Goal: Information Seeking & Learning: Learn about a topic

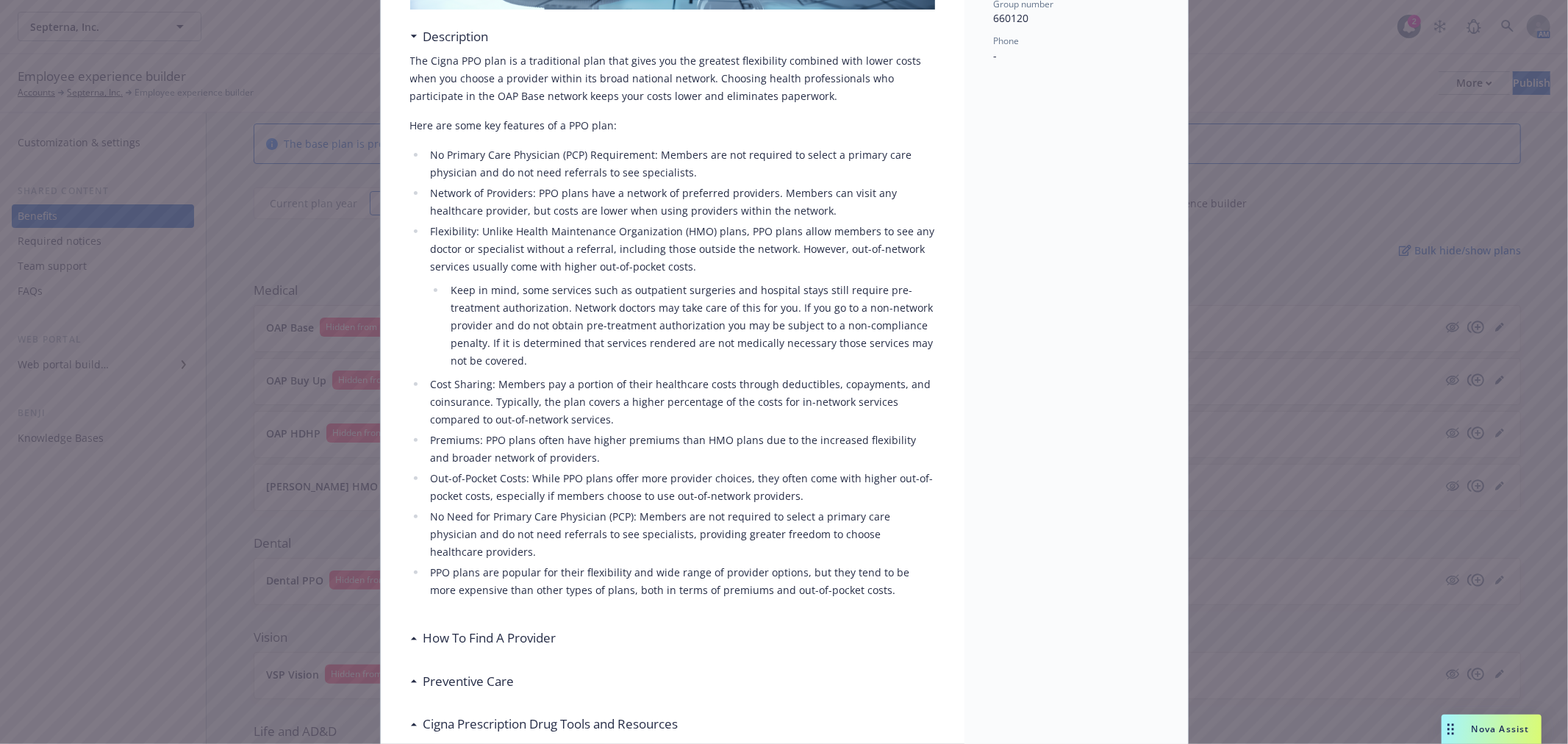
scroll to position [489, 0]
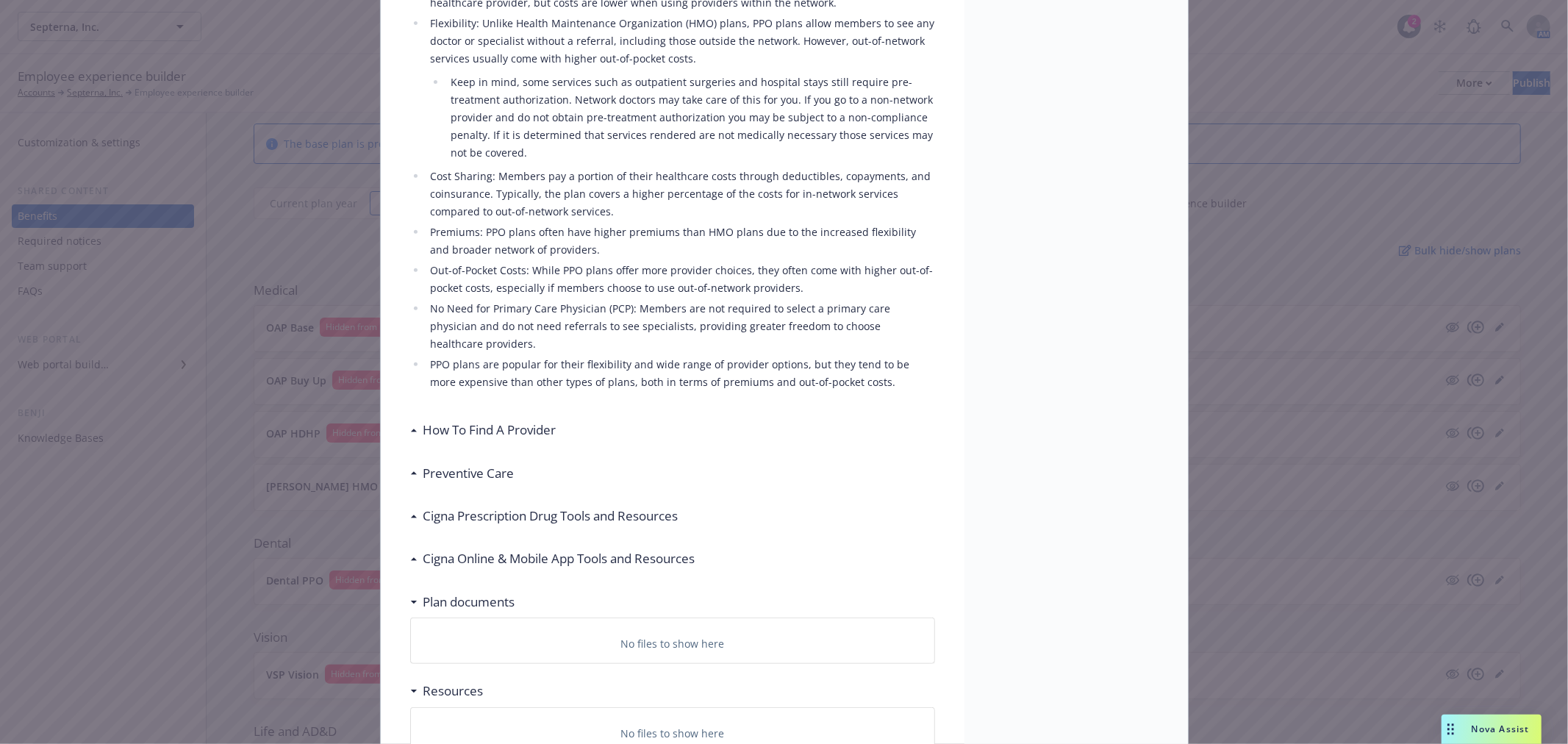
click at [533, 420] on h3 "How To Find A Provider" at bounding box center [490, 430] width 133 height 19
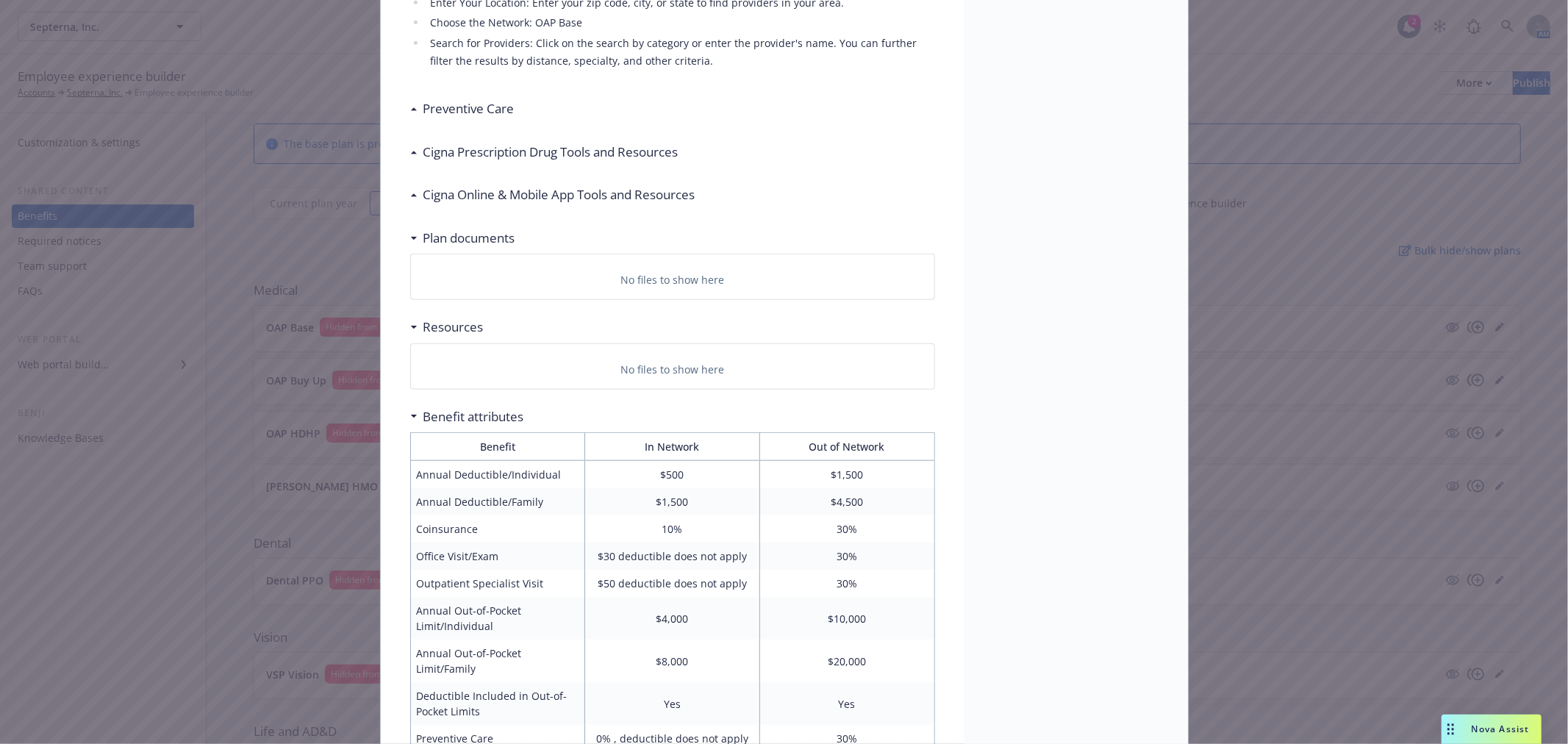
scroll to position [980, 0]
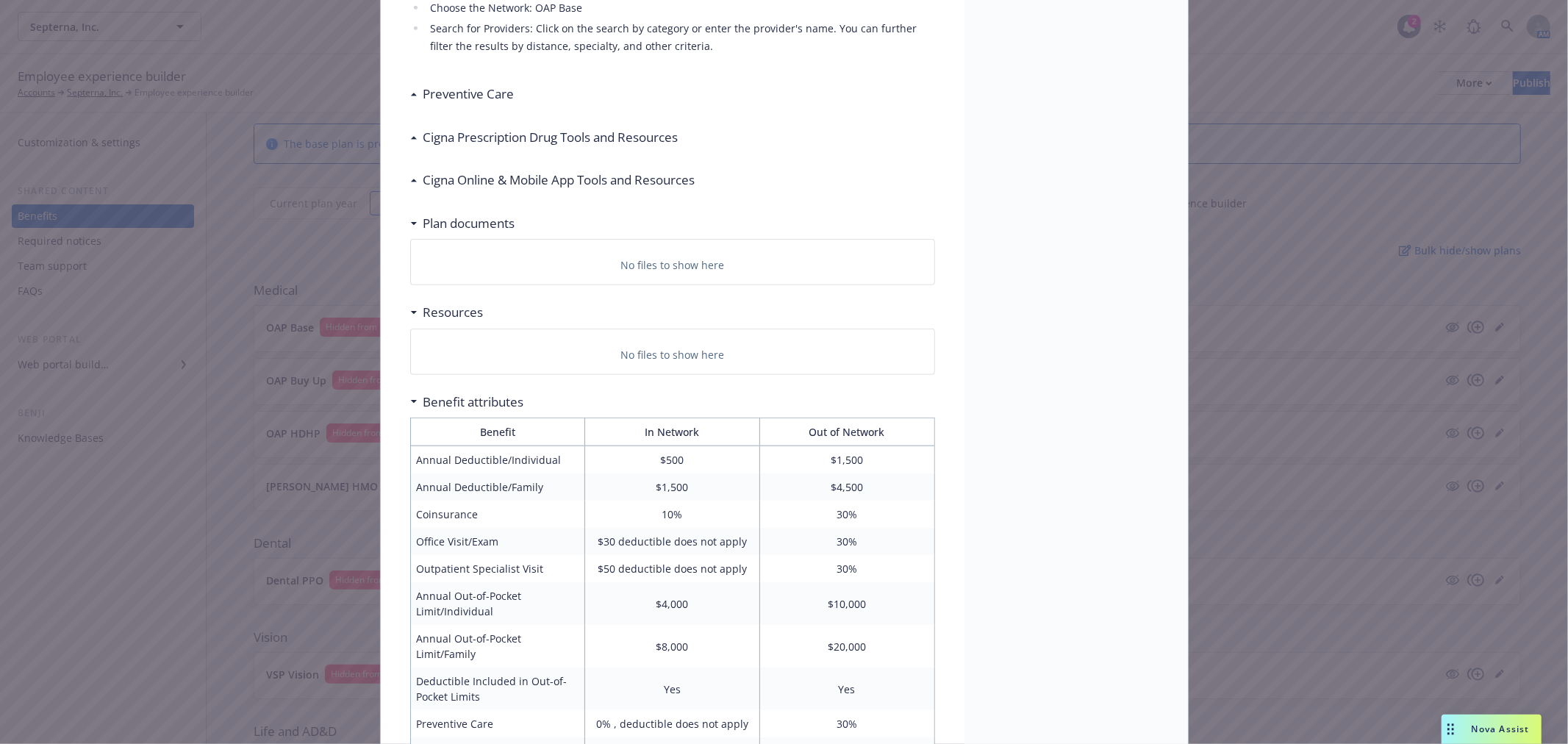
click at [487, 85] on h3 "Preventive Care" at bounding box center [469, 95] width 91 height 19
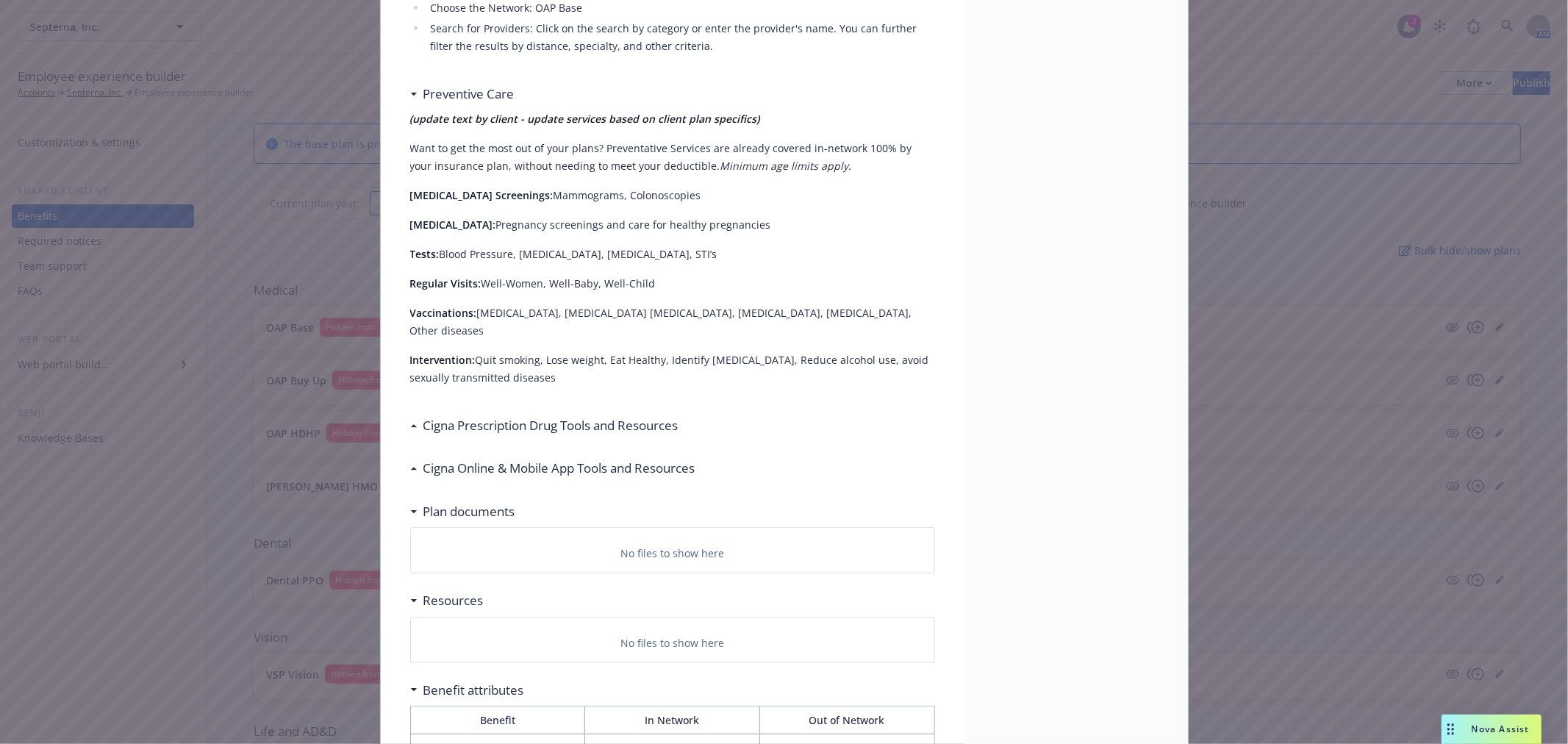
click at [511, 416] on h3 "Cigna Prescription Drug Tools and Resources" at bounding box center [551, 426] width 255 height 19
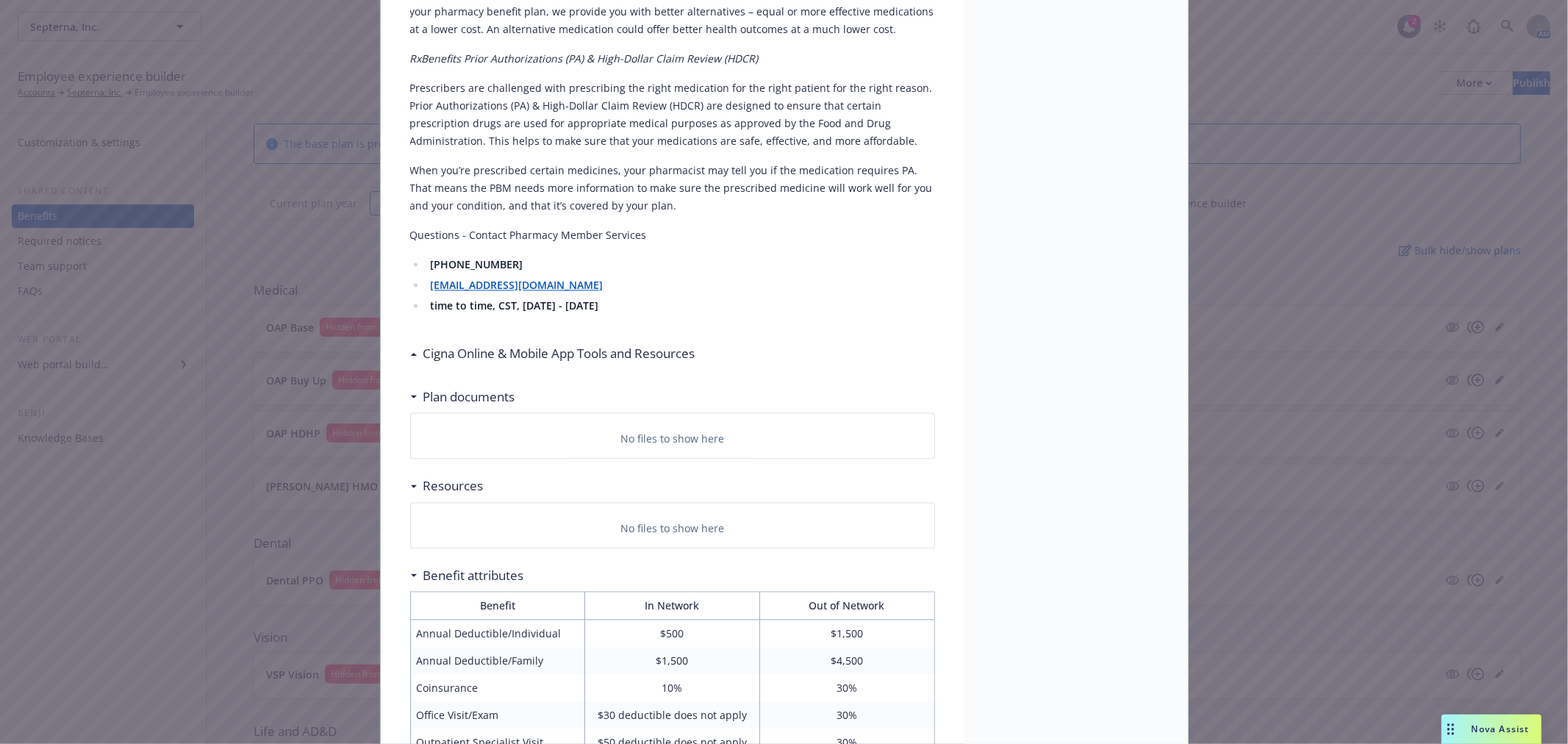
scroll to position [2532, 0]
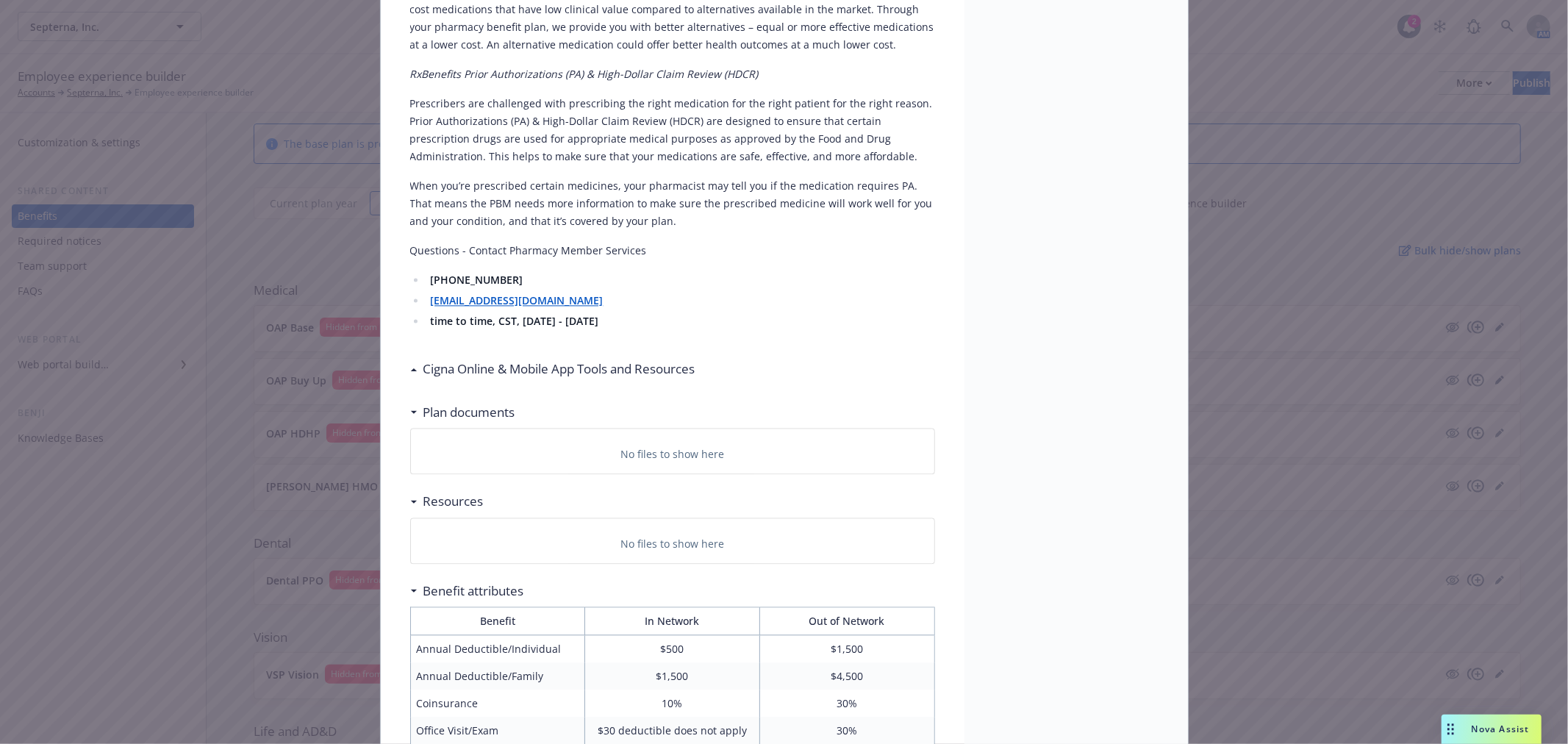
click at [568, 359] on h3 "Cigna Online & Mobile App Tools and Resources" at bounding box center [559, 369] width 272 height 19
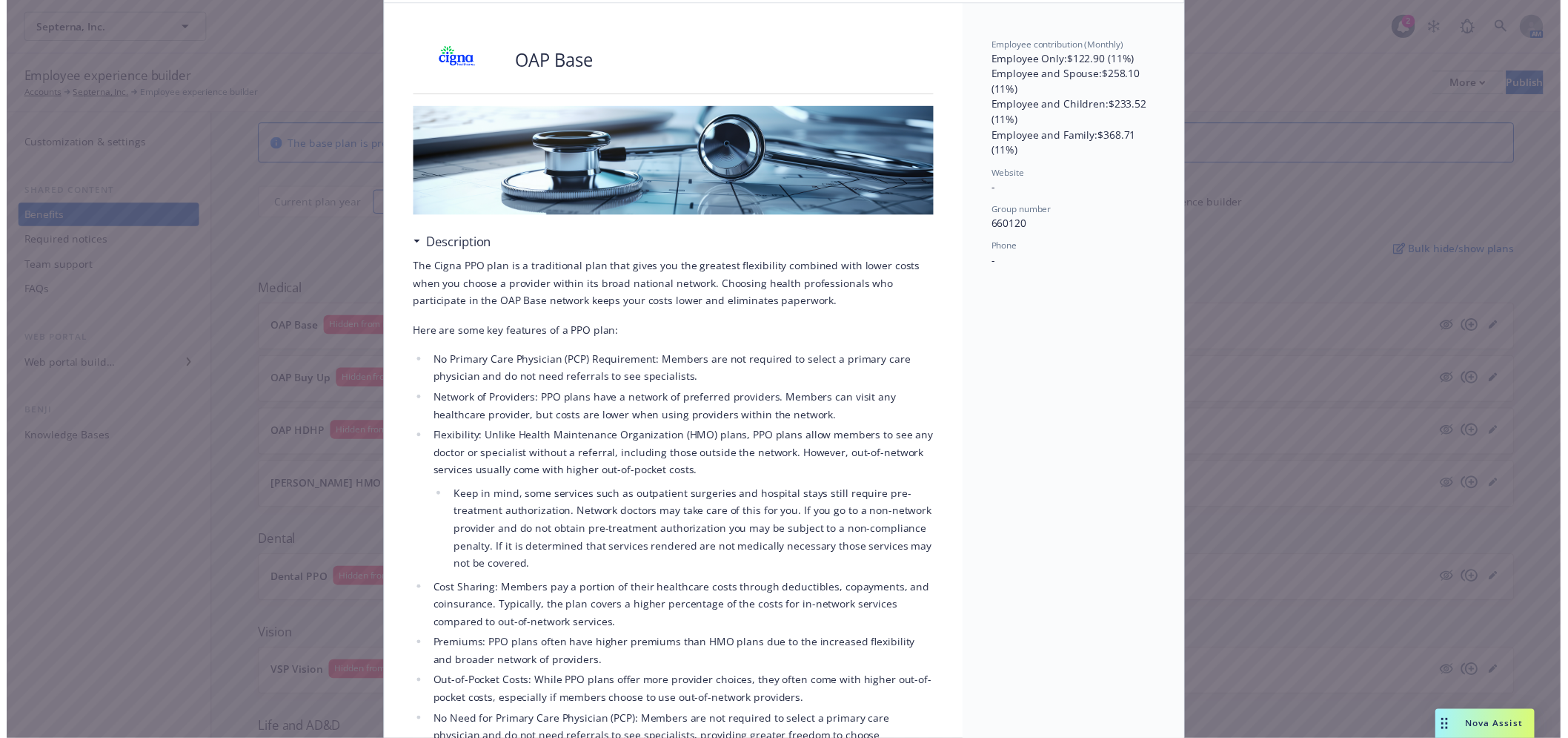
scroll to position [0, 0]
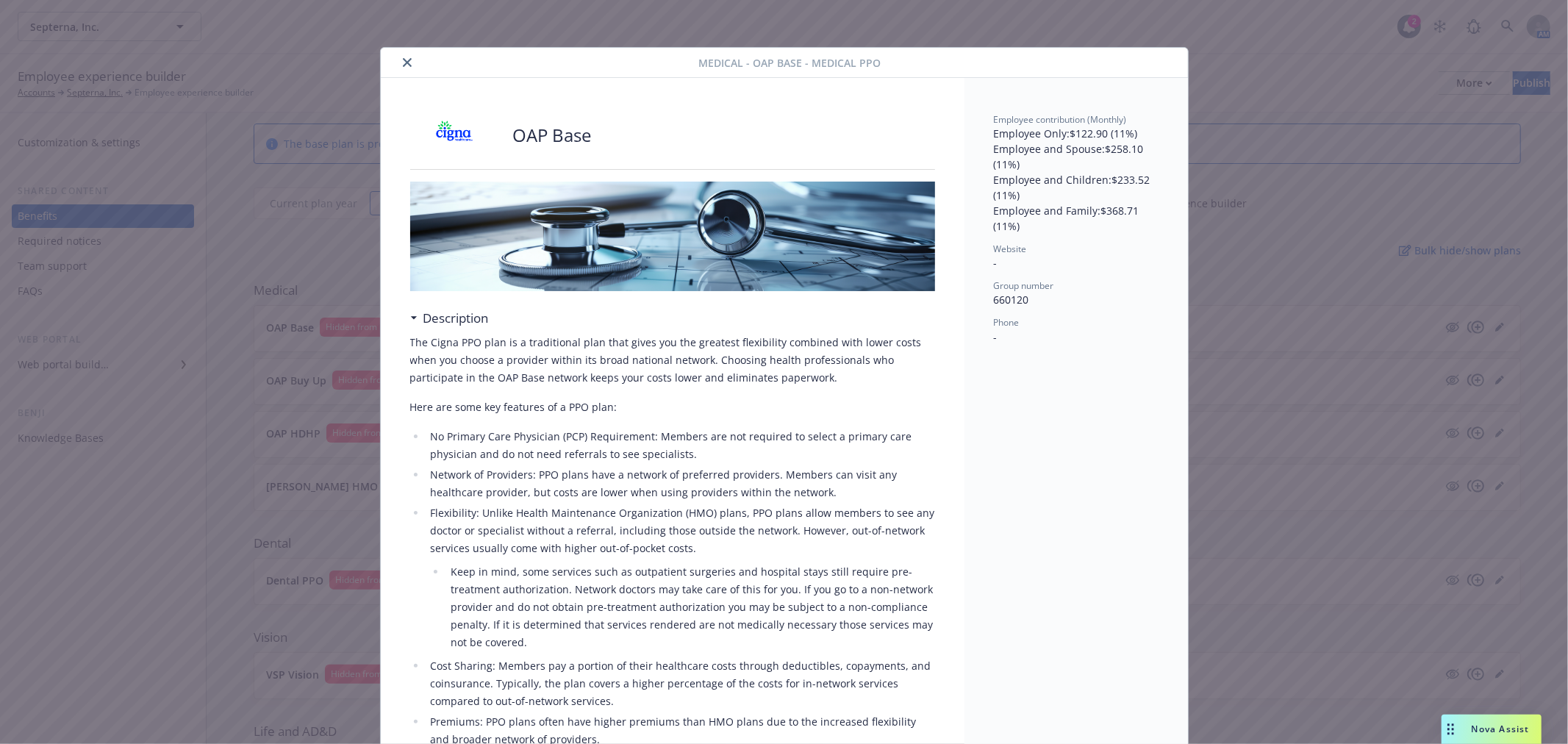
click at [393, 68] on div at bounding box center [542, 63] width 312 height 18
click at [403, 58] on icon "close" at bounding box center [407, 63] width 9 height 9
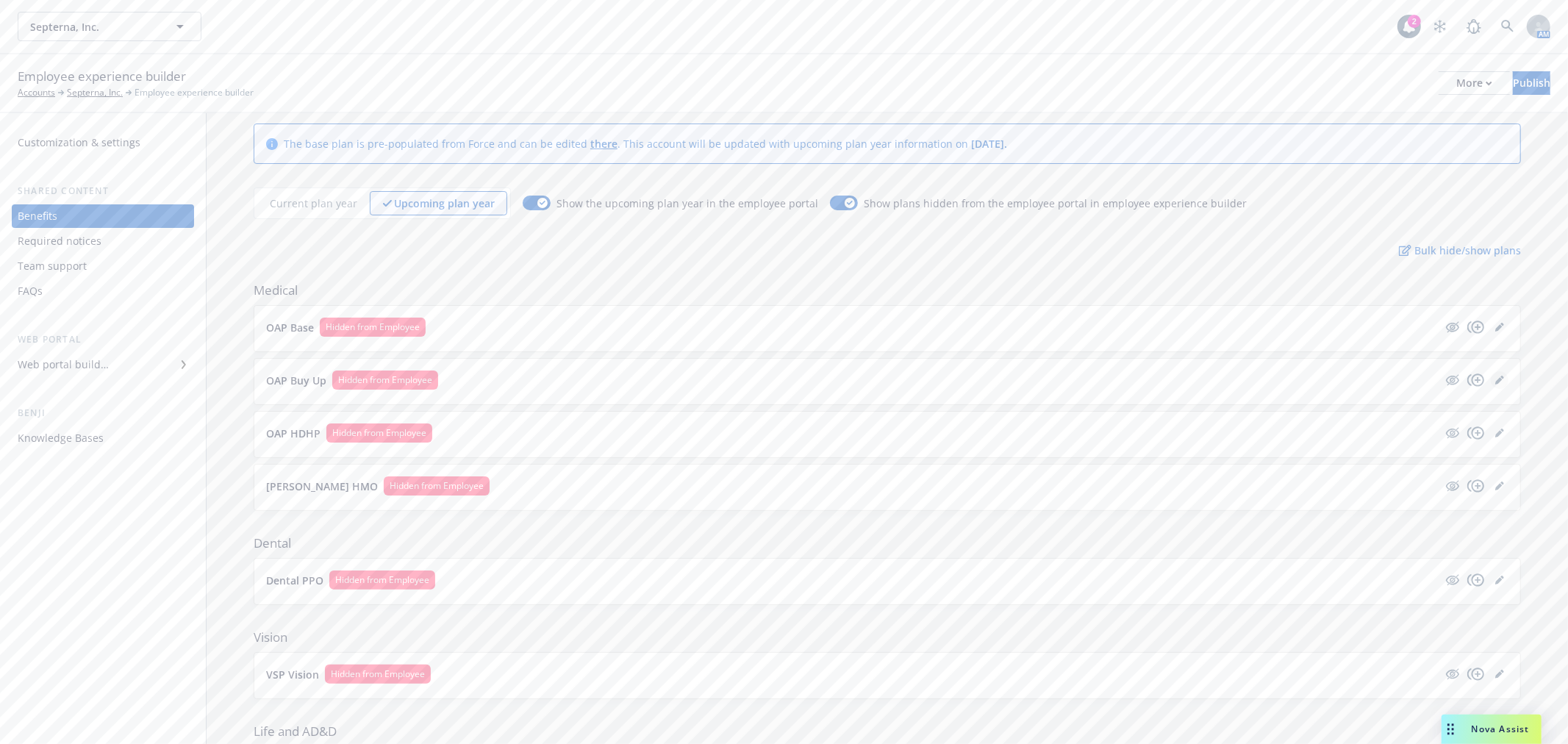
click at [1495, 382] on icon "editPencil" at bounding box center [1500, 380] width 9 height 9
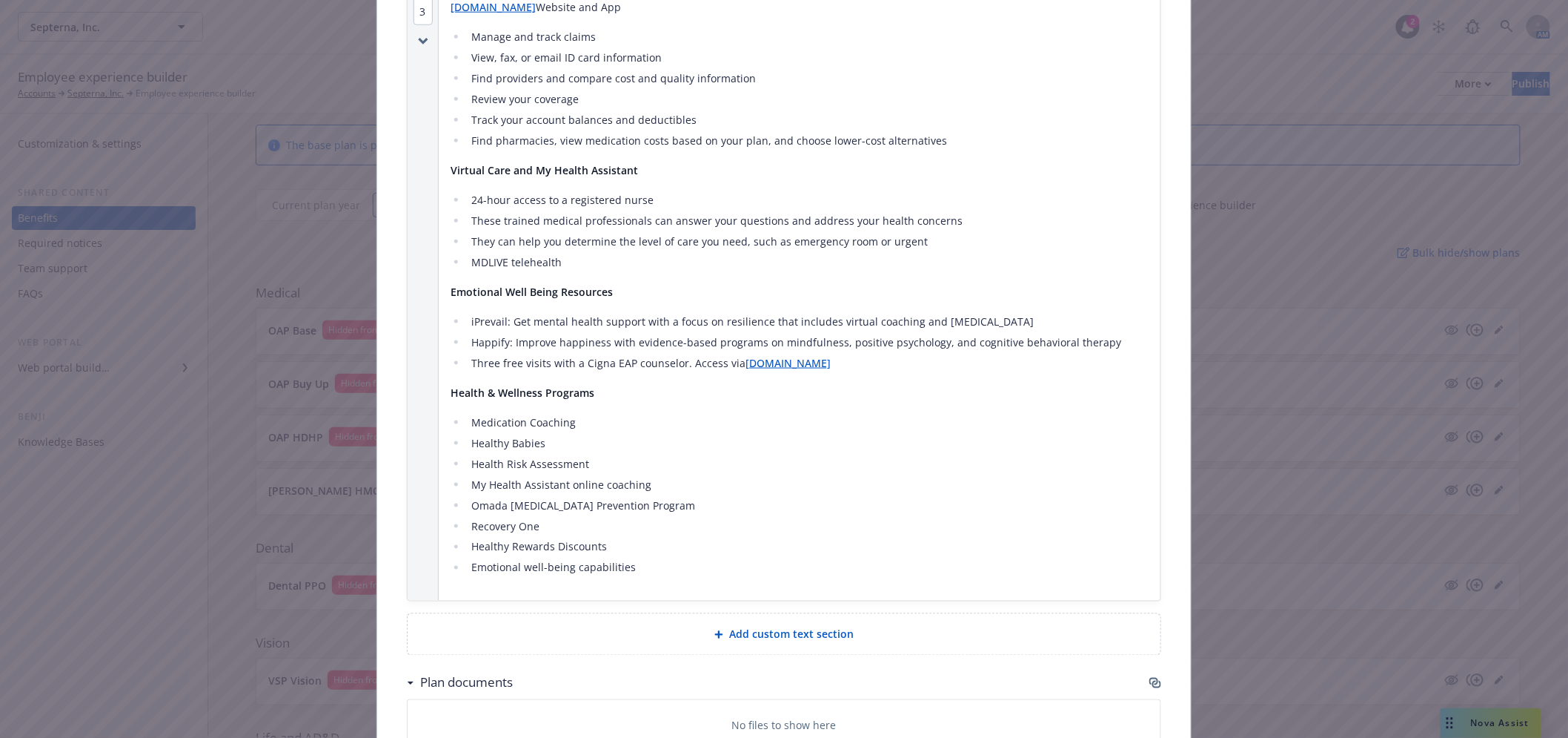
scroll to position [3011, 0]
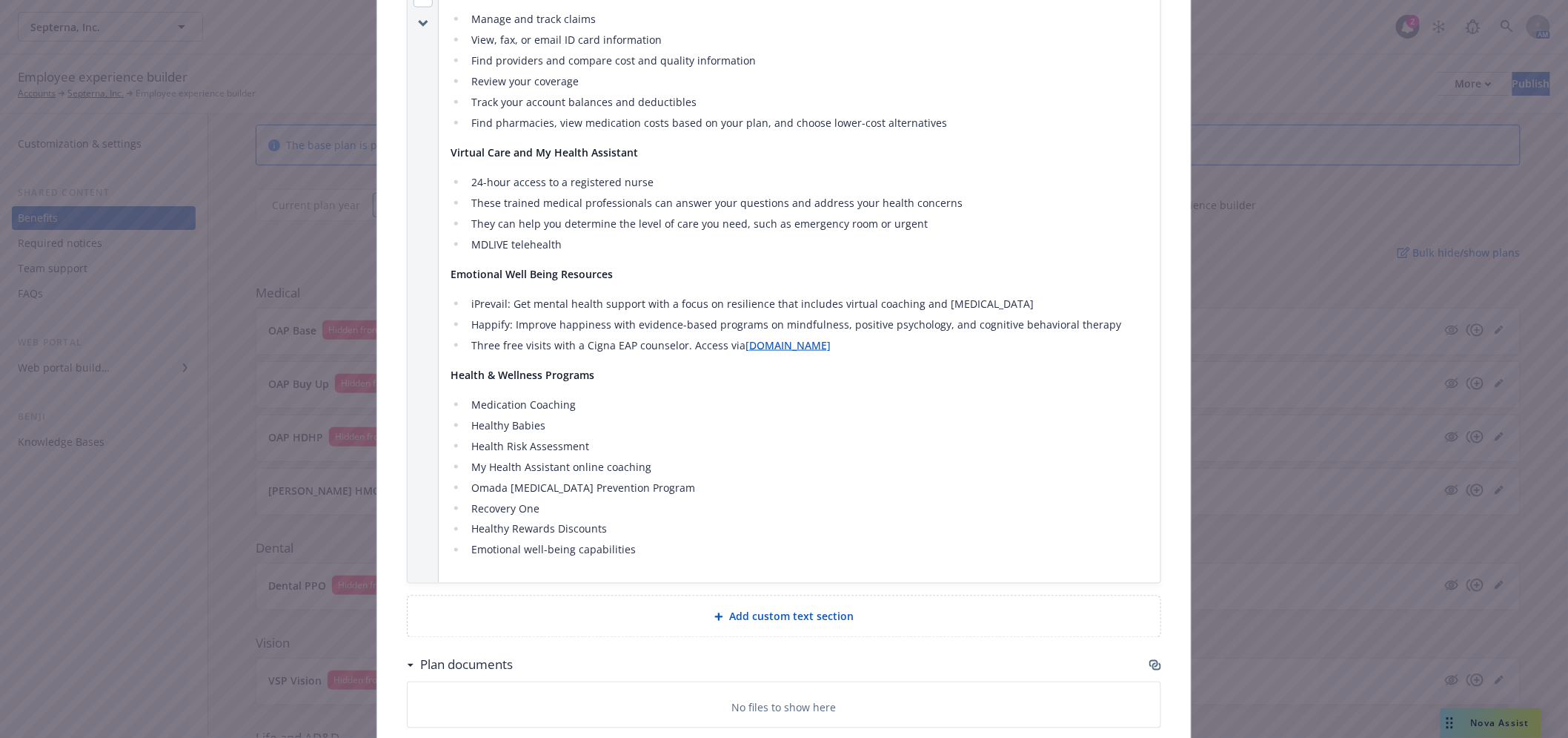
click at [1150, 659] on icon "button" at bounding box center [1155, 665] width 12 height 12
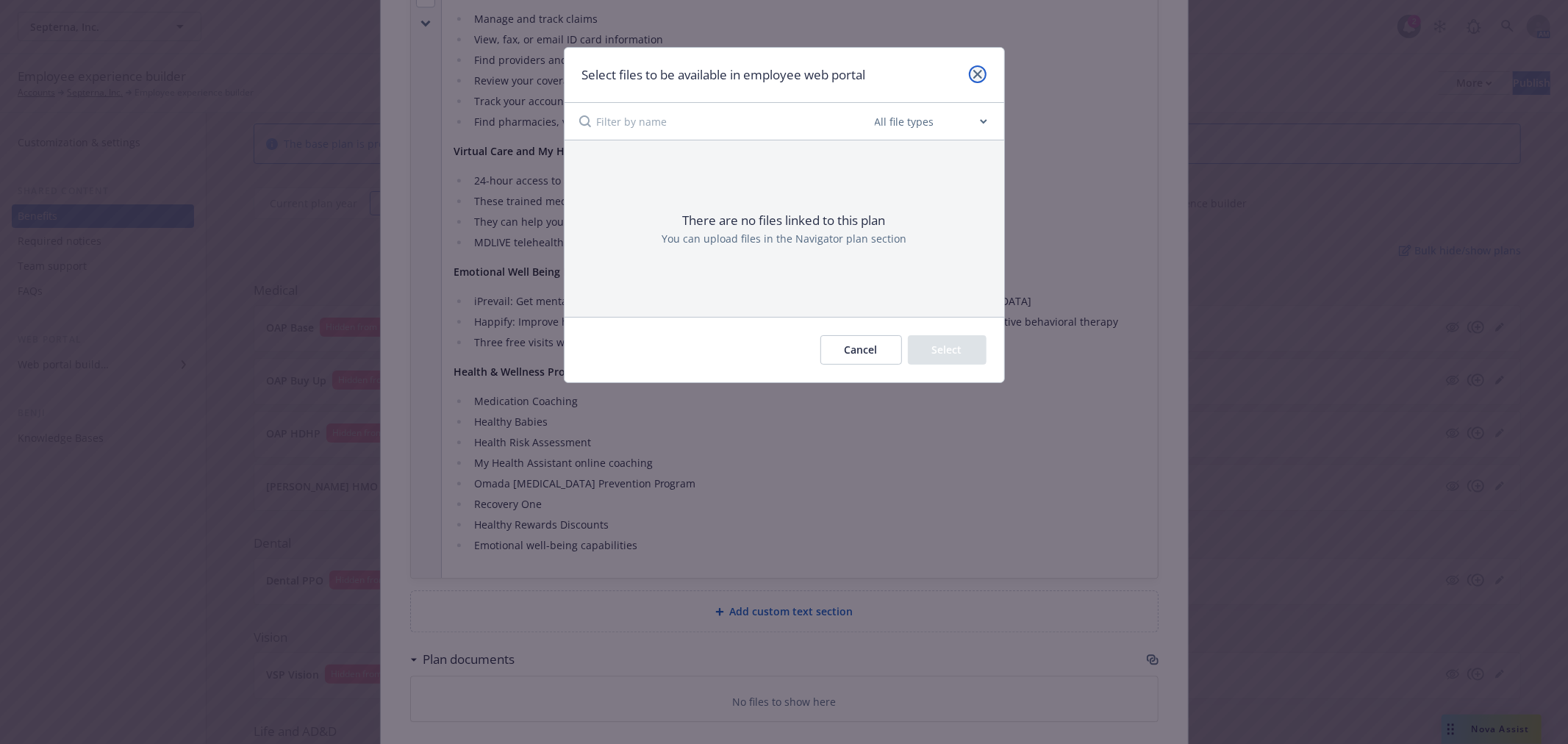
click at [983, 73] on link "close" at bounding box center [978, 74] width 18 height 18
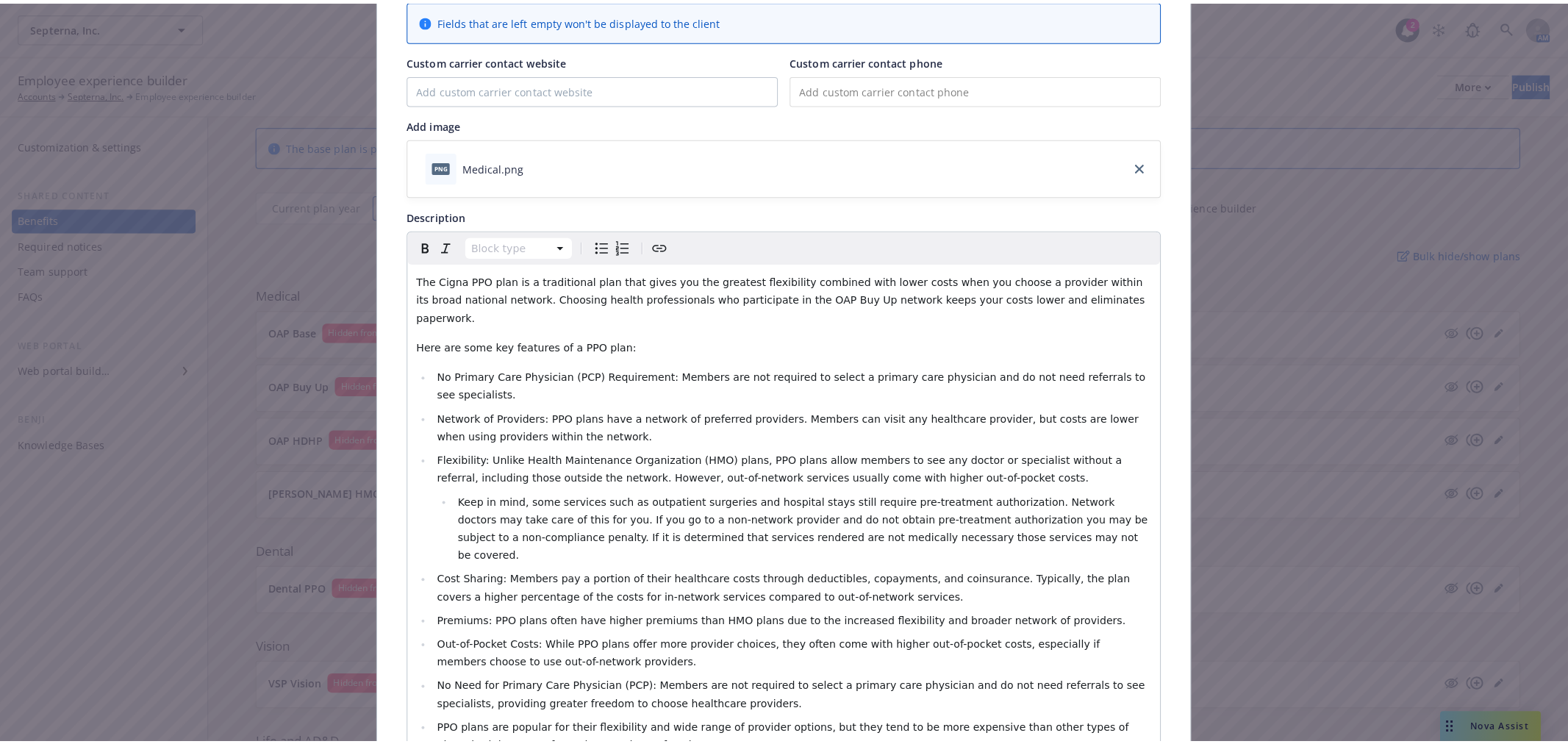
scroll to position [0, 0]
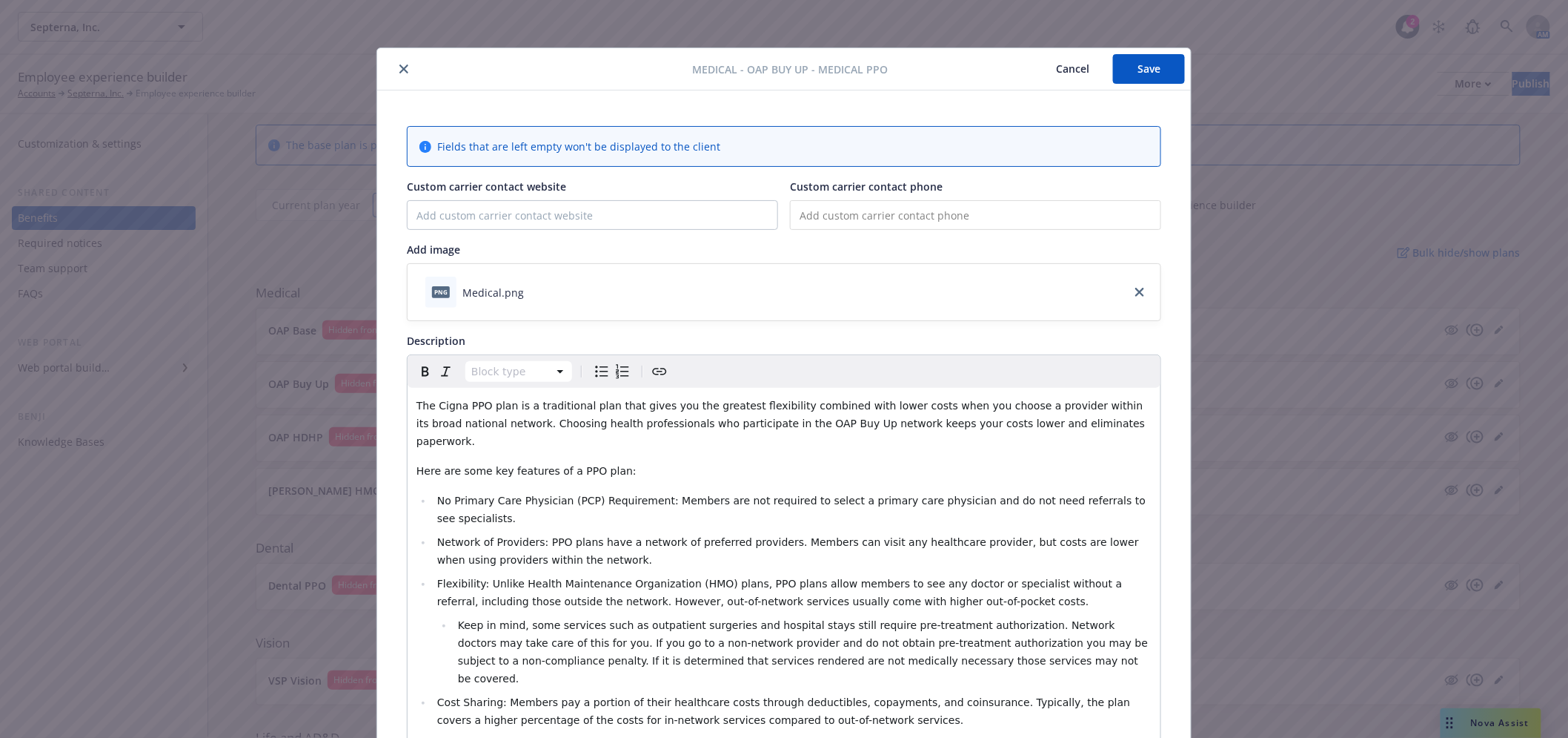
click at [395, 67] on button "close" at bounding box center [404, 69] width 18 height 18
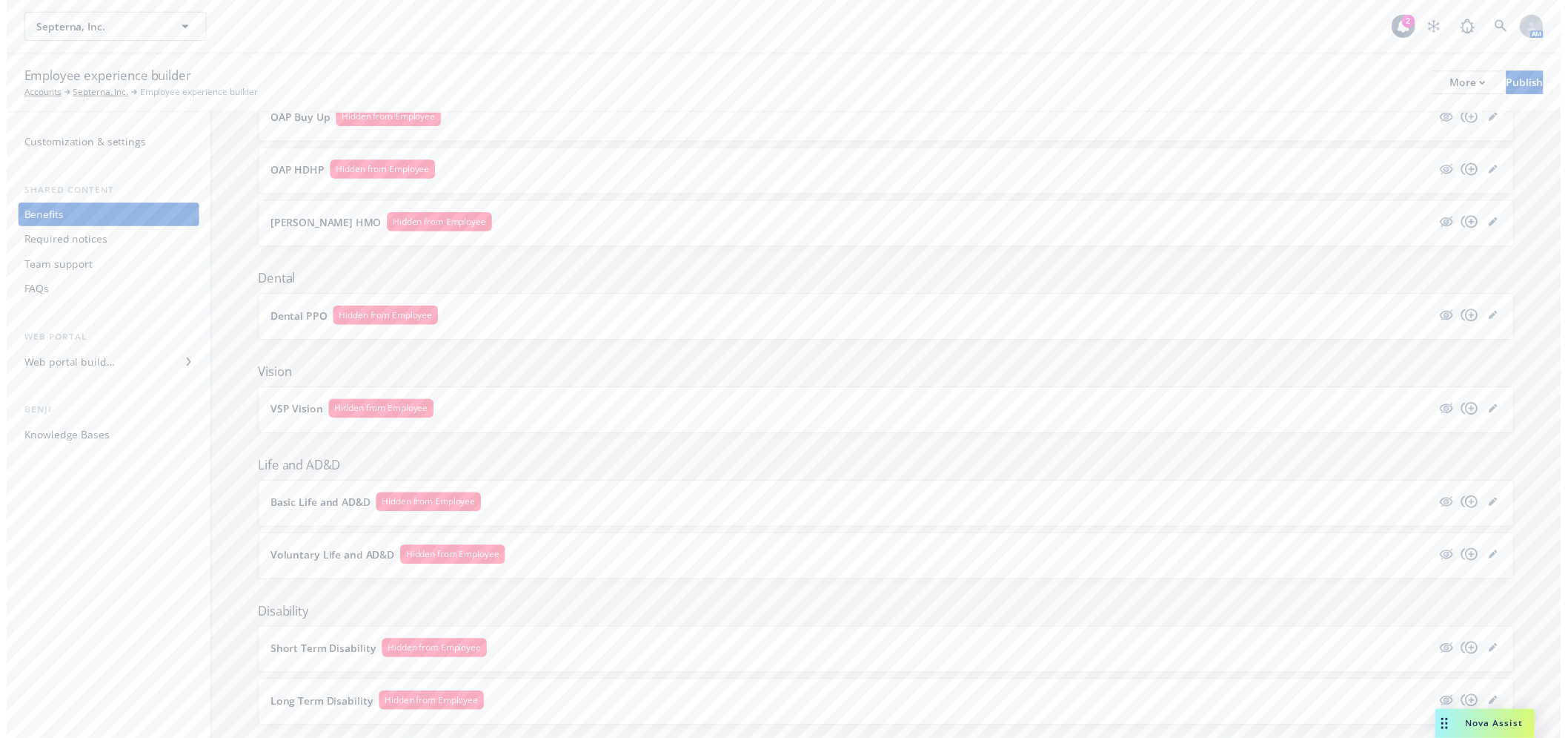
scroll to position [202, 0]
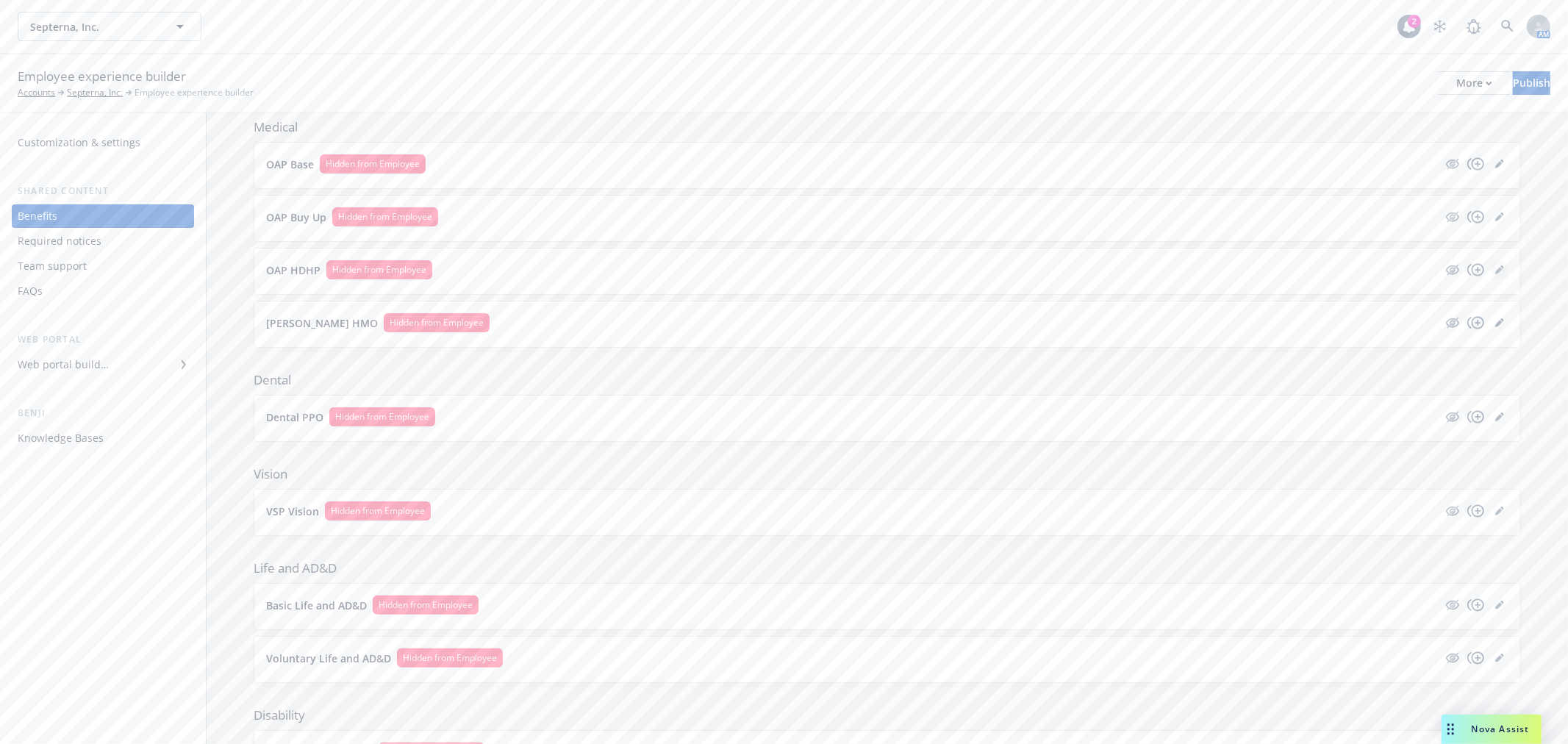
click at [1495, 272] on icon "editPencil" at bounding box center [1499, 271] width 7 height 7
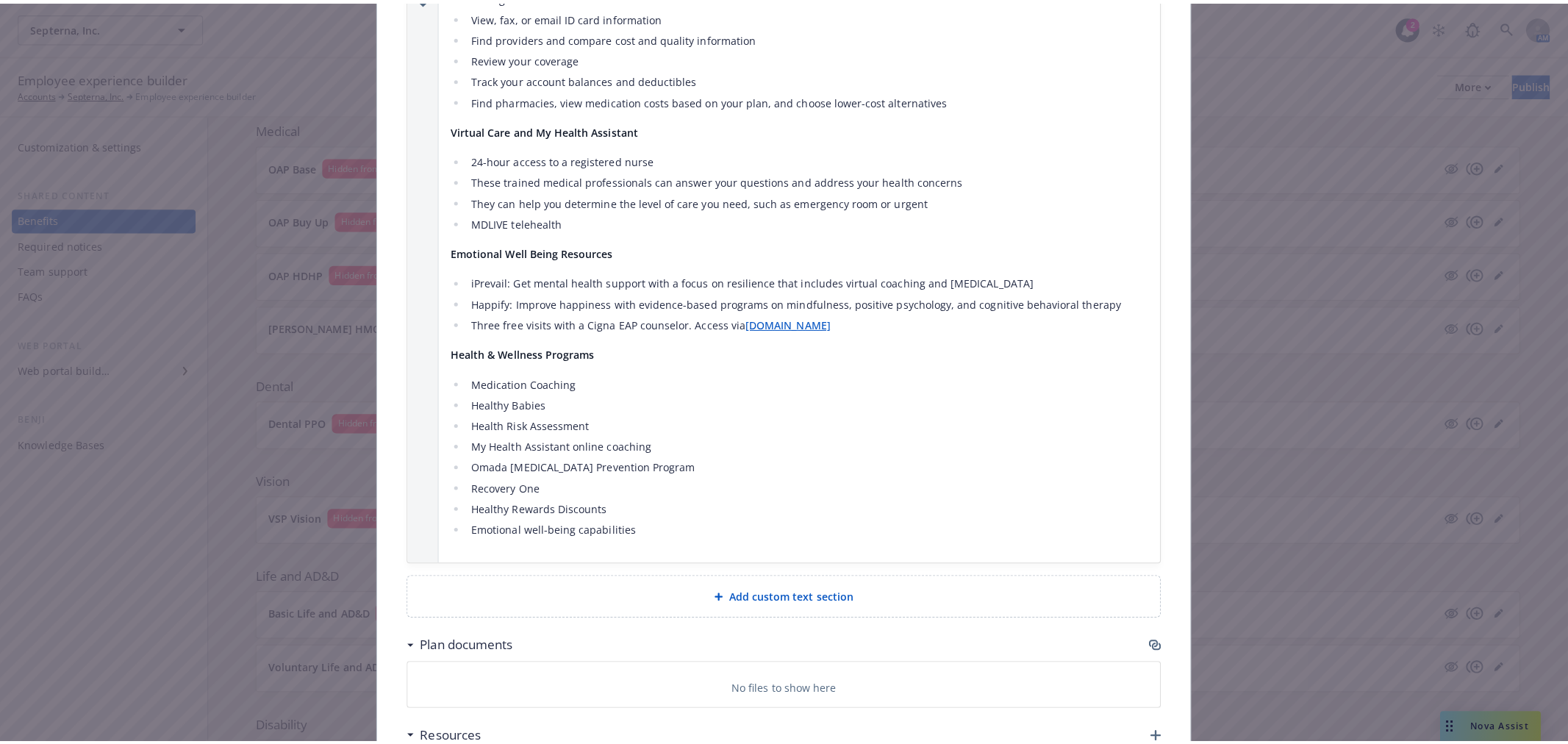
scroll to position [3021, 0]
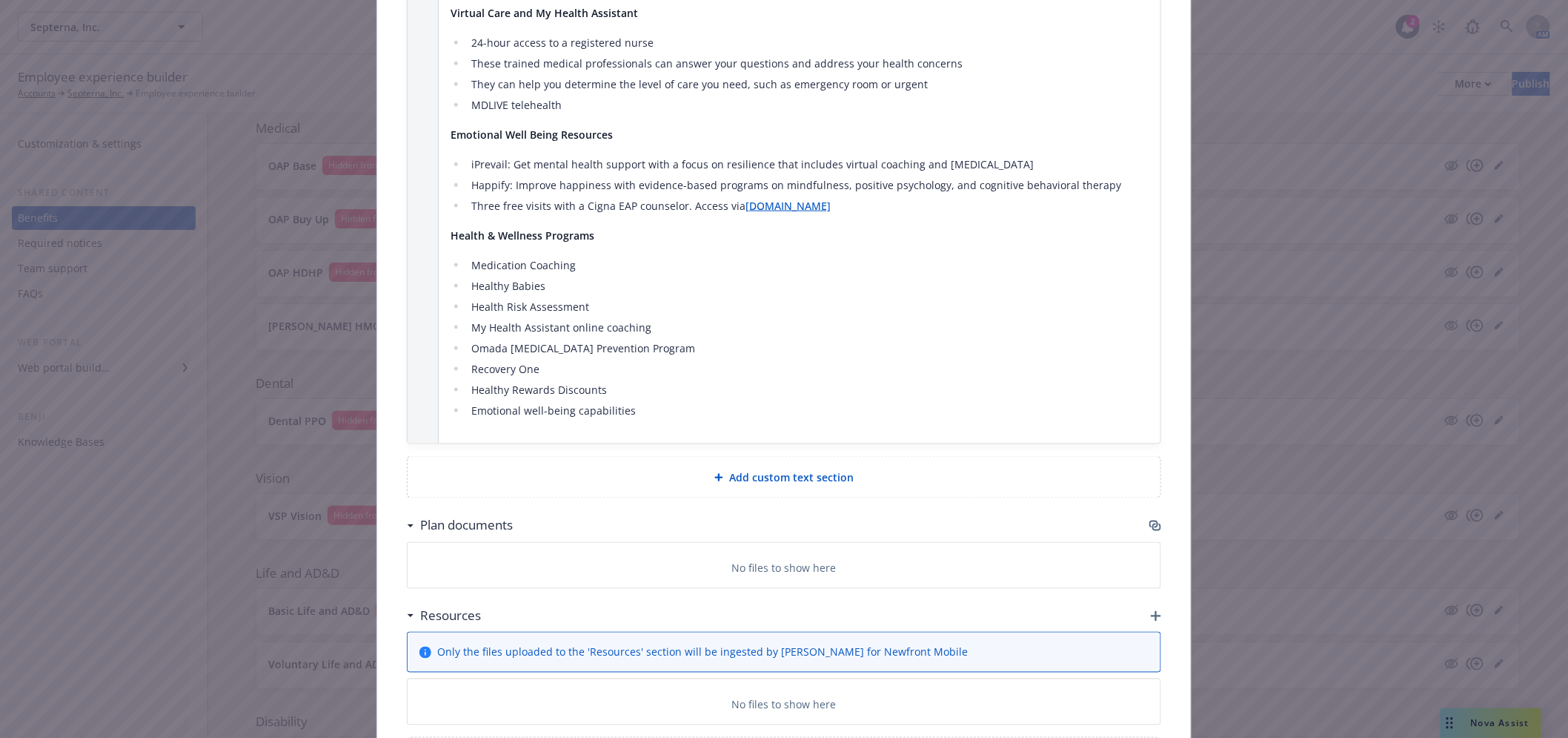
click at [1149, 510] on div "Plan documents" at bounding box center [784, 526] width 755 height 31
click at [1150, 520] on icon "button" at bounding box center [1154, 524] width 9 height 7
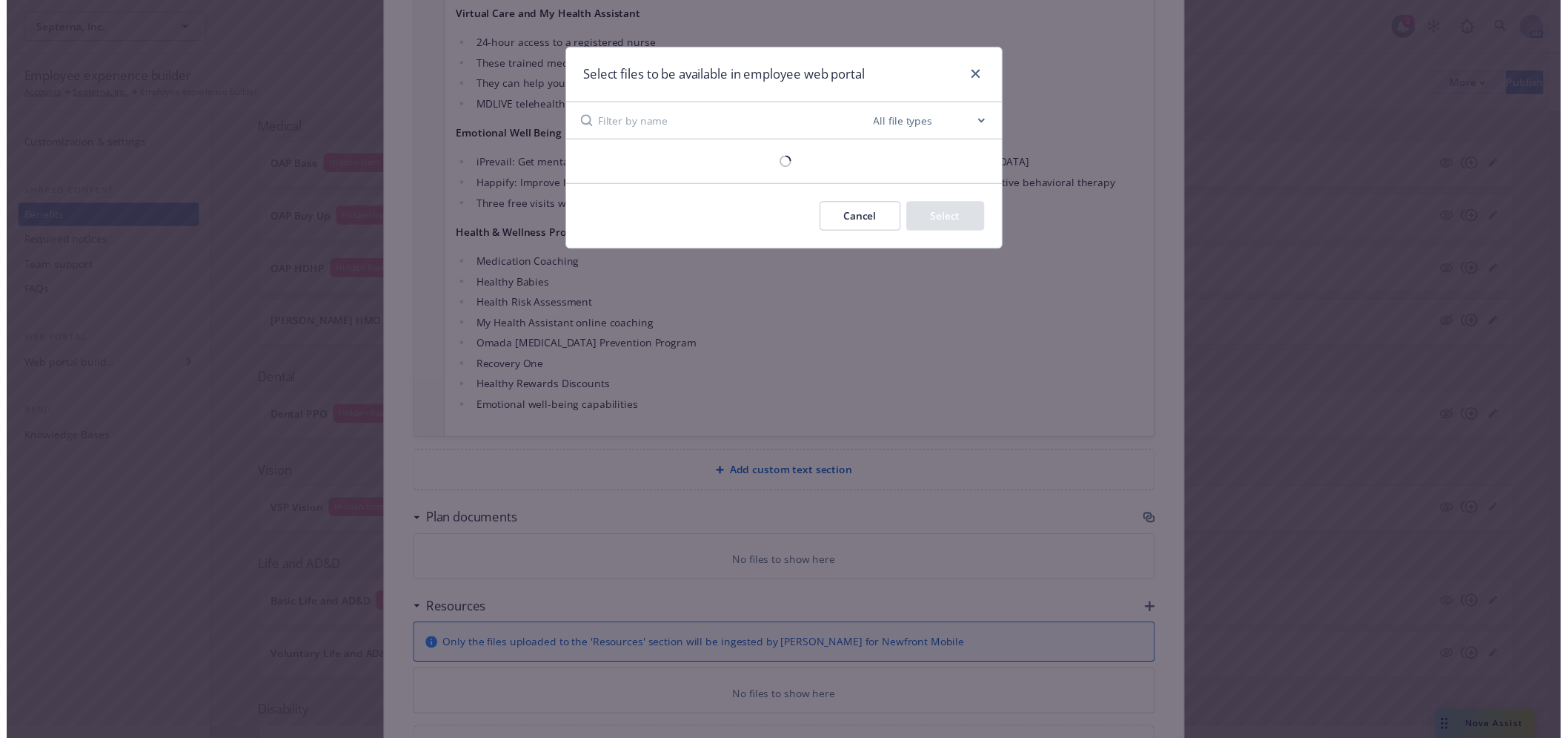
scroll to position [3035, 0]
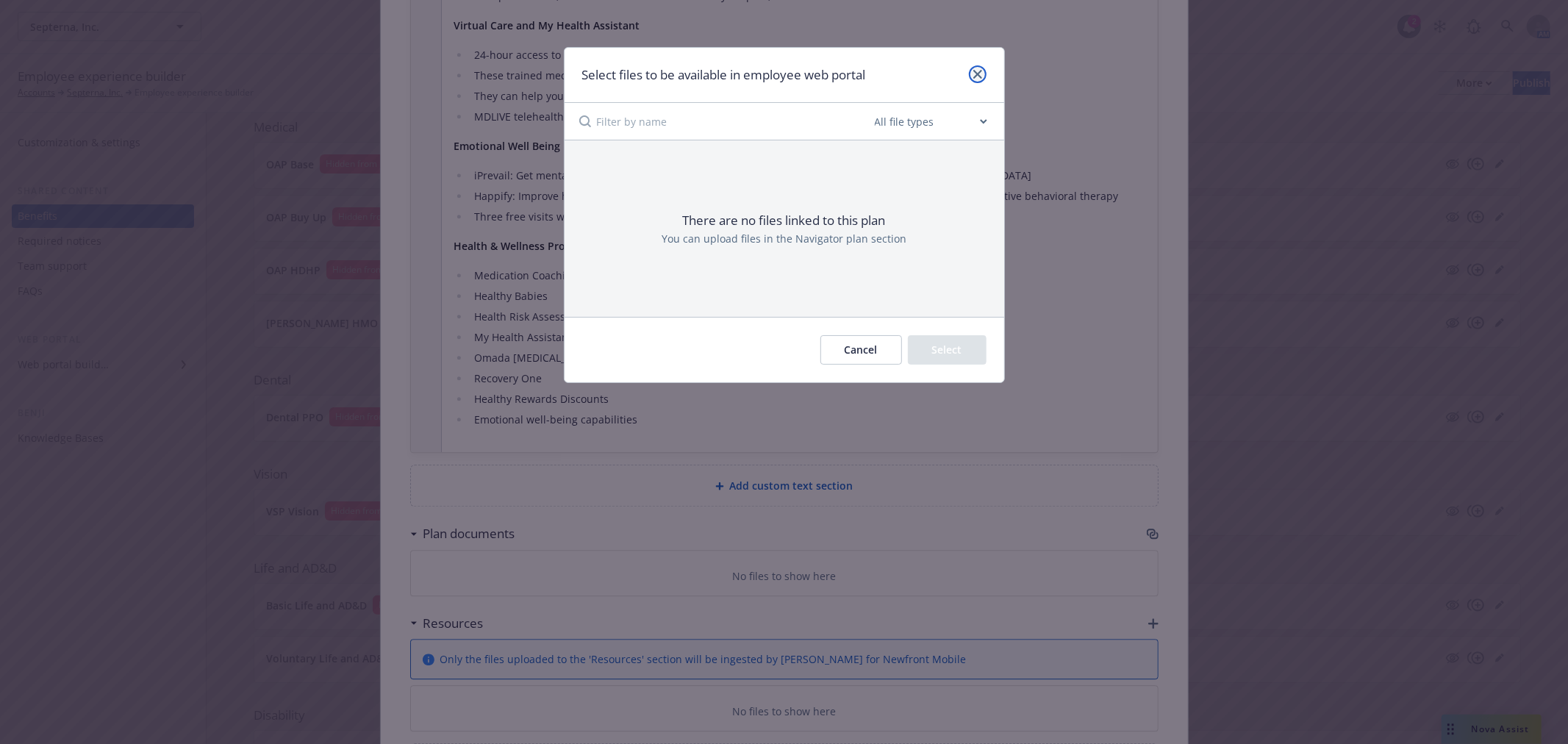
click at [975, 70] on icon "close" at bounding box center [978, 74] width 9 height 9
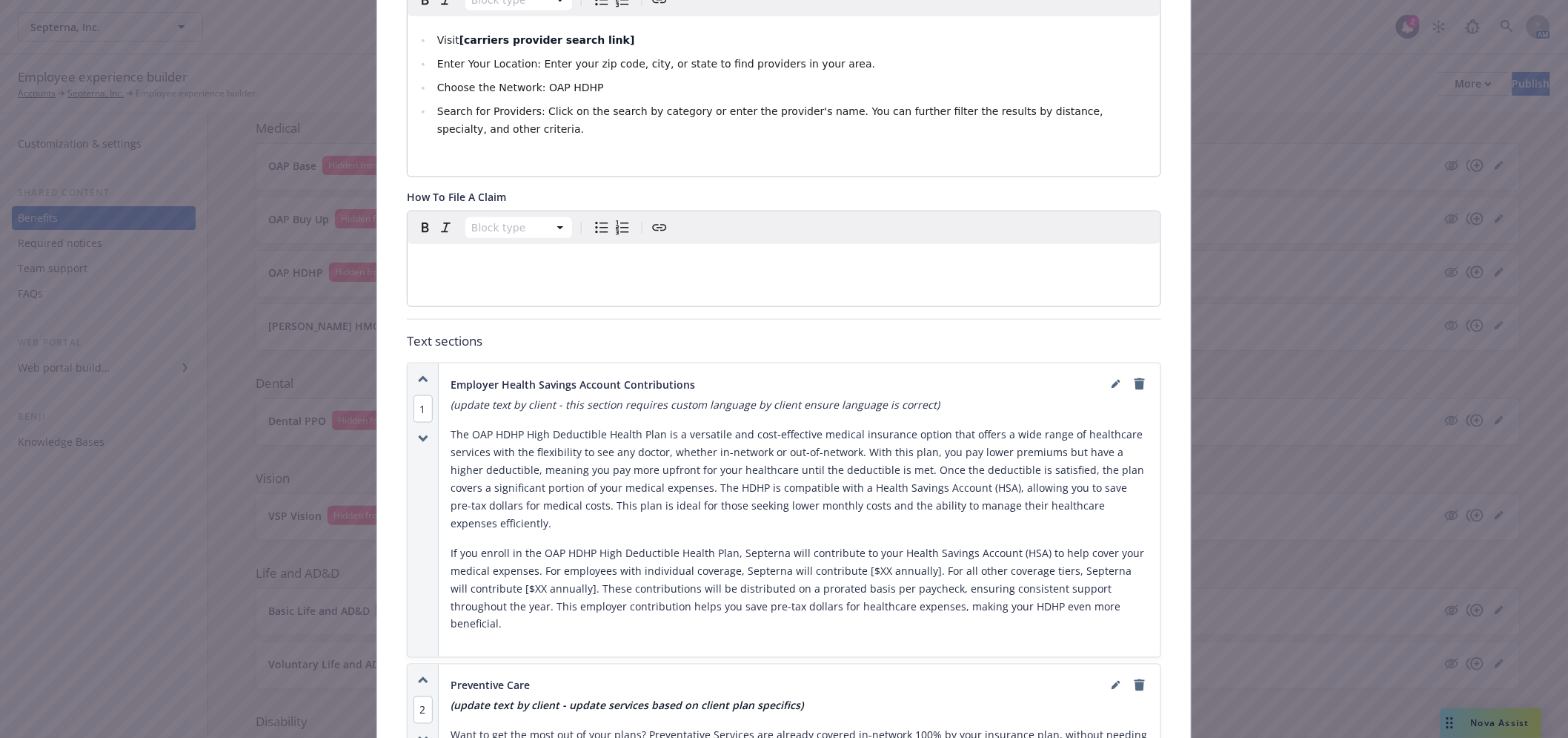
scroll to position [0, 0]
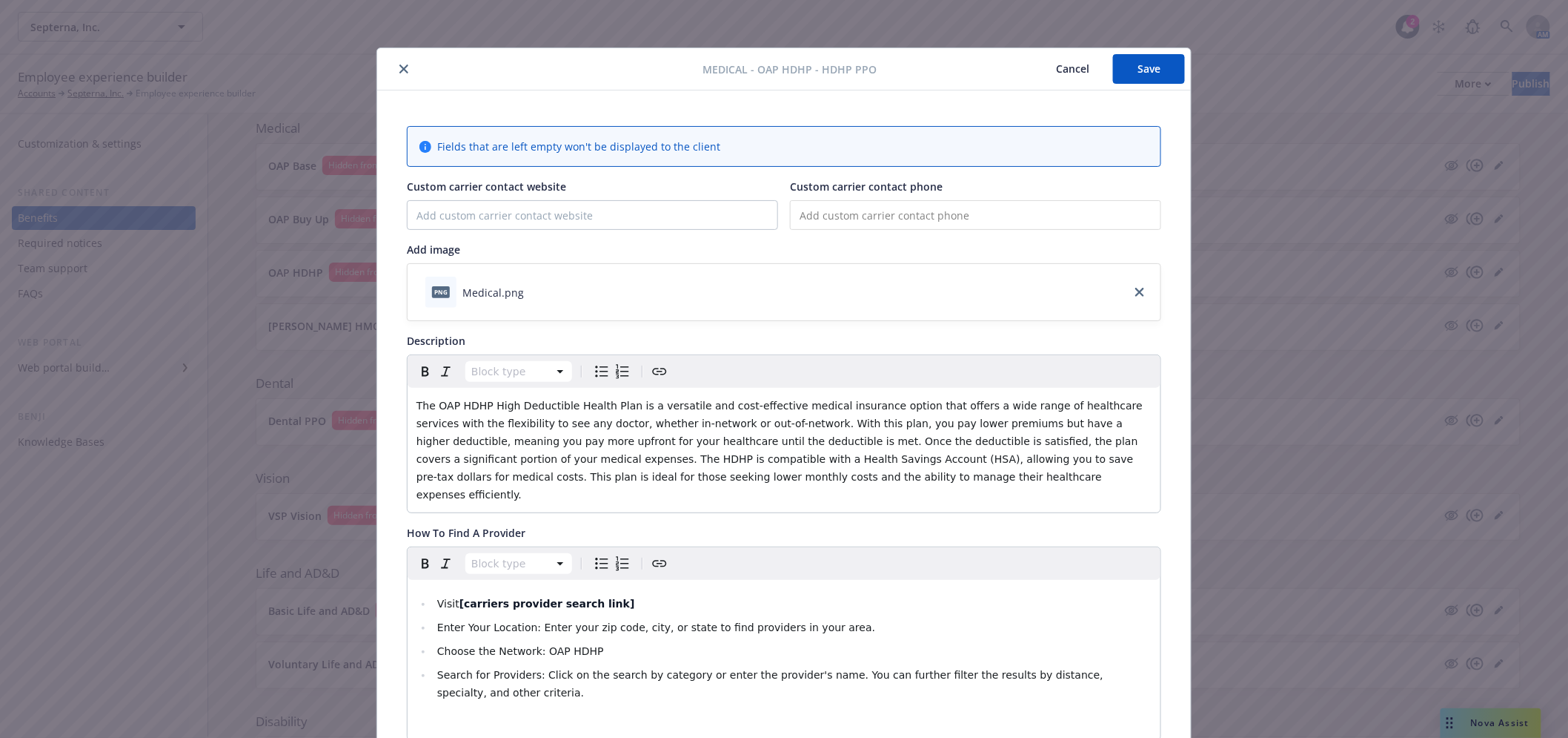
click at [408, 68] on div at bounding box center [543, 69] width 320 height 18
click at [400, 64] on icon "close" at bounding box center [404, 69] width 9 height 9
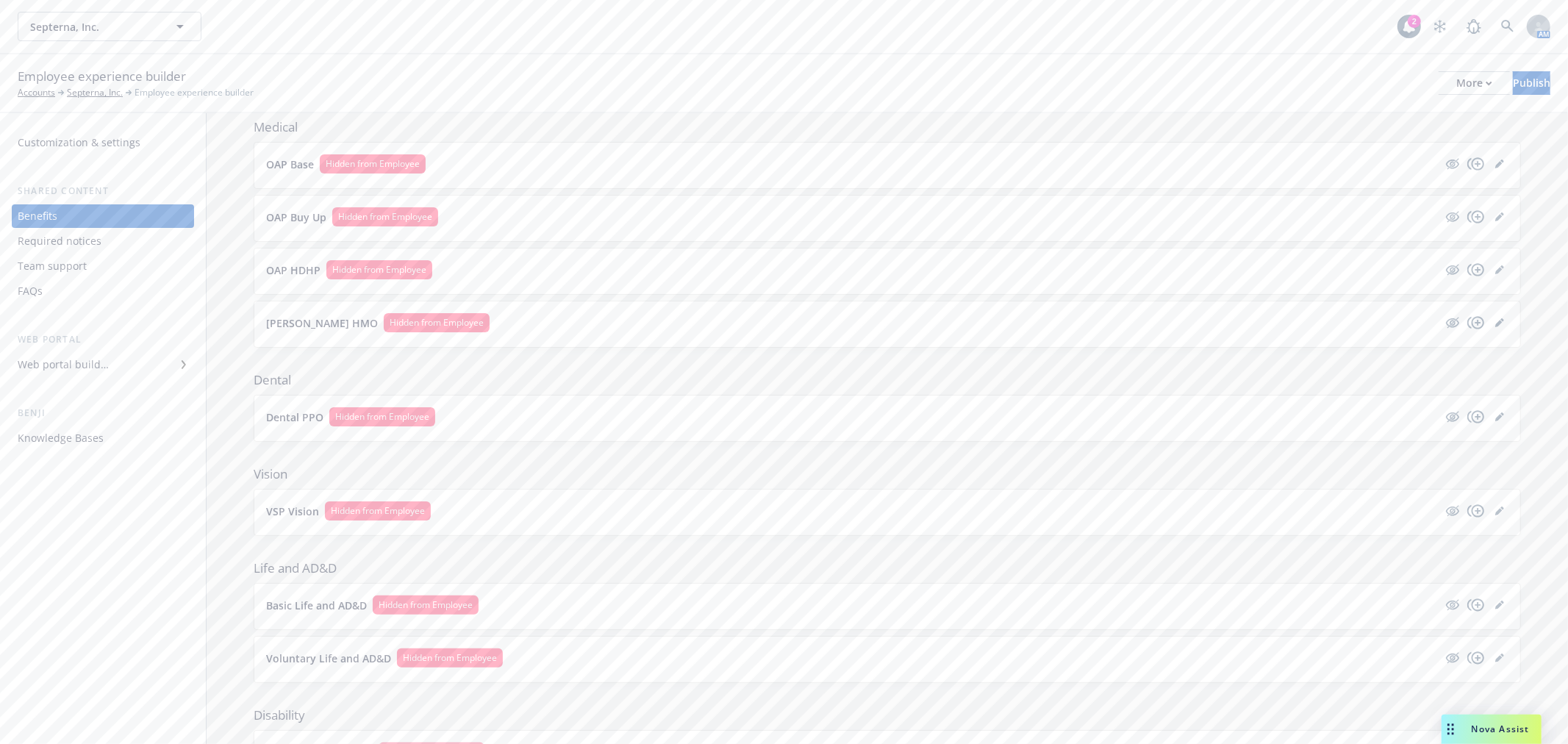
click at [508, 428] on div "Dental PPO Hidden from Employee" at bounding box center [888, 418] width 1242 height 22
click at [1495, 418] on icon "editPencil" at bounding box center [1500, 417] width 9 height 9
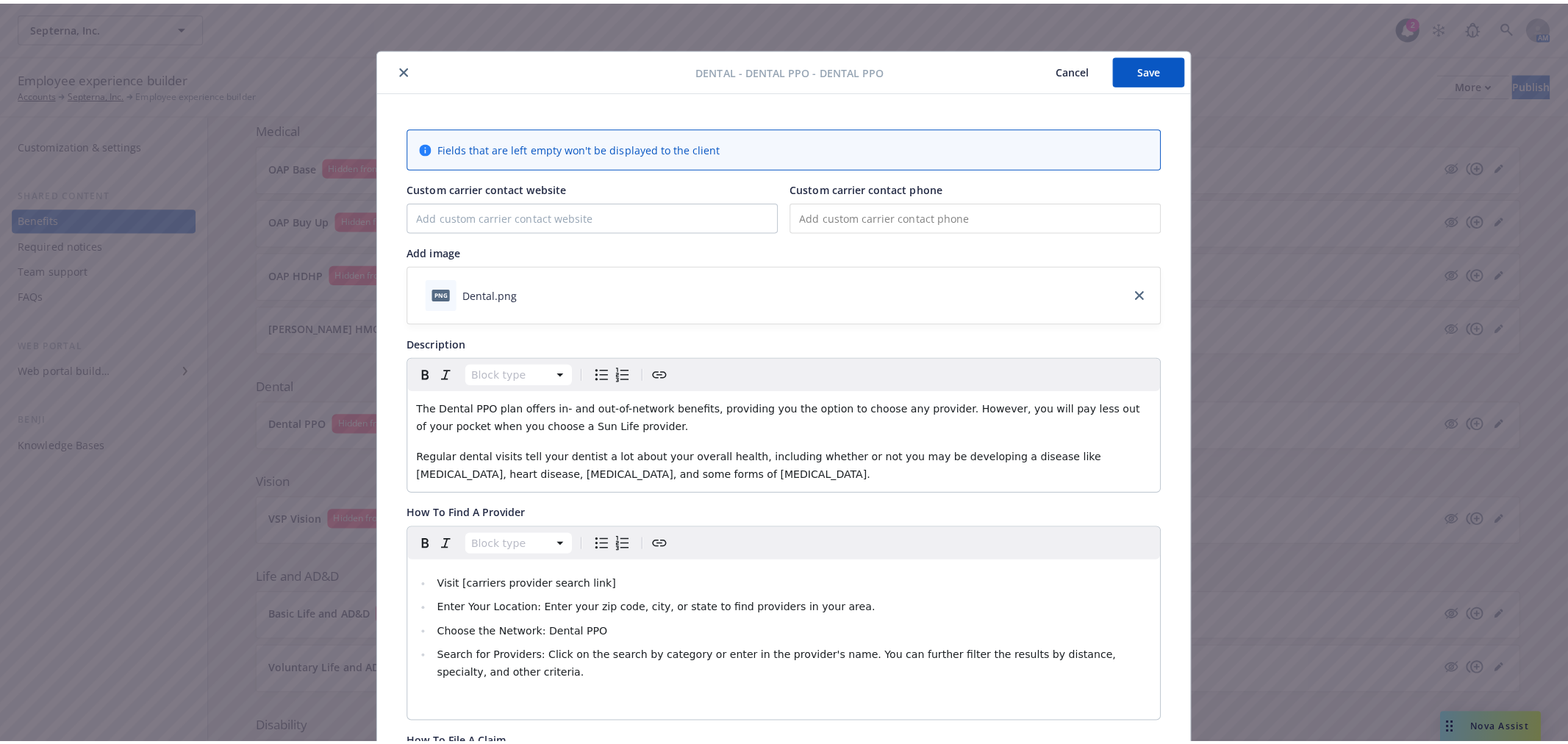
scroll to position [567, 0]
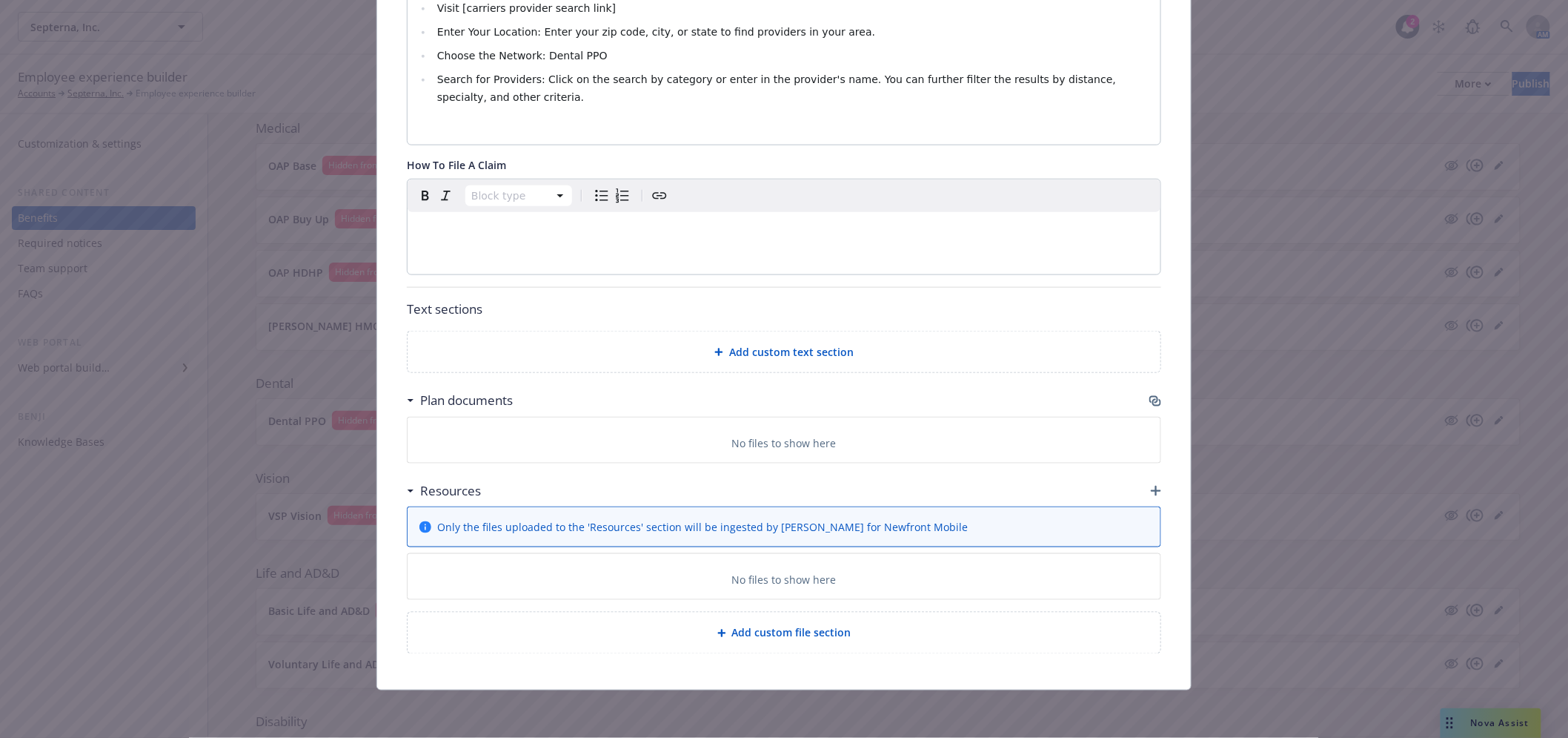
click at [1150, 401] on icon "button" at bounding box center [1155, 401] width 12 height 12
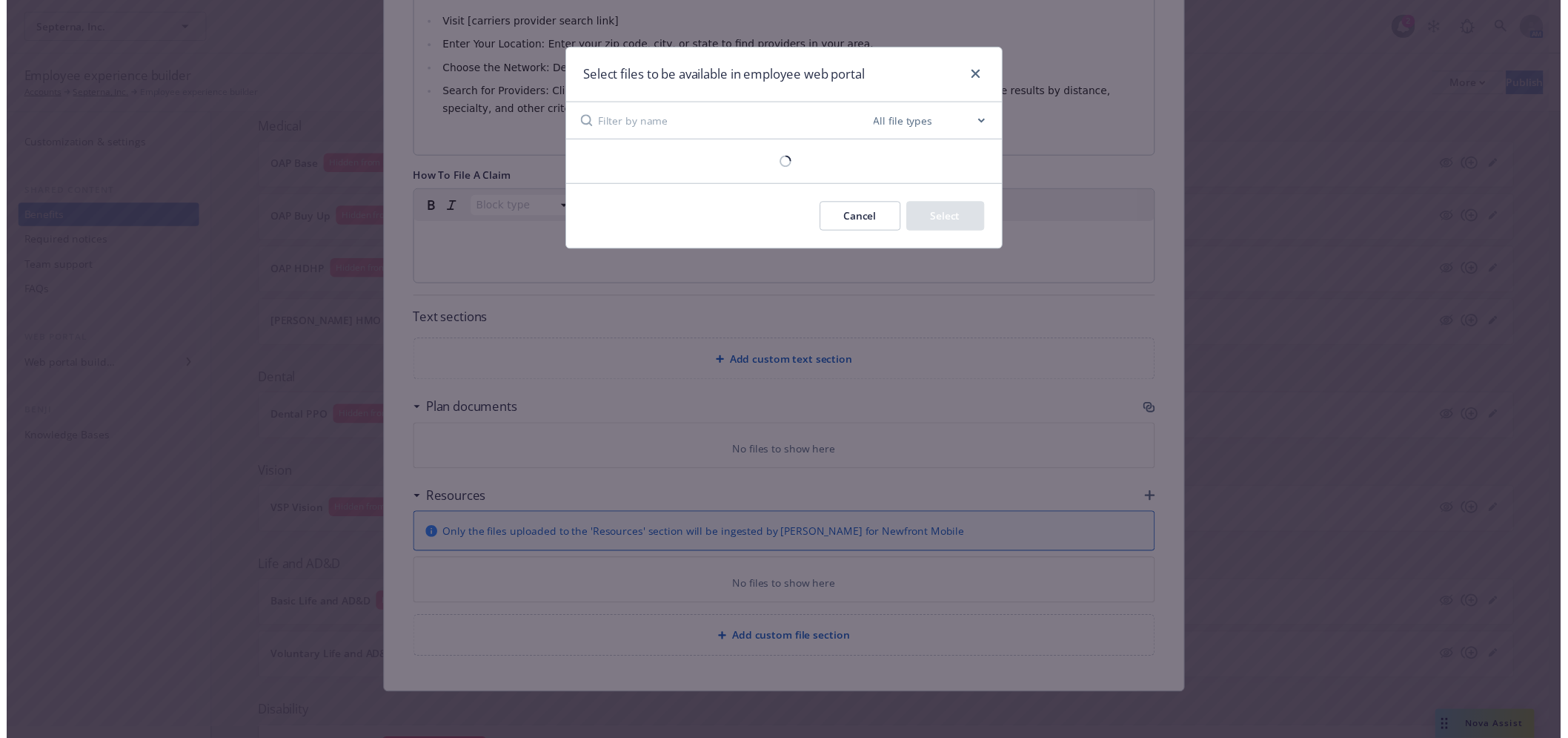
scroll to position [560, 0]
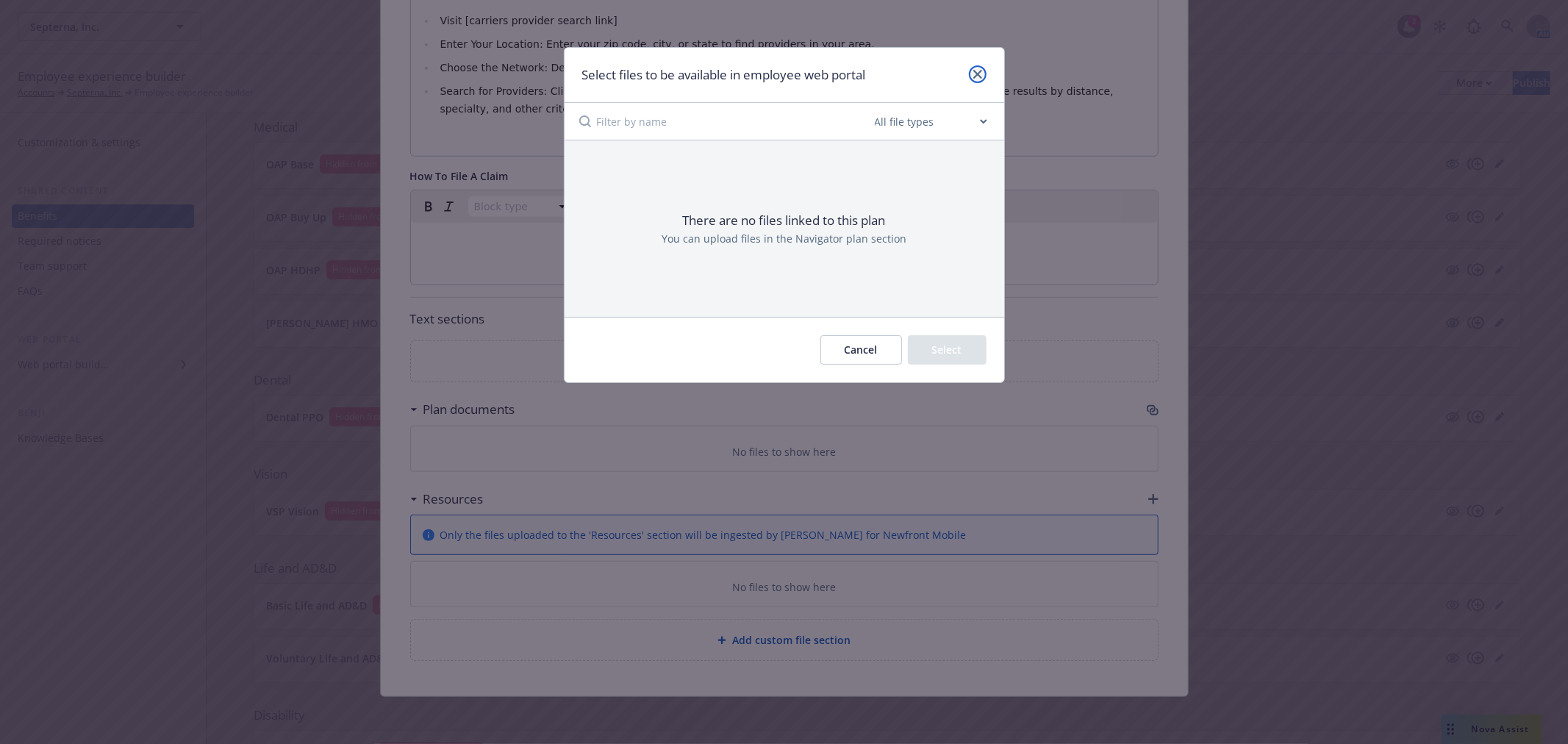
click at [980, 78] on icon "close" at bounding box center [978, 74] width 9 height 9
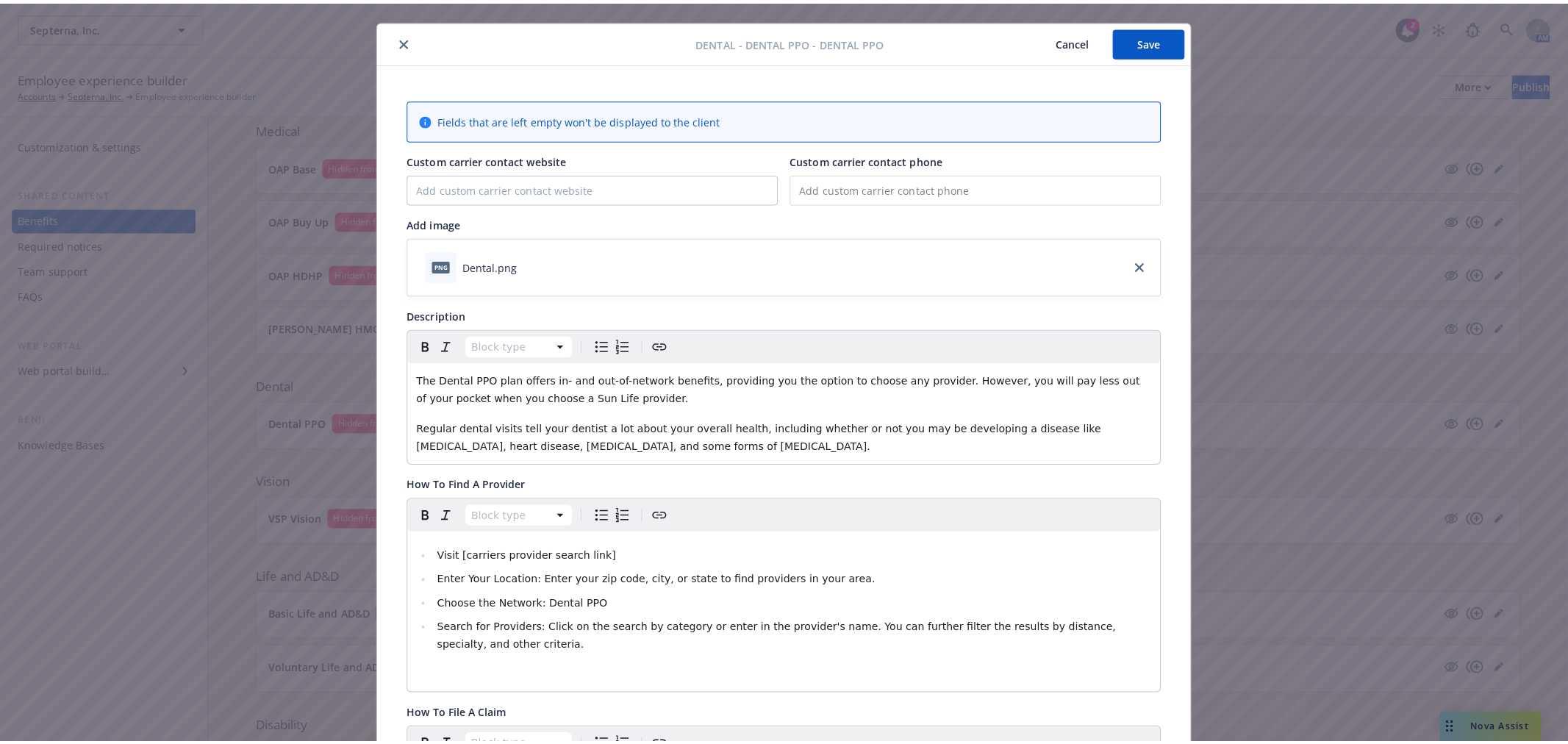
scroll to position [0, 0]
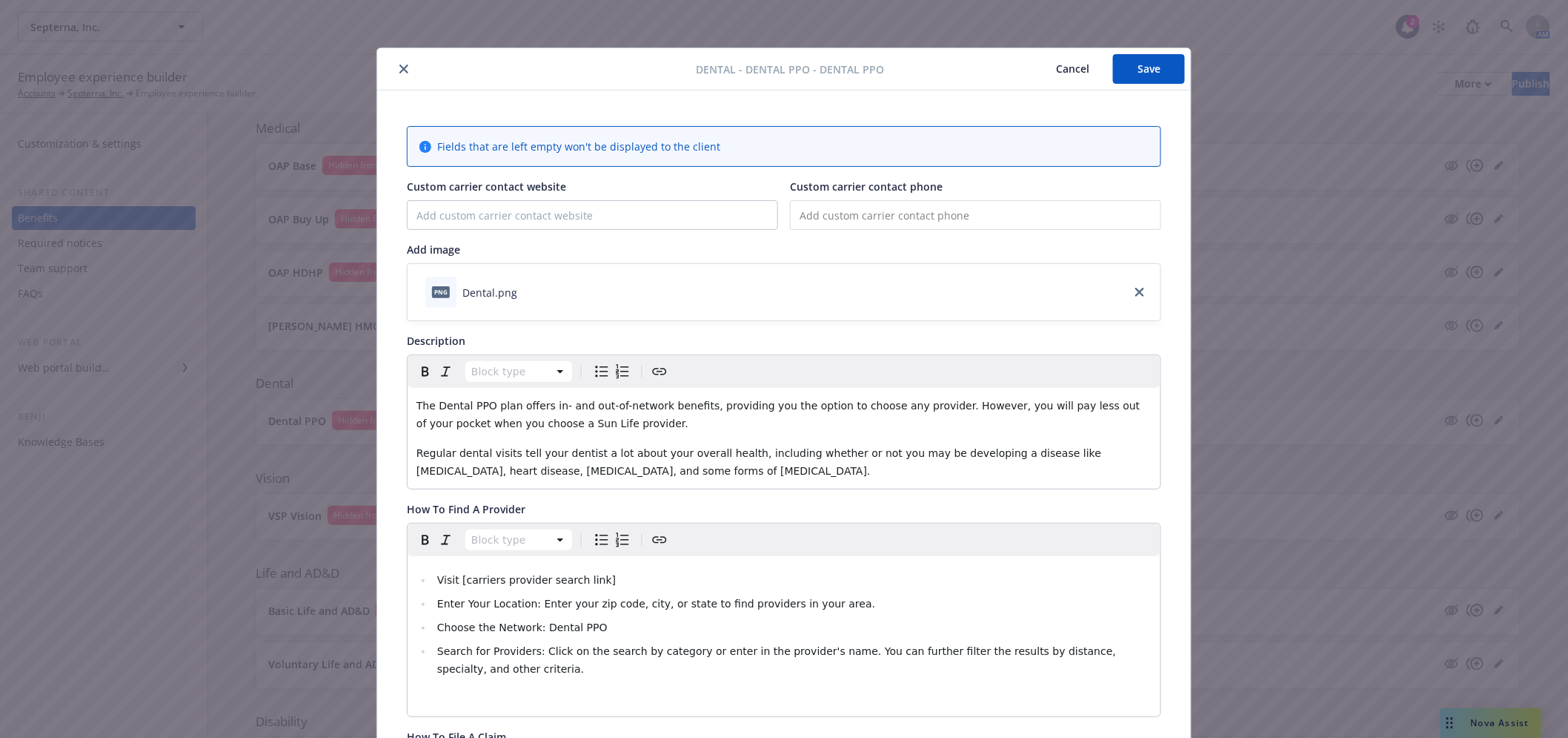
click at [404, 67] on button "close" at bounding box center [404, 69] width 18 height 18
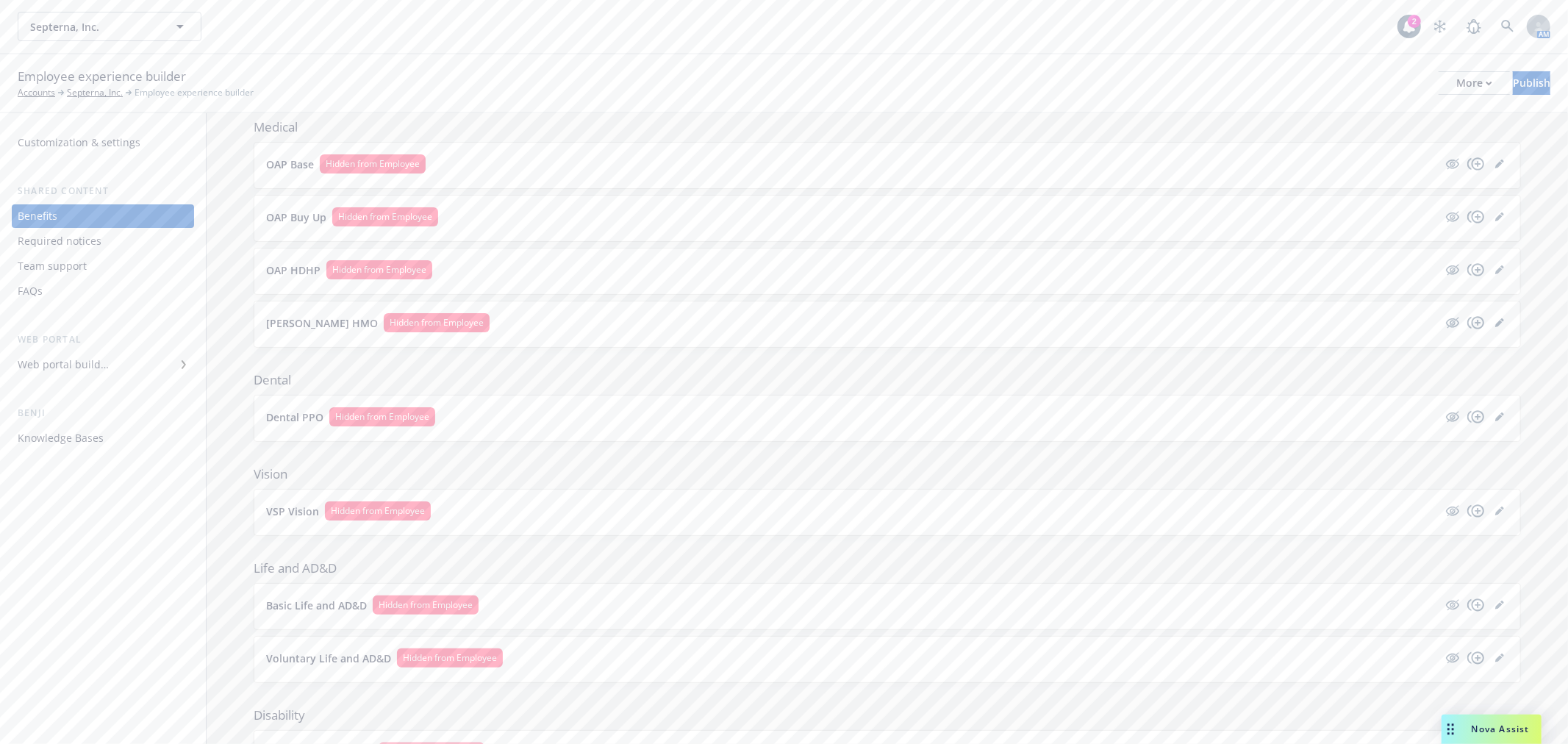
click at [554, 416] on button "Dental PPO Hidden from Employee" at bounding box center [852, 417] width 1172 height 19
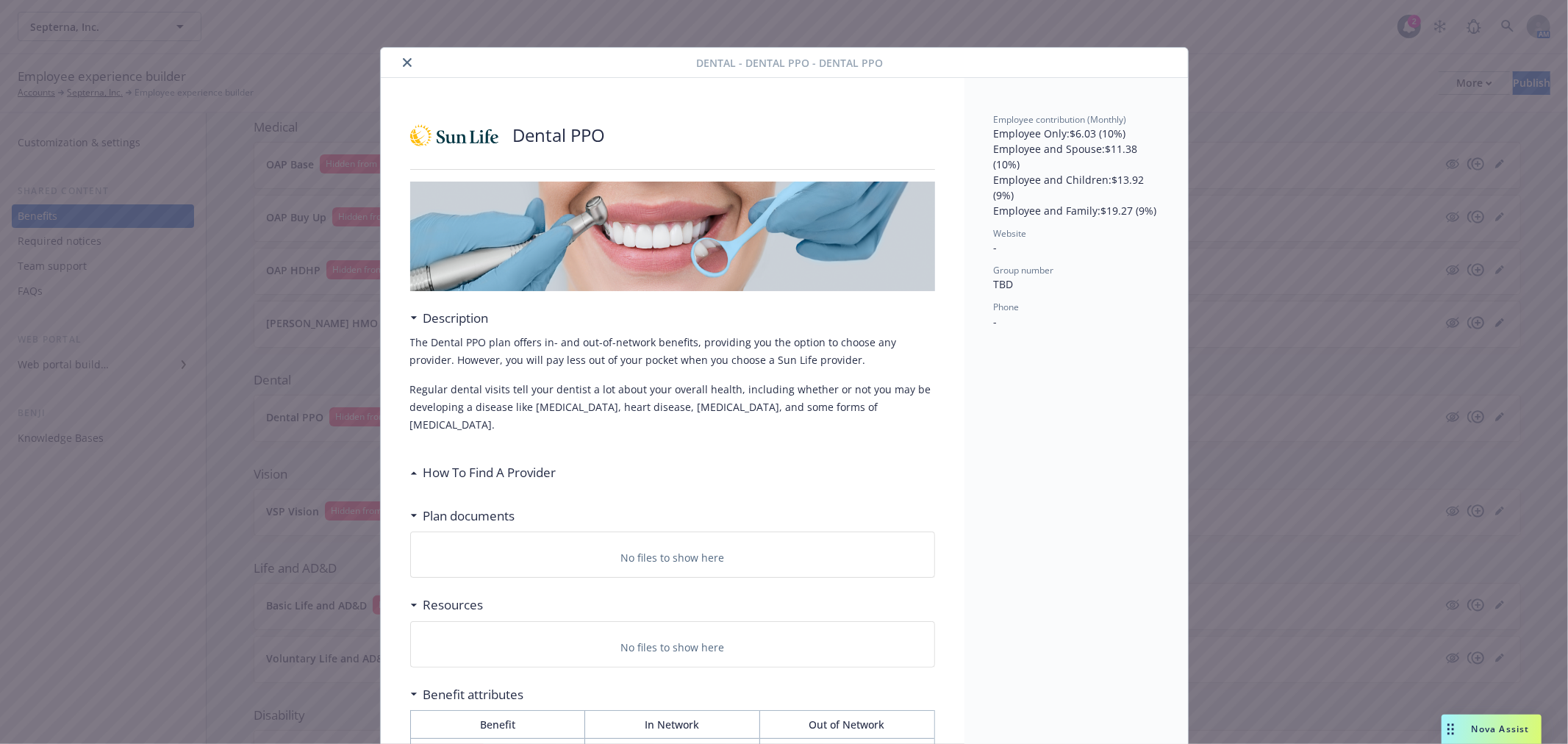
scroll to position [44, 0]
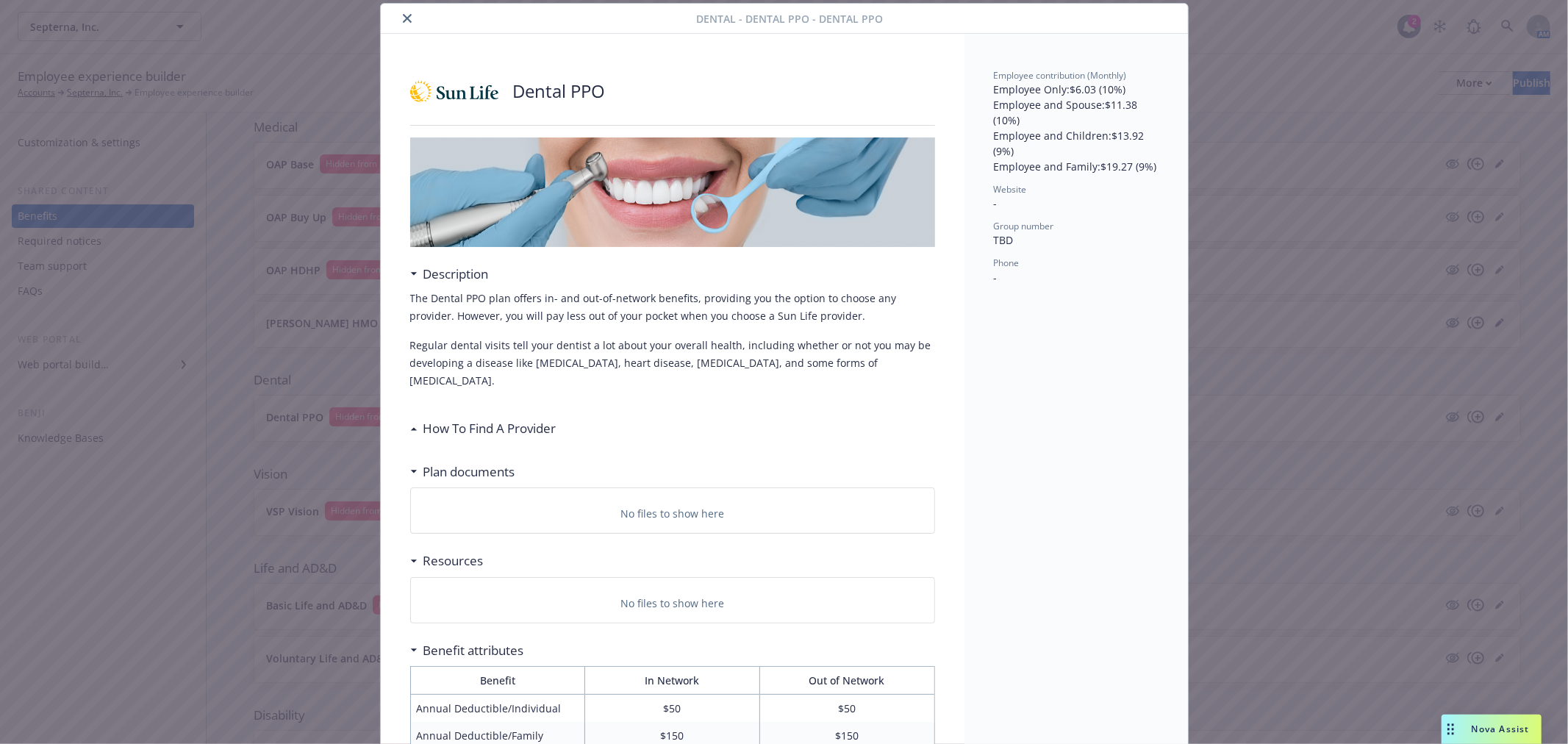
click at [403, 15] on icon "close" at bounding box center [407, 19] width 9 height 9
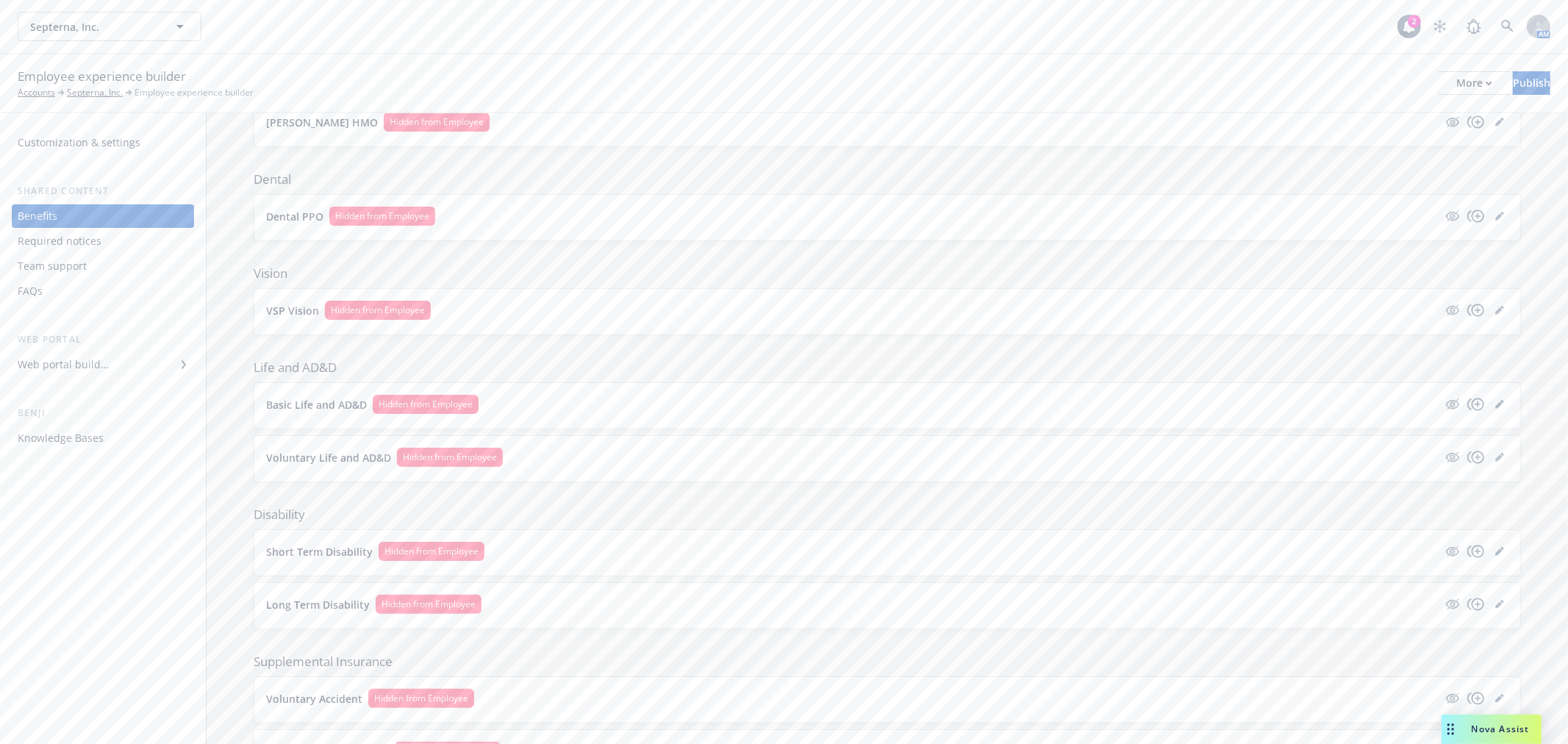
scroll to position [445, 0]
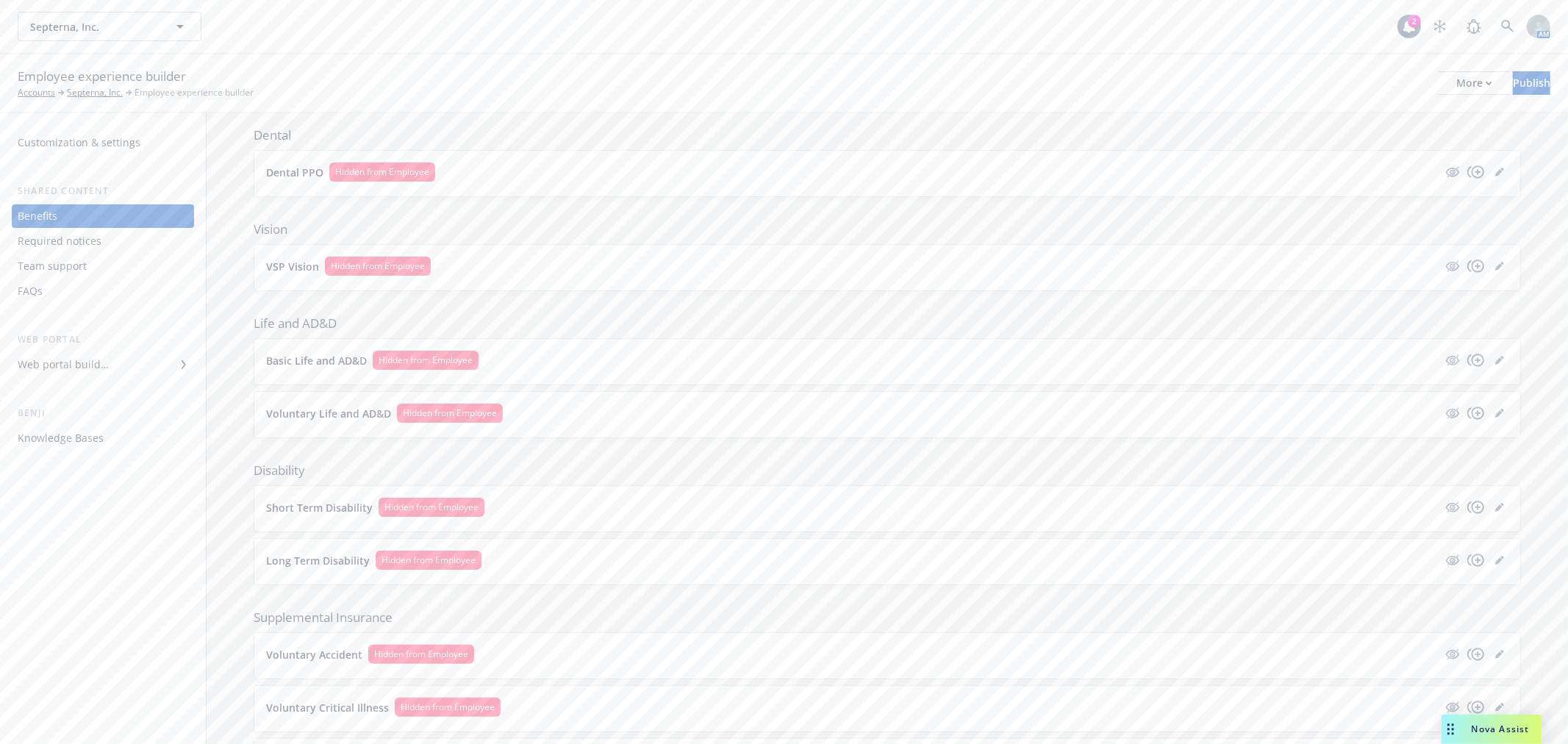
click at [40, 348] on div "Web portal Web portal builder" at bounding box center [103, 355] width 182 height 44
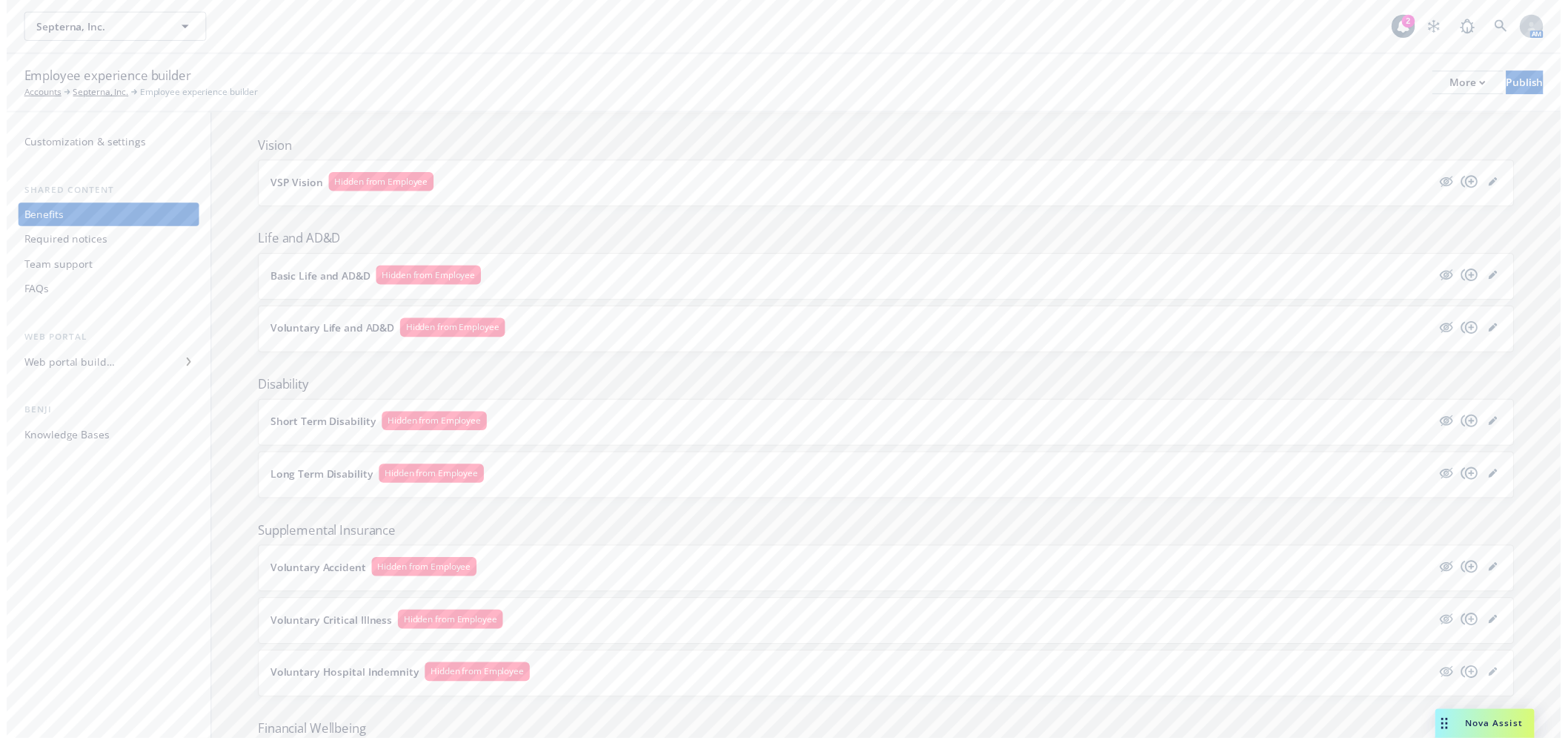
scroll to position [531, 0]
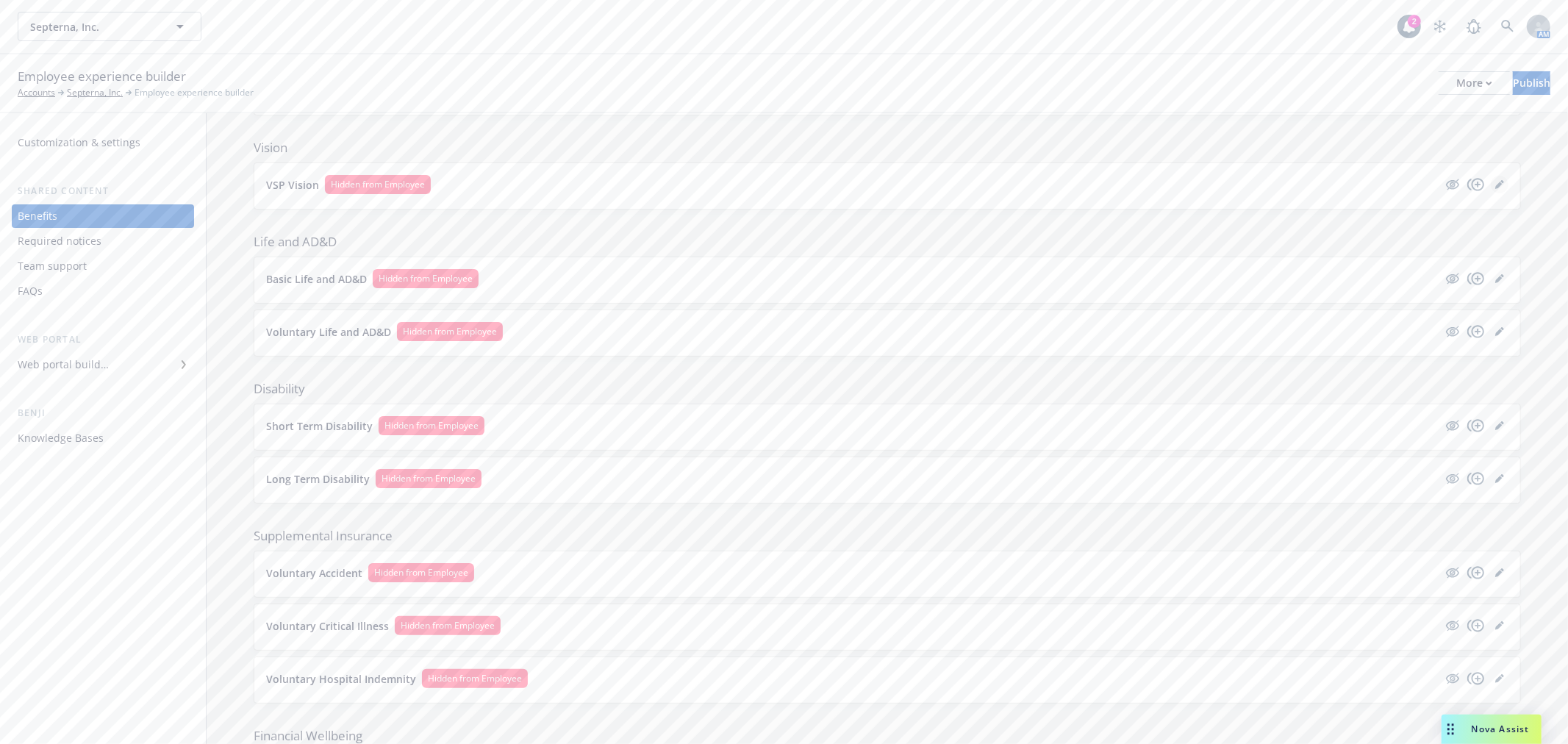
click at [1495, 180] on icon "editPencil" at bounding box center [1500, 185] width 9 height 9
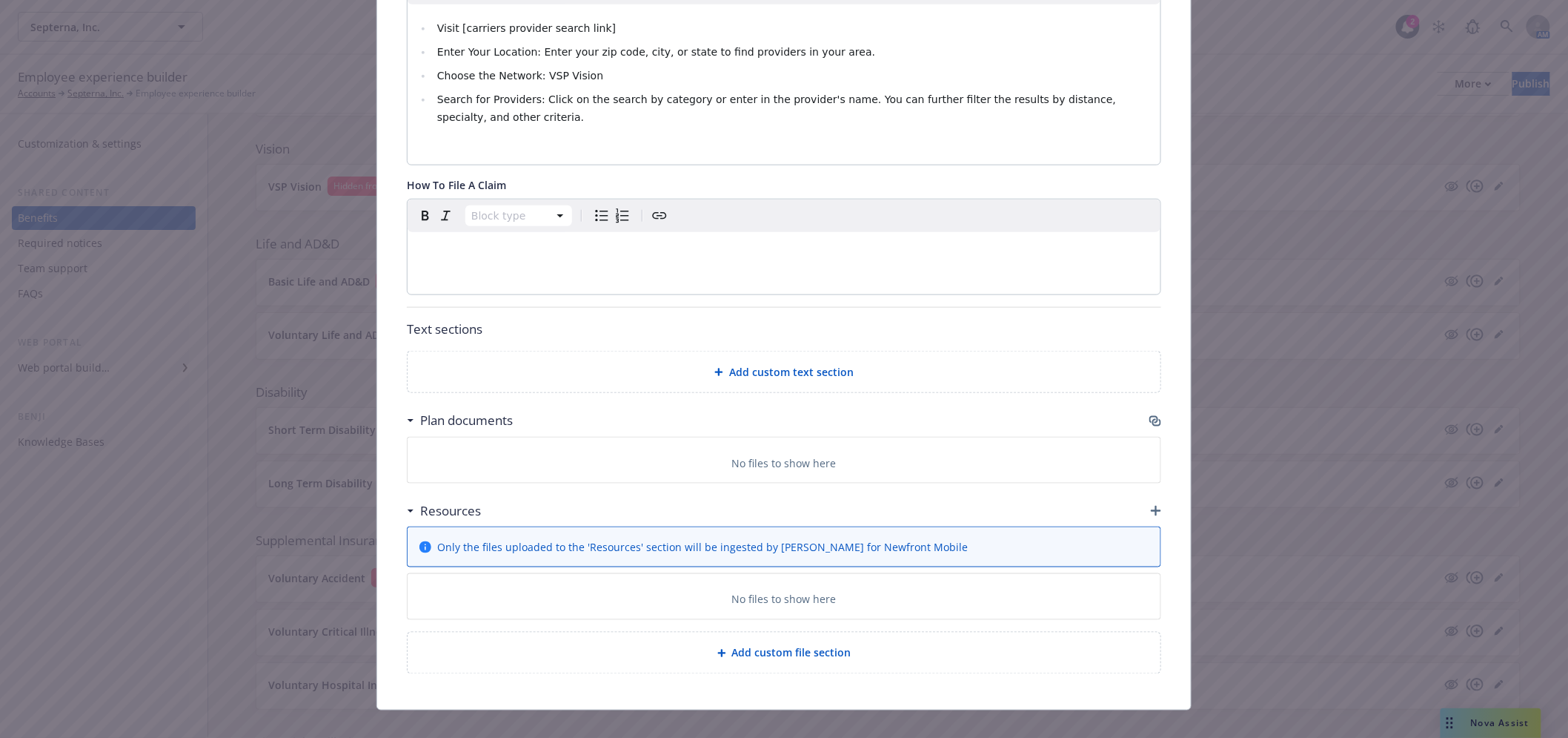
scroll to position [602, 0]
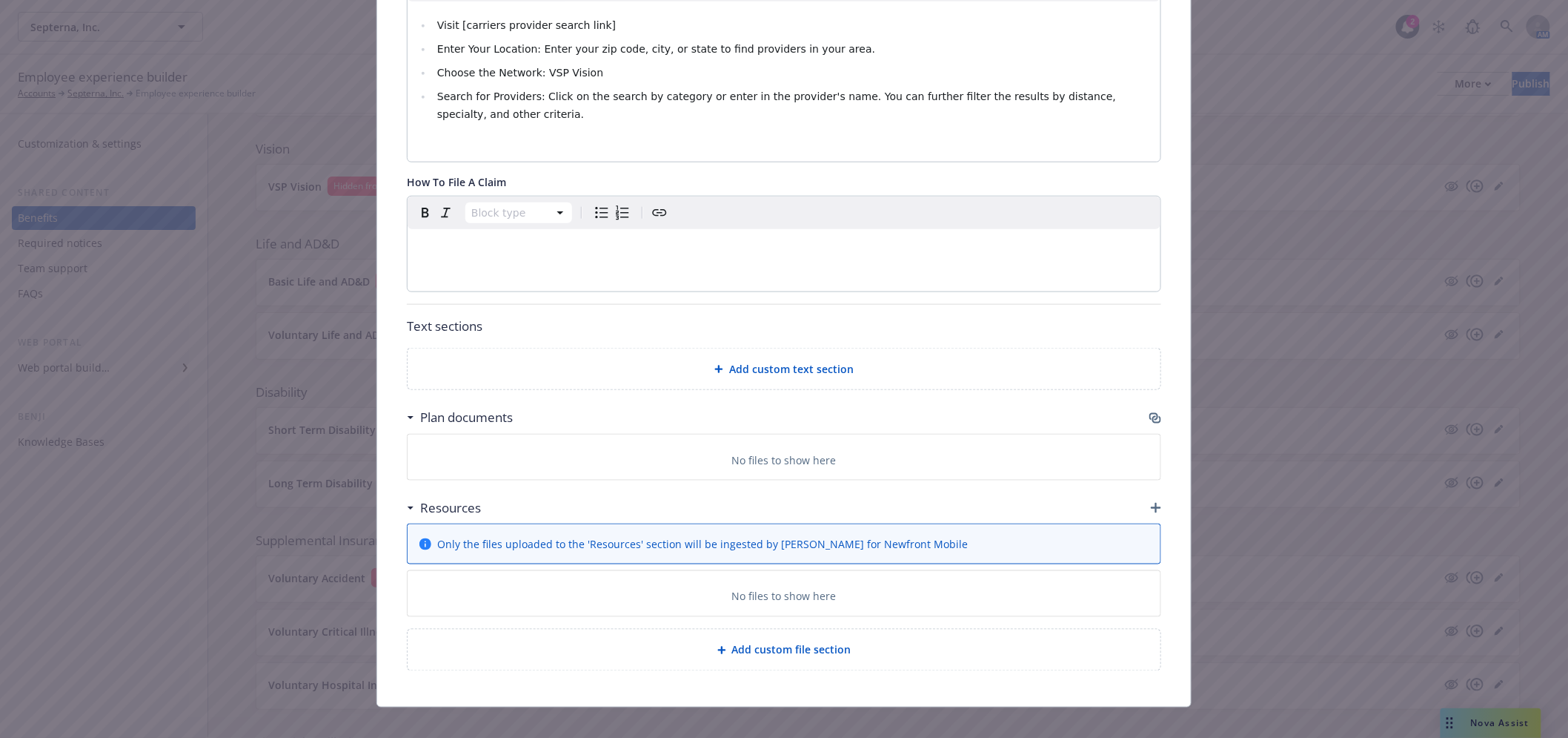
click at [1152, 416] on icon "button" at bounding box center [1157, 419] width 9 height 7
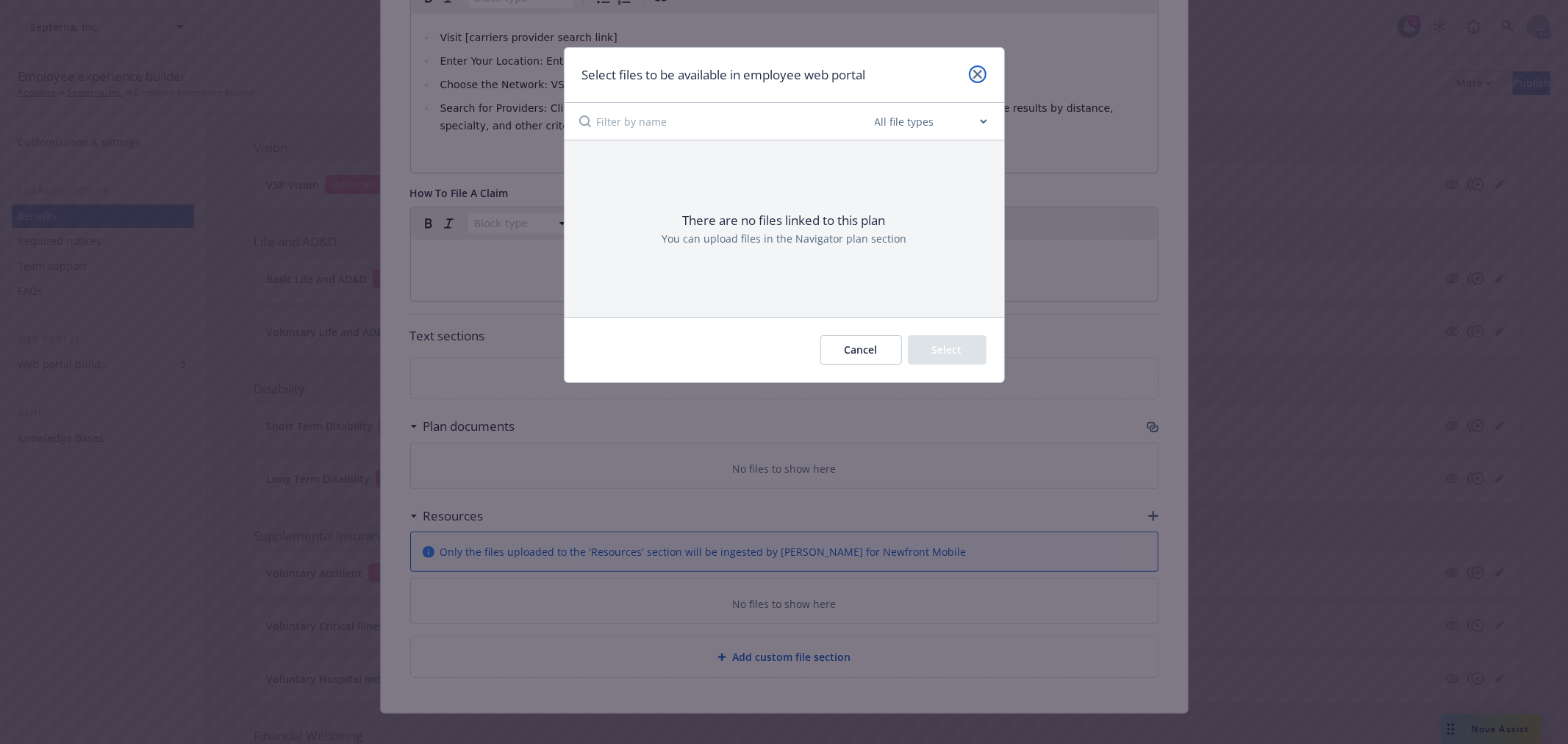
click at [972, 80] on link "close" at bounding box center [978, 74] width 18 height 18
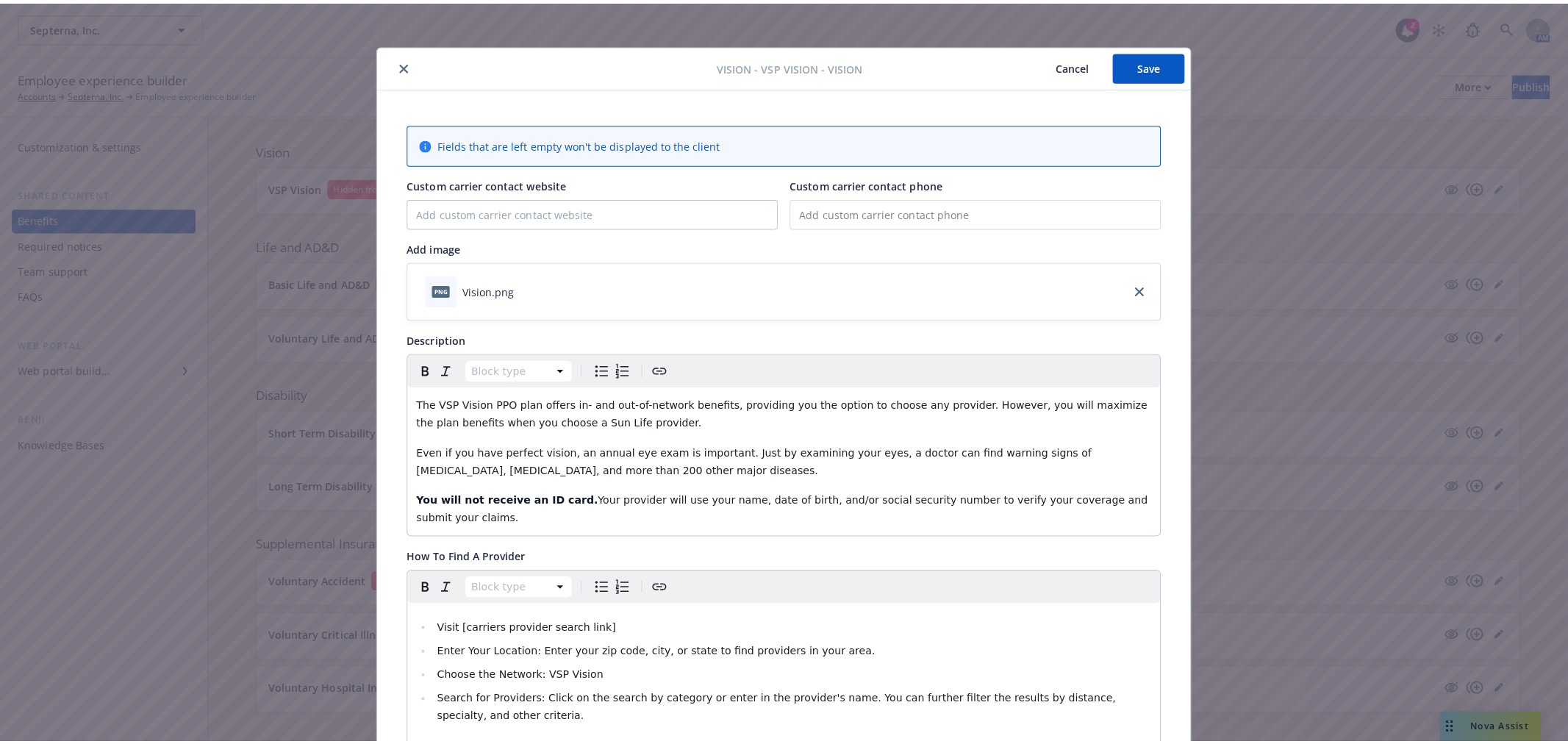
scroll to position [0, 0]
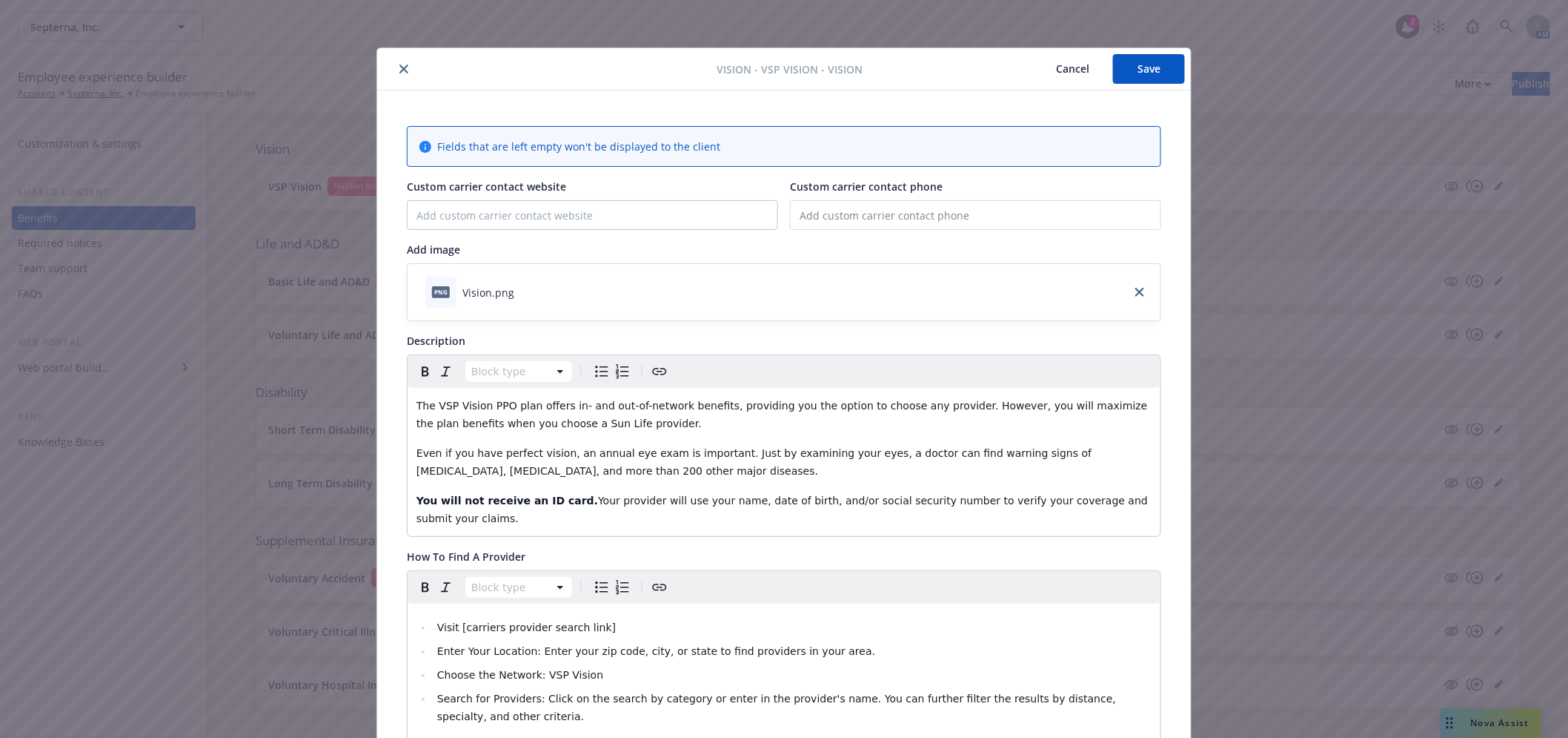
click at [404, 64] on button "close" at bounding box center [404, 69] width 18 height 18
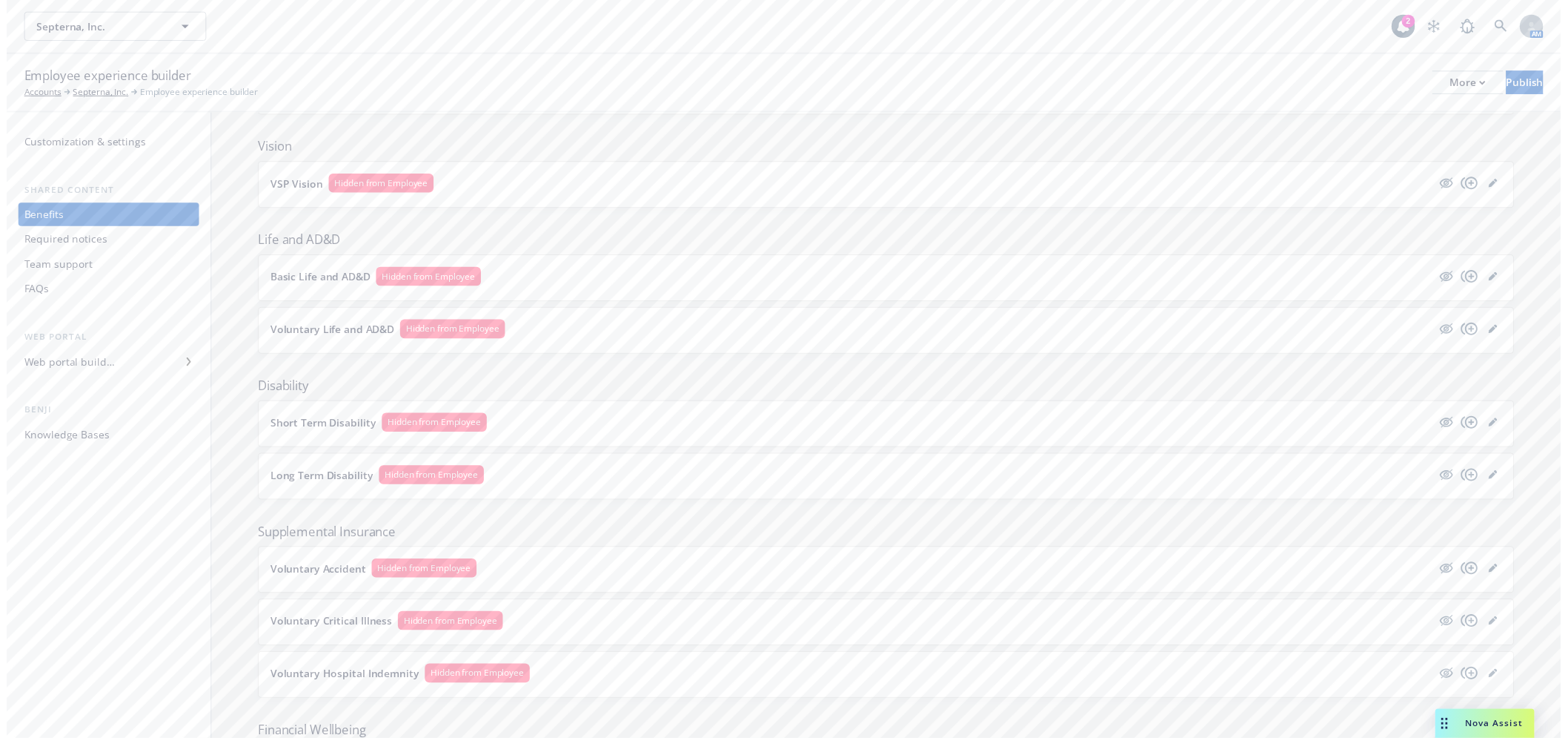
scroll to position [613, 0]
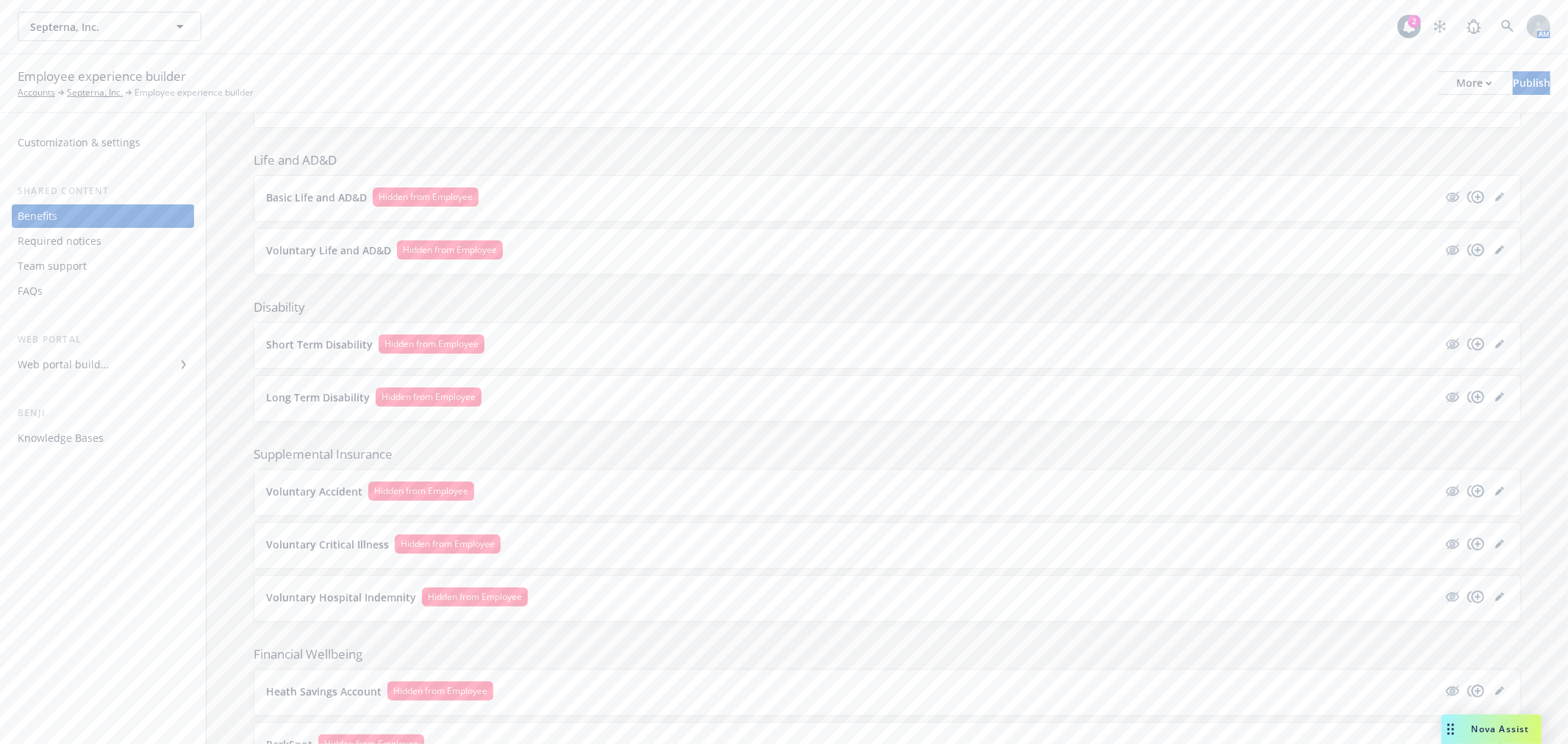
click at [1495, 185] on div "Basic Life and AD&D Hidden from Employee" at bounding box center [888, 199] width 1266 height 46
click at [1486, 188] on div "Basic Life and AD&D Hidden from Employee" at bounding box center [888, 197] width 1242 height 19
click at [1493, 193] on link "editPencil" at bounding box center [1500, 197] width 18 height 18
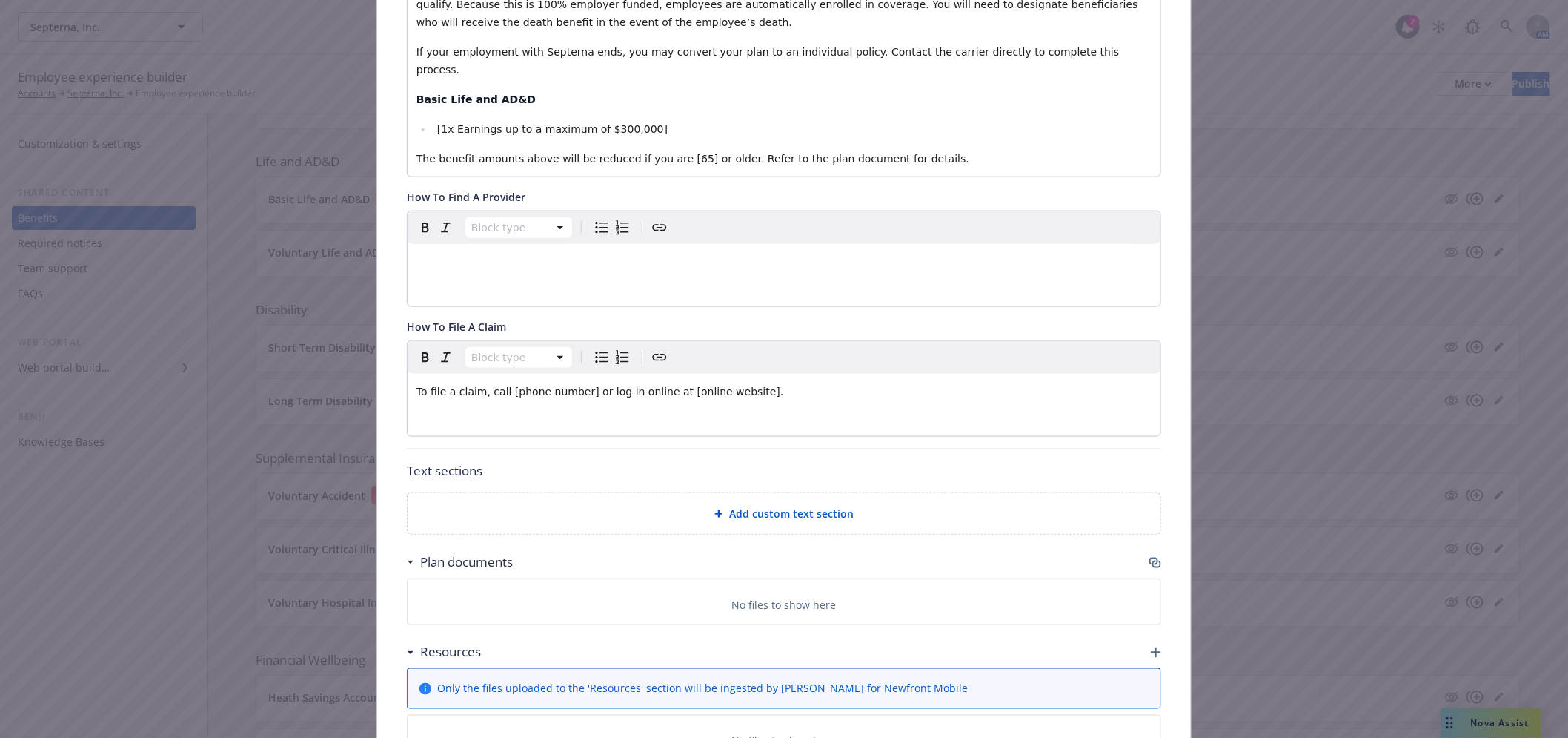
scroll to position [538, 0]
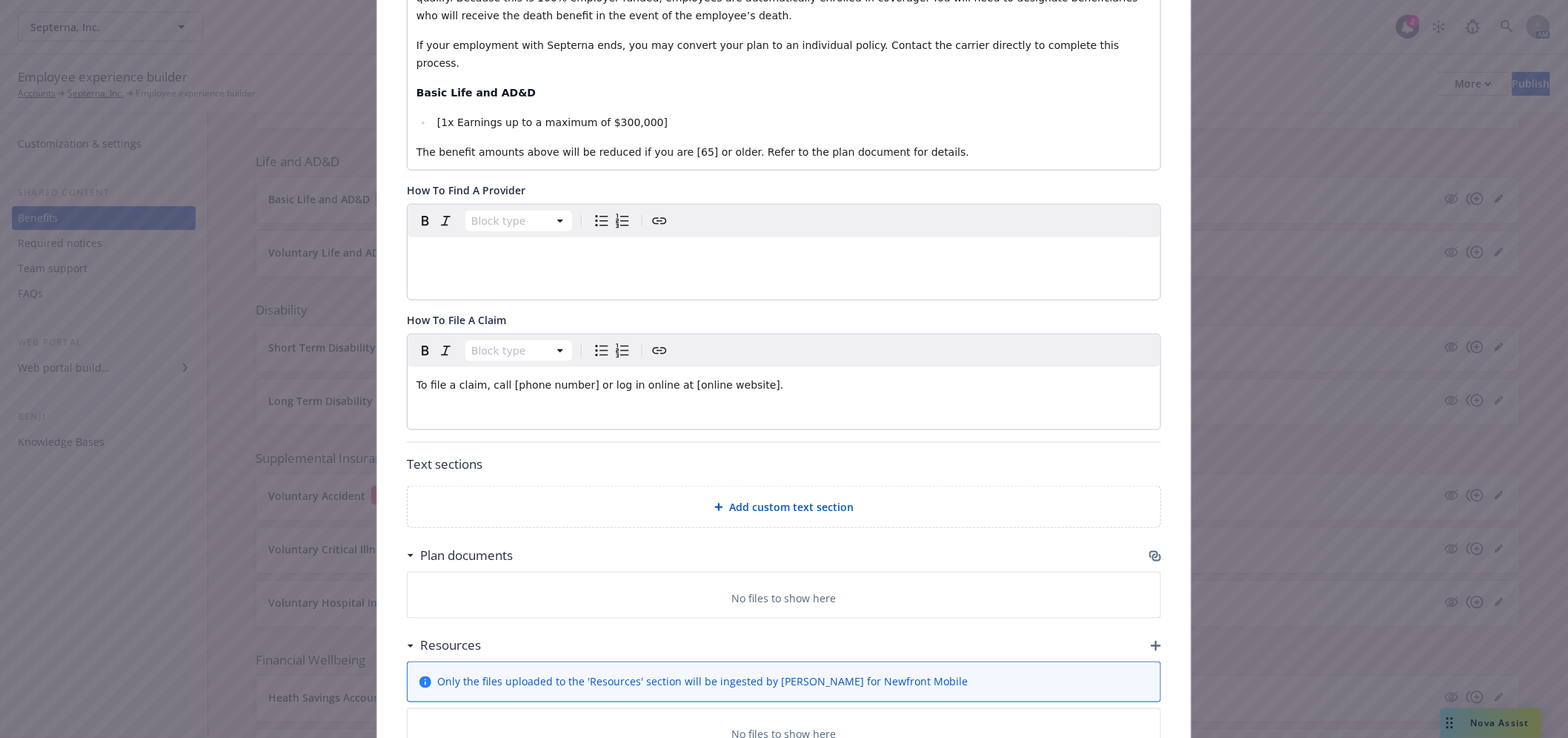
click at [1157, 515] on div "Fields that are left empty won't be displayed to the client Custom carrier cont…" at bounding box center [784, 198] width 813 height 1292
click at [1155, 515] on div "Fields that are left empty won't be displayed to the client Custom carrier cont…" at bounding box center [784, 198] width 813 height 1292
click at [1151, 551] on icon "button" at bounding box center [1155, 556] width 12 height 12
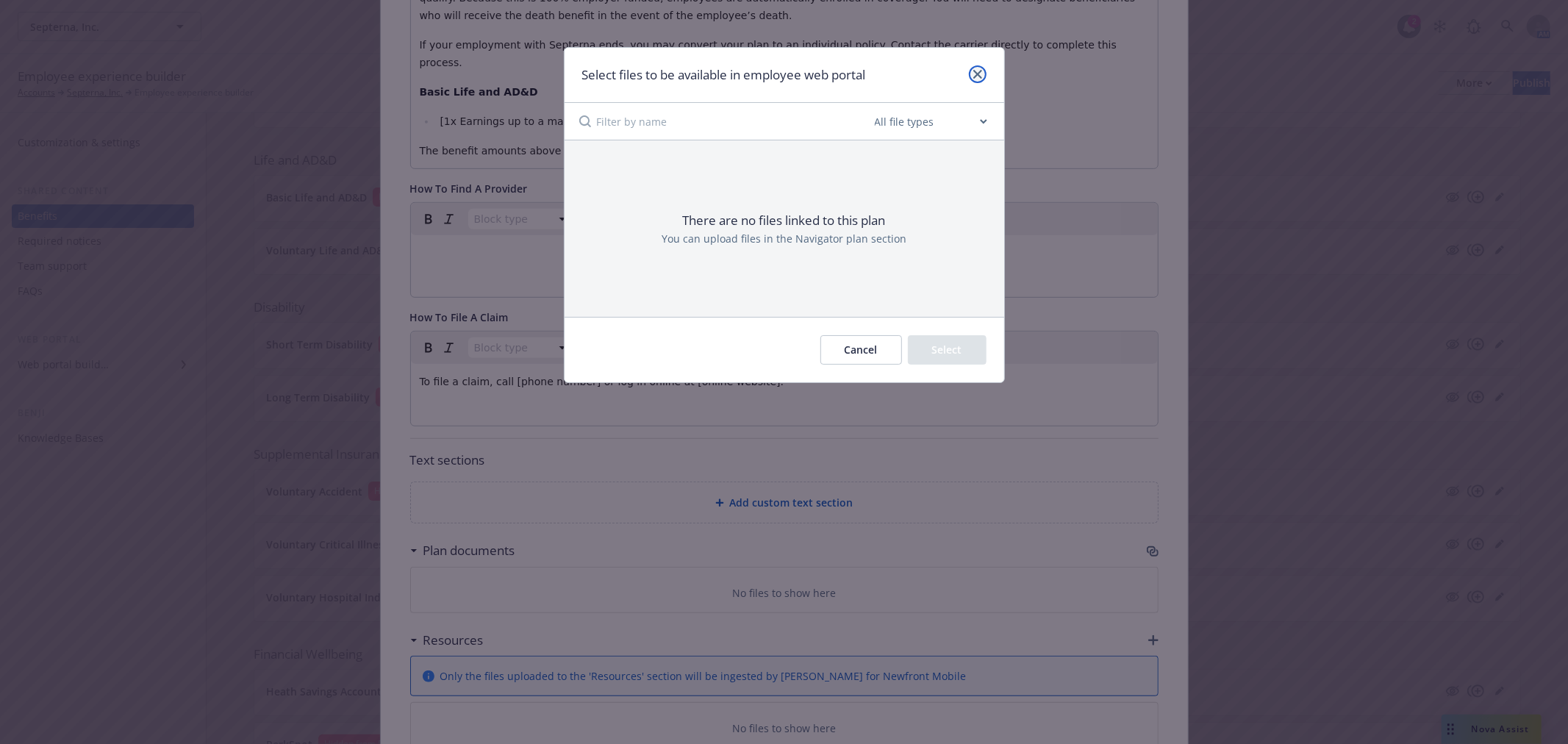
click at [969, 76] on link "close" at bounding box center [978, 74] width 18 height 18
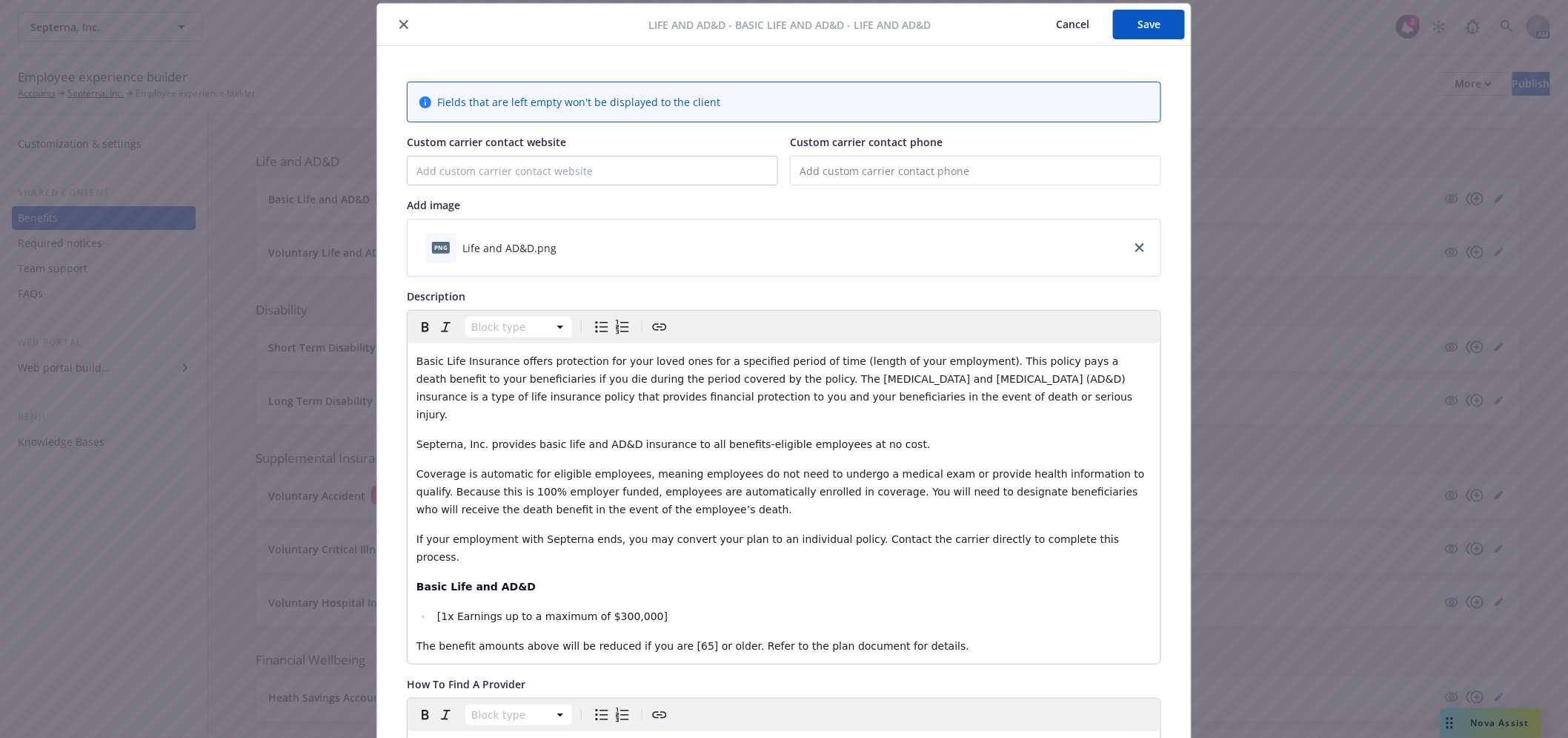
scroll to position [0, 0]
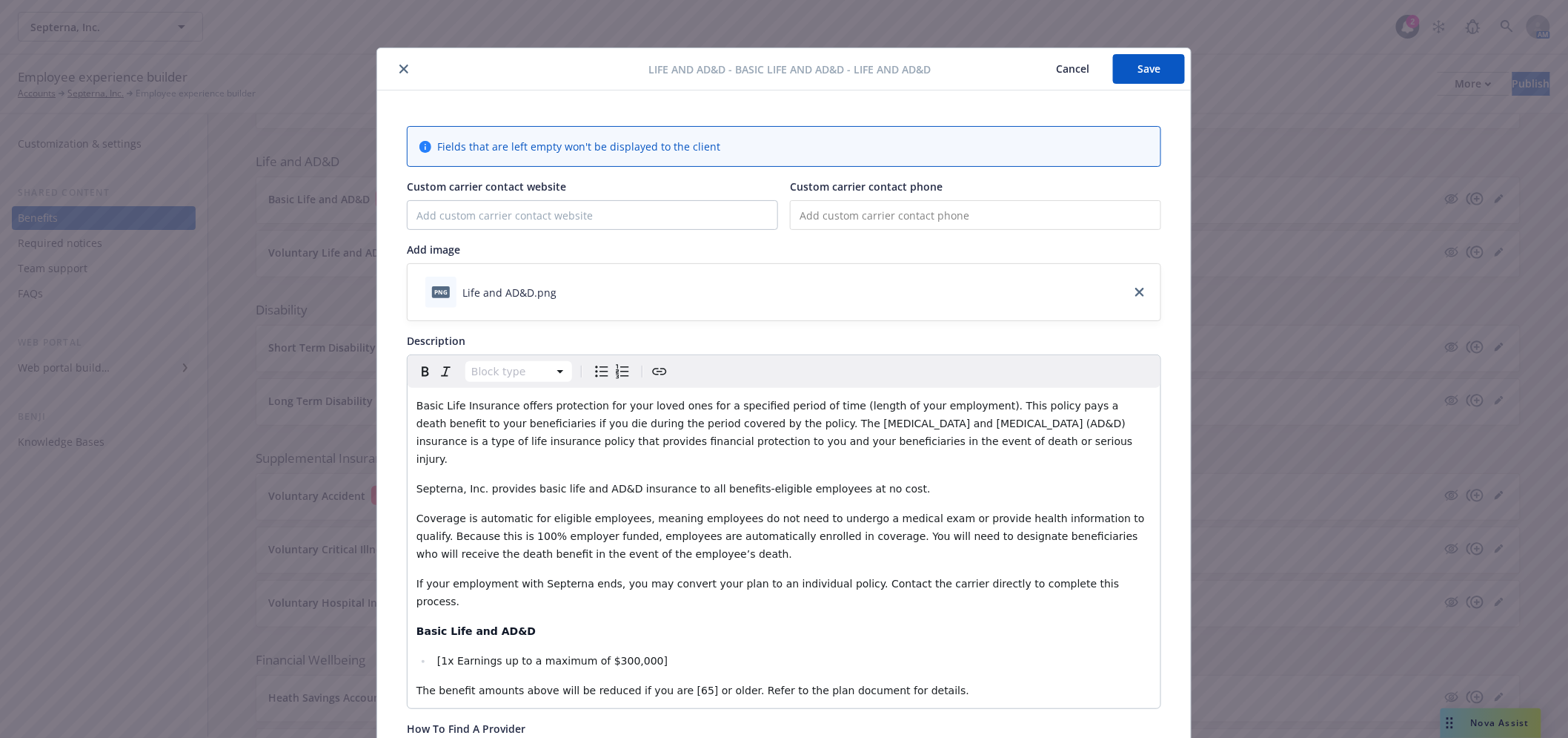
click at [401, 68] on icon "close" at bounding box center [404, 69] width 9 height 9
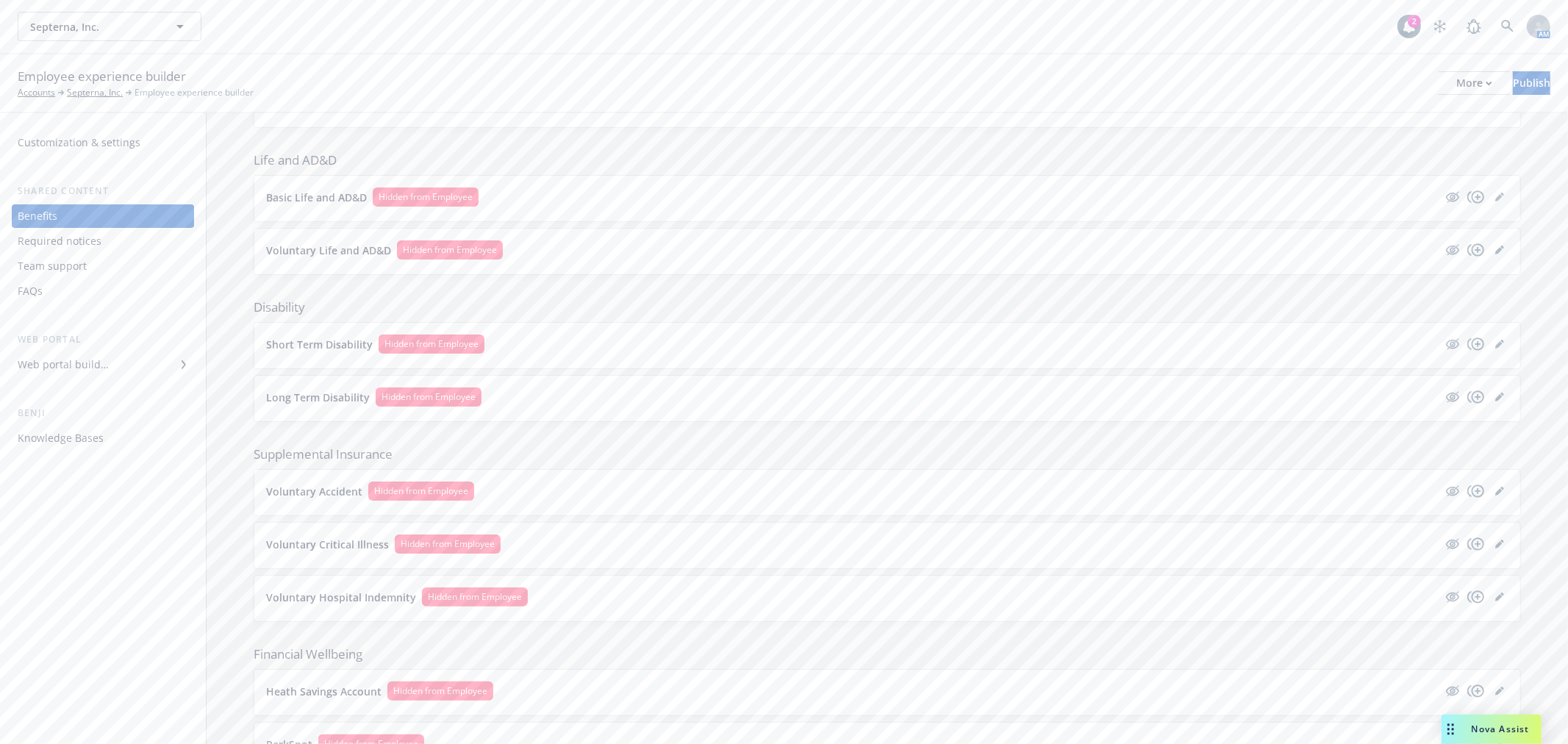
click at [1498, 246] on div "Voluntary Life and AD&D Hidden from Employee" at bounding box center [888, 251] width 1266 height 46
click at [1494, 250] on link "editPencil" at bounding box center [1500, 250] width 18 height 18
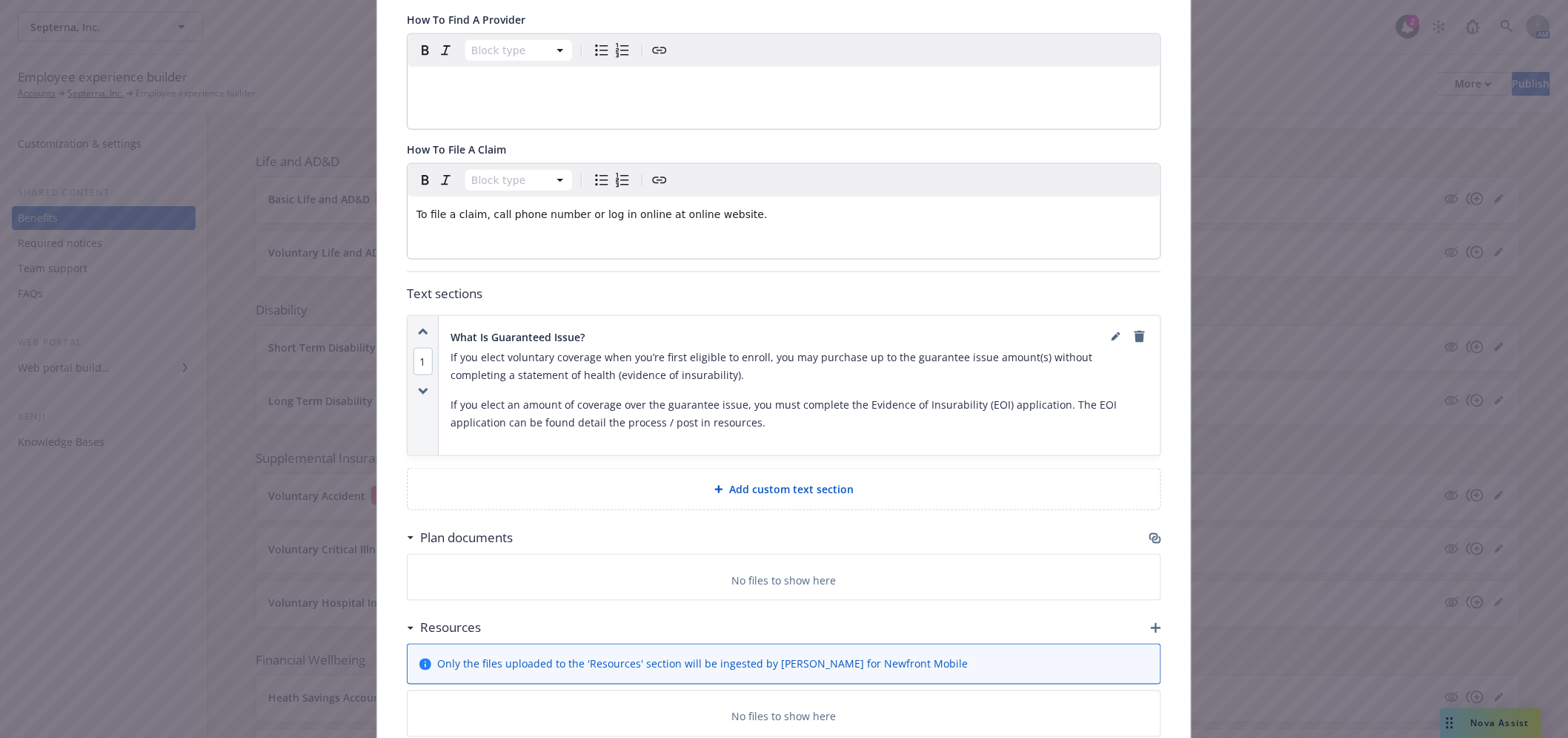
scroll to position [620, 0]
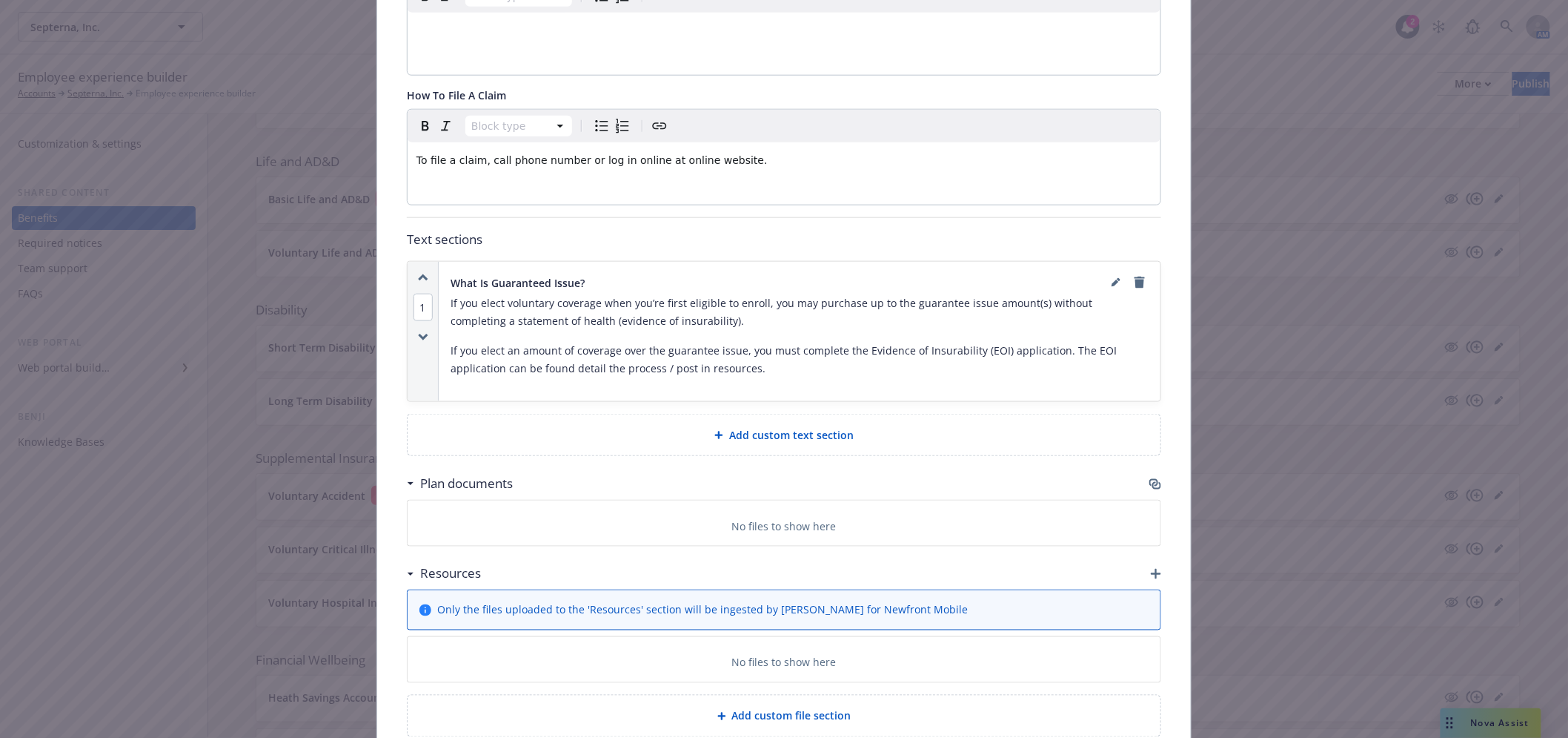
click at [1151, 483] on icon "button" at bounding box center [1154, 483] width 9 height 7
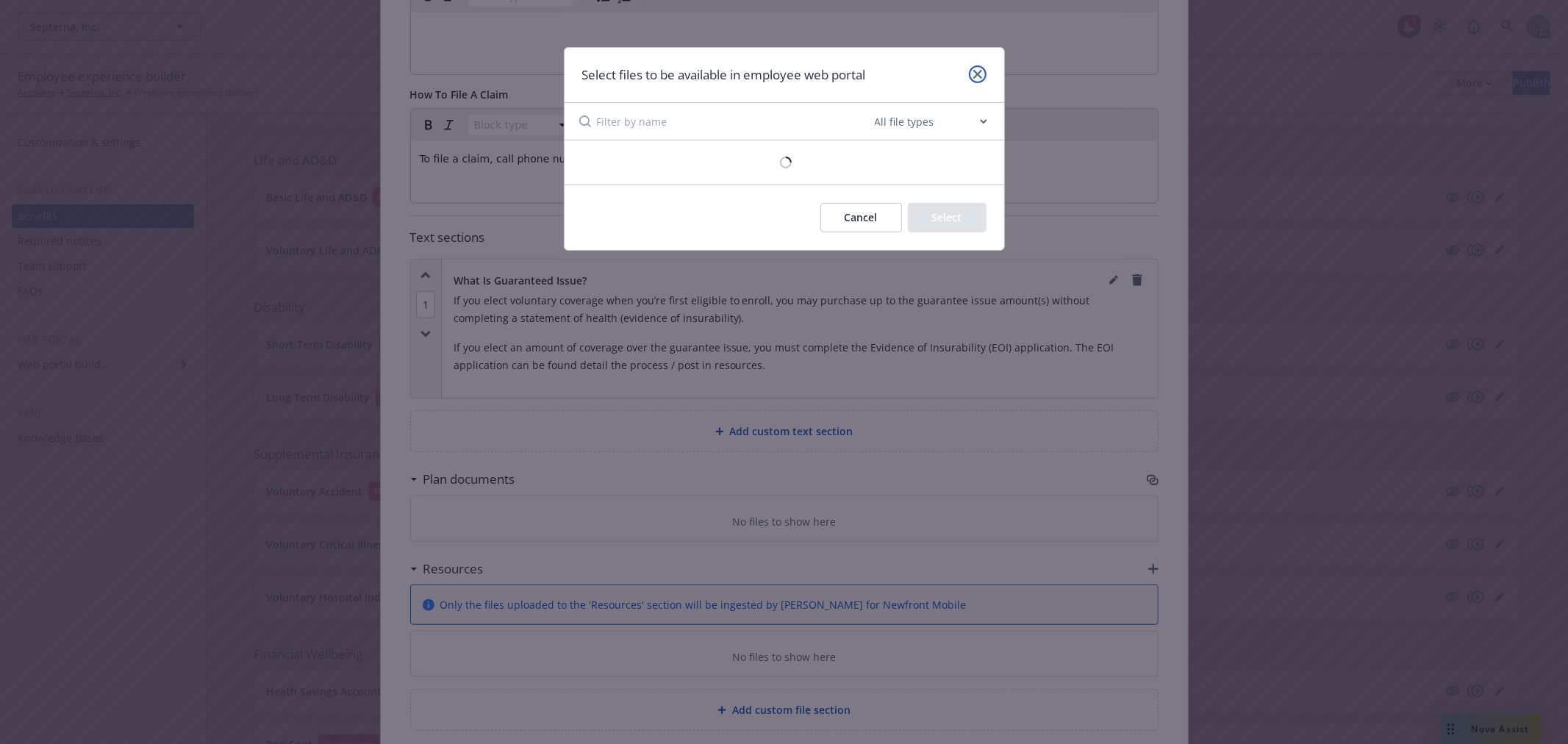
click at [983, 70] on link "close" at bounding box center [978, 74] width 18 height 18
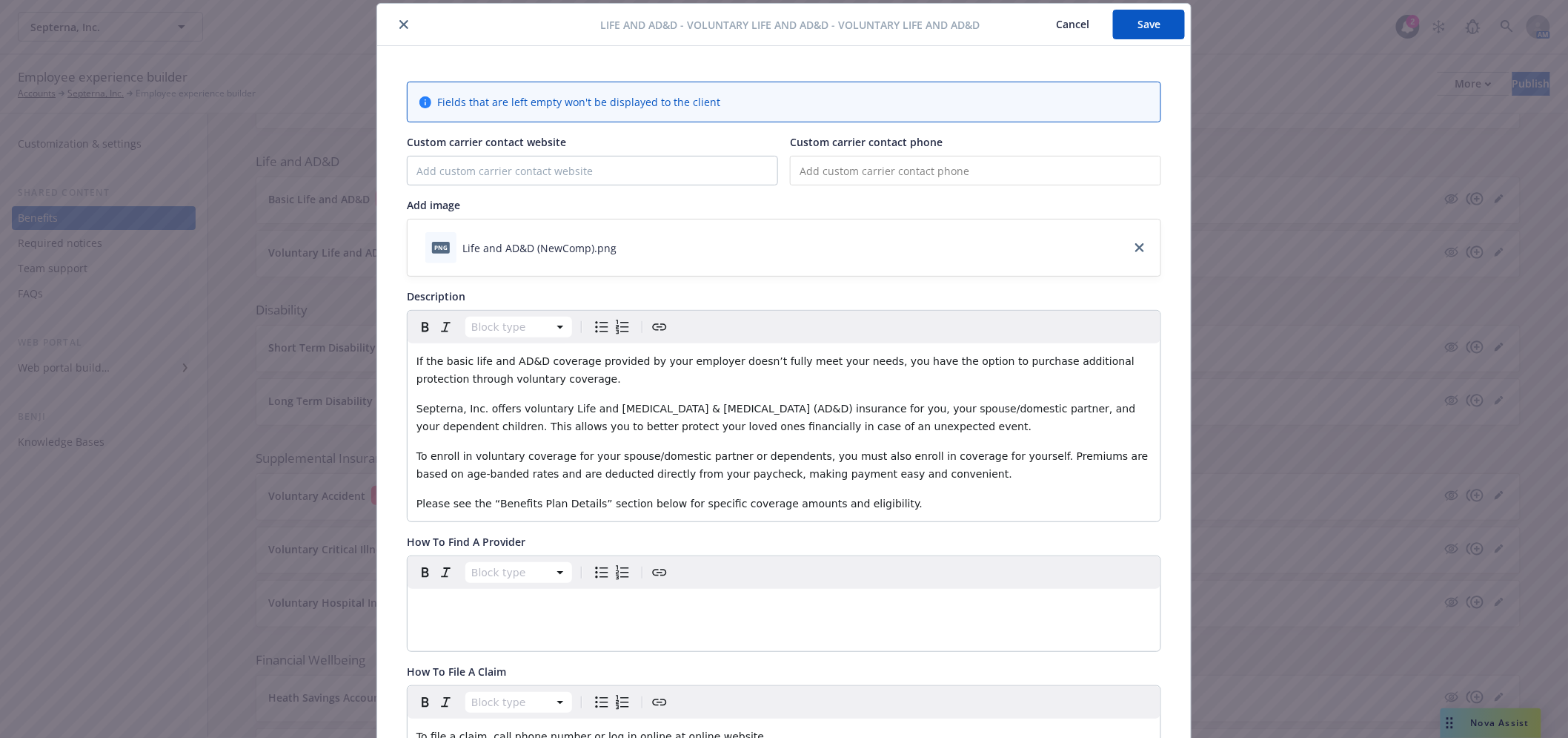
scroll to position [0, 0]
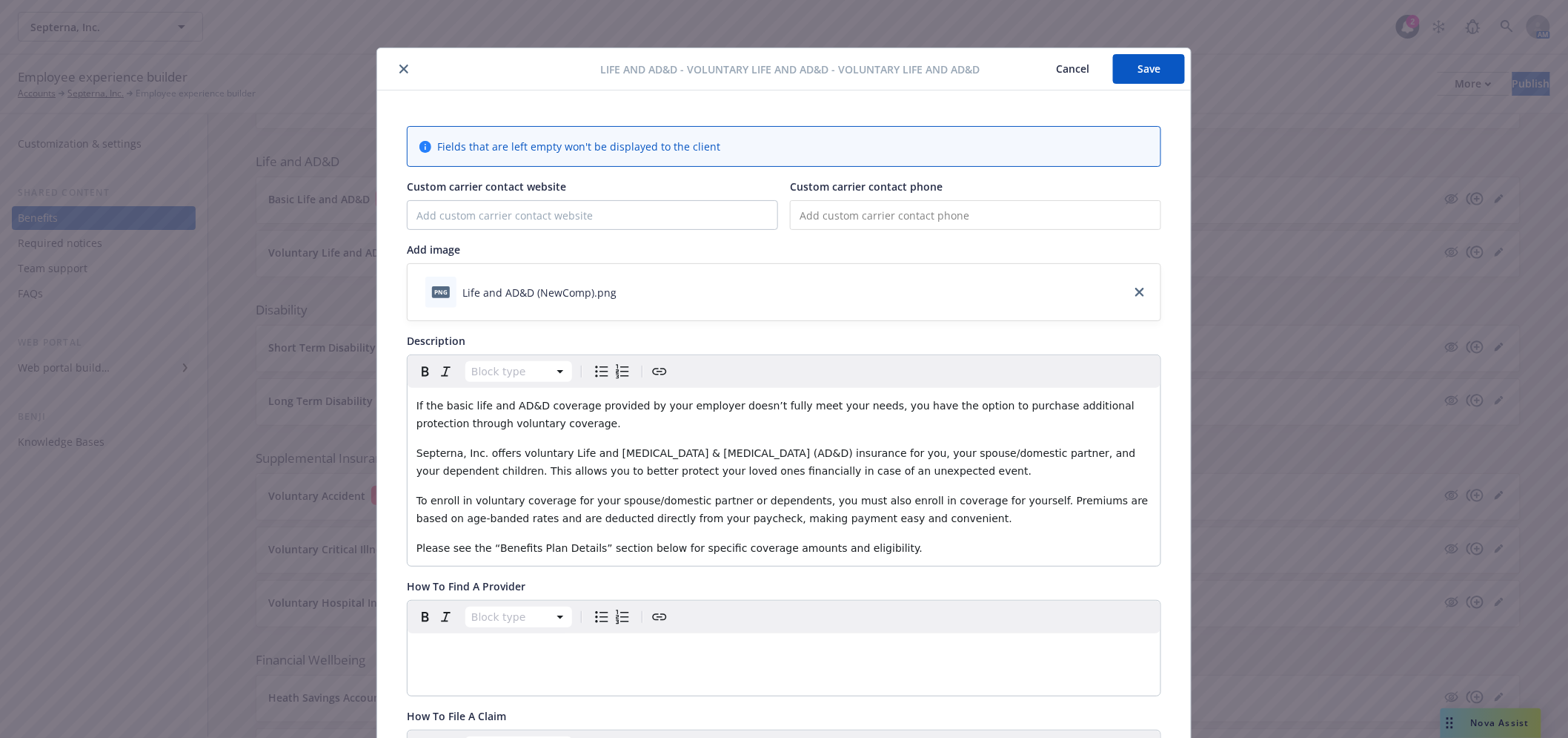
click at [400, 67] on icon "close" at bounding box center [404, 69] width 9 height 9
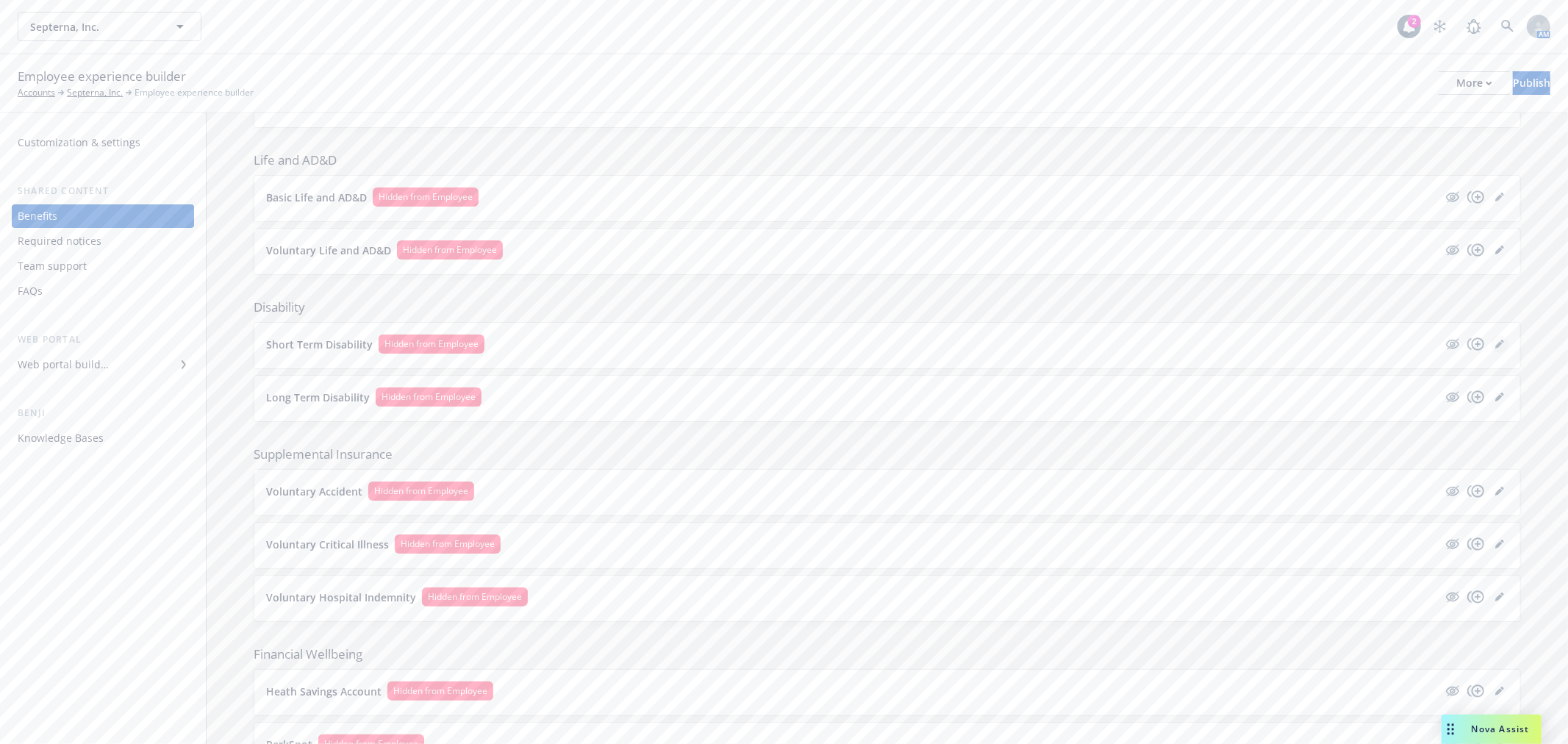
click at [1495, 342] on icon "editPencil" at bounding box center [1500, 344] width 9 height 9
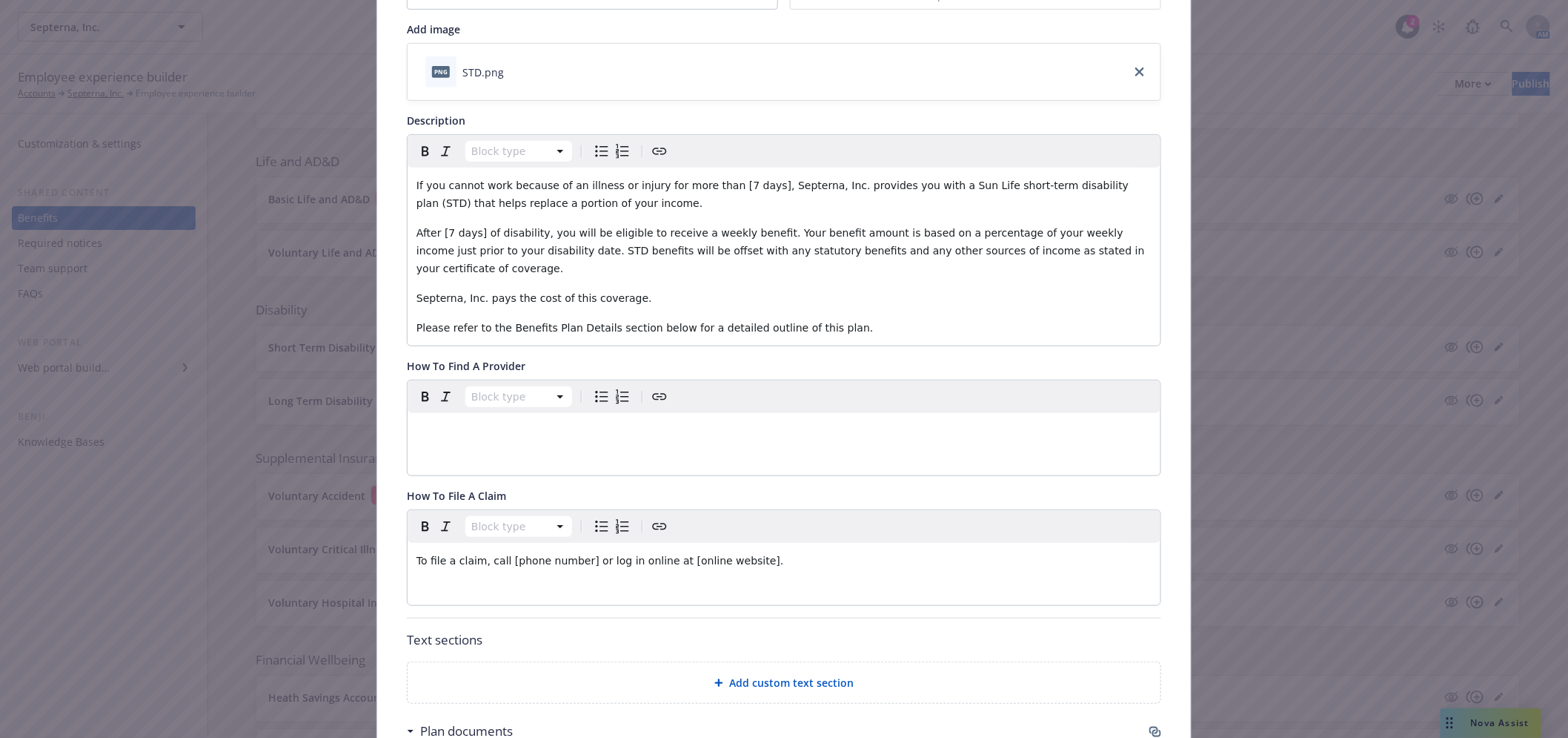
scroll to position [374, 0]
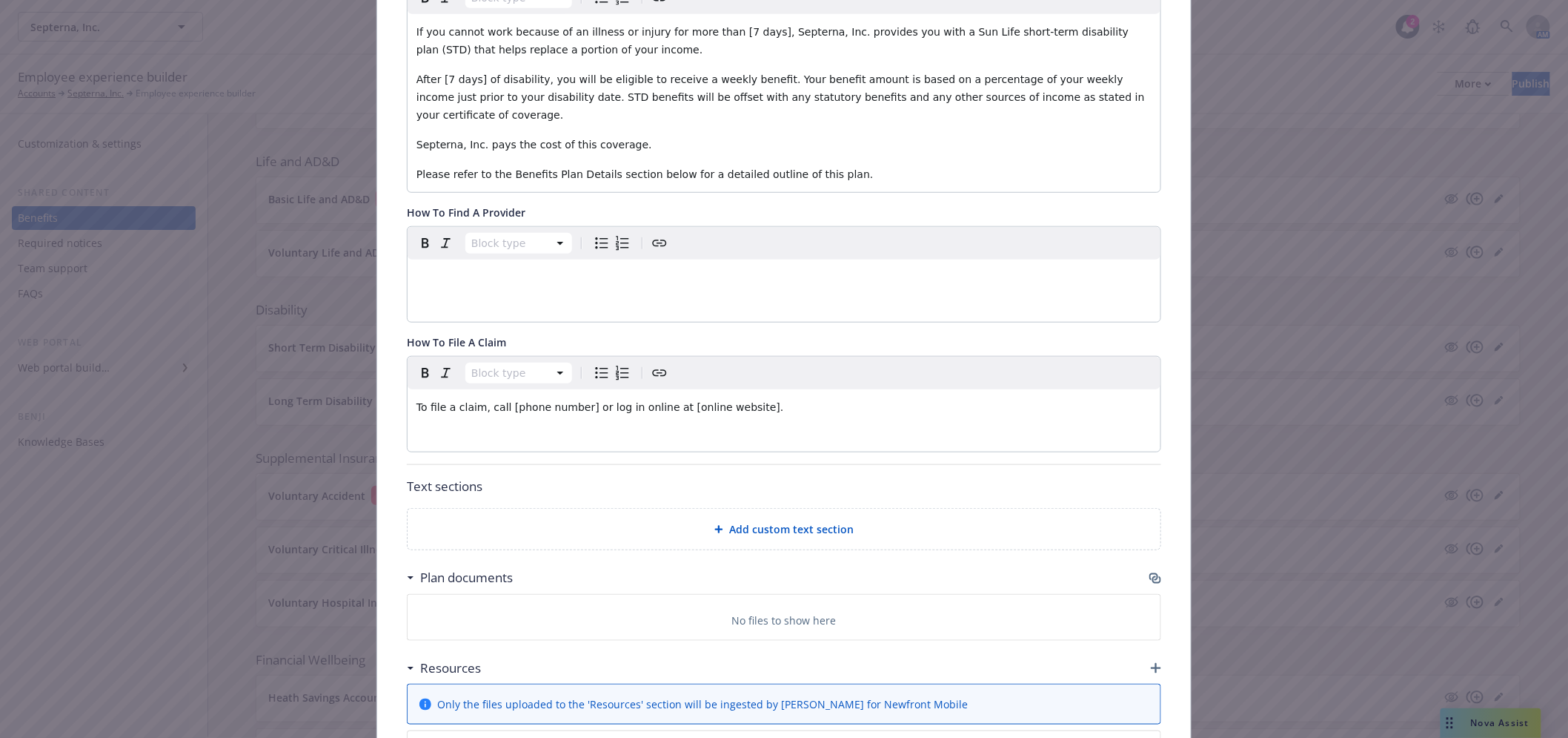
click at [1151, 573] on icon "button" at bounding box center [1154, 576] width 9 height 7
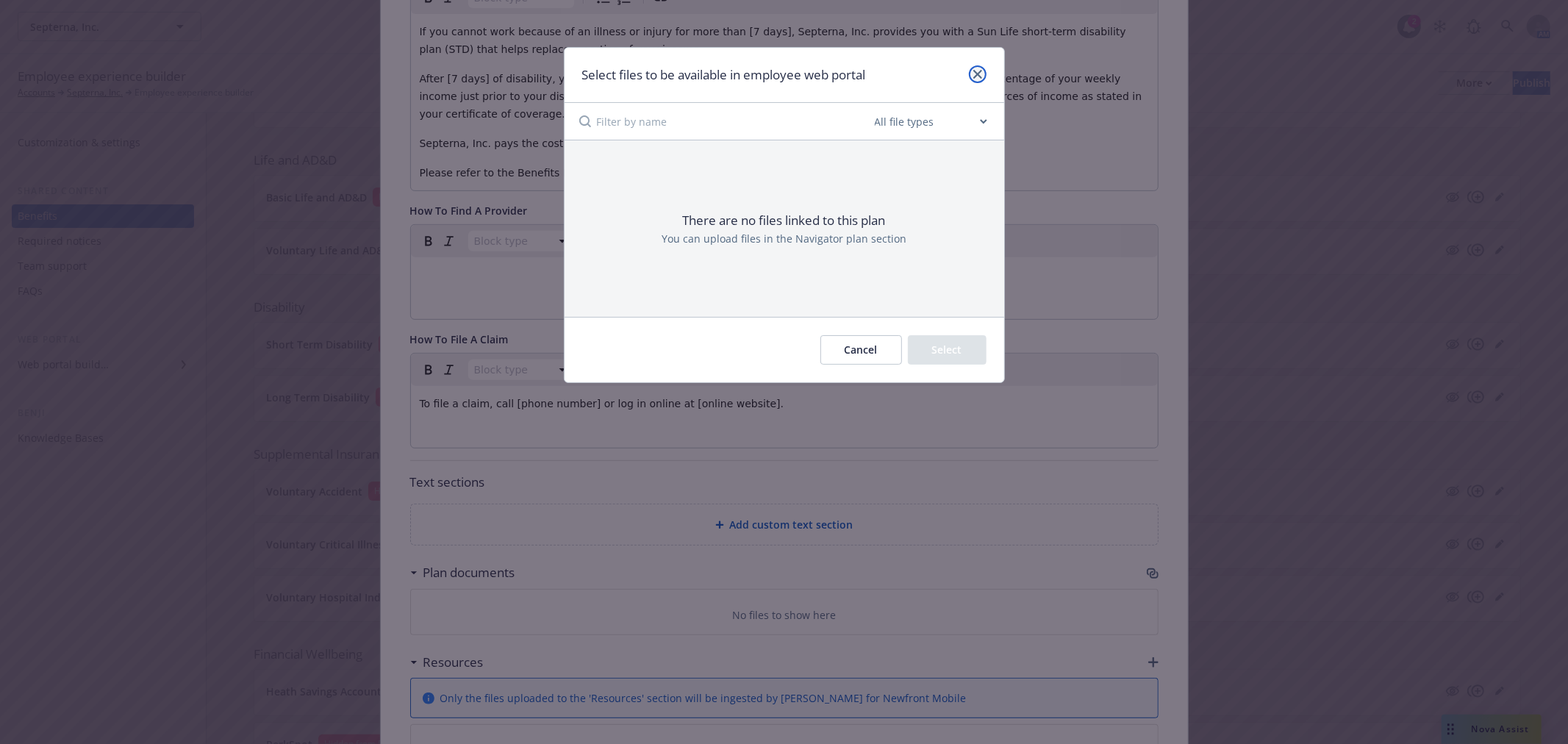
click at [979, 74] on icon "close" at bounding box center [978, 74] width 9 height 9
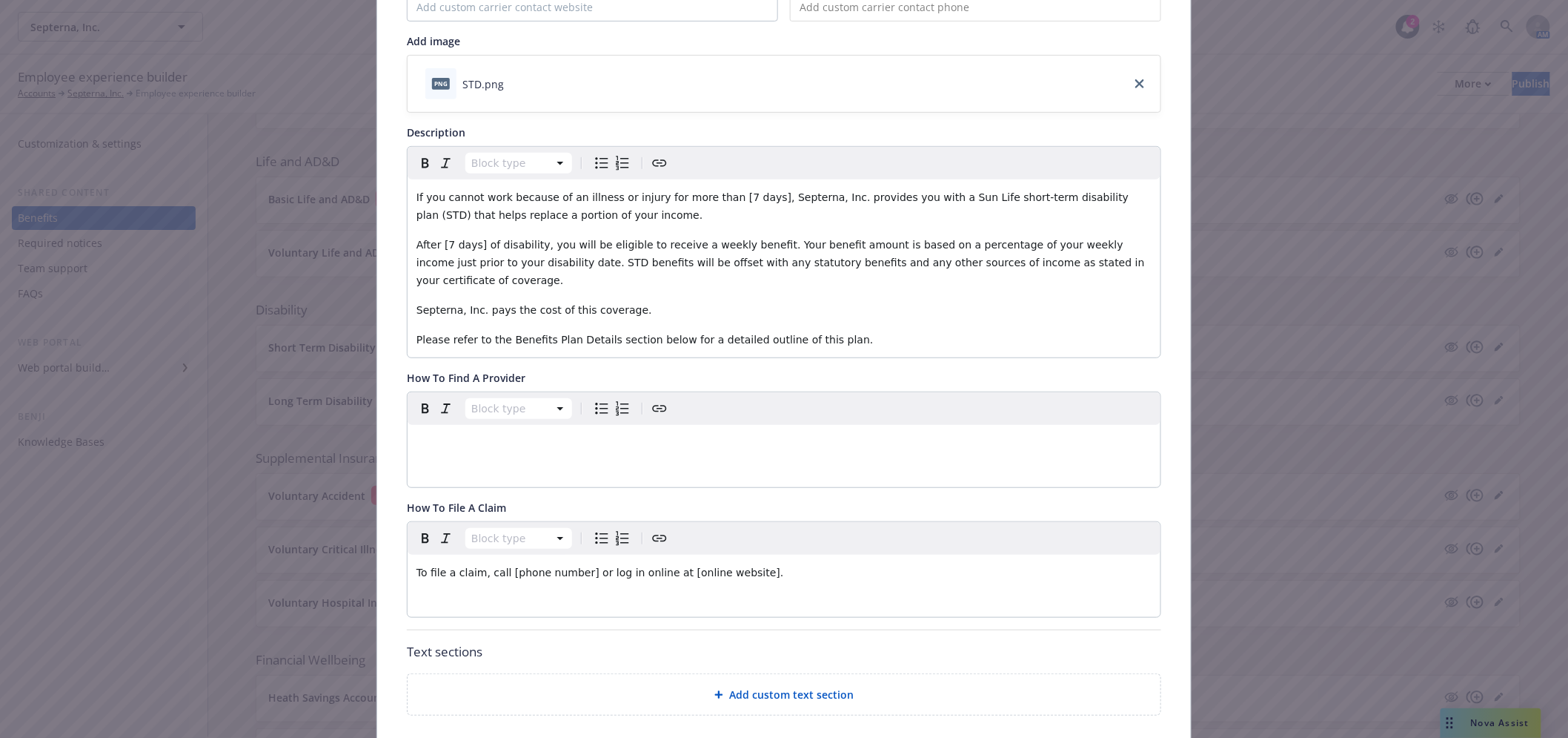
scroll to position [0, 0]
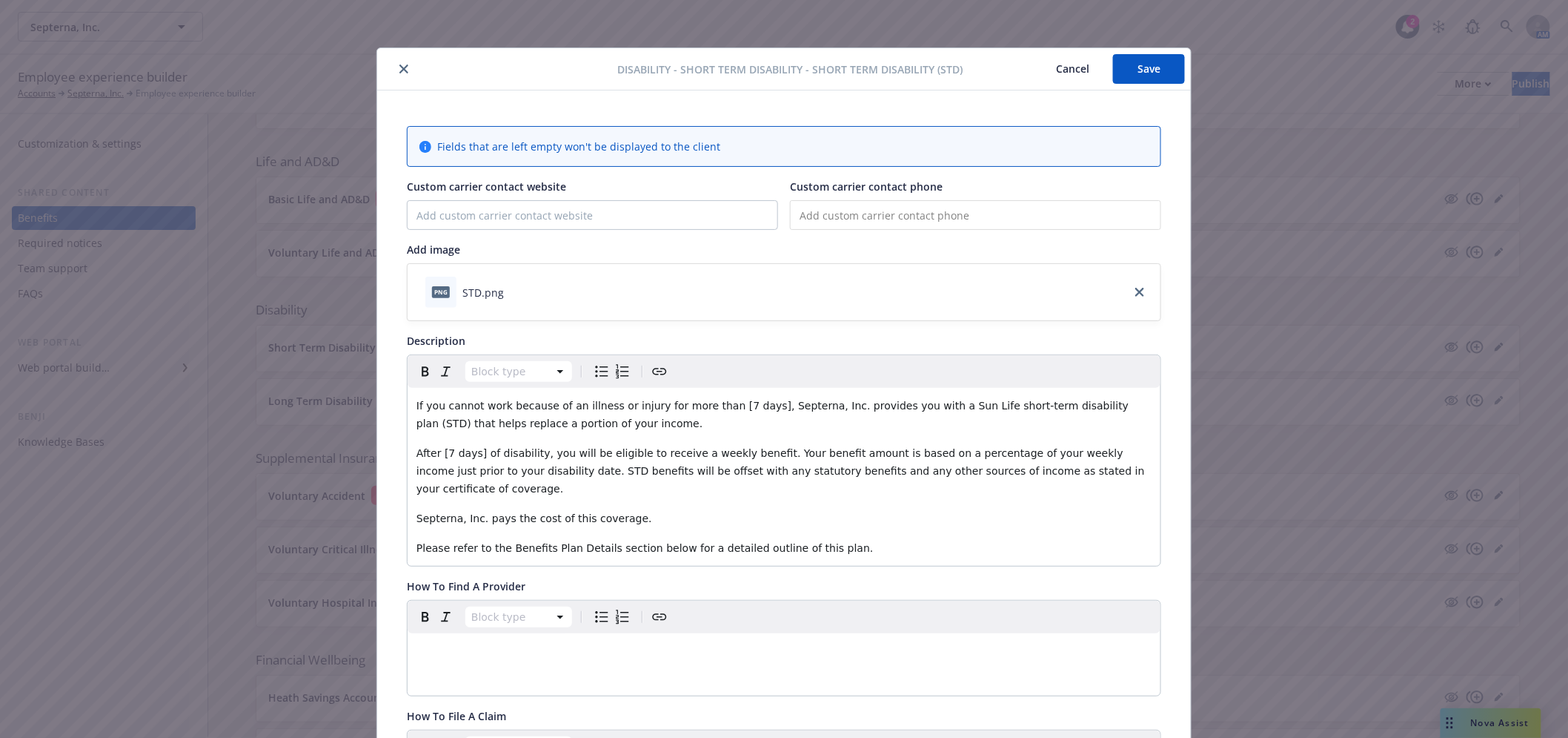
click at [388, 60] on div at bounding box center [500, 69] width 235 height 18
click at [400, 64] on icon "close" at bounding box center [404, 69] width 9 height 9
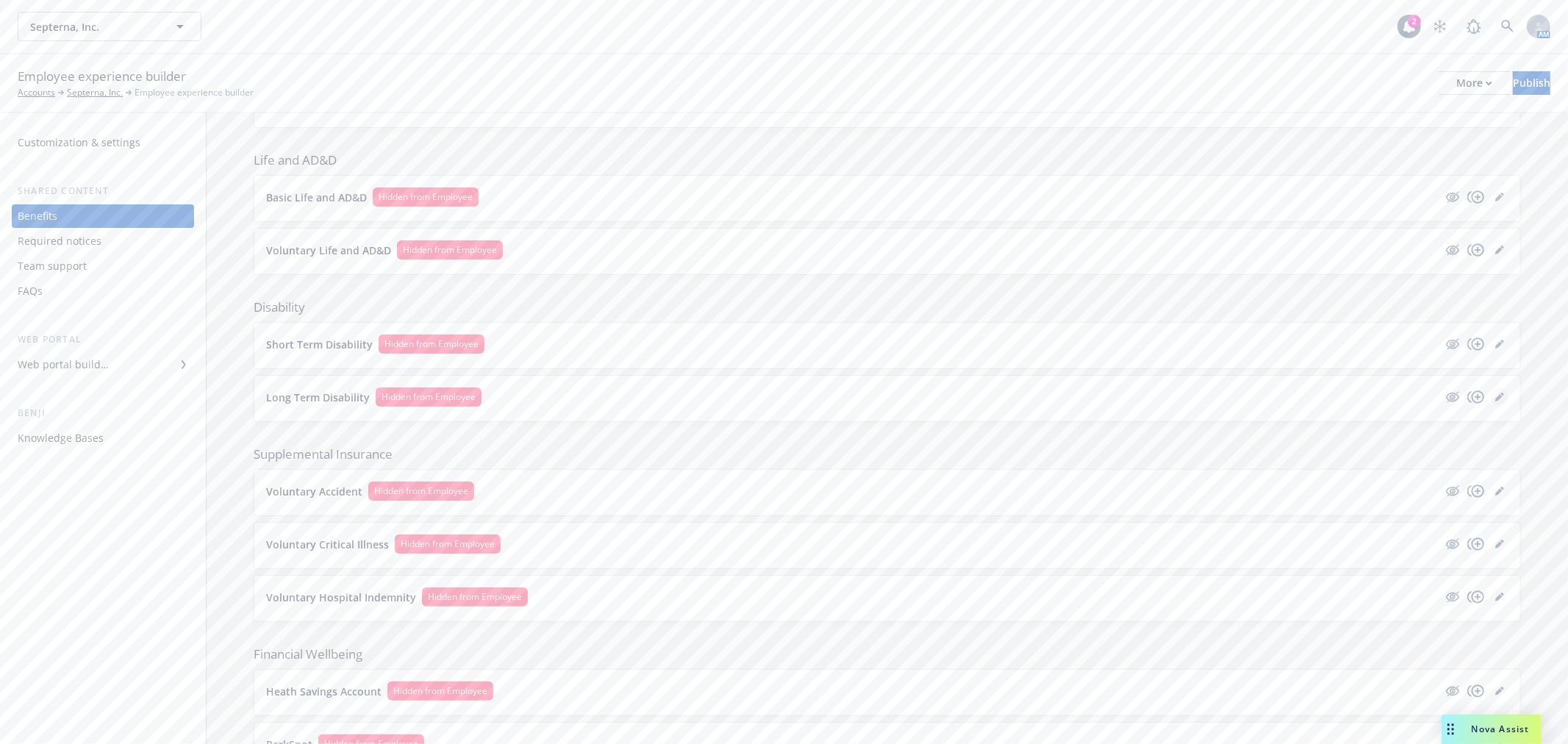
click at [1495, 394] on icon "editPencil" at bounding box center [1500, 397] width 9 height 9
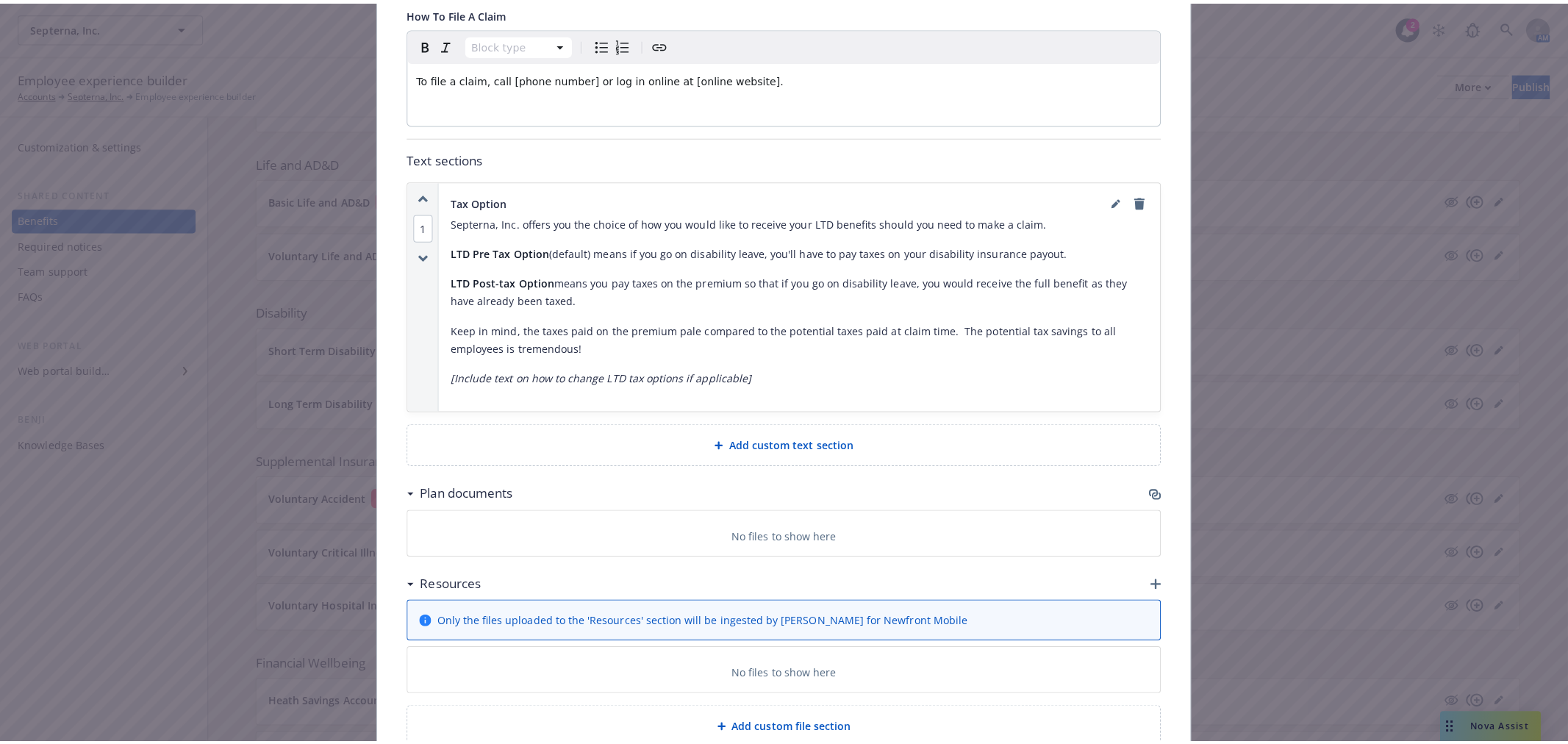
scroll to position [769, 0]
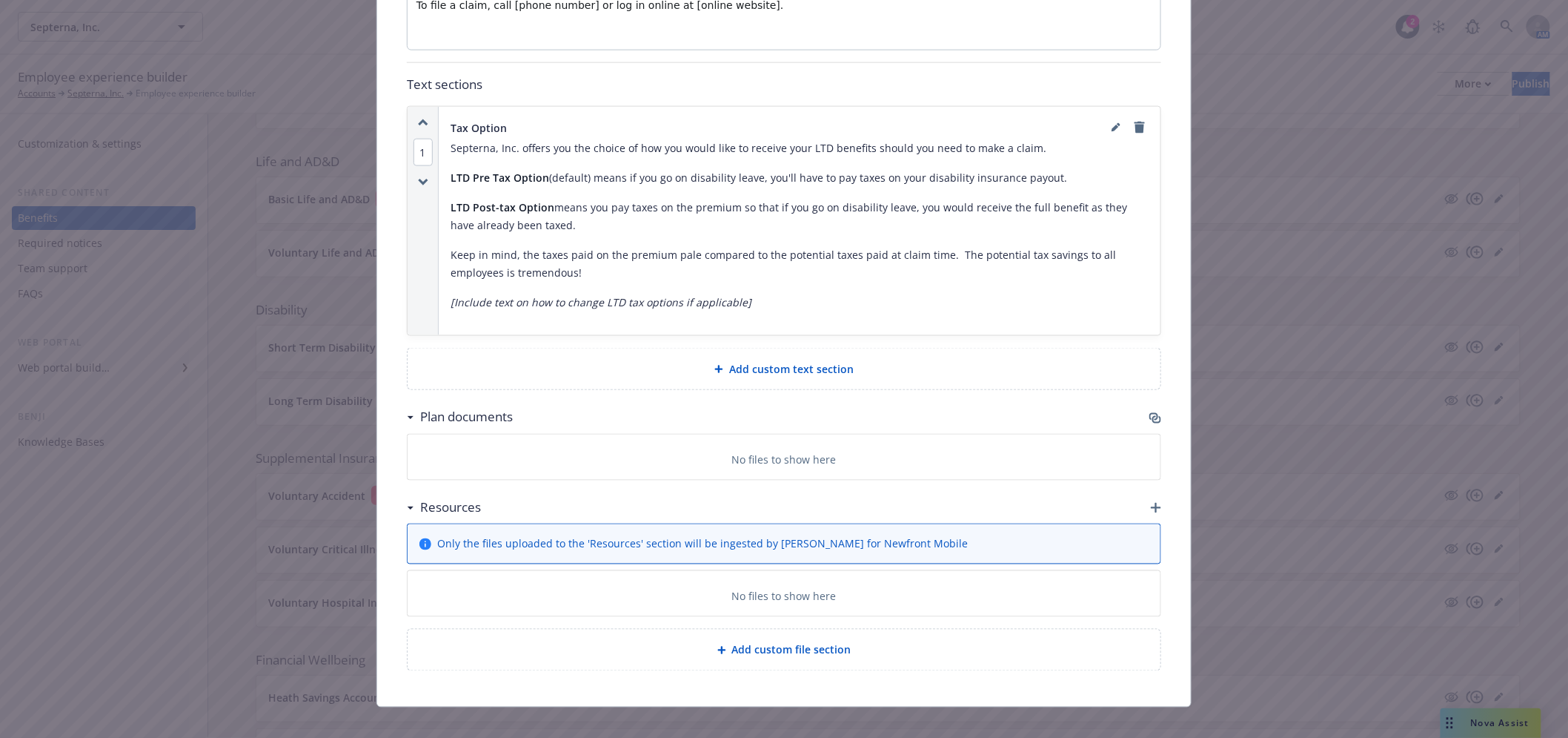
click at [1151, 412] on icon "button" at bounding box center [1155, 418] width 12 height 12
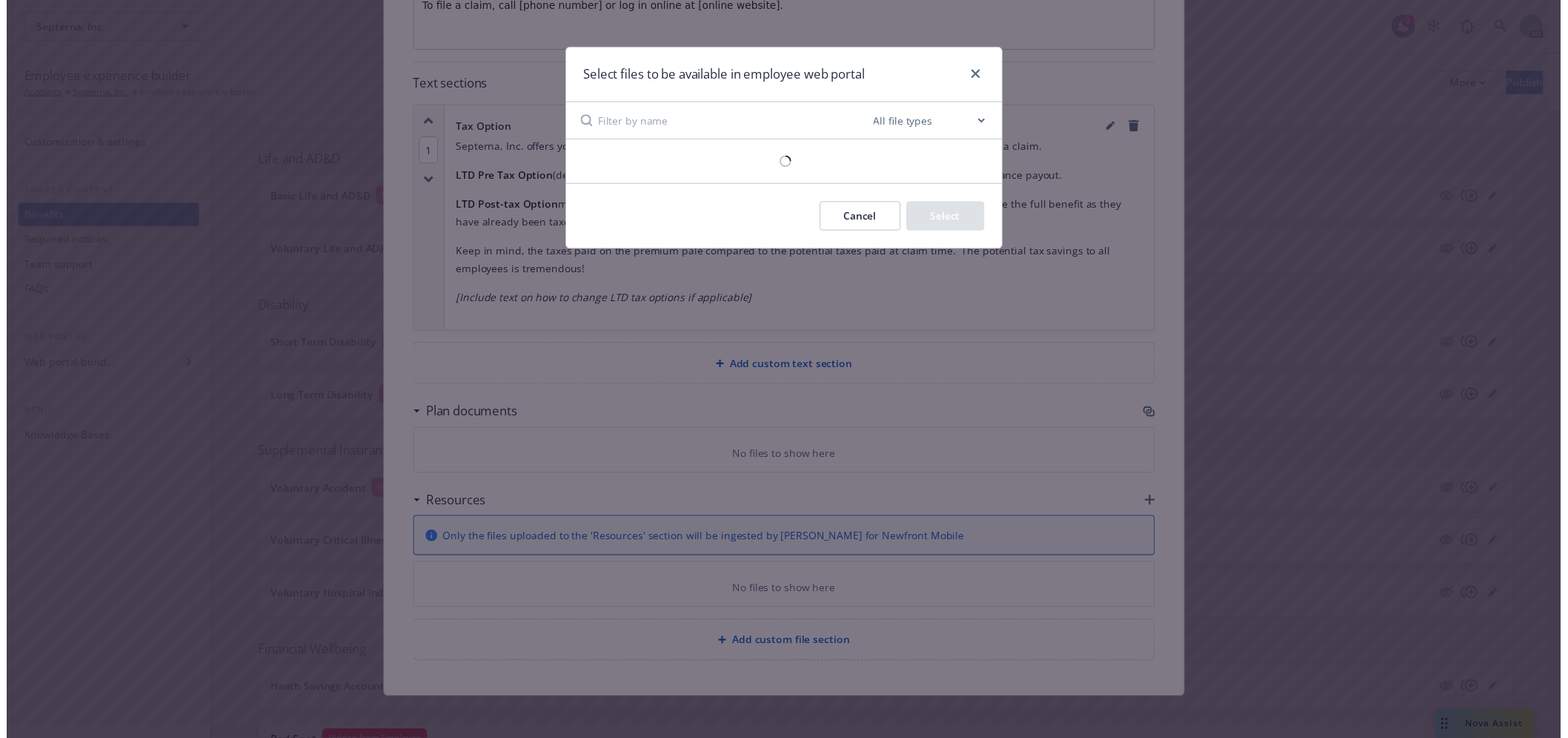
scroll to position [764, 0]
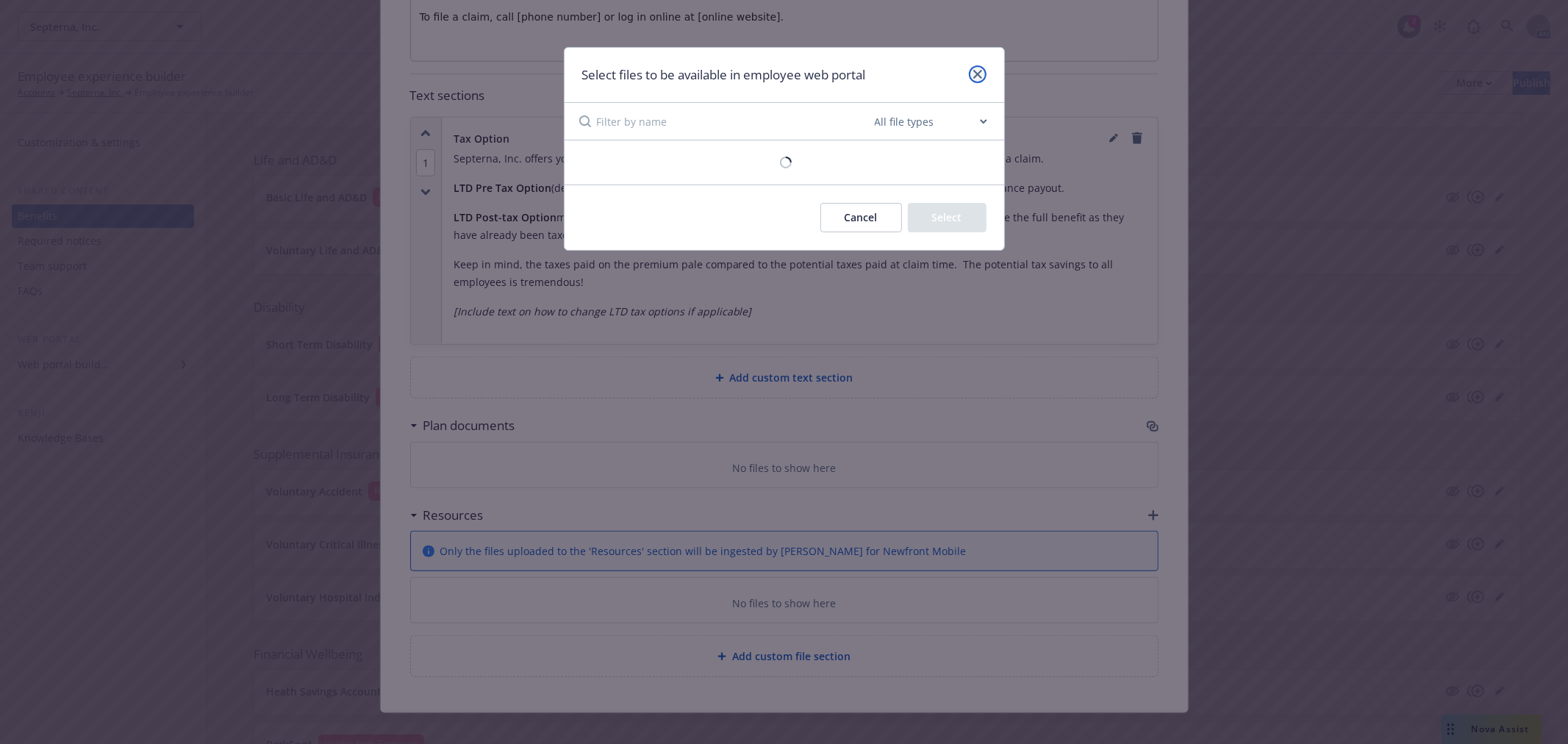
click at [980, 80] on link "close" at bounding box center [978, 74] width 18 height 18
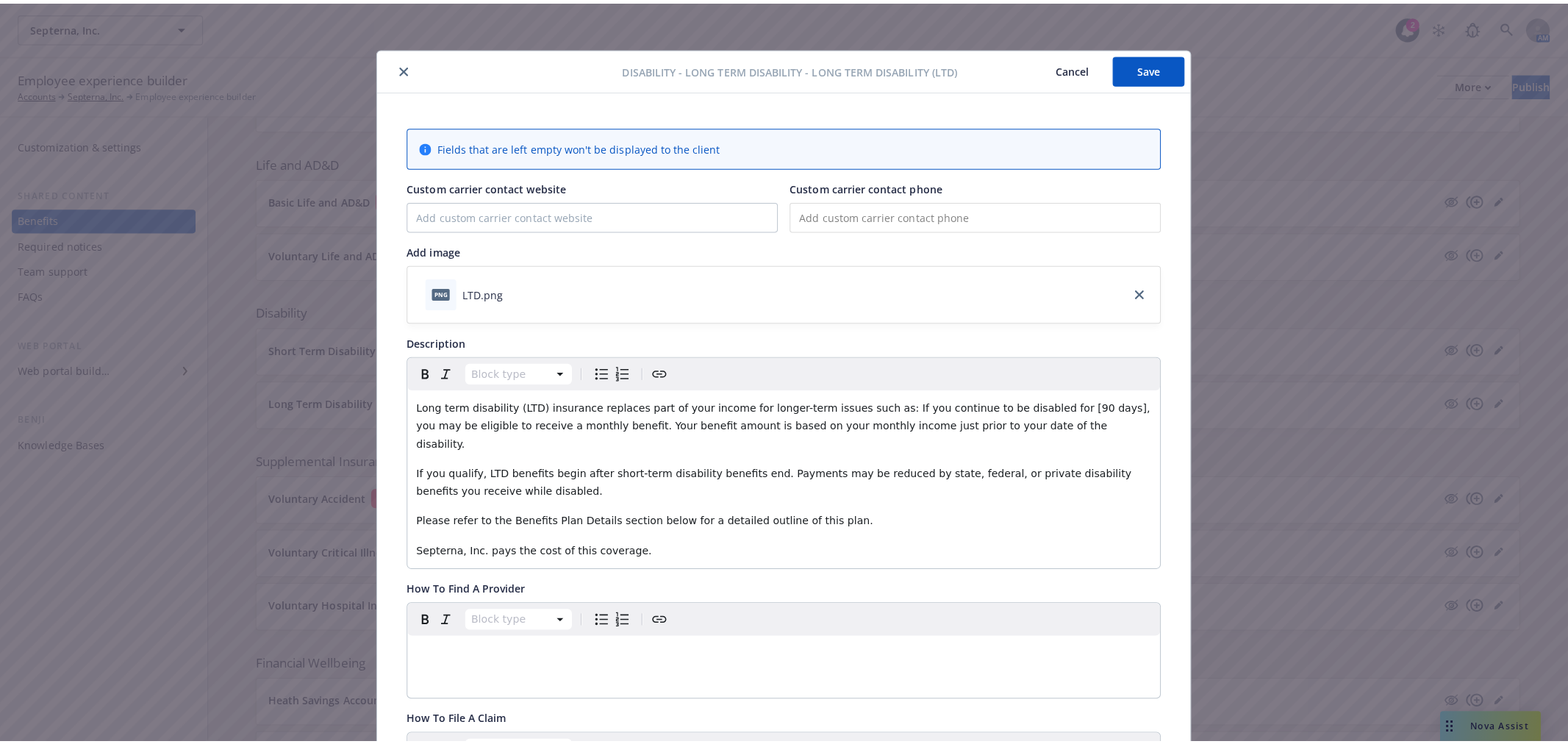
scroll to position [0, 0]
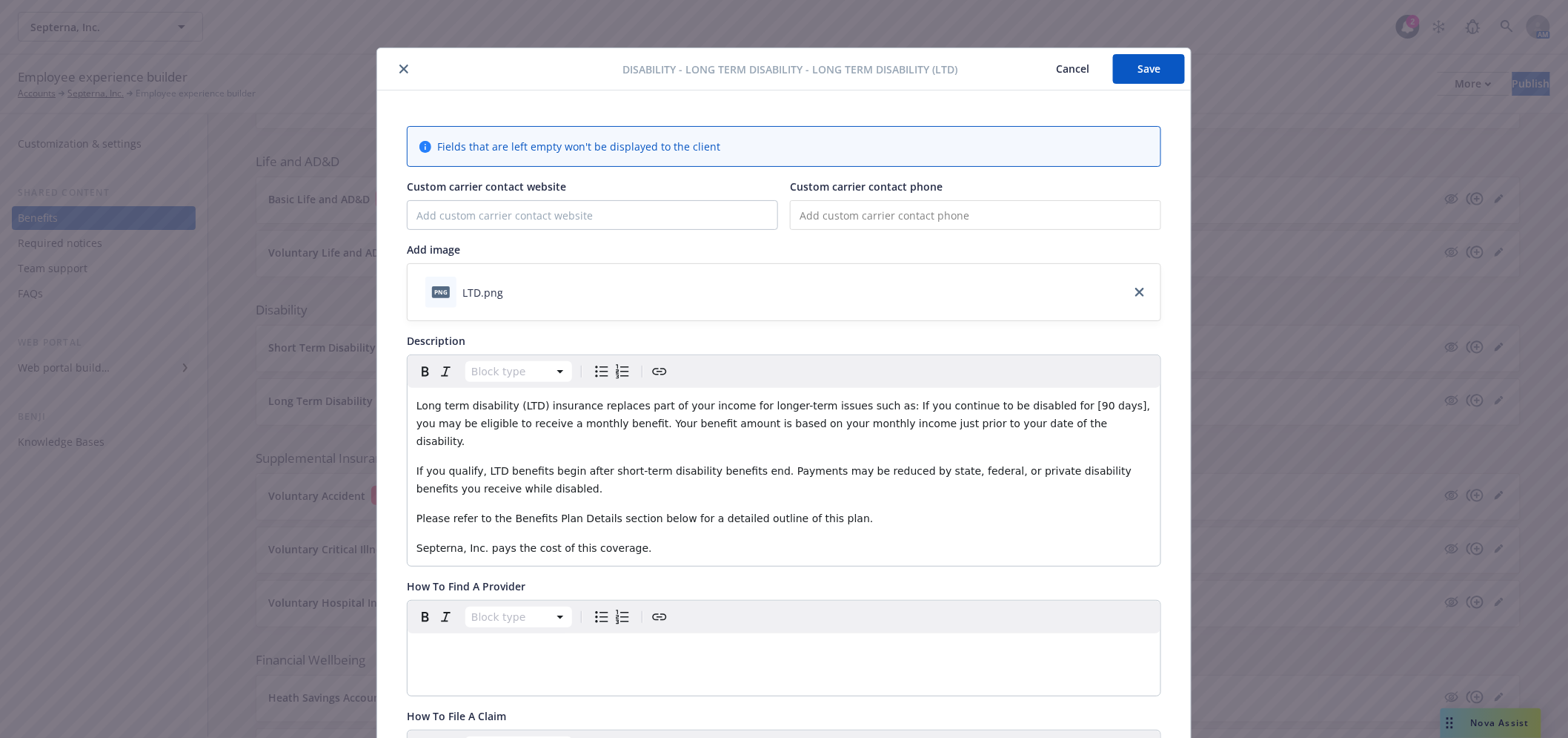
click at [400, 70] on icon "close" at bounding box center [404, 69] width 9 height 9
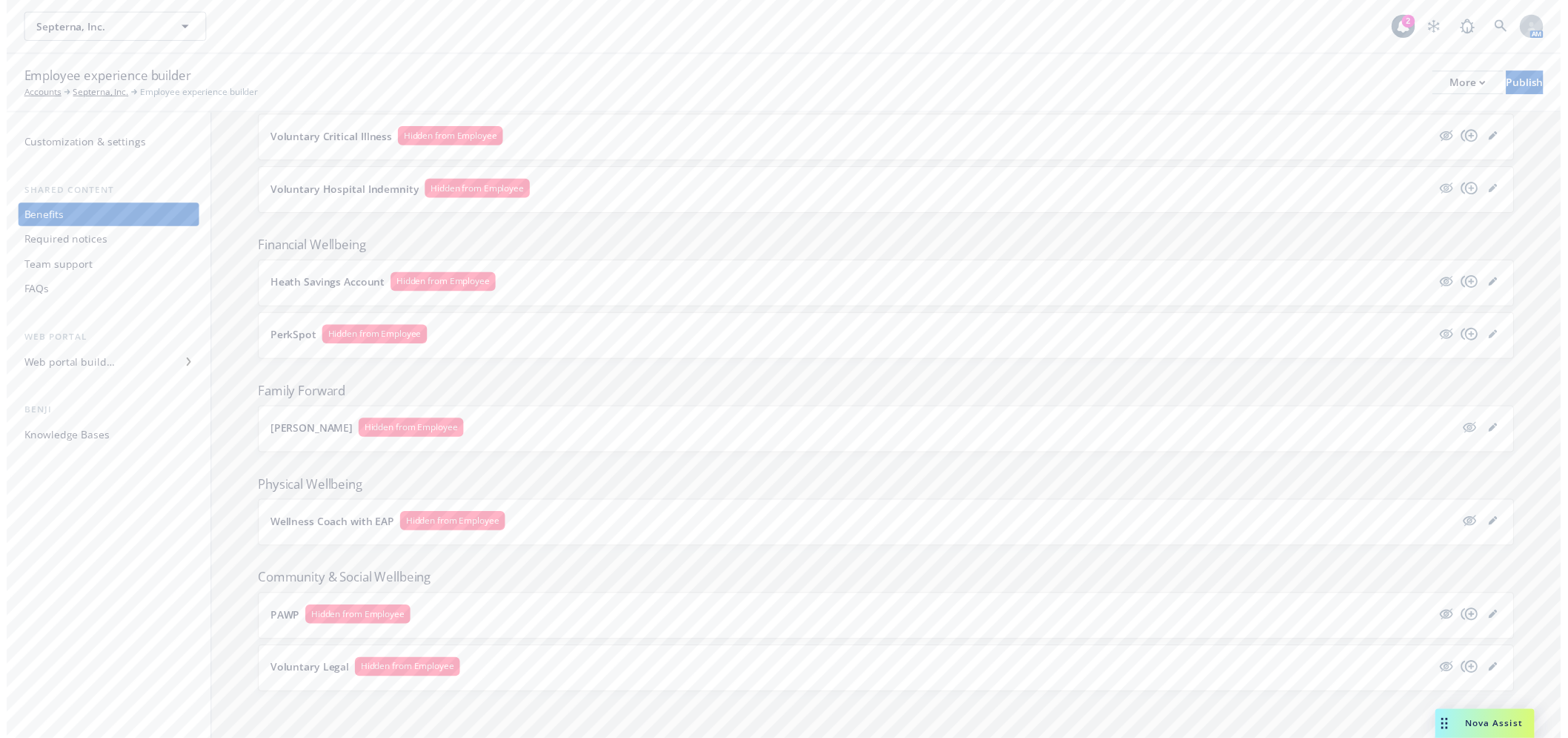
scroll to position [943, 0]
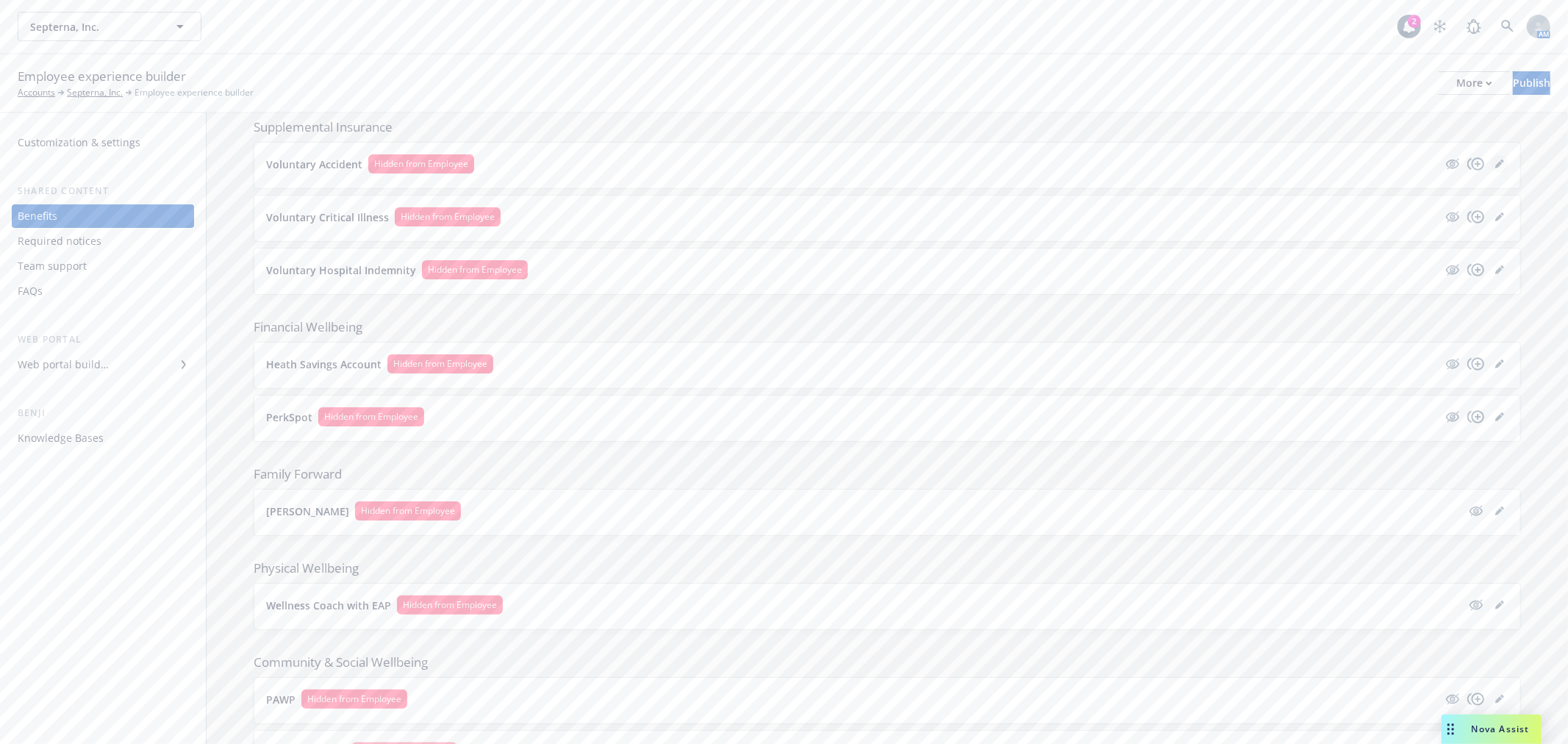
click at [1491, 170] on link "editPencil" at bounding box center [1500, 164] width 18 height 18
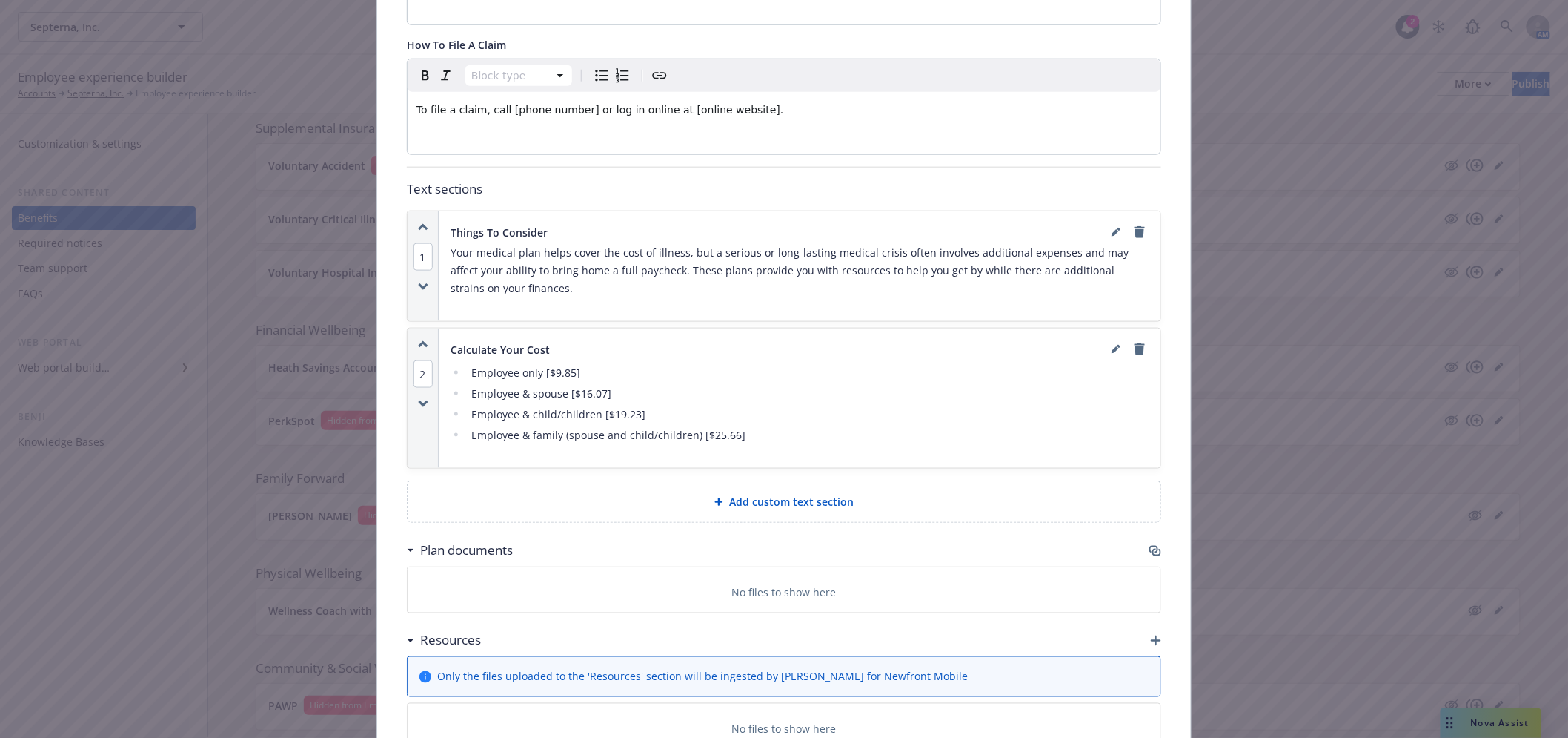
scroll to position [620, 0]
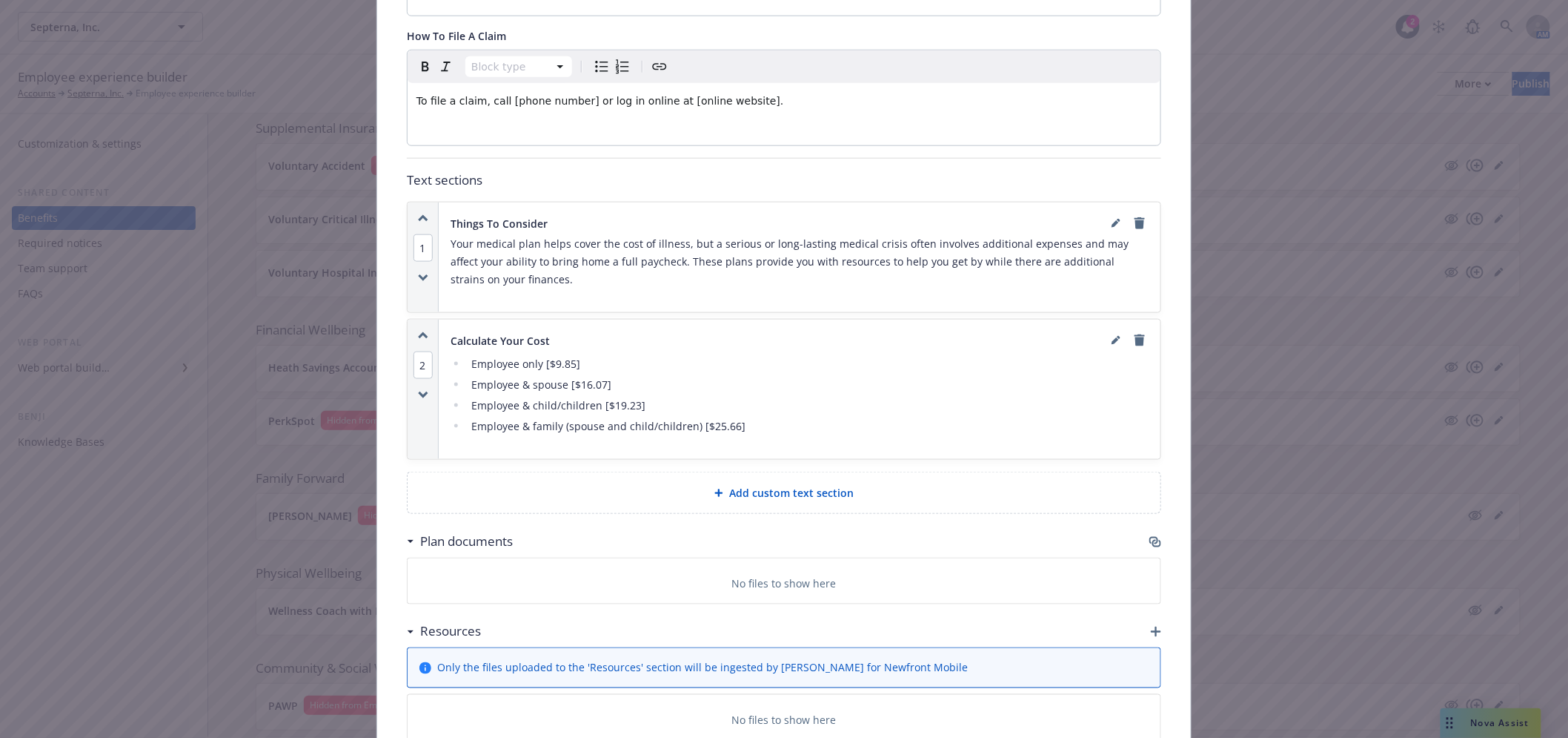
click at [1153, 536] on icon "button" at bounding box center [1155, 542] width 12 height 12
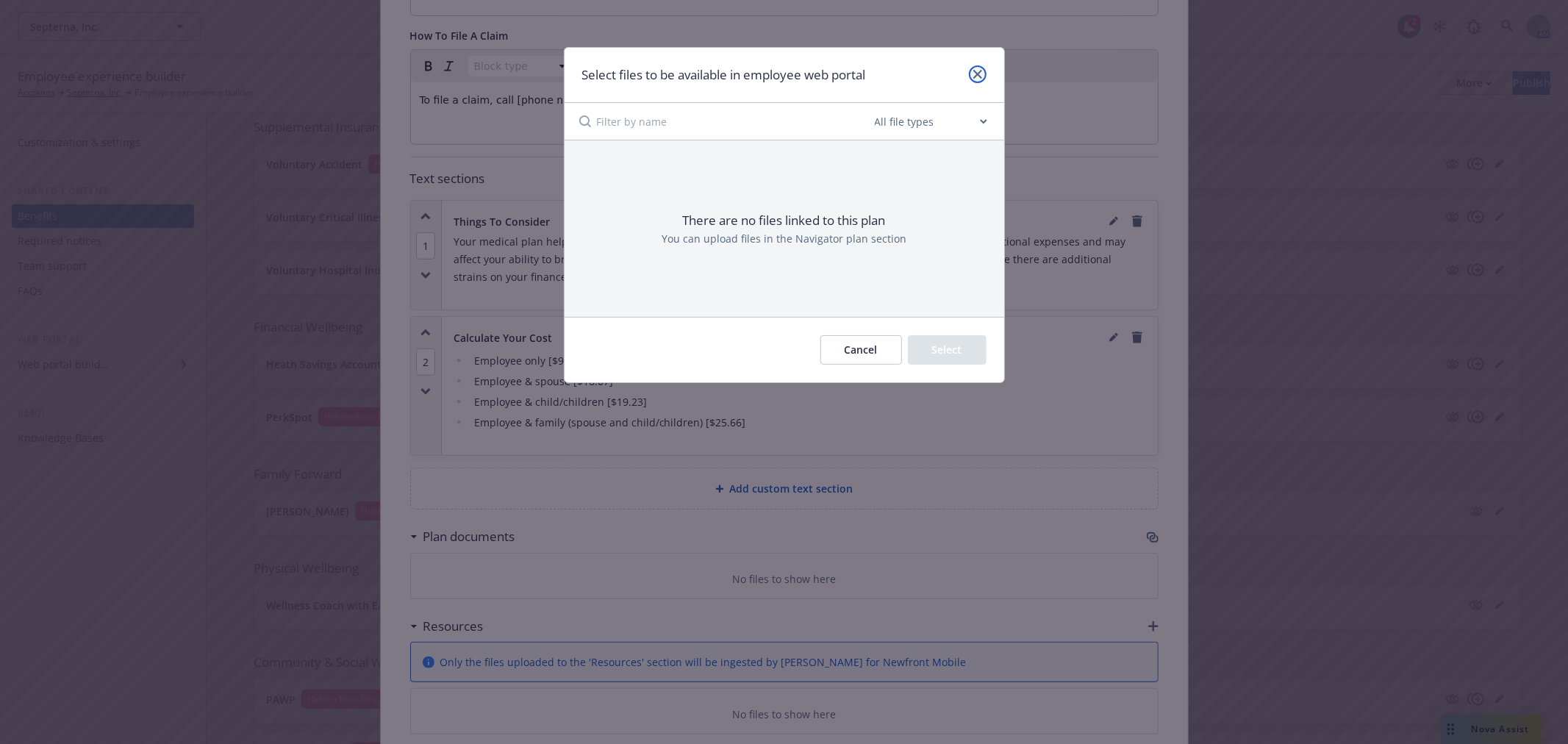
click at [973, 70] on icon "close" at bounding box center [978, 74] width 9 height 9
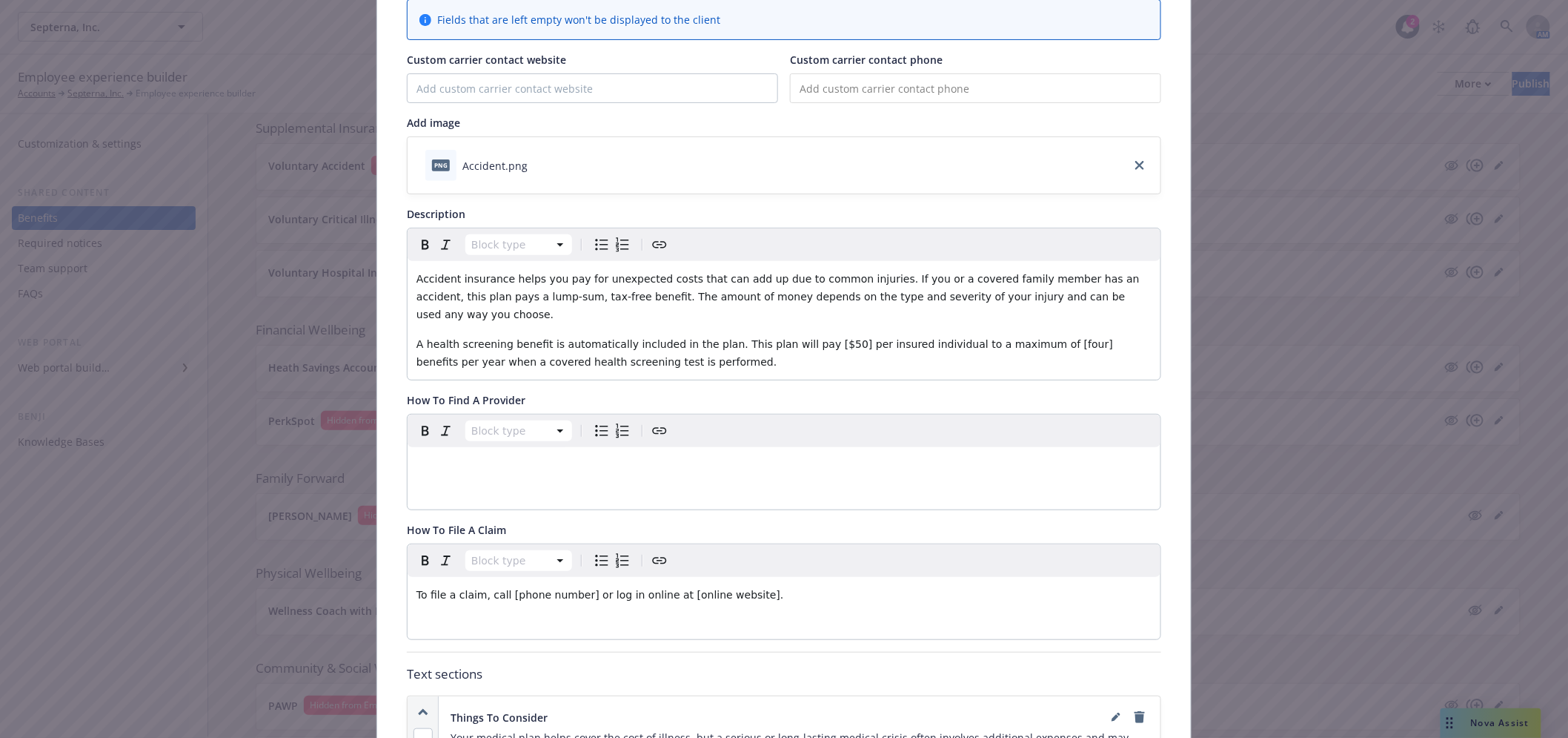
scroll to position [0, 0]
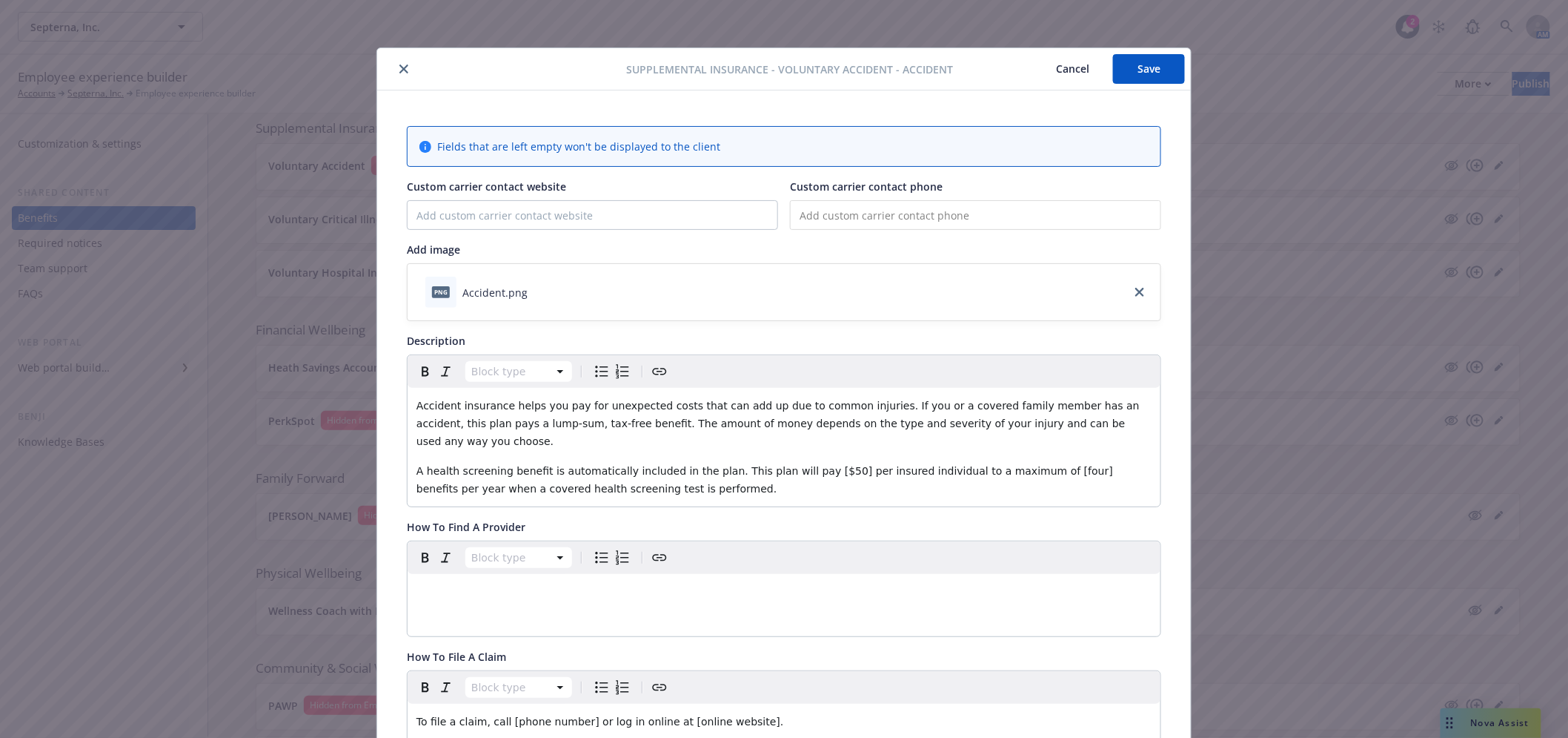
click at [395, 65] on button "close" at bounding box center [404, 69] width 18 height 18
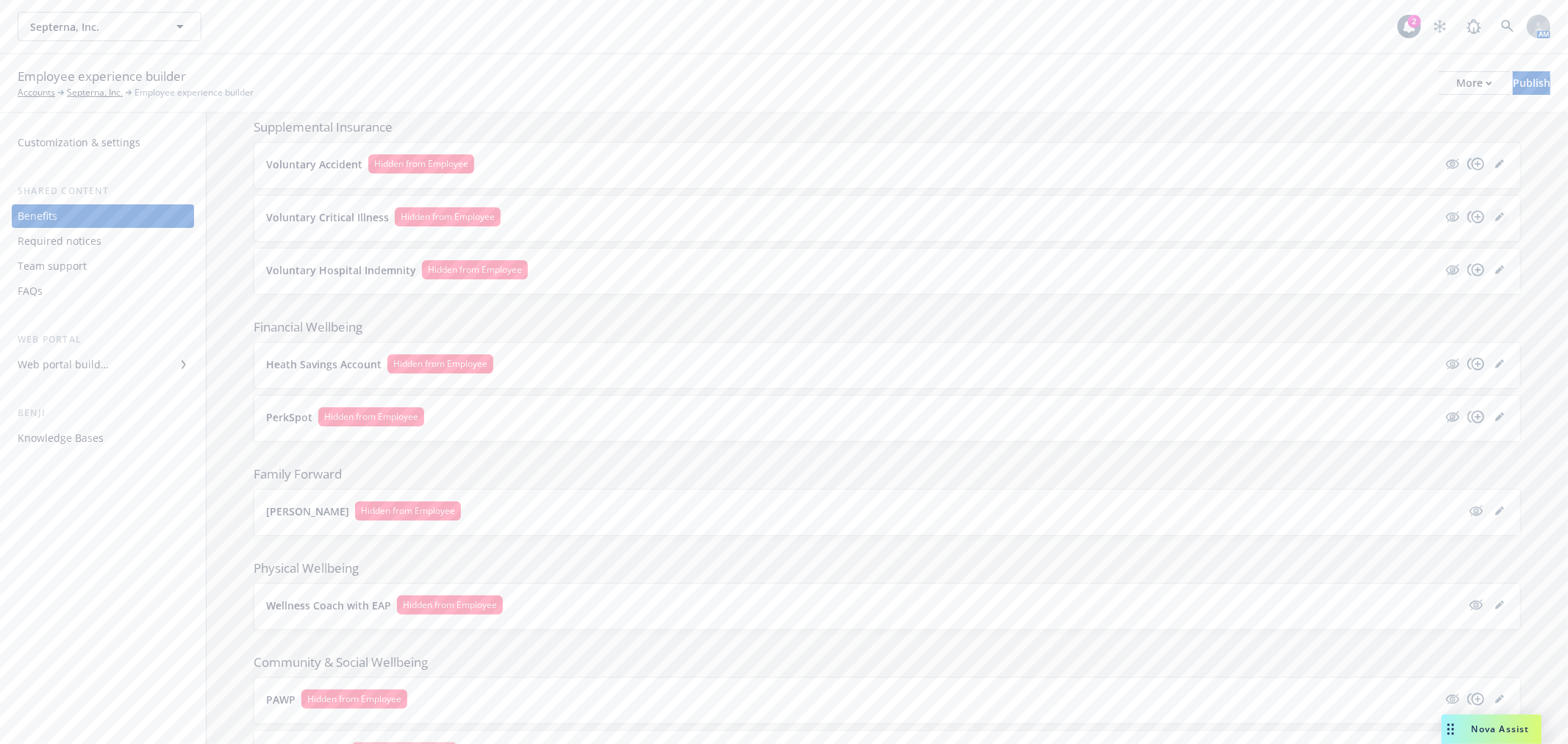
click at [1491, 217] on link "editPencil" at bounding box center [1500, 217] width 18 height 18
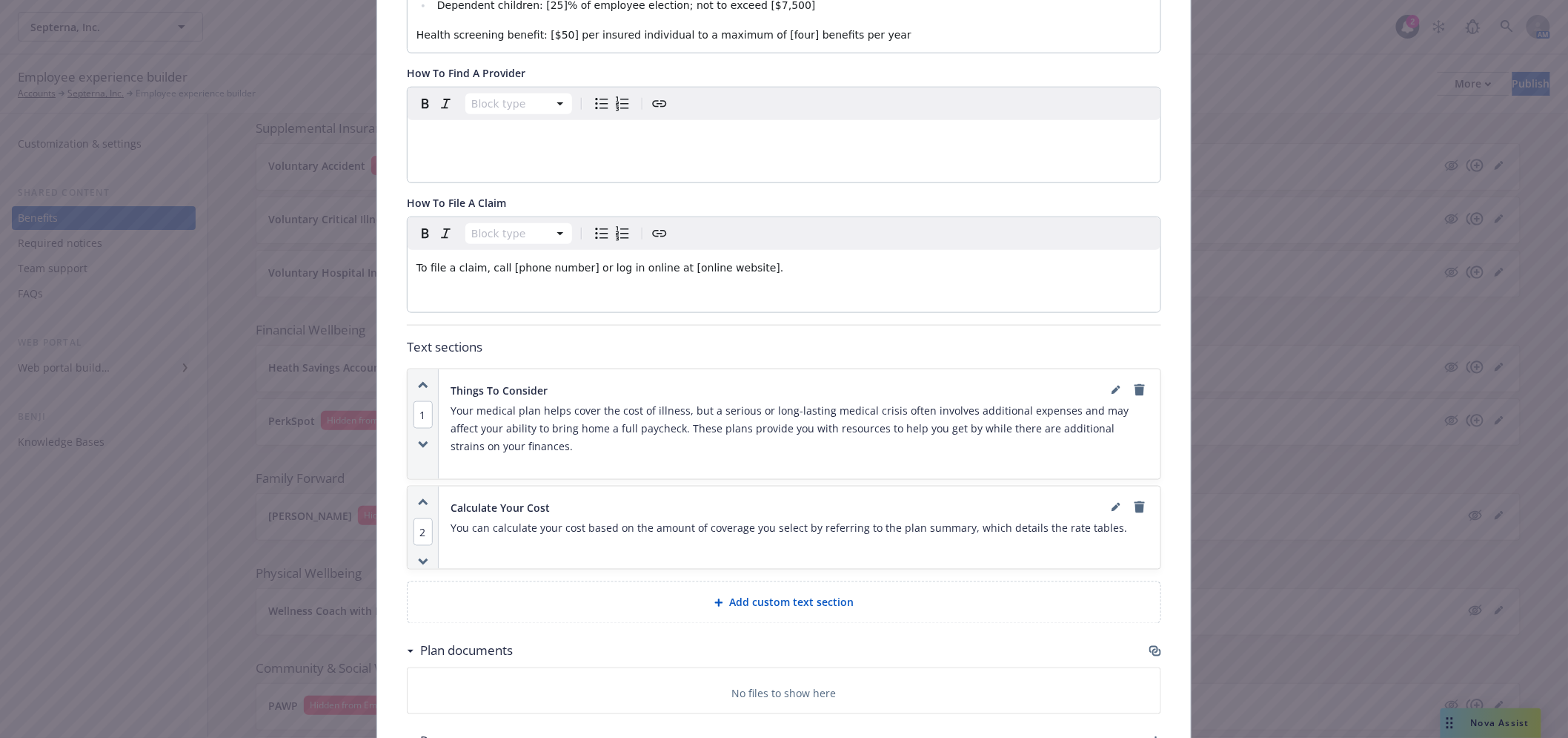
scroll to position [703, 0]
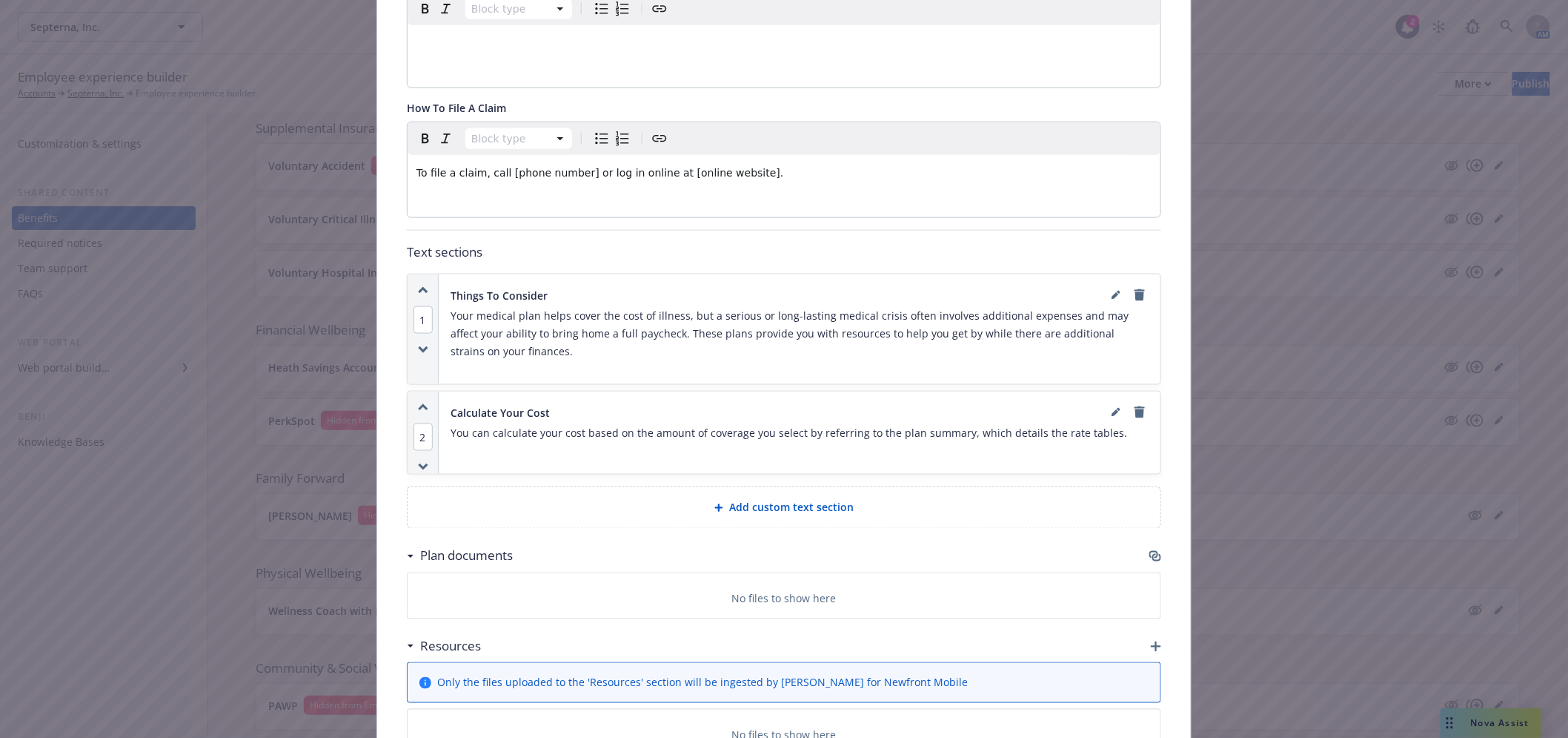
click at [1150, 551] on icon "button" at bounding box center [1154, 554] width 9 height 7
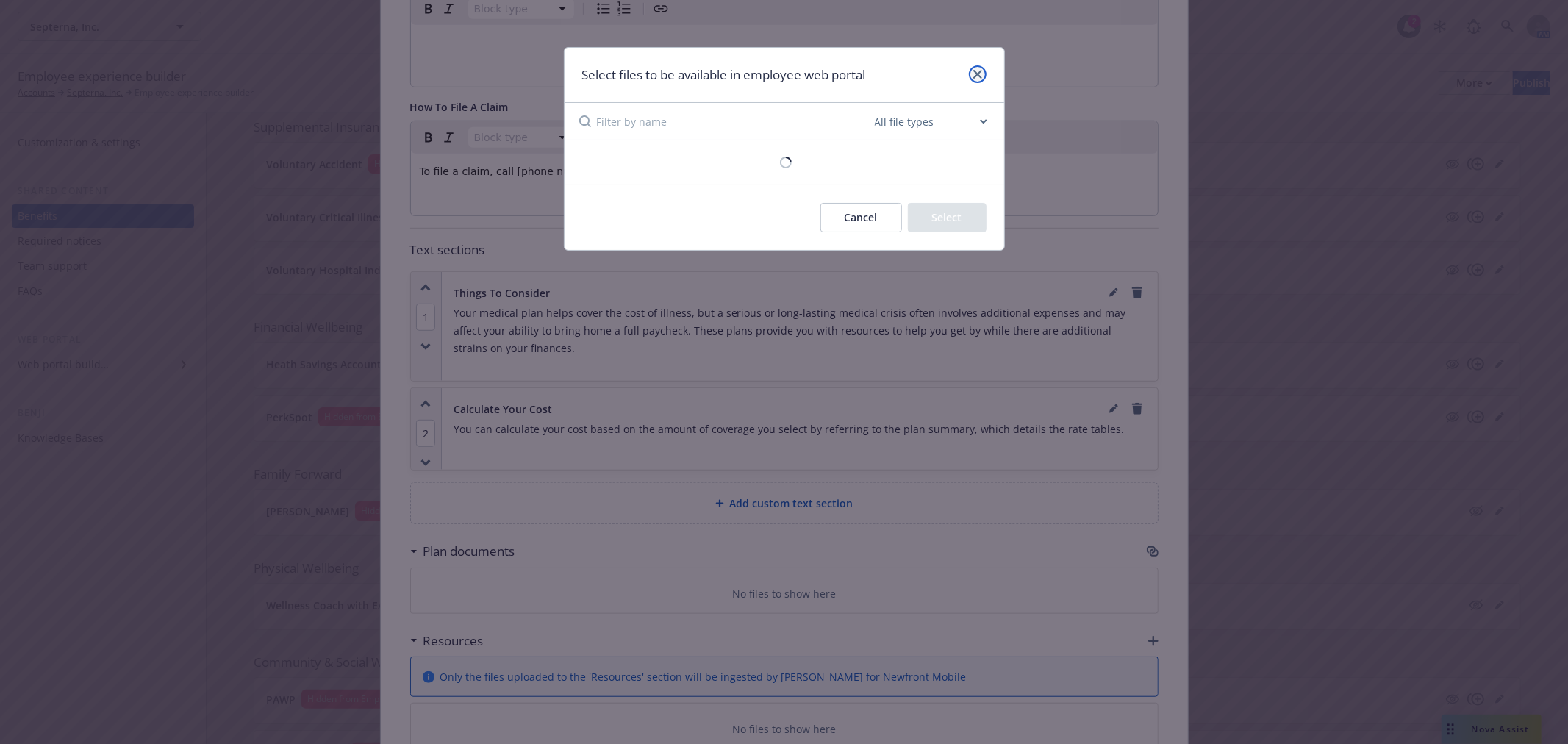
click at [972, 76] on link "close" at bounding box center [978, 74] width 18 height 18
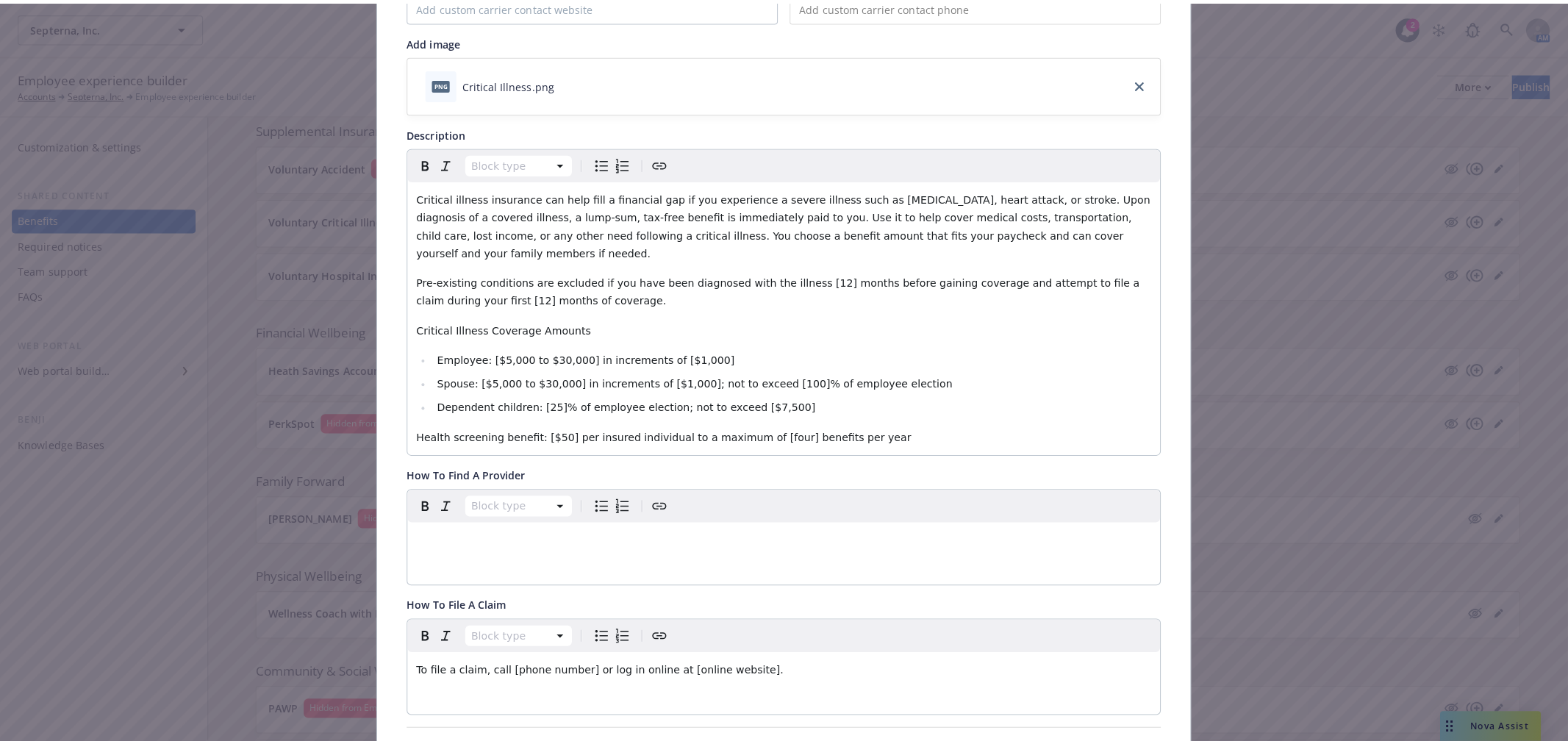
scroll to position [0, 0]
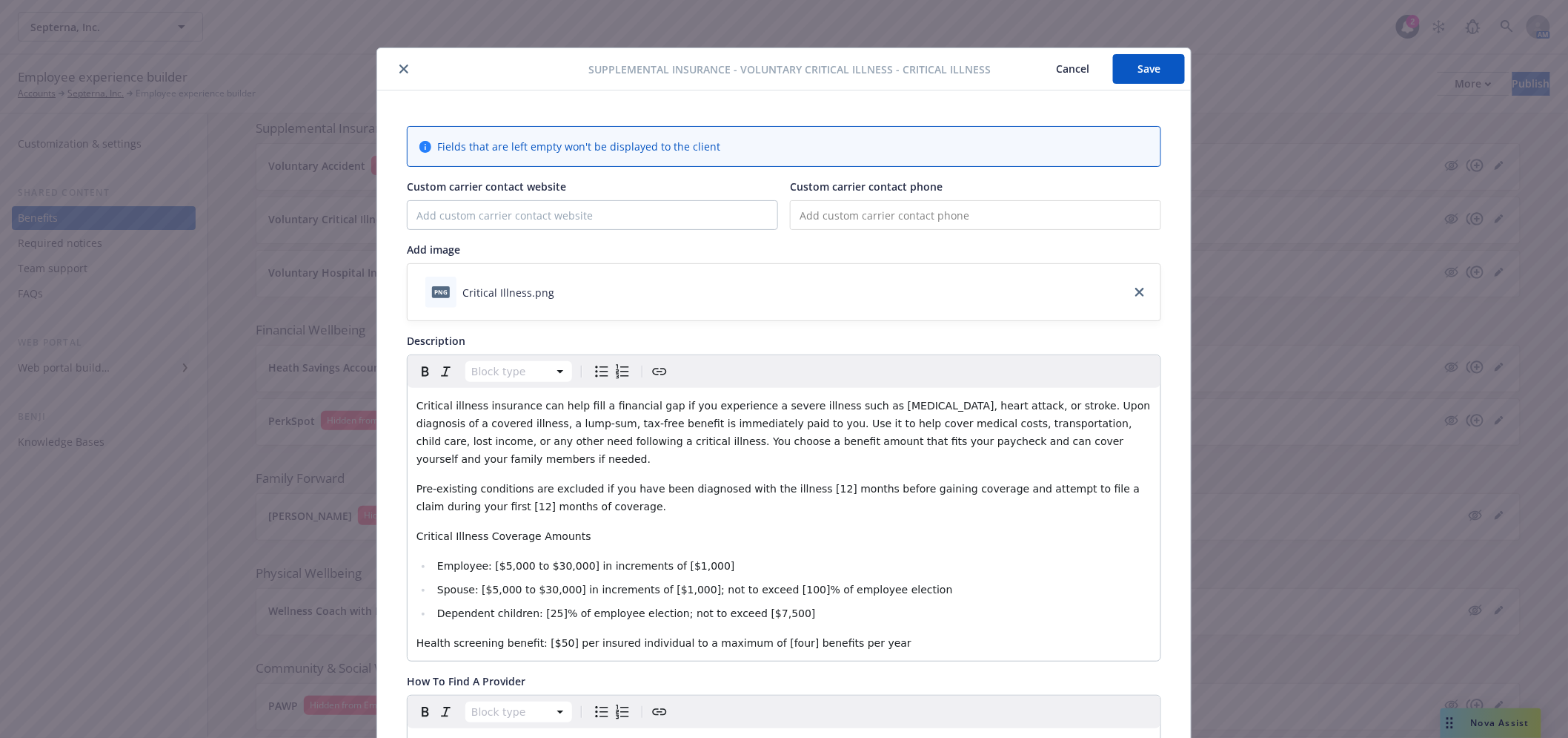
click at [396, 60] on button "close" at bounding box center [404, 69] width 18 height 18
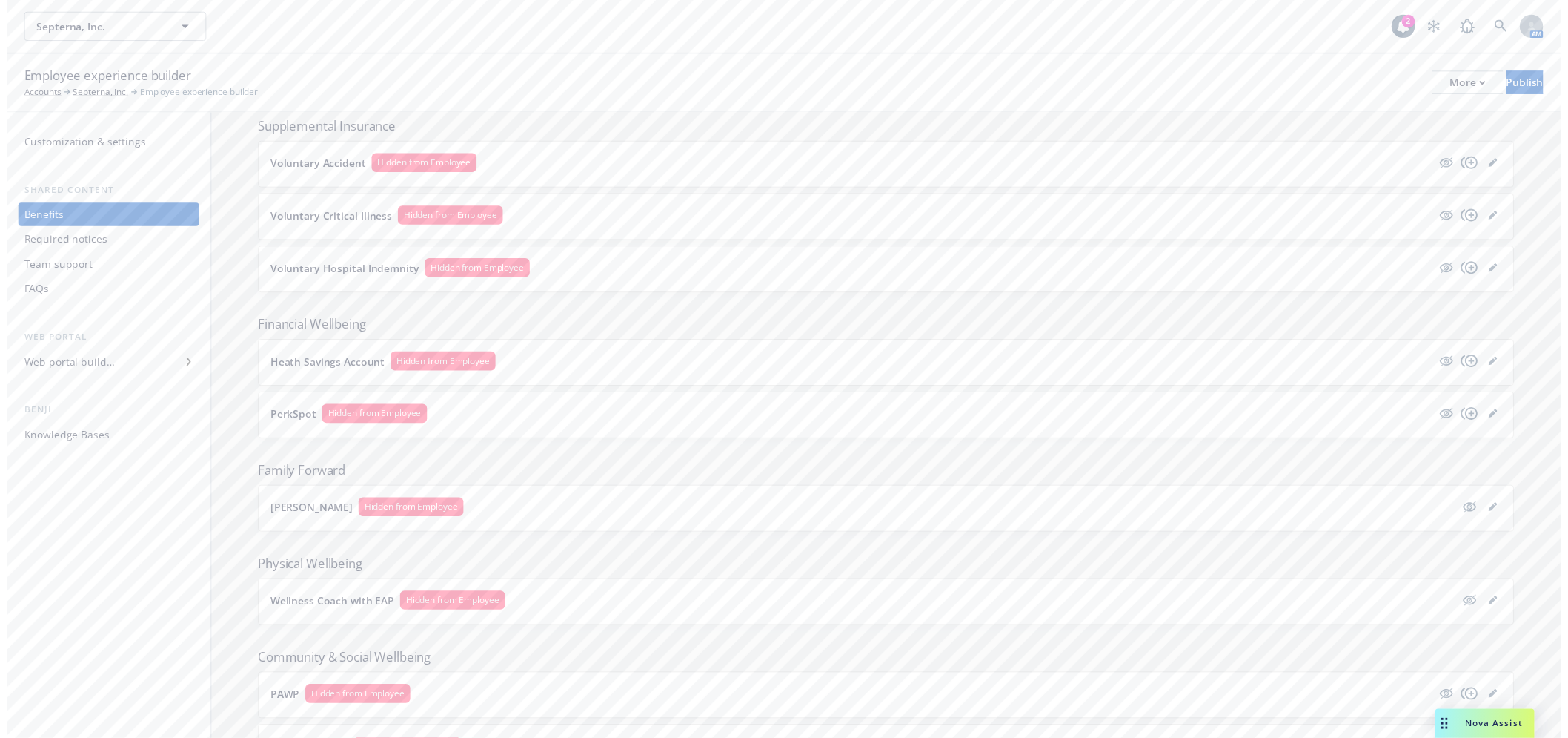
scroll to position [1025, 0]
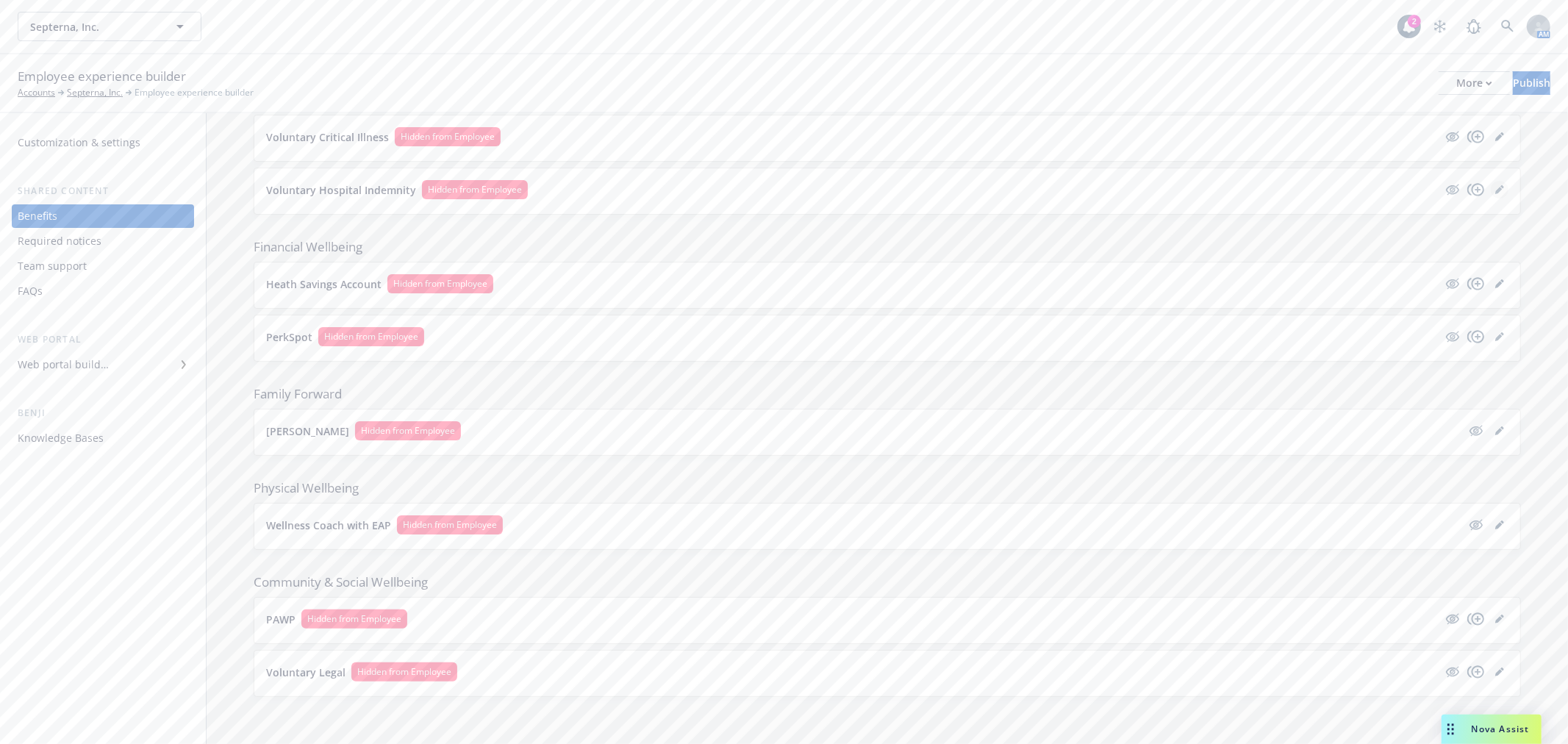
click at [1495, 191] on icon "editPencil" at bounding box center [1500, 189] width 9 height 9
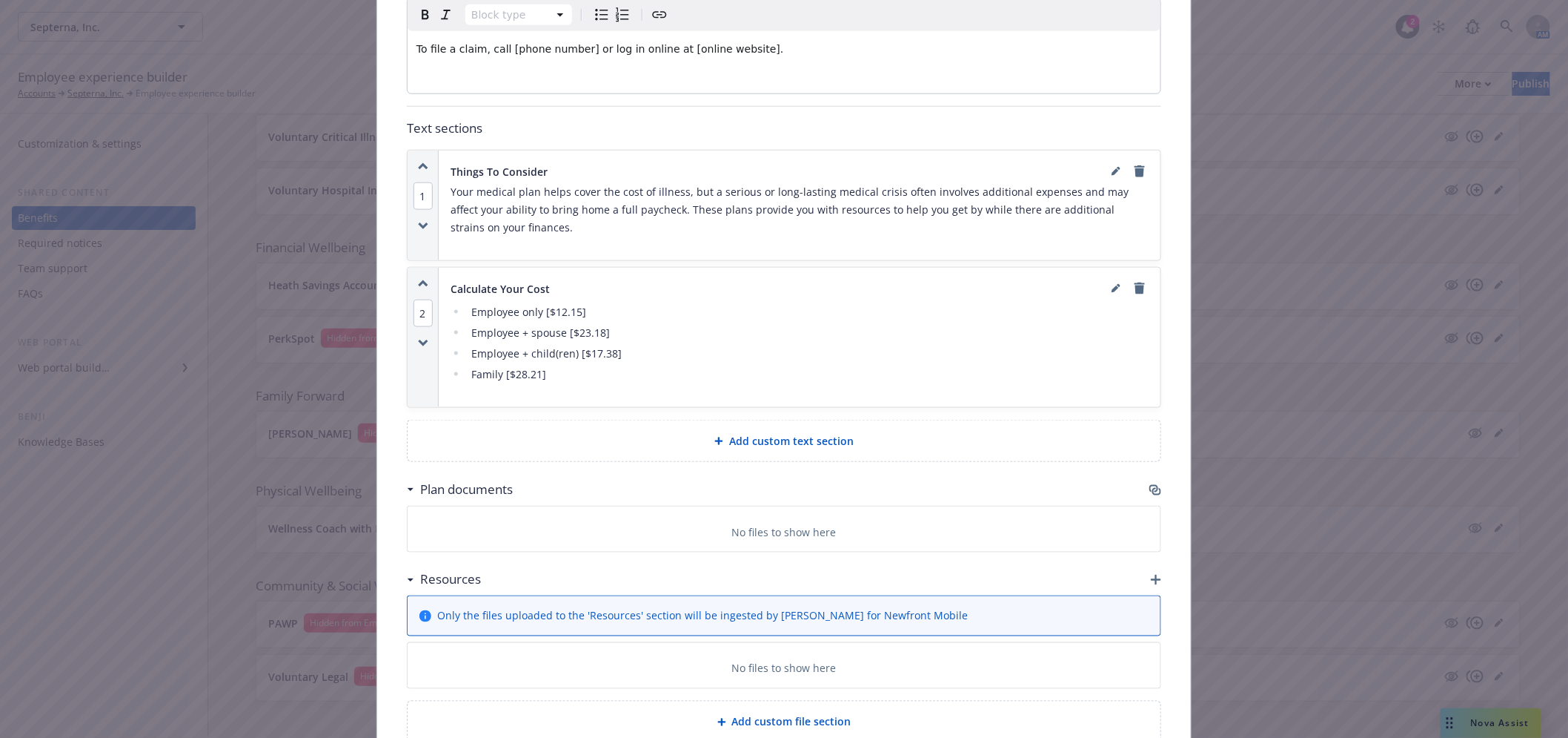
scroll to position [620, 0]
click at [1145, 493] on div "Plan documents" at bounding box center [784, 485] width 755 height 31
click at [1152, 487] on icon "button" at bounding box center [1157, 487] width 9 height 7
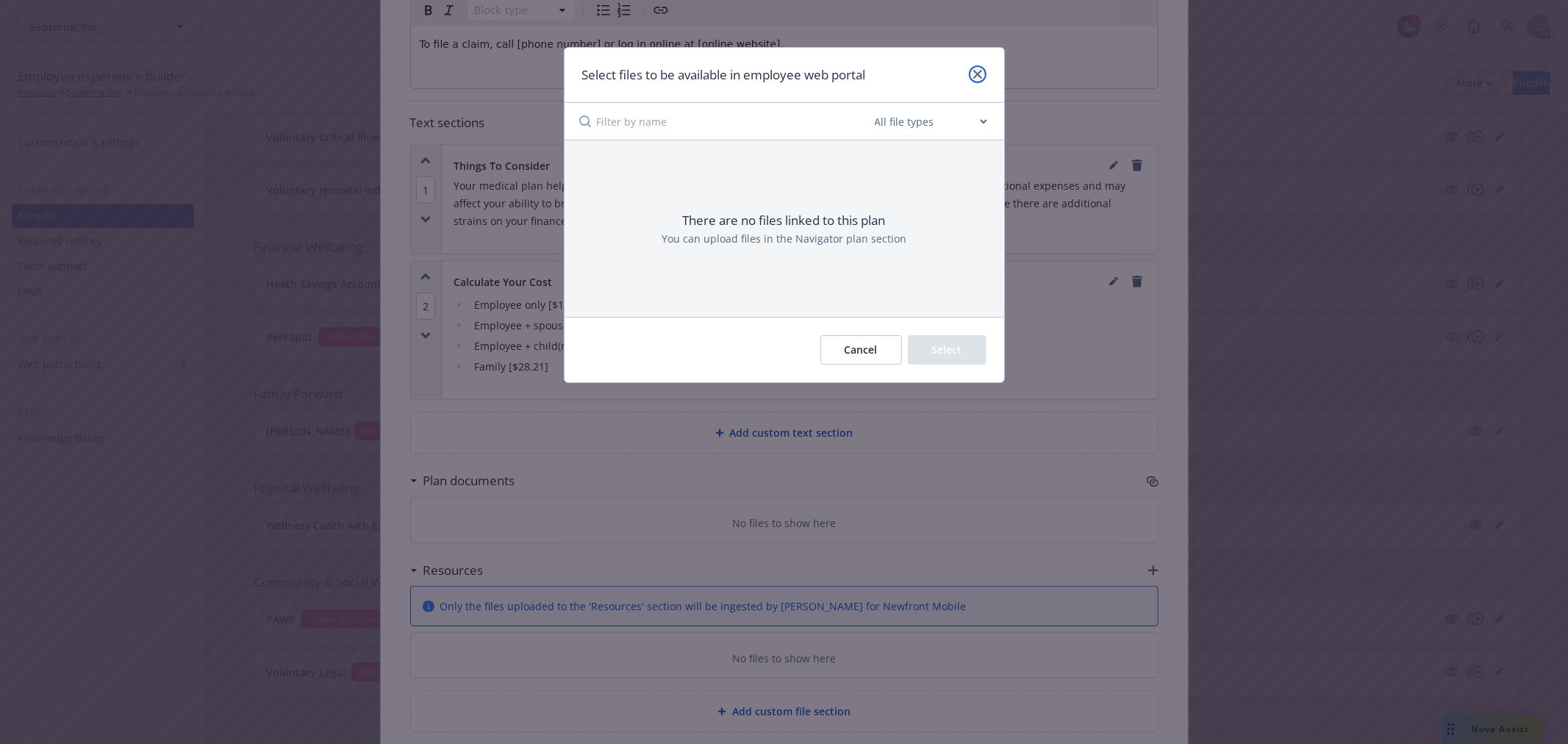
click at [981, 72] on link "close" at bounding box center [978, 74] width 18 height 18
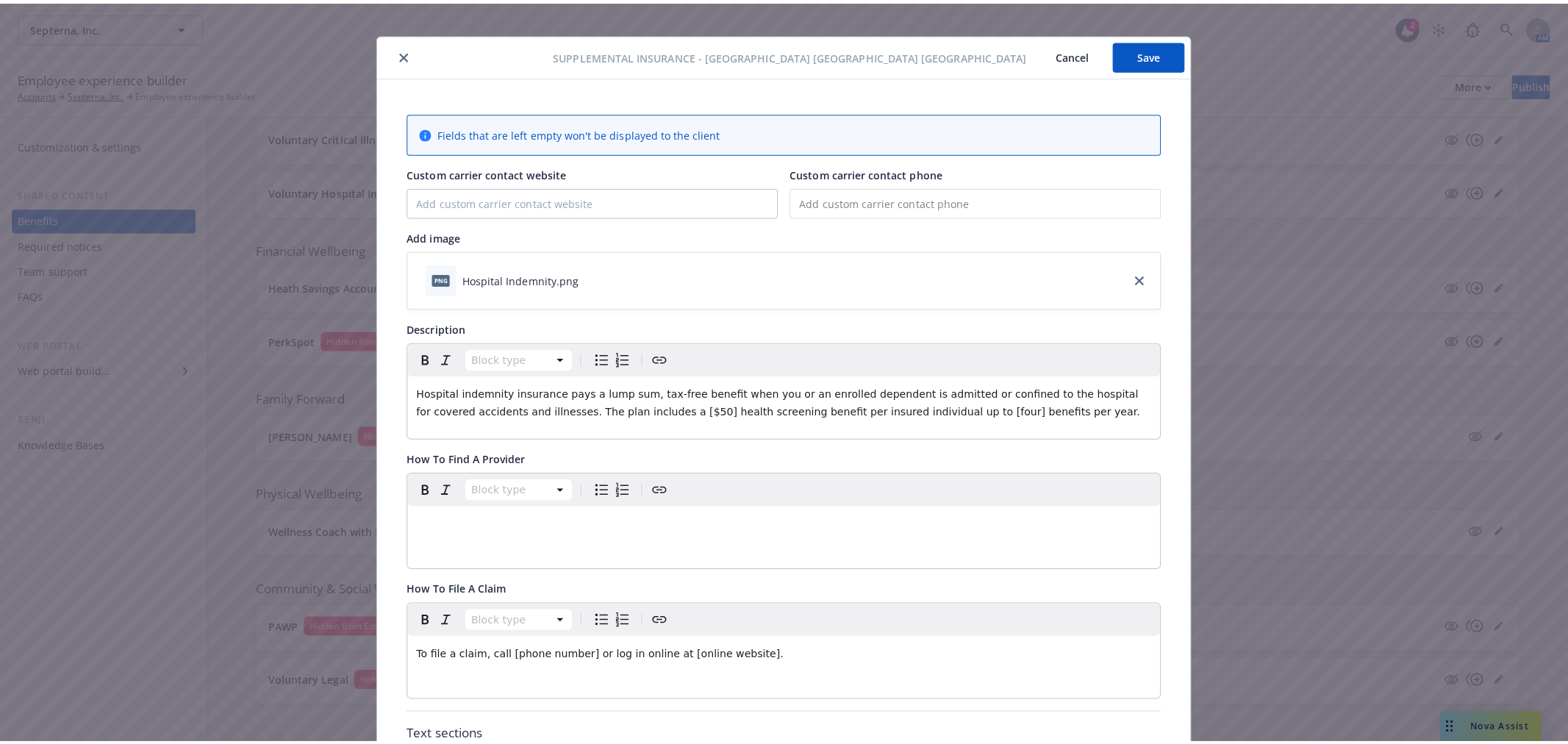
scroll to position [0, 0]
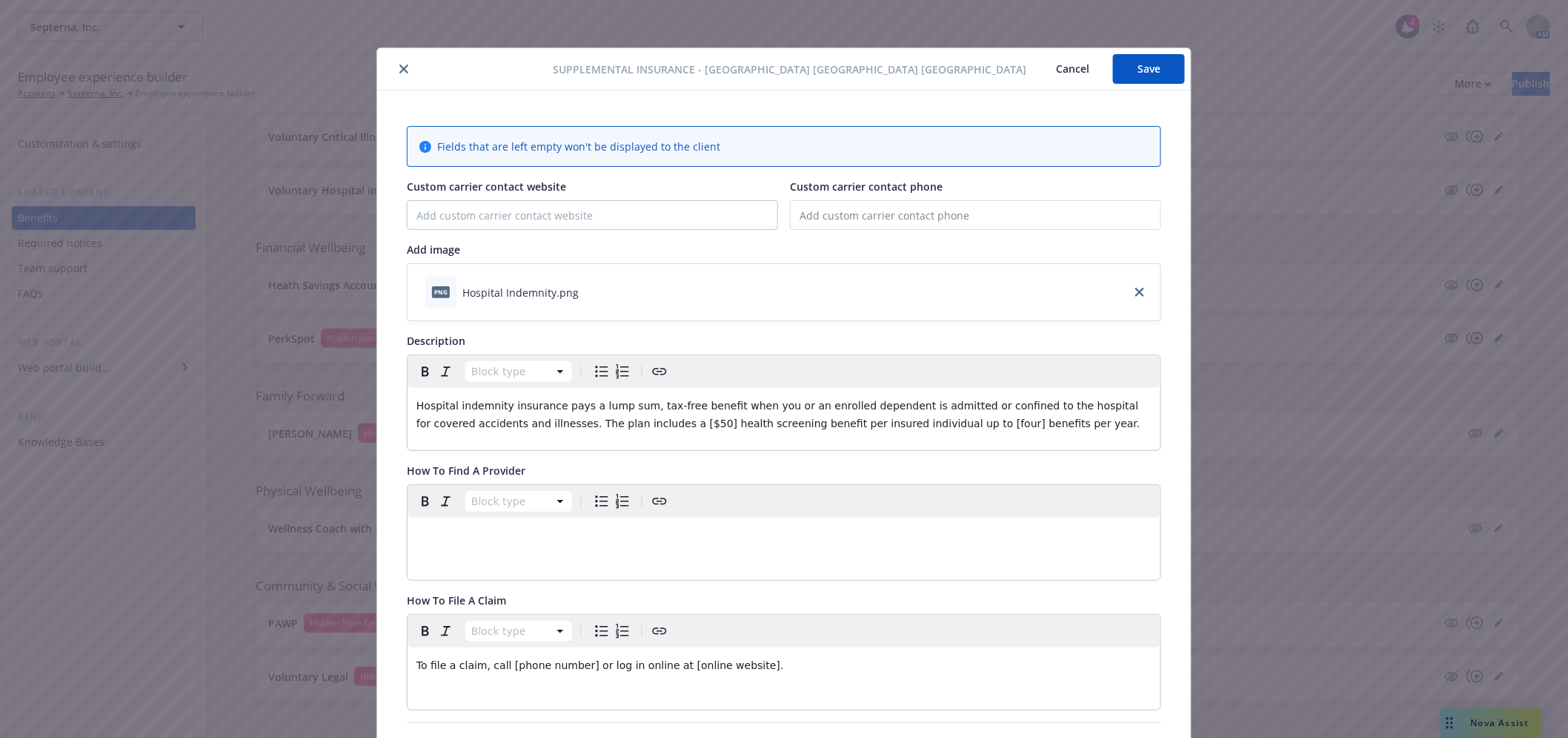
click at [400, 71] on icon "close" at bounding box center [404, 69] width 9 height 9
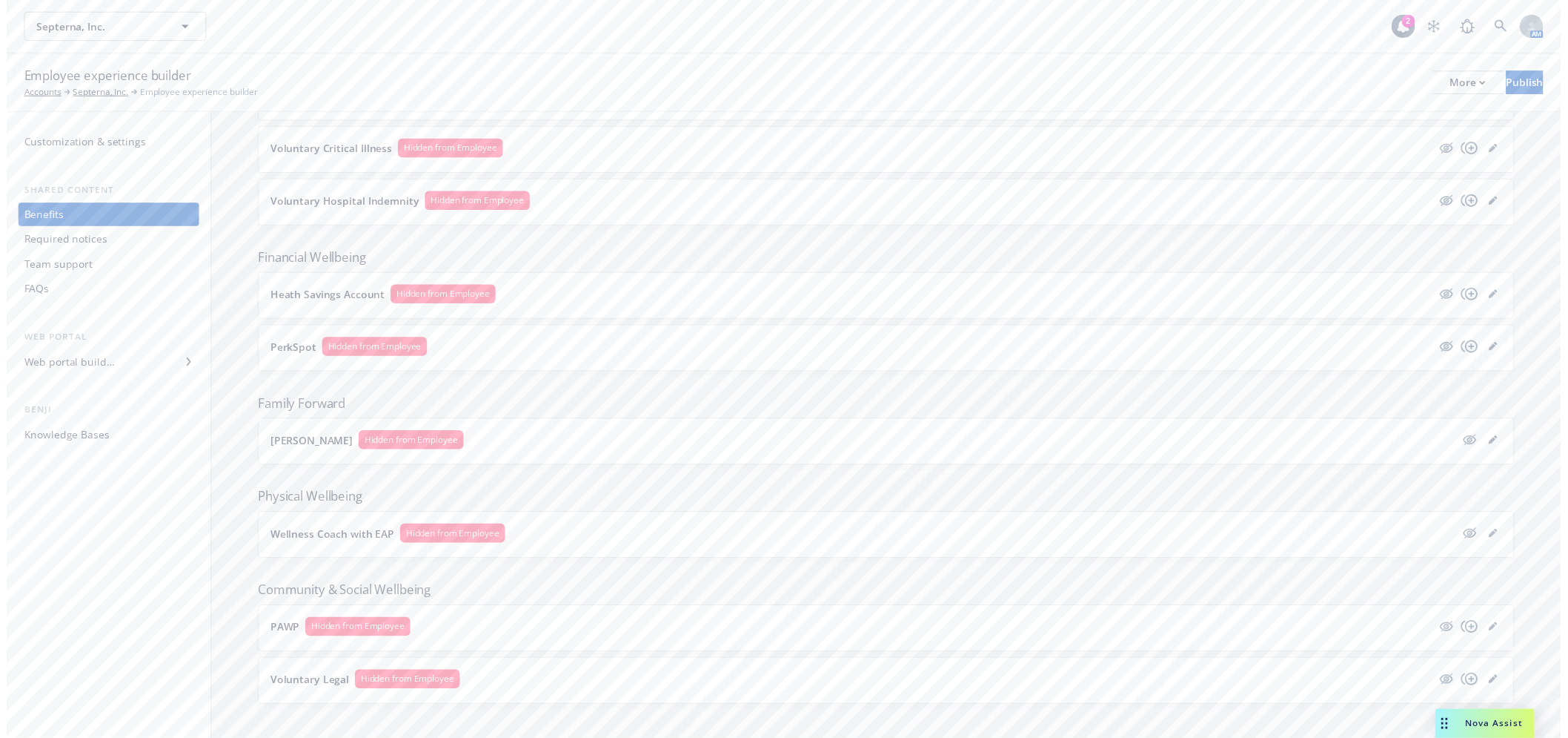
scroll to position [1025, 0]
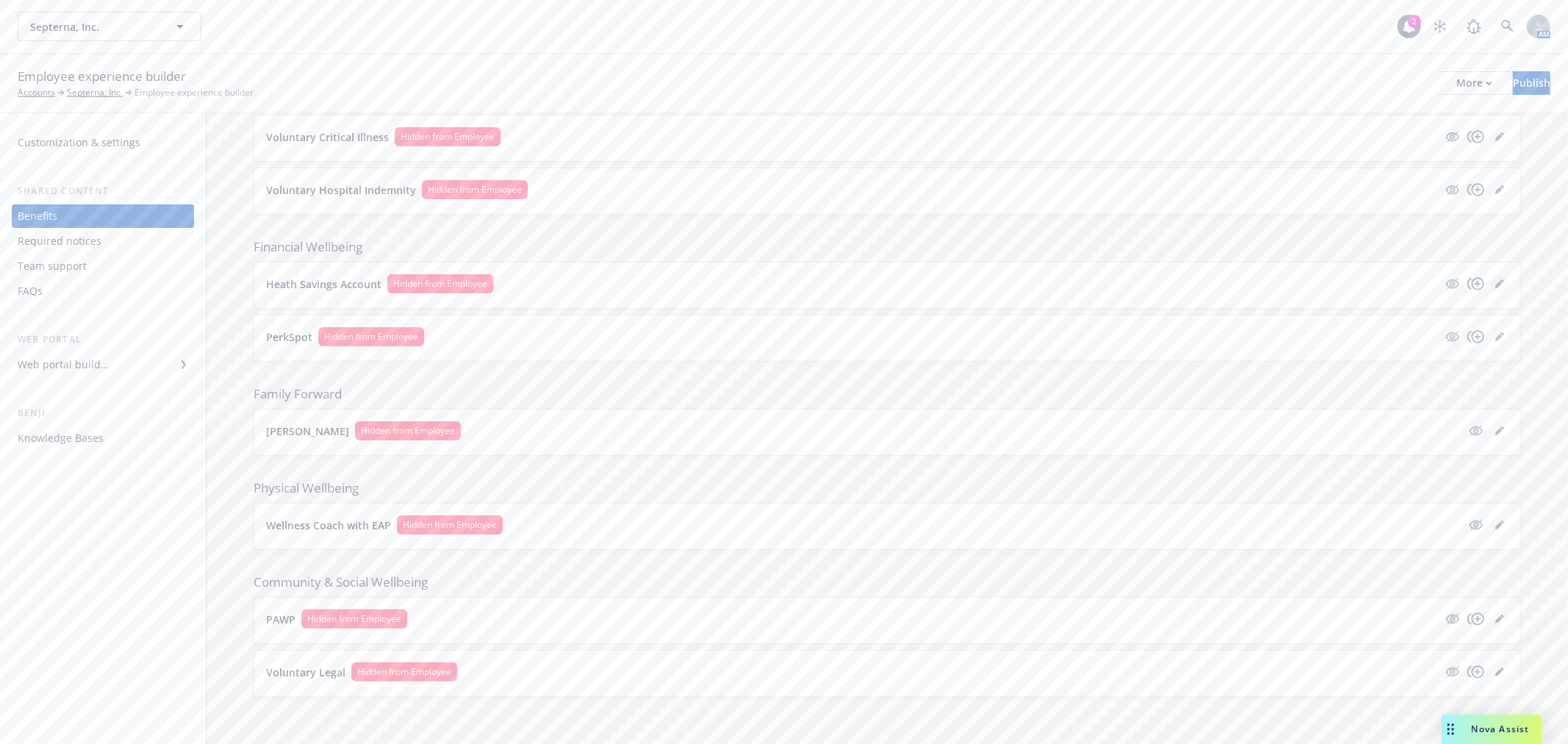
click at [1495, 284] on link "editPencil" at bounding box center [1500, 284] width 18 height 18
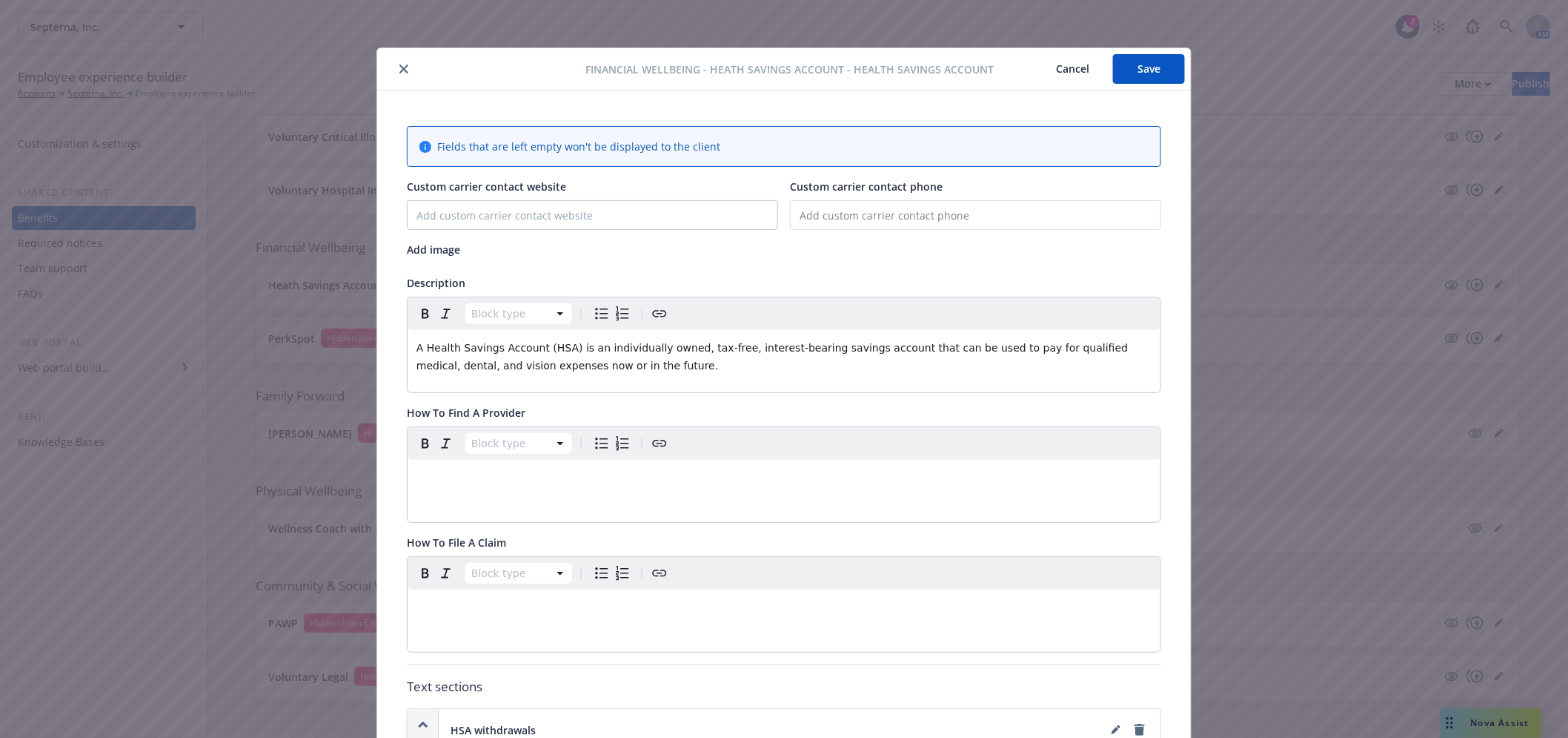
click at [1502, 286] on div "Financial Wellbeing - Heath Savings Account - Health Savings Account Cancel Sav…" at bounding box center [784, 369] width 1568 height 738
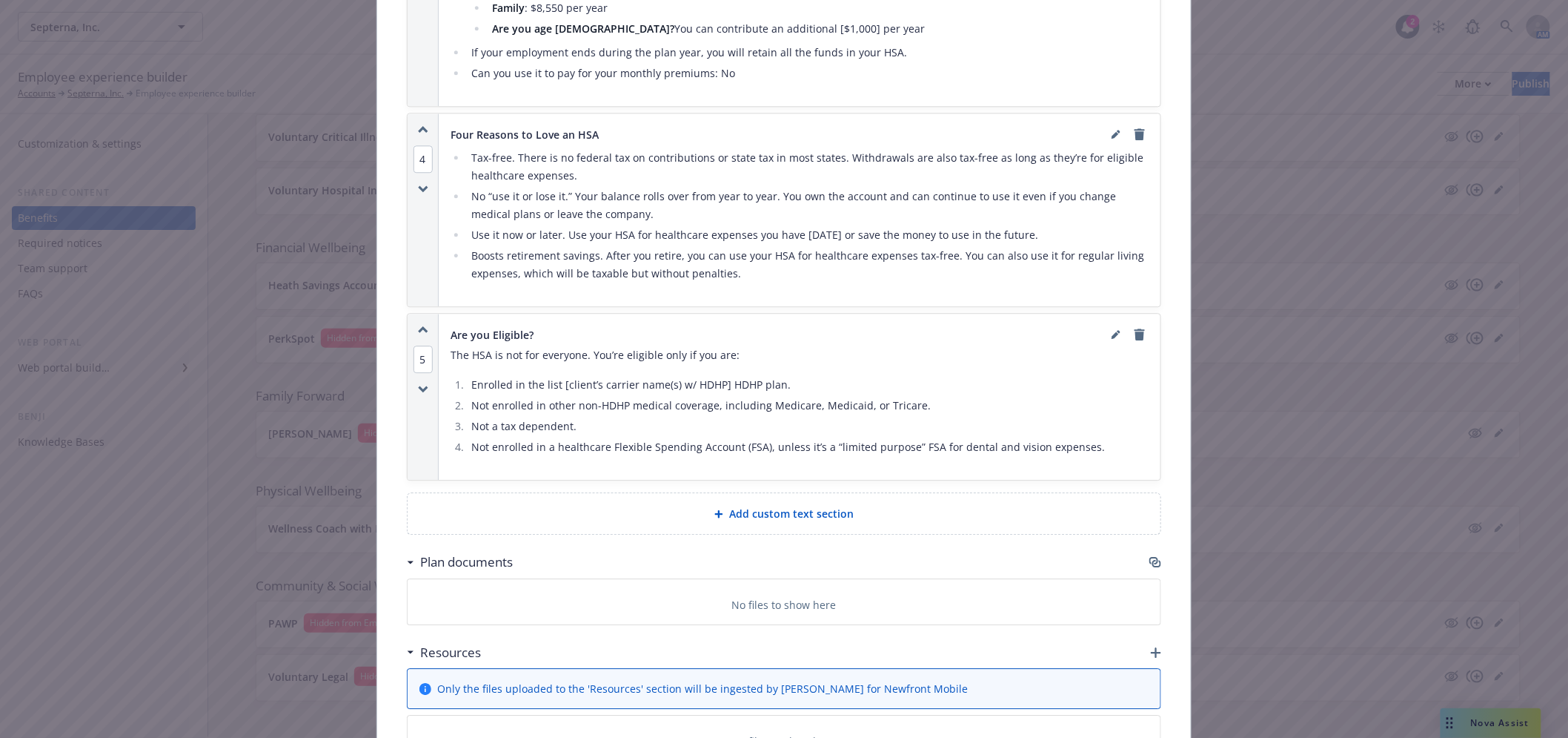
scroll to position [1528, 0]
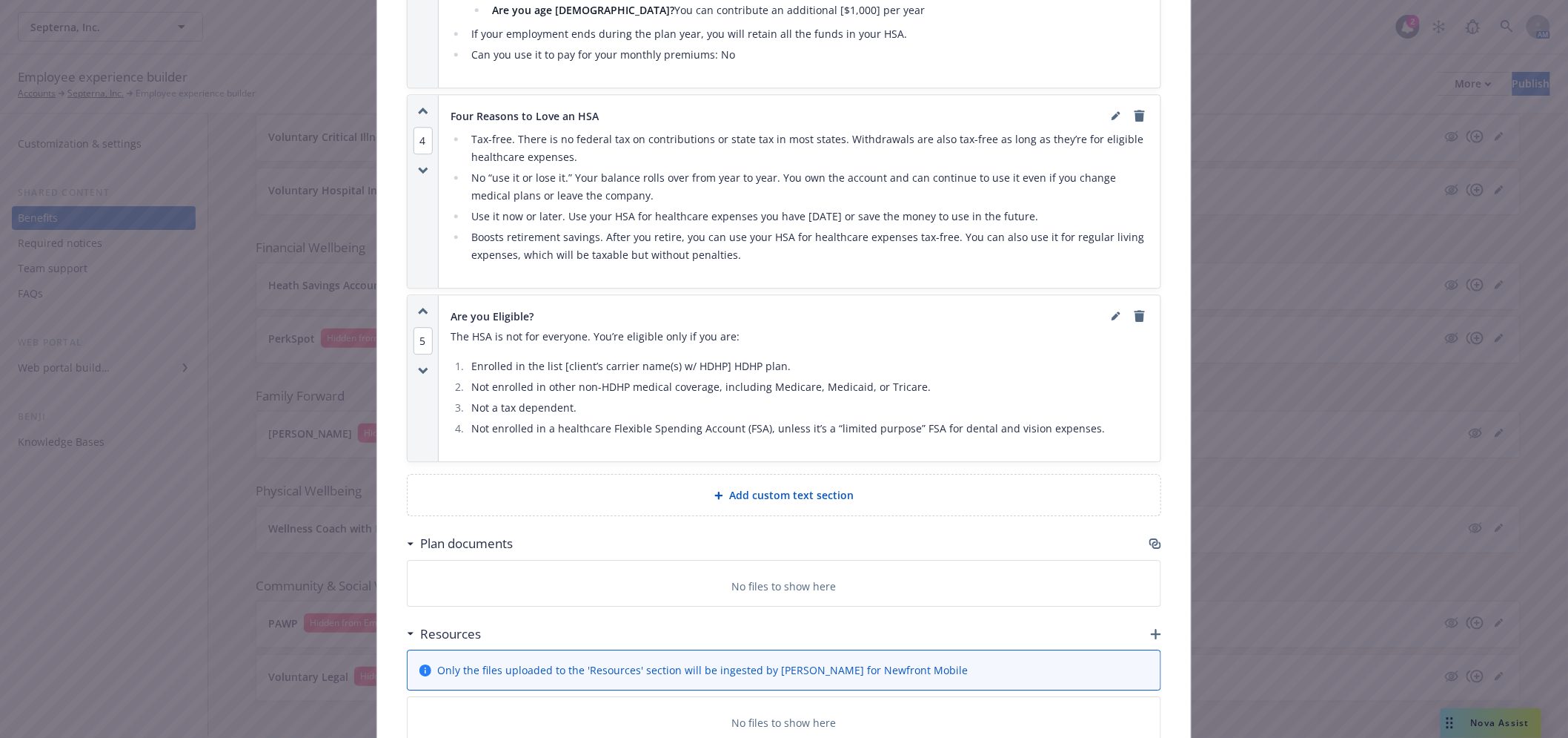
click at [1140, 543] on div "Plan documents" at bounding box center [784, 543] width 755 height 31
click at [1150, 543] on icon "button" at bounding box center [1155, 543] width 12 height 12
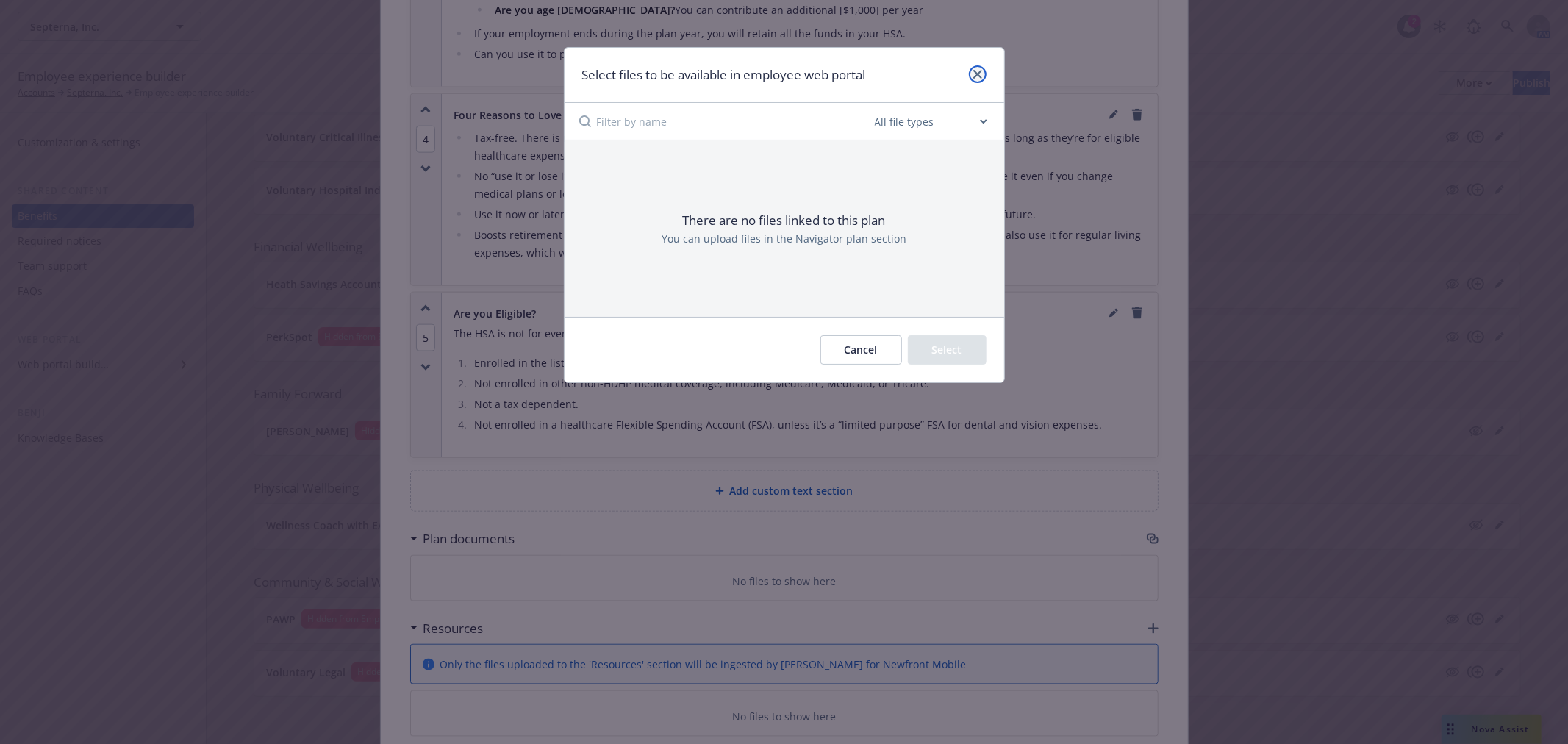
click at [980, 79] on link "close" at bounding box center [978, 74] width 18 height 18
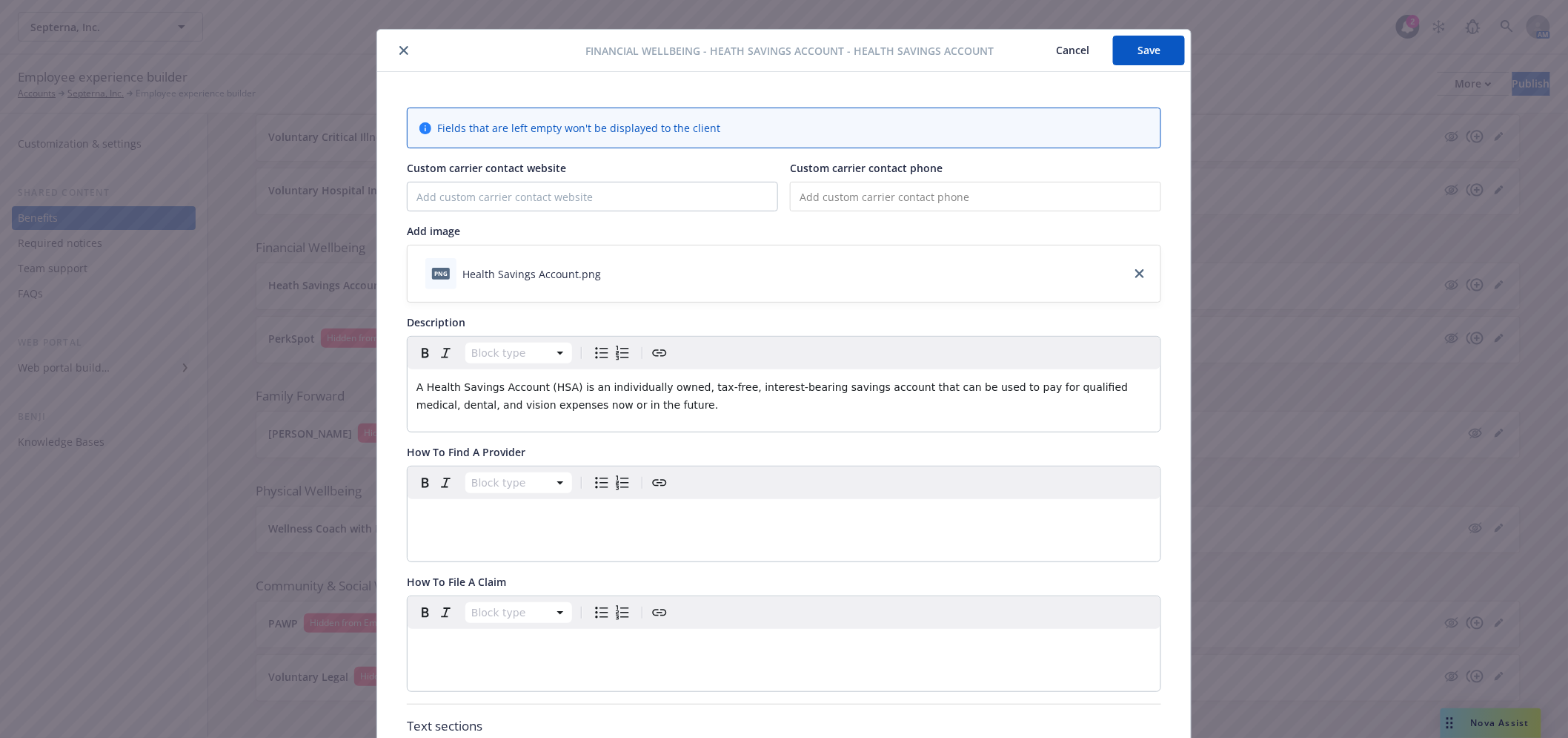
scroll to position [0, 0]
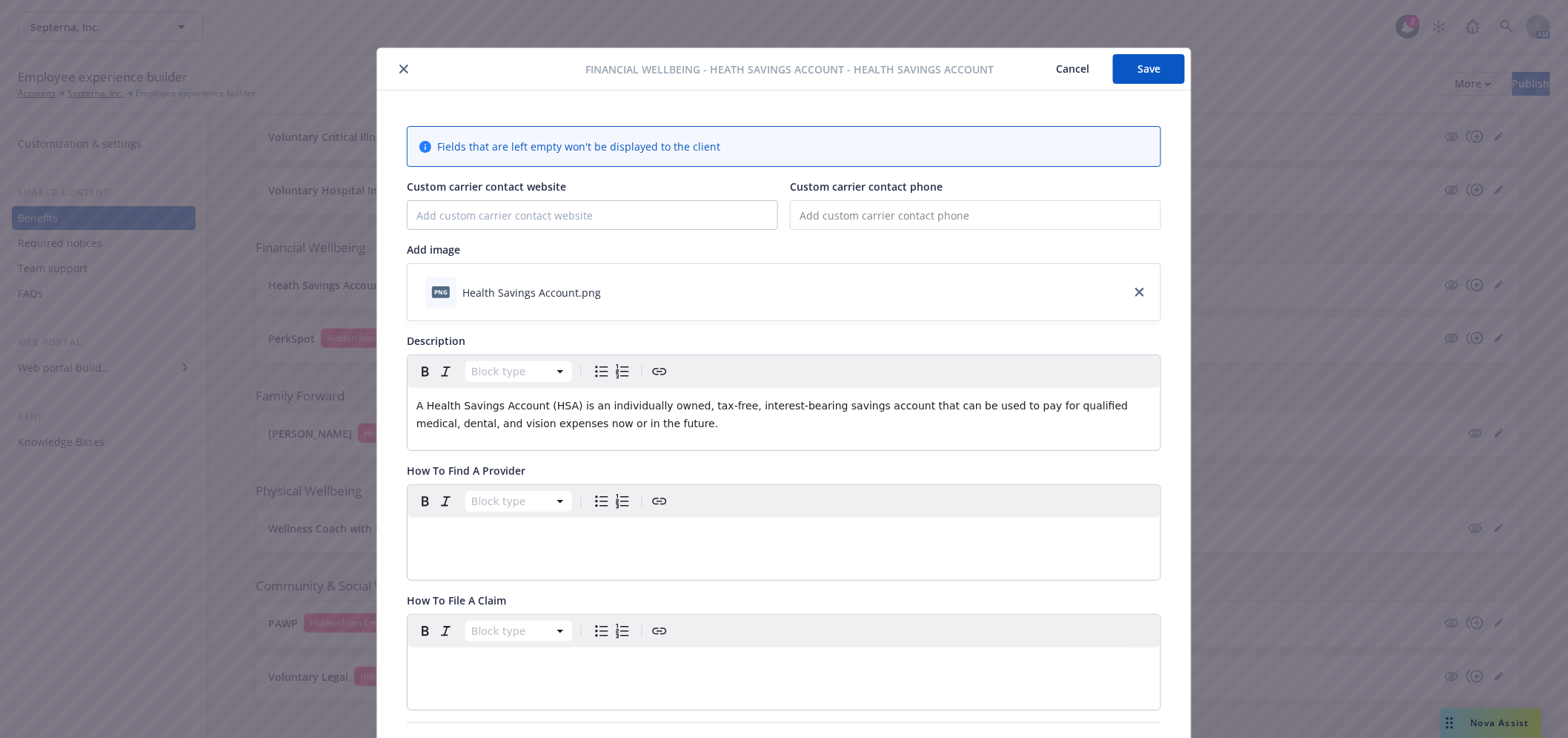
click at [409, 70] on div at bounding box center [485, 69] width 203 height 18
click at [404, 58] on div "Financial Wellbeing - Heath Savings Account - Health Savings Account Cancel Save" at bounding box center [784, 69] width 813 height 42
click at [401, 60] on div at bounding box center [485, 69] width 203 height 18
click at [401, 69] on icon "close" at bounding box center [404, 69] width 9 height 9
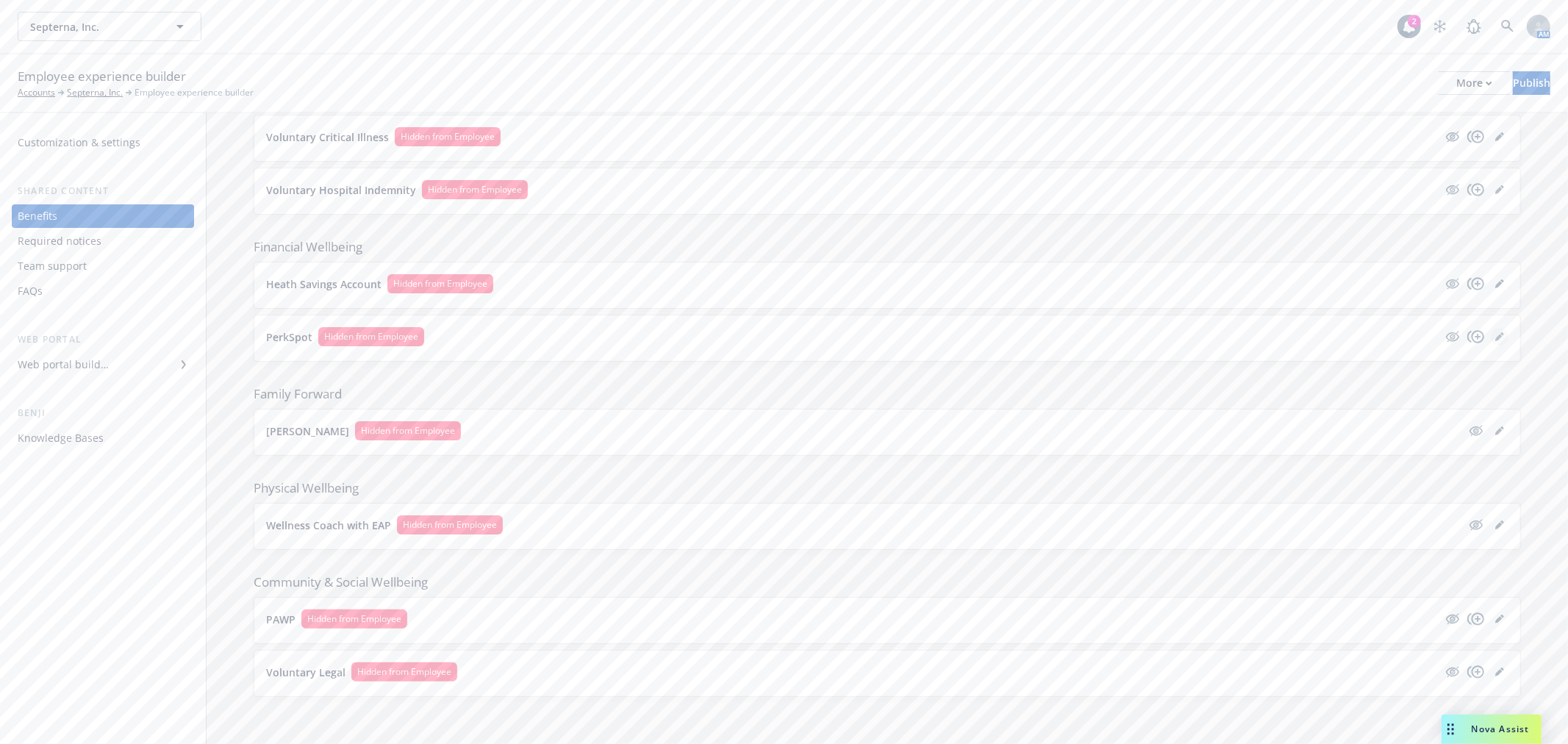
click at [1495, 338] on icon "editPencil" at bounding box center [1499, 337] width 7 height 7
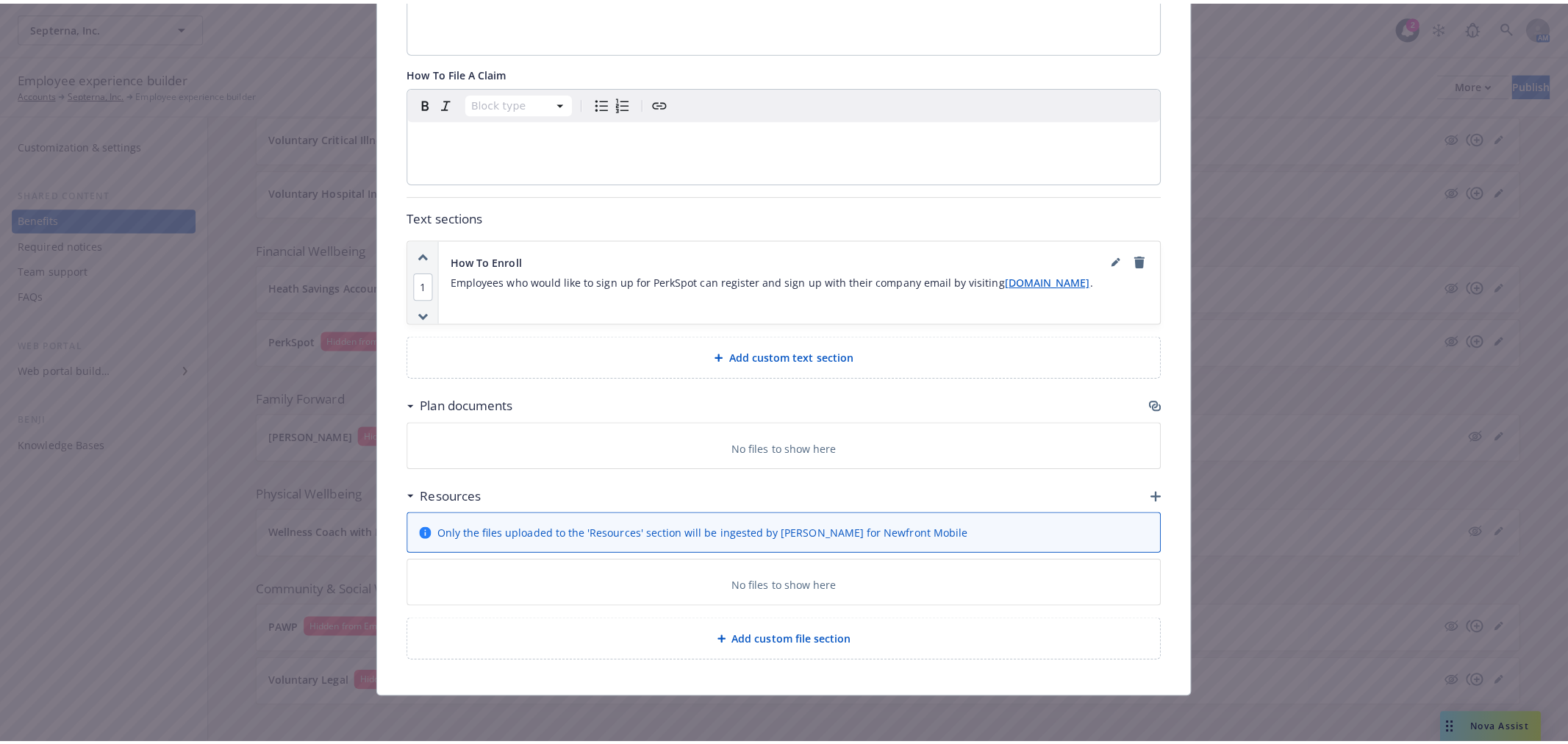
scroll to position [776, 0]
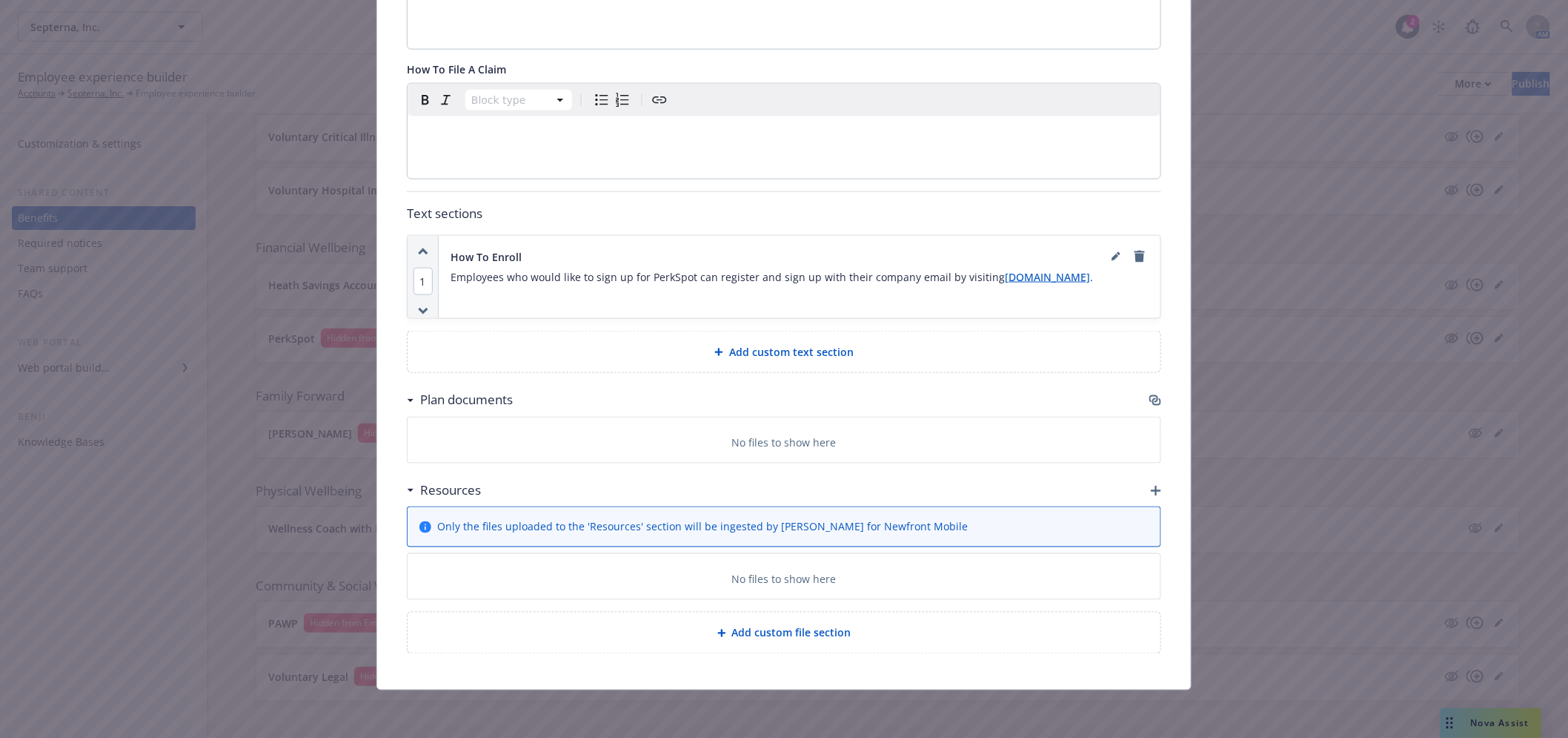
click at [1151, 394] on icon "button" at bounding box center [1155, 400] width 12 height 12
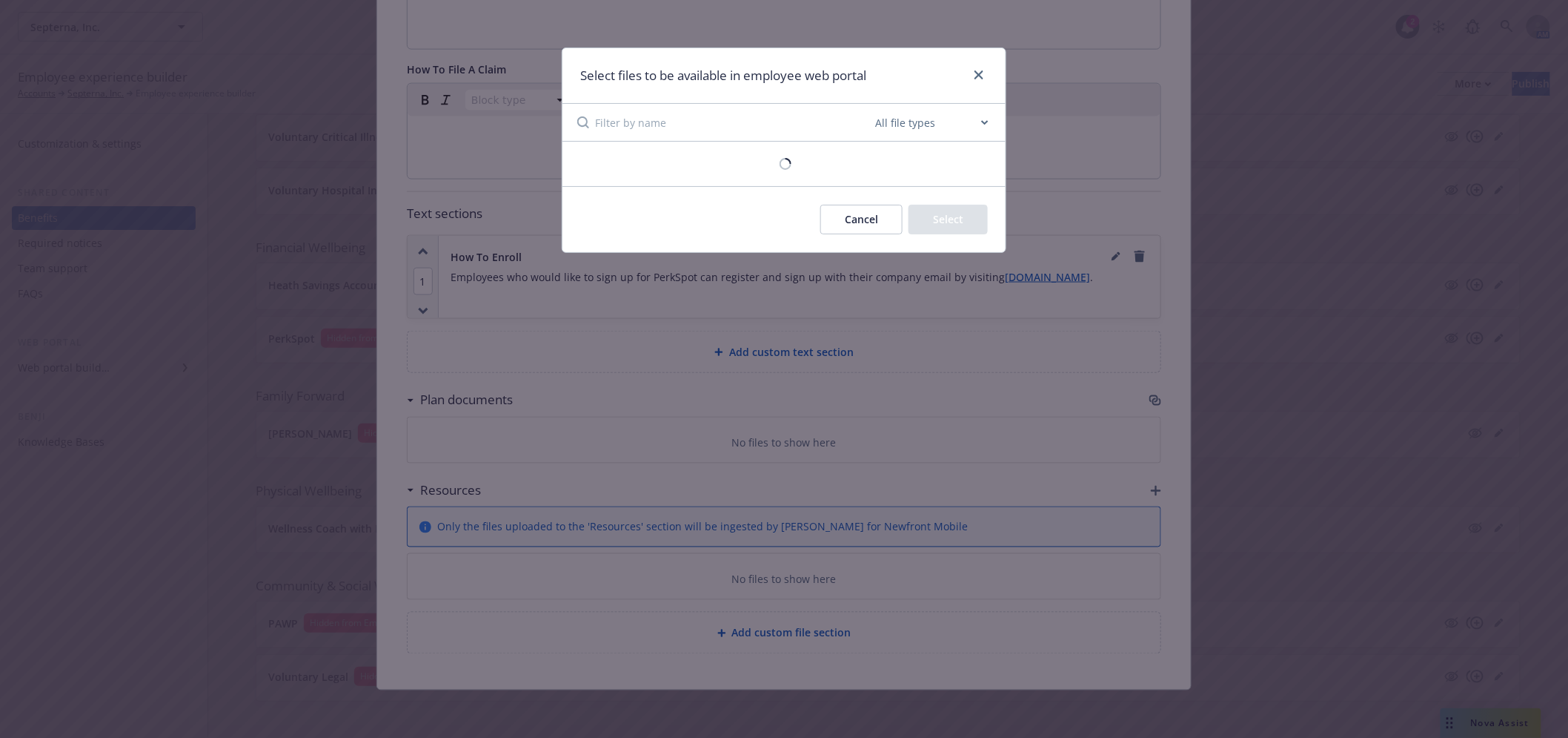
scroll to position [771, 0]
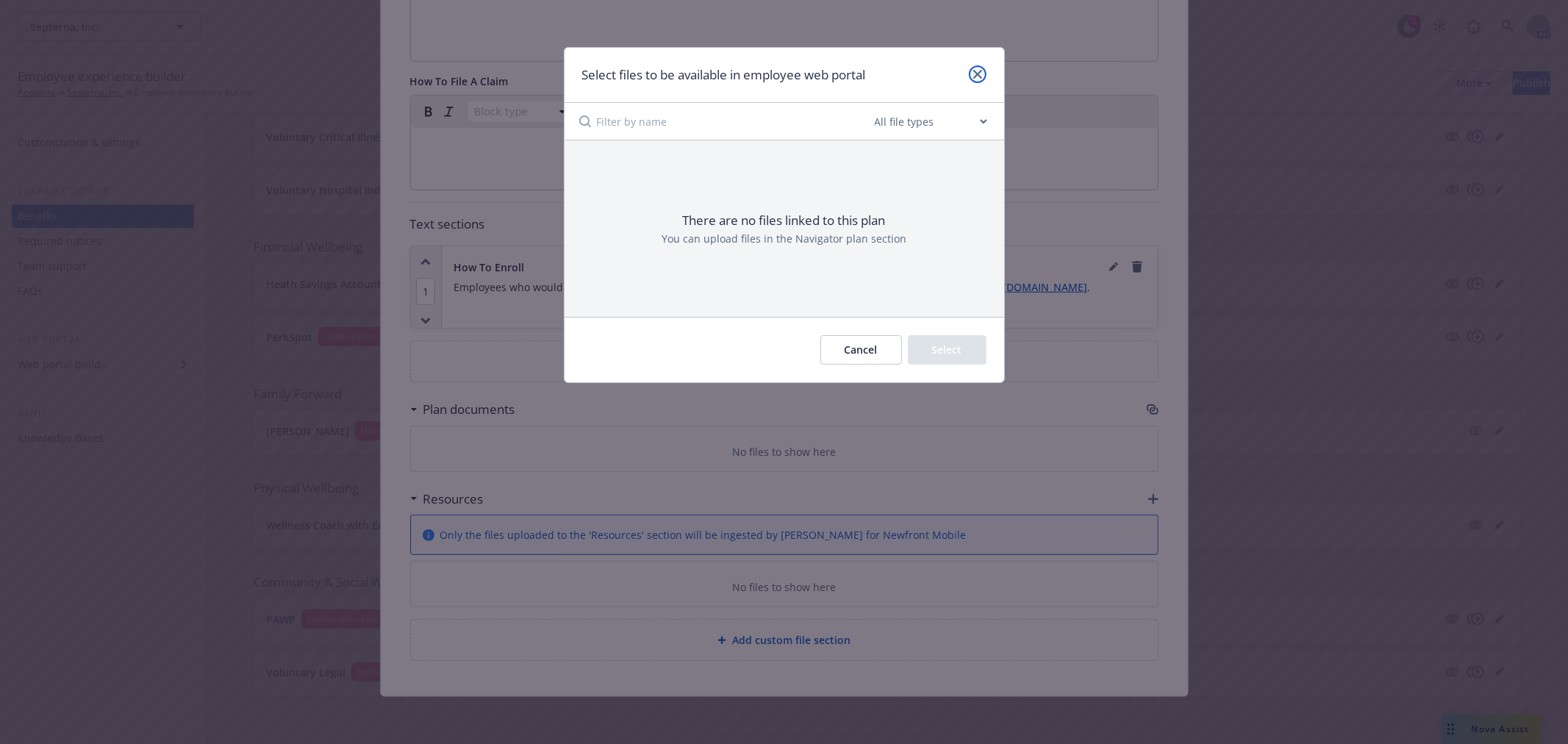
click at [975, 70] on icon "close" at bounding box center [978, 74] width 9 height 9
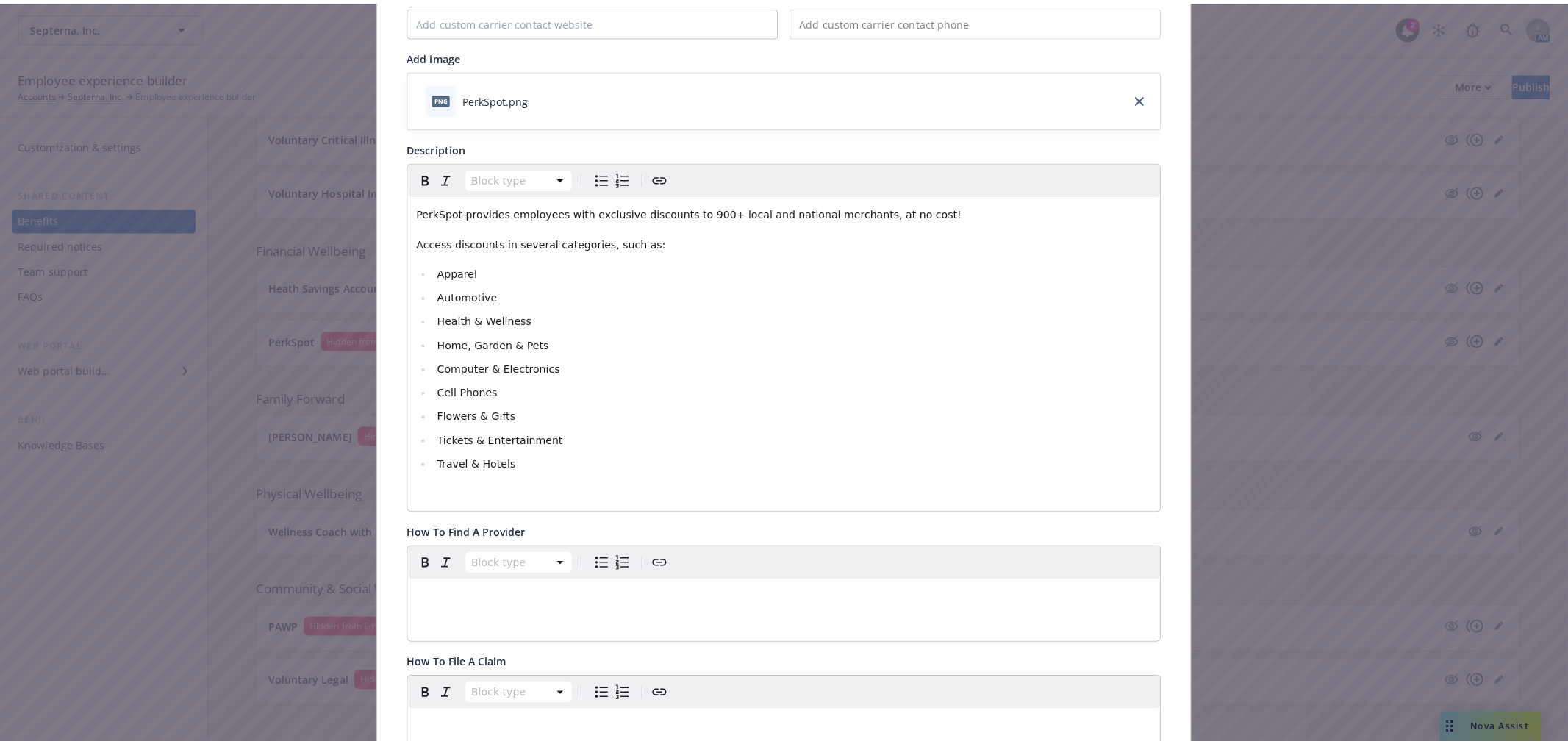
scroll to position [0, 0]
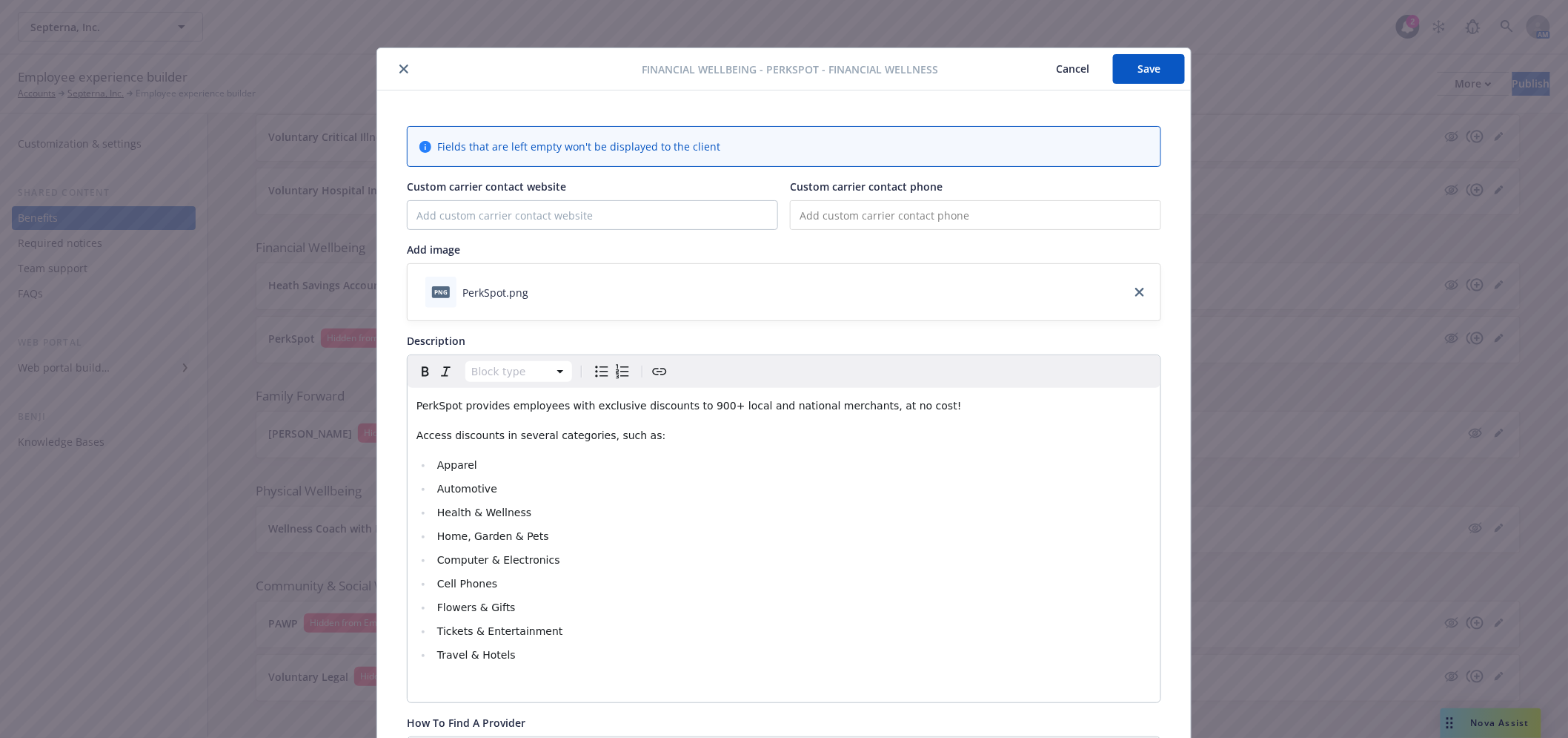
click at [404, 64] on button "close" at bounding box center [404, 69] width 18 height 18
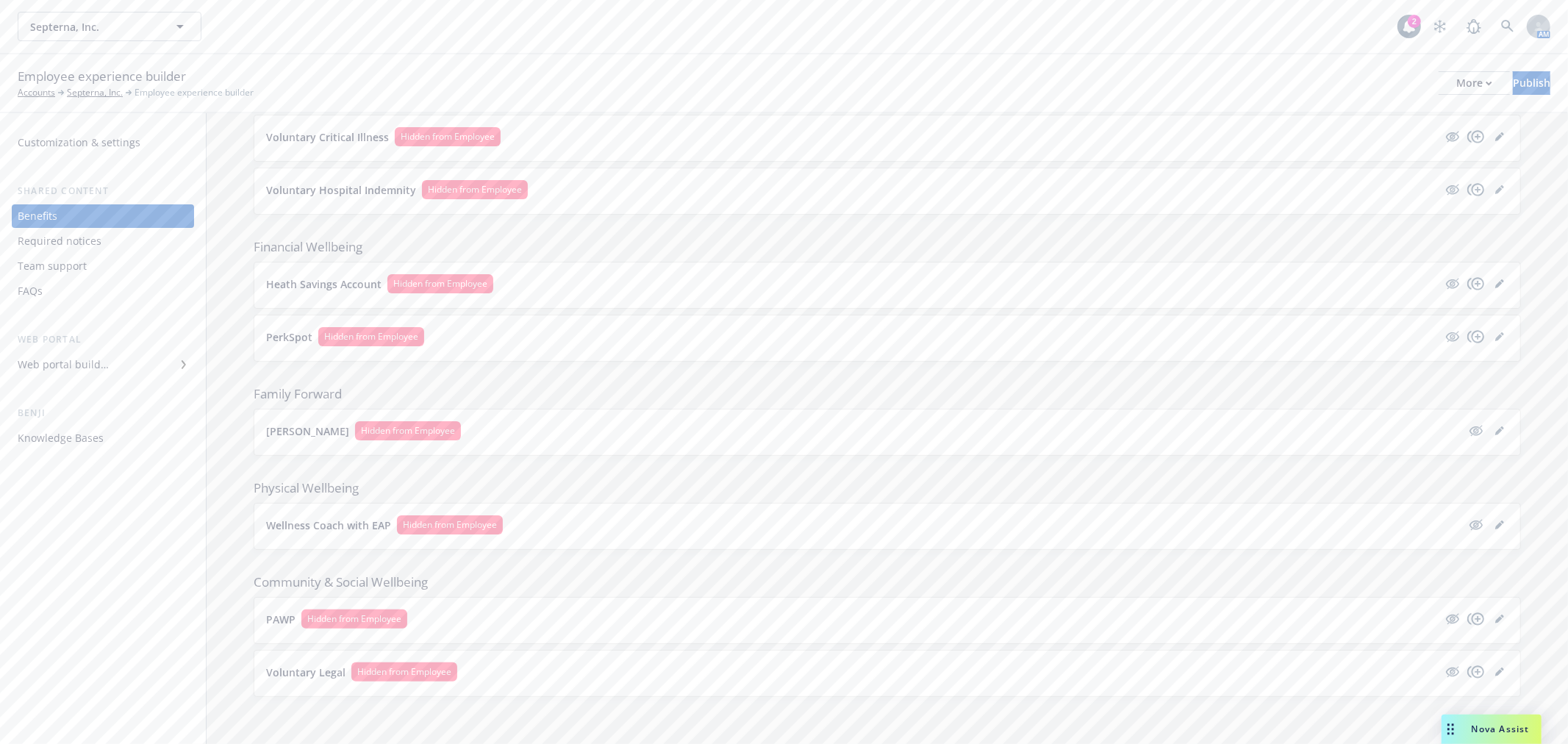
click at [659, 437] on button "Cleo Hidden from Employee" at bounding box center [864, 431] width 1195 height 19
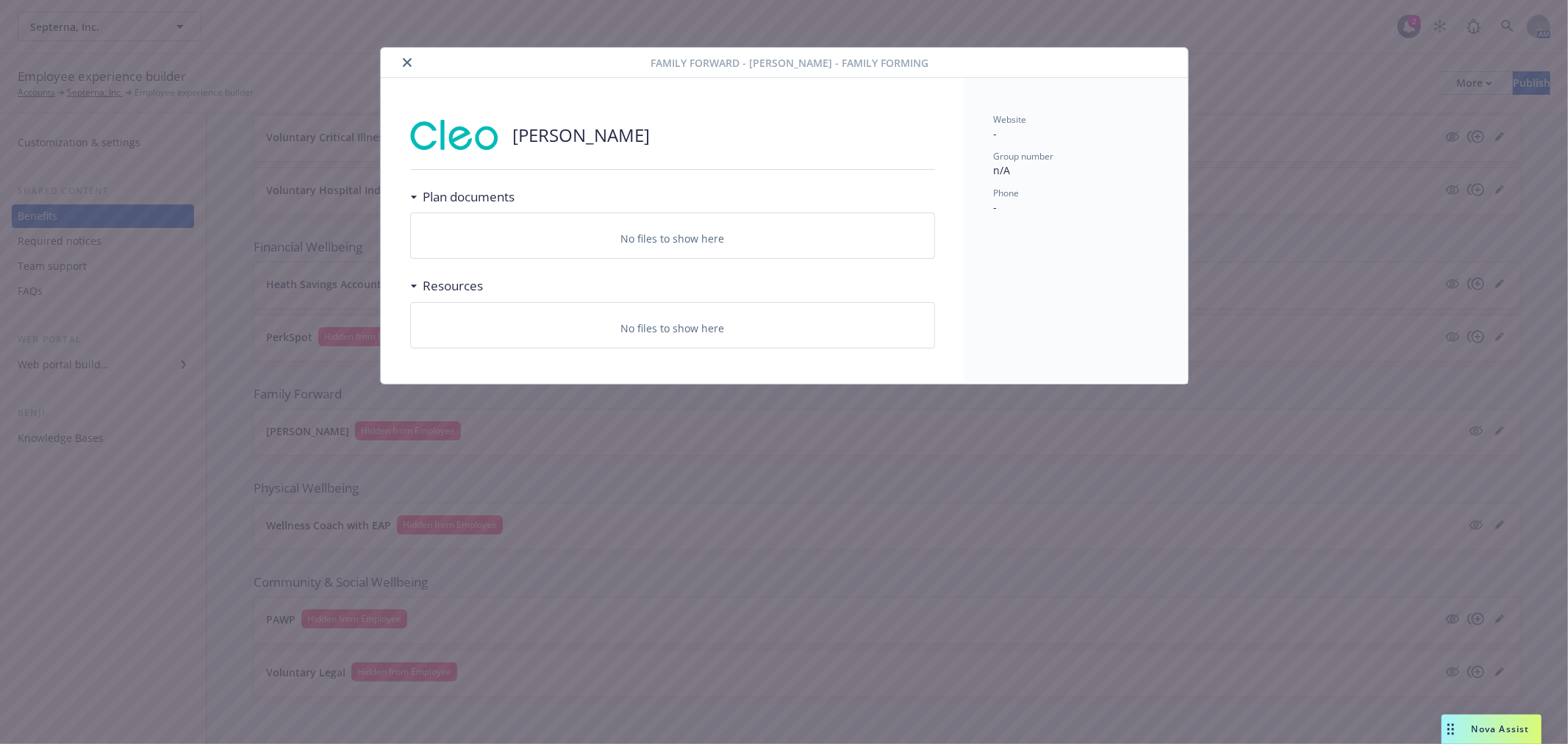
click at [413, 66] on button "close" at bounding box center [407, 63] width 18 height 18
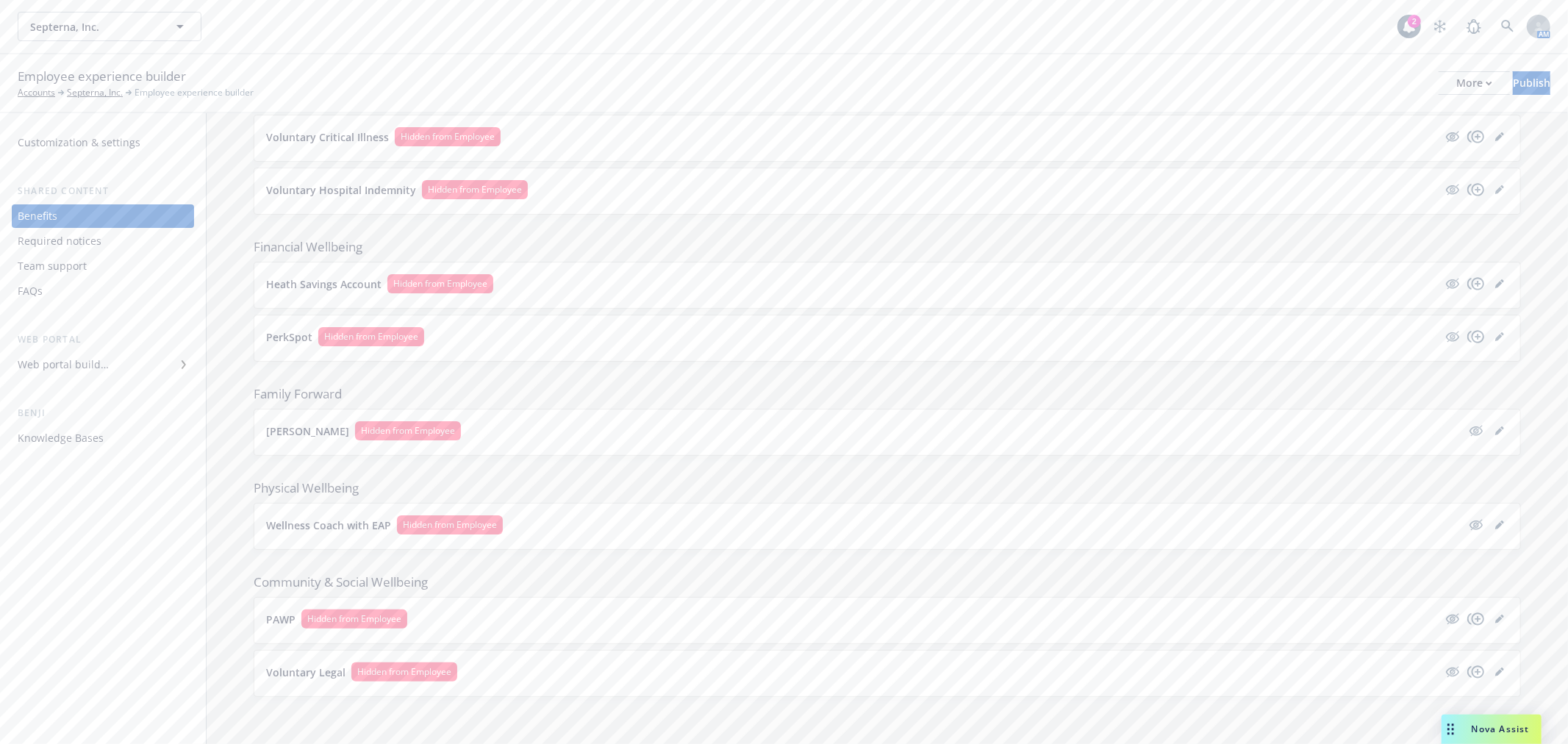
click at [688, 524] on button "Wellness Coach with EAP Hidden from Employee" at bounding box center [864, 525] width 1195 height 19
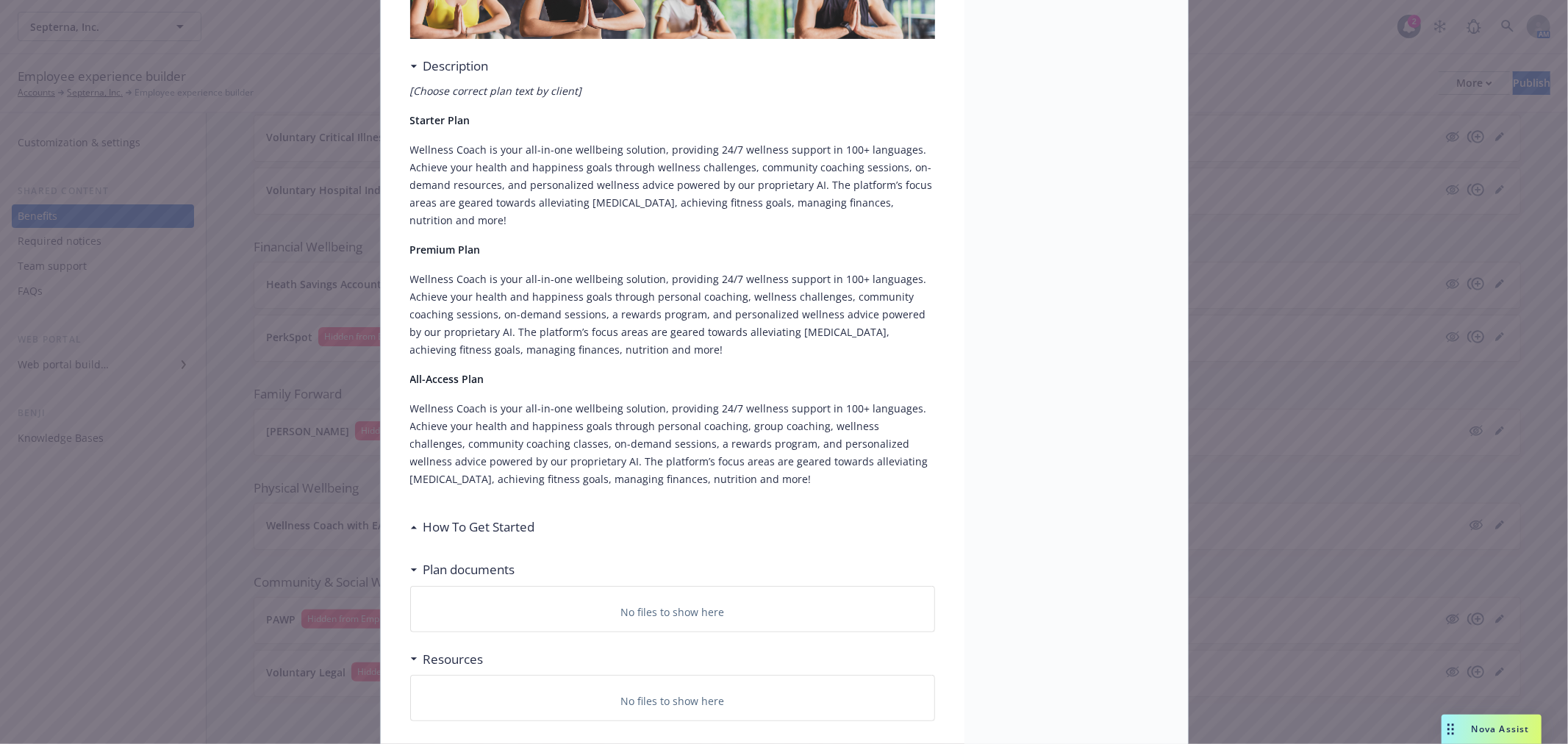
scroll to position [349, 0]
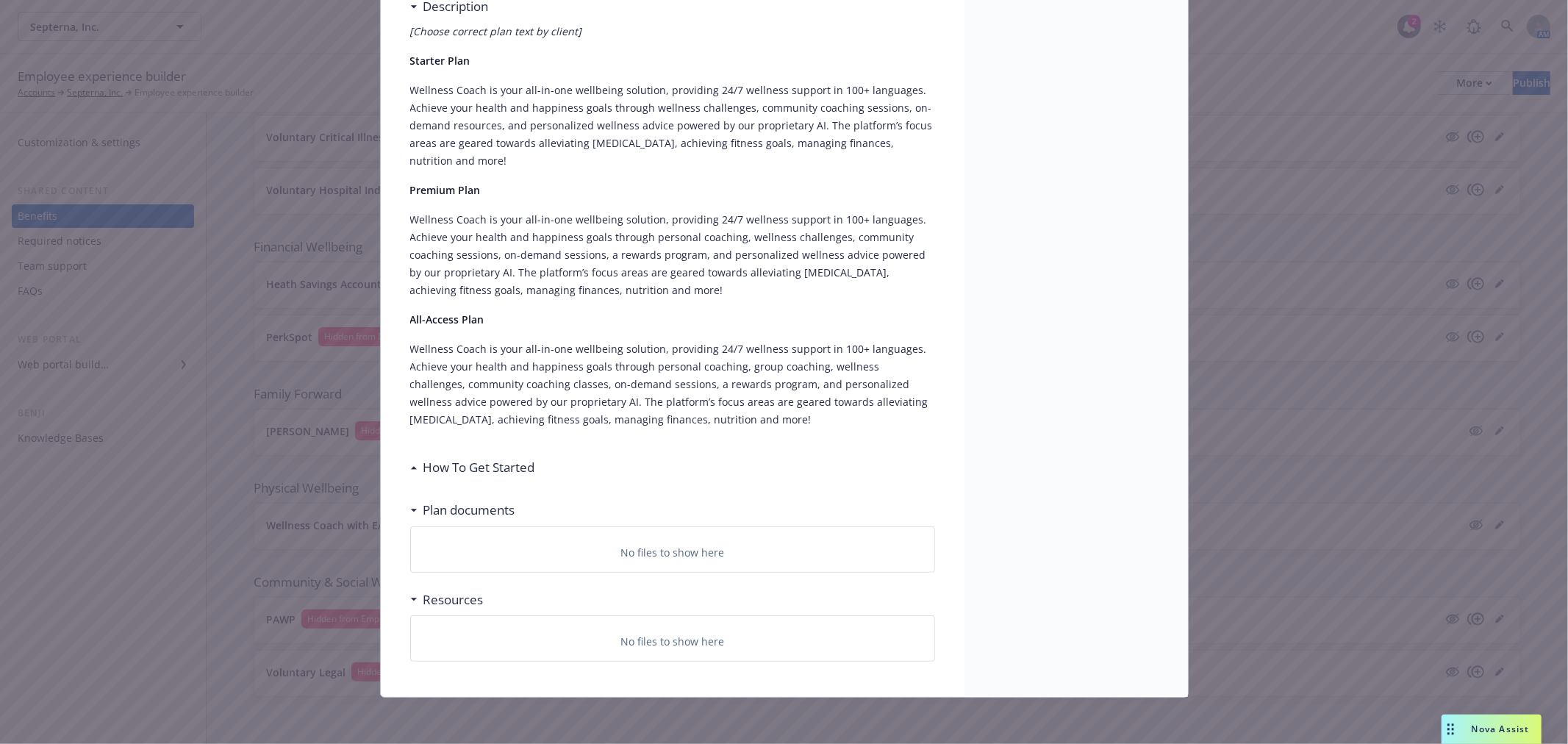
click at [503, 474] on h3 "How To Get Started" at bounding box center [480, 468] width 111 height 19
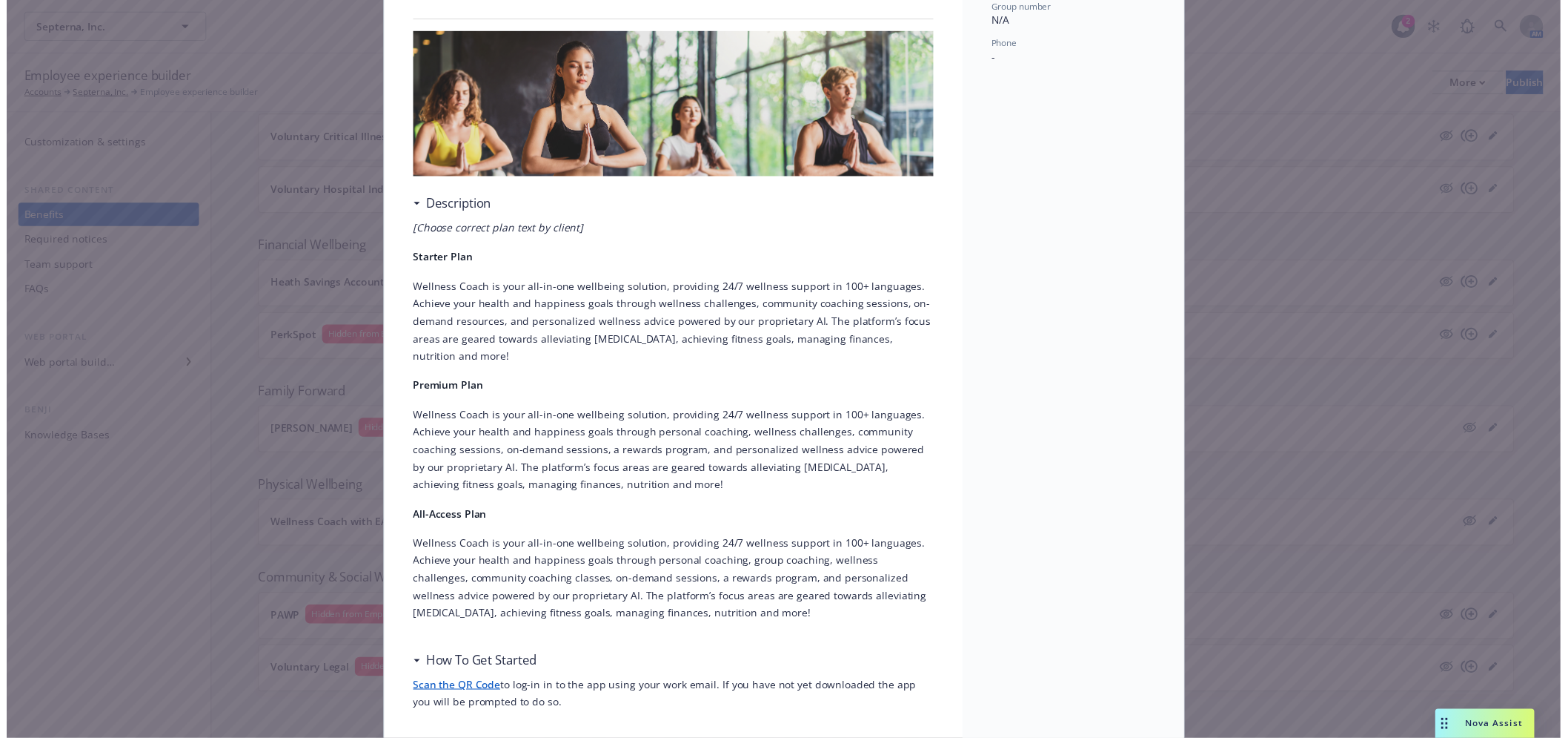
scroll to position [0, 0]
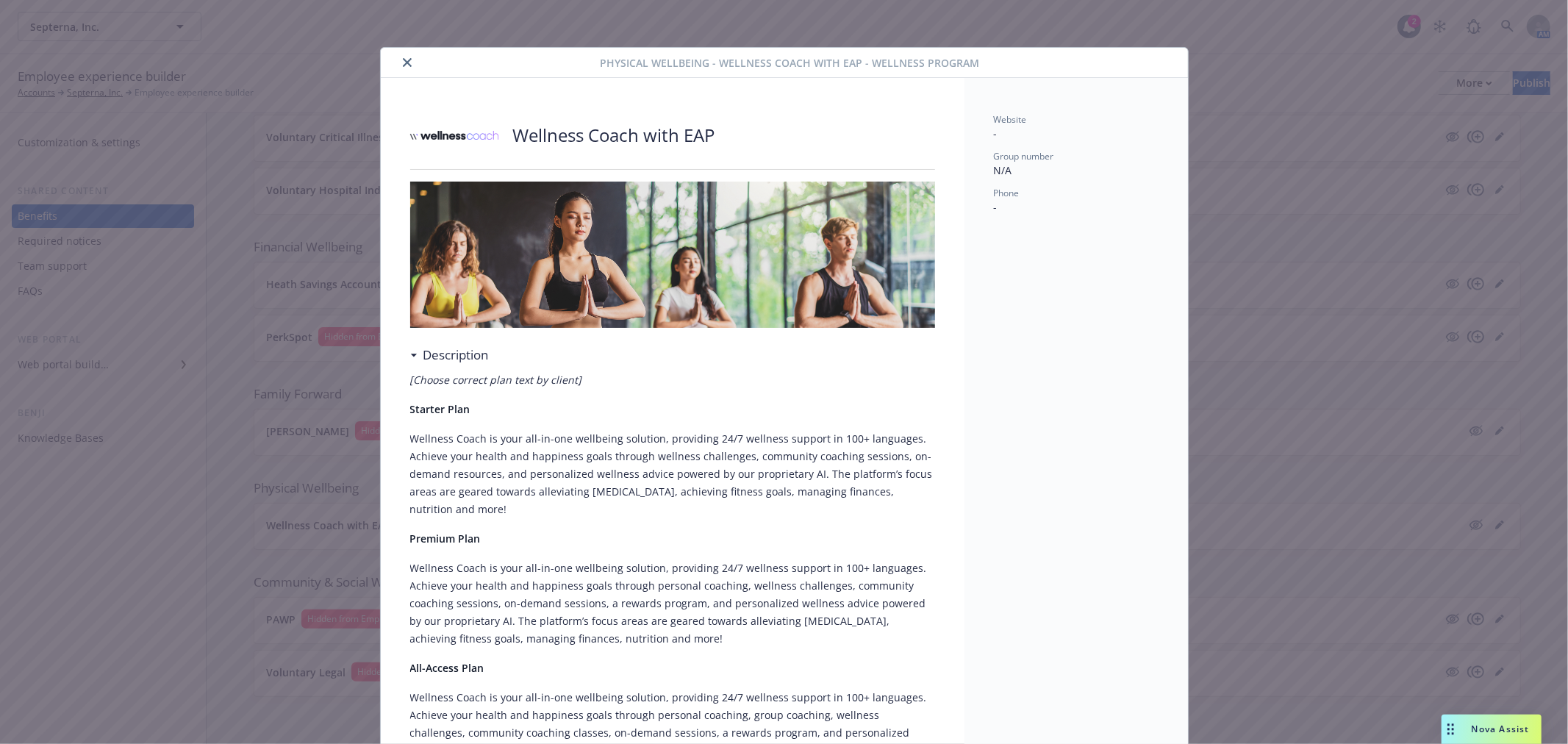
click at [393, 56] on div at bounding box center [494, 63] width 214 height 18
click at [403, 60] on icon "close" at bounding box center [407, 63] width 9 height 9
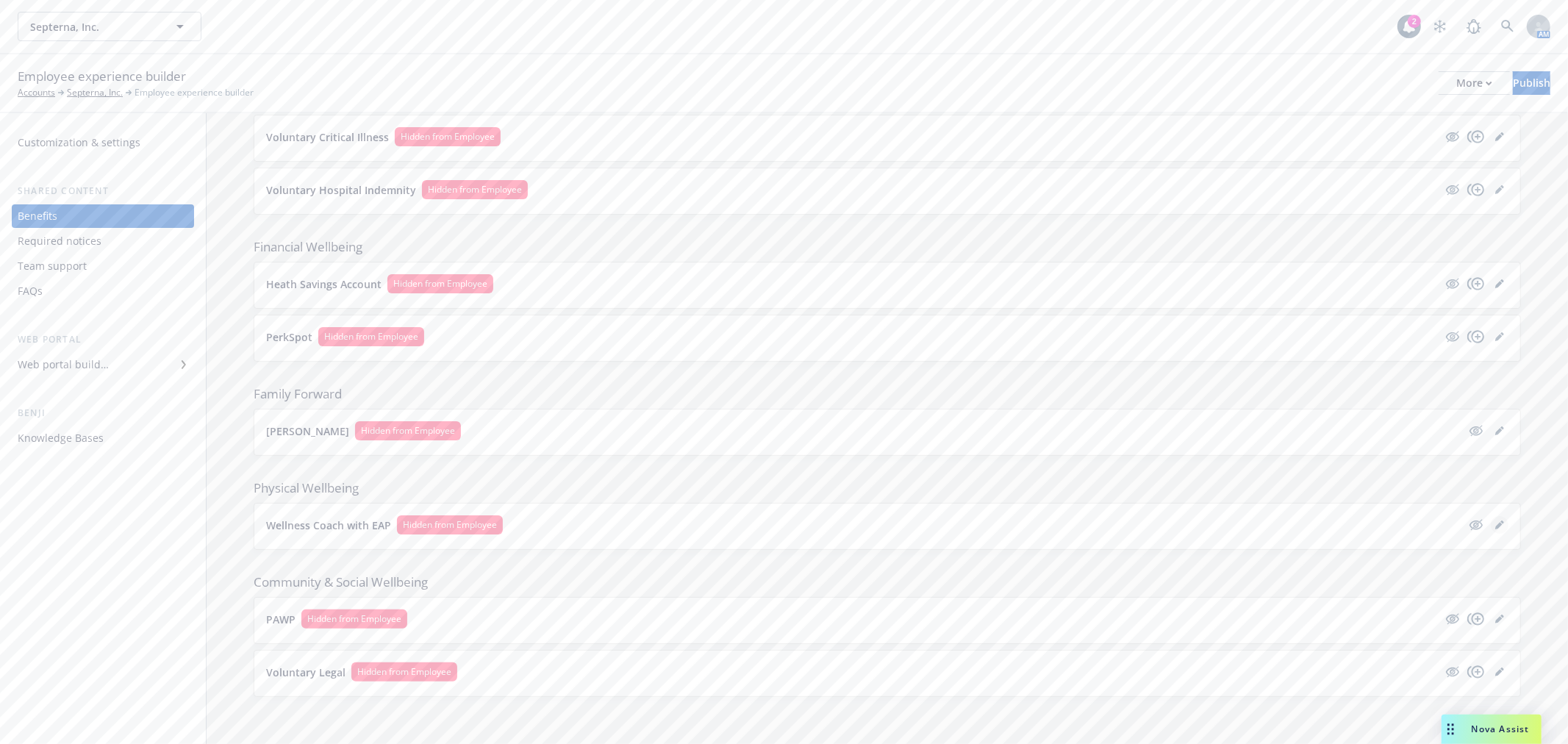
click at [1493, 520] on link "editPencil" at bounding box center [1500, 525] width 18 height 18
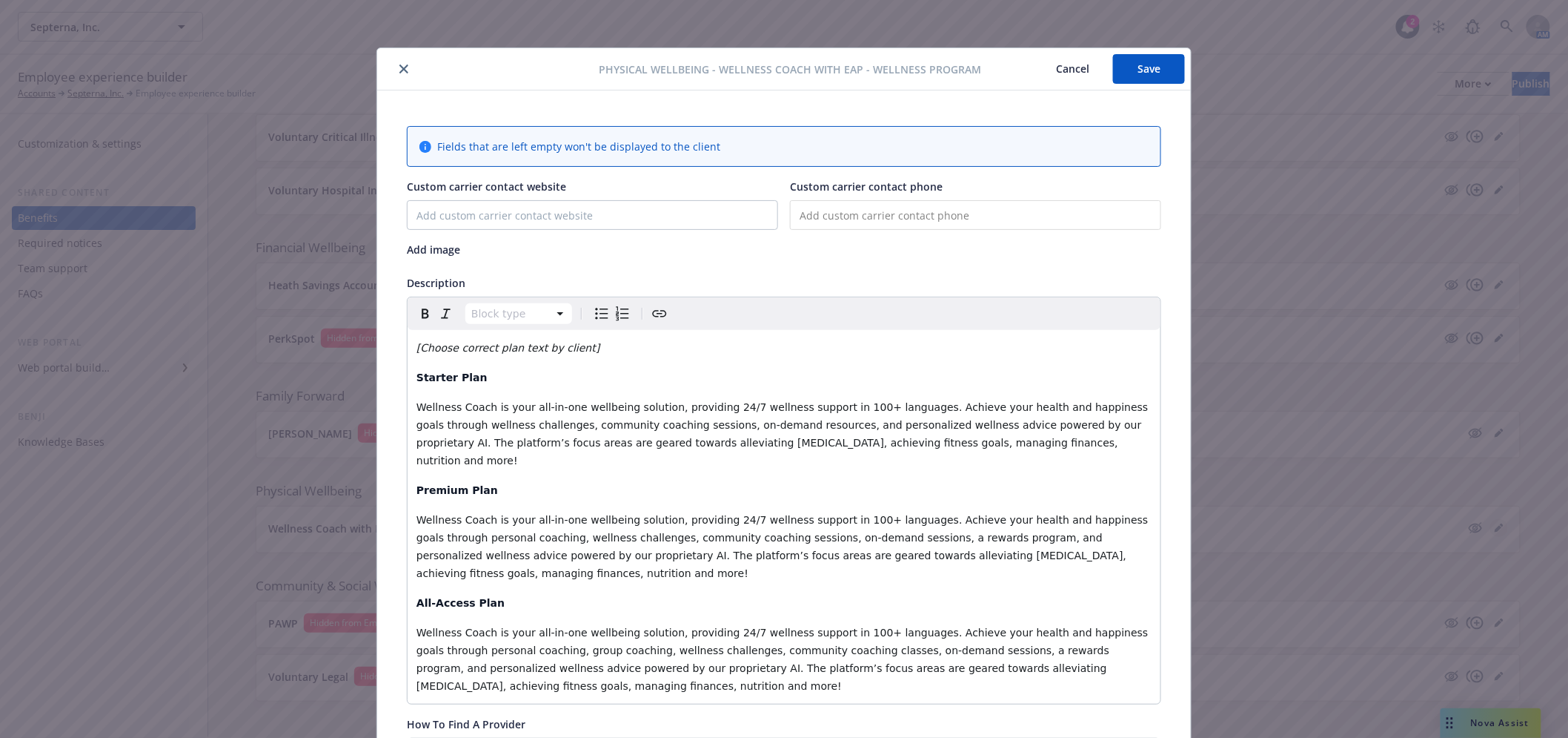
scroll to position [45, 0]
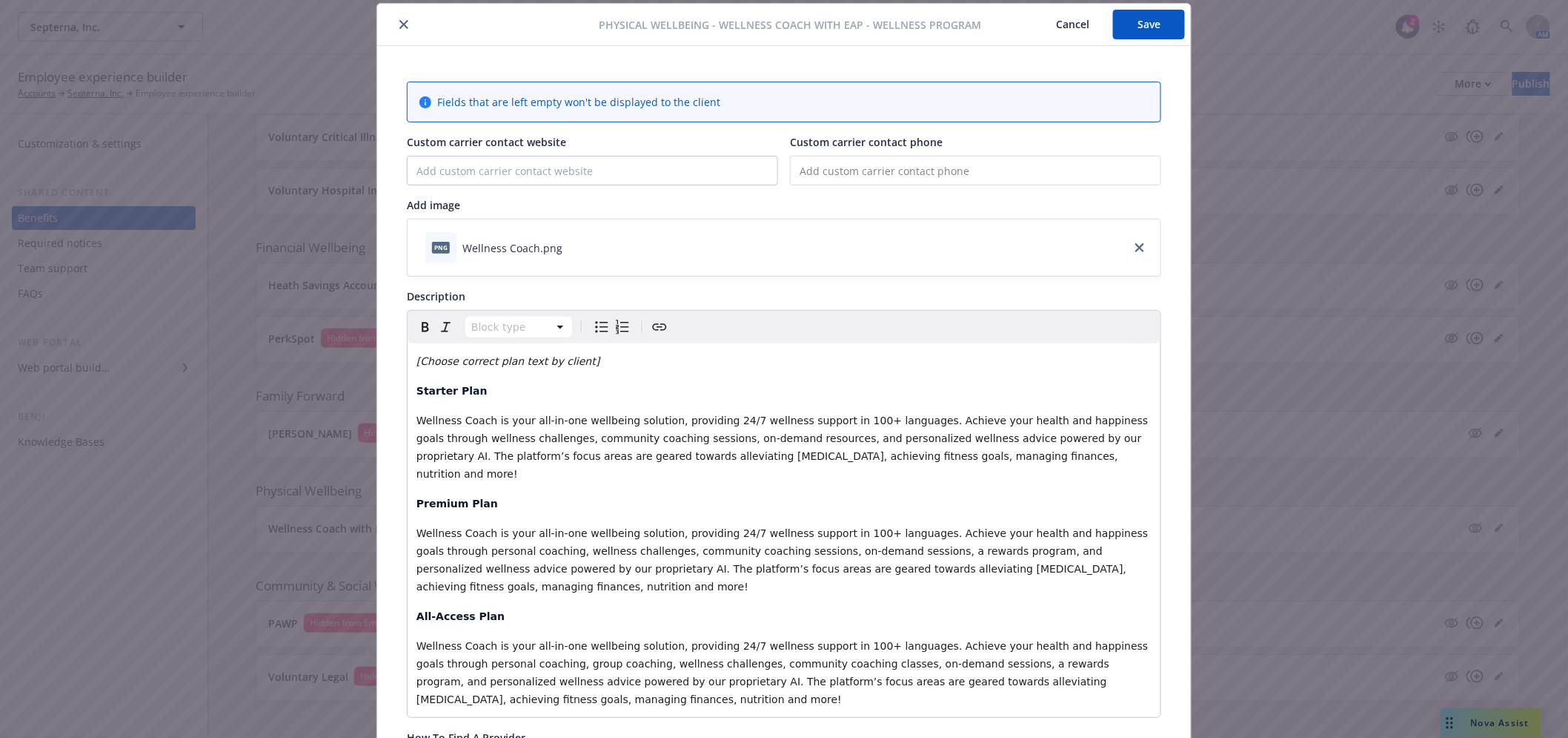
click at [401, 20] on icon "close" at bounding box center [404, 24] width 9 height 9
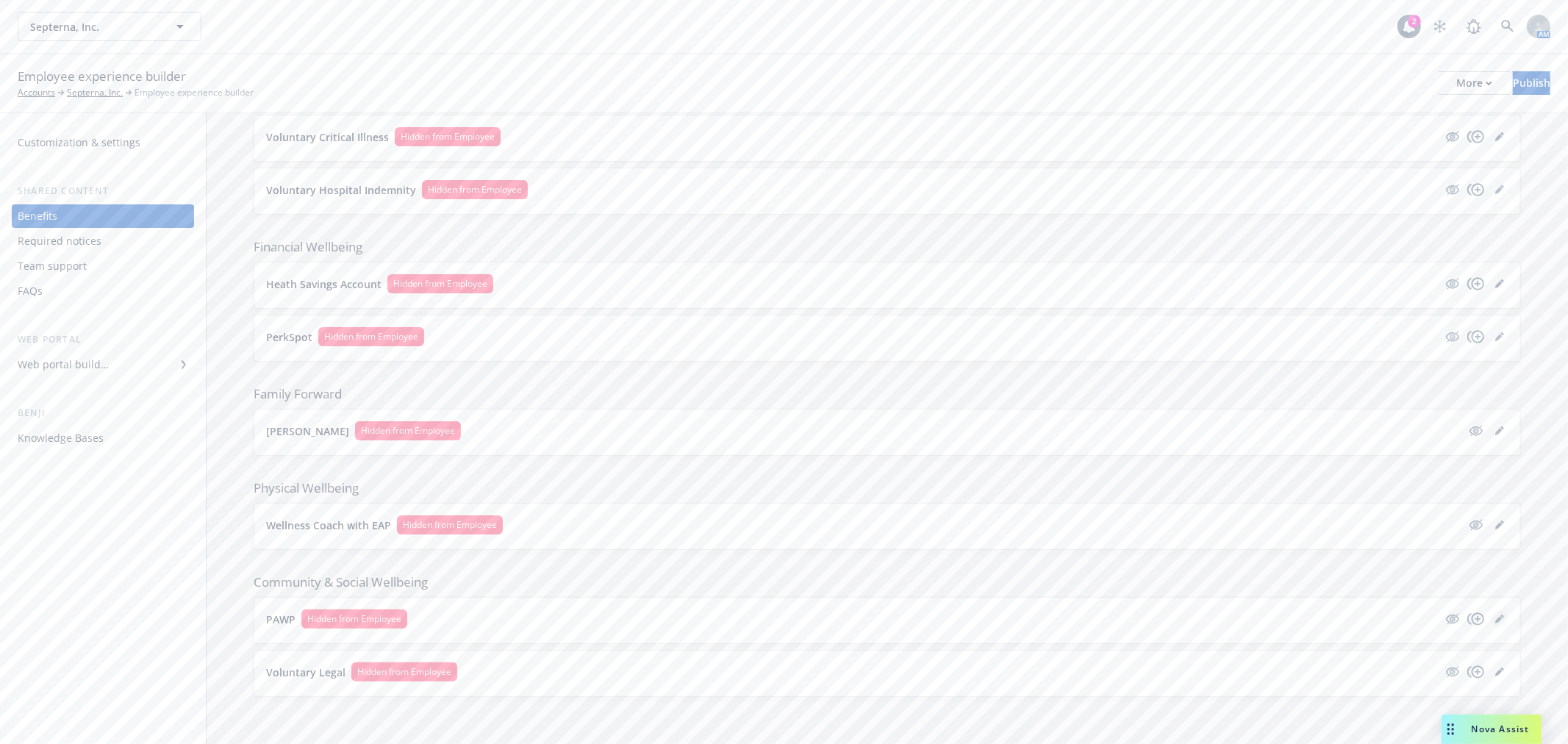
click at [1495, 619] on icon "editPencil" at bounding box center [1499, 619] width 7 height 7
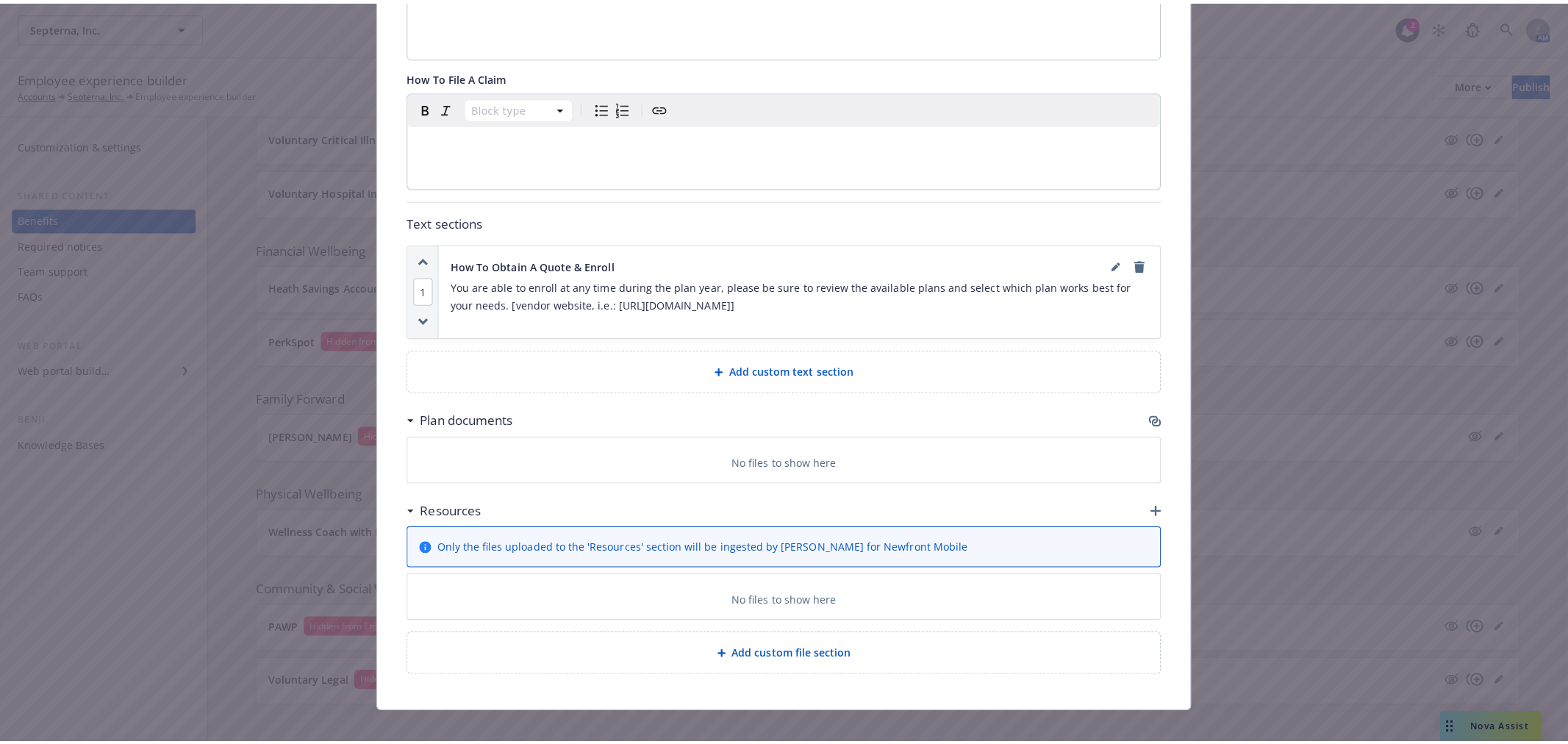
scroll to position [533, 0]
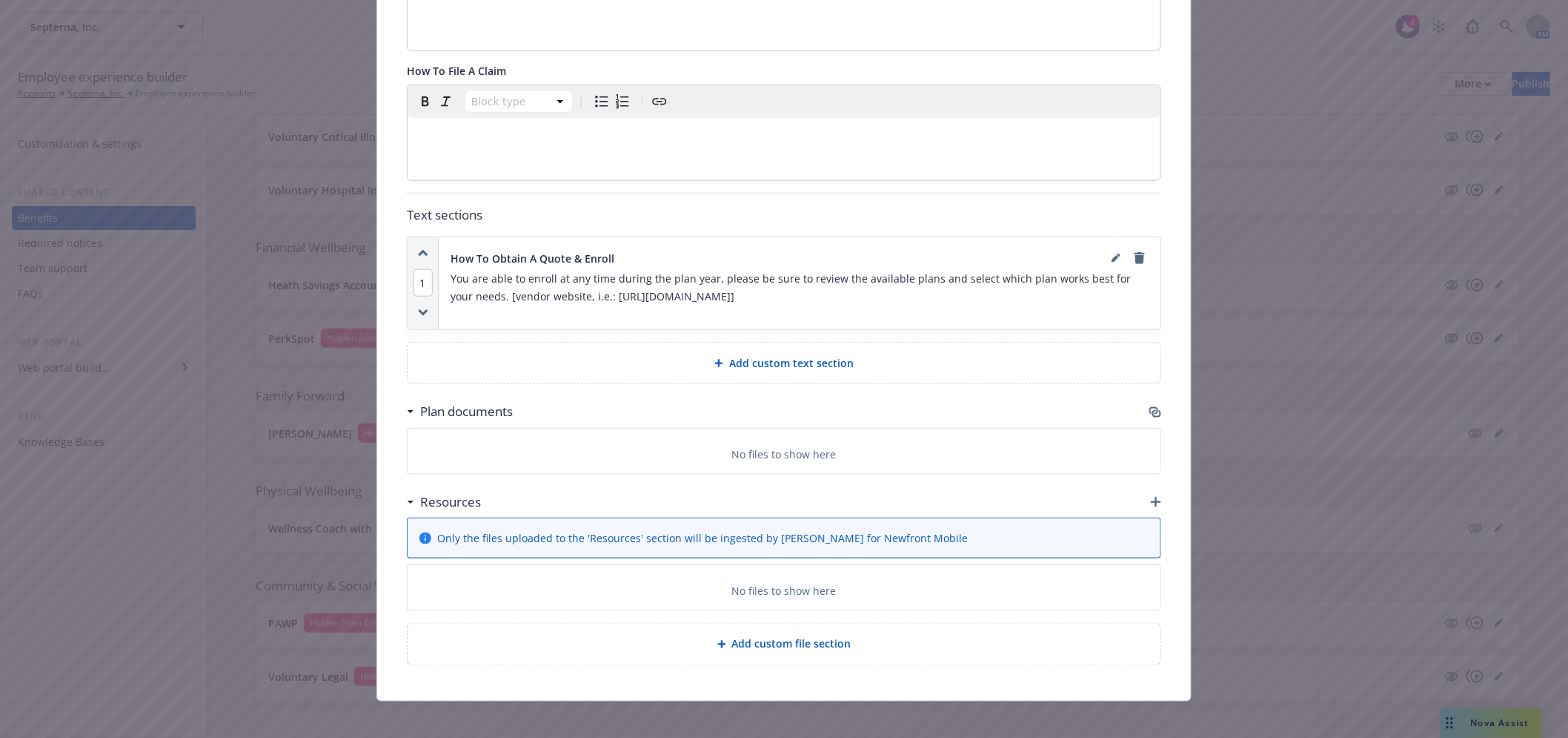
click at [1156, 414] on div "Fields that are left empty won't be displayed to the client Custom carrier cont…" at bounding box center [784, 126] width 813 height 1148
click at [1151, 413] on icon "button" at bounding box center [1154, 410] width 9 height 7
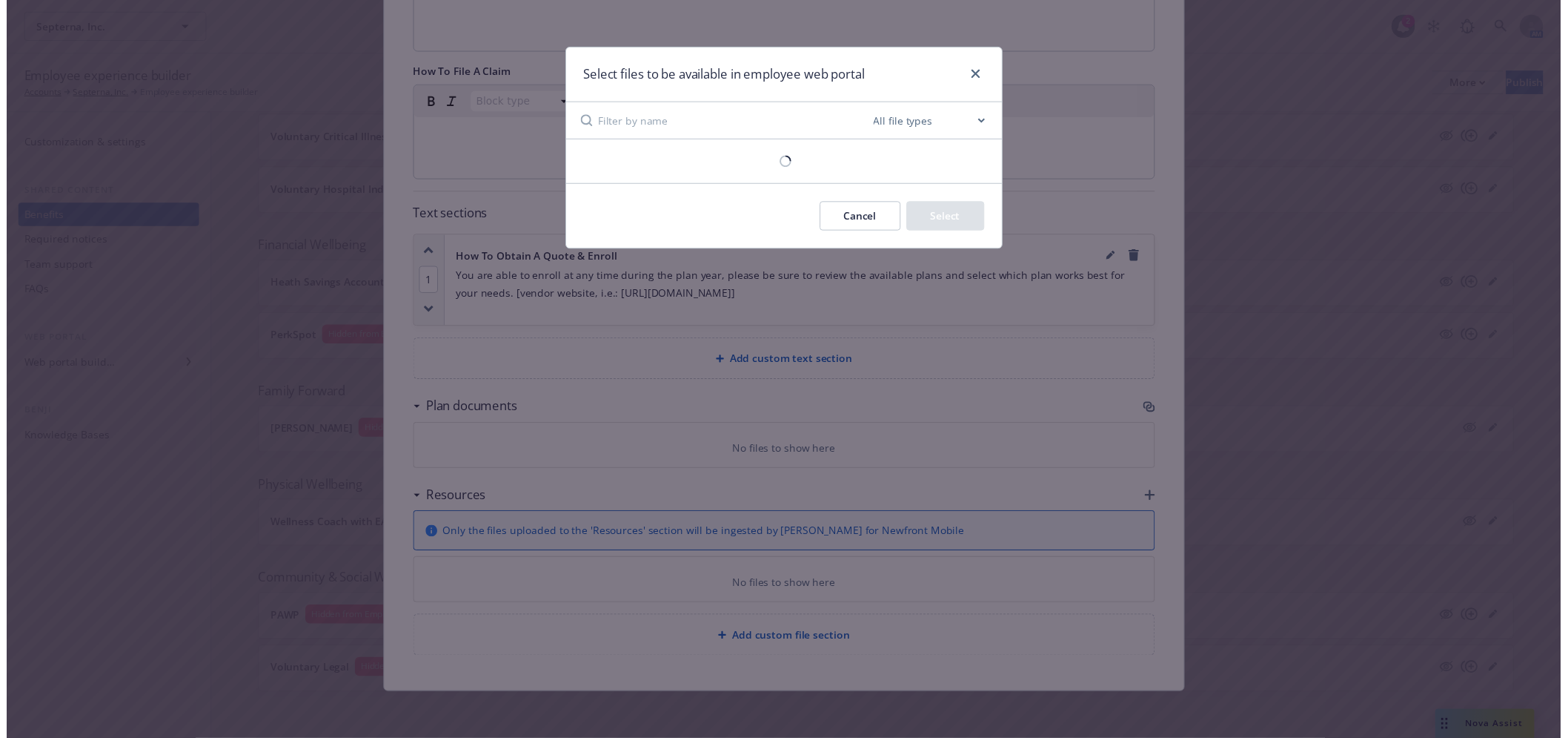
scroll to position [537, 0]
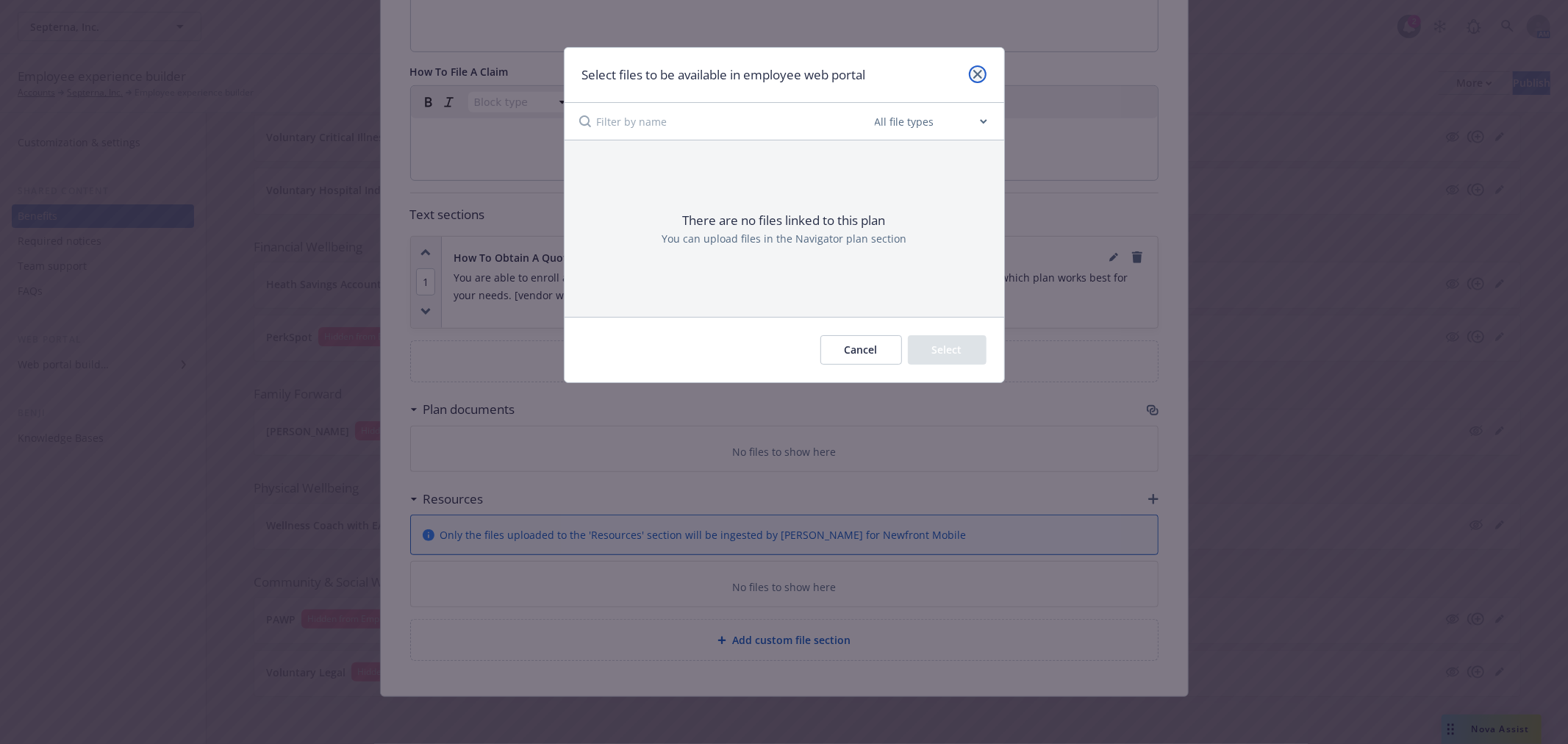
click at [984, 69] on link "close" at bounding box center [978, 74] width 18 height 18
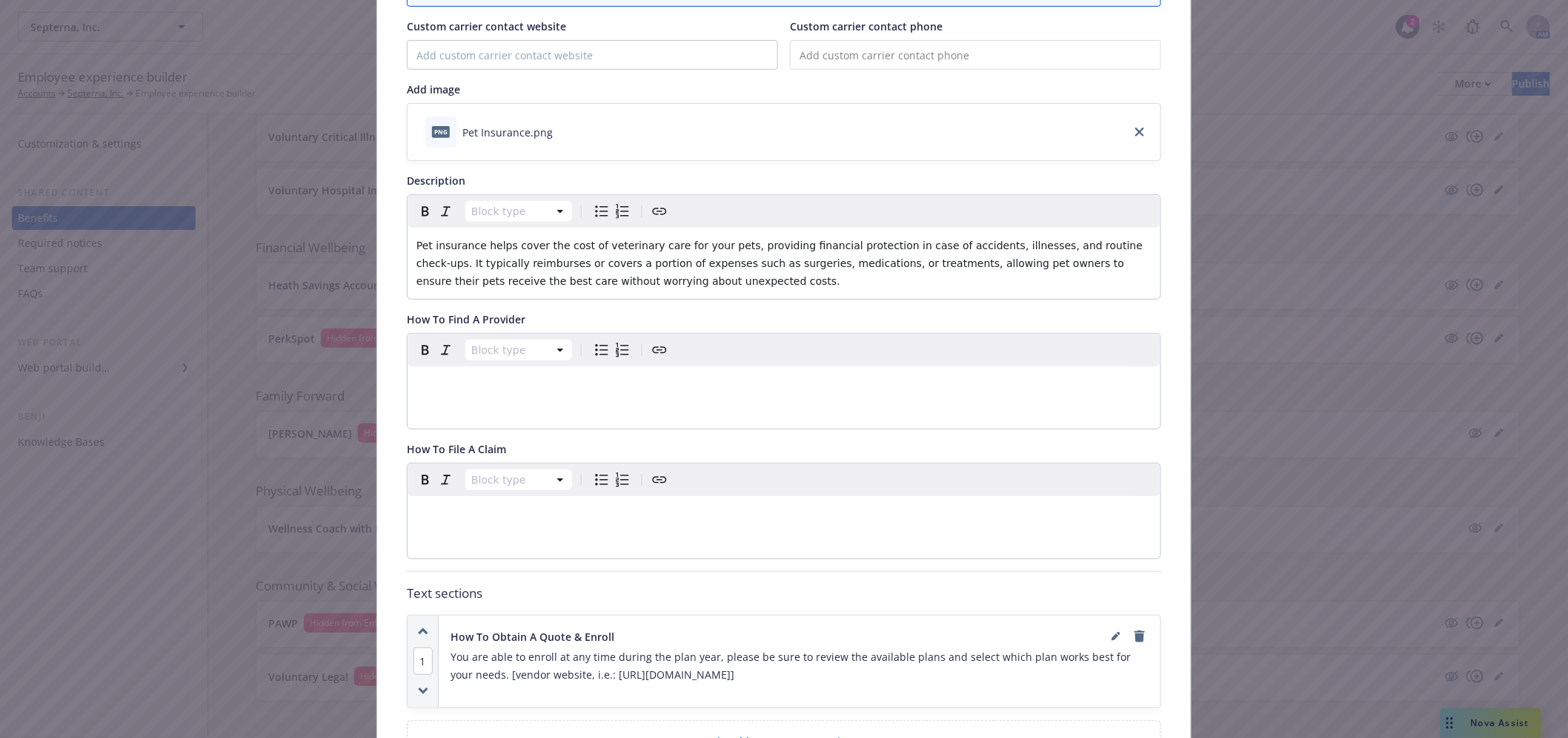
scroll to position [411, 0]
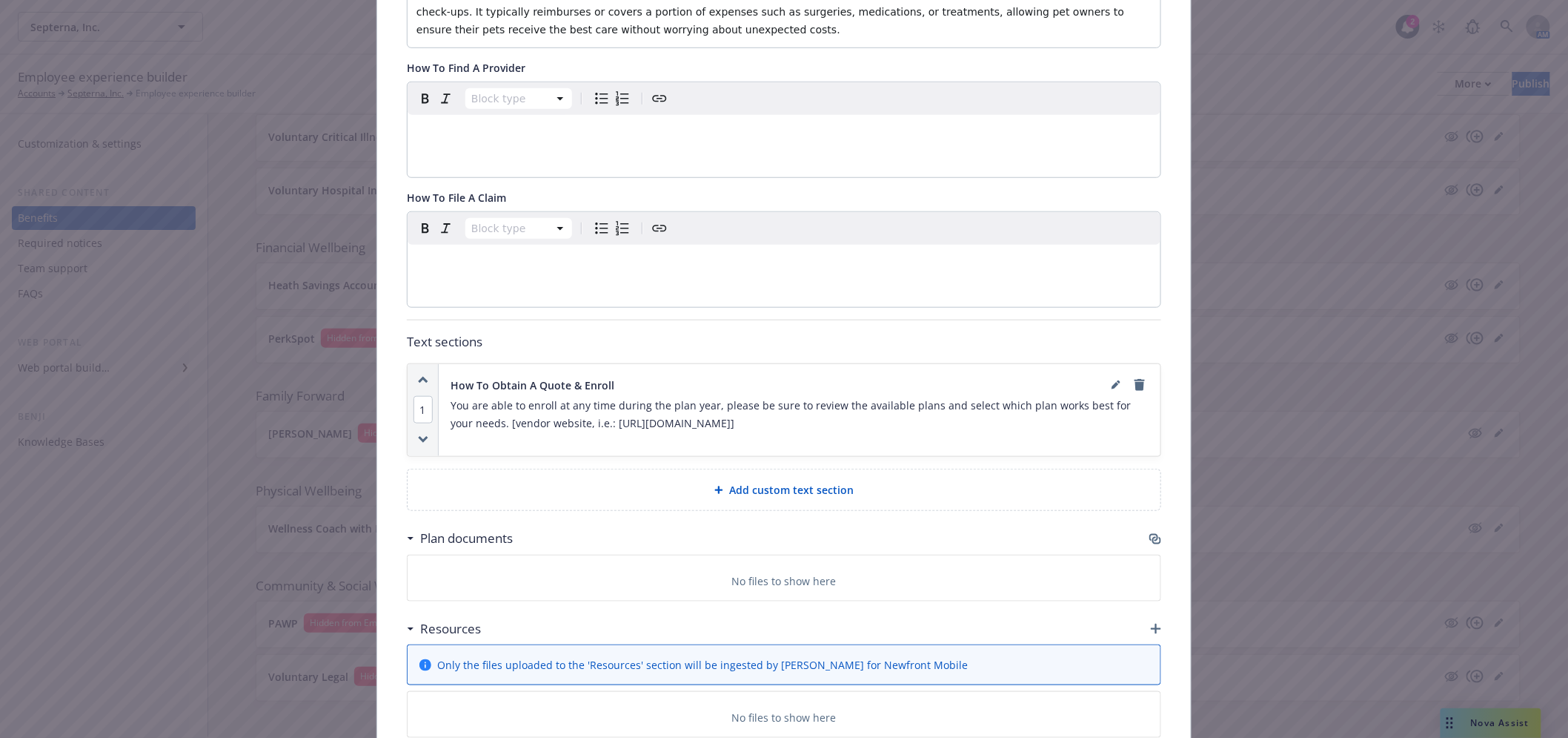
click at [144, 618] on div "Community & Social Wellbeing - PAWP - Pet Insurance Cancel Save Fields that are…" at bounding box center [784, 369] width 1568 height 738
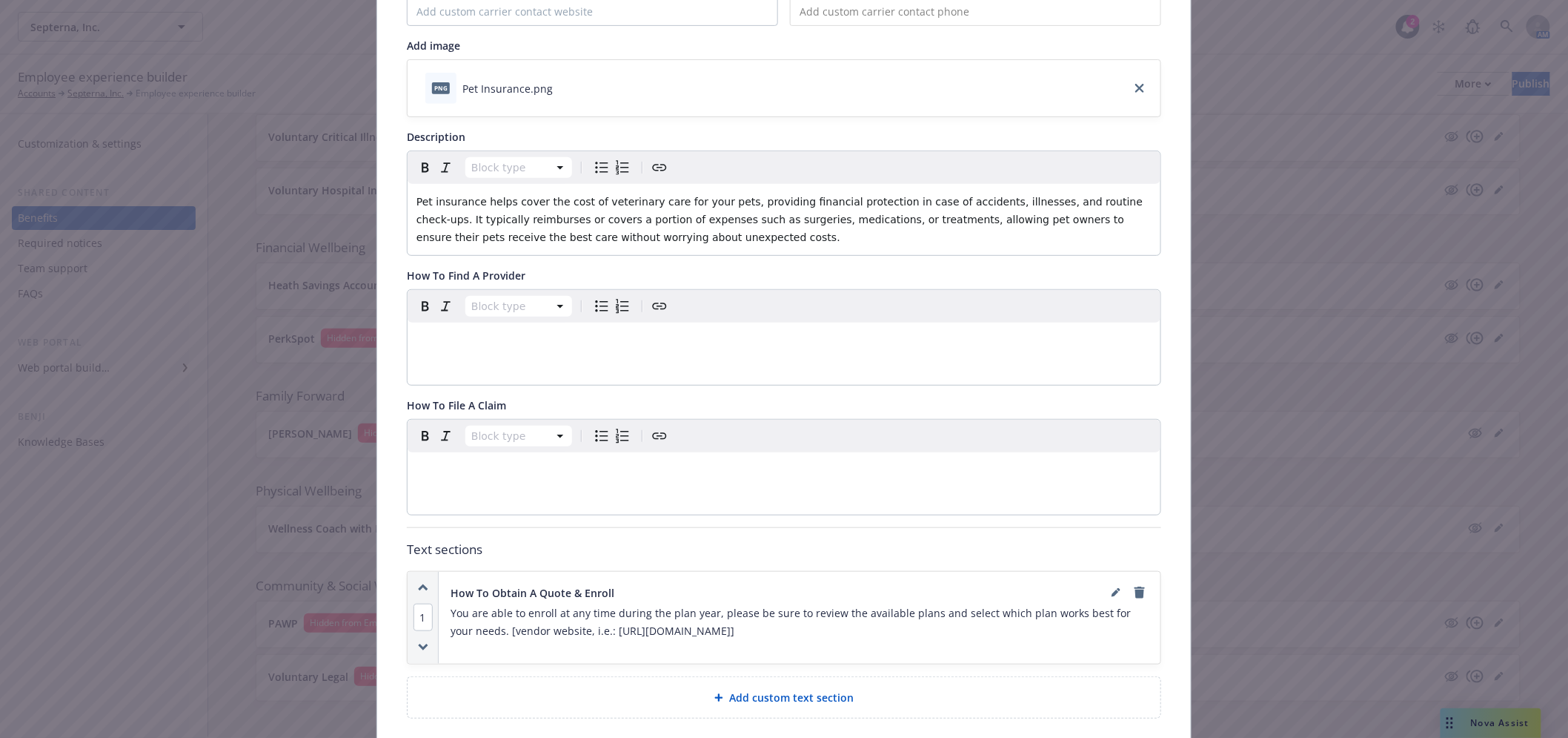
scroll to position [0, 0]
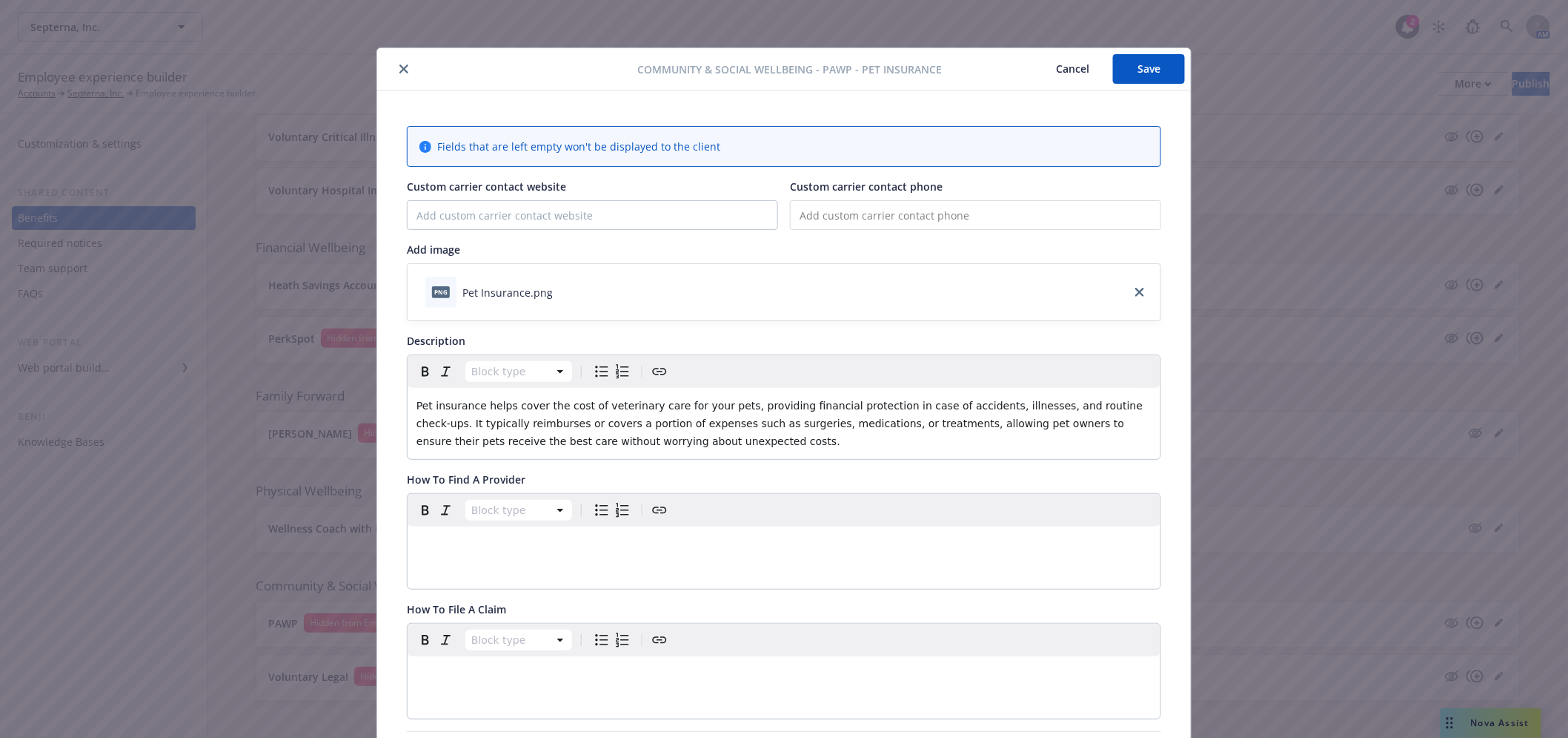
click at [402, 70] on button "close" at bounding box center [404, 69] width 18 height 18
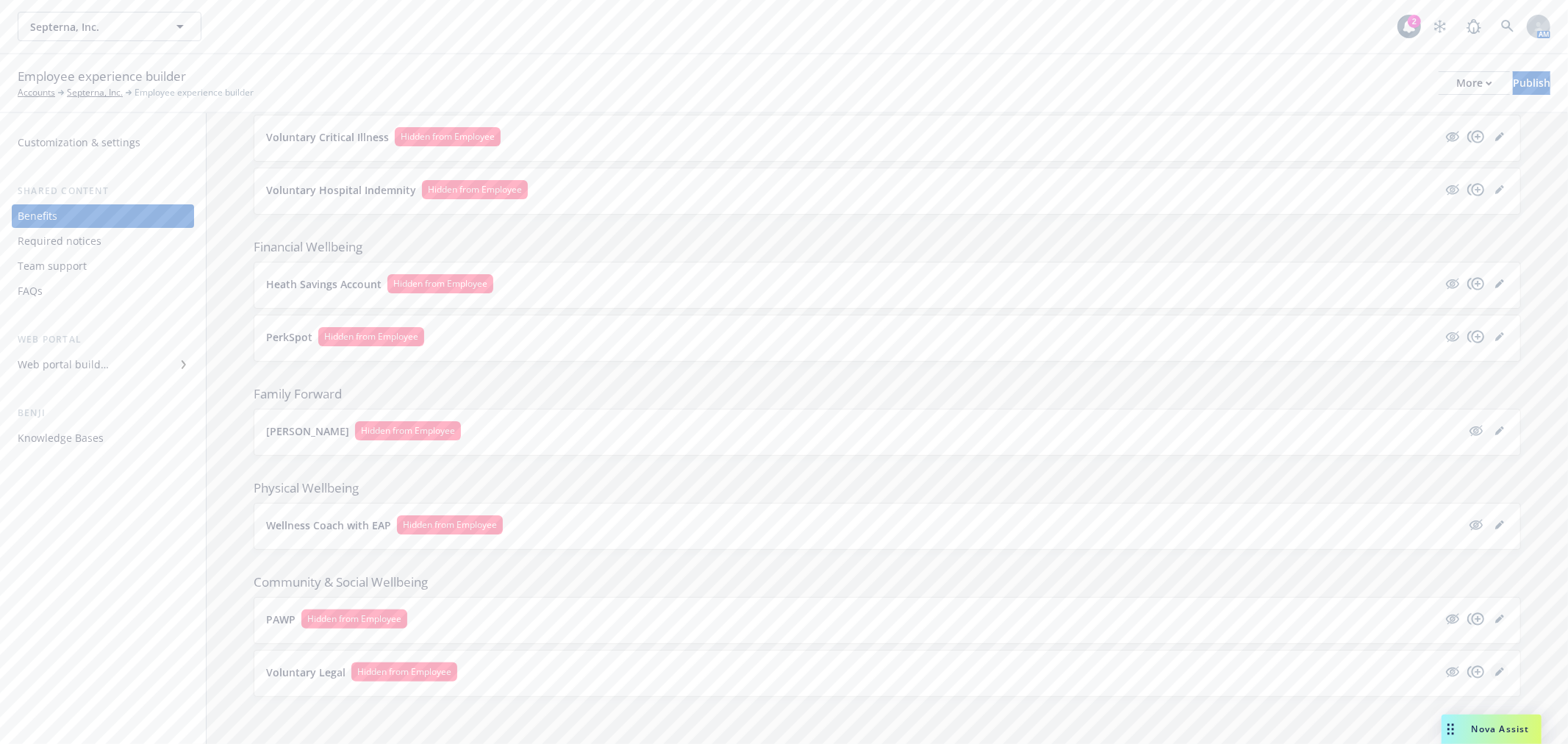
click at [1501, 670] on icon "editPencil" at bounding box center [1503, 669] width 4 height 4
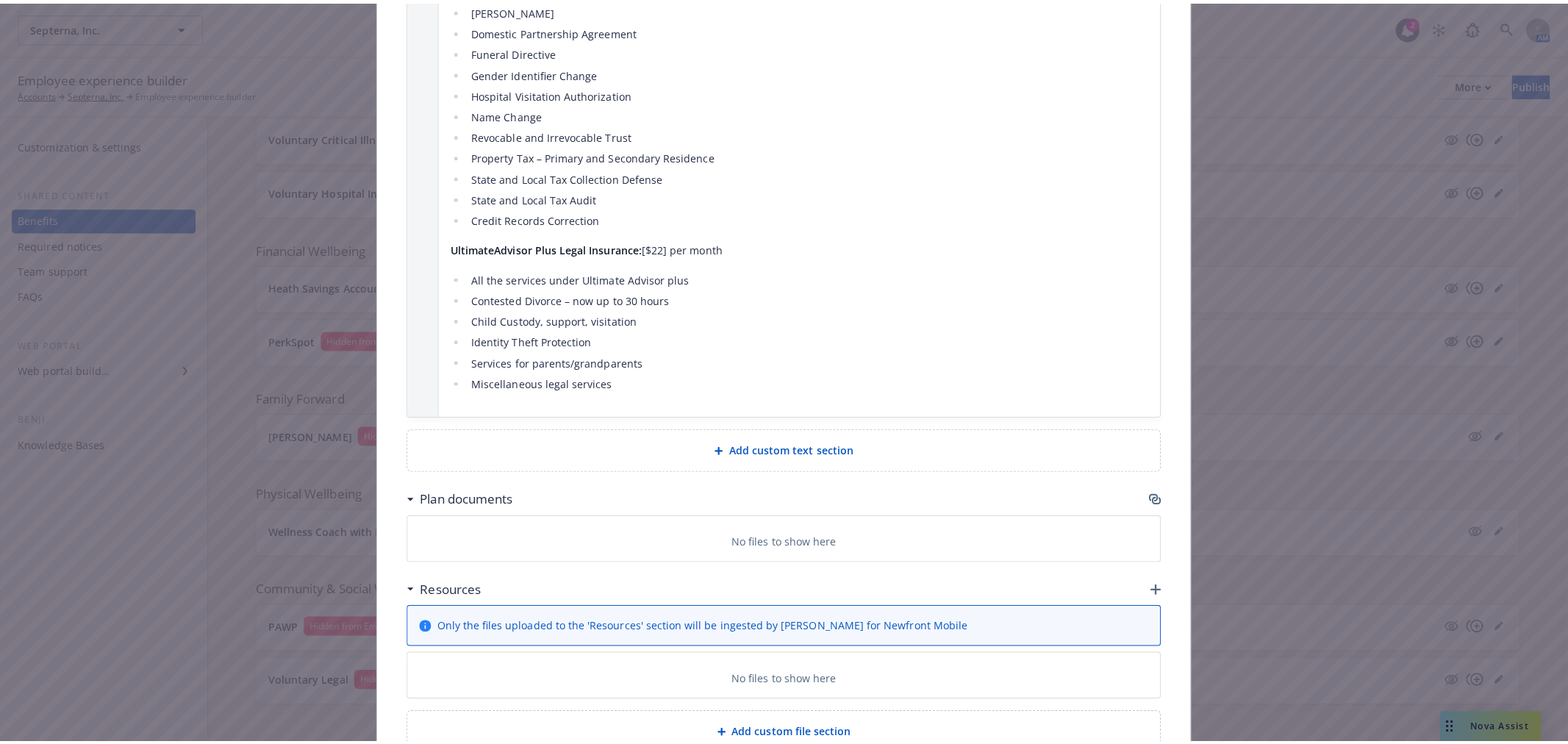
scroll to position [1003, 0]
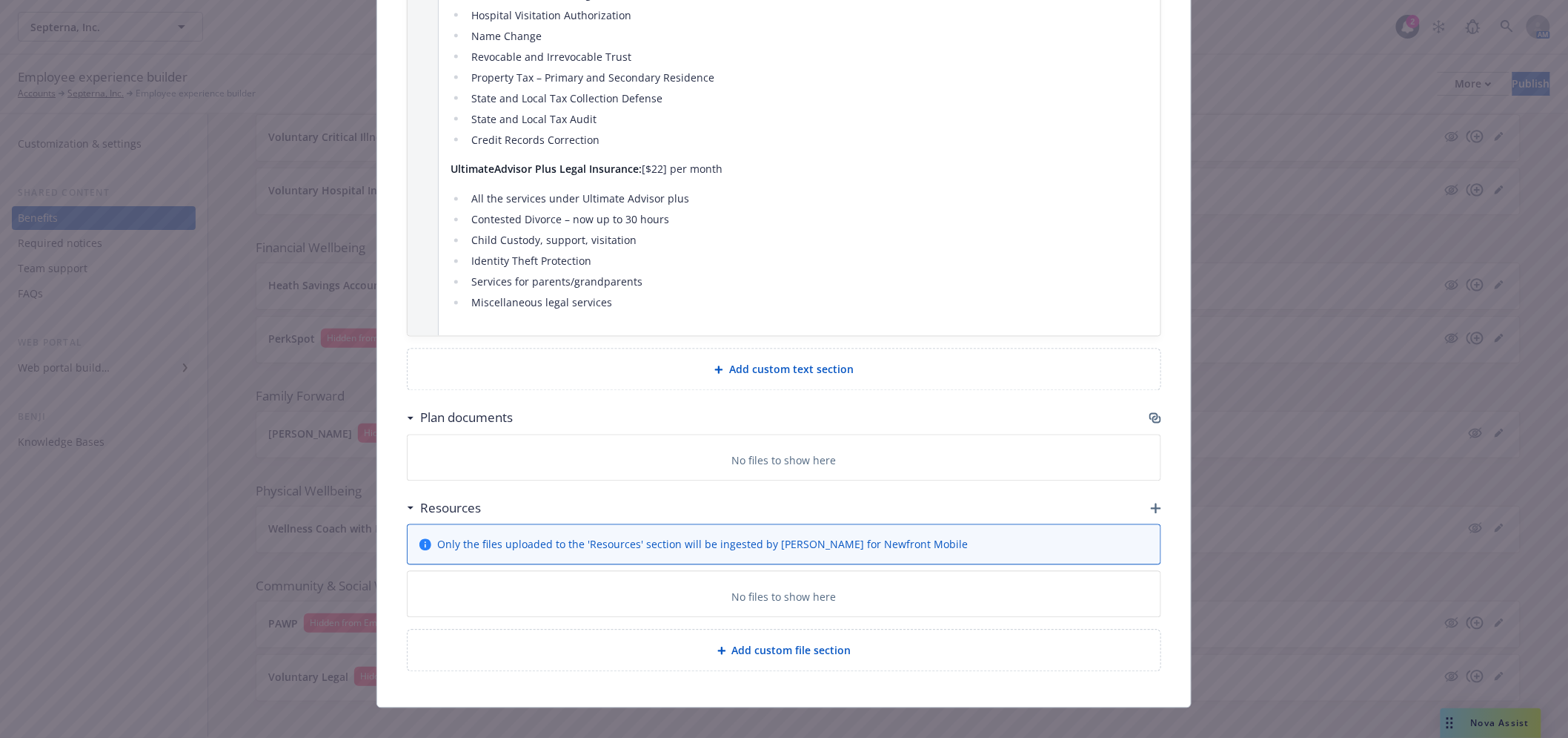
click at [1154, 416] on icon "button" at bounding box center [1157, 419] width 9 height 7
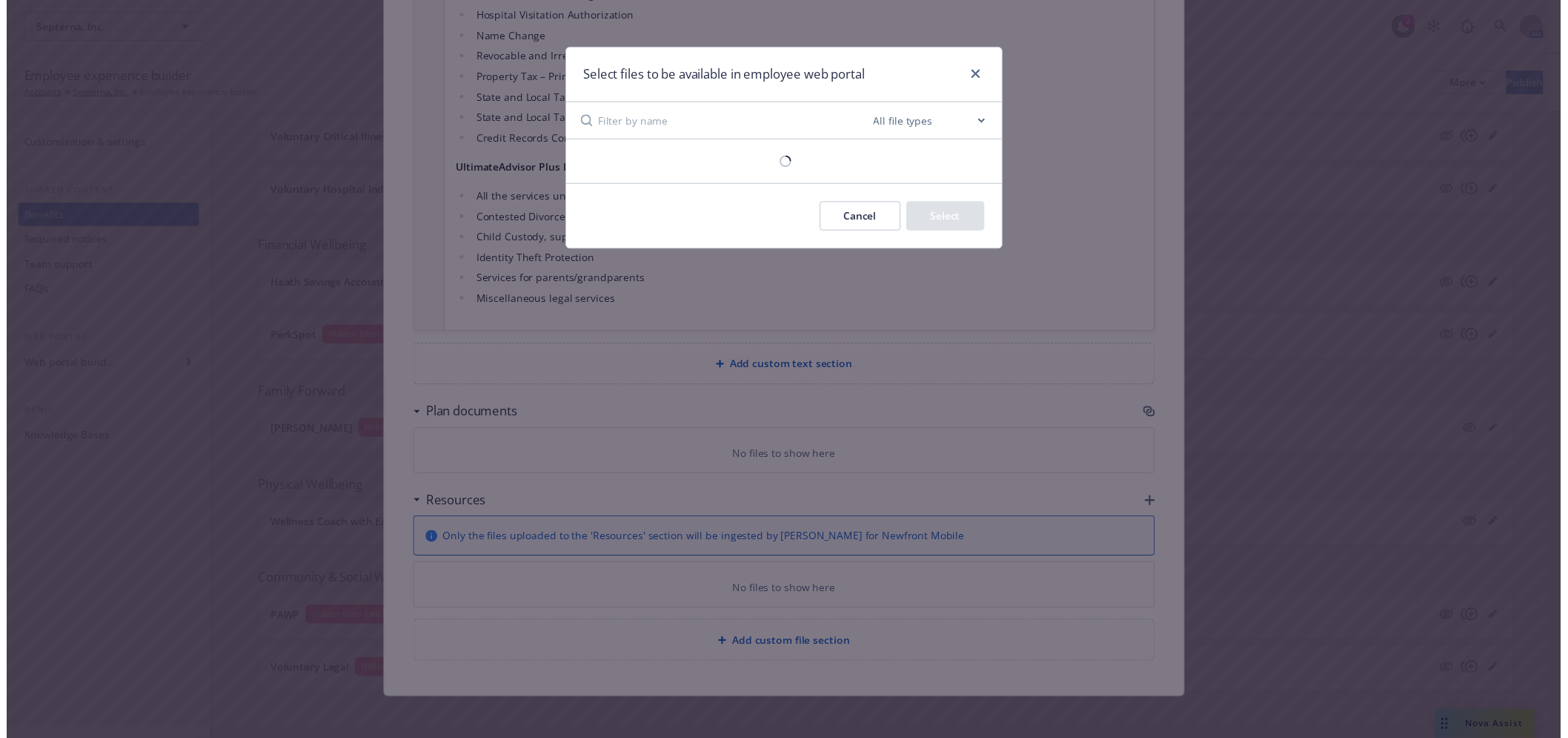
scroll to position [999, 0]
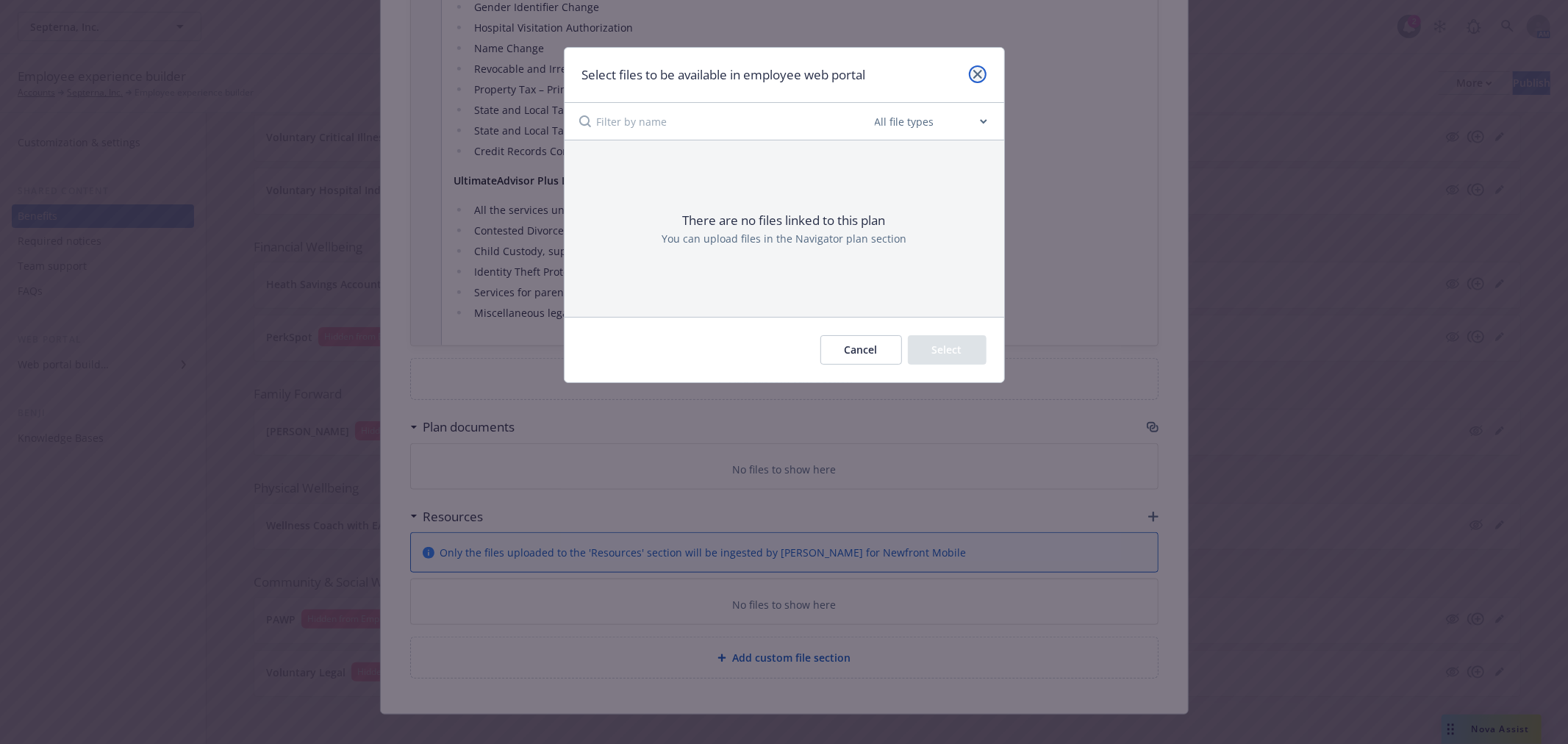
click at [980, 74] on icon "close" at bounding box center [978, 74] width 9 height 9
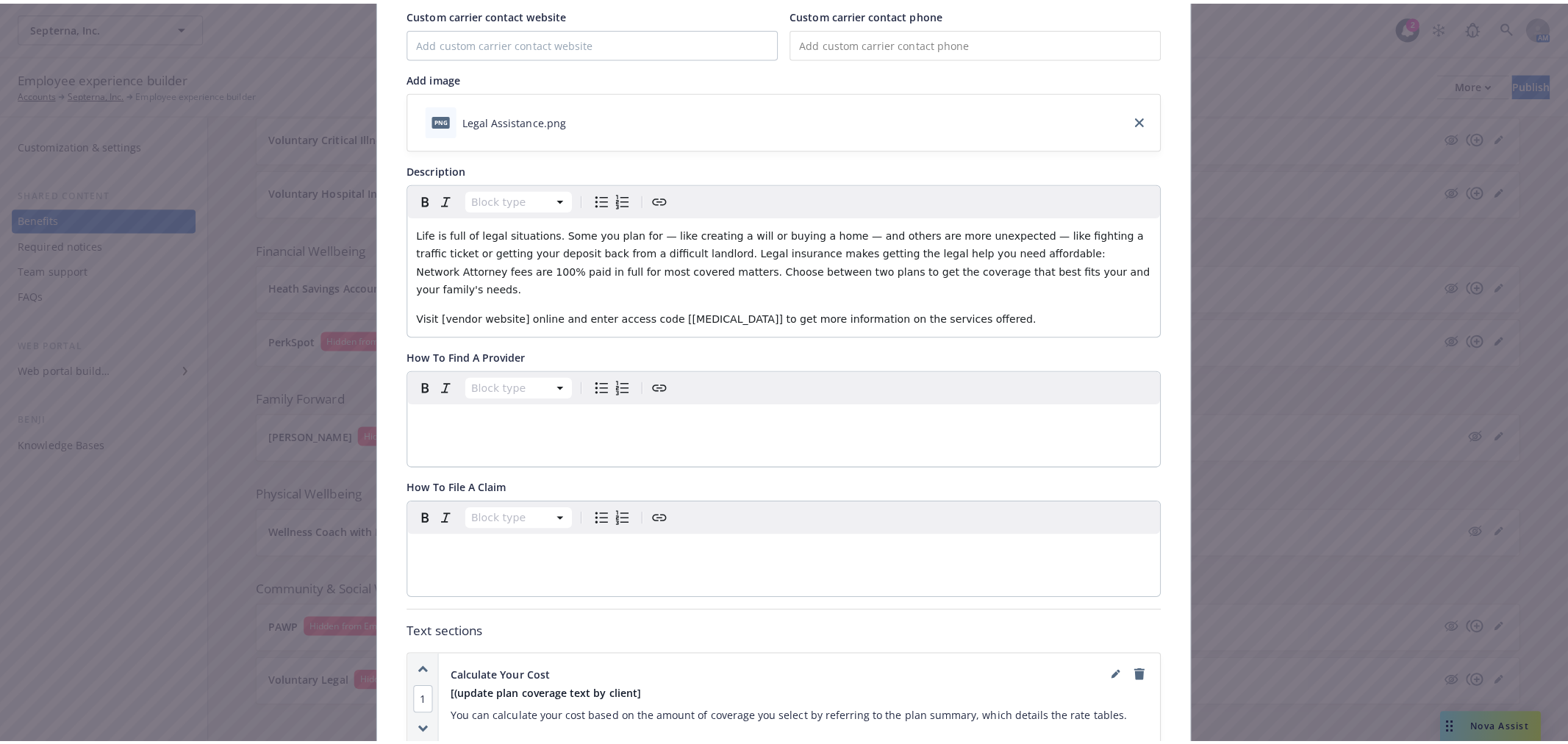
scroll to position [0, 0]
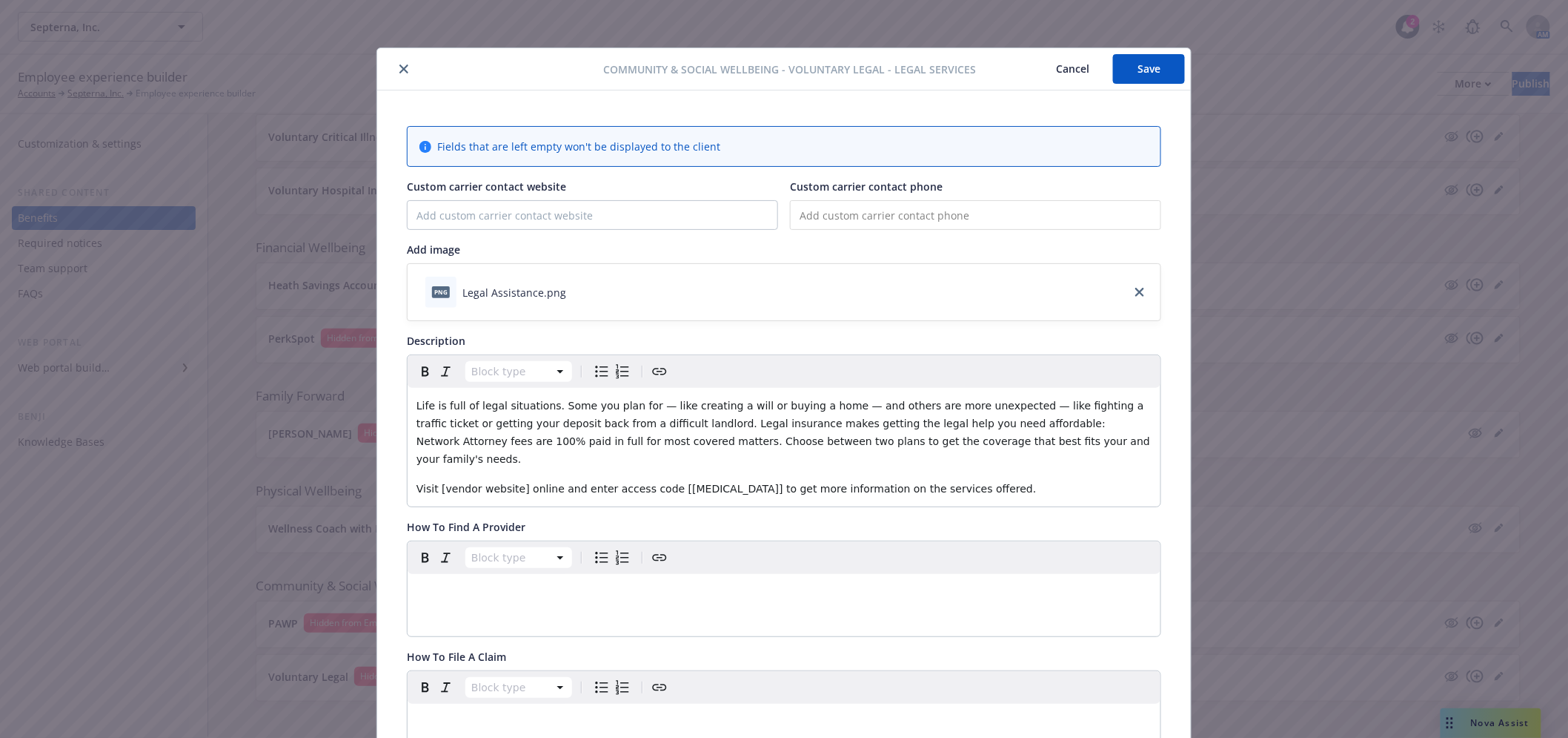
click at [399, 61] on button "close" at bounding box center [404, 69] width 18 height 18
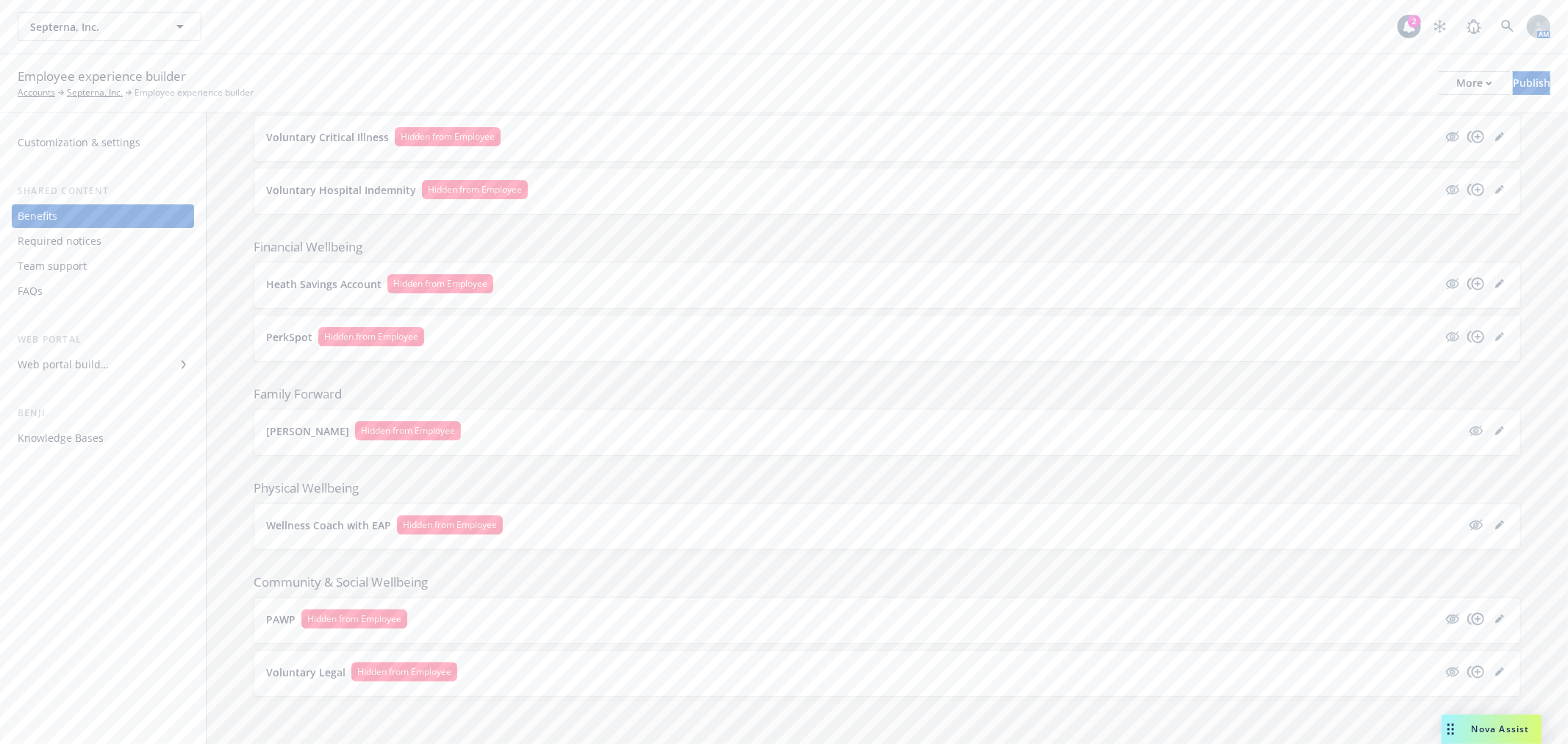
click at [181, 367] on icon at bounding box center [184, 364] width 9 height 9
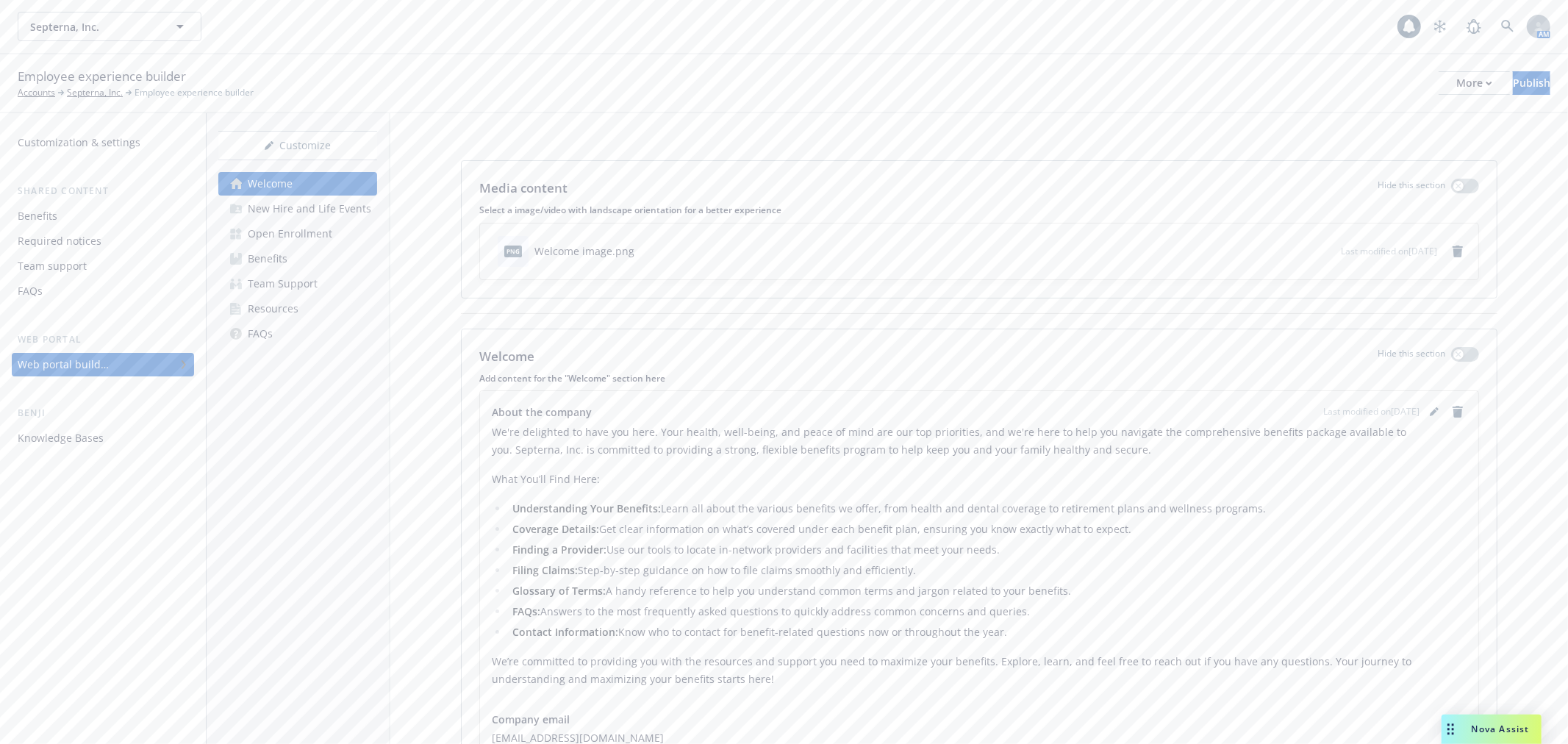
click at [272, 288] on div "Team Support" at bounding box center [282, 283] width 70 height 24
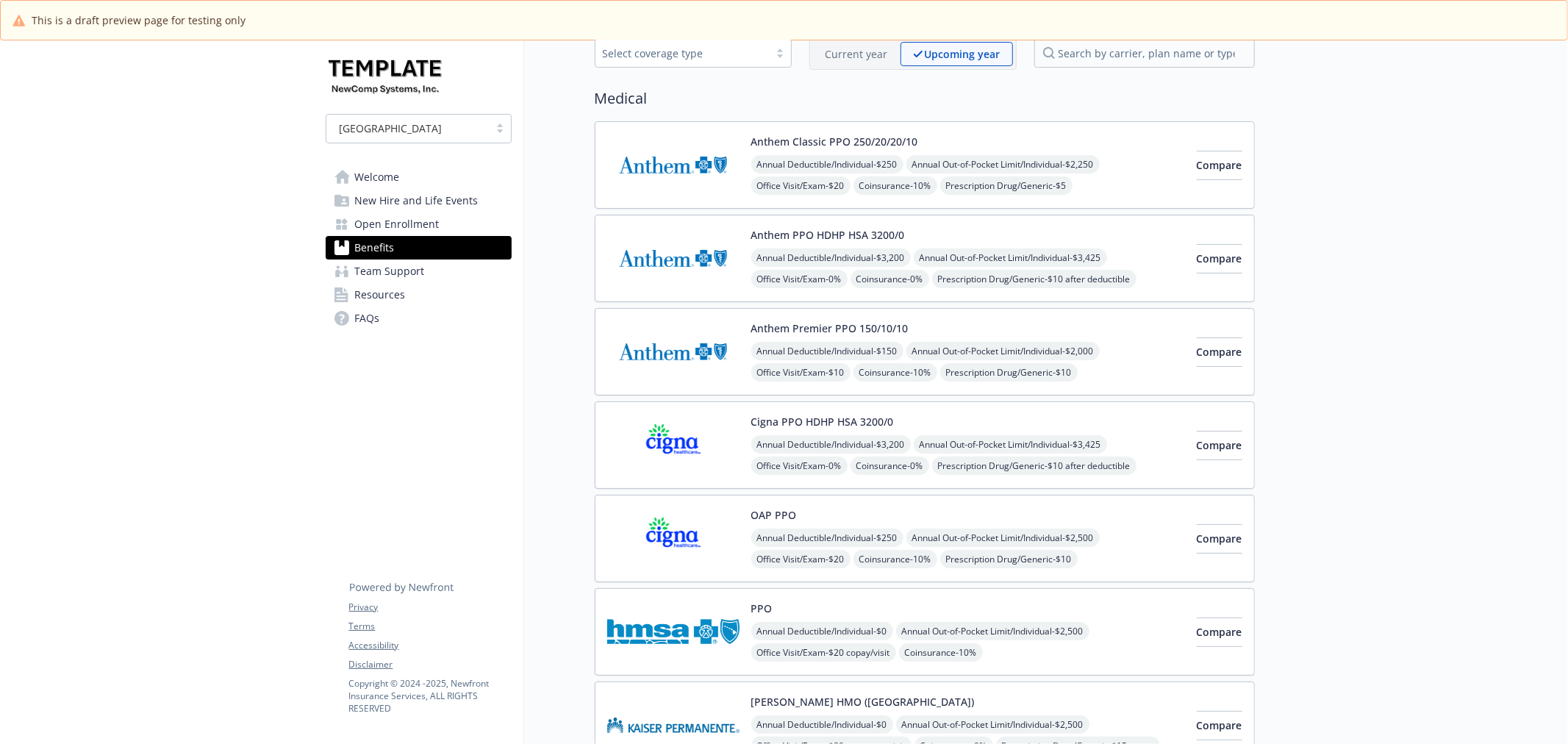
click at [663, 546] on img at bounding box center [673, 538] width 133 height 63
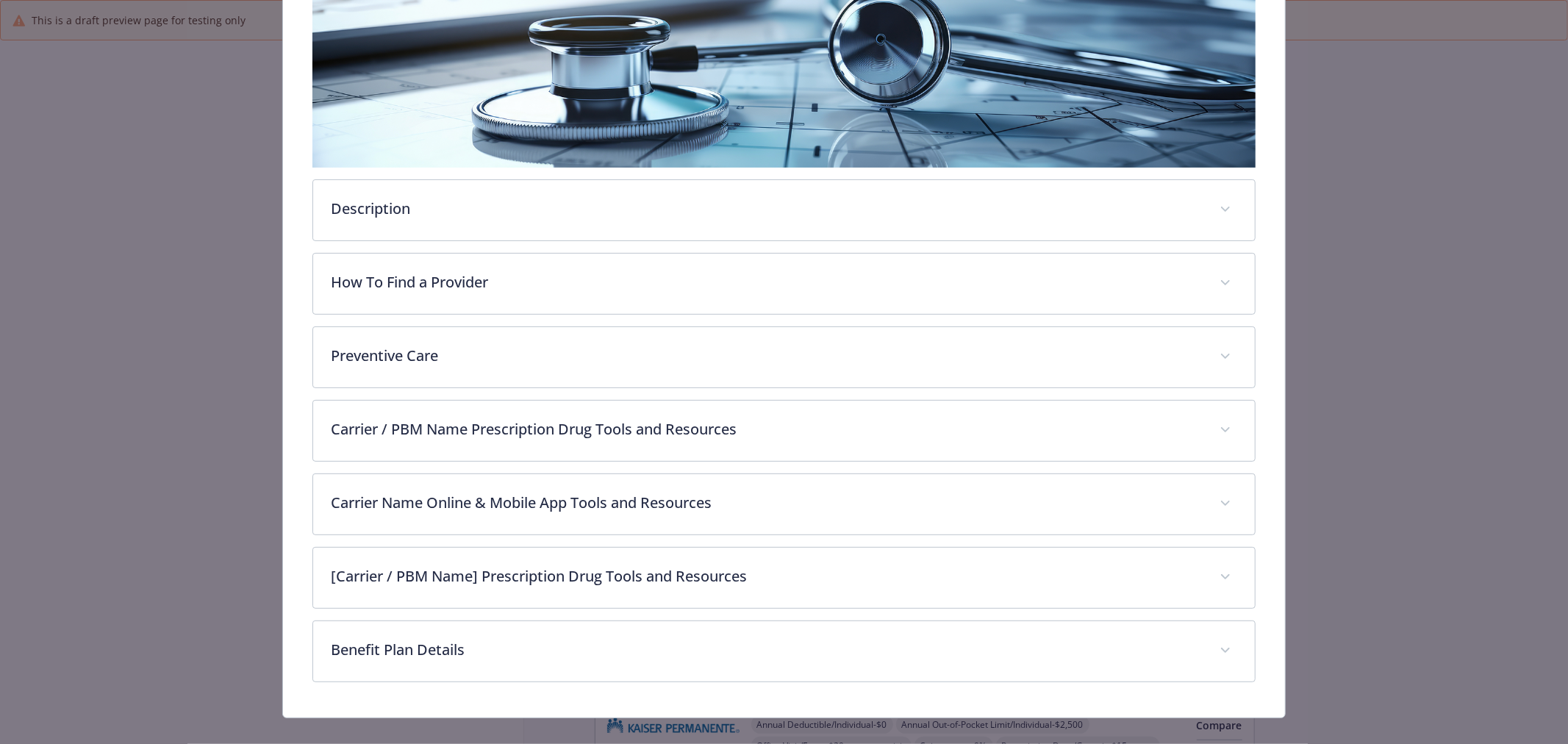
scroll to position [297, 0]
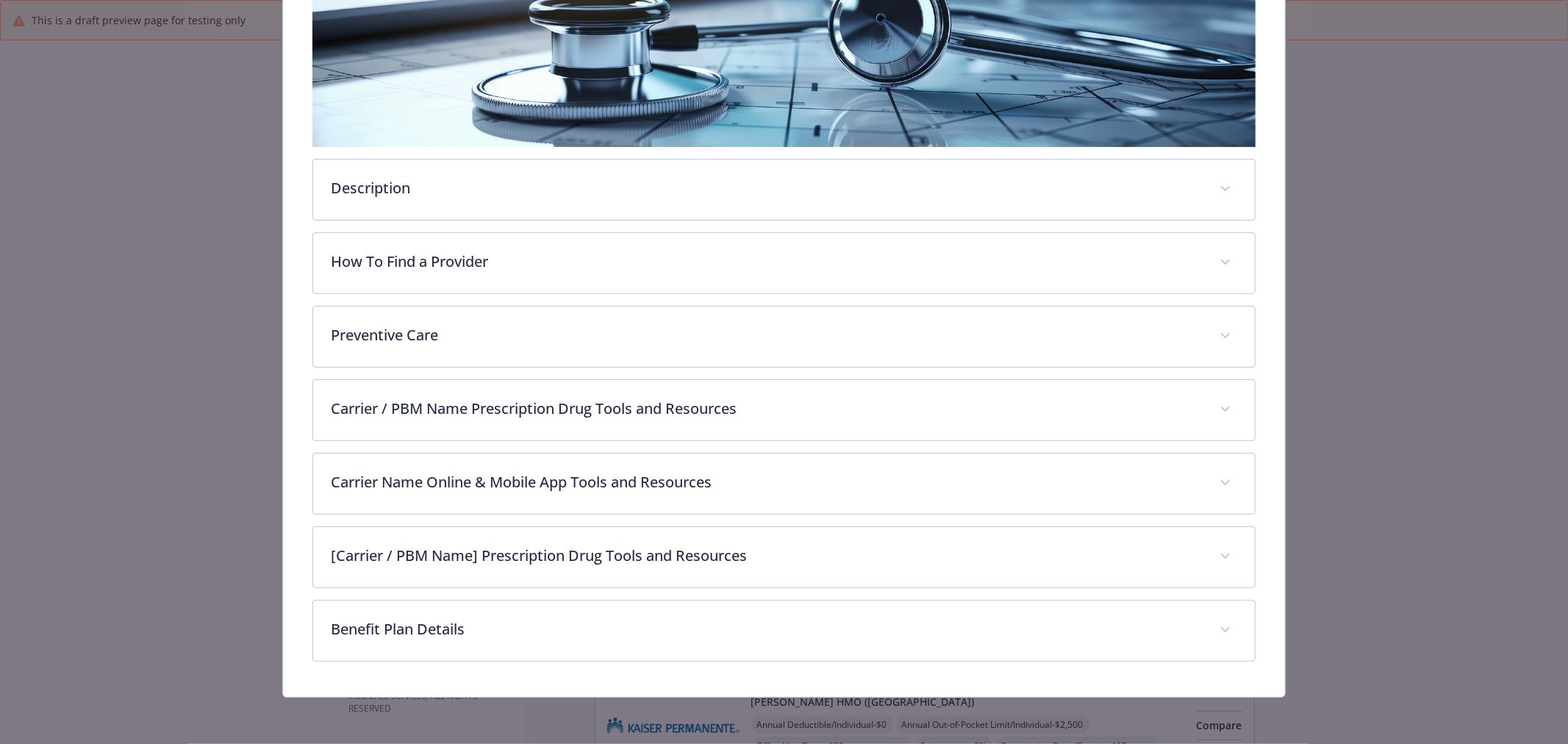
click at [918, 137] on img "details for plan Medical - OAP PPO - Medical PPO" at bounding box center [784, 49] width 943 height 196
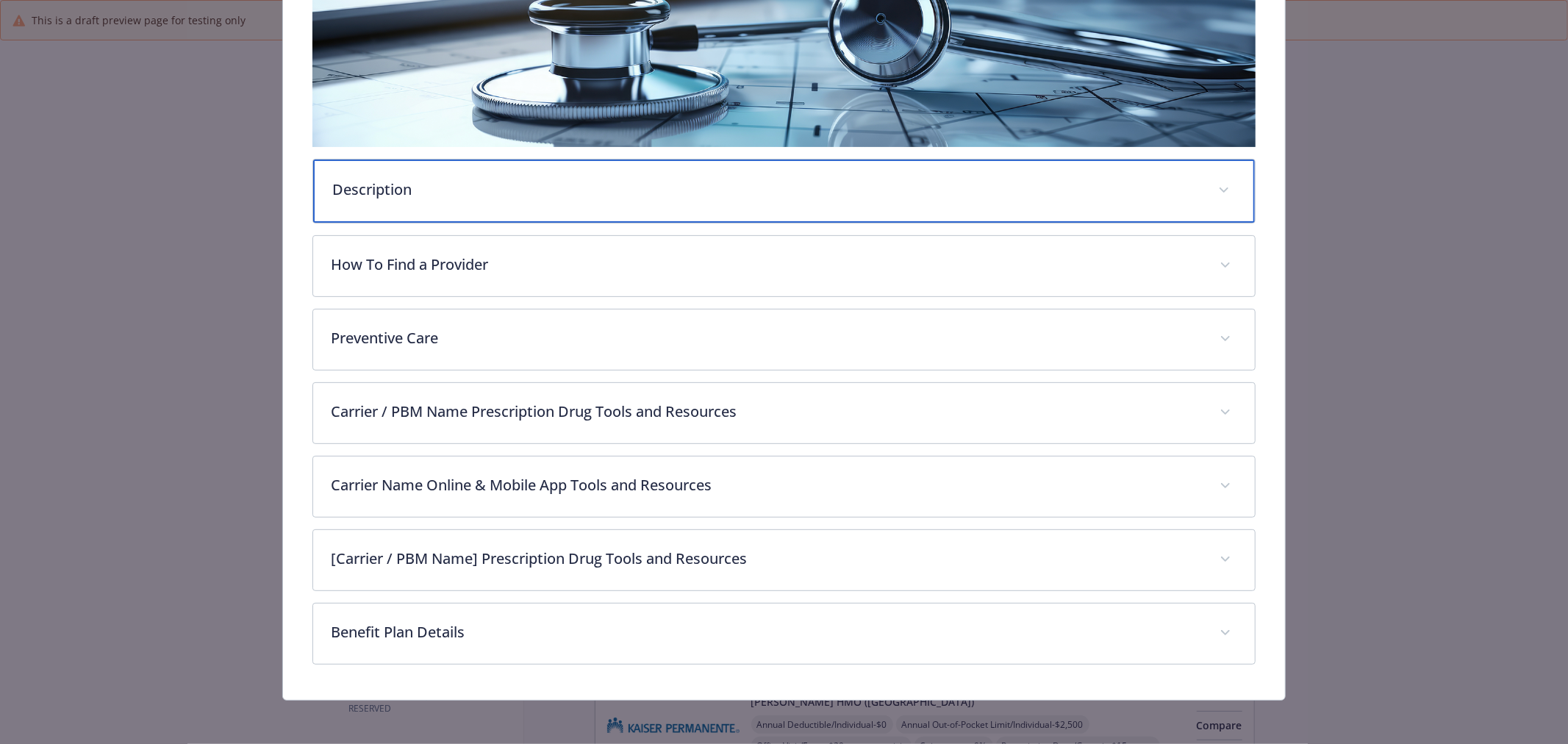
click at [907, 198] on p "Description" at bounding box center [766, 189] width 868 height 22
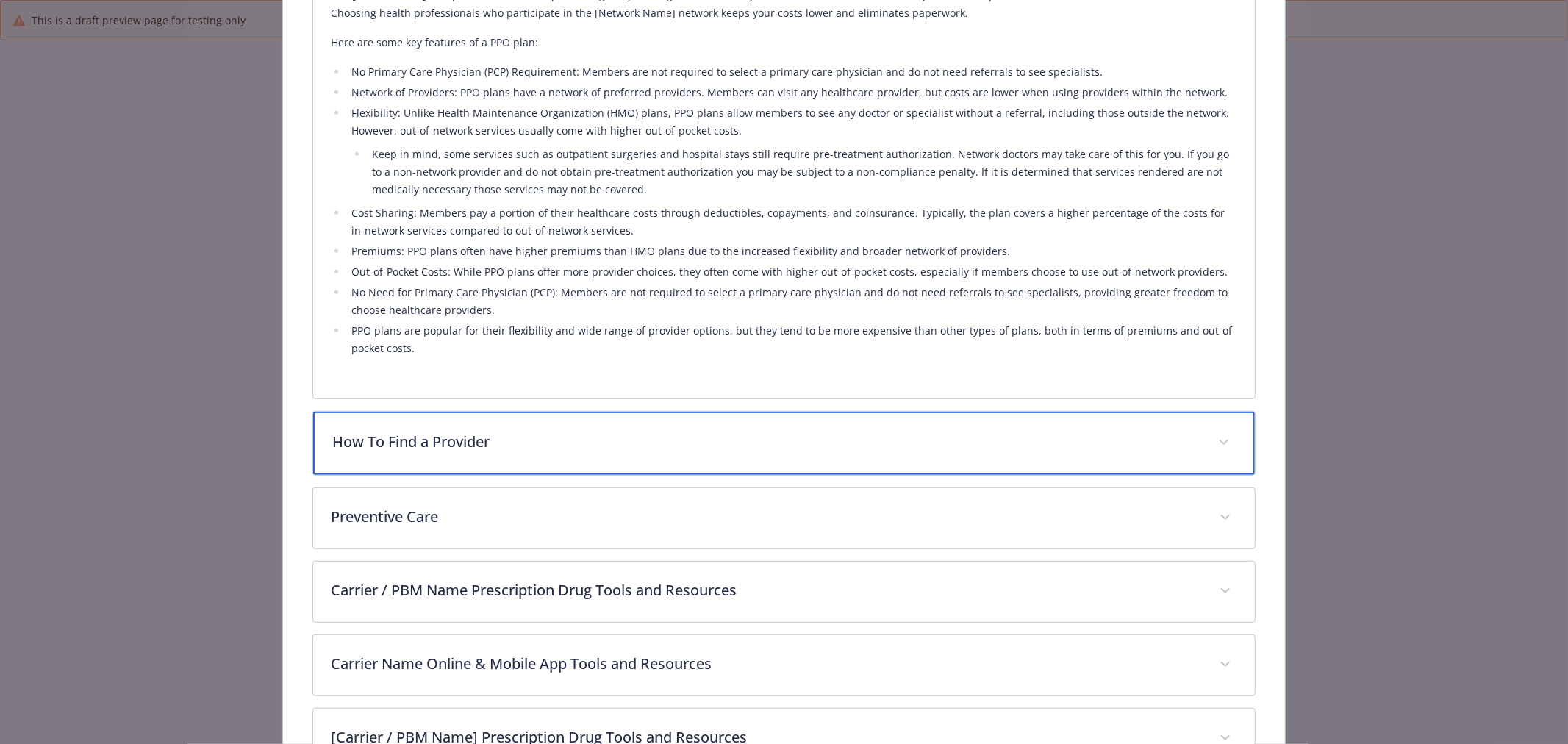
click at [444, 442] on p "How To Find a Provider" at bounding box center [766, 441] width 868 height 22
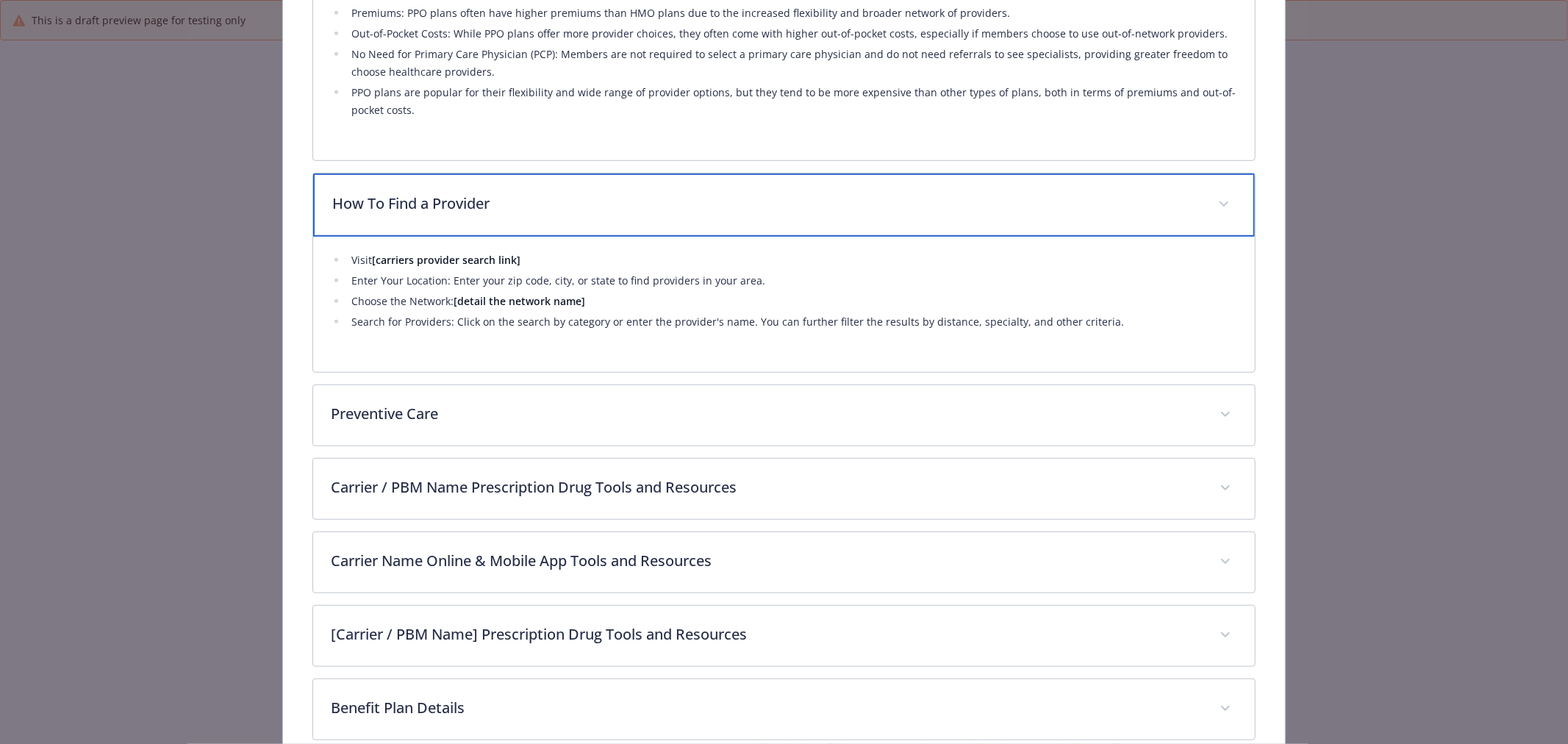
scroll to position [785, 0]
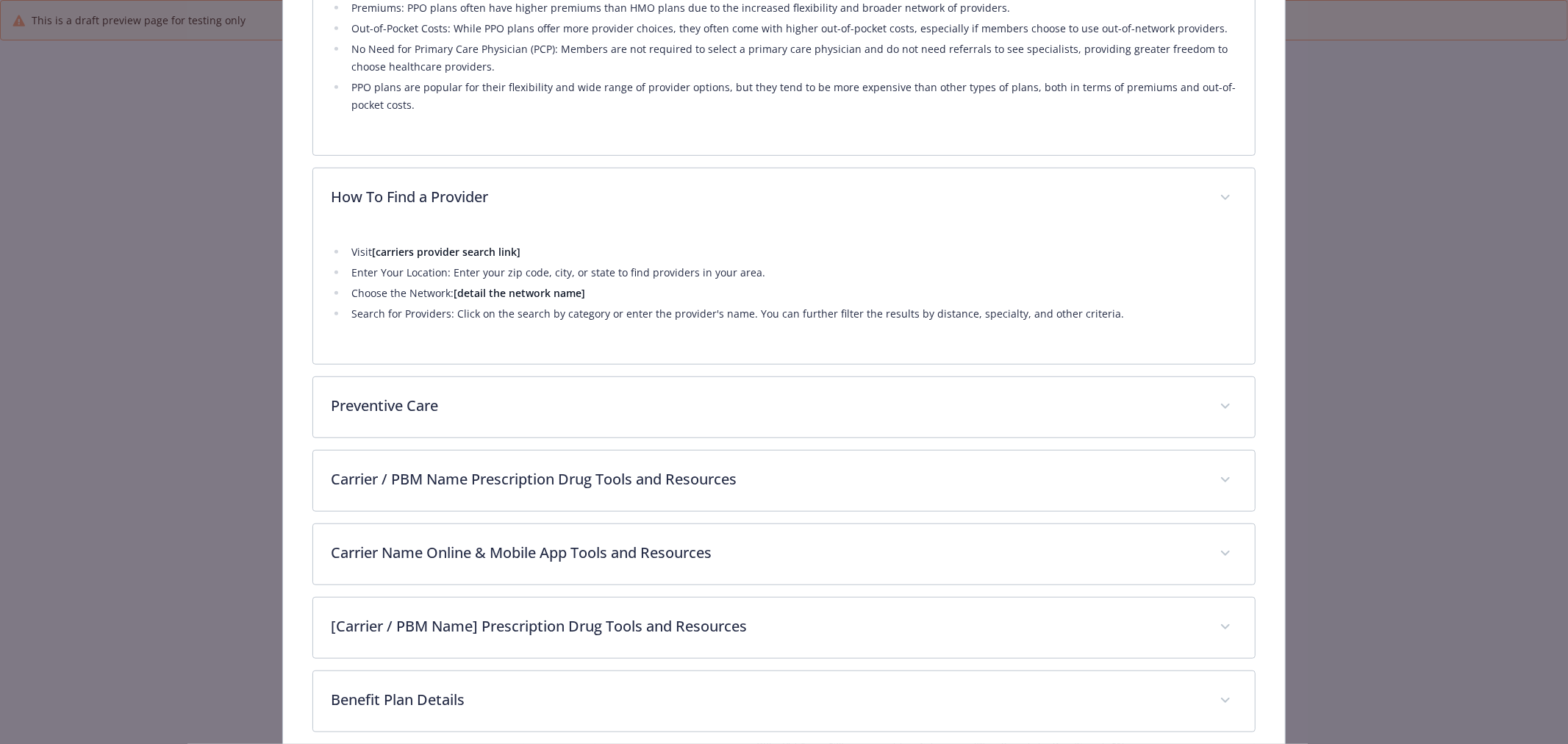
click at [569, 441] on div "Description The [Carrier Name] PPO plan is a traditional plan that gives you th…" at bounding box center [784, 97] width 943 height 1269
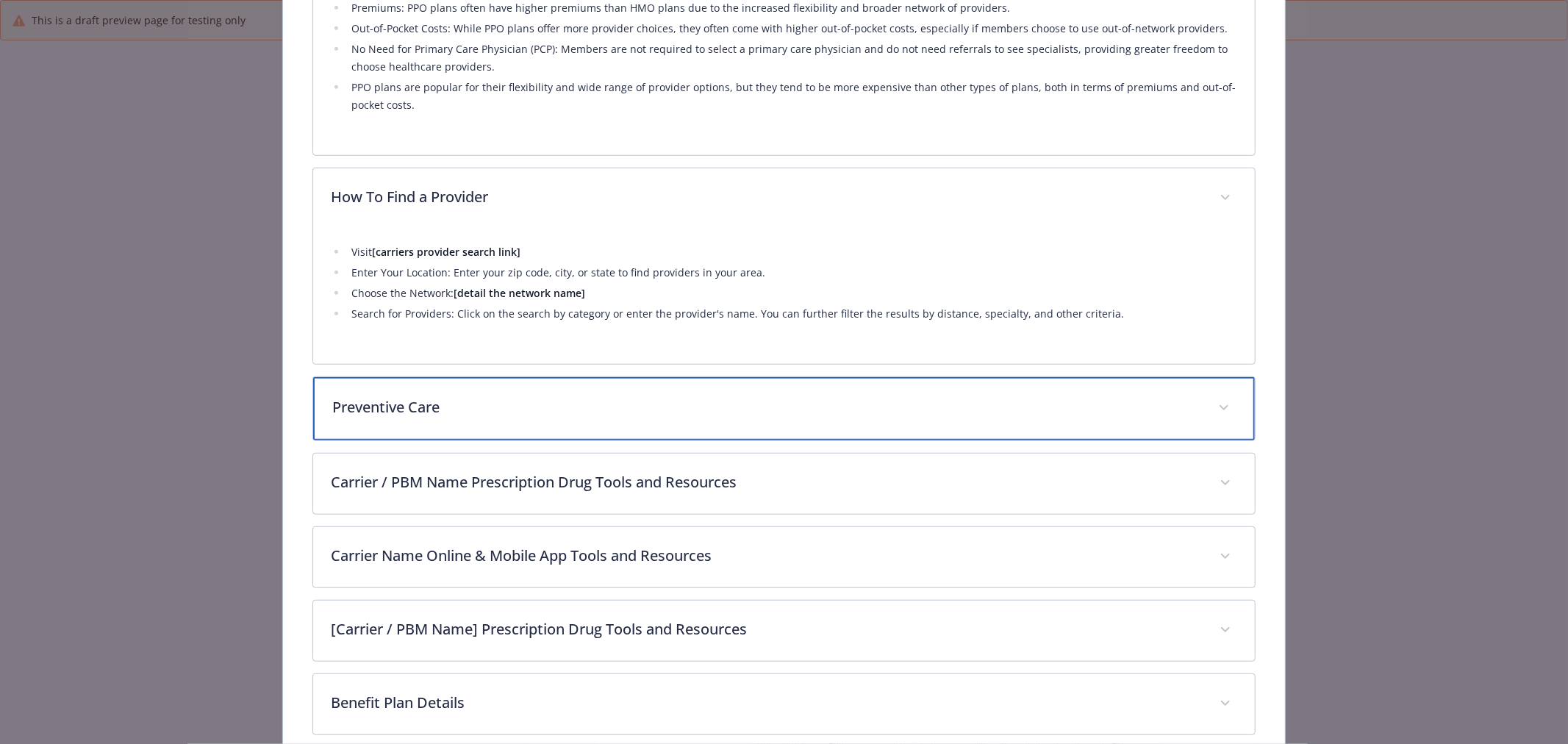
click at [566, 419] on div "Preventive Care" at bounding box center [784, 408] width 942 height 63
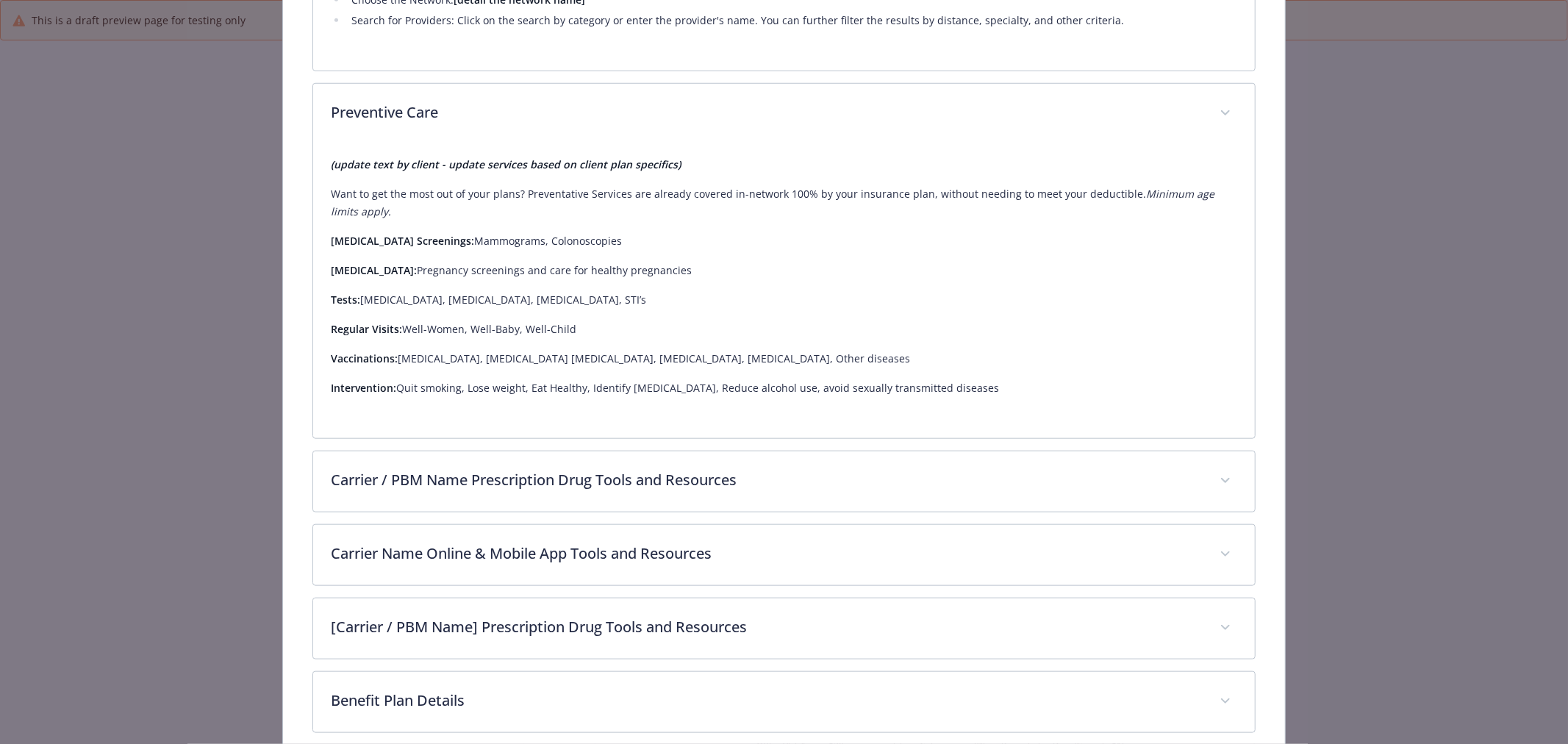
scroll to position [1112, 0]
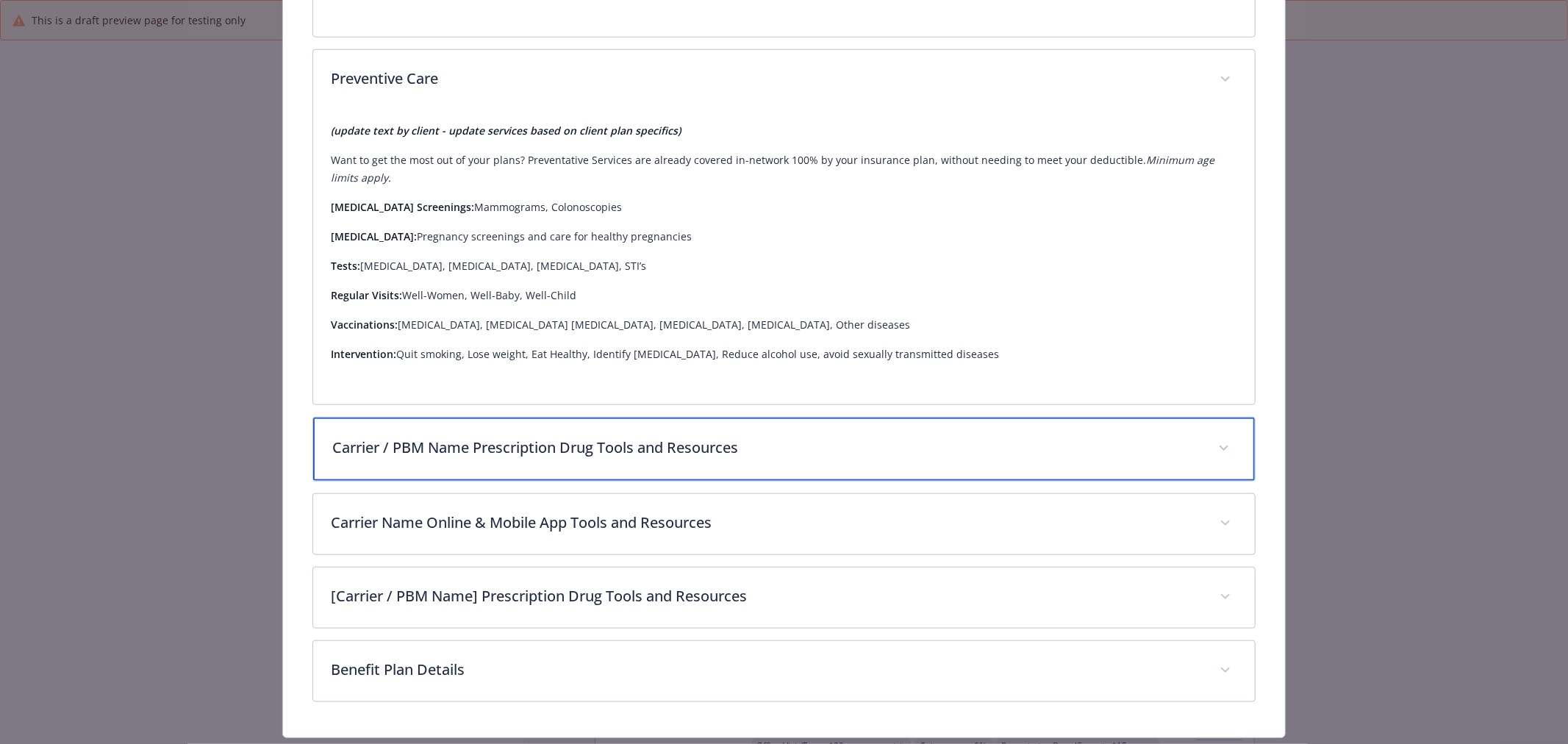
click at [721, 424] on div "Carrier / PBM Name Prescription Drug Tools and Resources" at bounding box center [784, 449] width 942 height 63
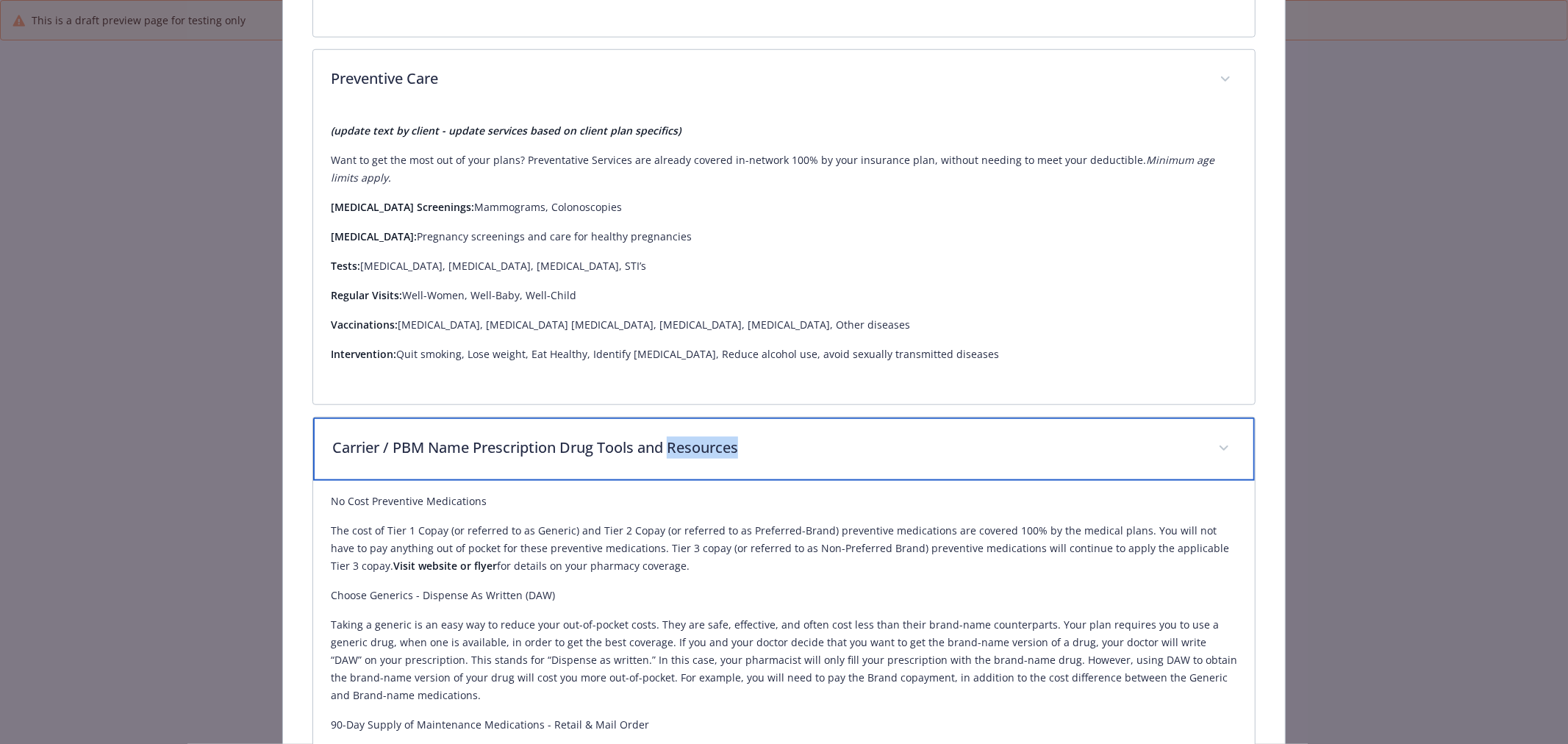
click at [721, 424] on div "Carrier / PBM Name Prescription Drug Tools and Resources" at bounding box center [784, 449] width 942 height 63
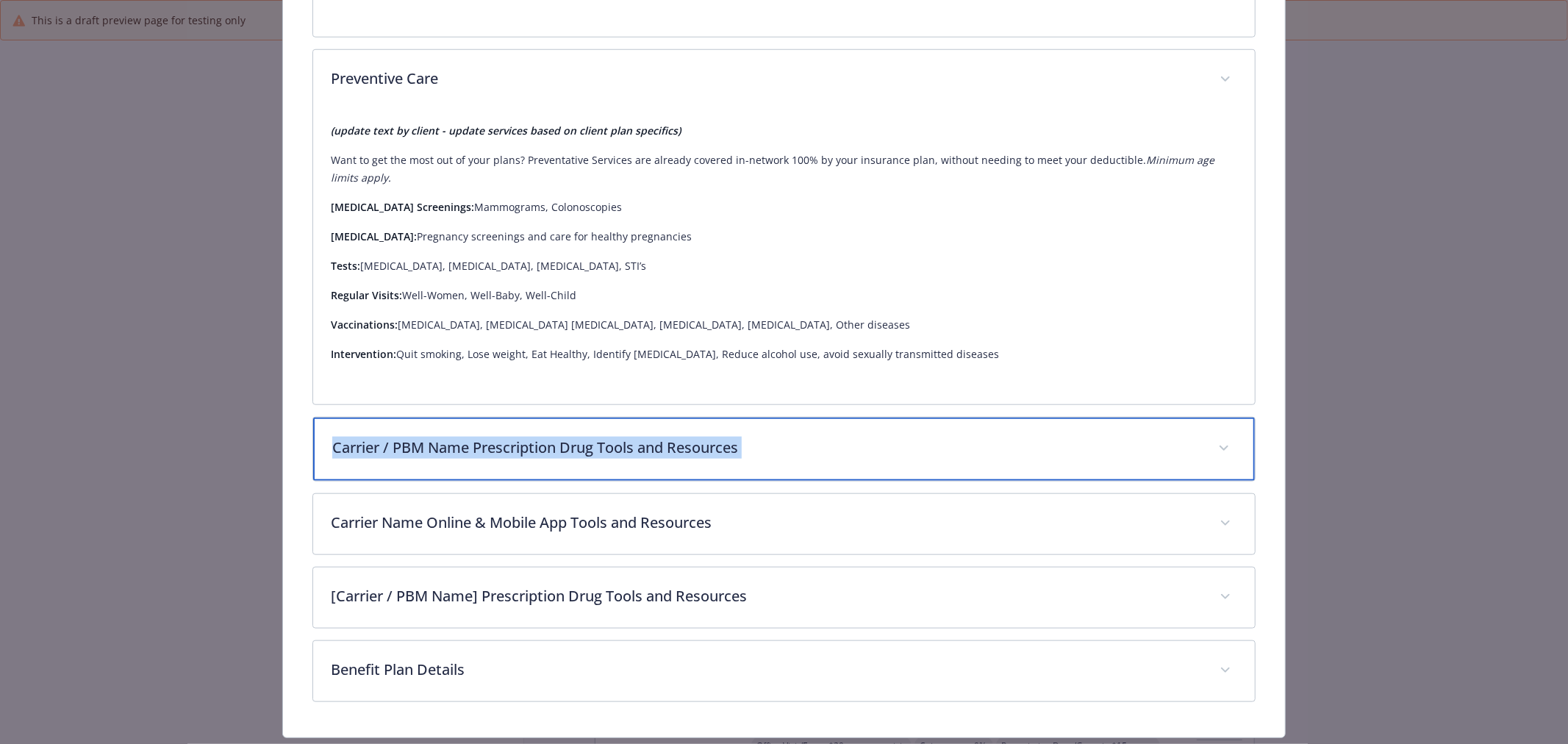
click at [721, 424] on div "Carrier / PBM Name Prescription Drug Tools and Resources" at bounding box center [784, 449] width 942 height 63
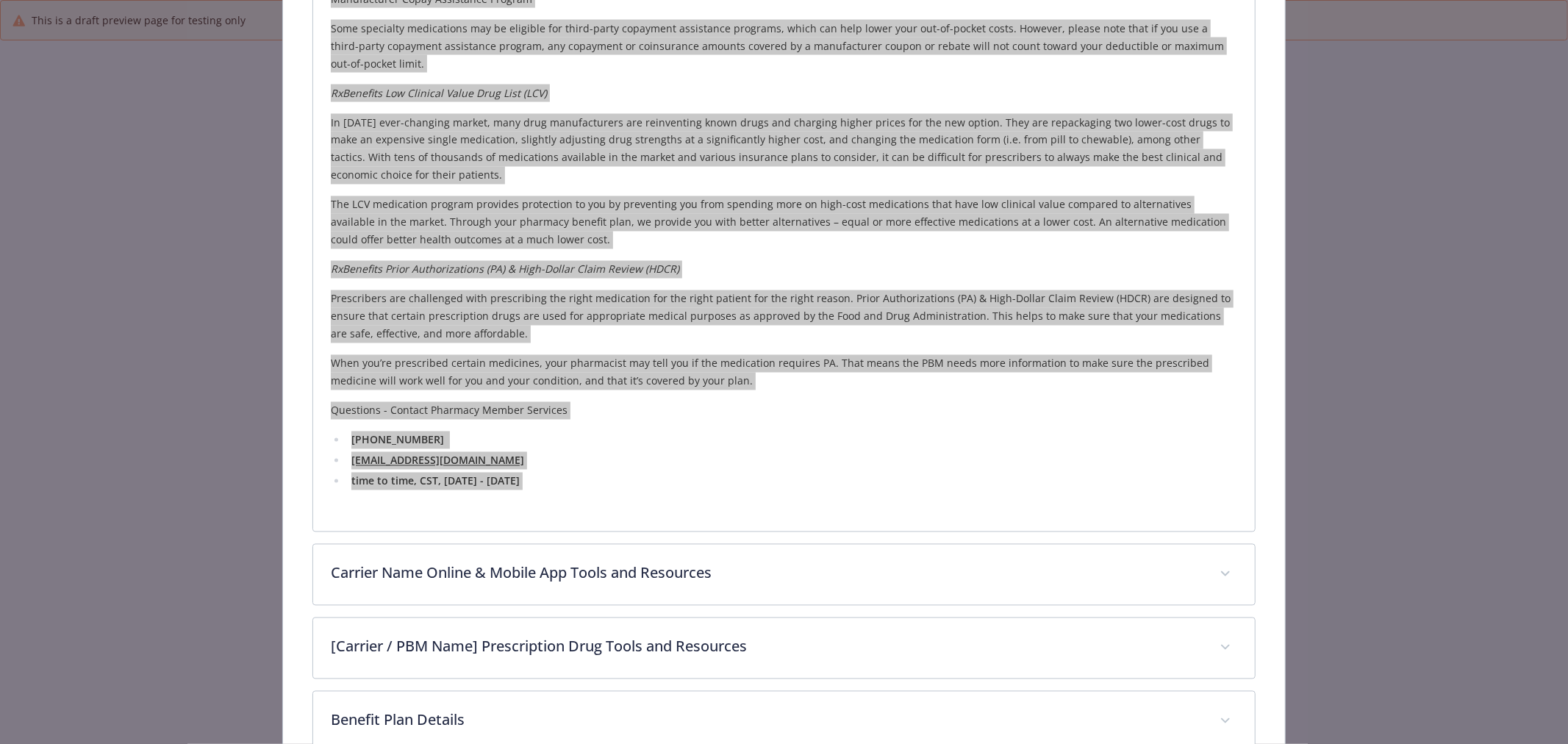
scroll to position [2224, 0]
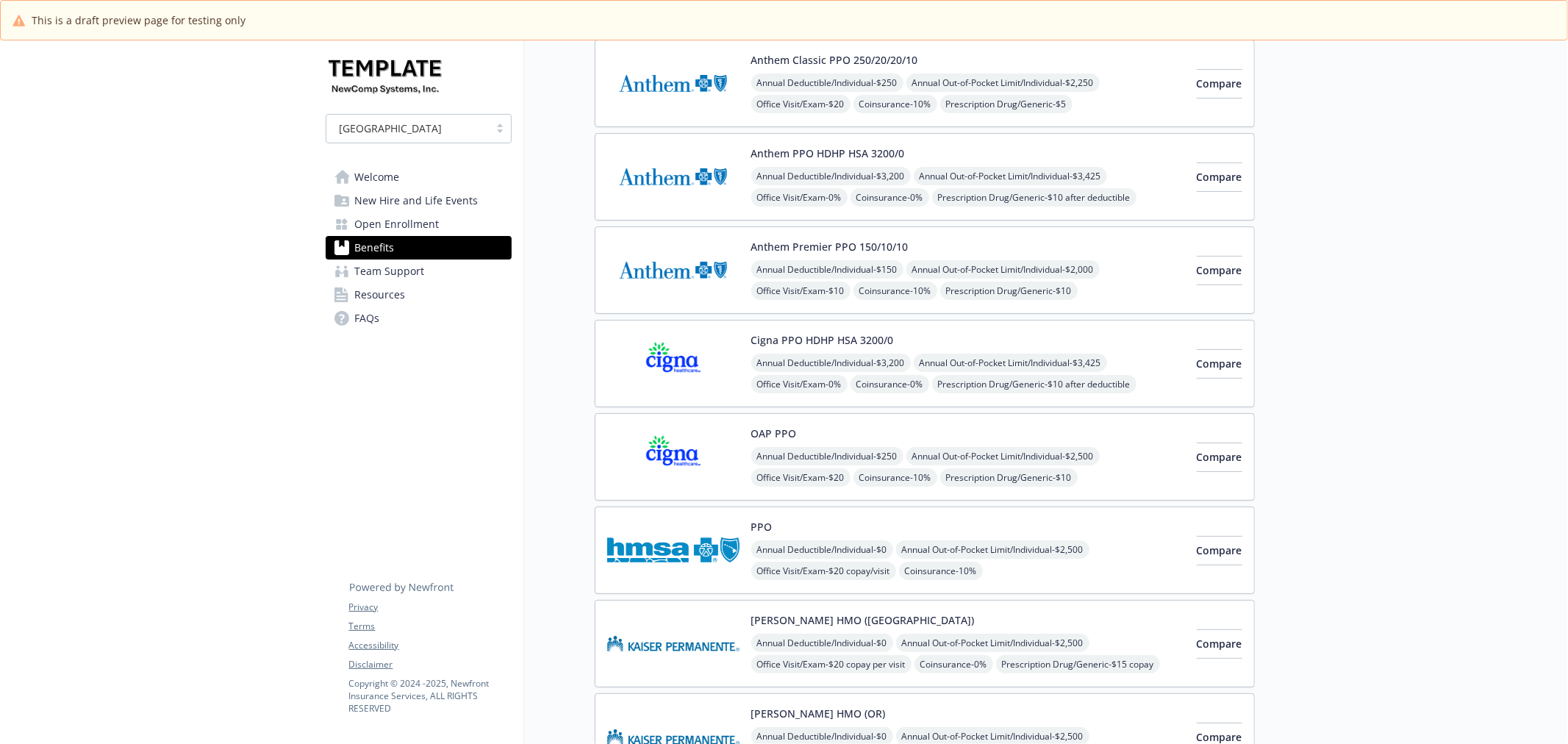
click at [703, 356] on img at bounding box center [673, 364] width 133 height 63
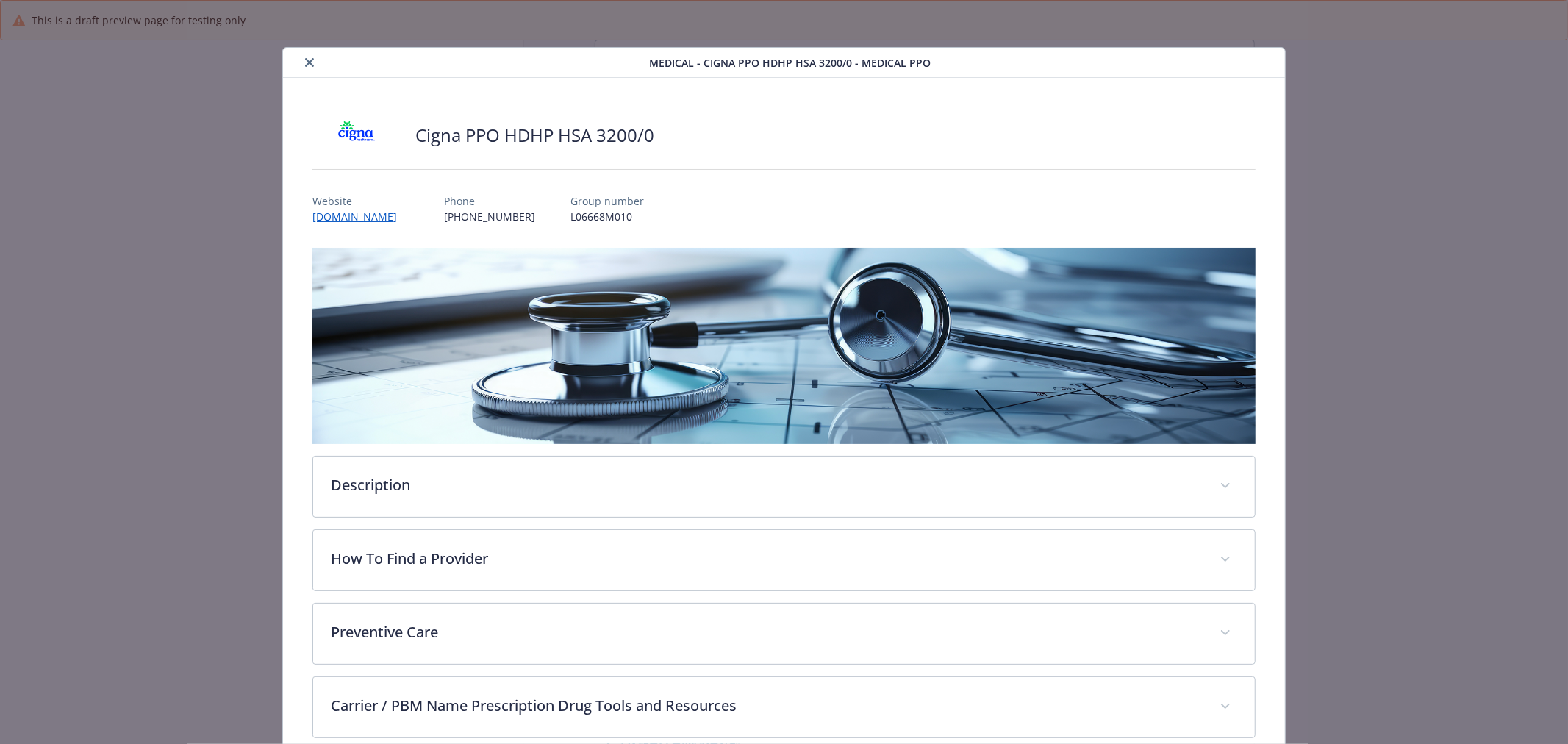
scroll to position [207, 0]
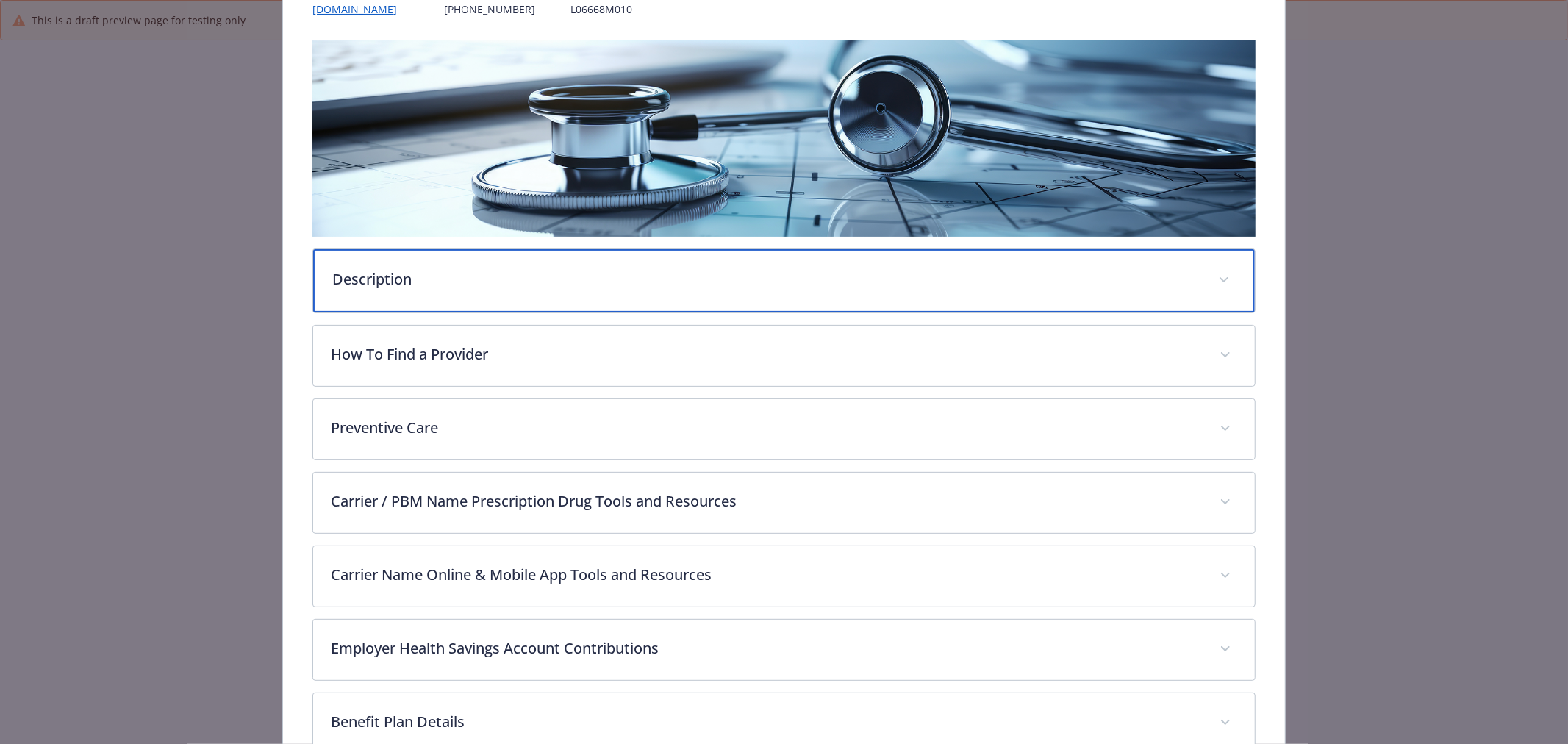
click at [555, 282] on p "Description" at bounding box center [766, 279] width 868 height 22
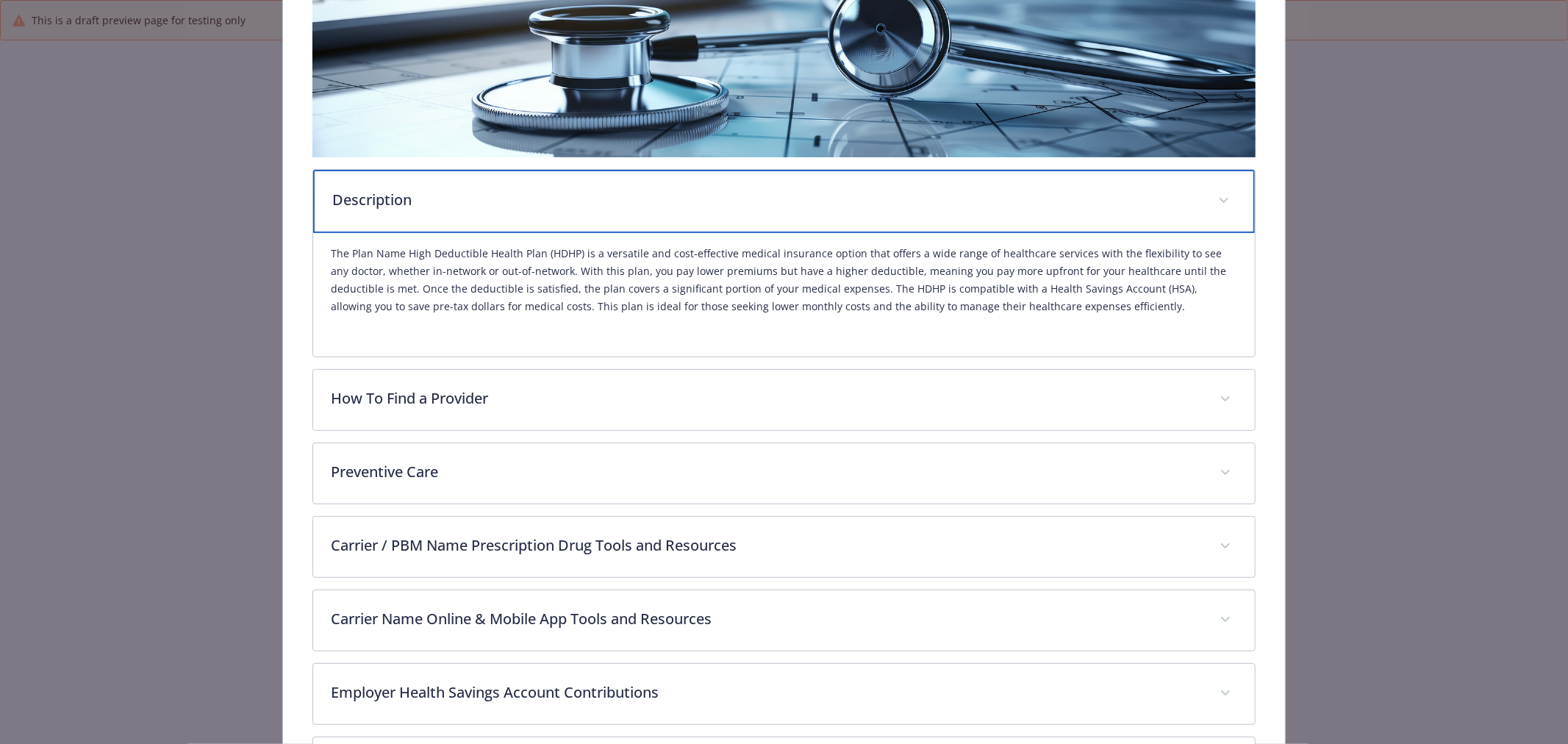
scroll to position [289, 0]
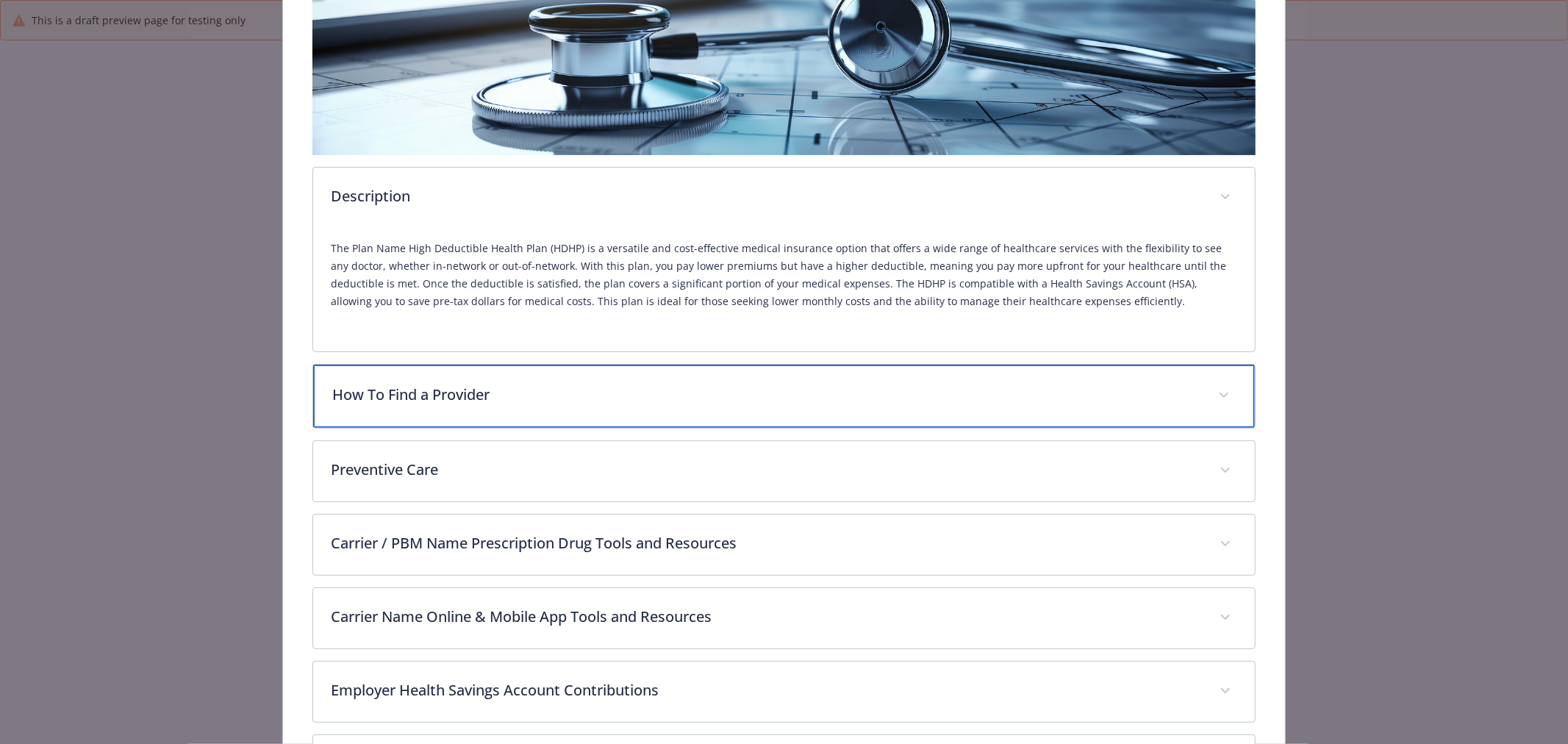
click at [750, 395] on p "How To Find a Provider" at bounding box center [766, 395] width 868 height 22
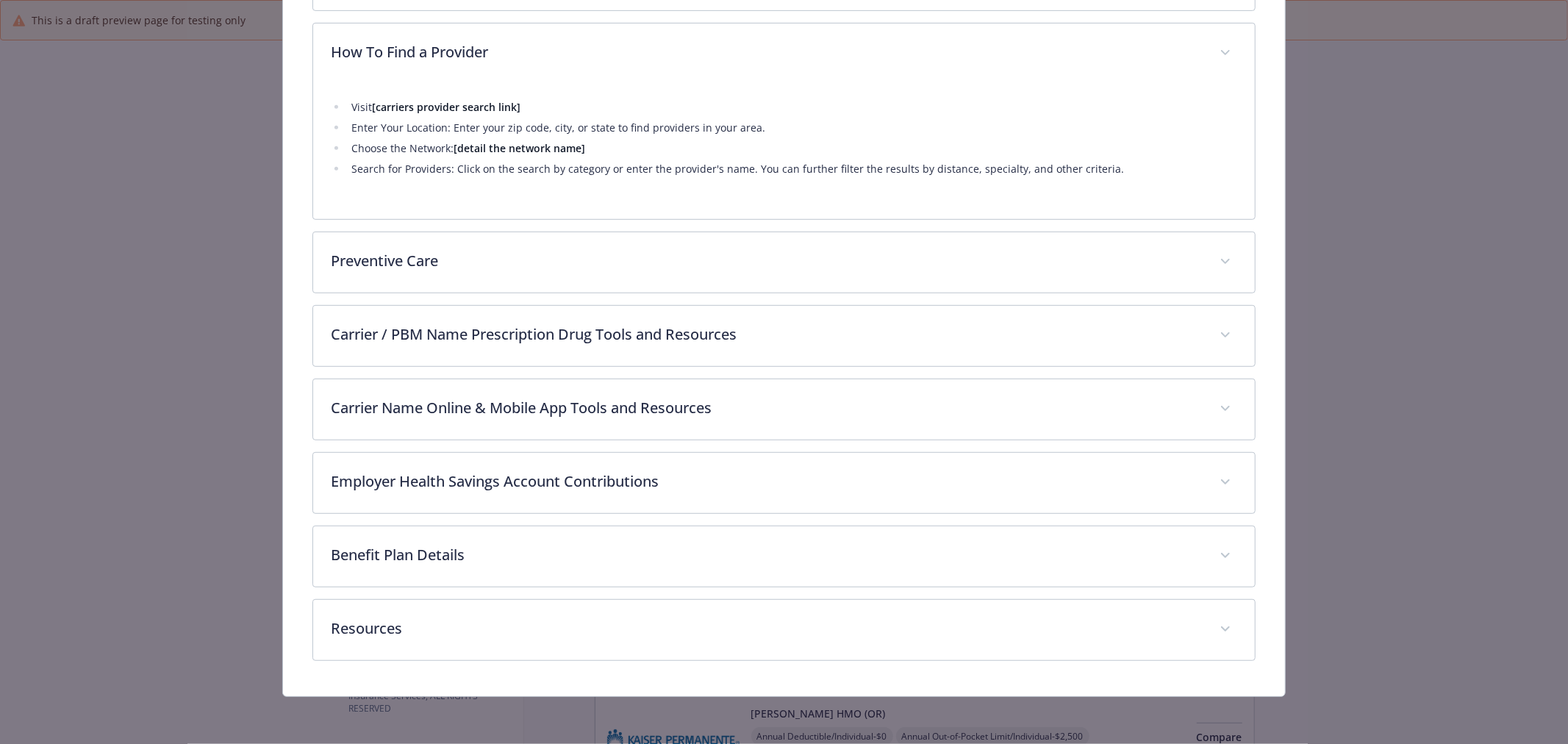
scroll to position [629, 0]
drag, startPoint x: 1420, startPoint y: 387, endPoint x: 1428, endPoint y: 383, distance: 8.9
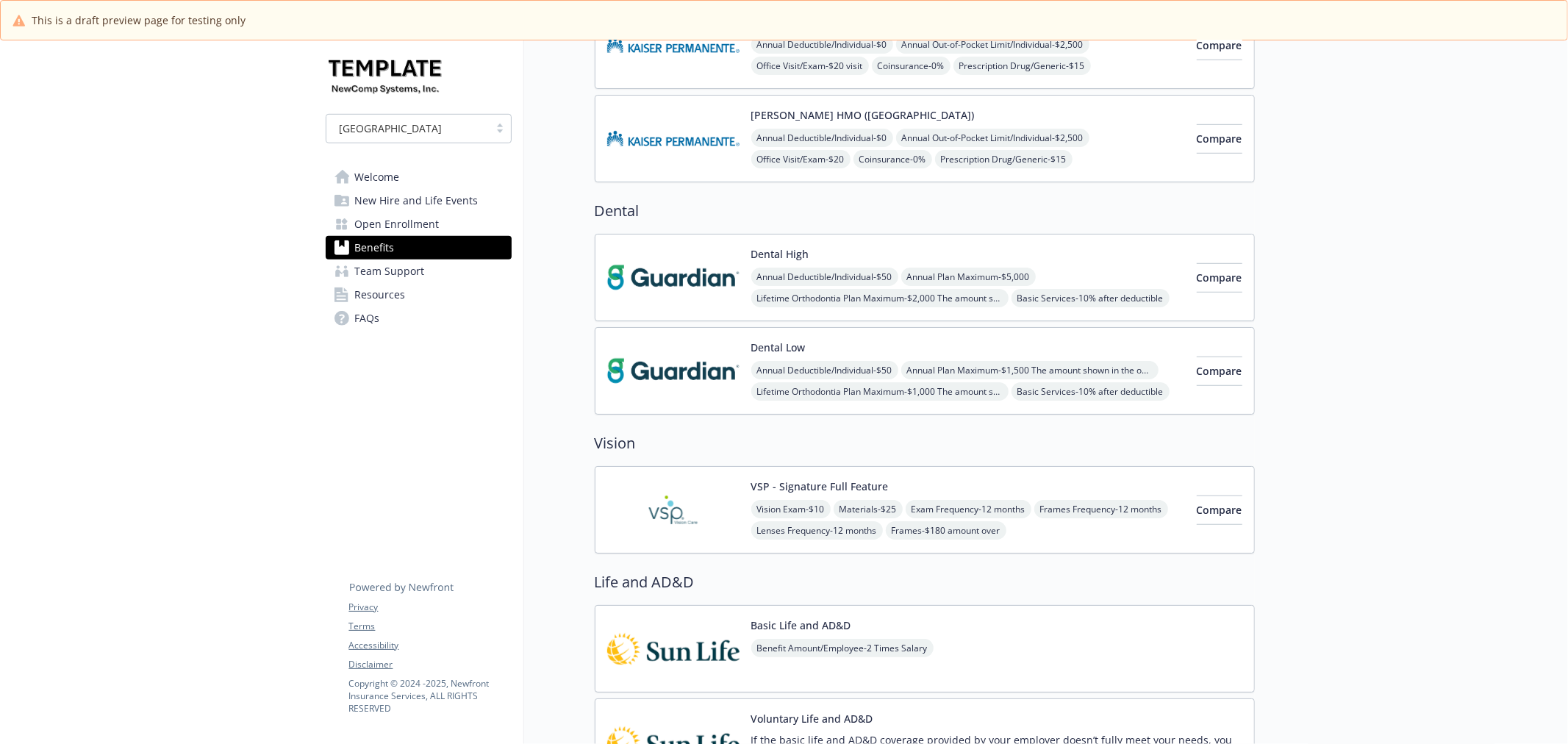
scroll to position [898, 0]
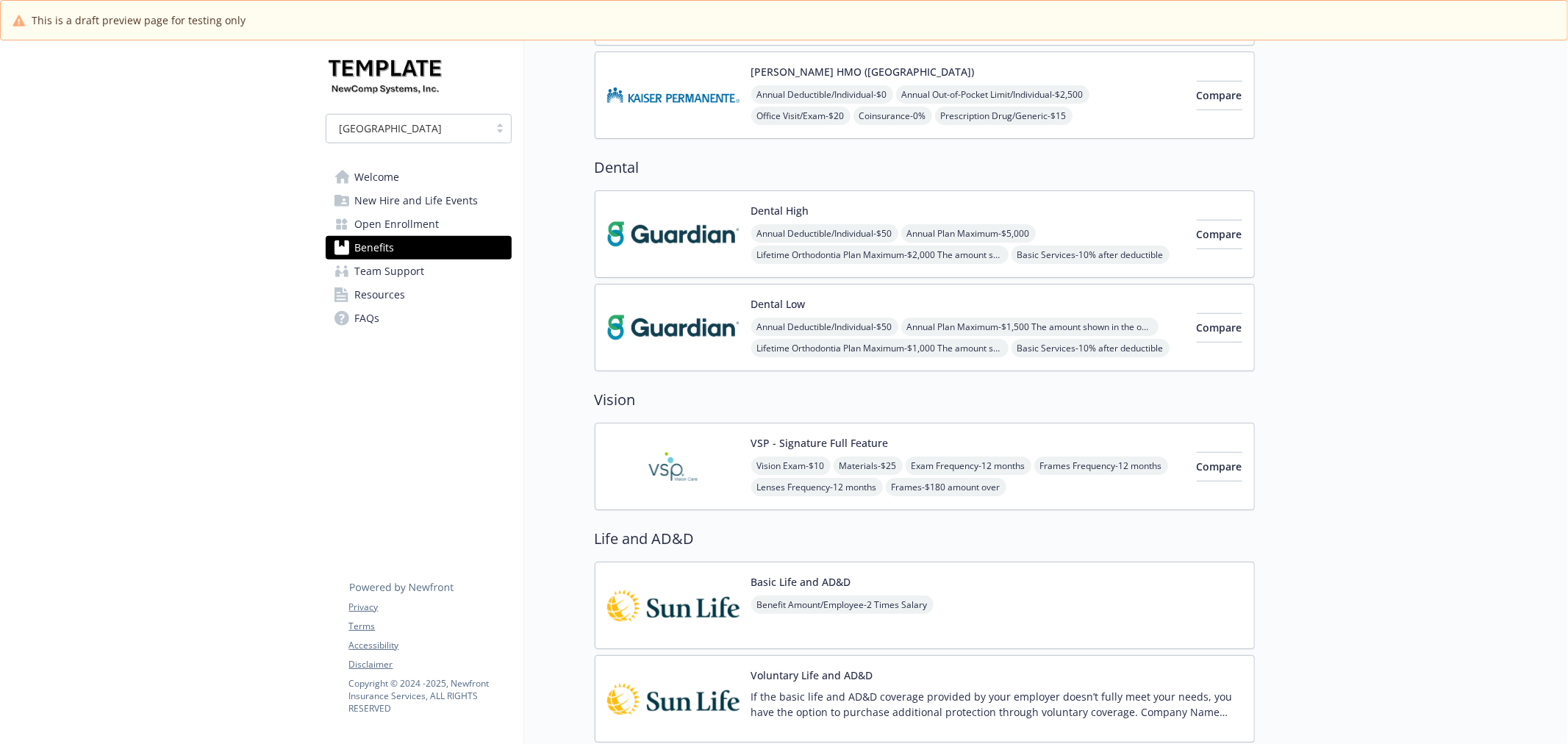
click at [667, 219] on img at bounding box center [673, 234] width 133 height 63
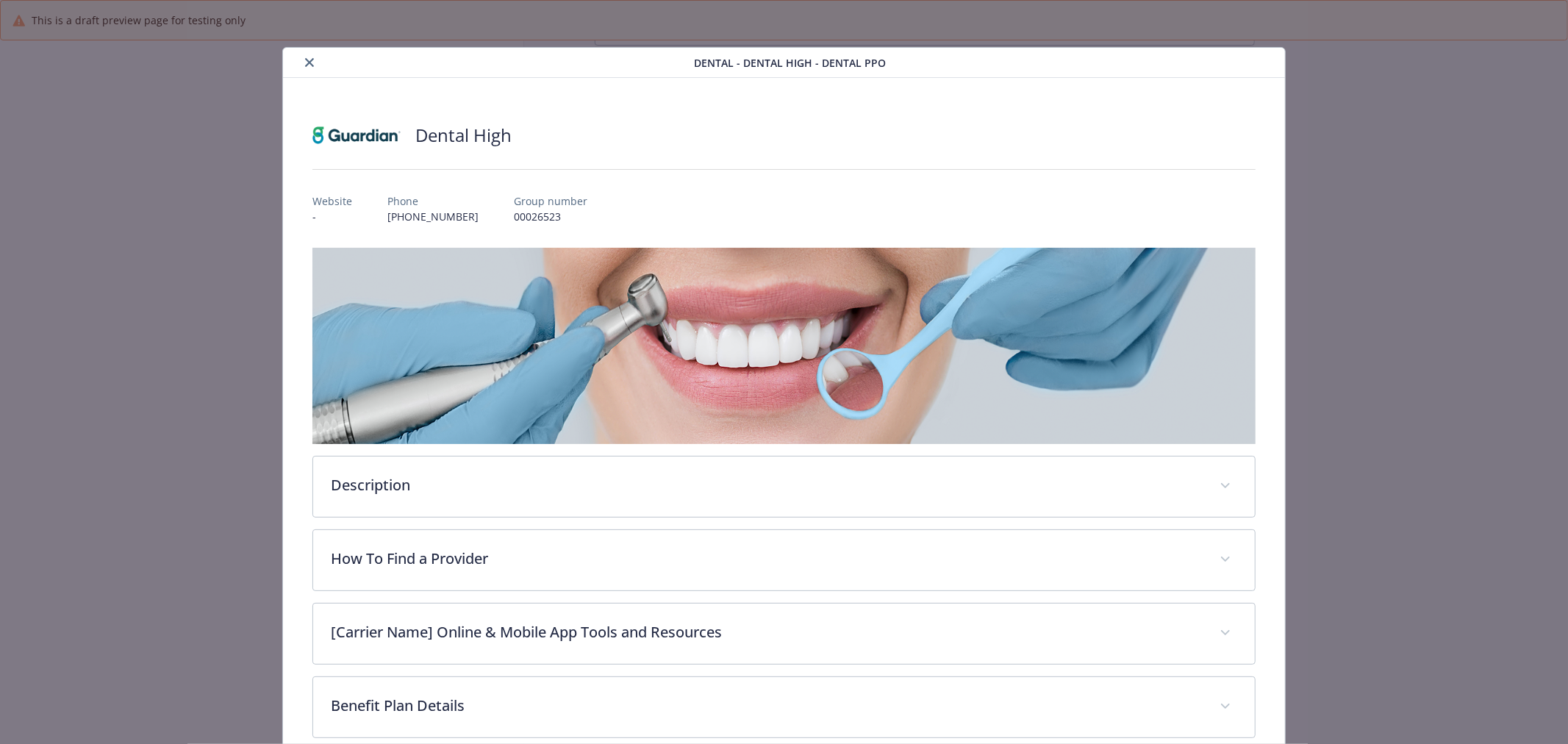
scroll to position [24, 0]
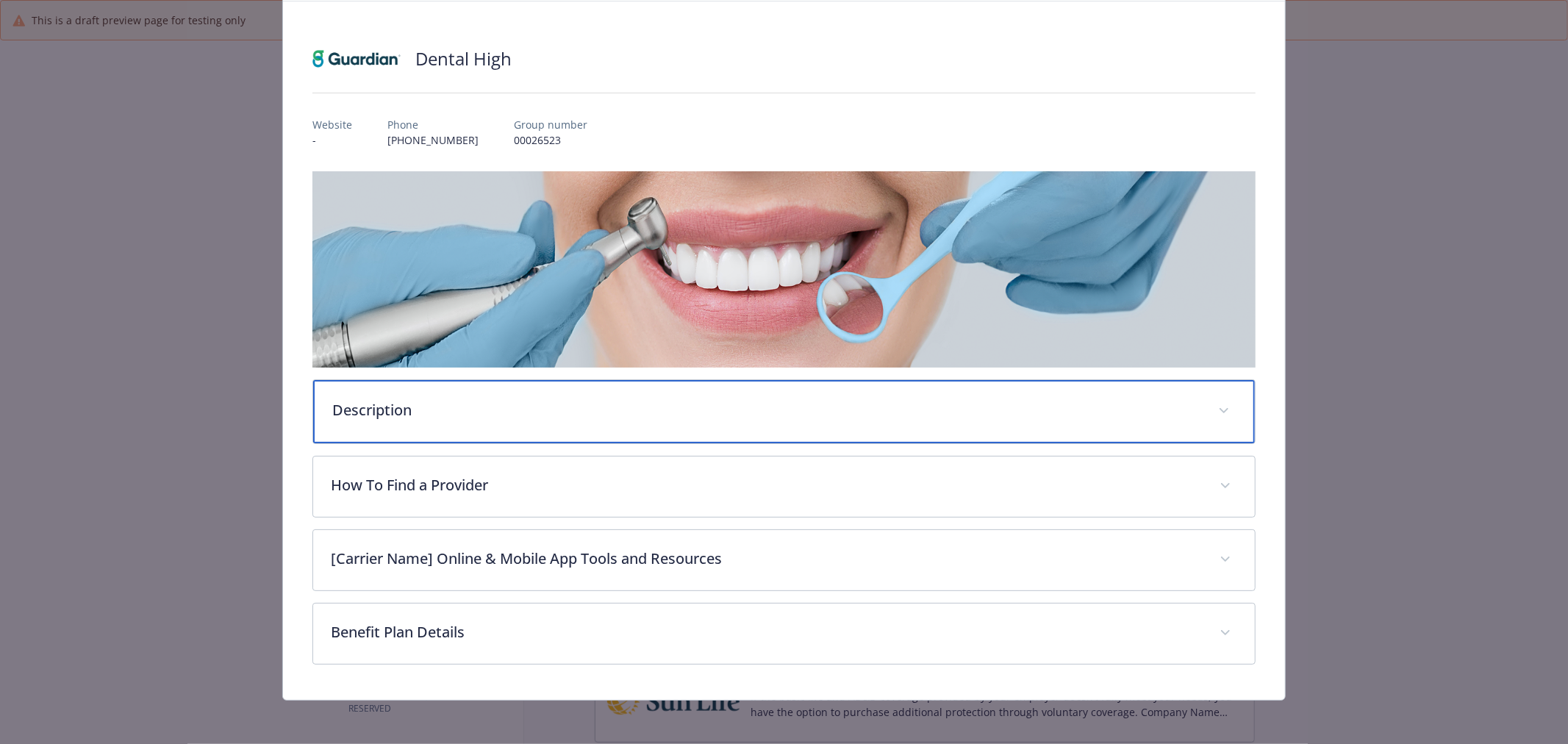
click at [872, 403] on p "Description" at bounding box center [766, 410] width 868 height 22
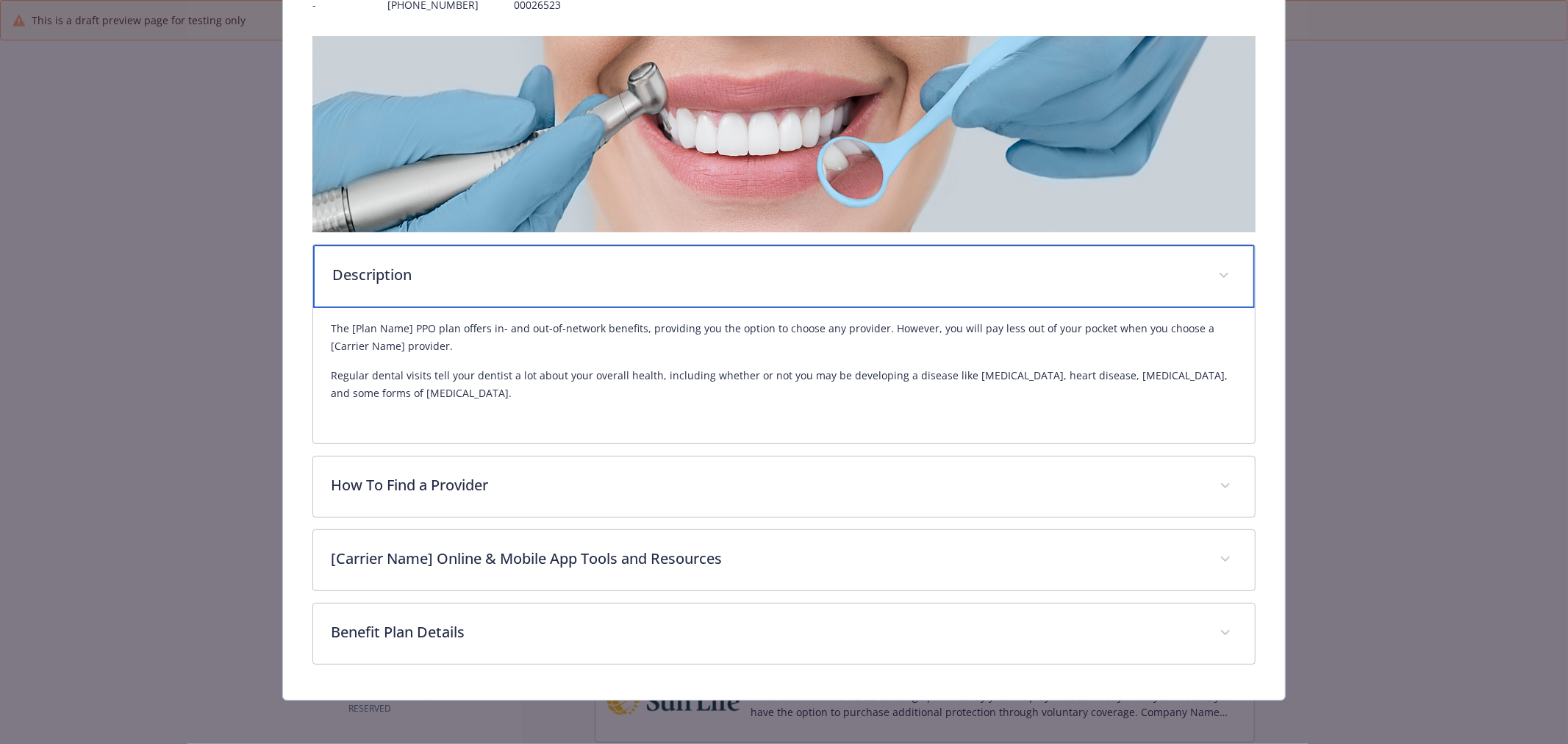
scroll to position [213, 0]
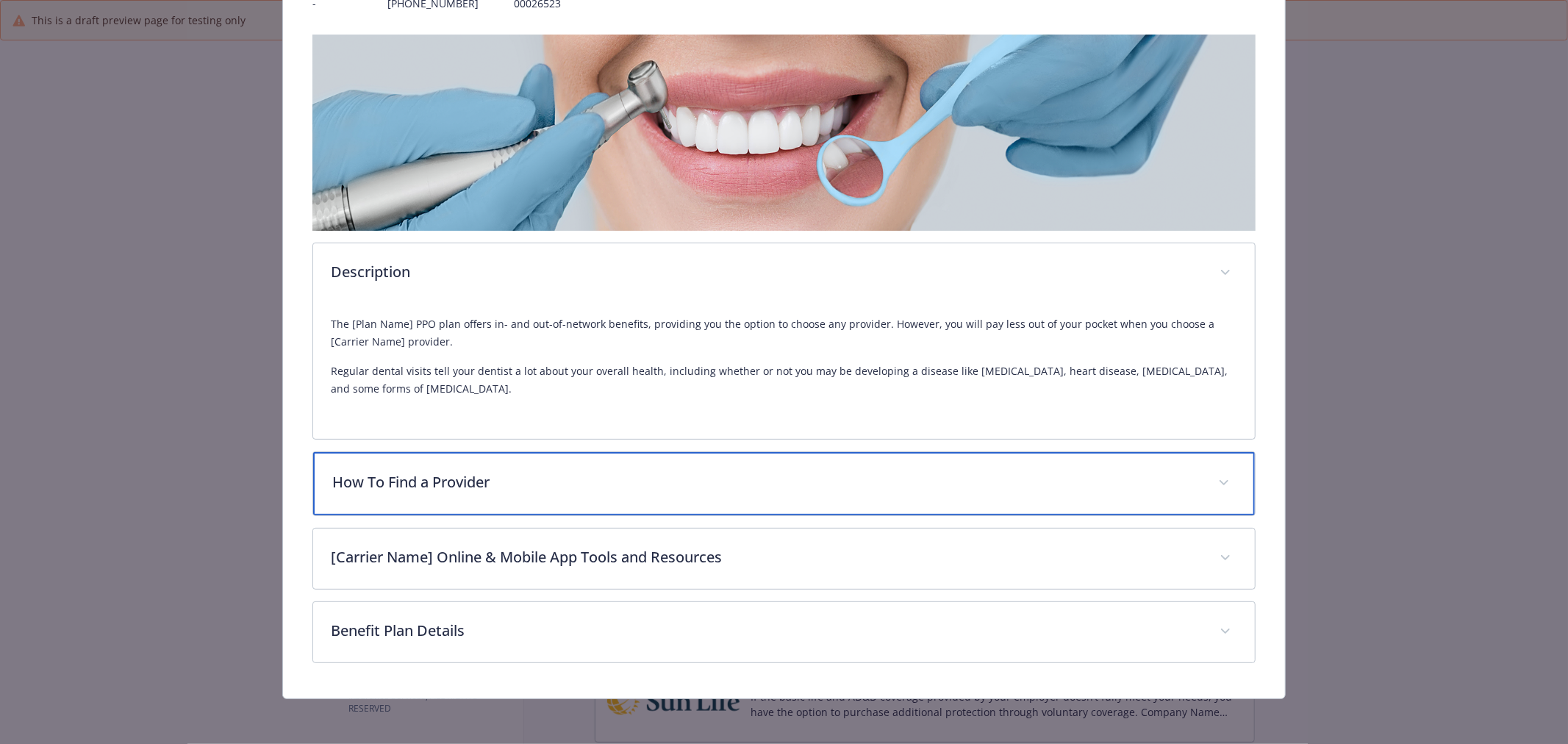
click at [608, 484] on p "How To Find a Provider" at bounding box center [766, 482] width 868 height 22
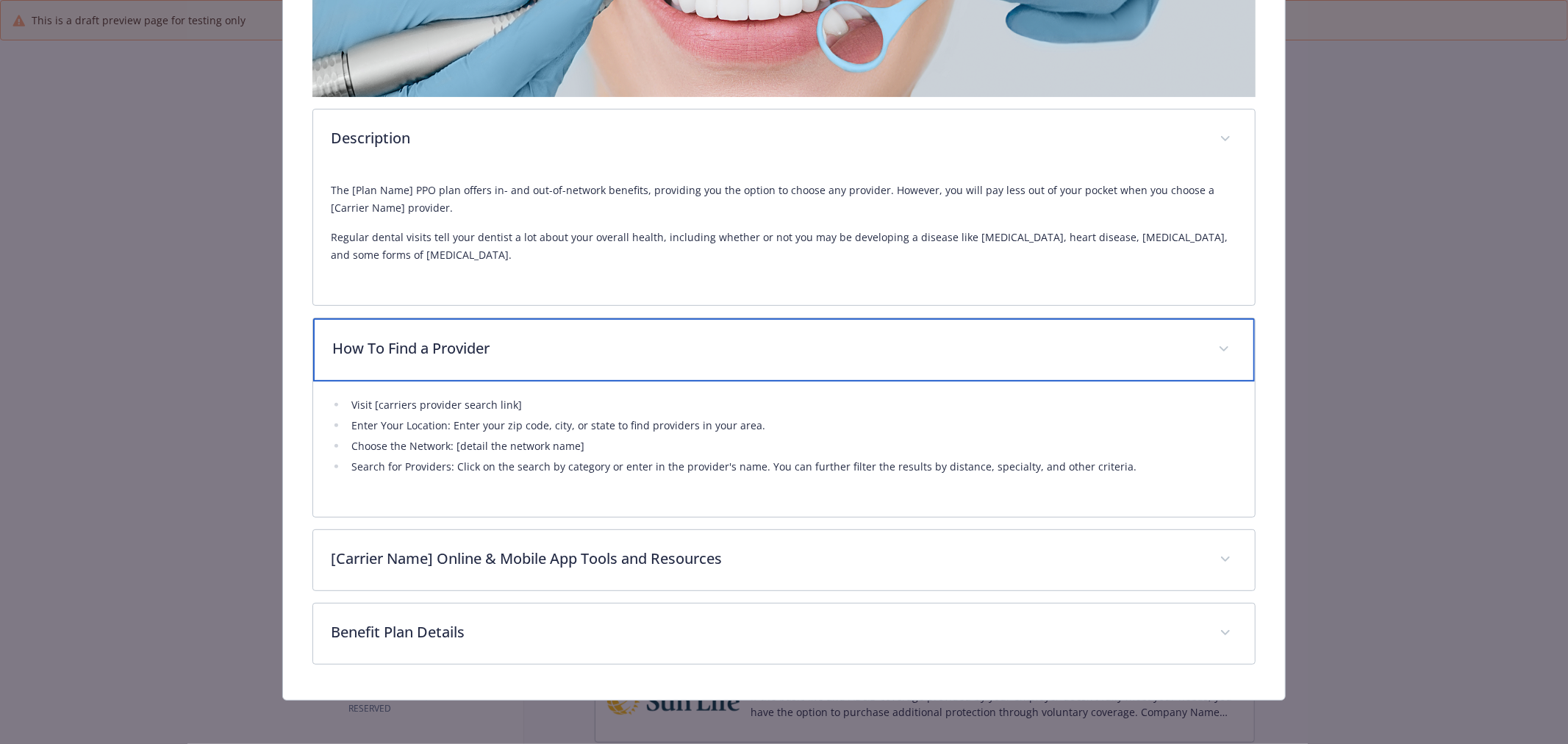
scroll to position [348, 0]
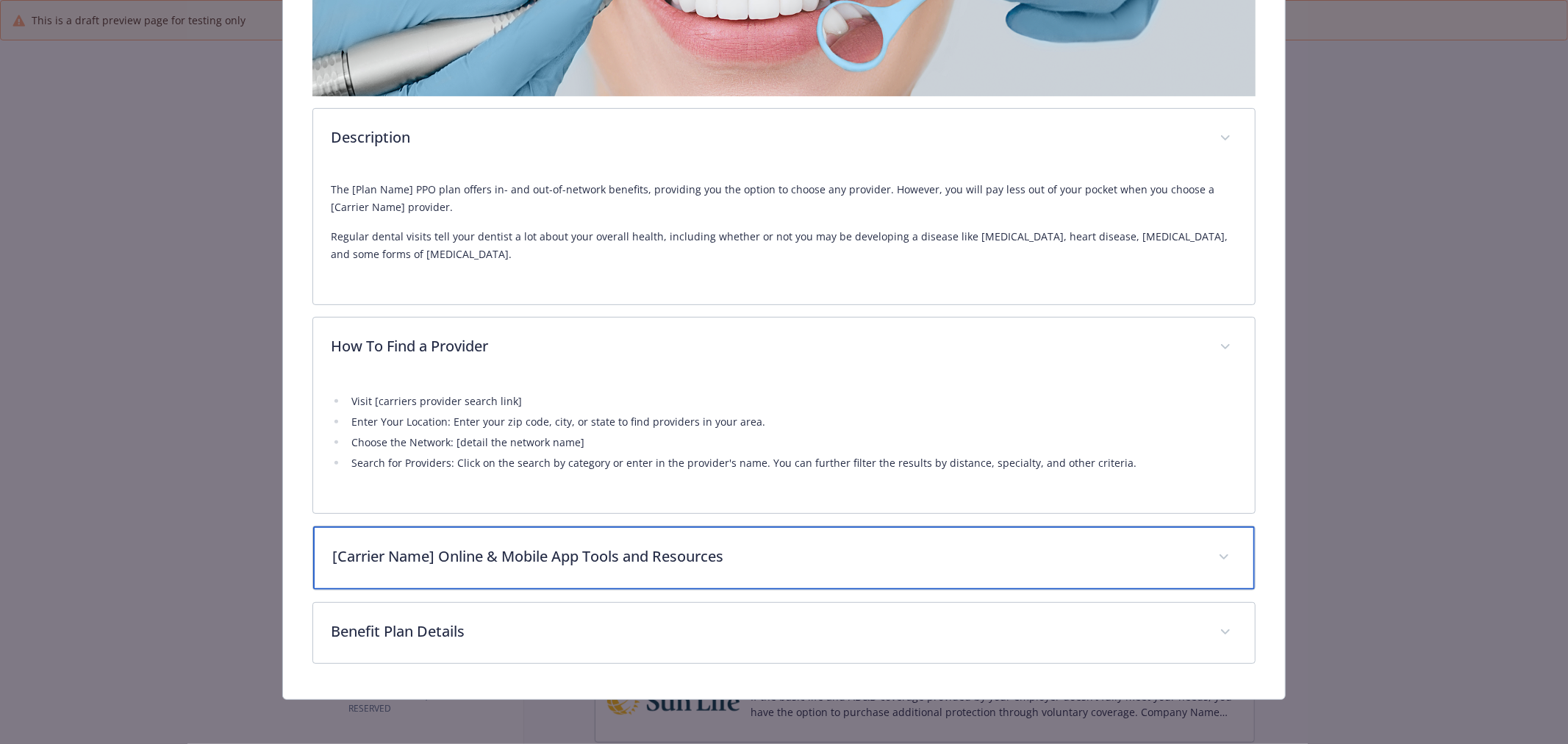
click at [679, 570] on div "[Carrier Name] Online & Mobile App Tools and Resources" at bounding box center [784, 557] width 942 height 63
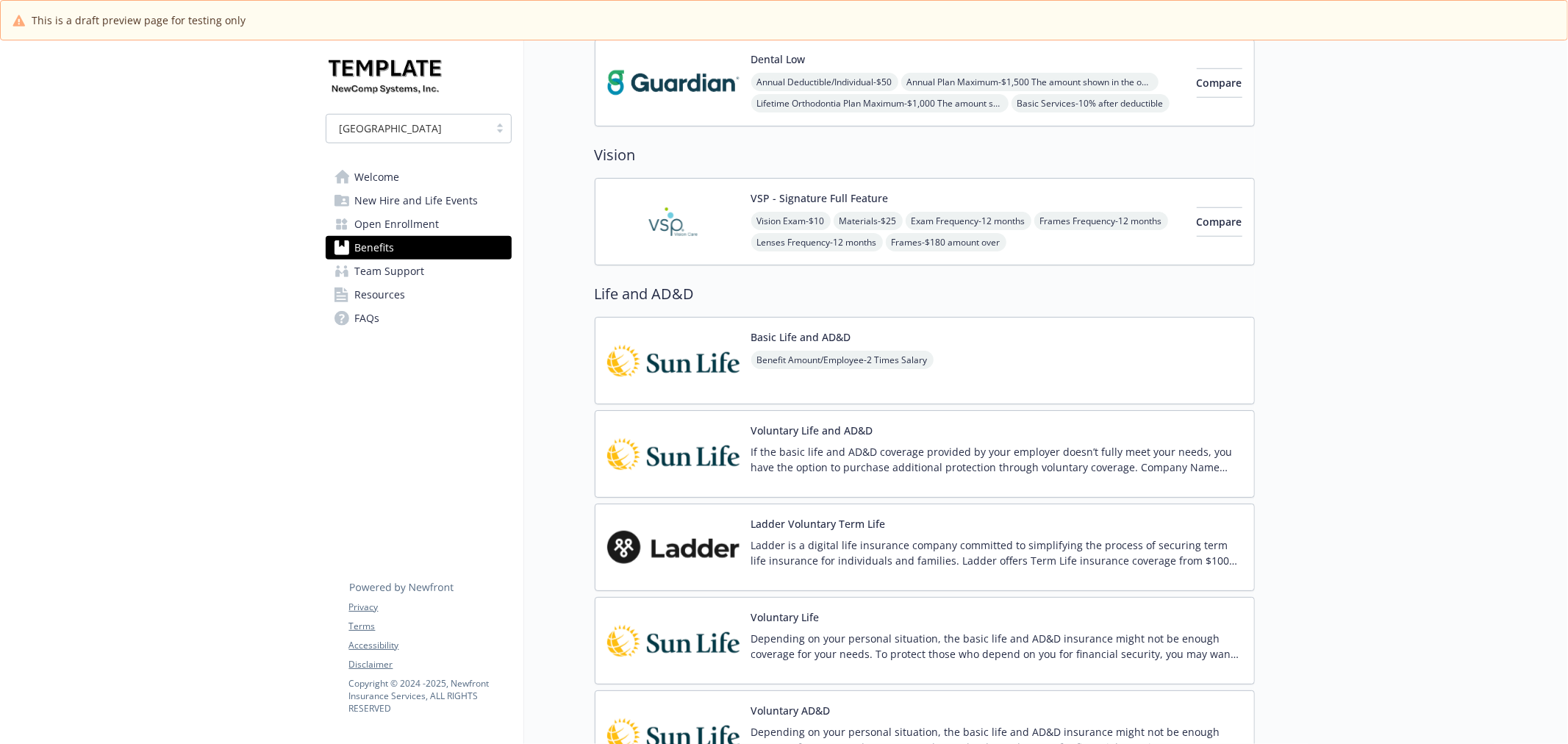
click at [669, 222] on img at bounding box center [673, 221] width 133 height 63
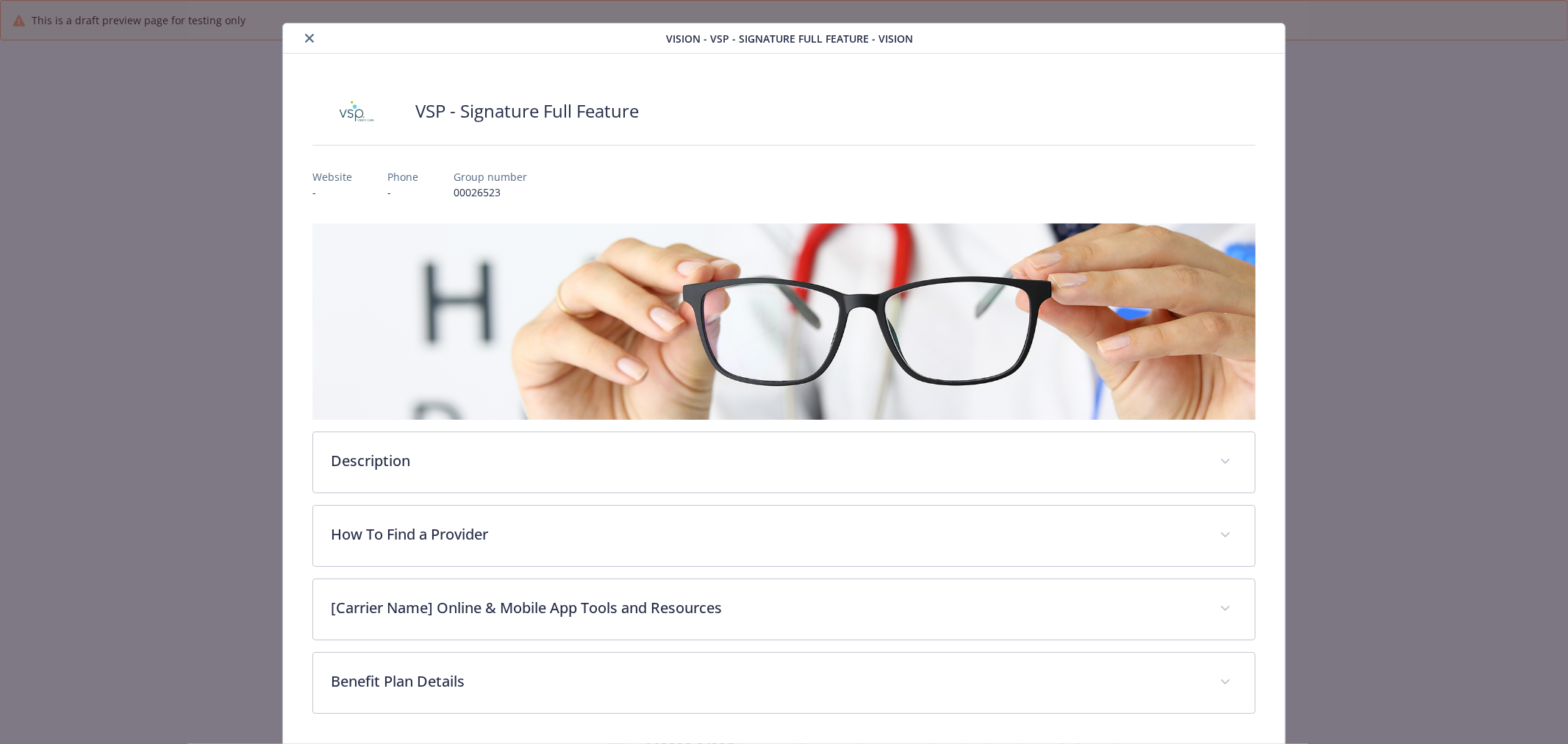
scroll to position [76, 0]
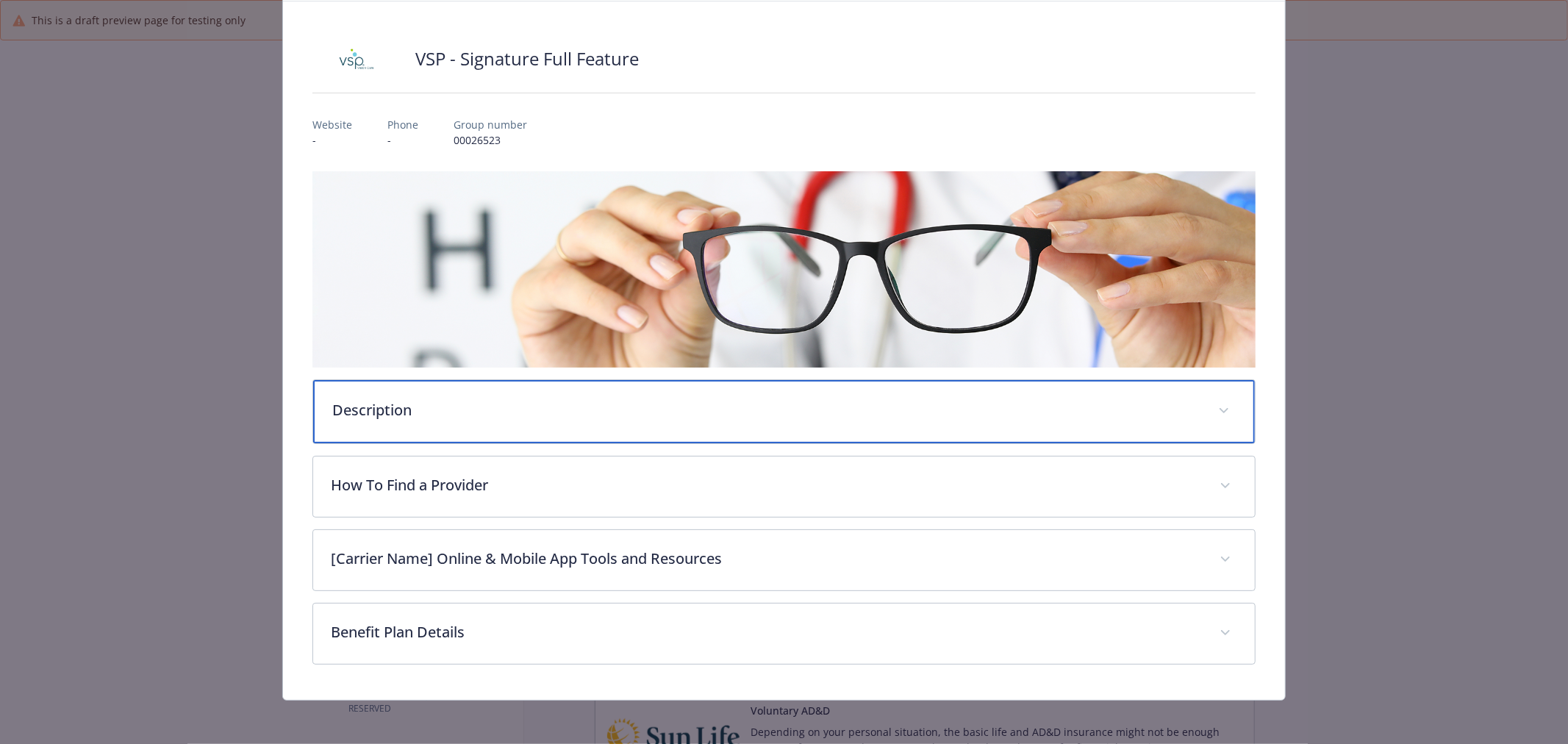
click at [903, 403] on p "Description" at bounding box center [766, 410] width 868 height 22
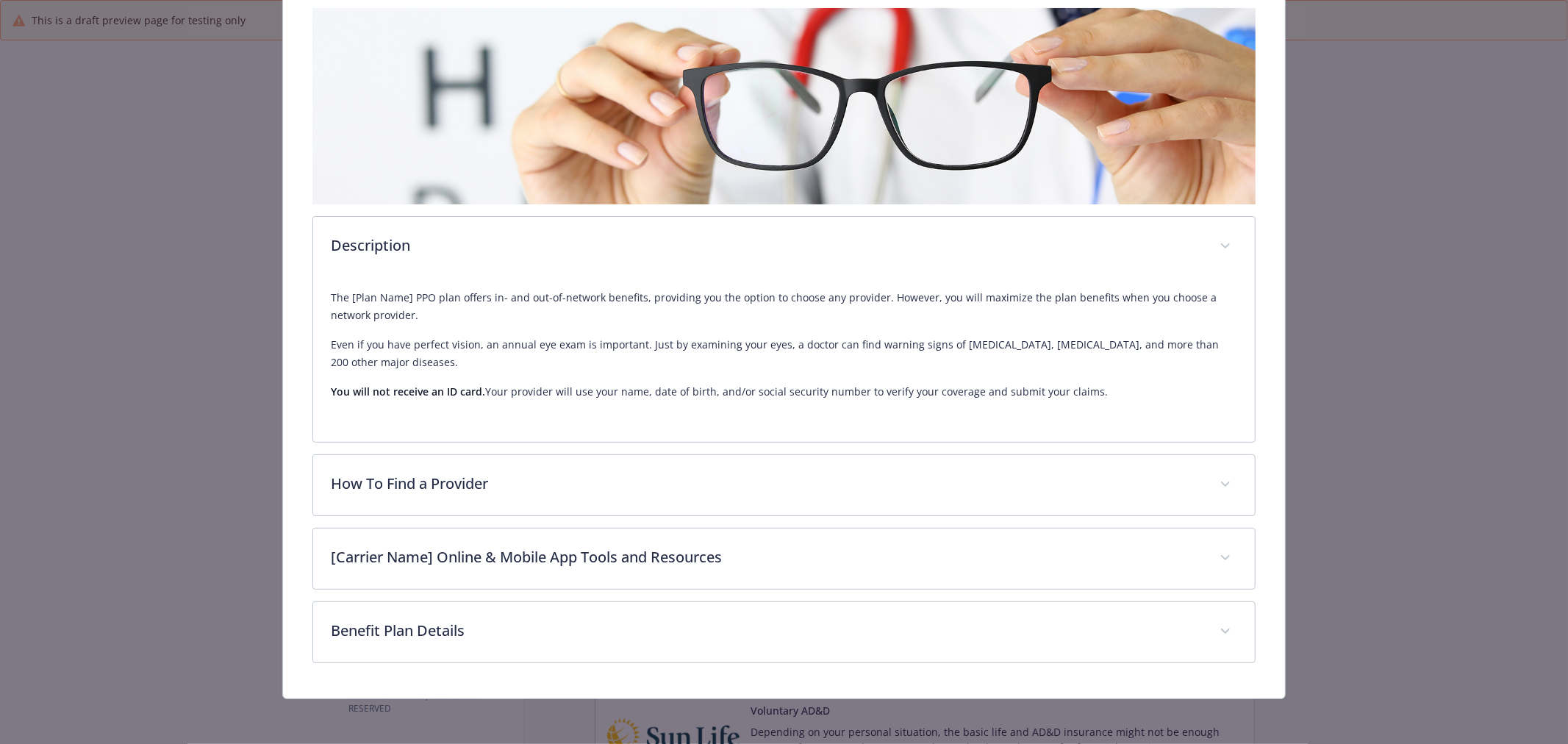
scroll to position [241, 0]
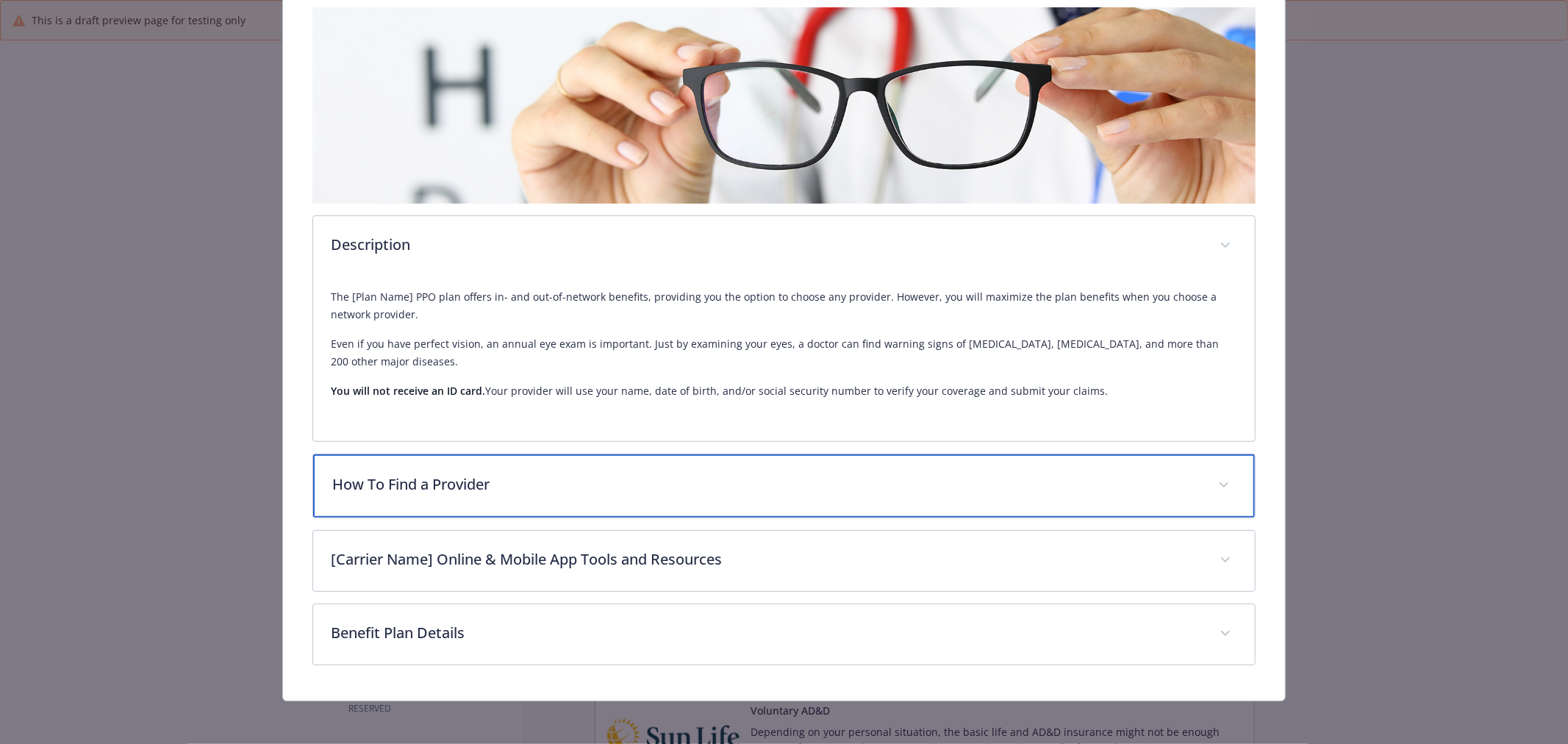
click at [644, 502] on div "How To Find a Provider" at bounding box center [784, 486] width 942 height 63
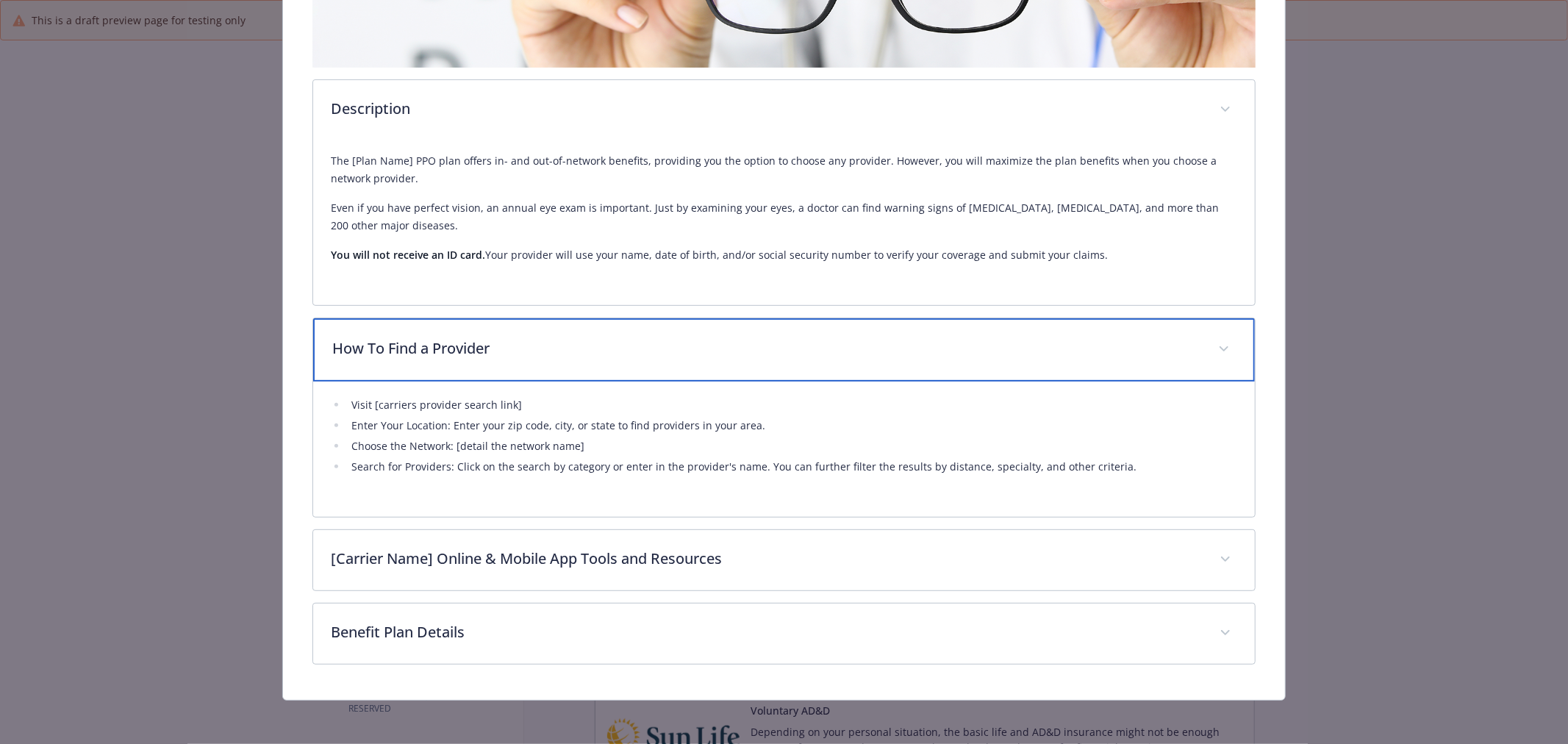
scroll to position [377, 0]
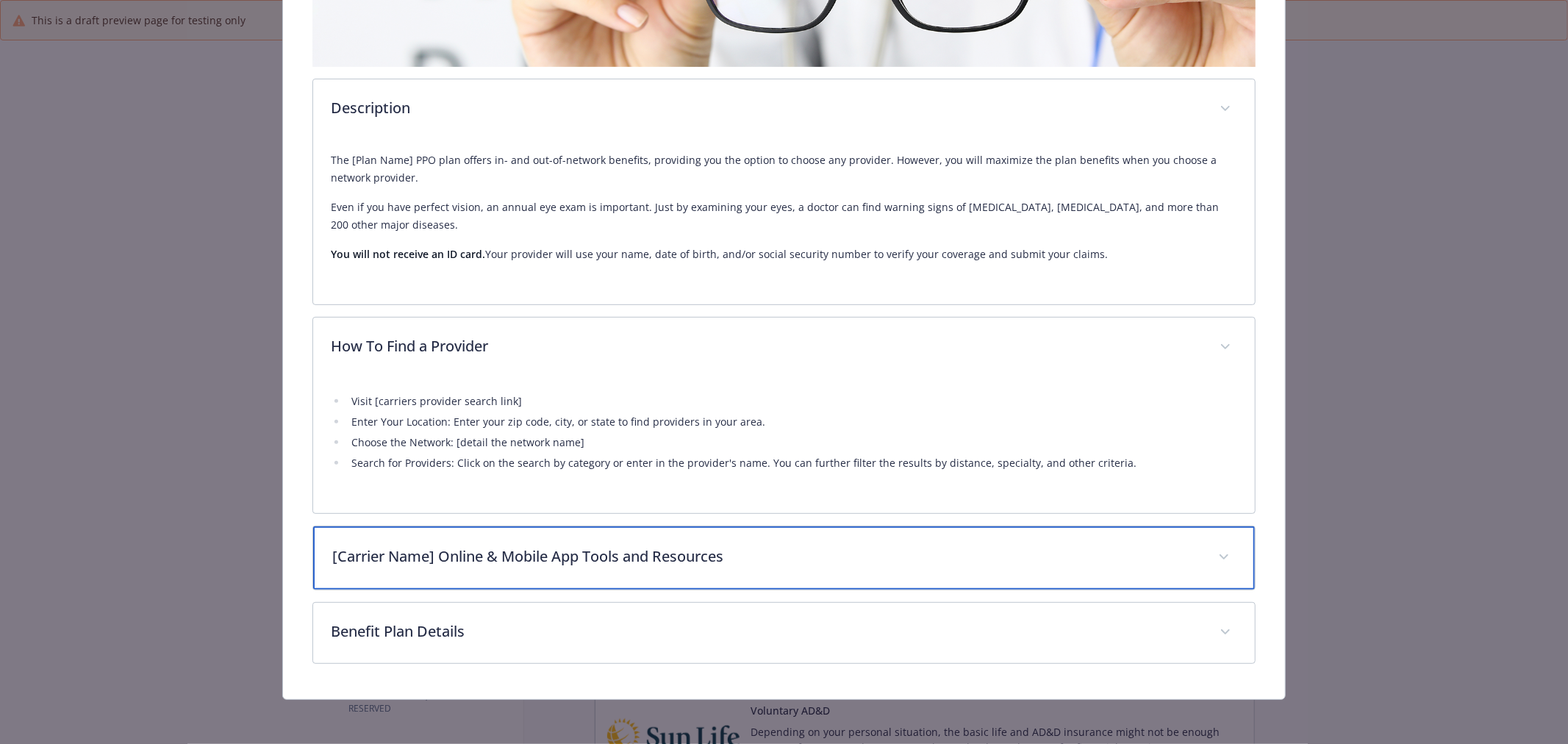
click at [851, 555] on p "[Carrier Name] Online & Mobile App Tools and Resources" at bounding box center [766, 556] width 868 height 22
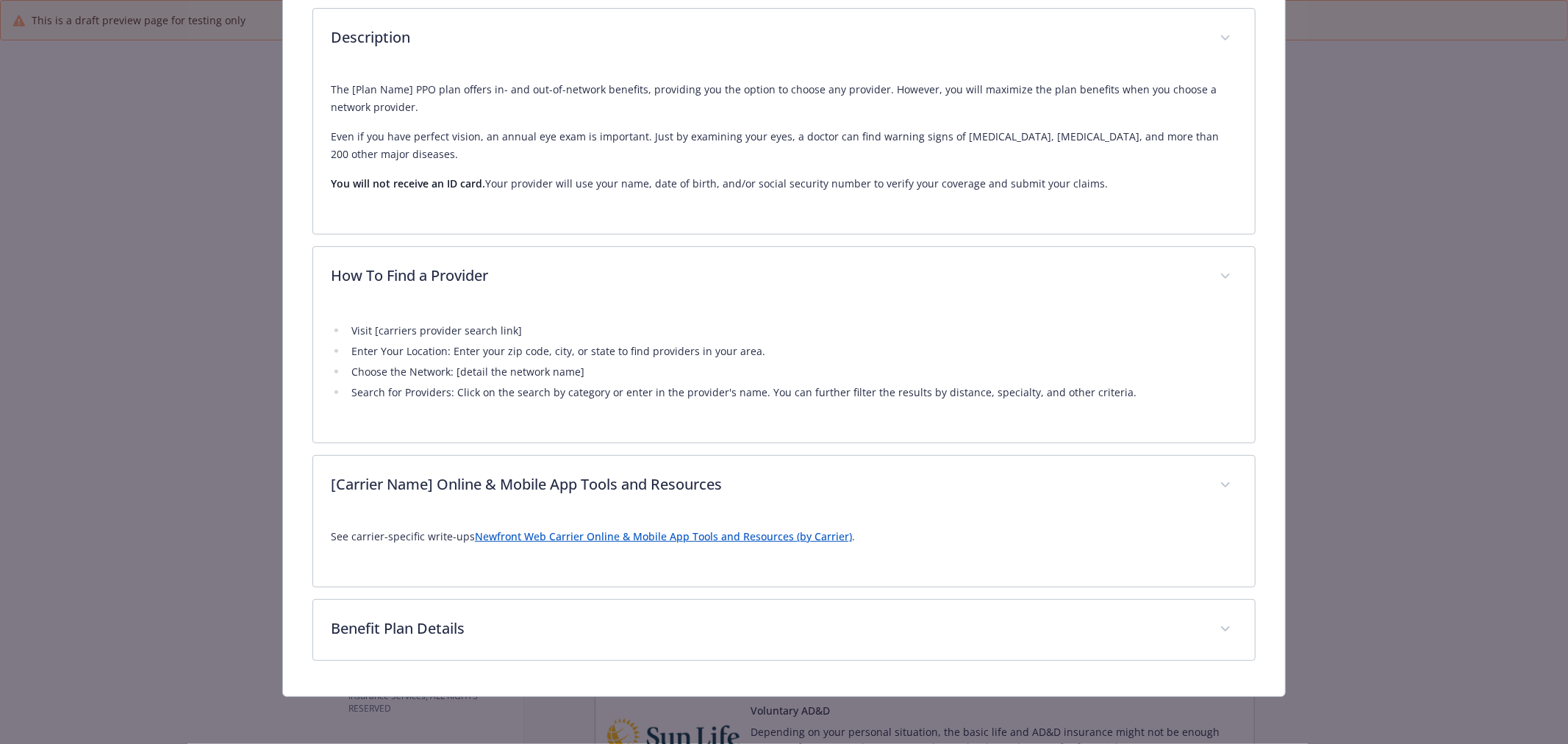
scroll to position [446, 0]
click at [1413, 475] on div "Vision - VSP - Signature Full Feature - Vision VSP - Signature Full Feature Web…" at bounding box center [784, 372] width 1568 height 744
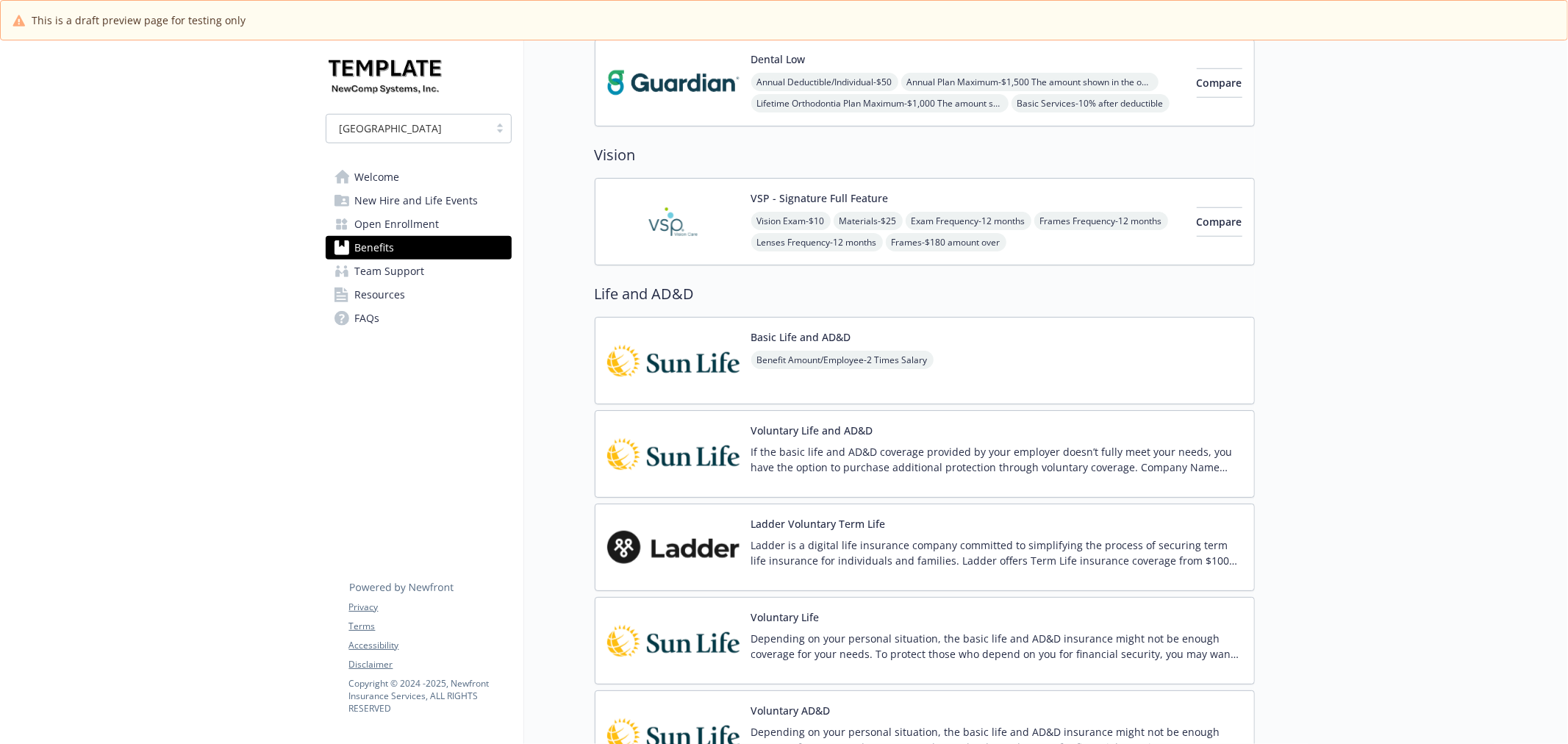
click at [695, 354] on img at bounding box center [673, 360] width 133 height 63
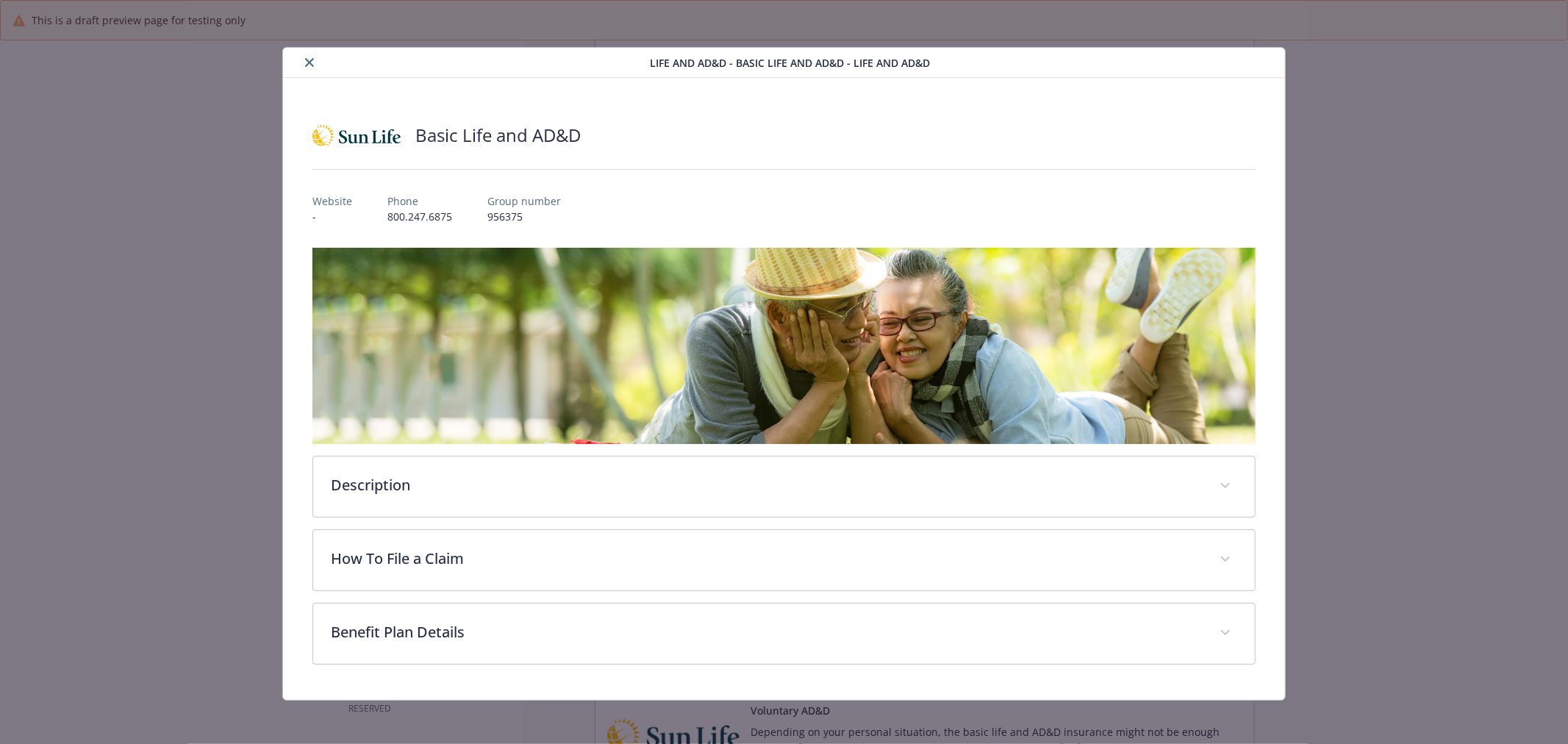
scroll to position [2, 0]
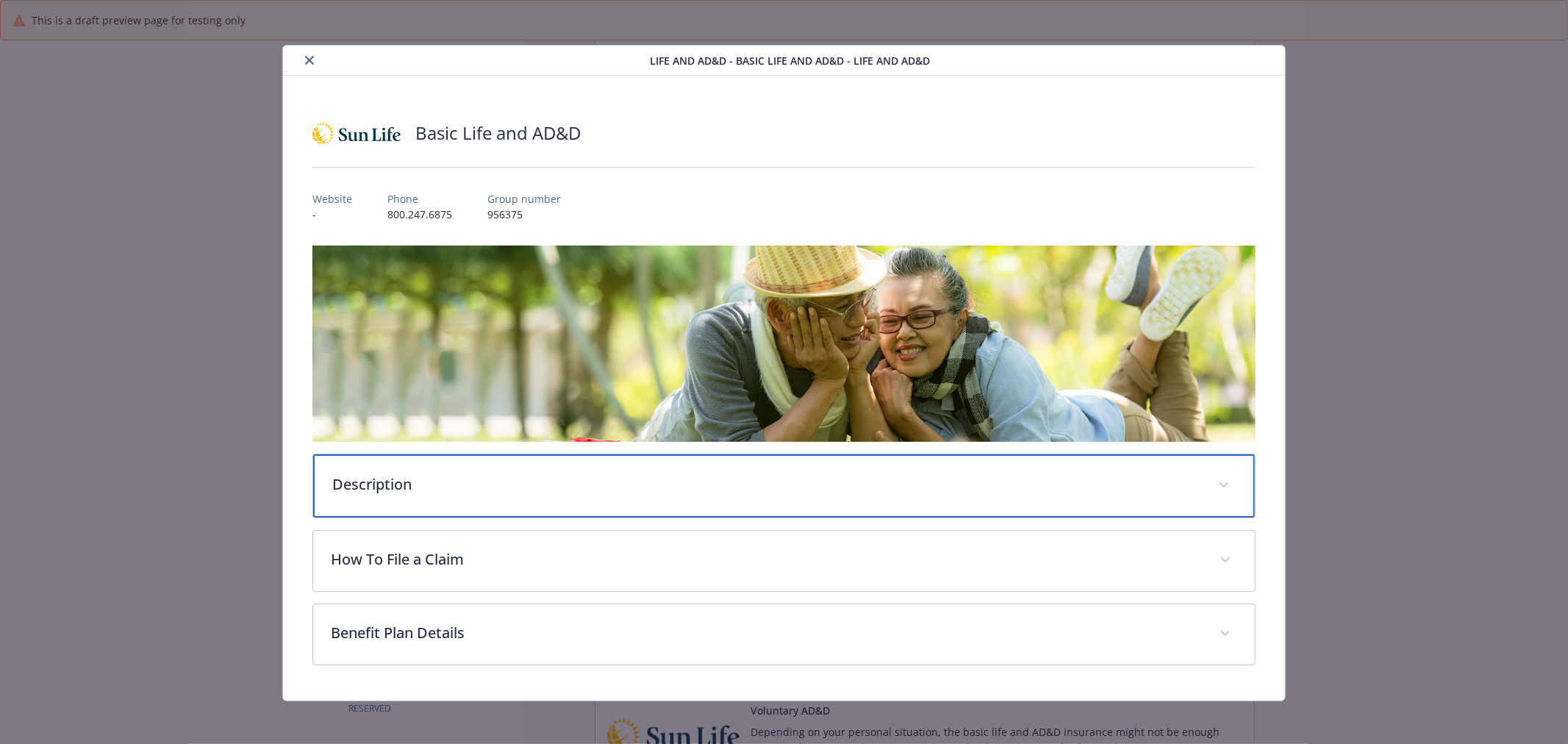
click at [707, 456] on div "Description" at bounding box center [784, 486] width 942 height 63
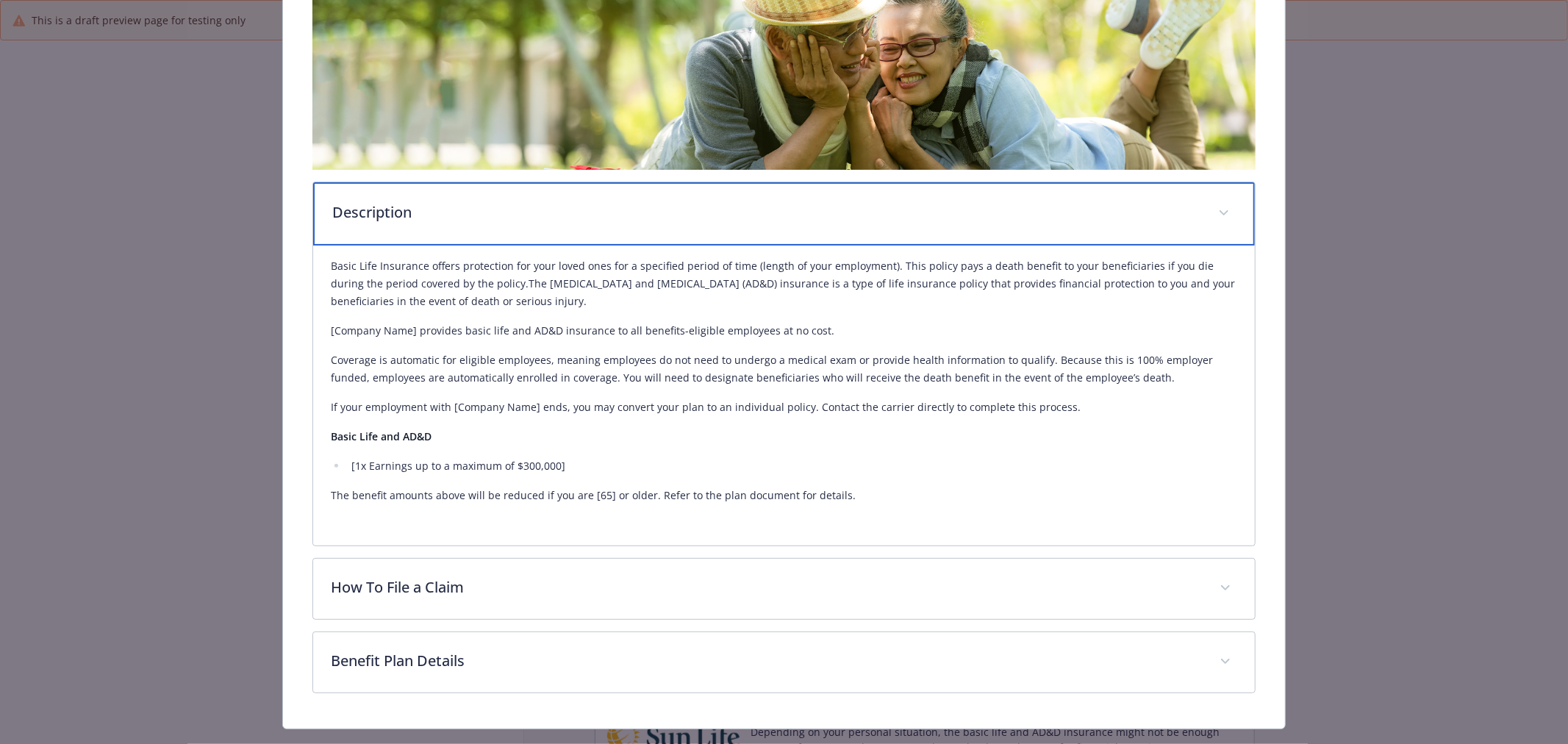
scroll to position [303, 0]
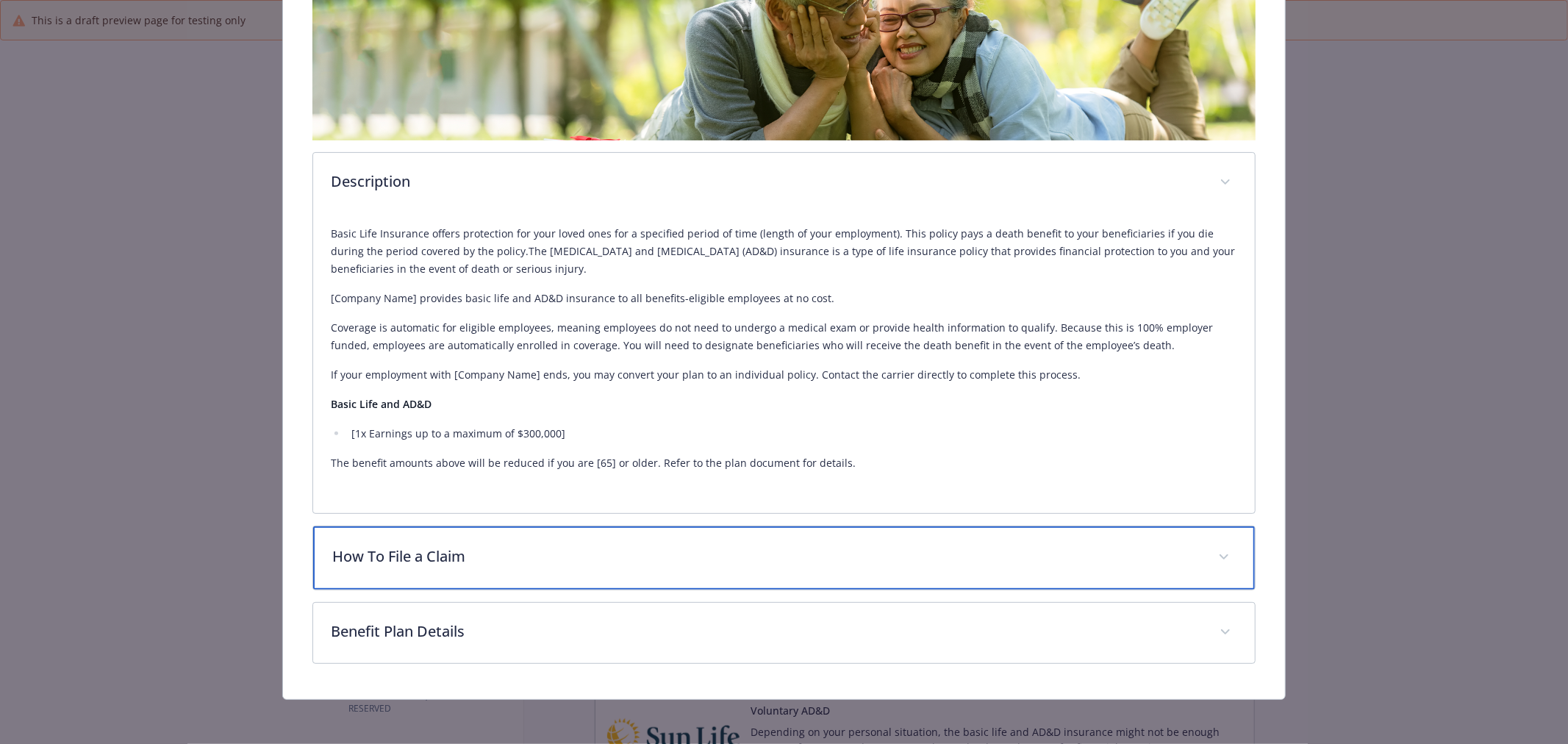
click at [606, 533] on div "How To File a Claim" at bounding box center [784, 557] width 942 height 63
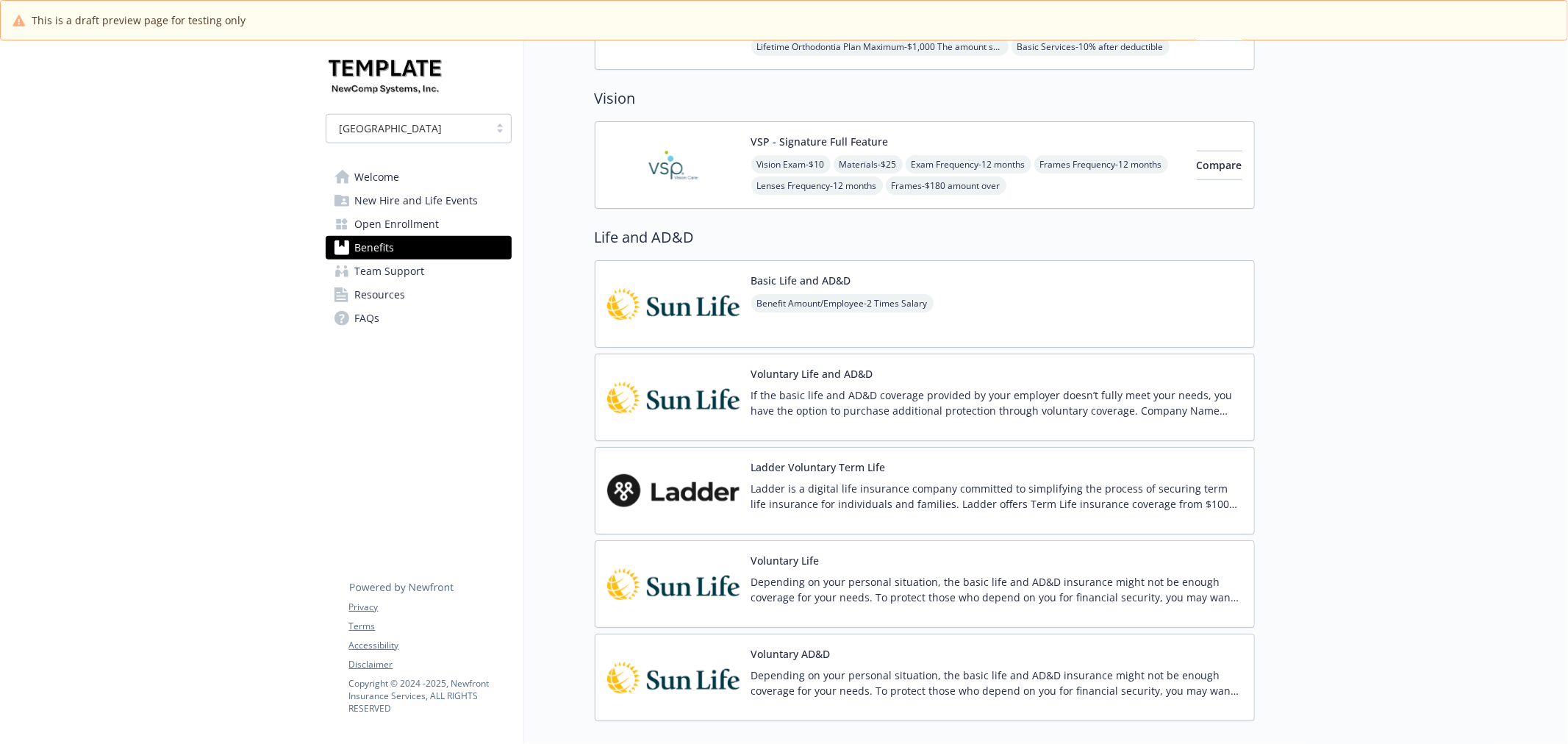
scroll to position [1307, 0]
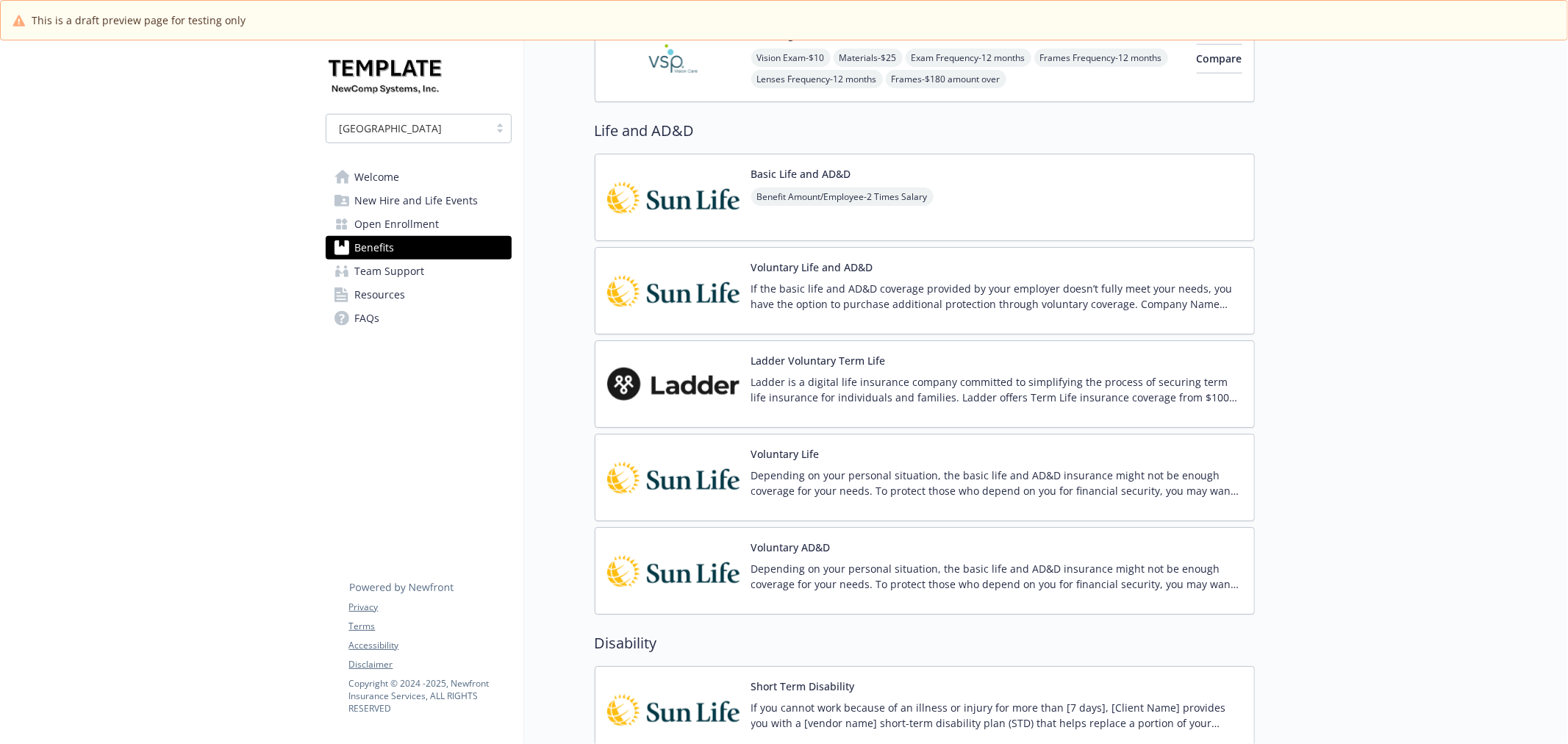
click at [846, 269] on button "Voluntary Life and AD&D" at bounding box center [812, 266] width 122 height 15
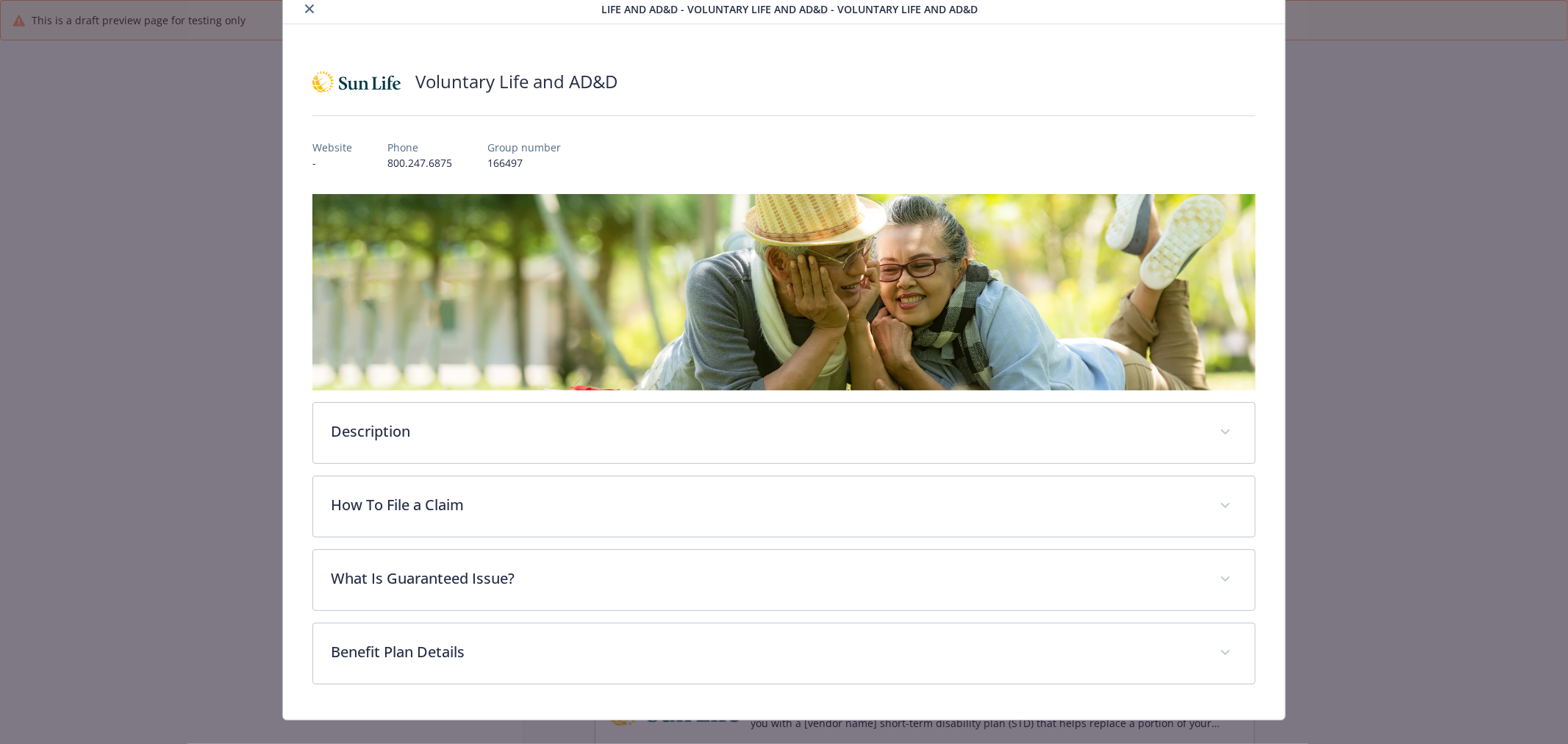
scroll to position [76, 0]
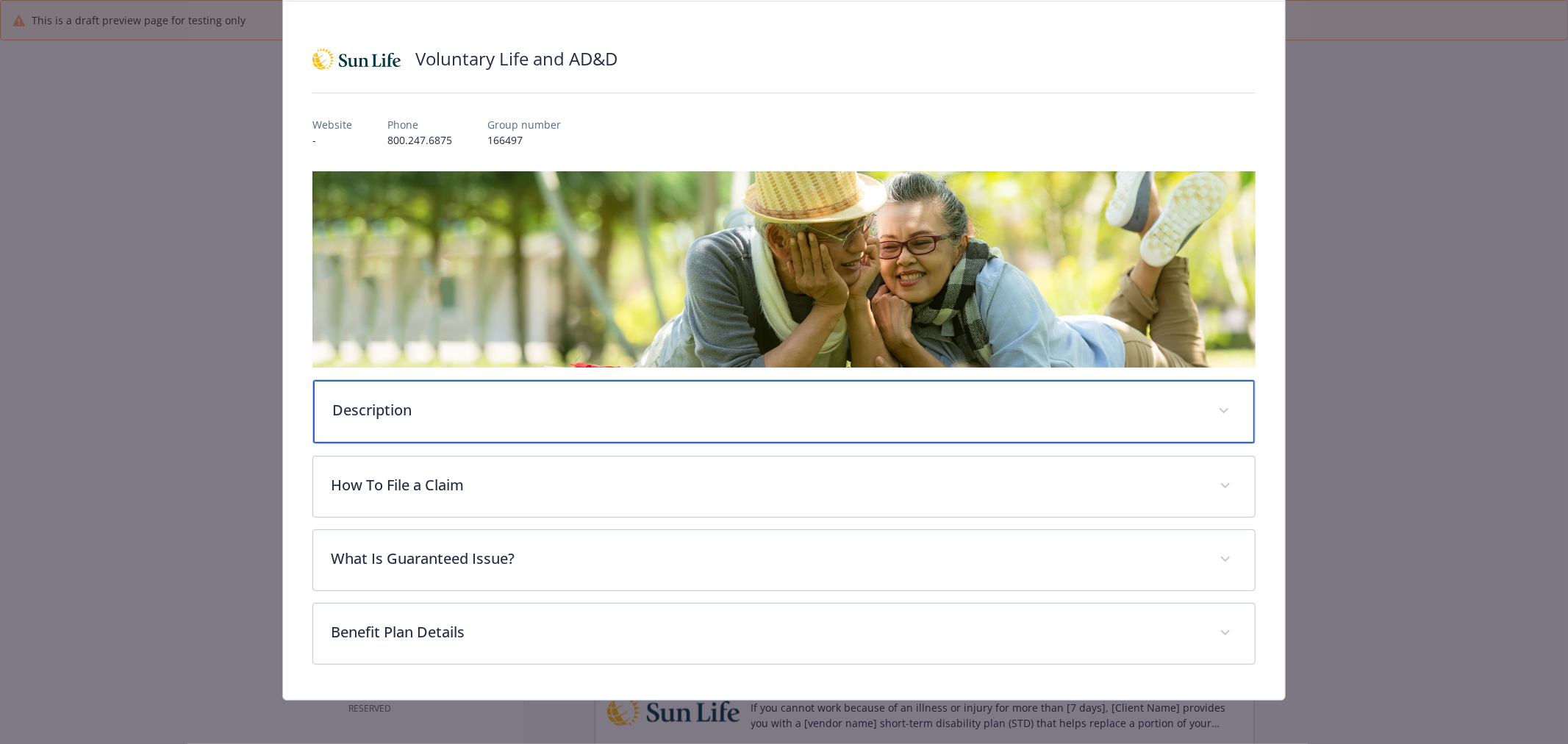
click at [645, 380] on div "Description" at bounding box center [784, 411] width 942 height 63
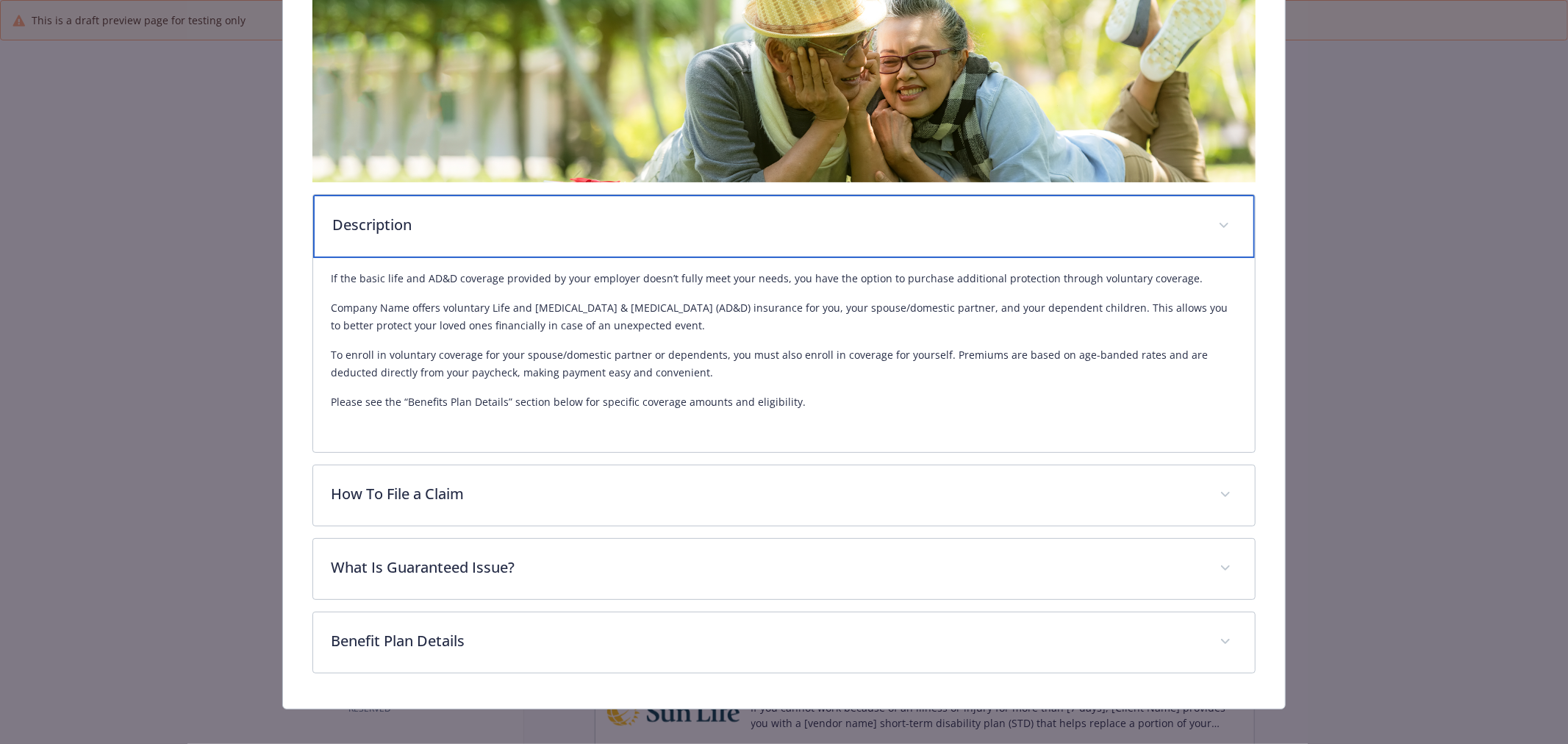
scroll to position [272, 0]
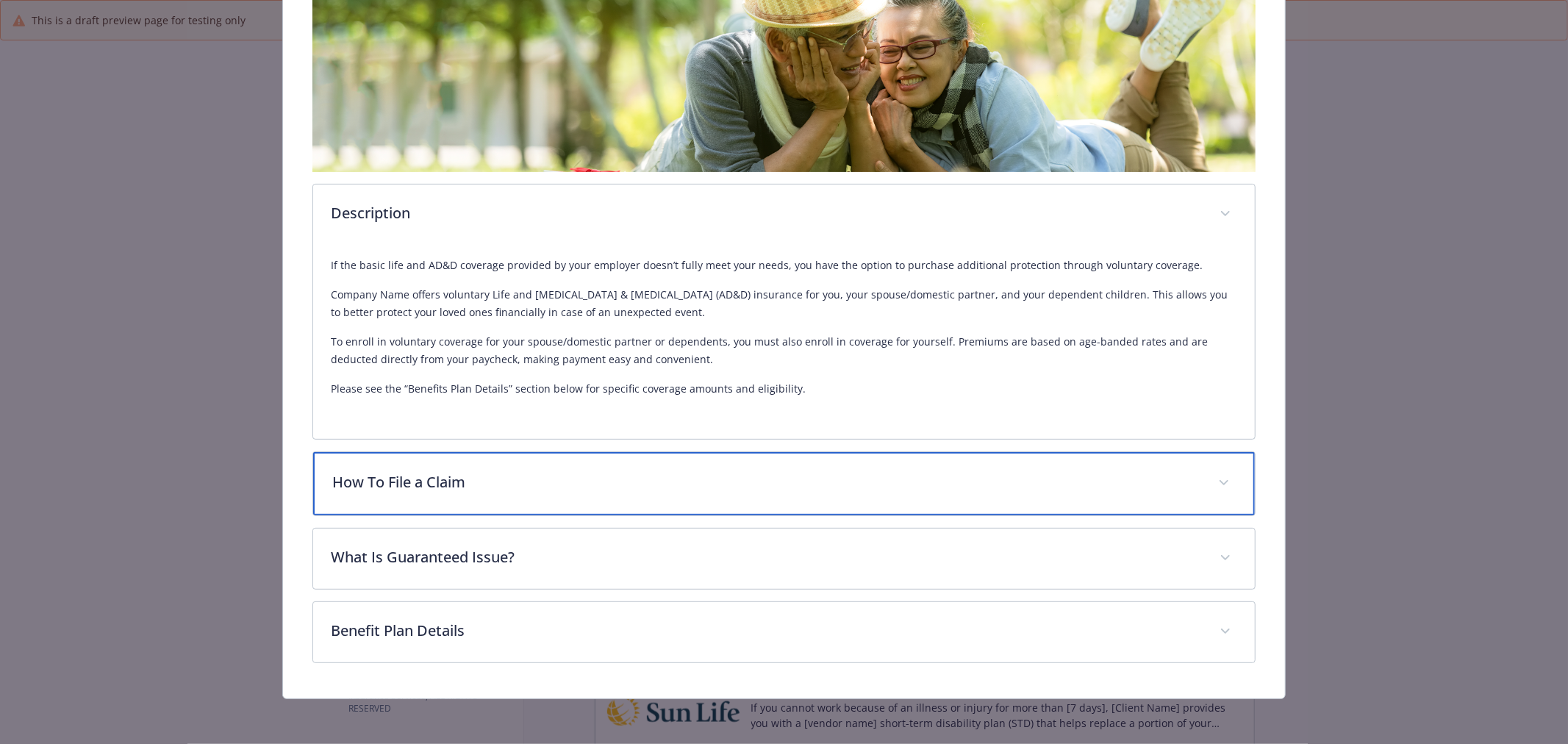
click at [665, 479] on p "How To File a Claim" at bounding box center [766, 482] width 868 height 22
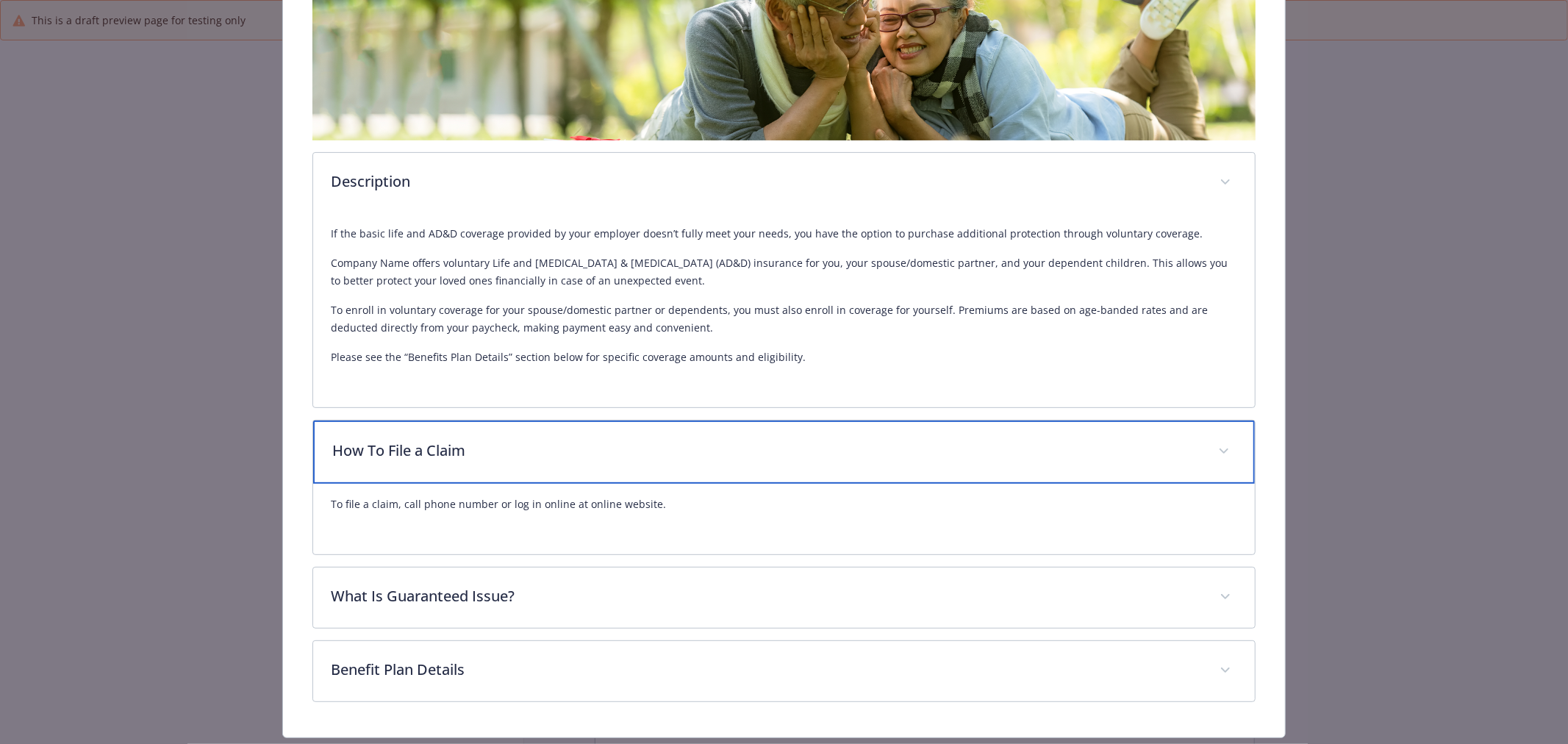
scroll to position [341, 0]
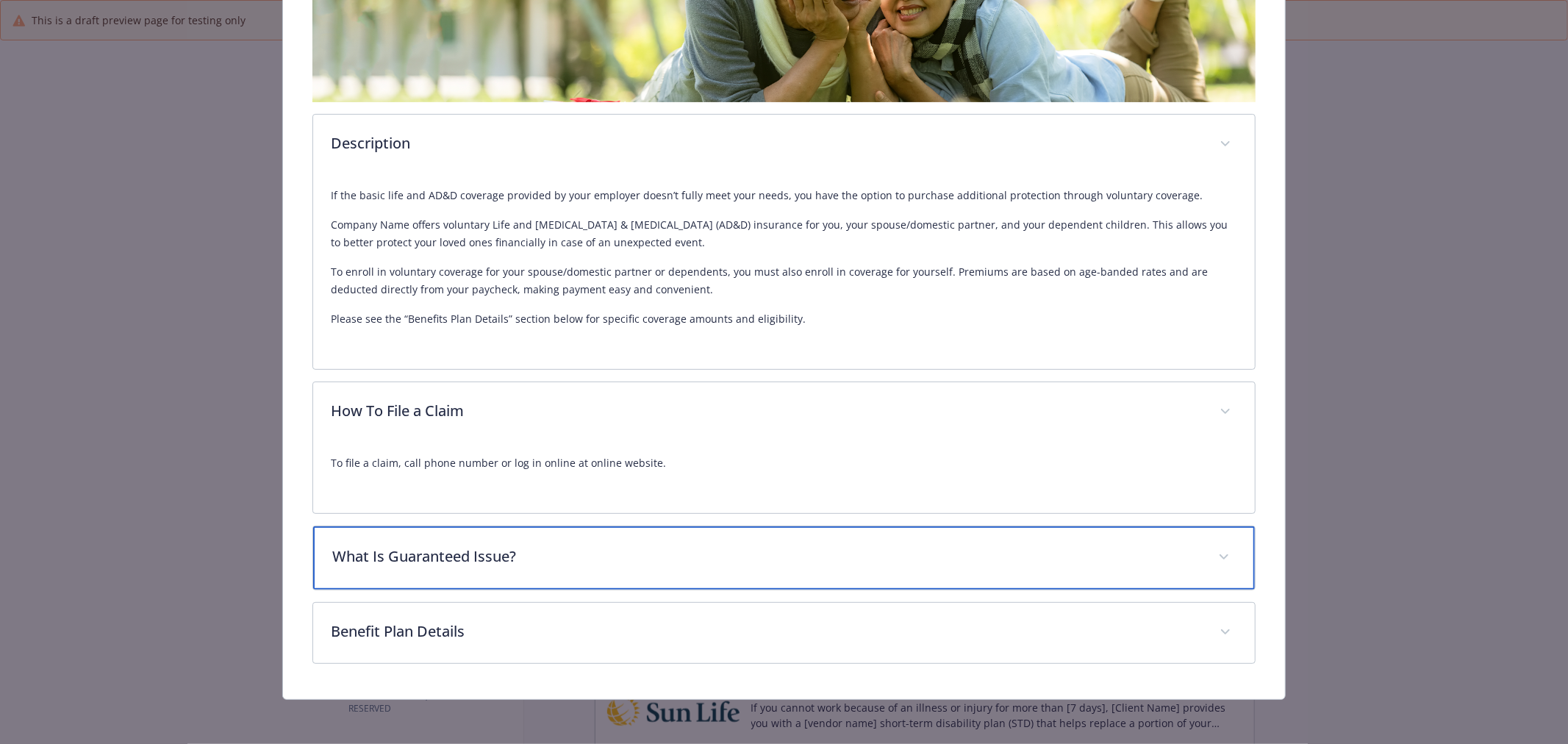
click at [842, 535] on div "What Is Guaranteed Issue?" at bounding box center [784, 557] width 942 height 63
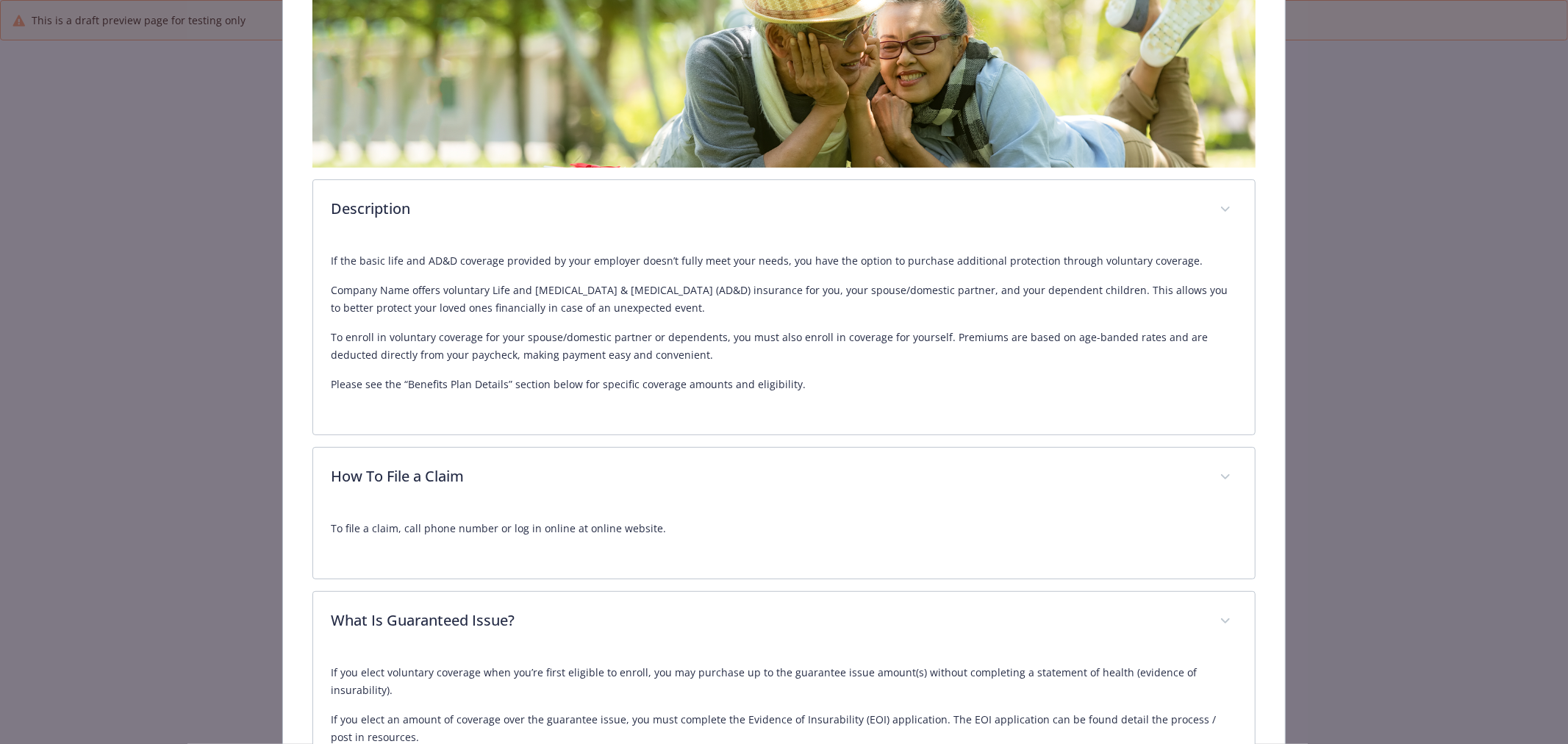
scroll to position [0, 0]
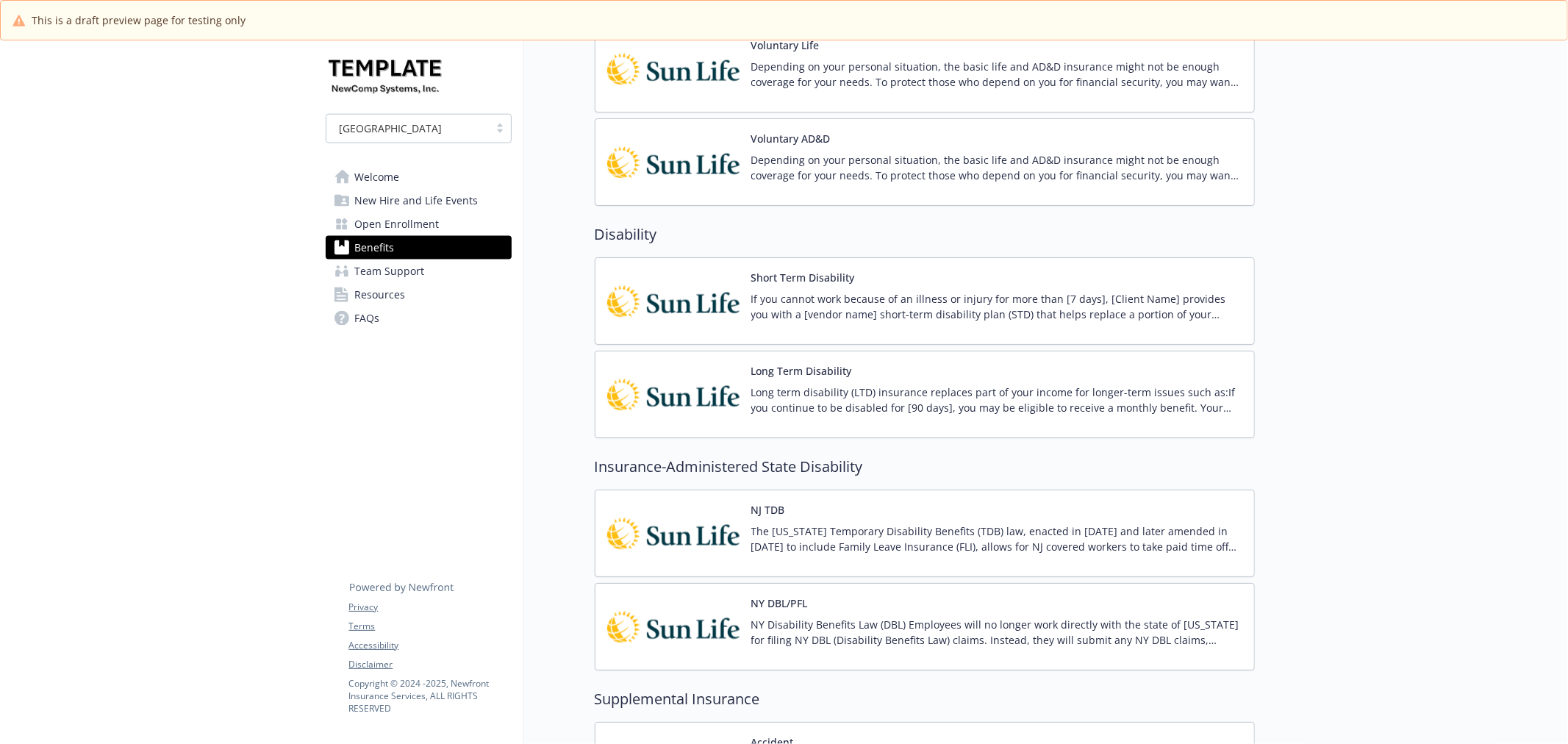
click at [669, 300] on img at bounding box center [673, 301] width 133 height 63
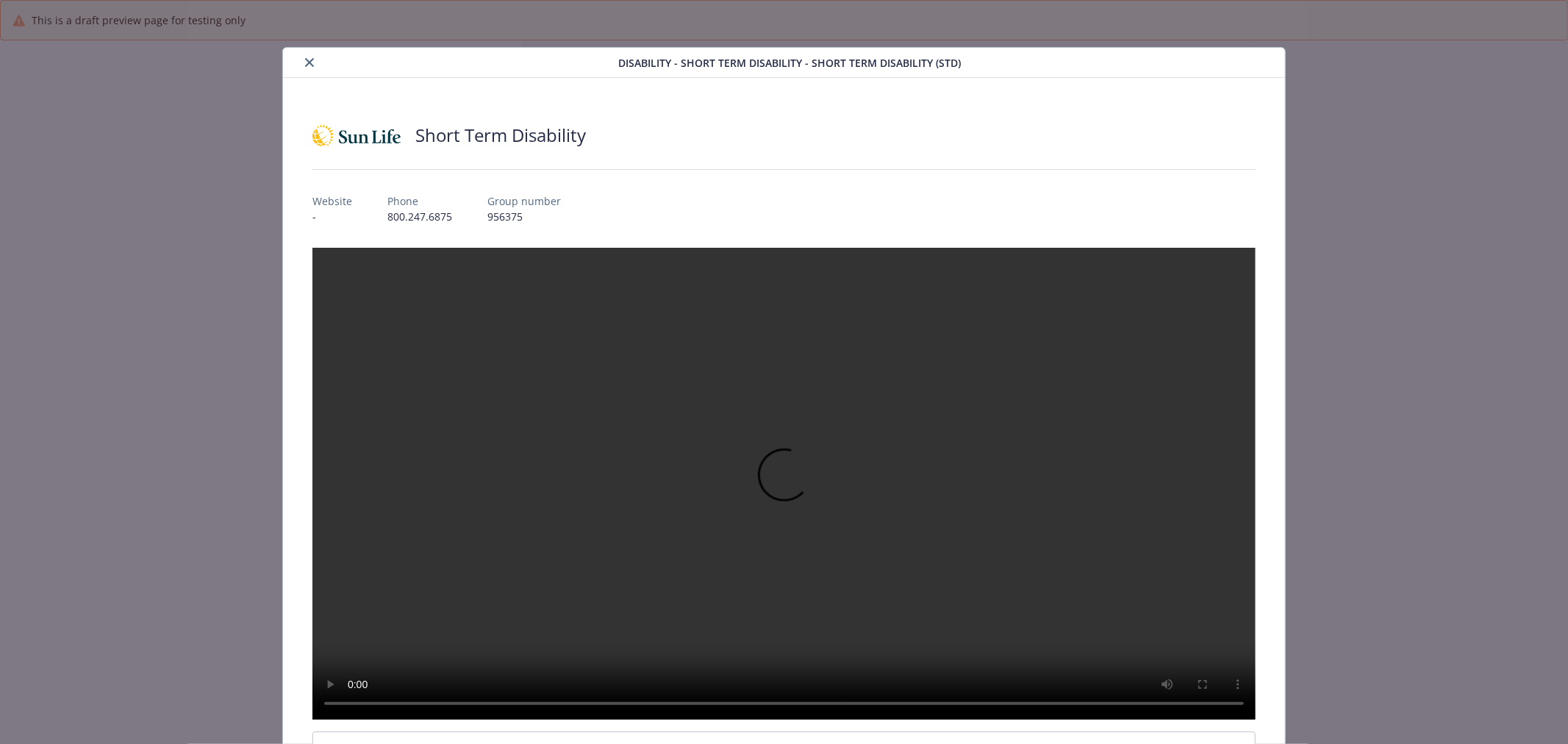
scroll to position [1715, 0]
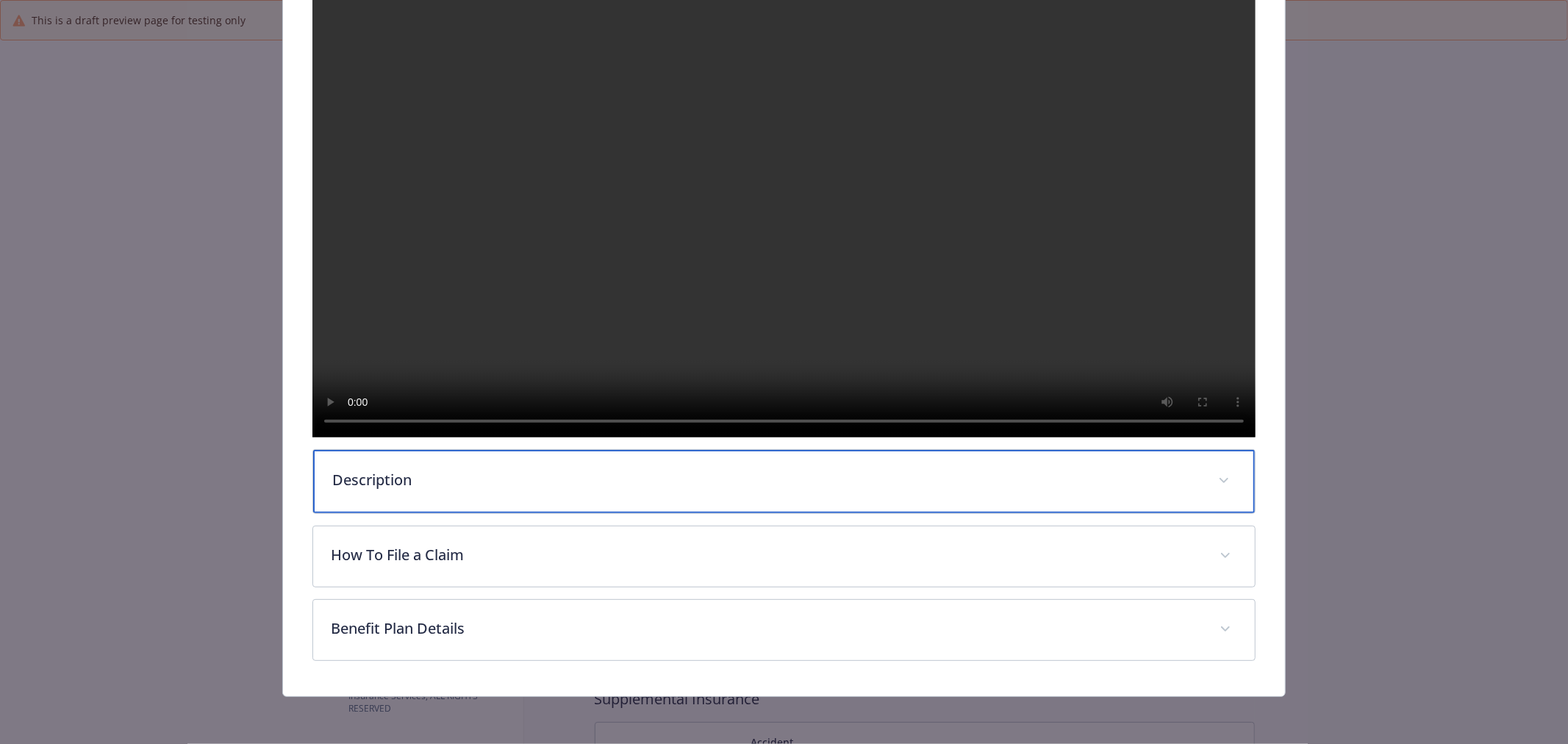
click at [854, 464] on div "Description" at bounding box center [784, 481] width 942 height 63
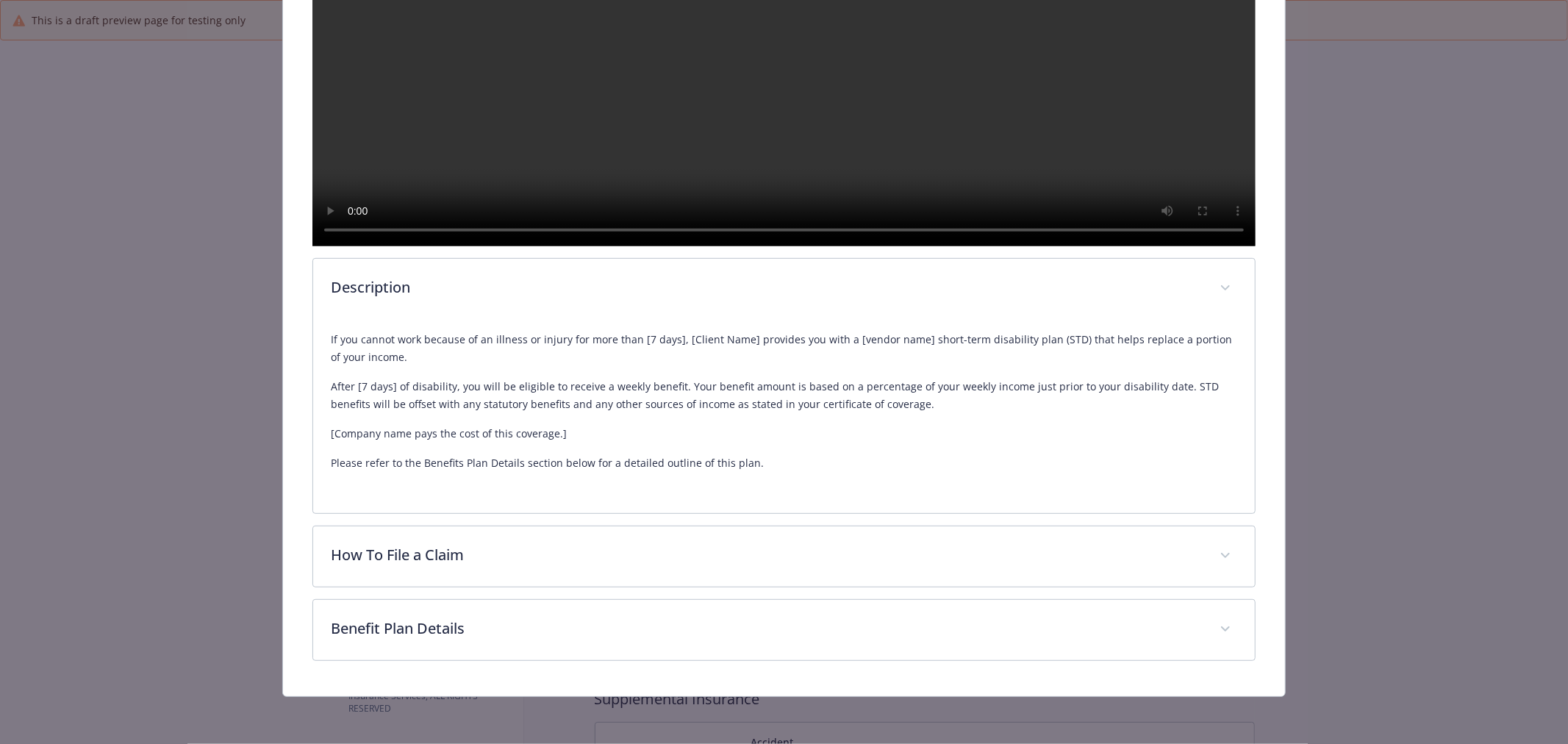
scroll to position [527, 0]
click at [1445, 395] on div "Disability - Short Term Disability - Short Term Disability (STD) Short Term Dis…" at bounding box center [784, 372] width 1568 height 744
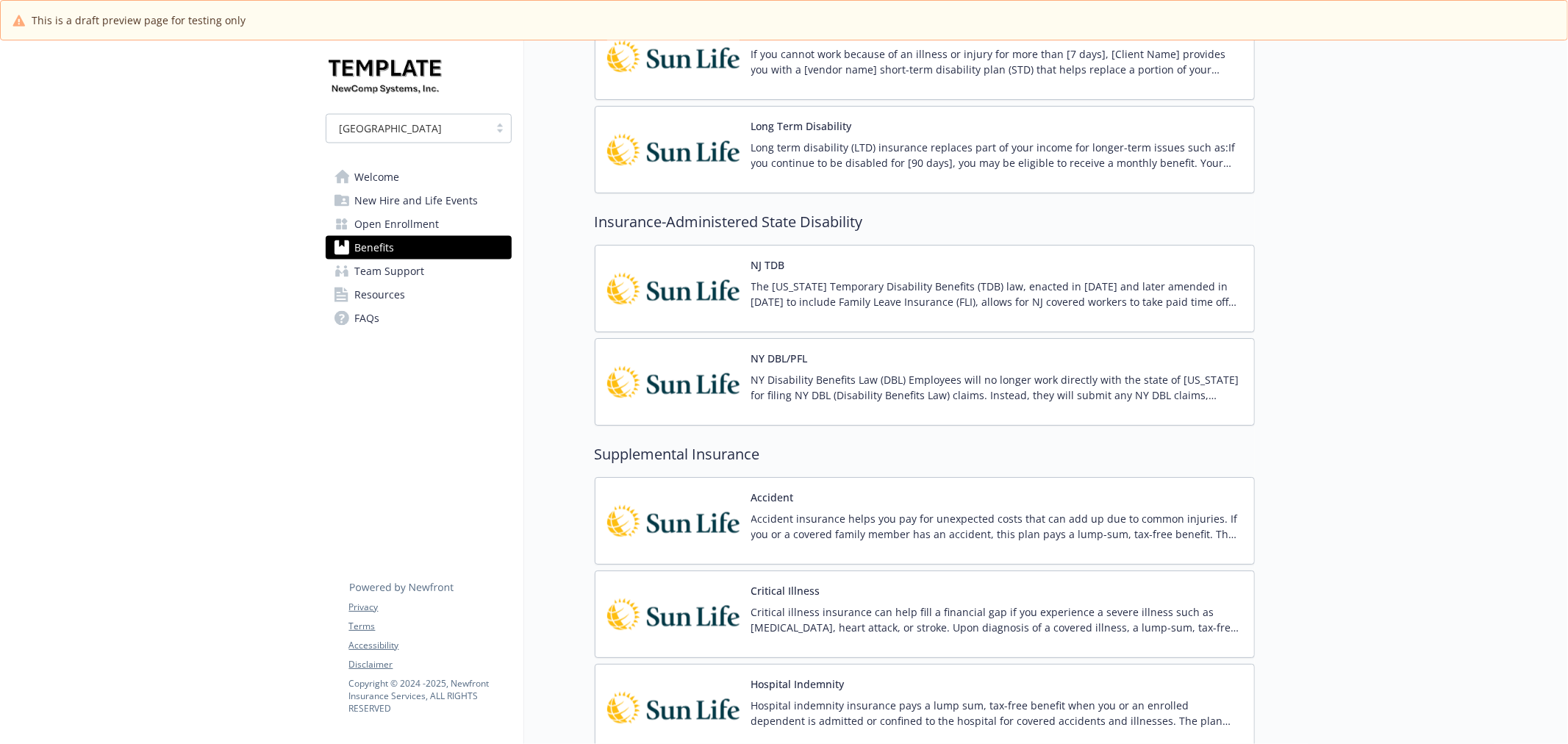
click at [679, 172] on img at bounding box center [673, 150] width 133 height 63
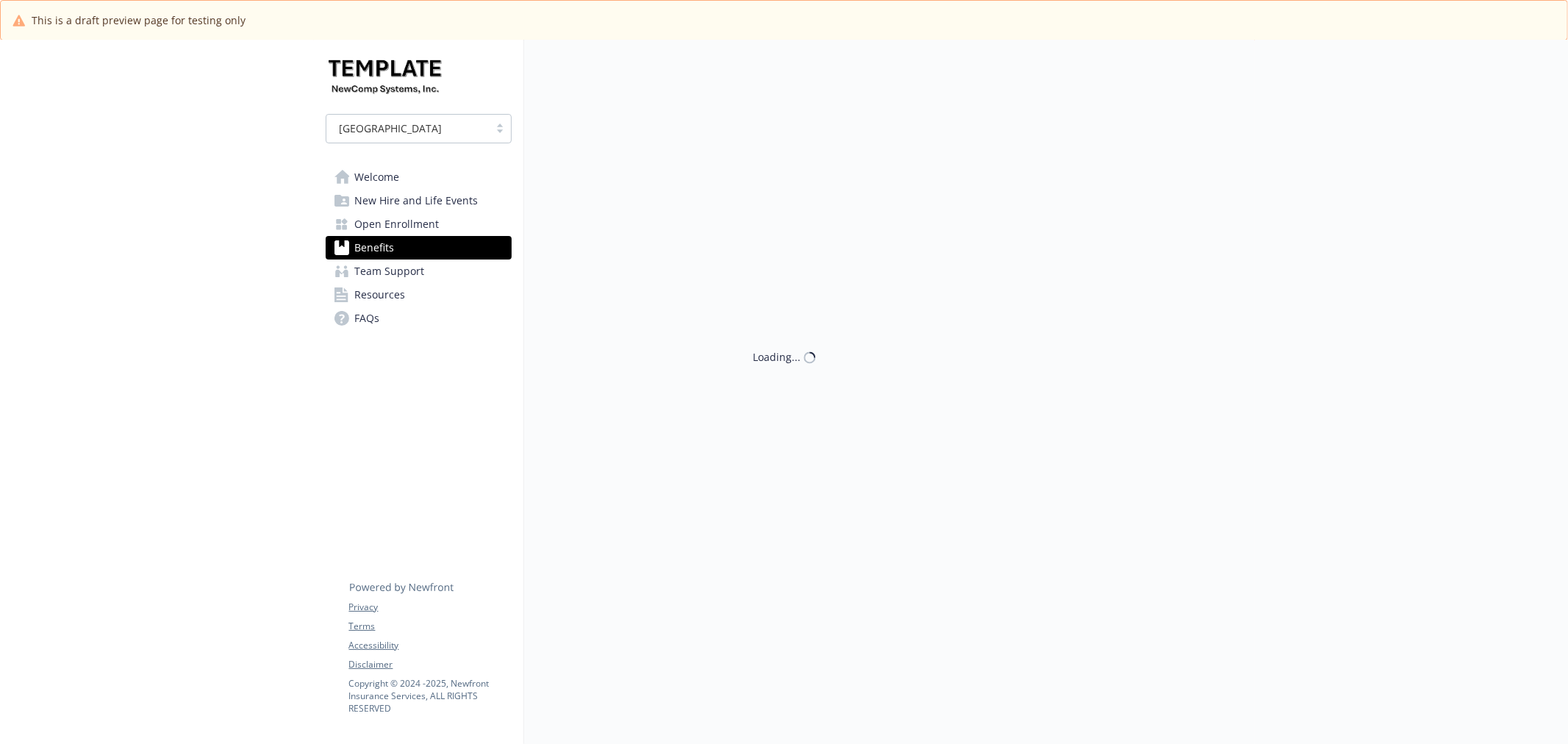
scroll to position [1960, 0]
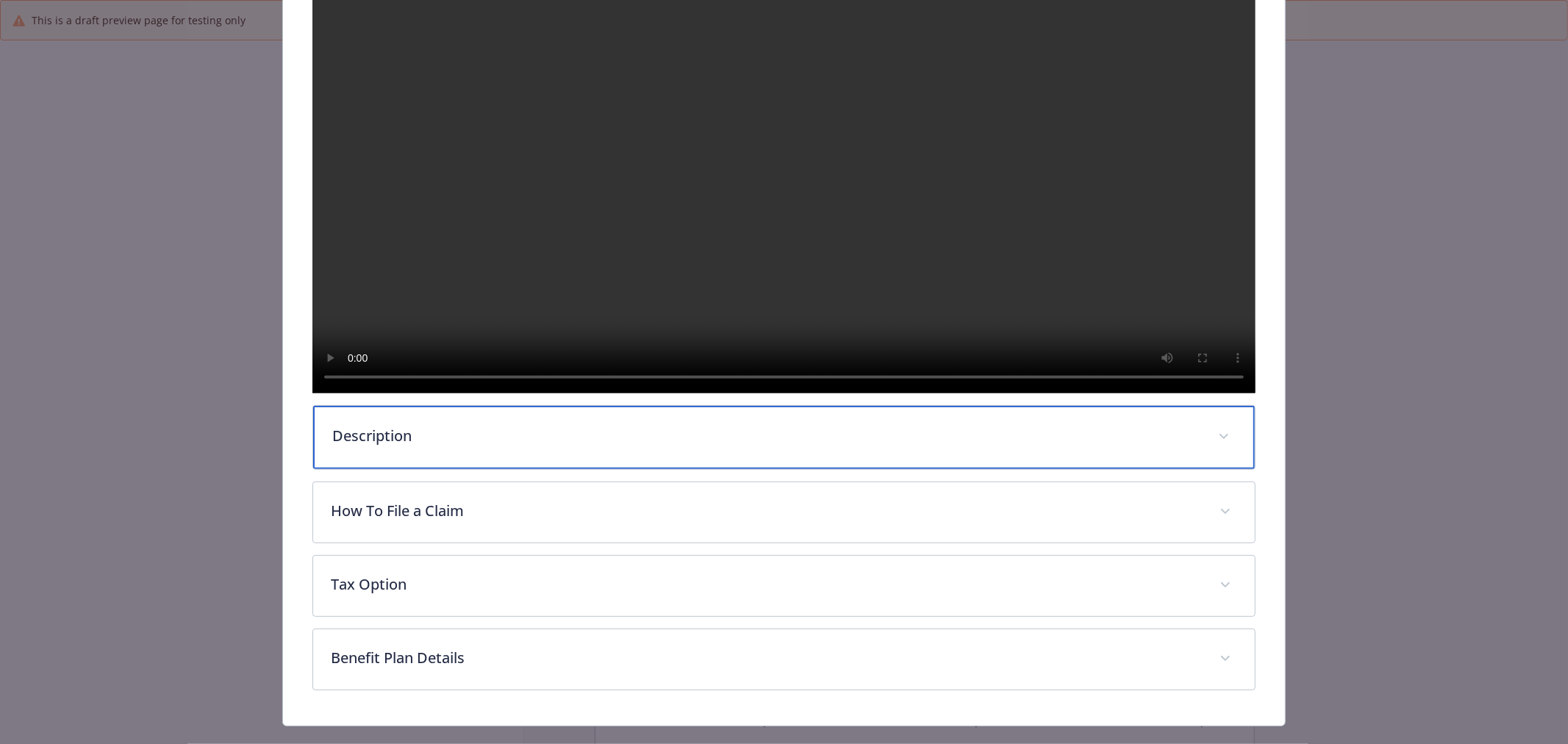
click at [526, 447] on p "Description" at bounding box center [766, 435] width 868 height 22
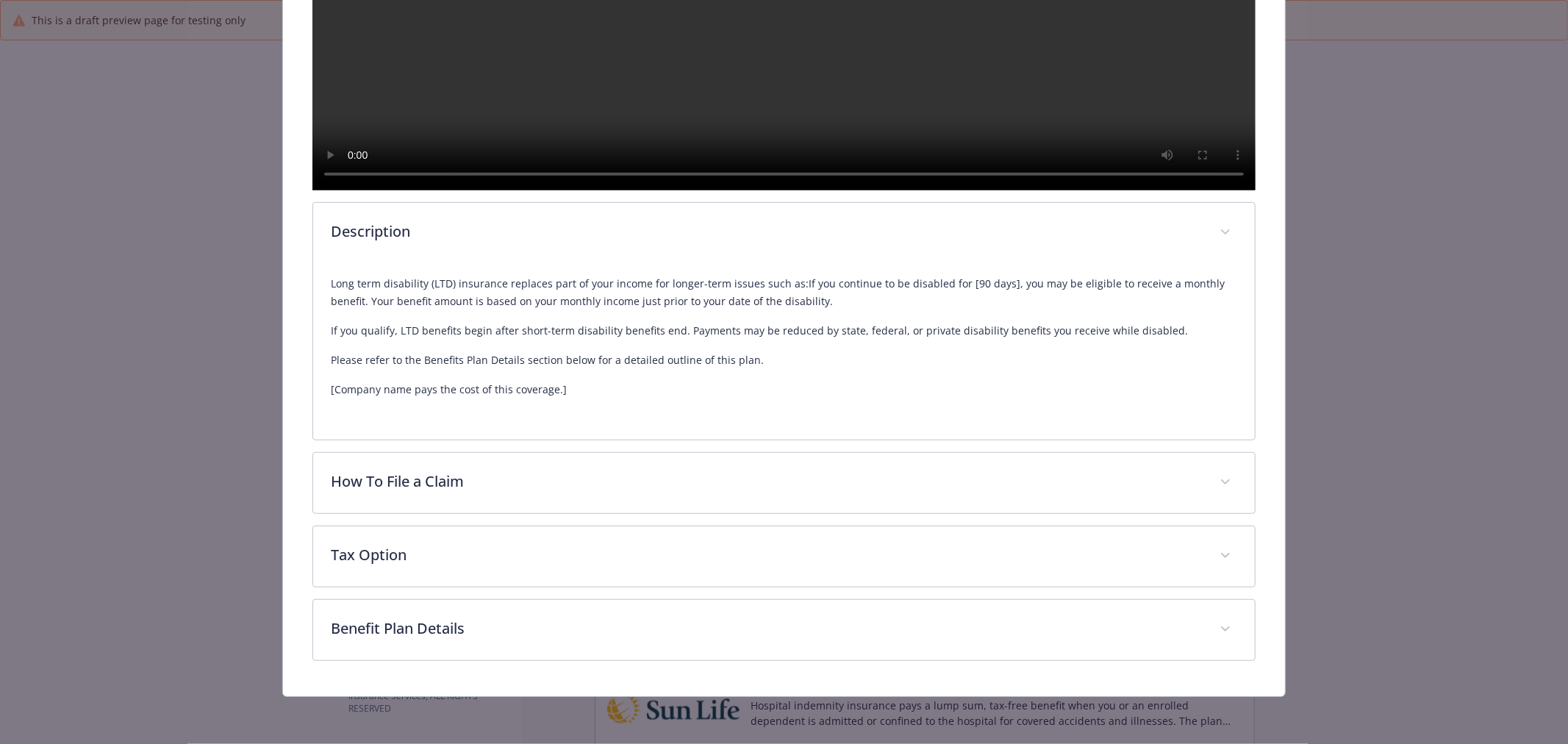
scroll to position [584, 0]
drag, startPoint x: 1403, startPoint y: 484, endPoint x: 1434, endPoint y: 484, distance: 31.0
click at [1403, 484] on div "Disability - Long Term Disability - Long Term Disability (LTD) Long Term Disabi…" at bounding box center [784, 372] width 1568 height 744
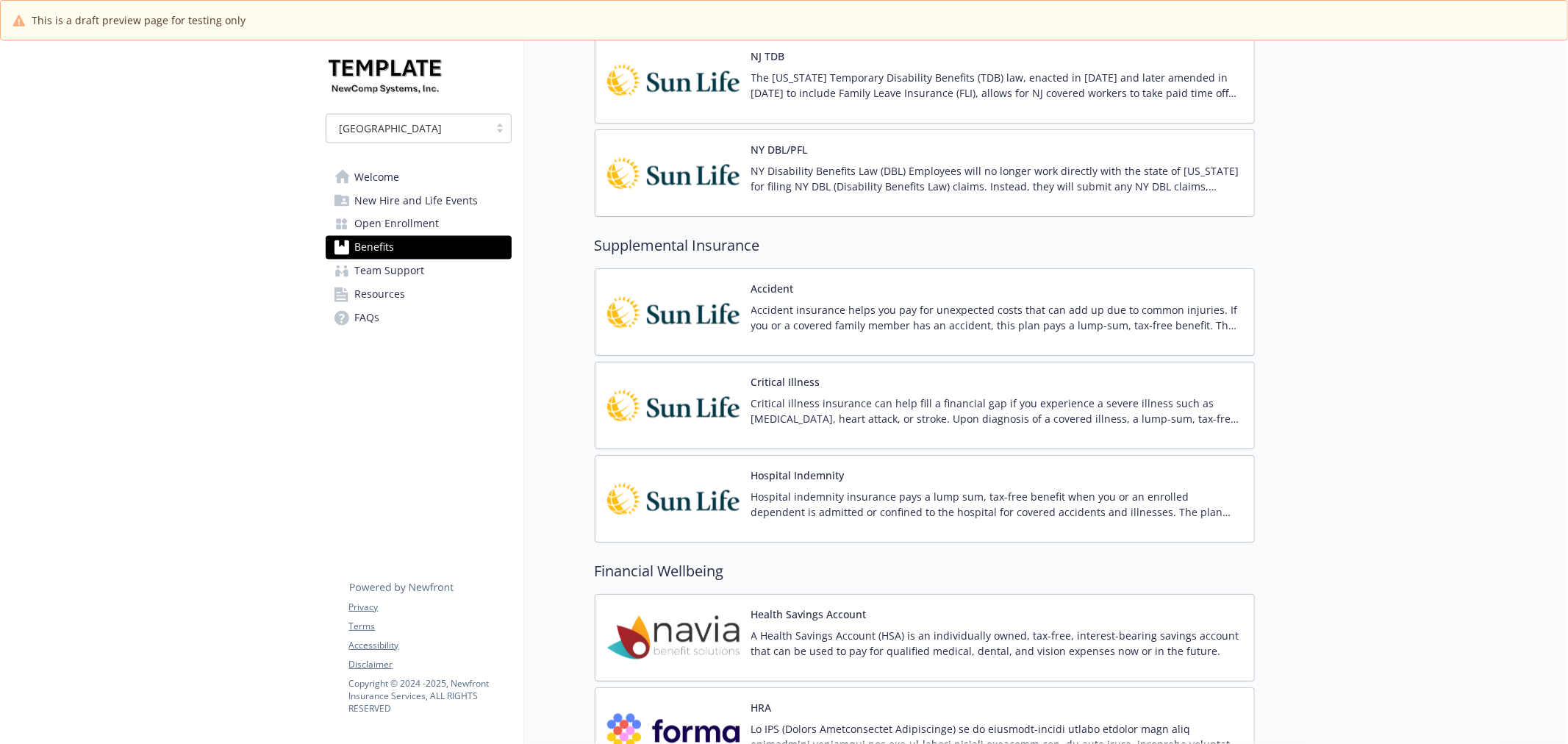
scroll to position [2205, 0]
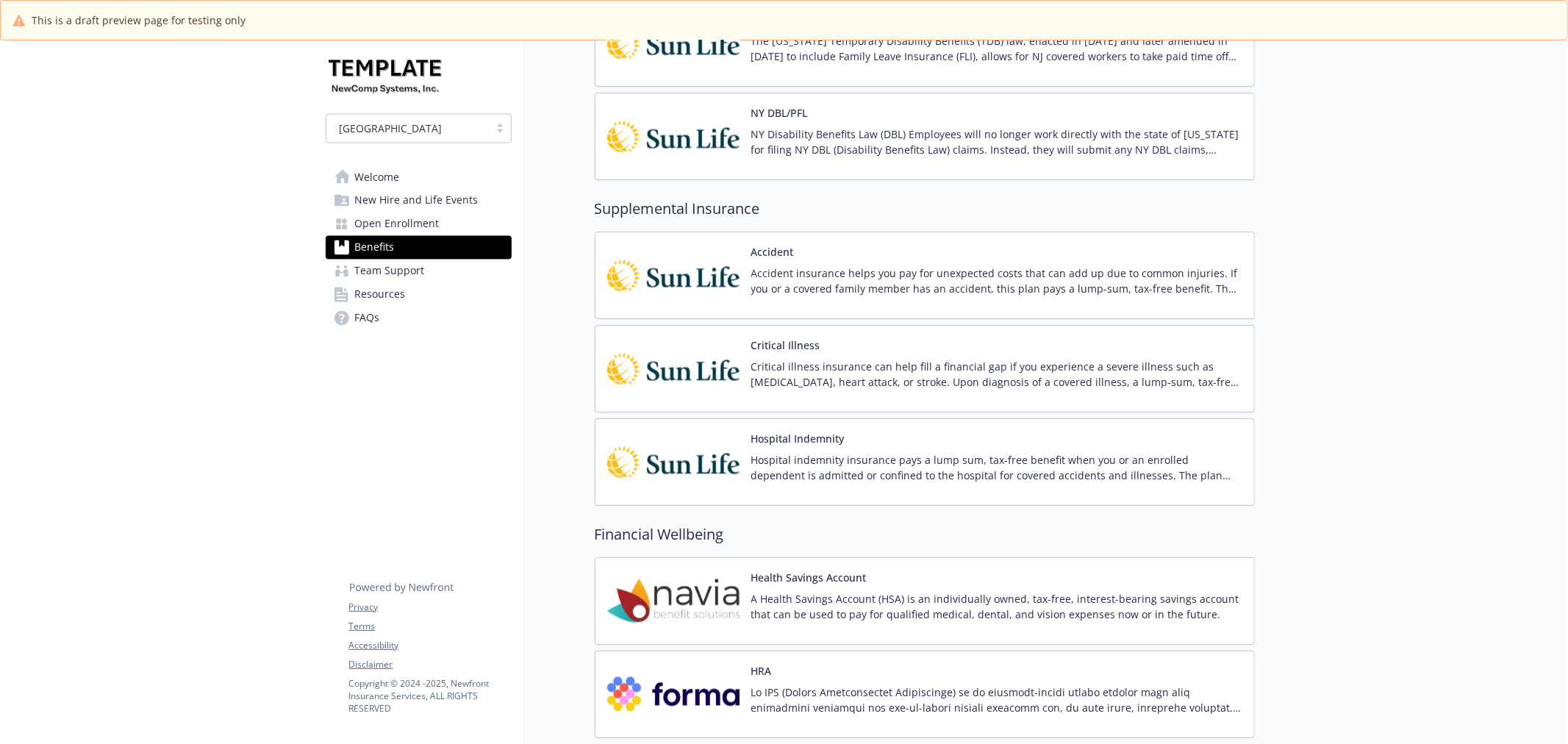
click at [714, 303] on img at bounding box center [673, 275] width 133 height 63
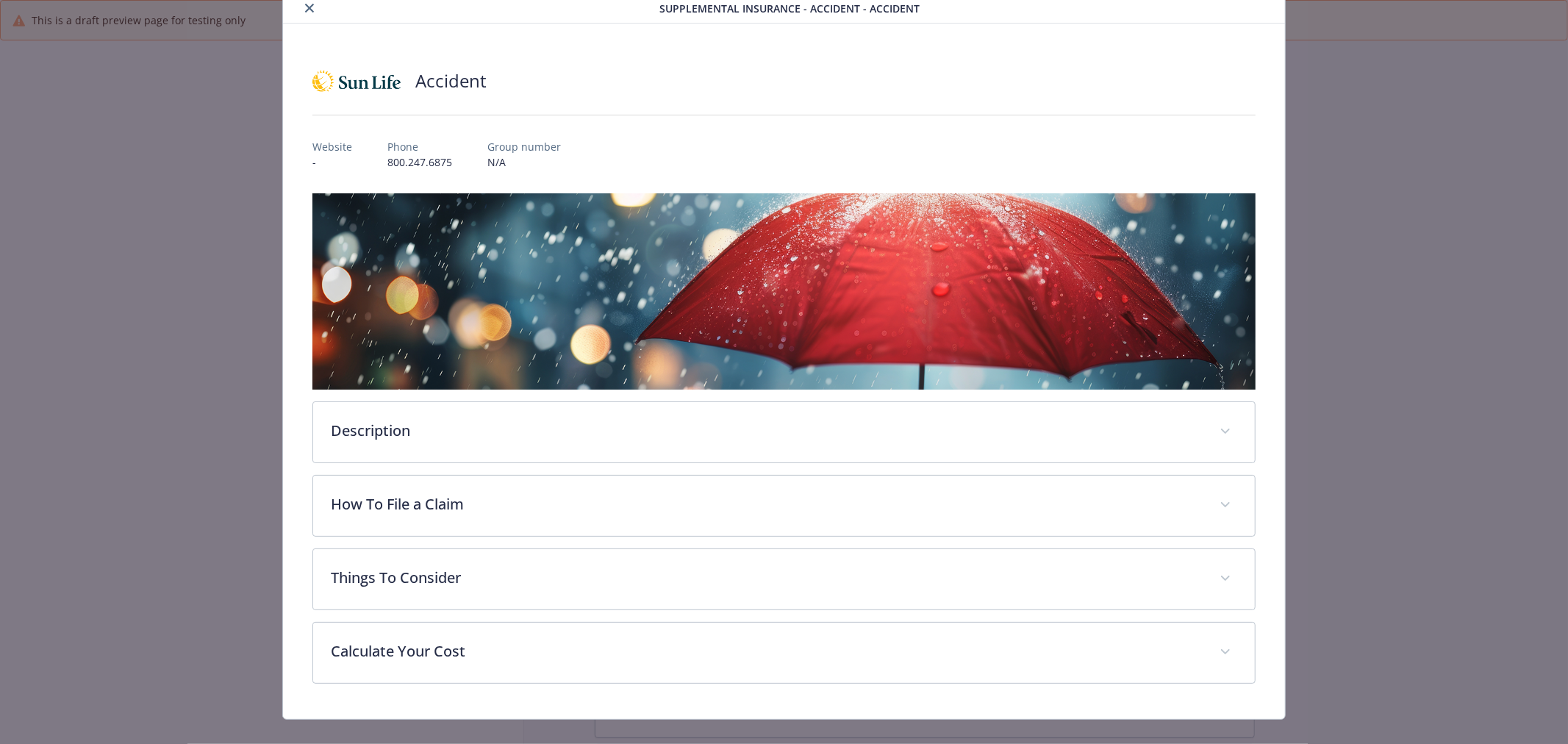
scroll to position [76, 0]
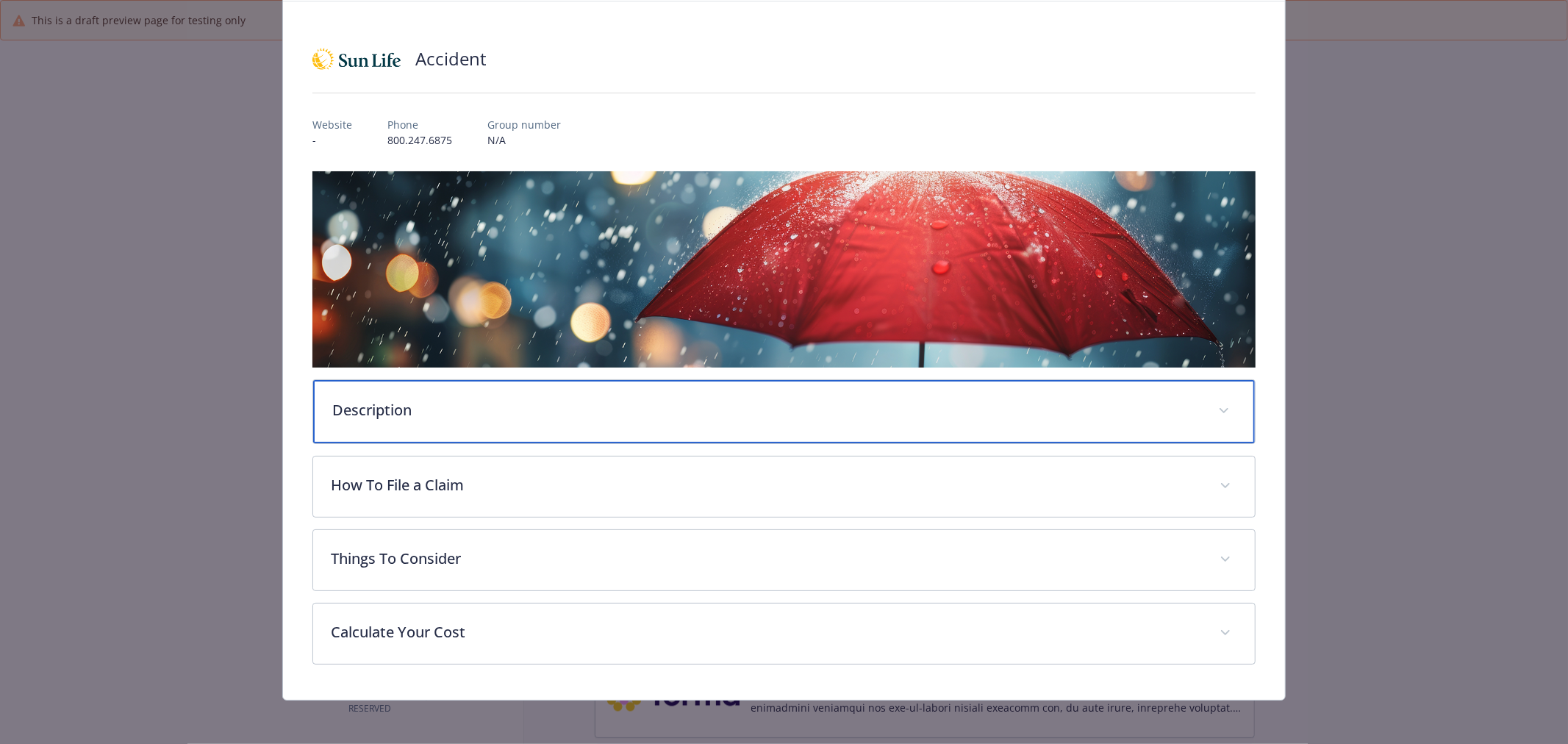
click at [980, 400] on p "Description" at bounding box center [766, 410] width 868 height 22
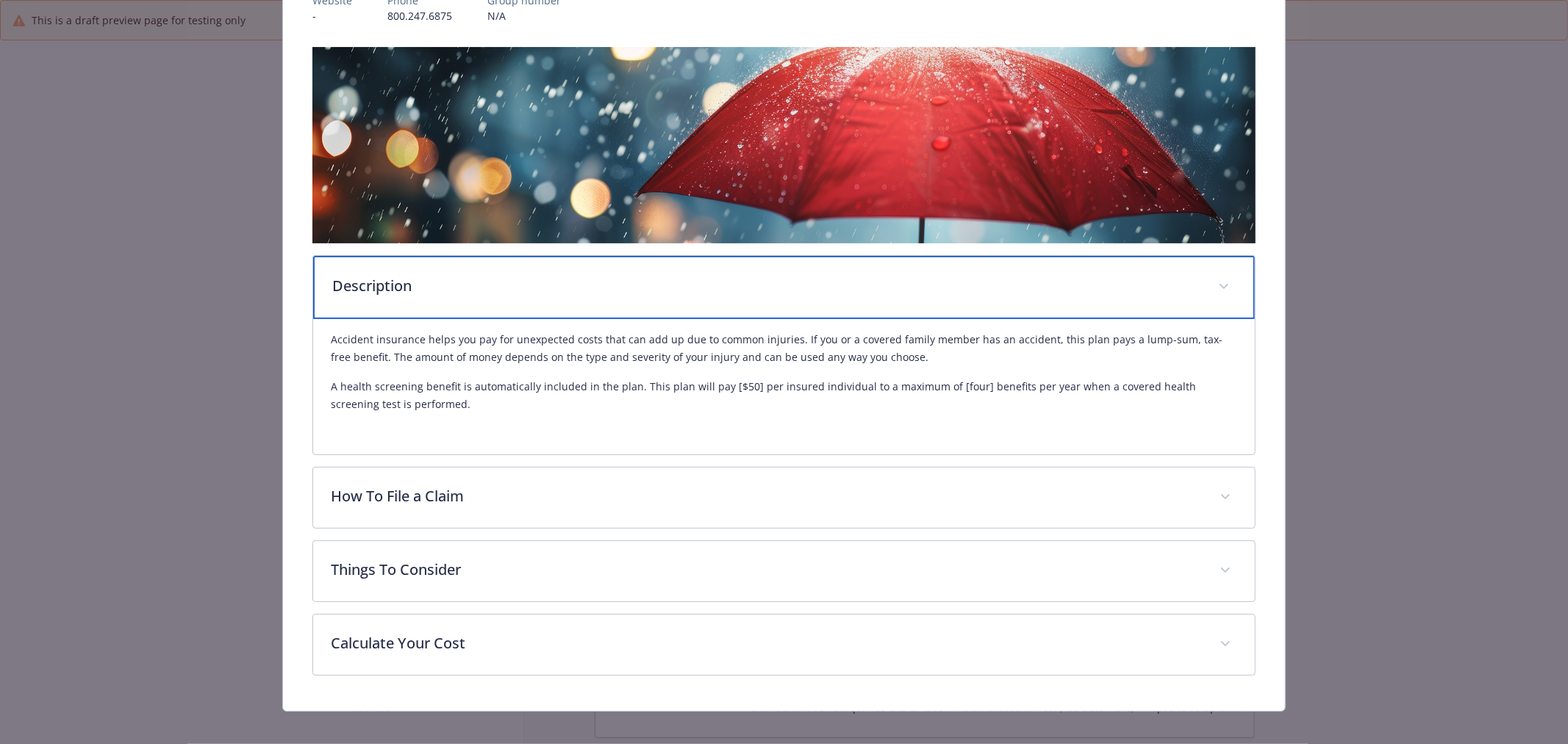
scroll to position [213, 0]
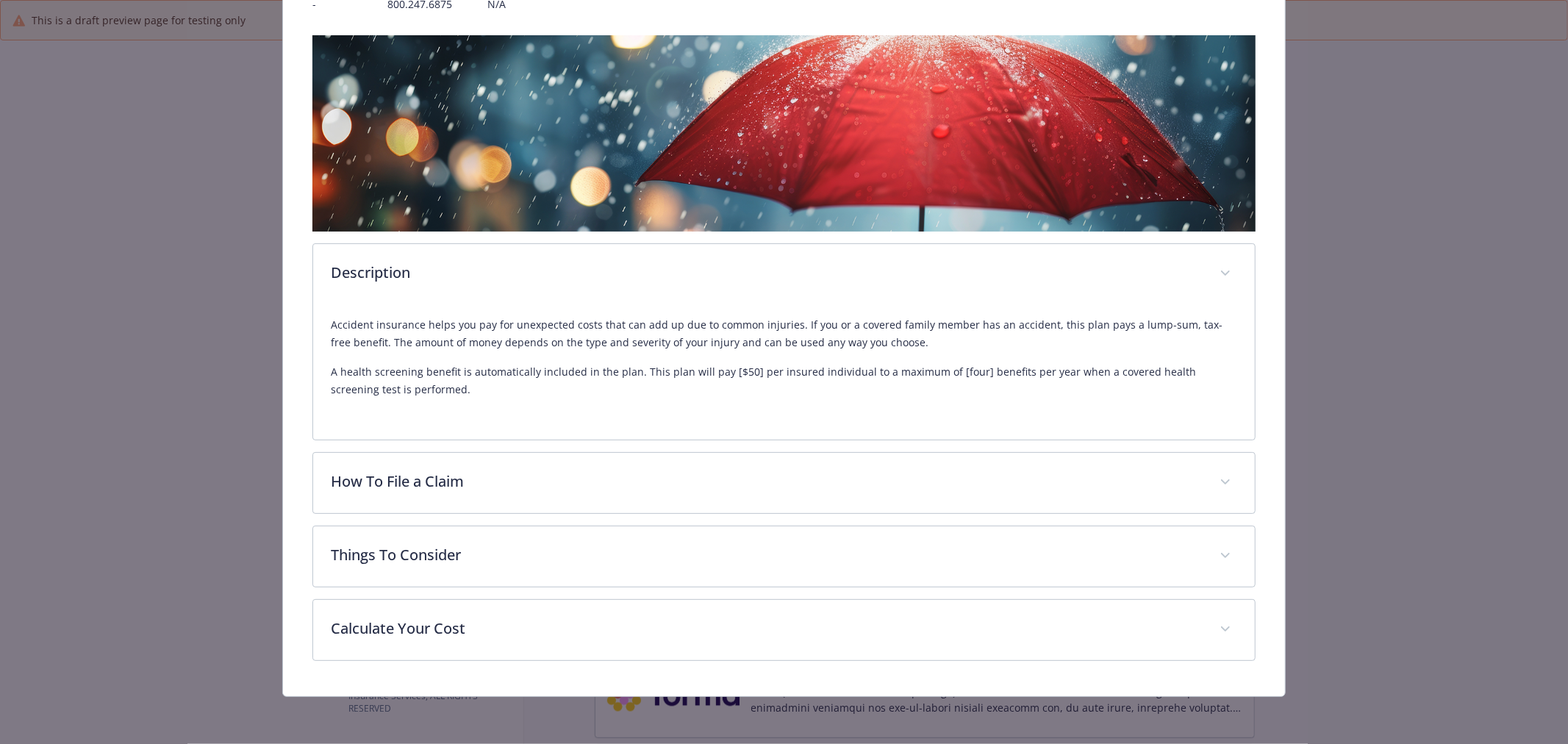
click at [630, 452] on div "How To File a Claim To file a claim, call [phone number] or log in online at [o…" at bounding box center [784, 483] width 943 height 62
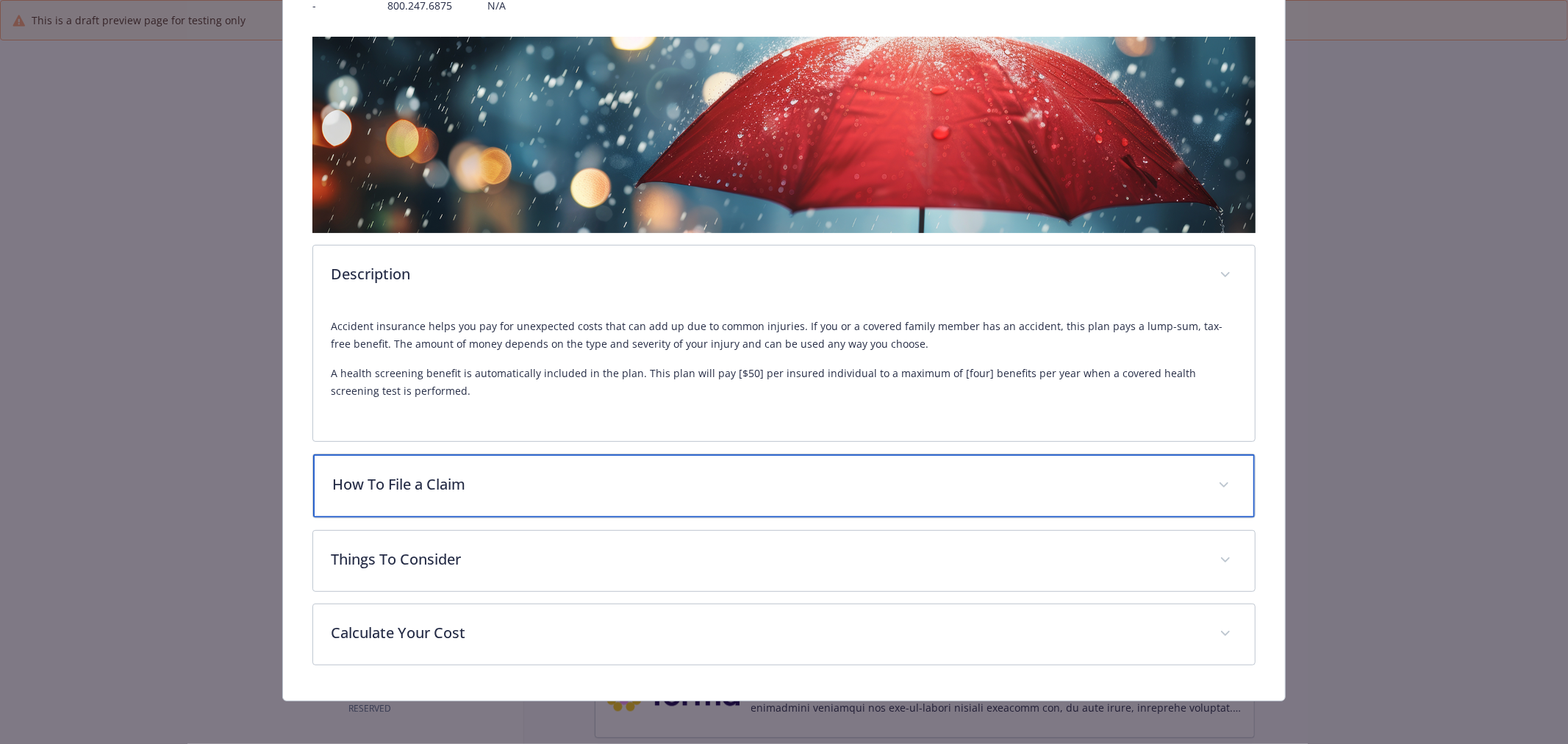
click at [630, 474] on p "How To File a Claim" at bounding box center [766, 484] width 868 height 22
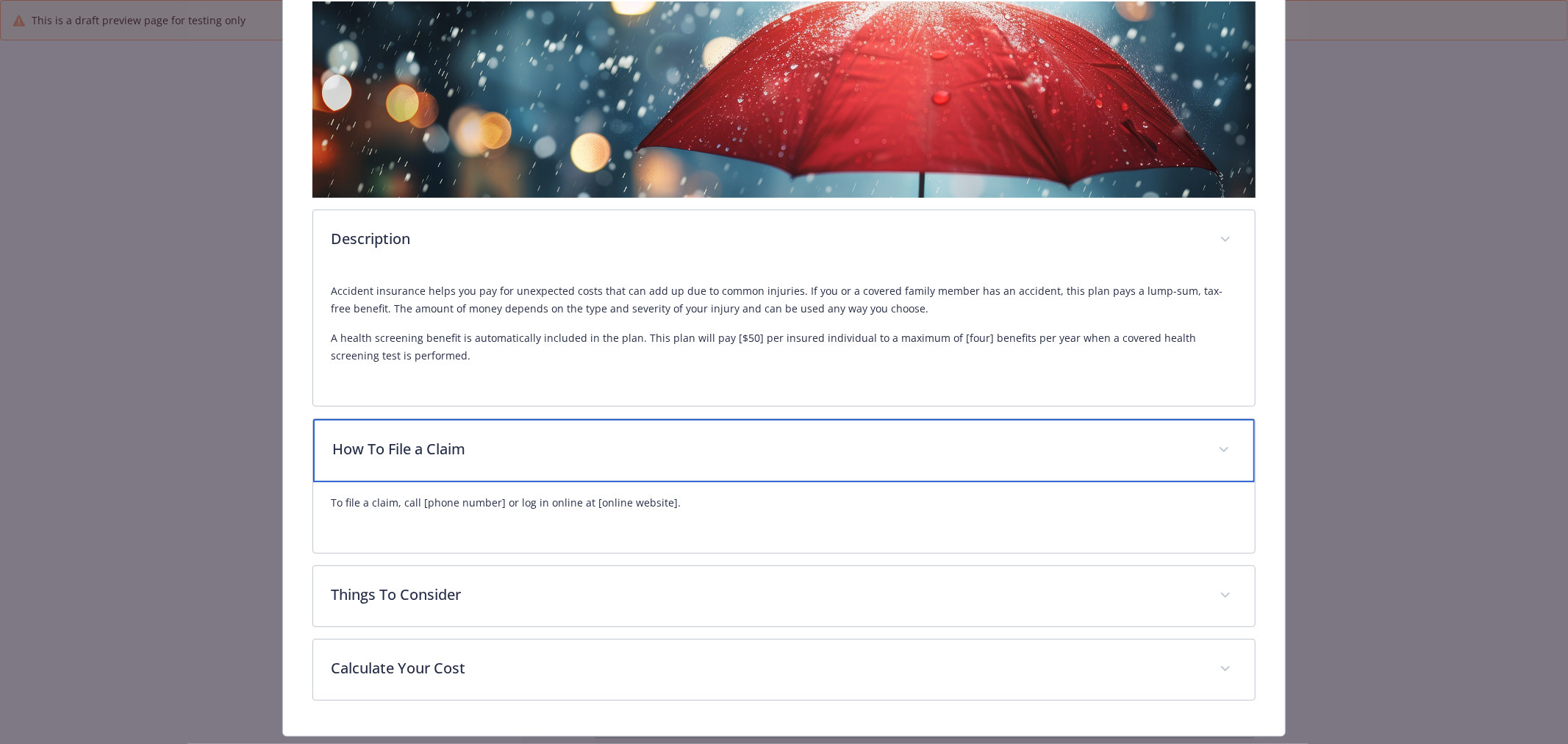
scroll to position [283, 0]
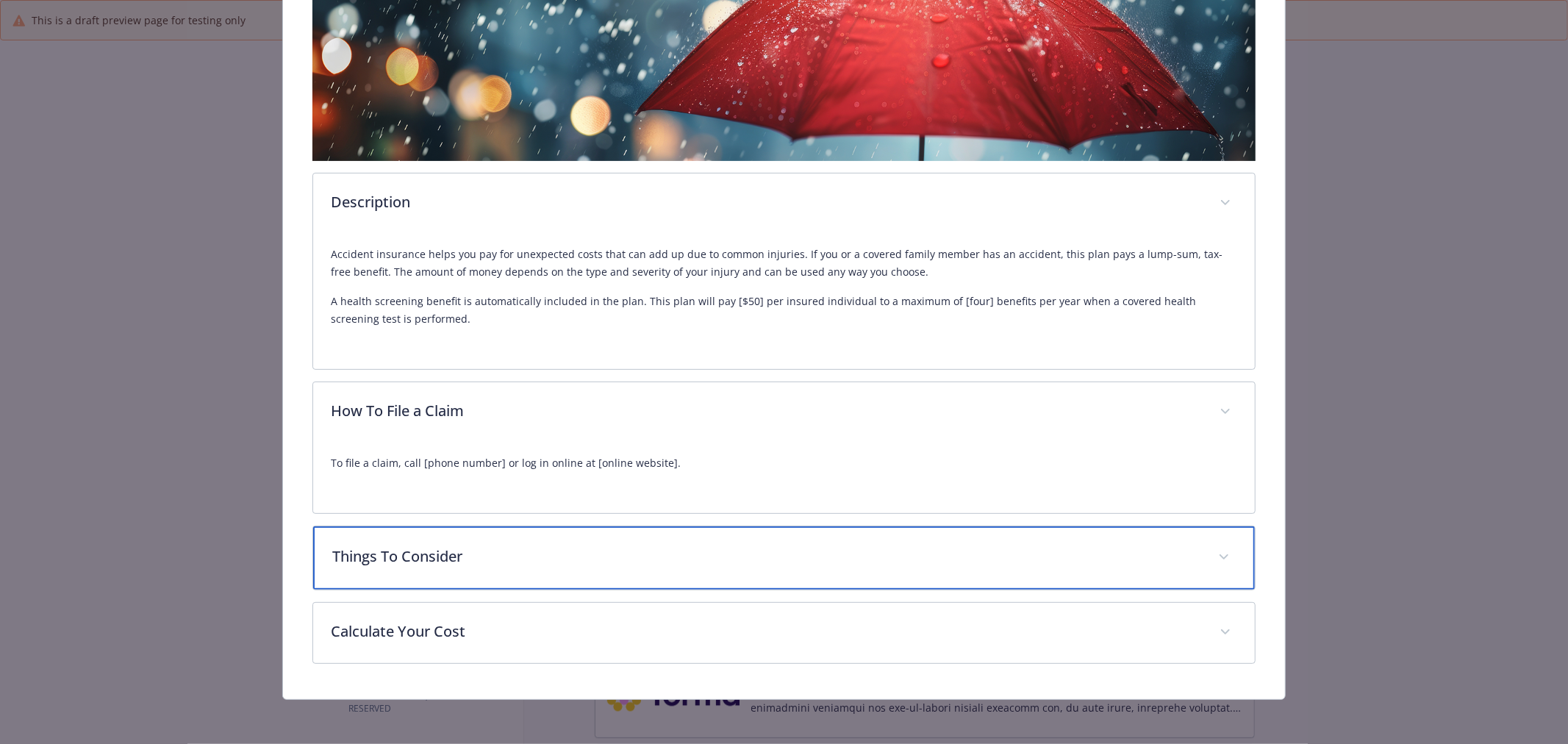
click at [847, 561] on p "Things To Consider" at bounding box center [766, 556] width 868 height 22
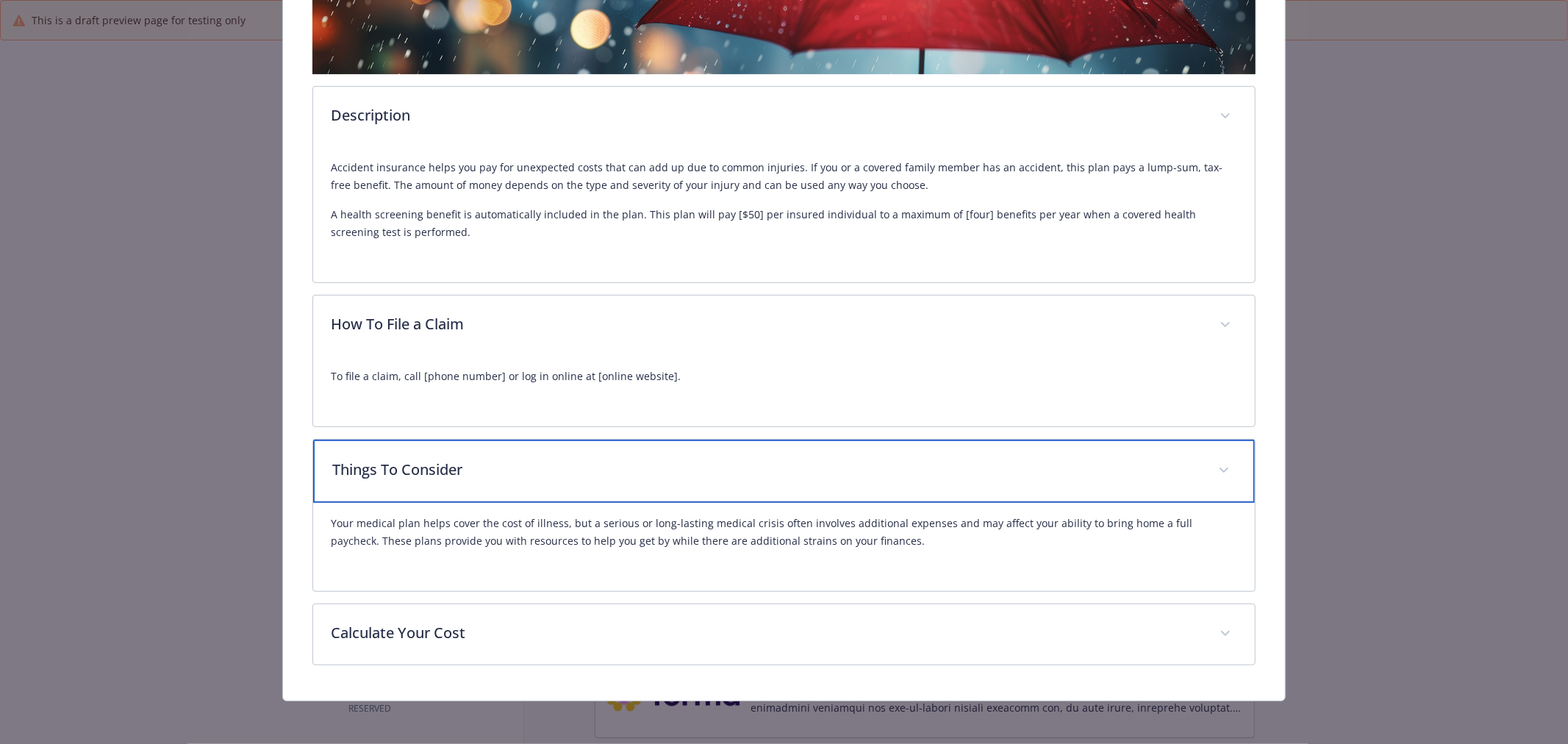
scroll to position [372, 0]
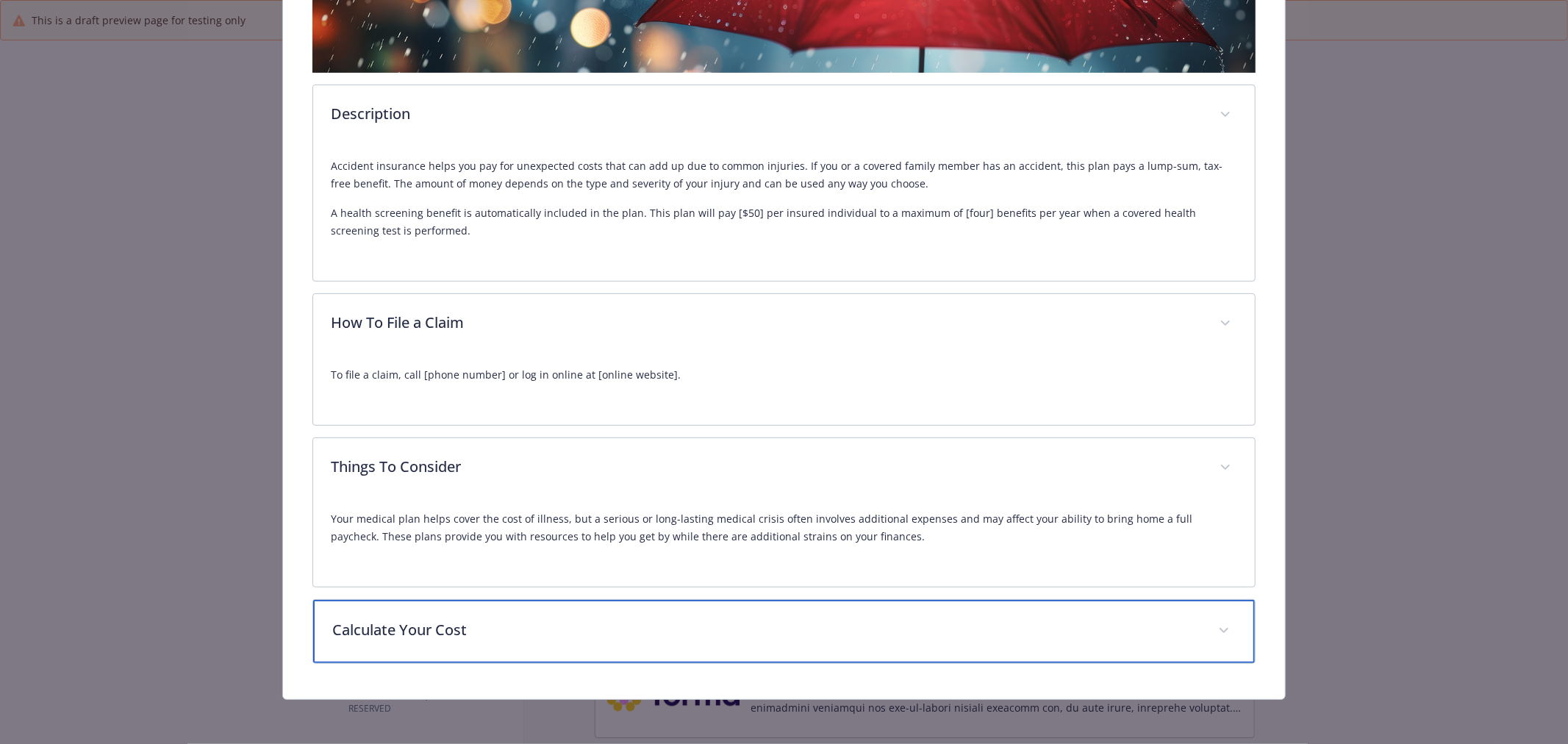
click at [581, 603] on div "Calculate Your Cost" at bounding box center [784, 631] width 942 height 63
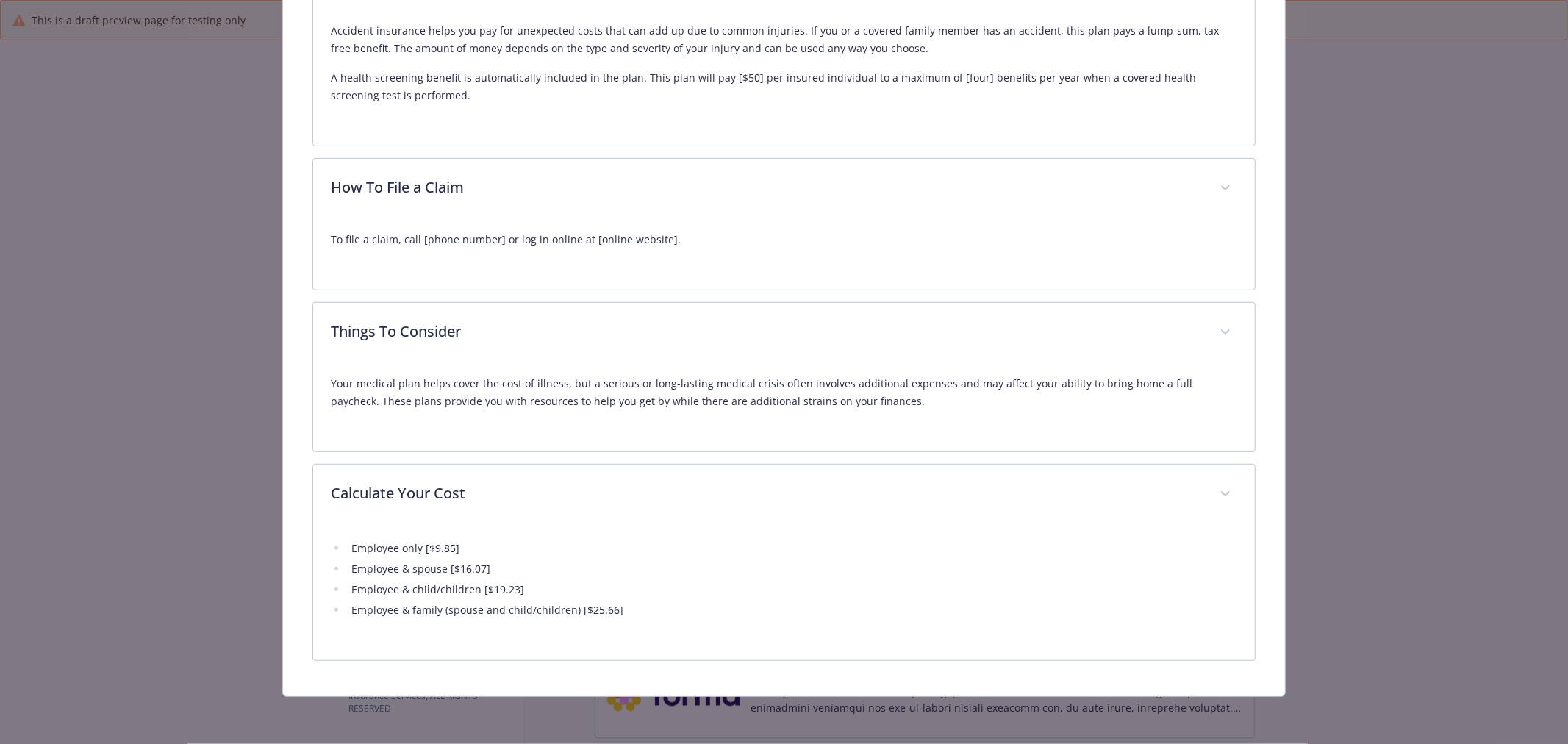
scroll to position [505, 0]
click at [1432, 360] on div "Supplemental Insurance - Accident - Accident Accident Website - Phone 800.247.6…" at bounding box center [784, 372] width 1568 height 744
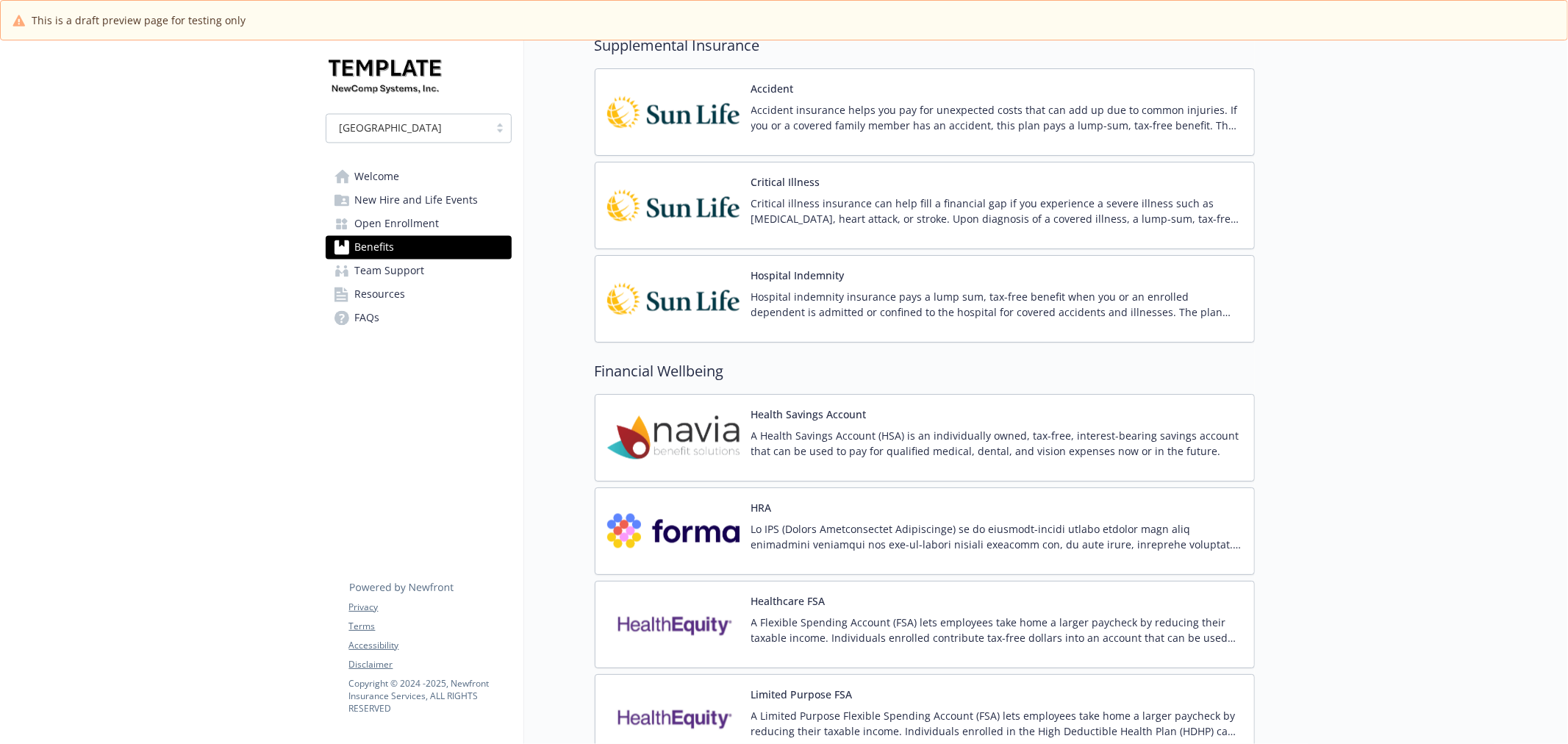
click at [751, 189] on button "Critical Illness" at bounding box center [786, 181] width 69 height 15
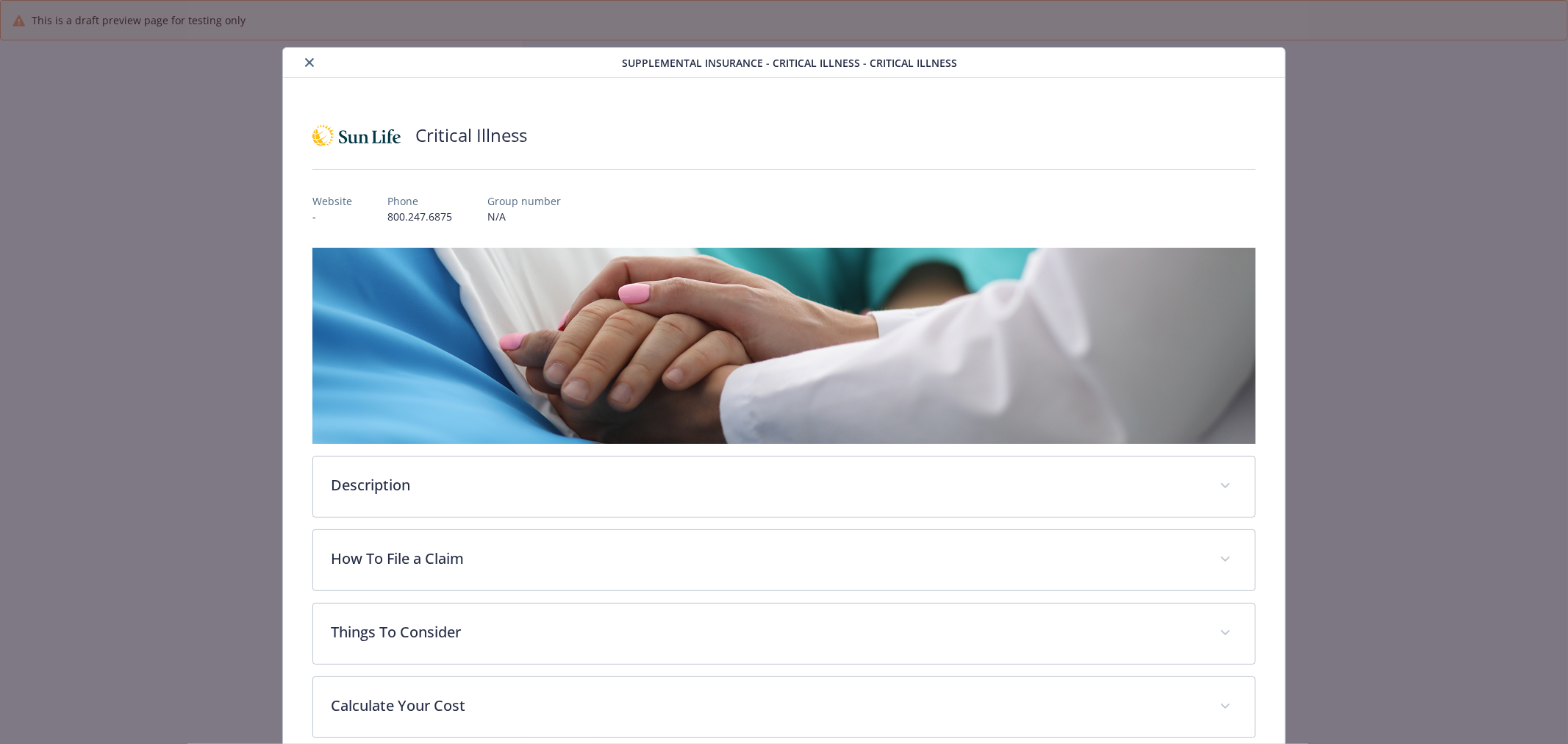
scroll to position [2368, 0]
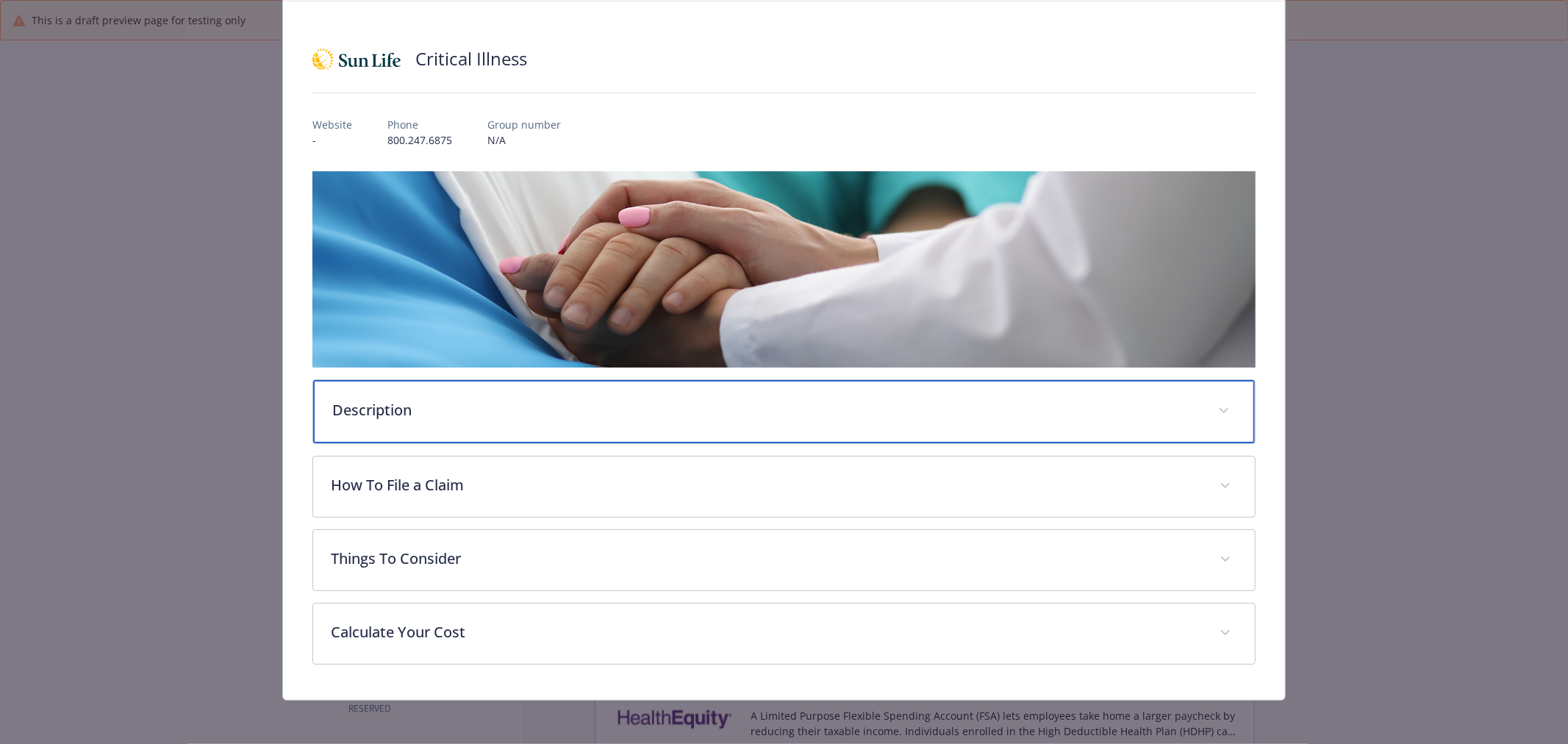
click at [625, 403] on p "Description" at bounding box center [766, 410] width 868 height 22
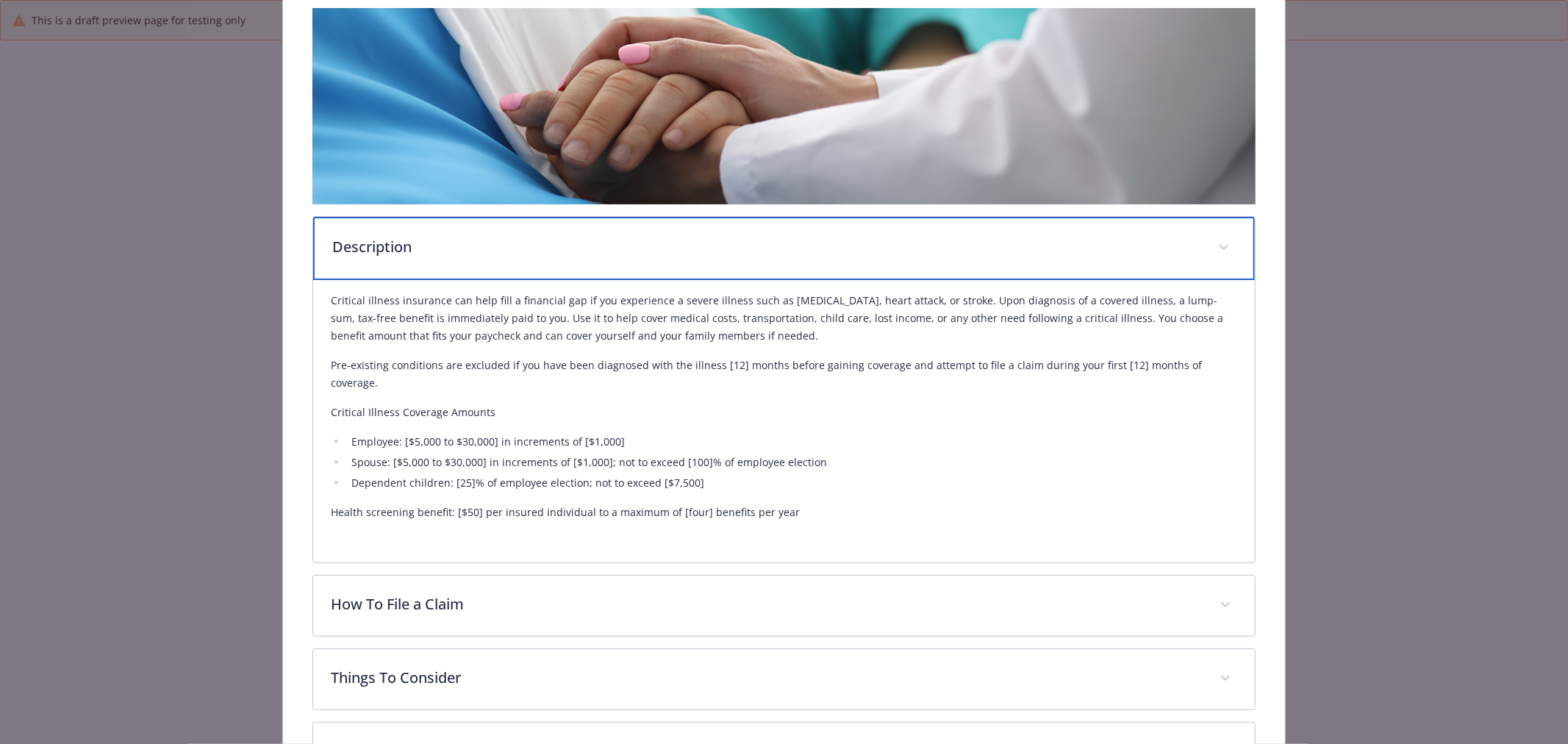
scroll to position [321, 0]
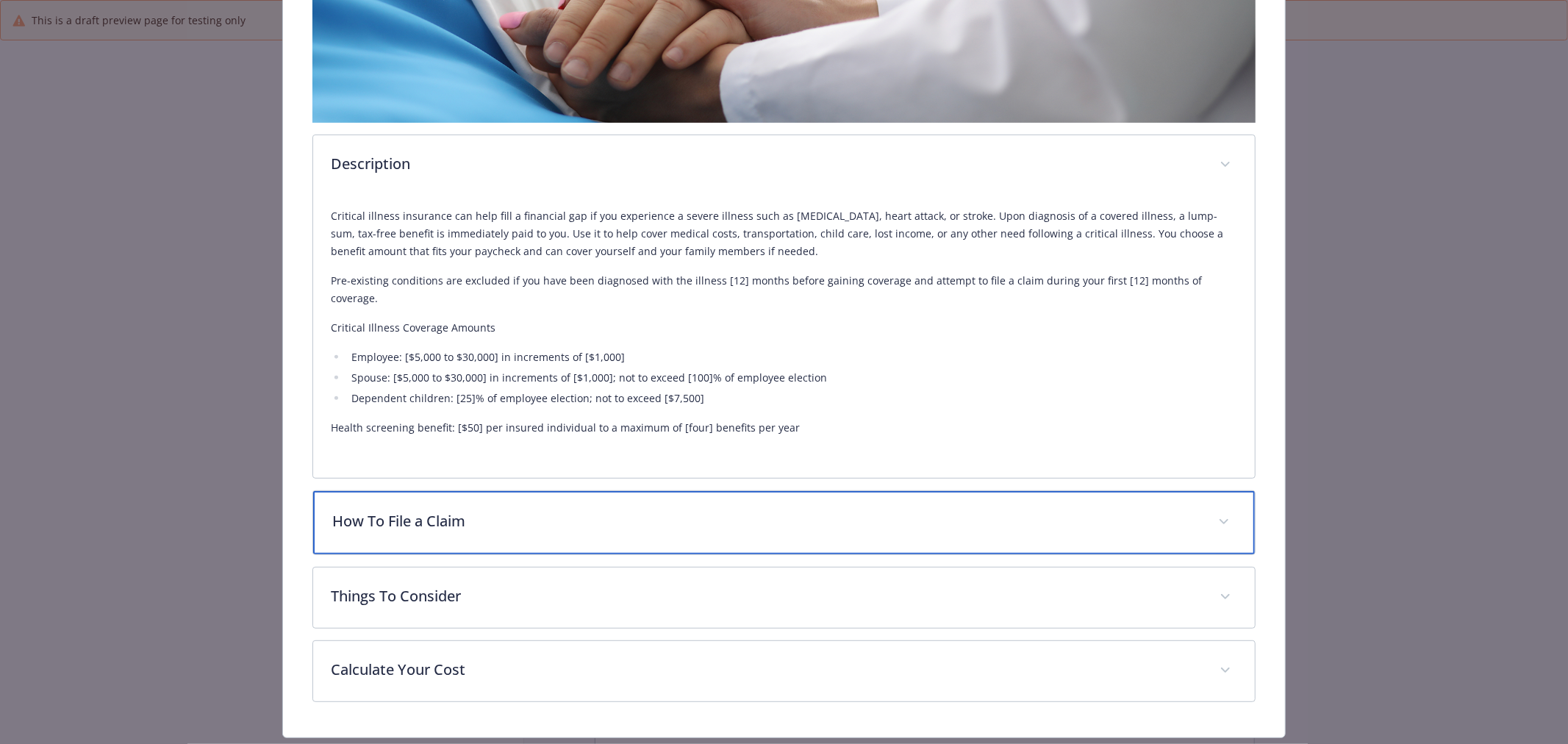
click at [580, 515] on div "How To File a Claim" at bounding box center [784, 522] width 942 height 63
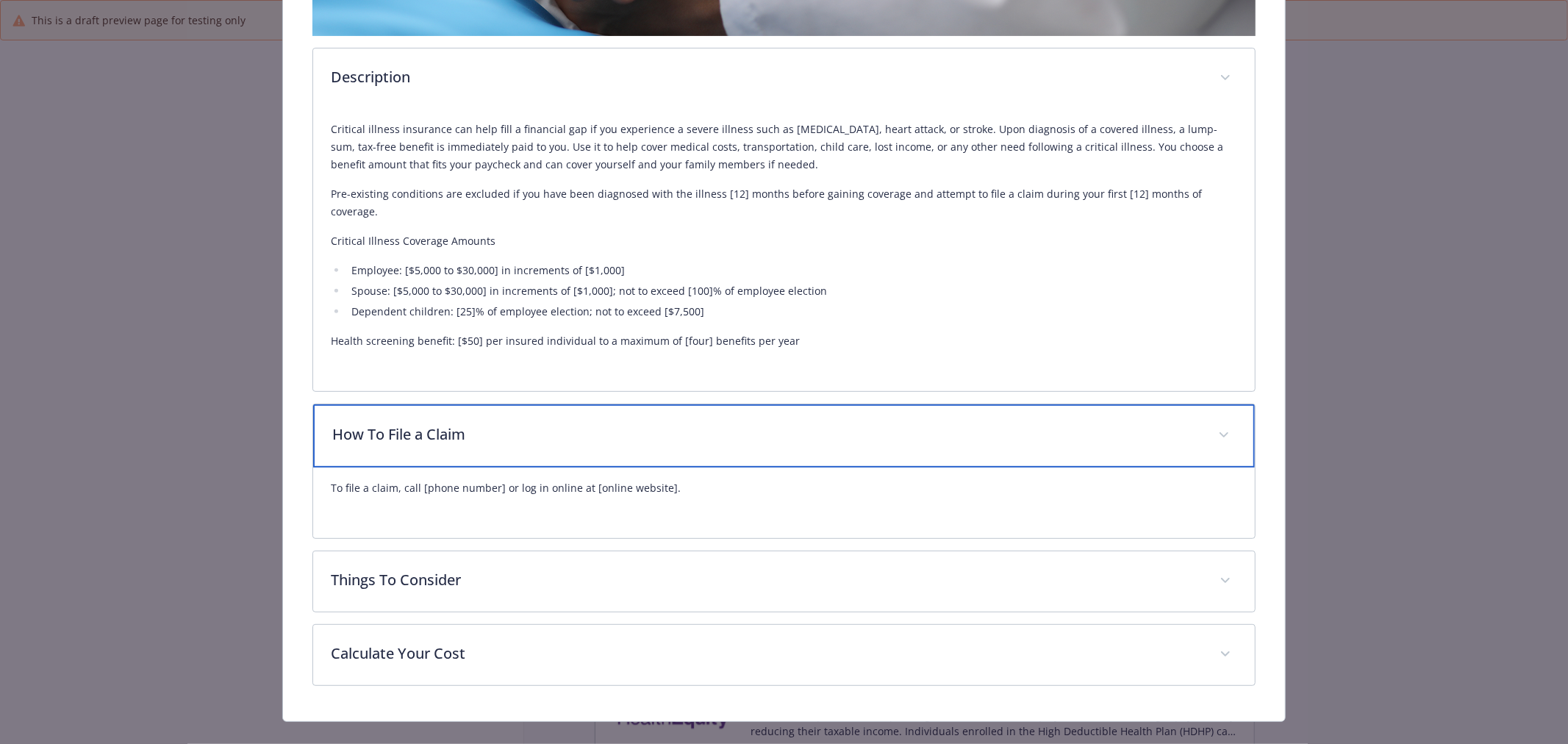
scroll to position [413, 0]
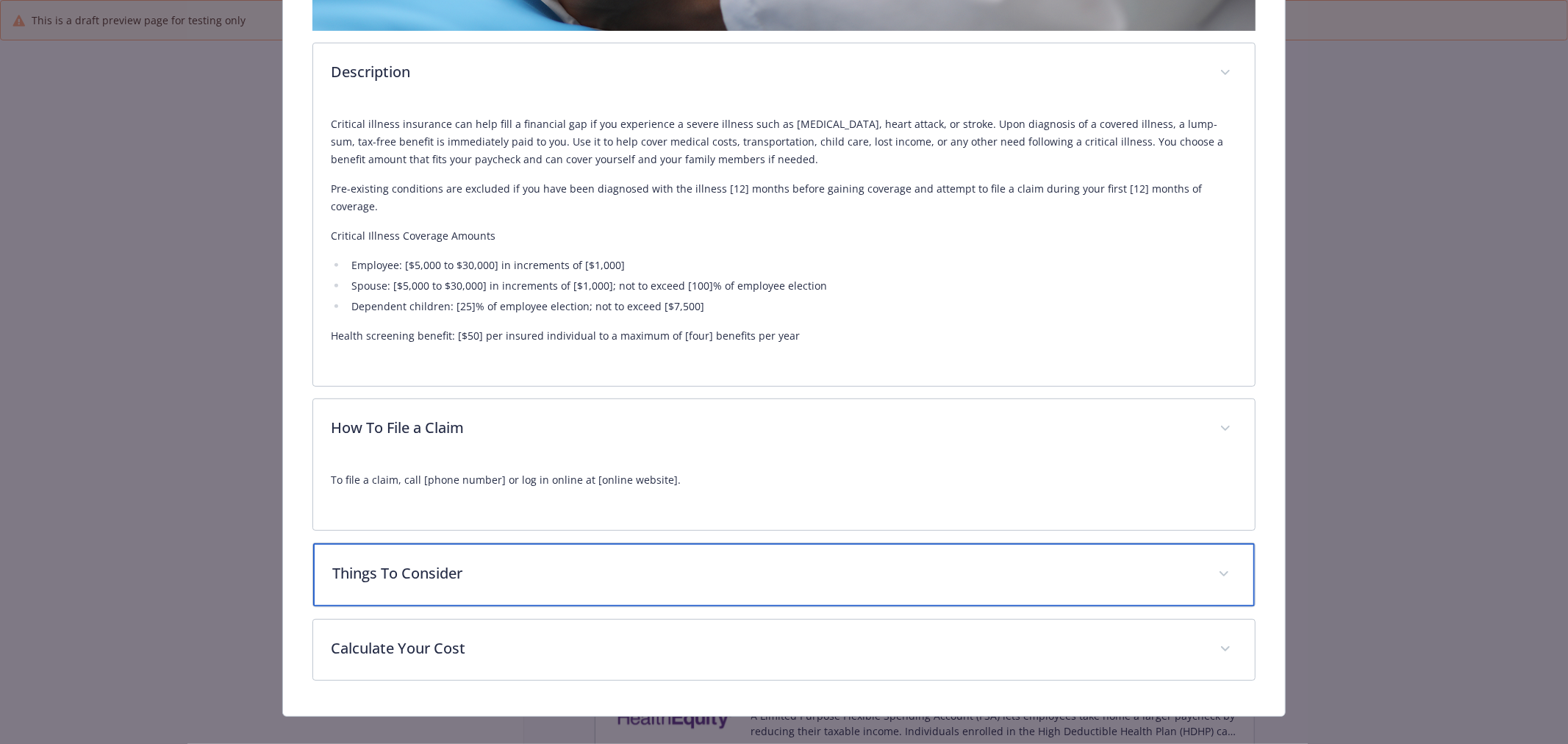
click at [811, 563] on p "Things To Consider" at bounding box center [766, 573] width 868 height 22
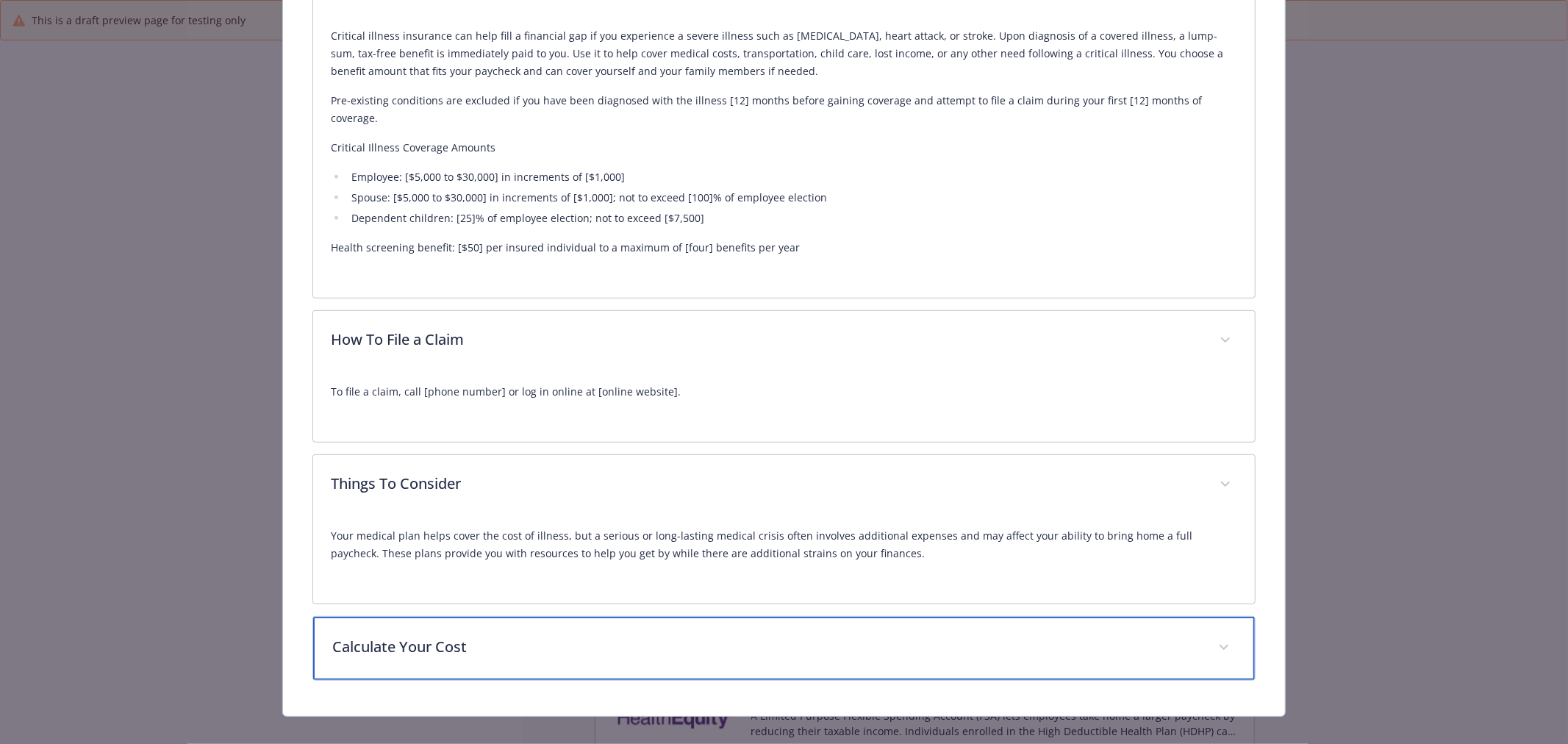
click at [734, 636] on p "Calculate Your Cost" at bounding box center [766, 647] width 868 height 22
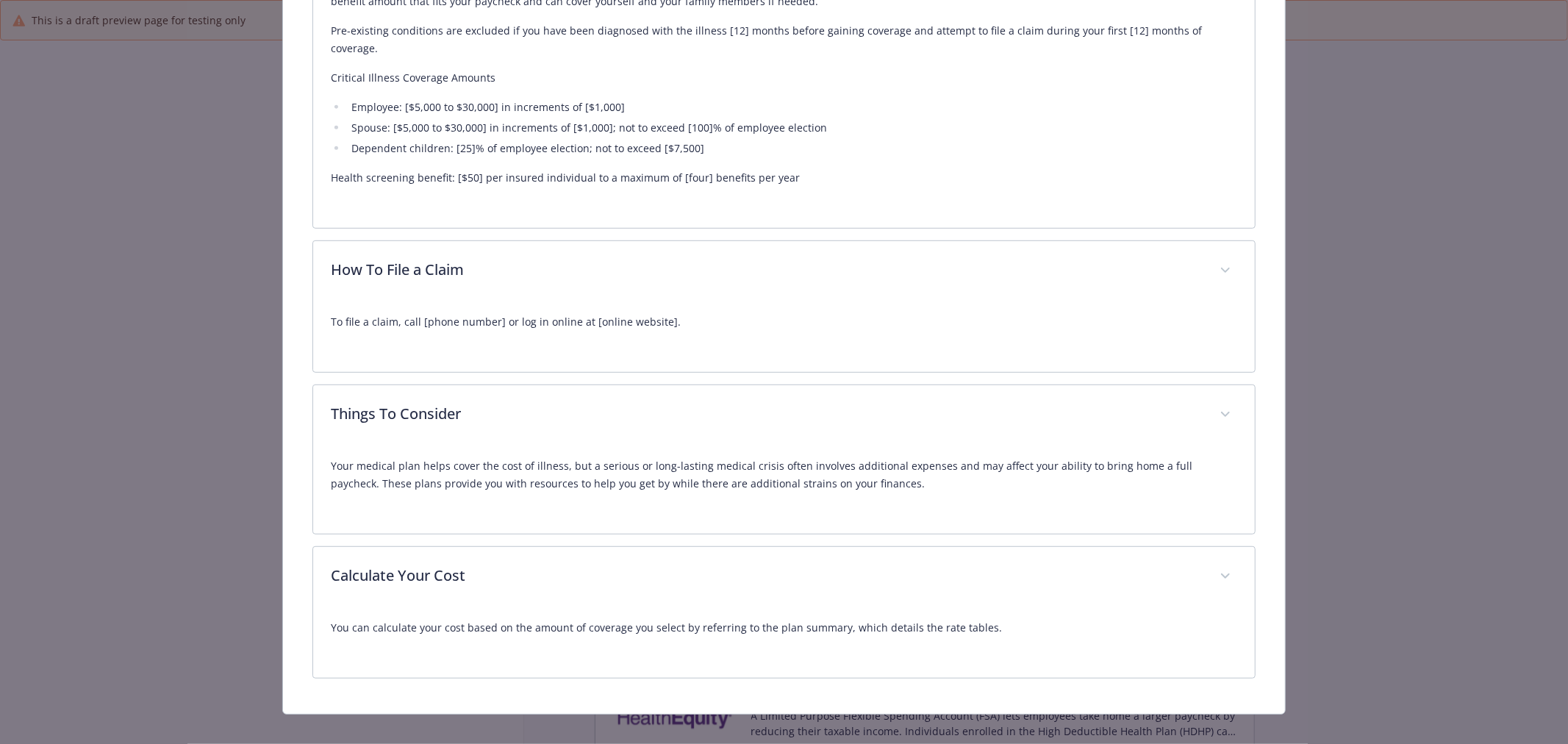
scroll to position [570, 0]
drag, startPoint x: 1459, startPoint y: 395, endPoint x: 1438, endPoint y: 394, distance: 21.0
click at [1459, 395] on div "Supplemental Insurance - Critical Illness - Critical Illness Critical Illness W…" at bounding box center [784, 372] width 1568 height 744
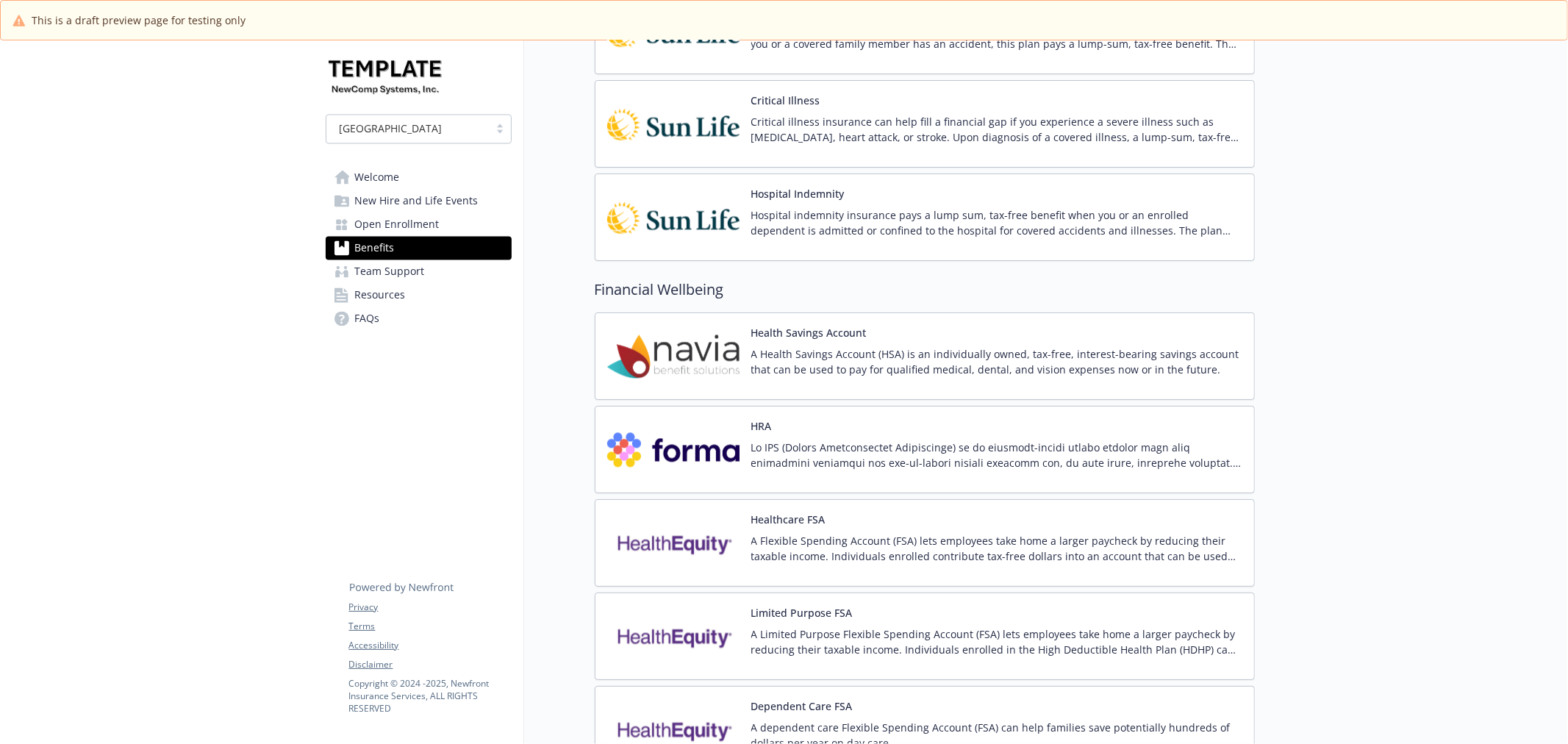
click at [703, 208] on img at bounding box center [673, 217] width 133 height 63
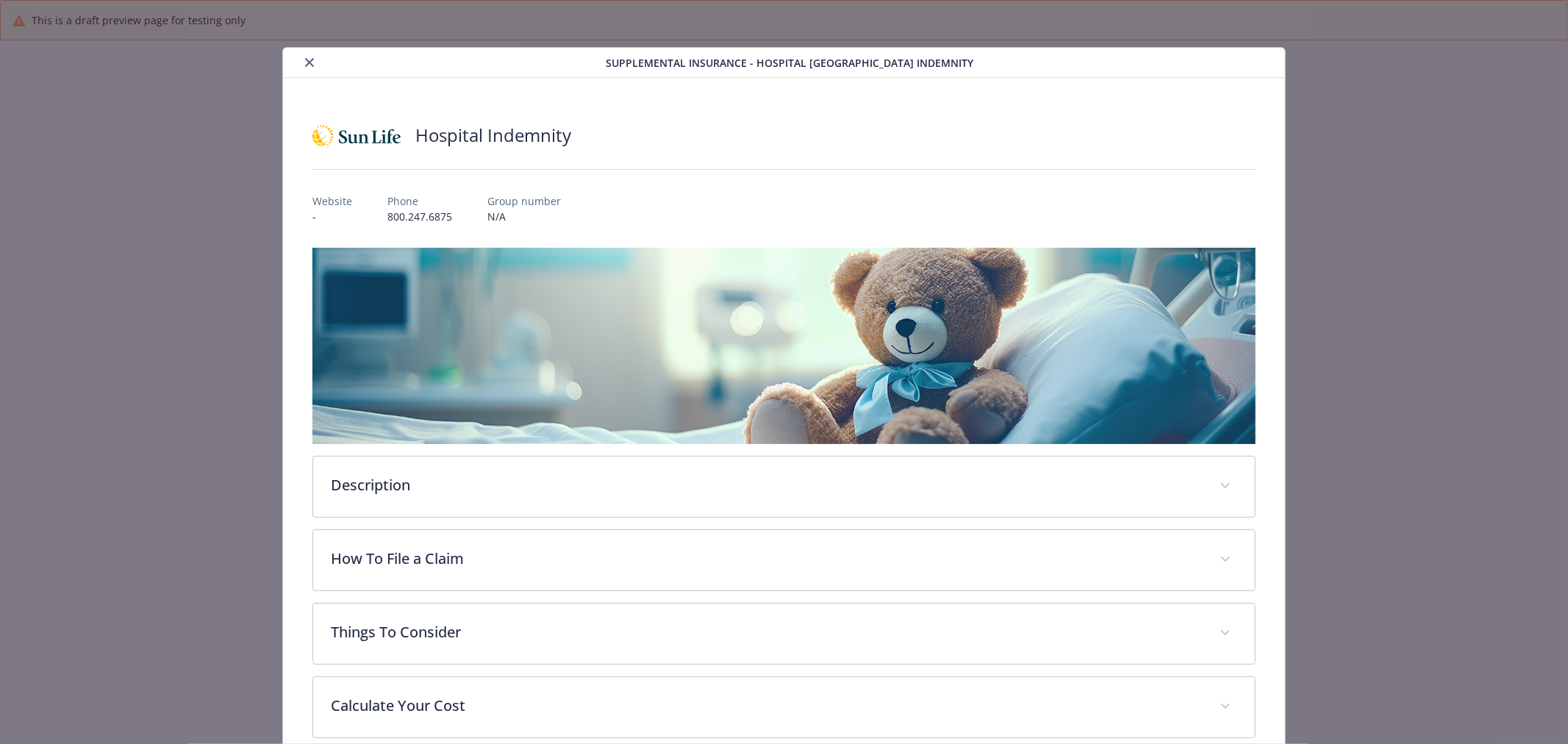
scroll to position [2450, 0]
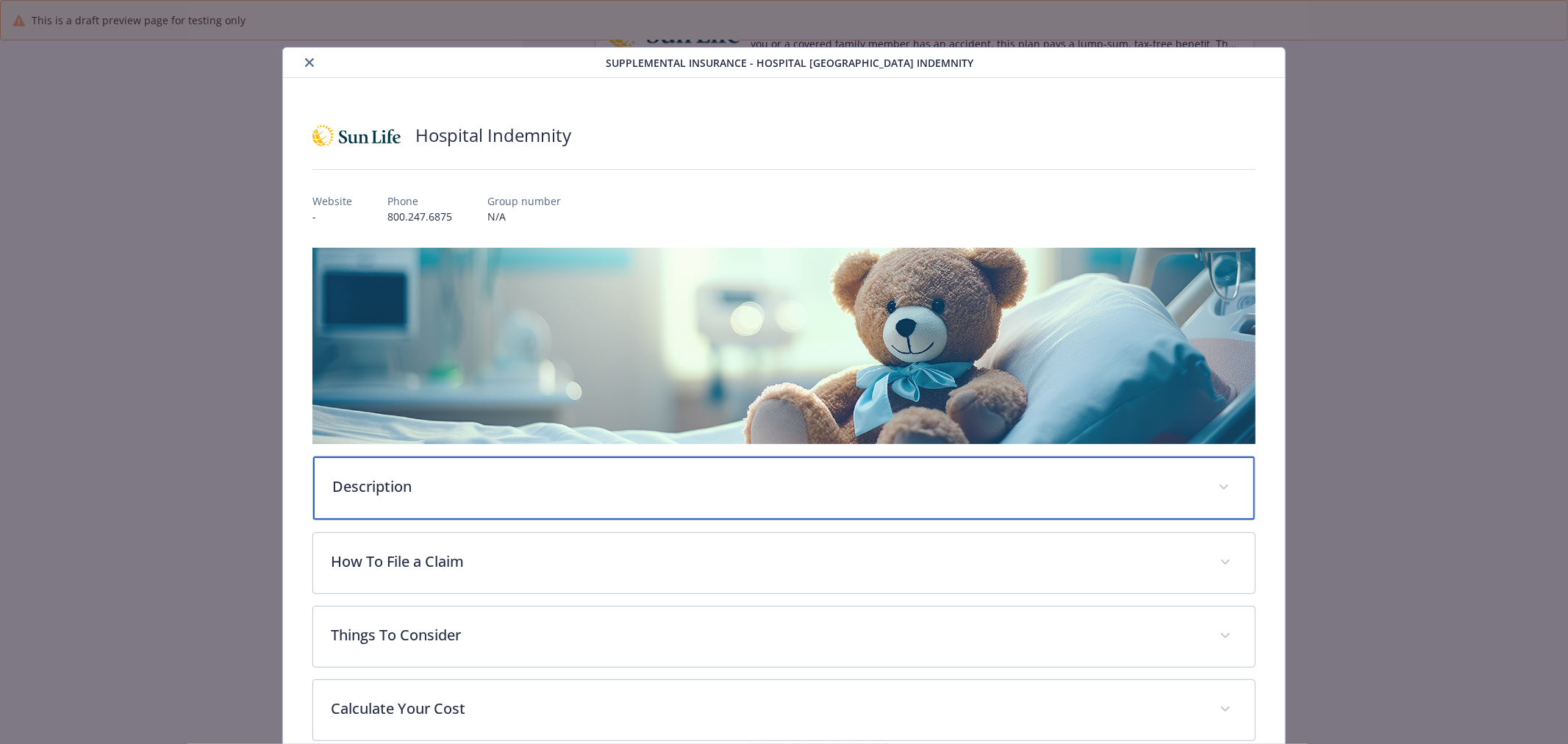
click at [473, 513] on div "Description" at bounding box center [784, 487] width 942 height 63
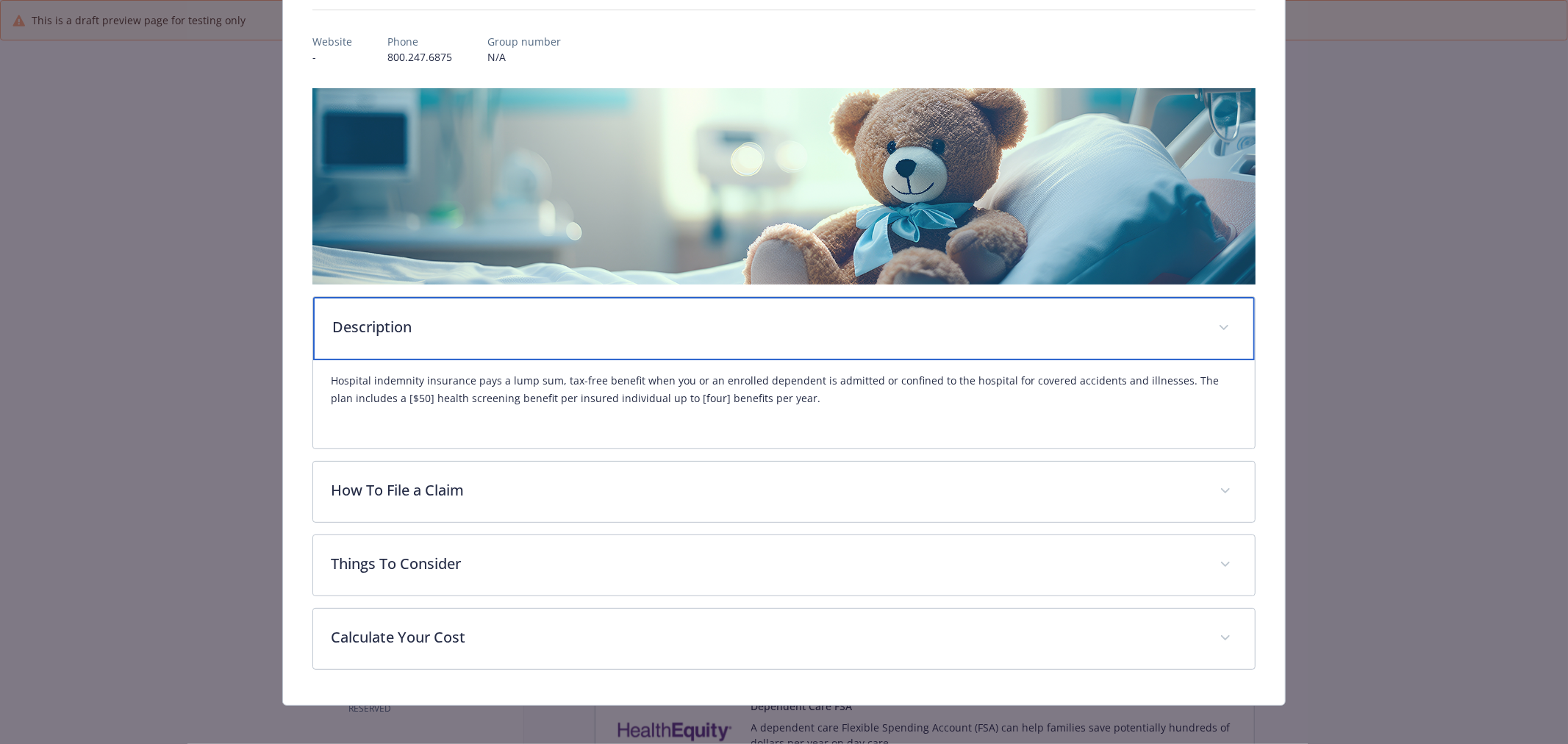
scroll to position [165, 0]
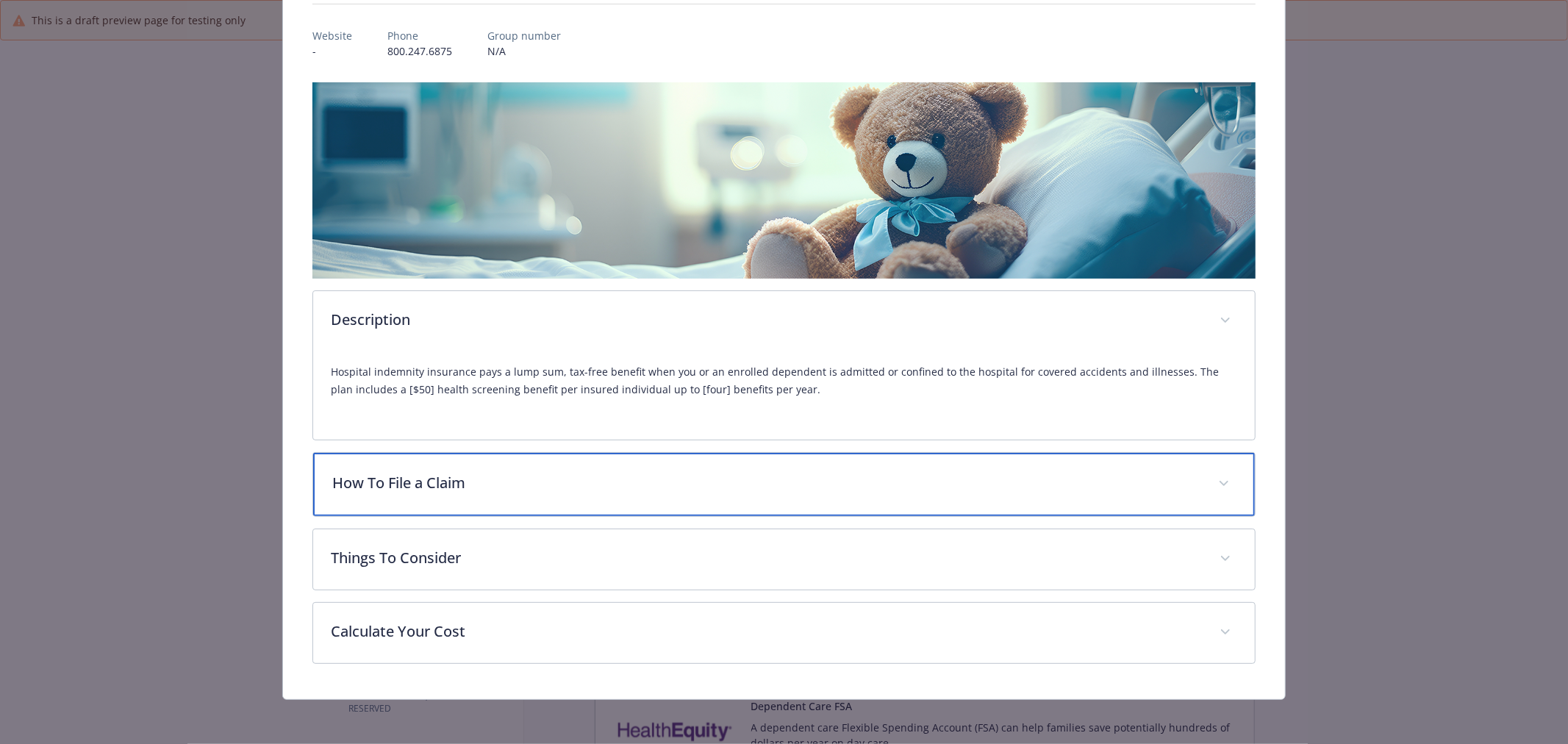
click at [827, 465] on div "How To File a Claim" at bounding box center [784, 484] width 942 height 63
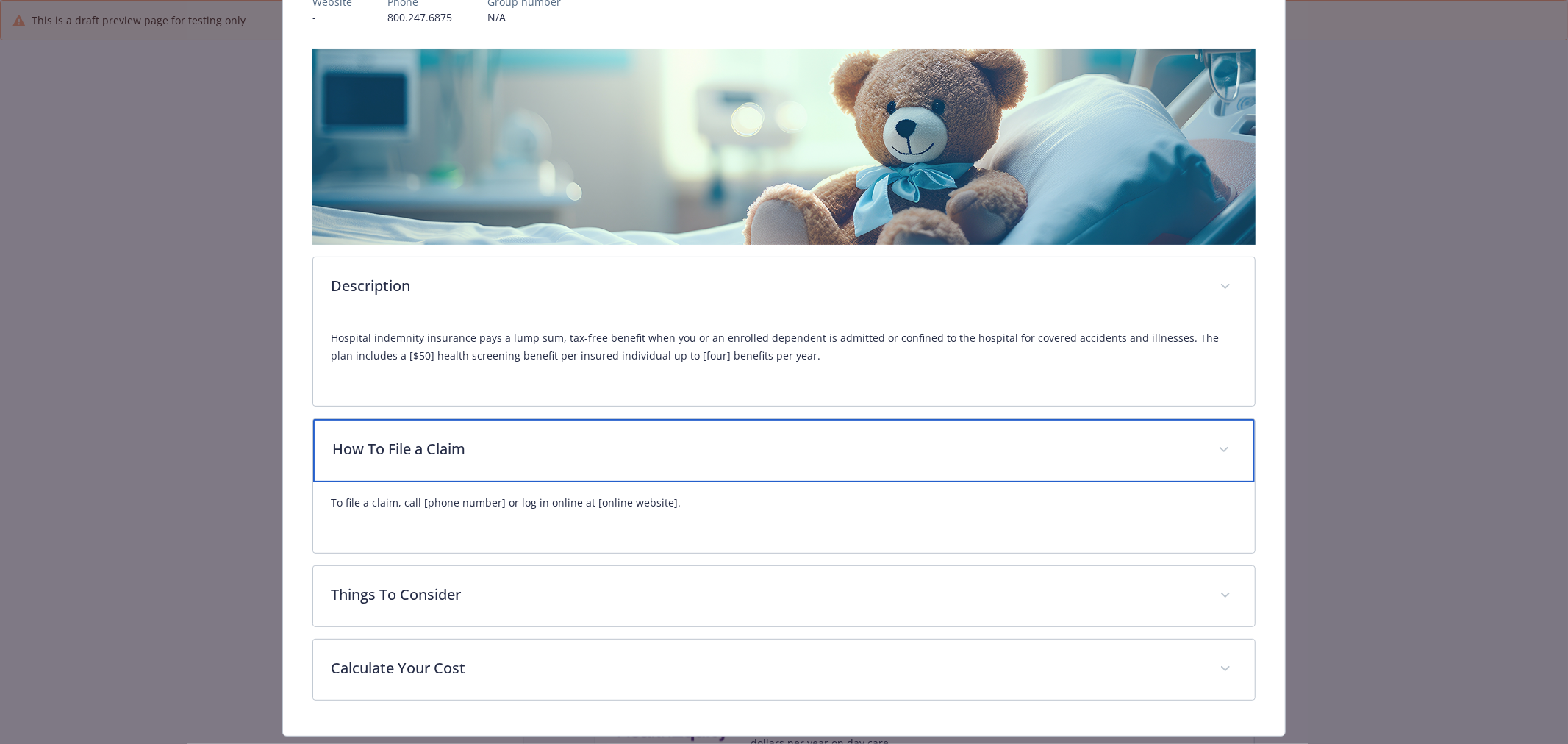
scroll to position [237, 0]
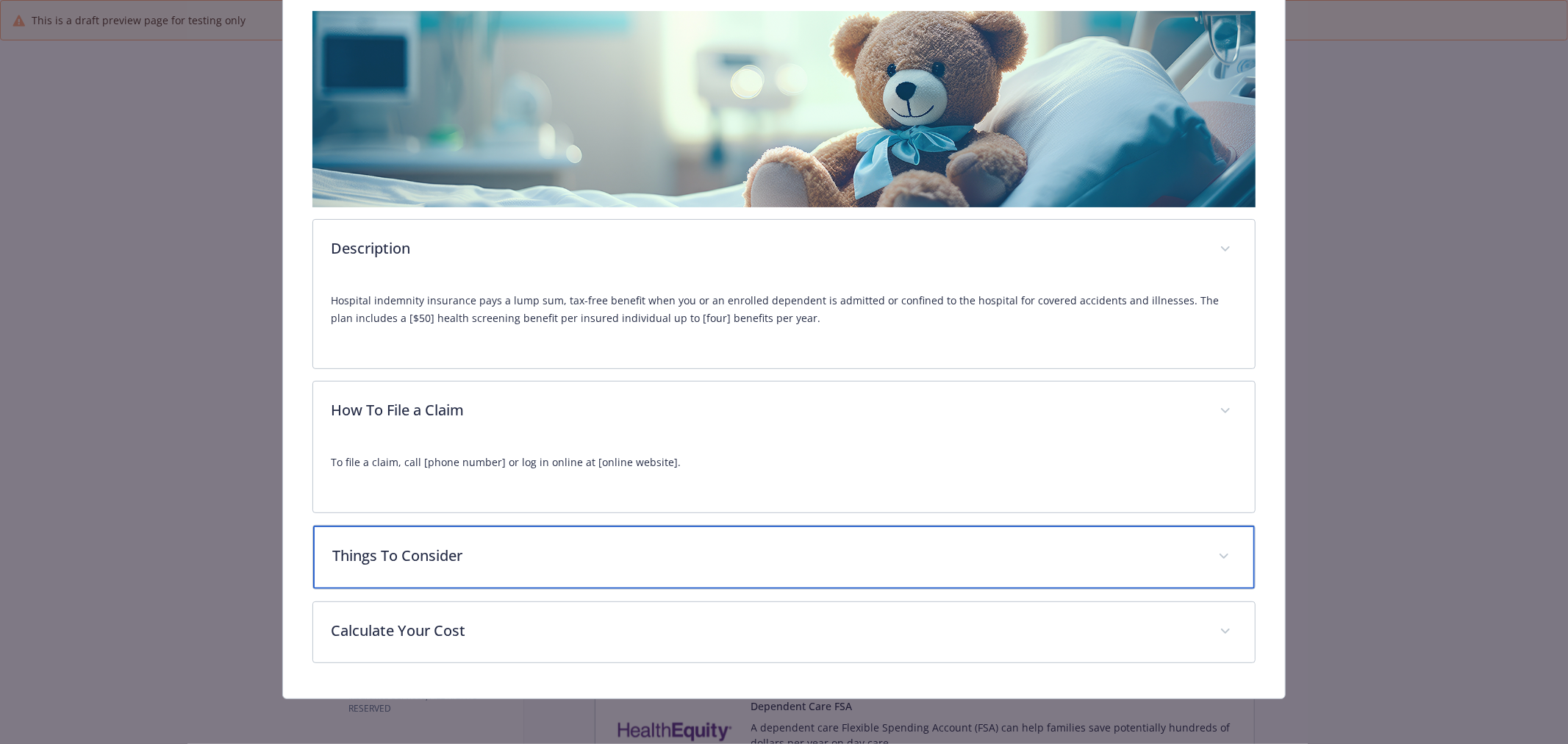
click at [567, 555] on p "Things To Consider" at bounding box center [766, 556] width 868 height 22
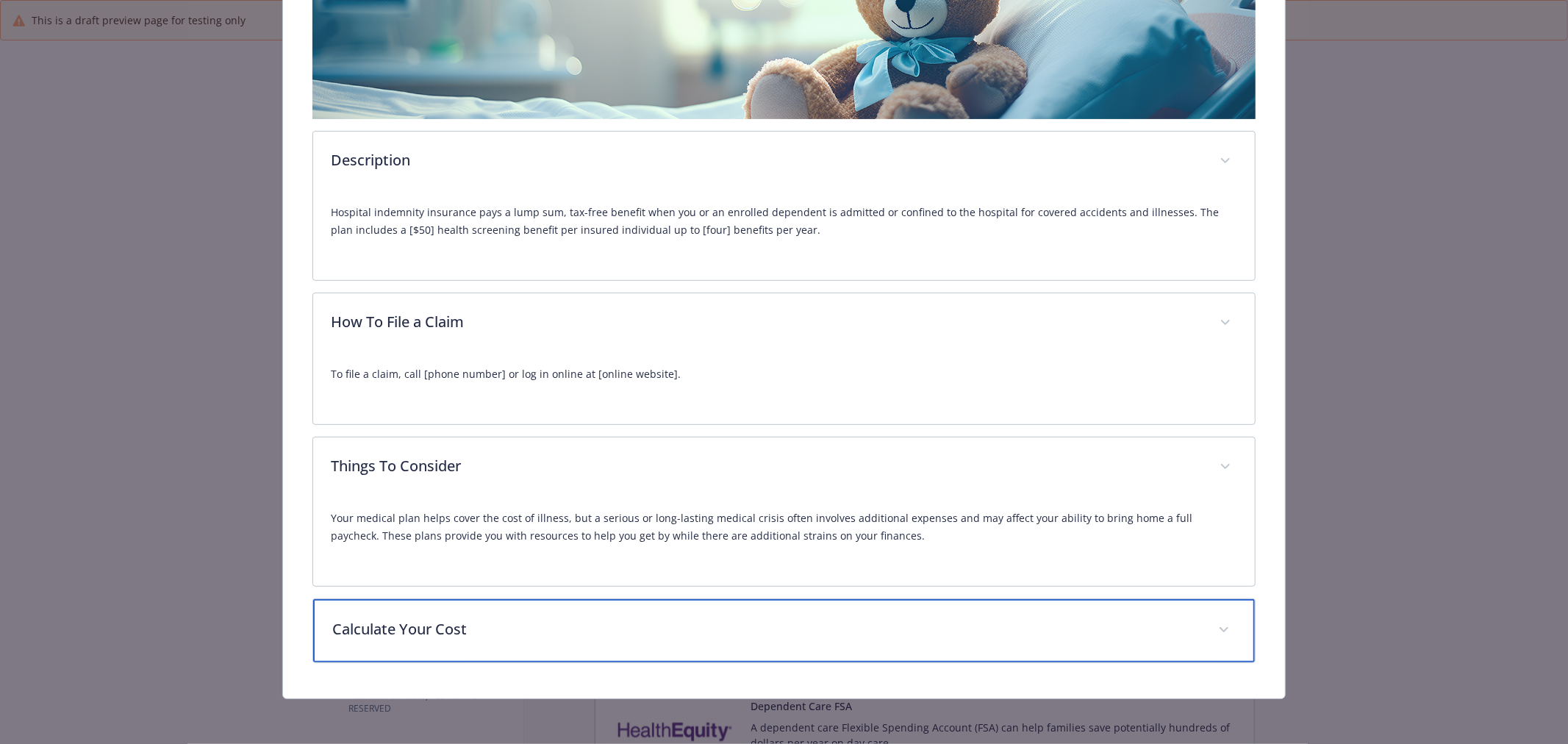
click at [611, 658] on div "Calculate Your Cost" at bounding box center [784, 630] width 942 height 63
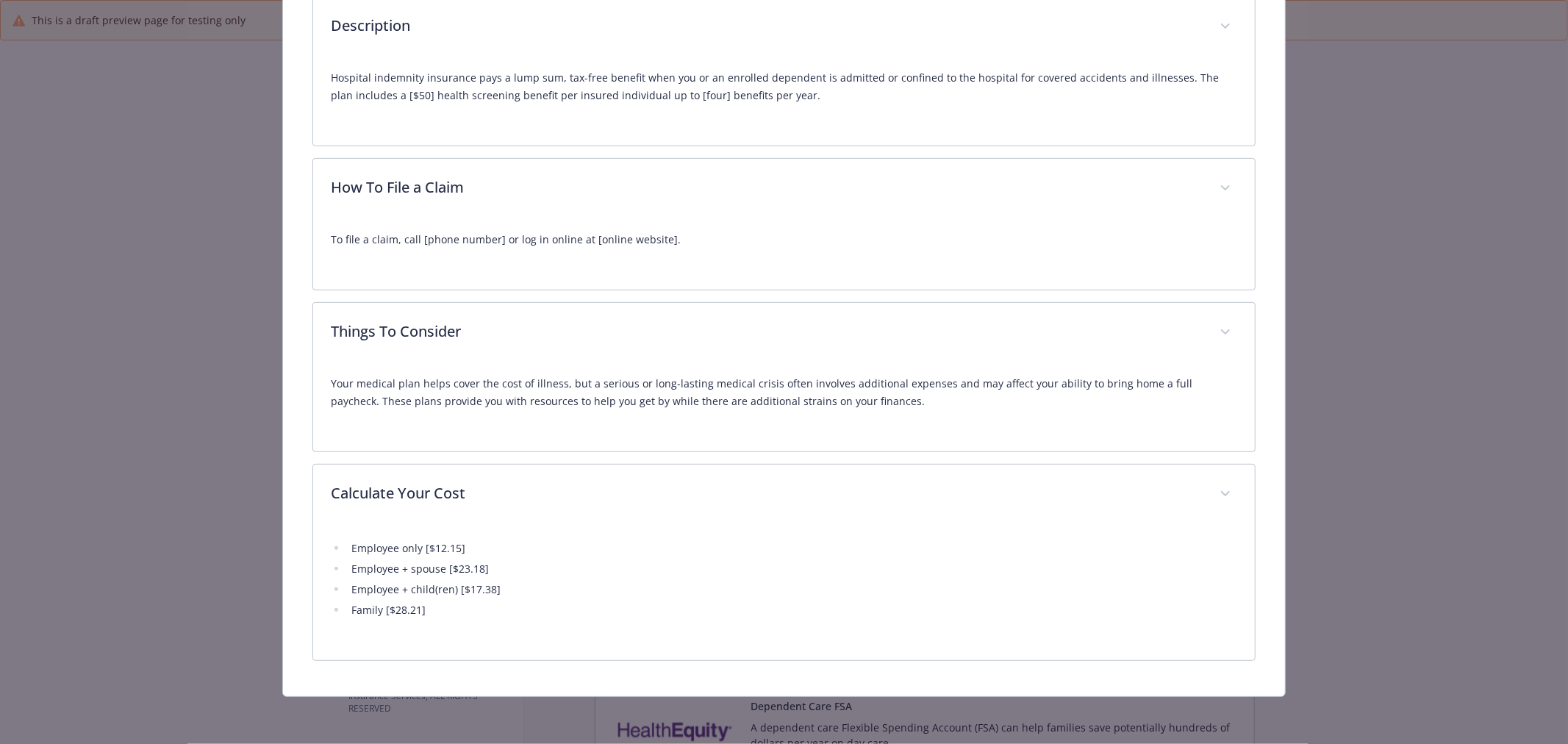
scroll to position [458, 0]
click at [1366, 288] on div "Supplemental Insurance - Hospital Indemnity - Hospital Indemnity Hospital Indem…" at bounding box center [784, 144] width 1255 height 1109
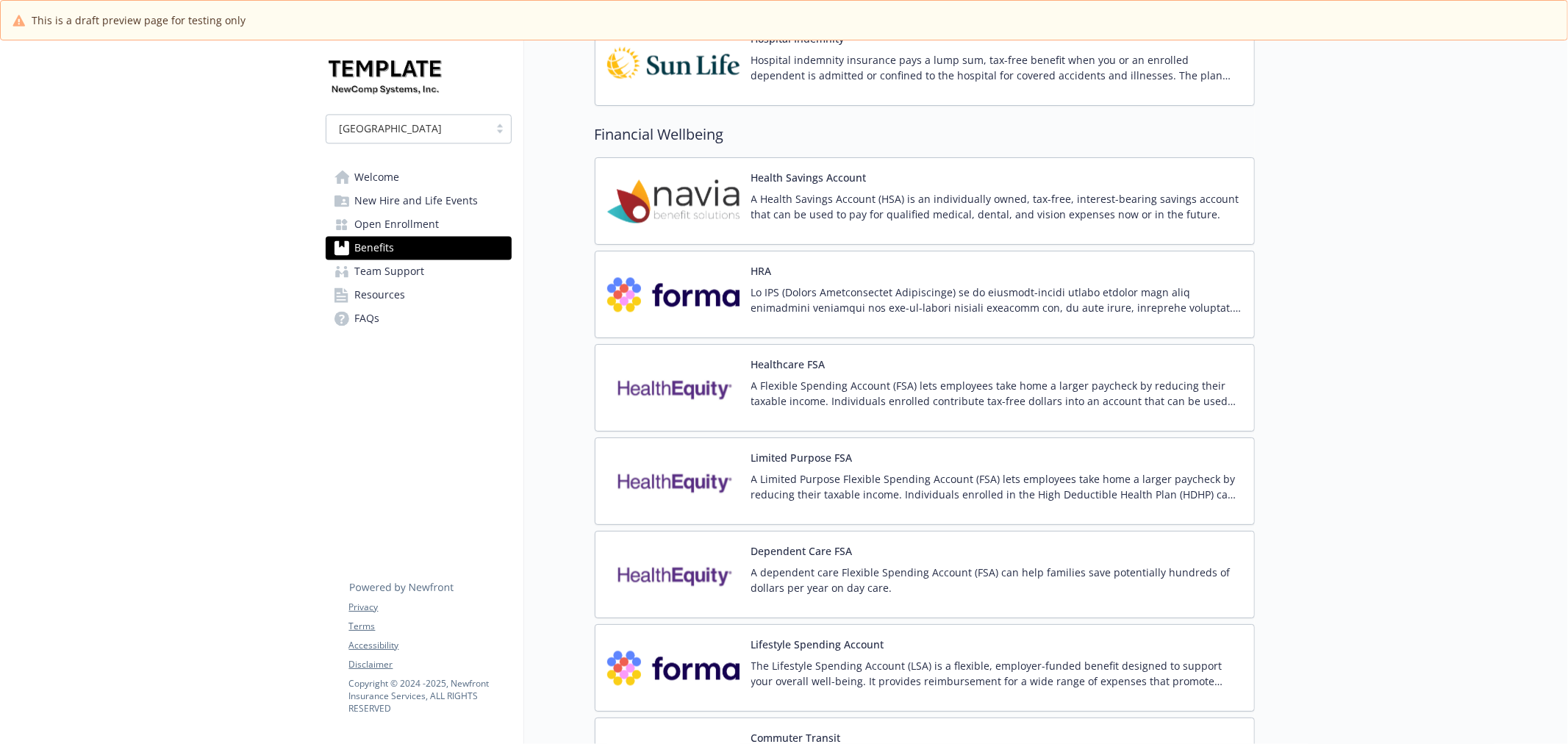
scroll to position [2695, 0]
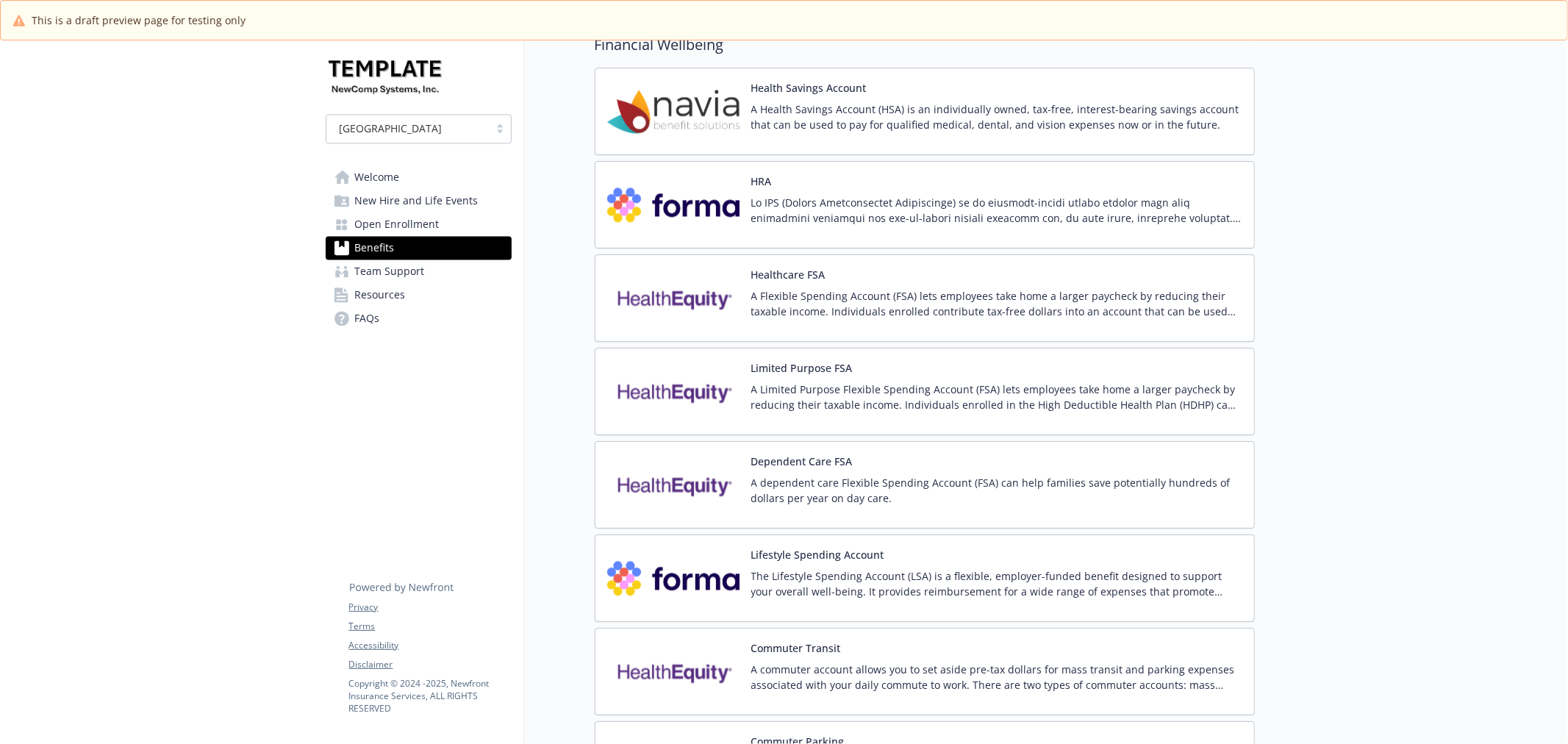
click at [810, 111] on p "A Health Savings Account (HSA) is an individually owned, tax-free, interest-bea…" at bounding box center [996, 117] width 491 height 31
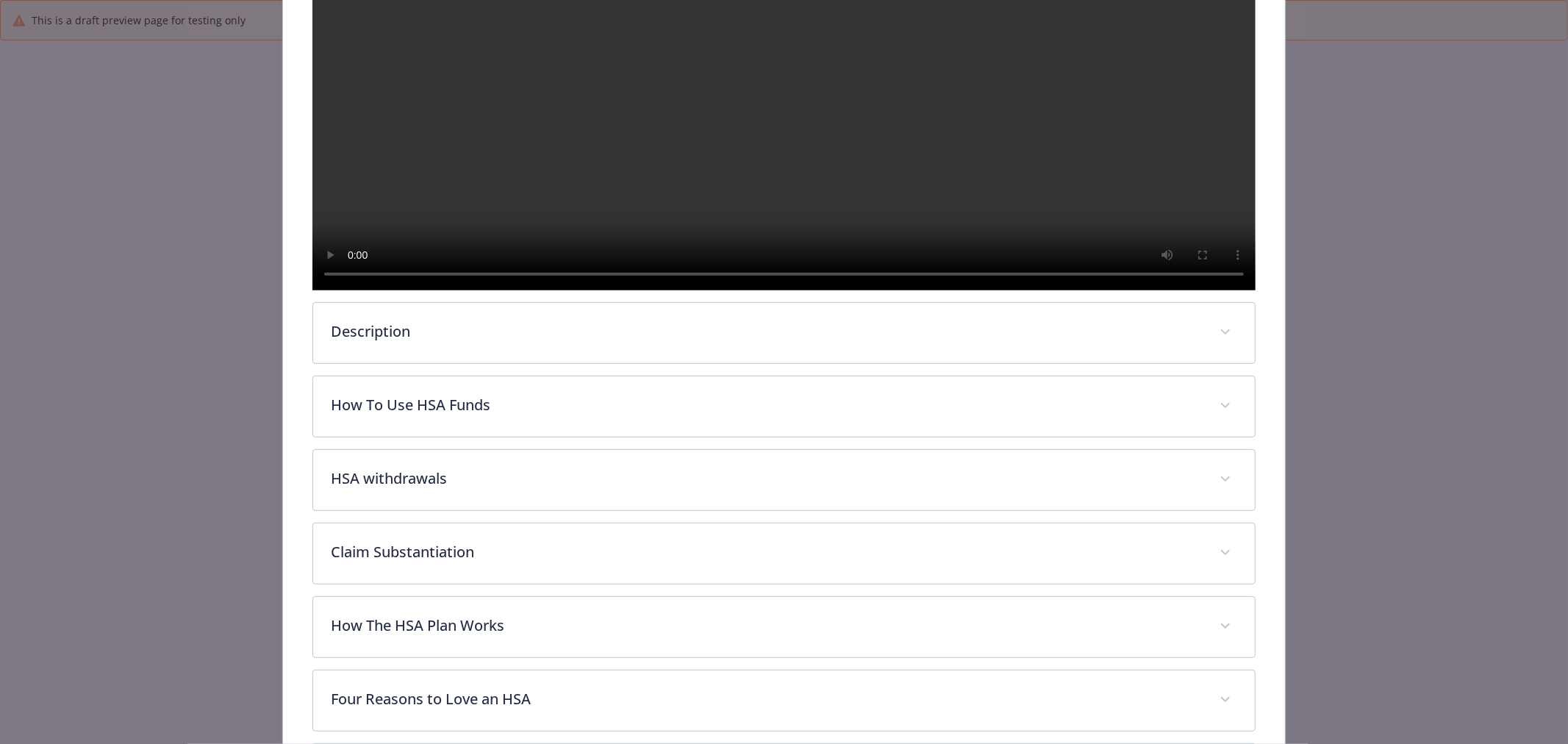
scroll to position [452, 0]
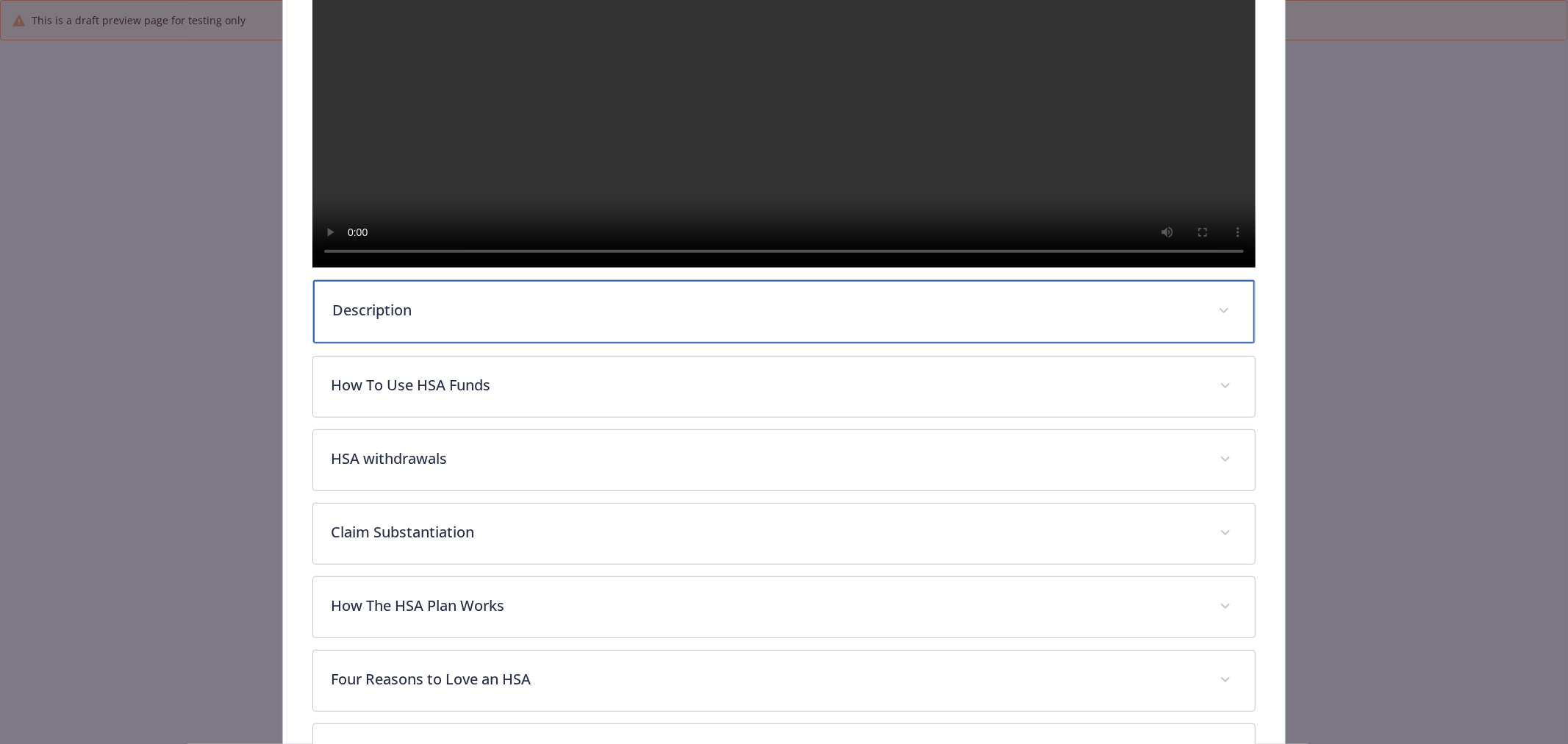
click at [740, 321] on p "Description" at bounding box center [766, 310] width 868 height 22
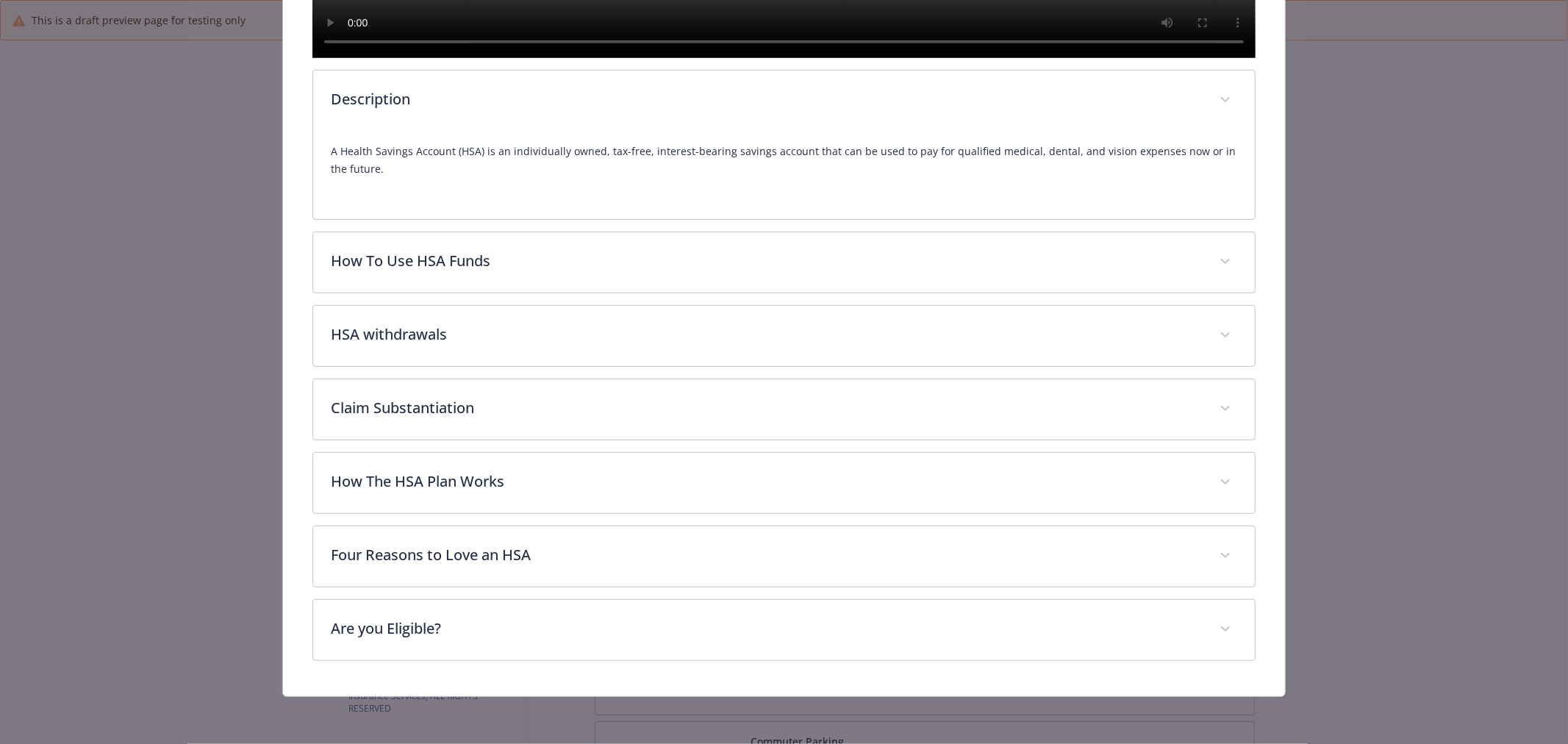
scroll to position [717, 0]
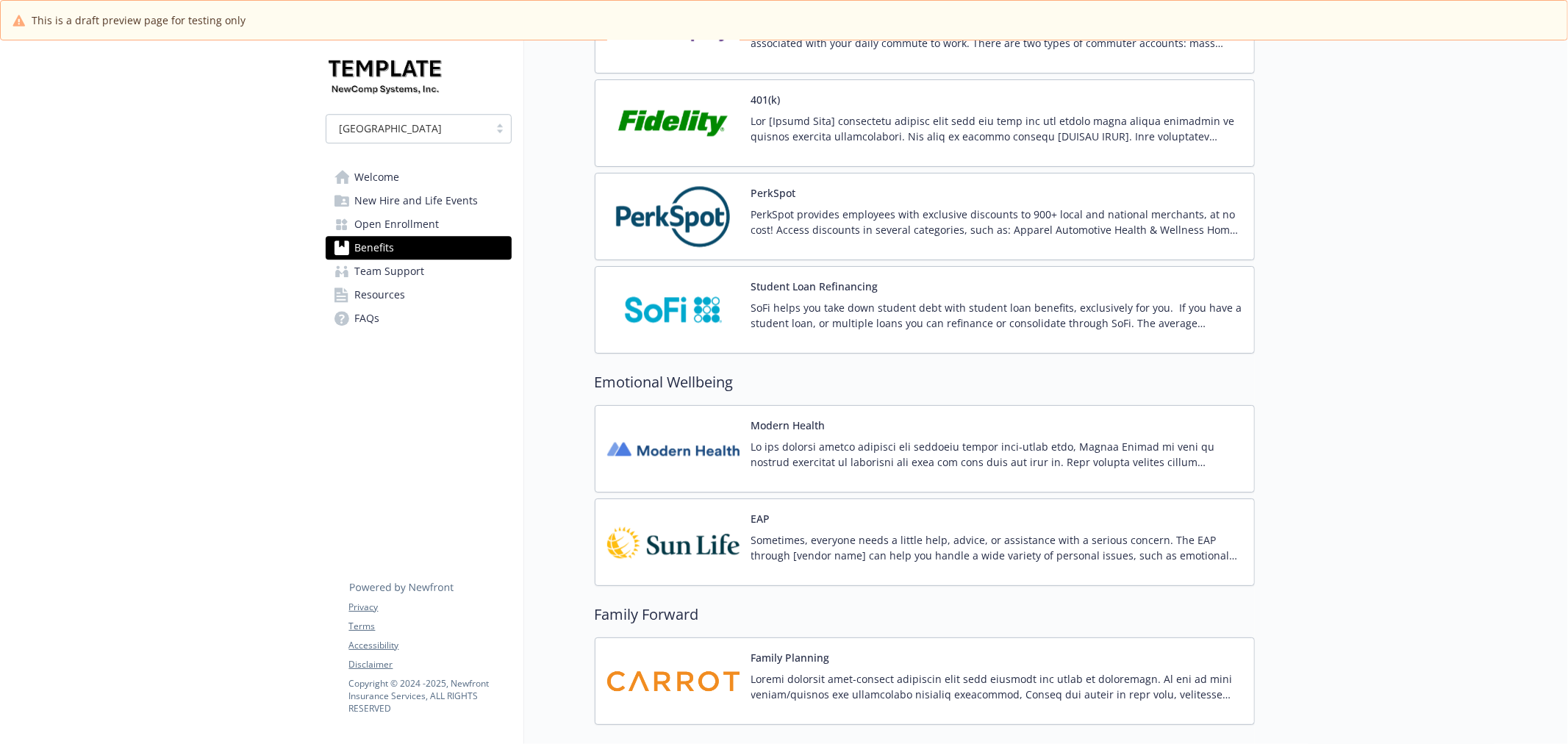
click at [697, 221] on img at bounding box center [673, 216] width 133 height 63
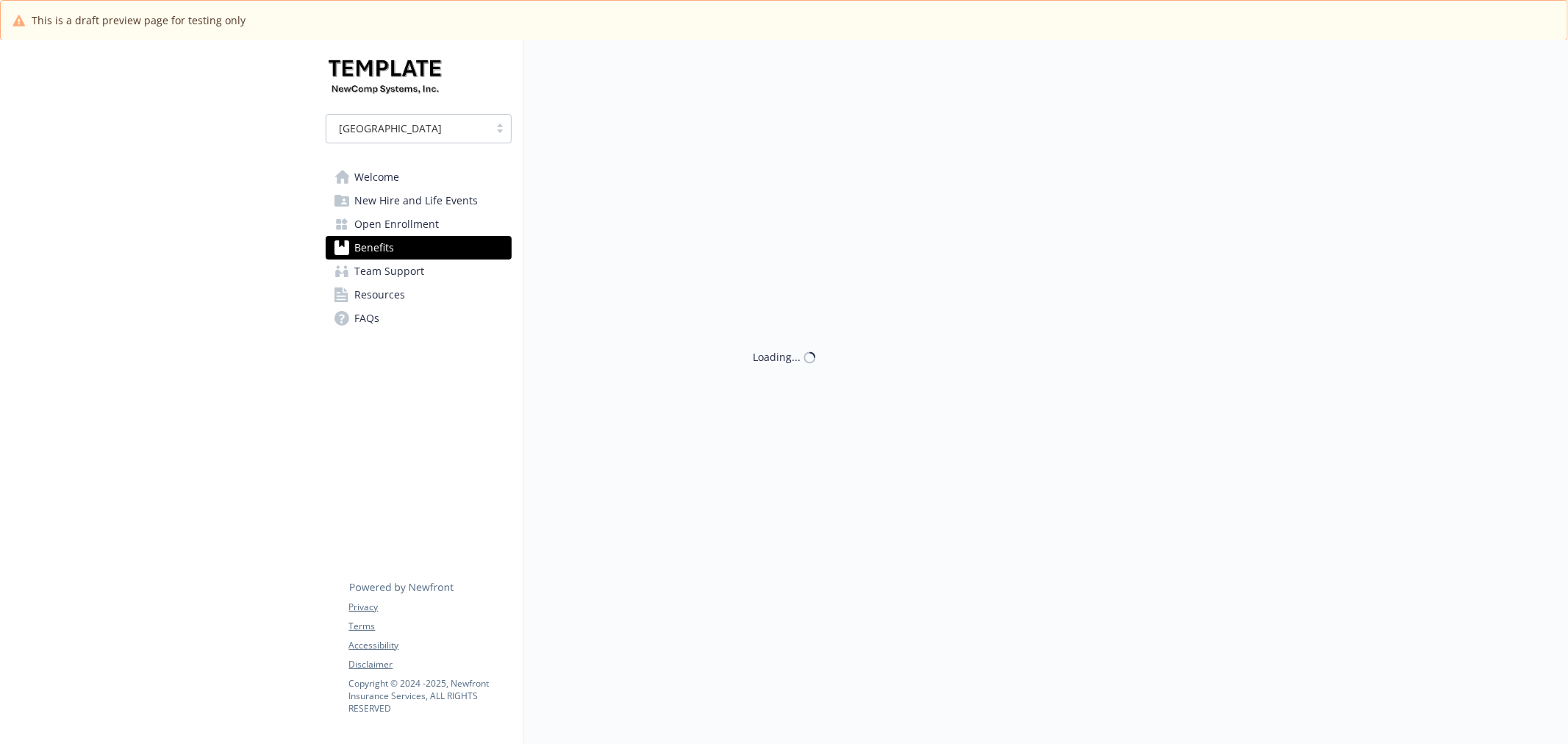
scroll to position [3430, 0]
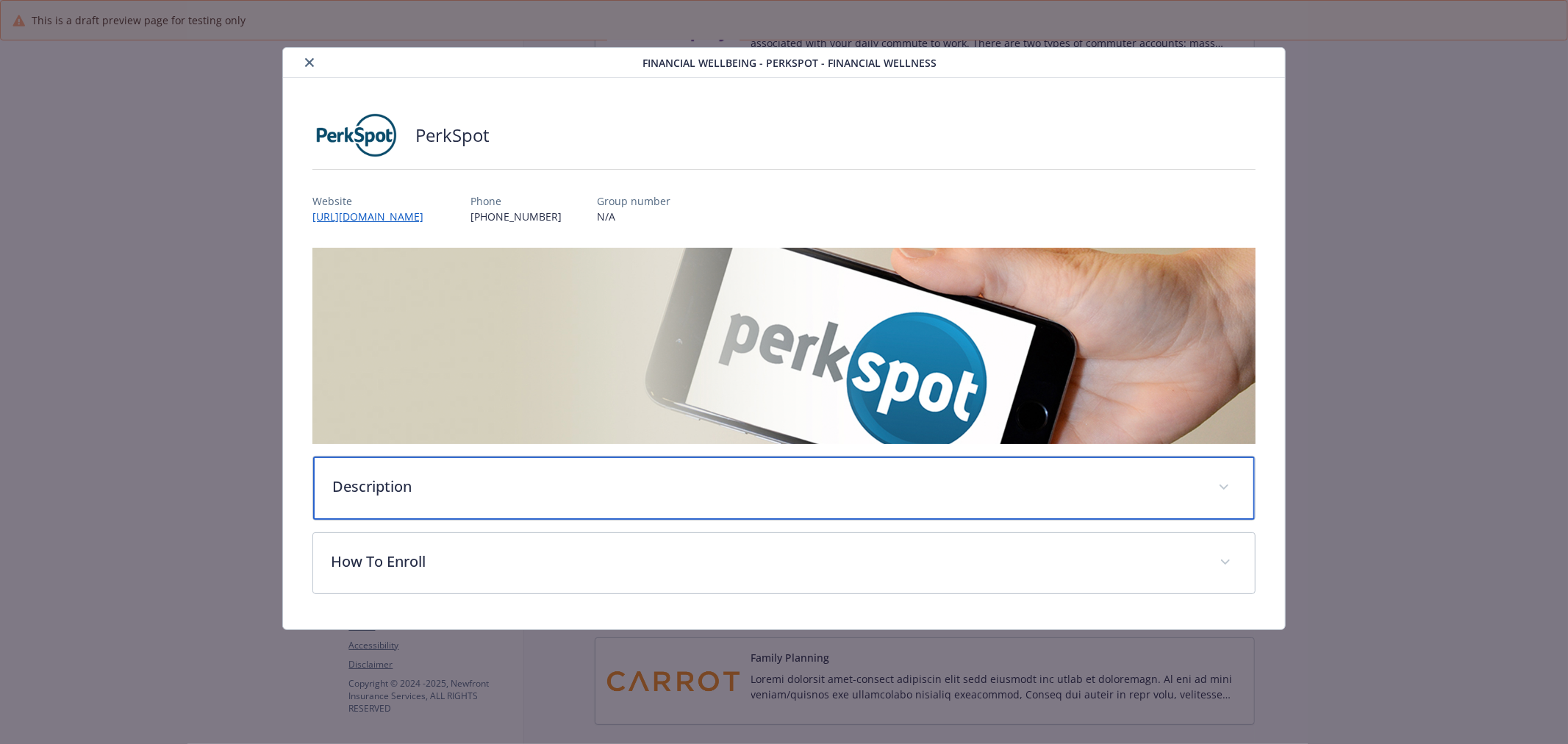
click at [480, 482] on p "Description" at bounding box center [766, 487] width 868 height 22
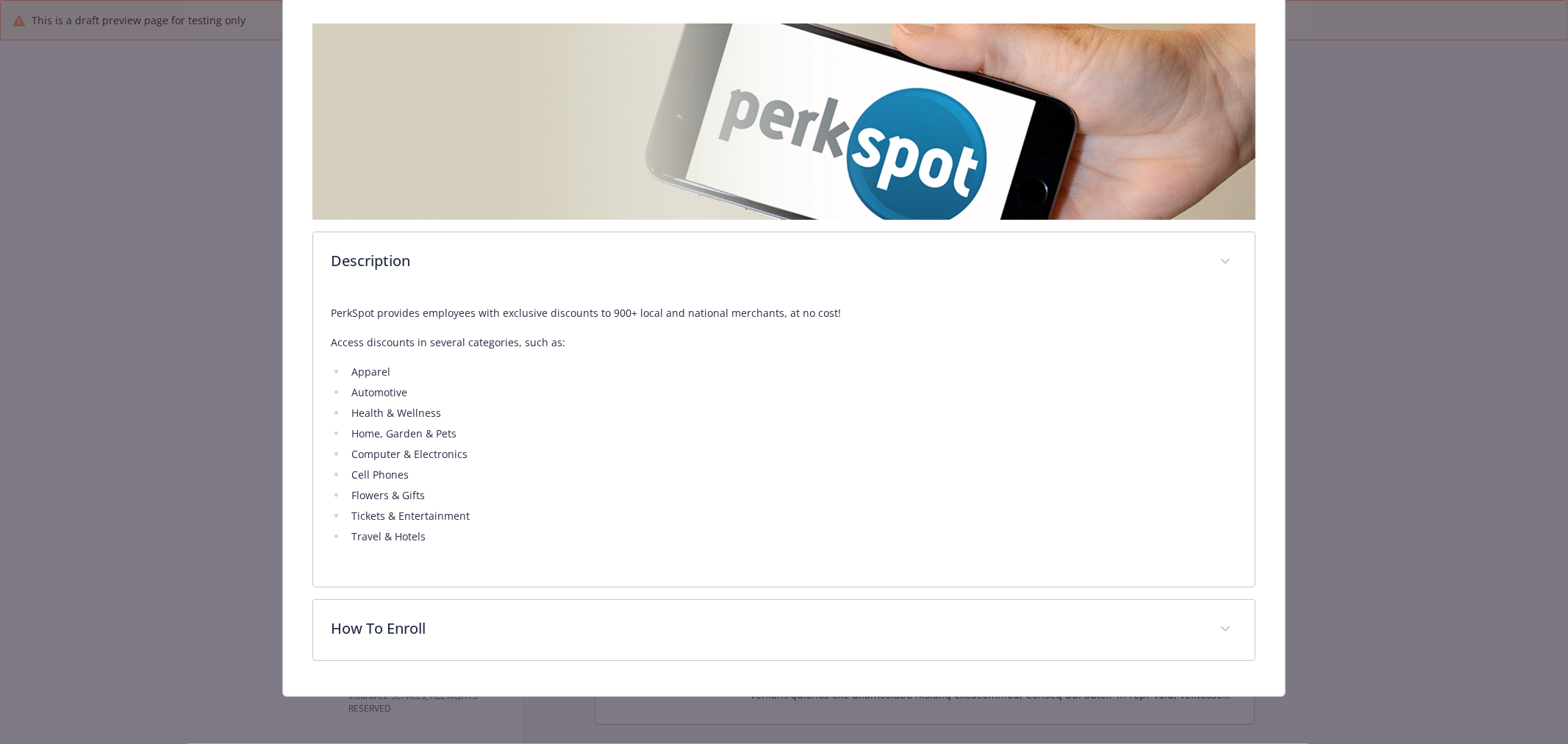
scroll to position [223, 0]
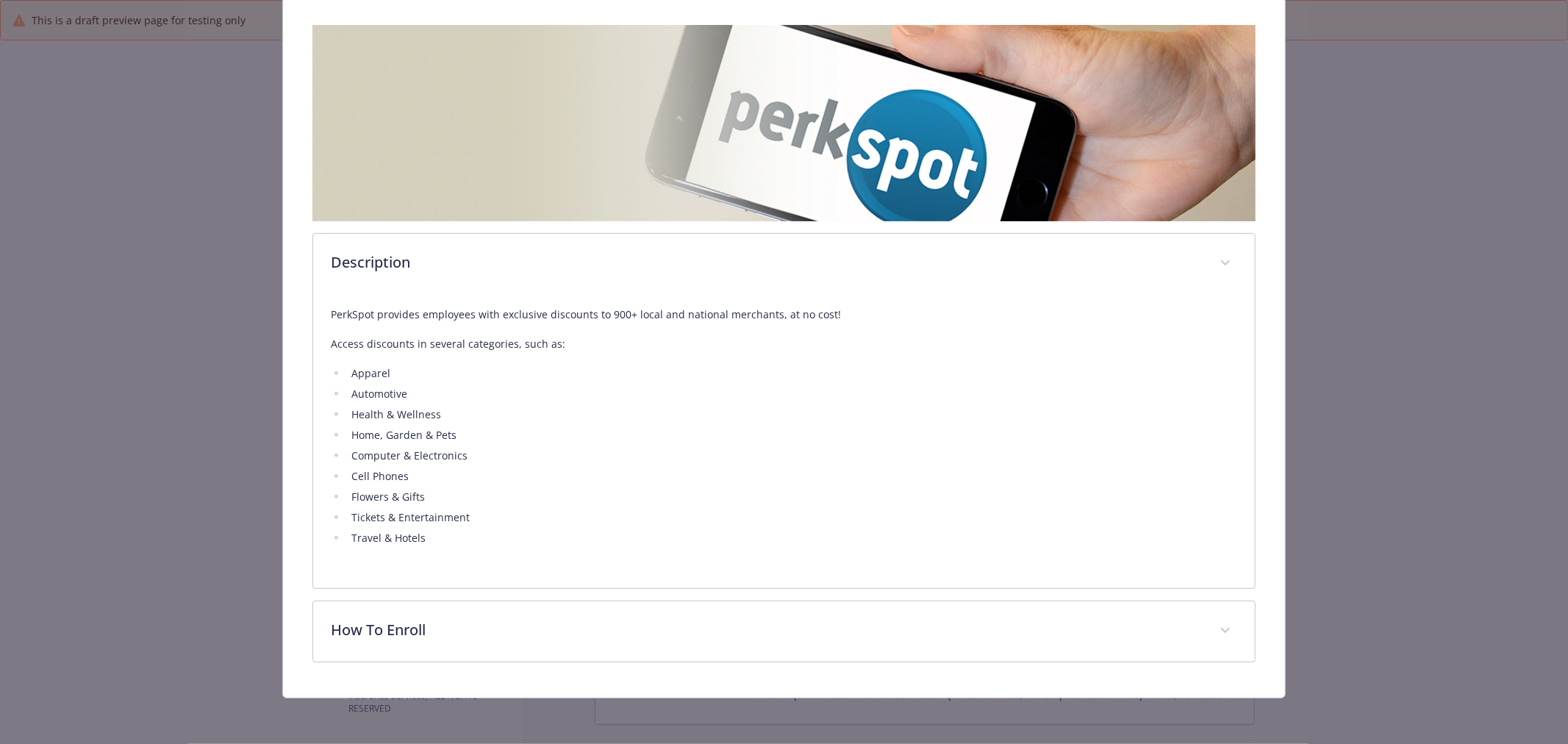
scroll to position [223, 0]
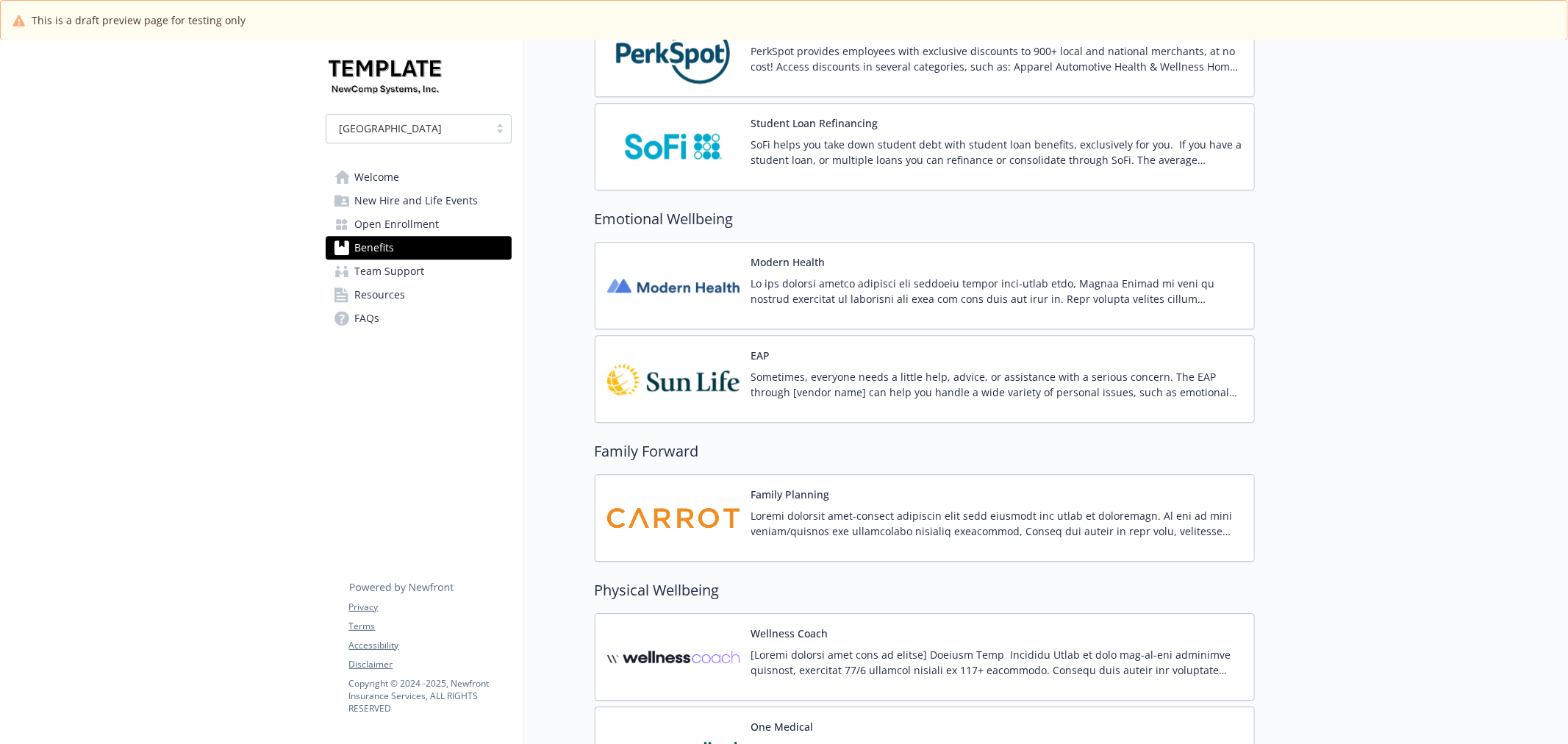
click at [692, 513] on img at bounding box center [673, 518] width 133 height 63
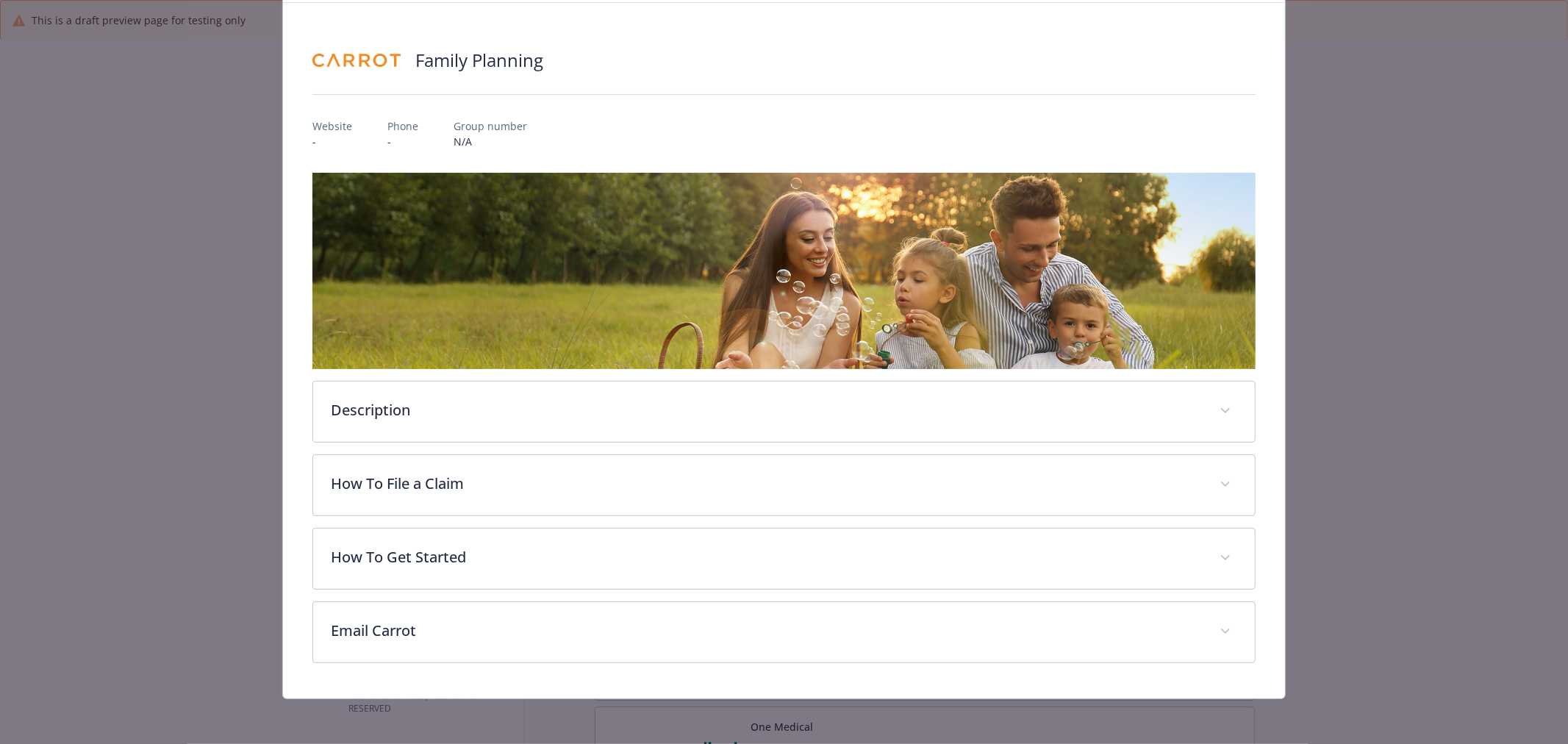
scroll to position [76, 0]
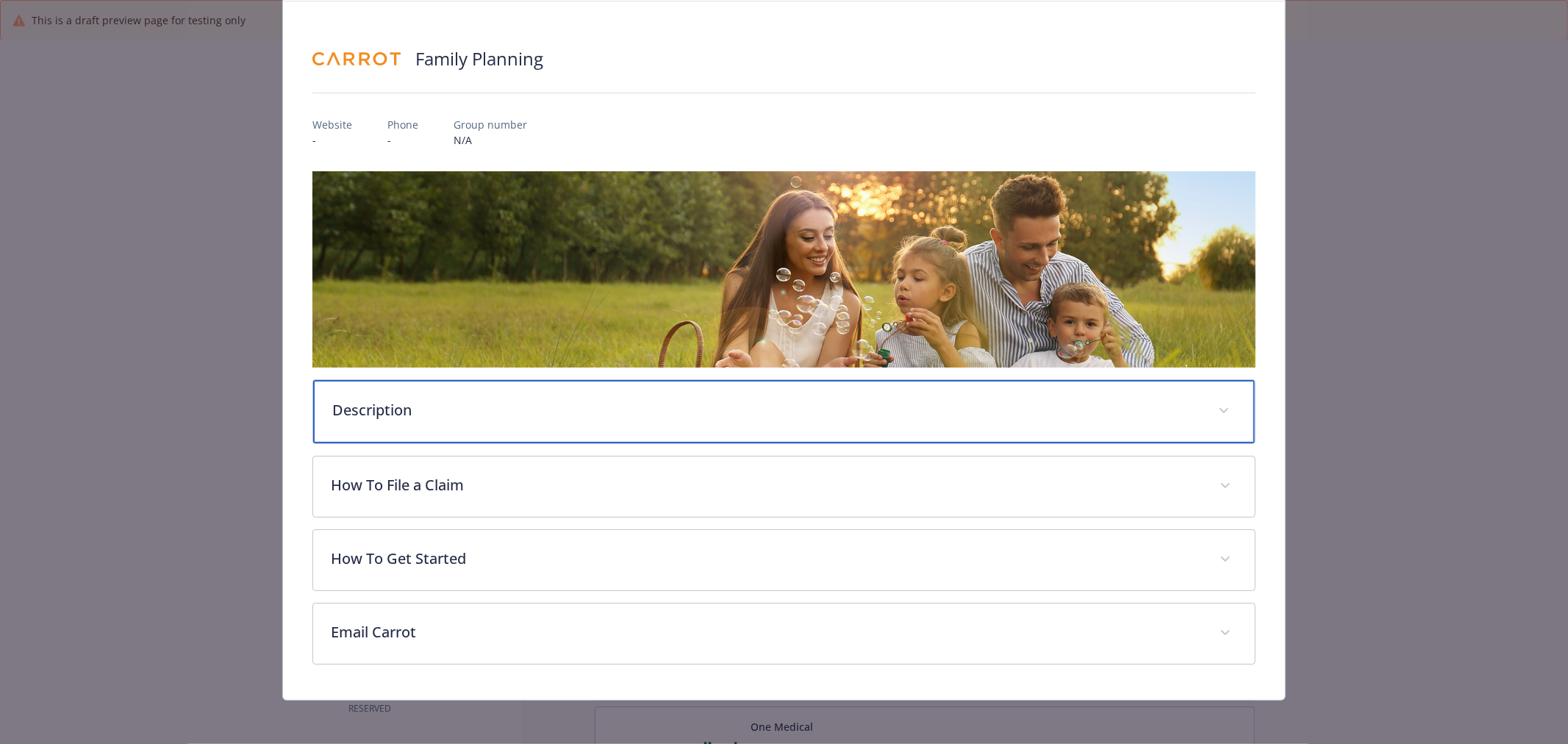
click at [1009, 393] on div "Description" at bounding box center [784, 411] width 942 height 63
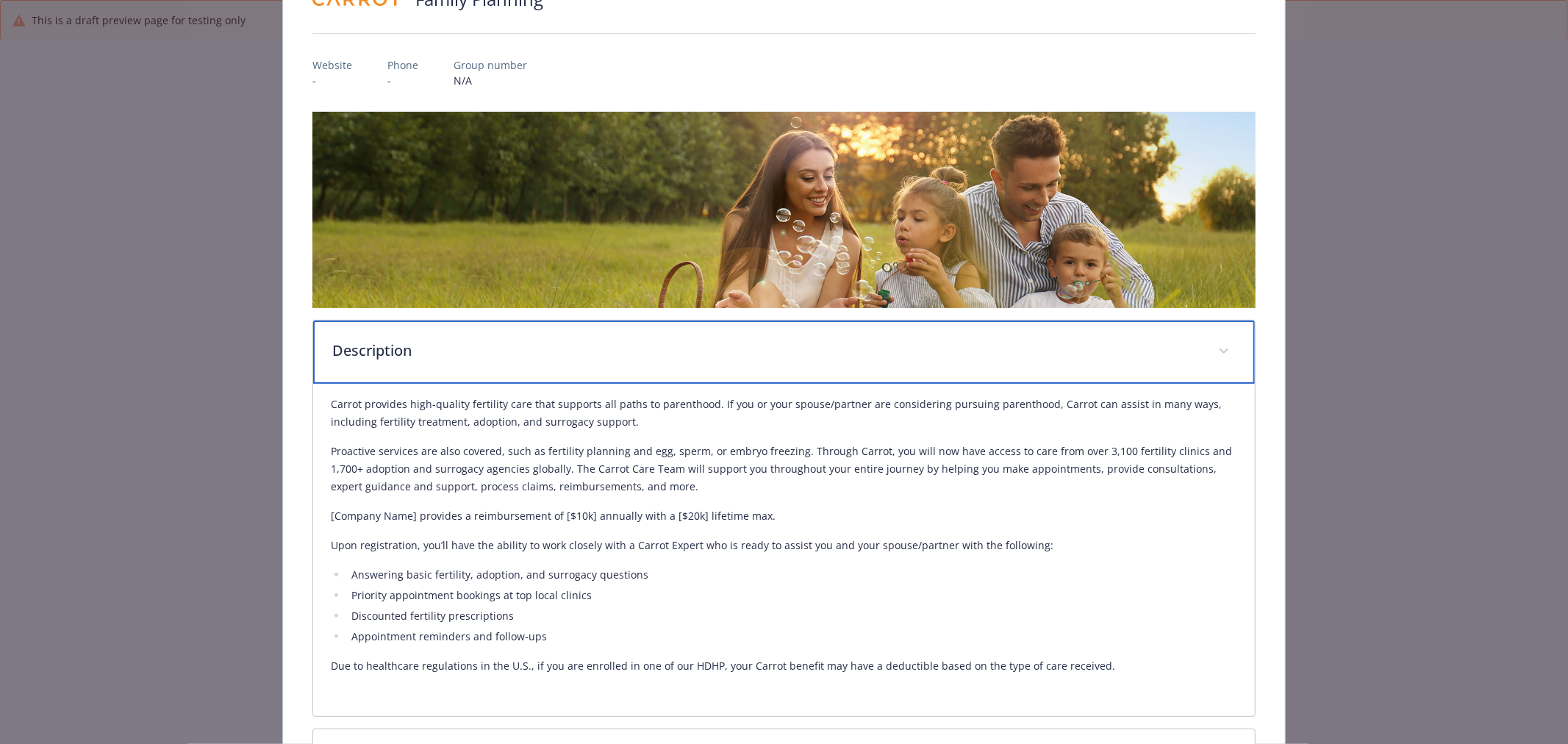
scroll to position [0, 0]
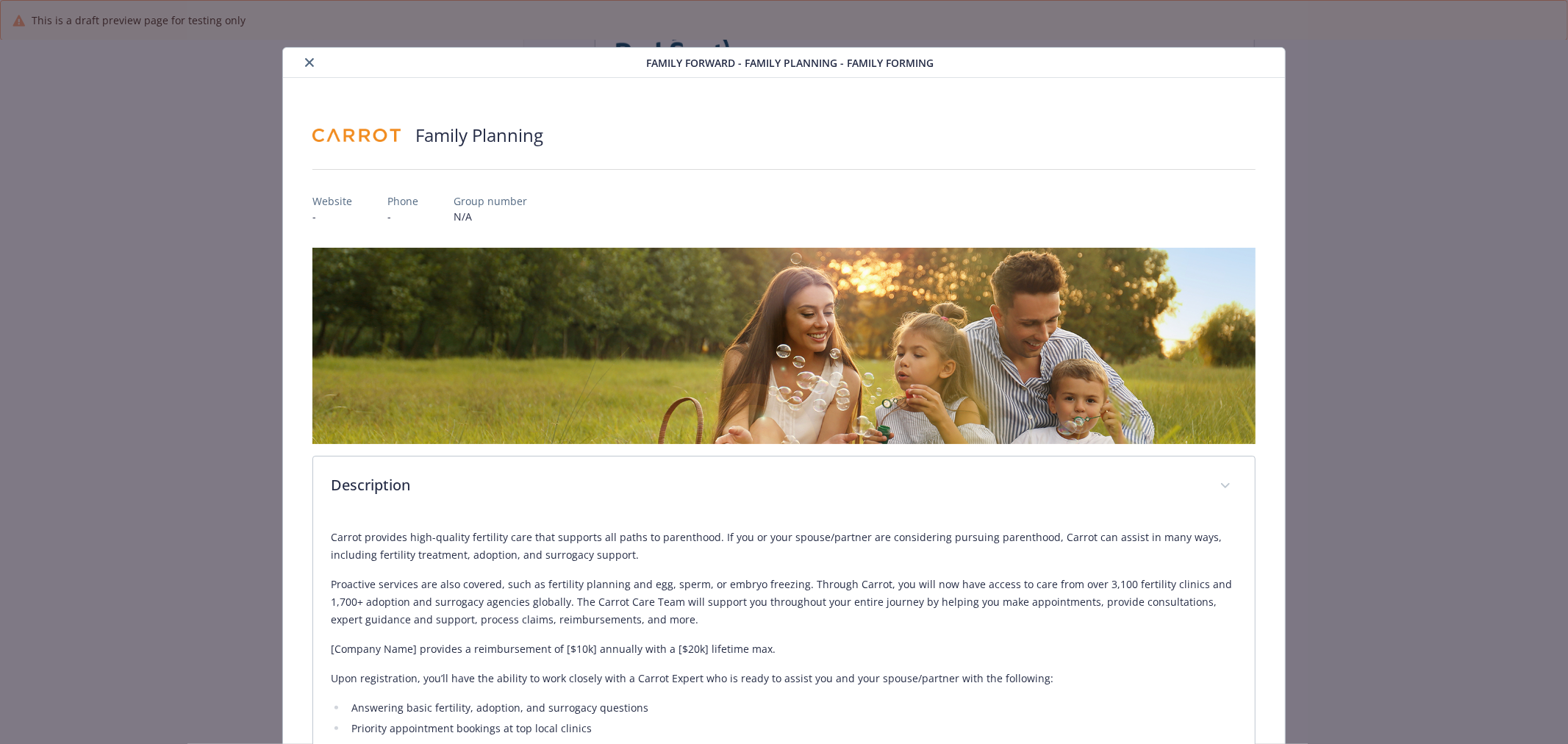
click at [302, 66] on button "close" at bounding box center [310, 63] width 18 height 18
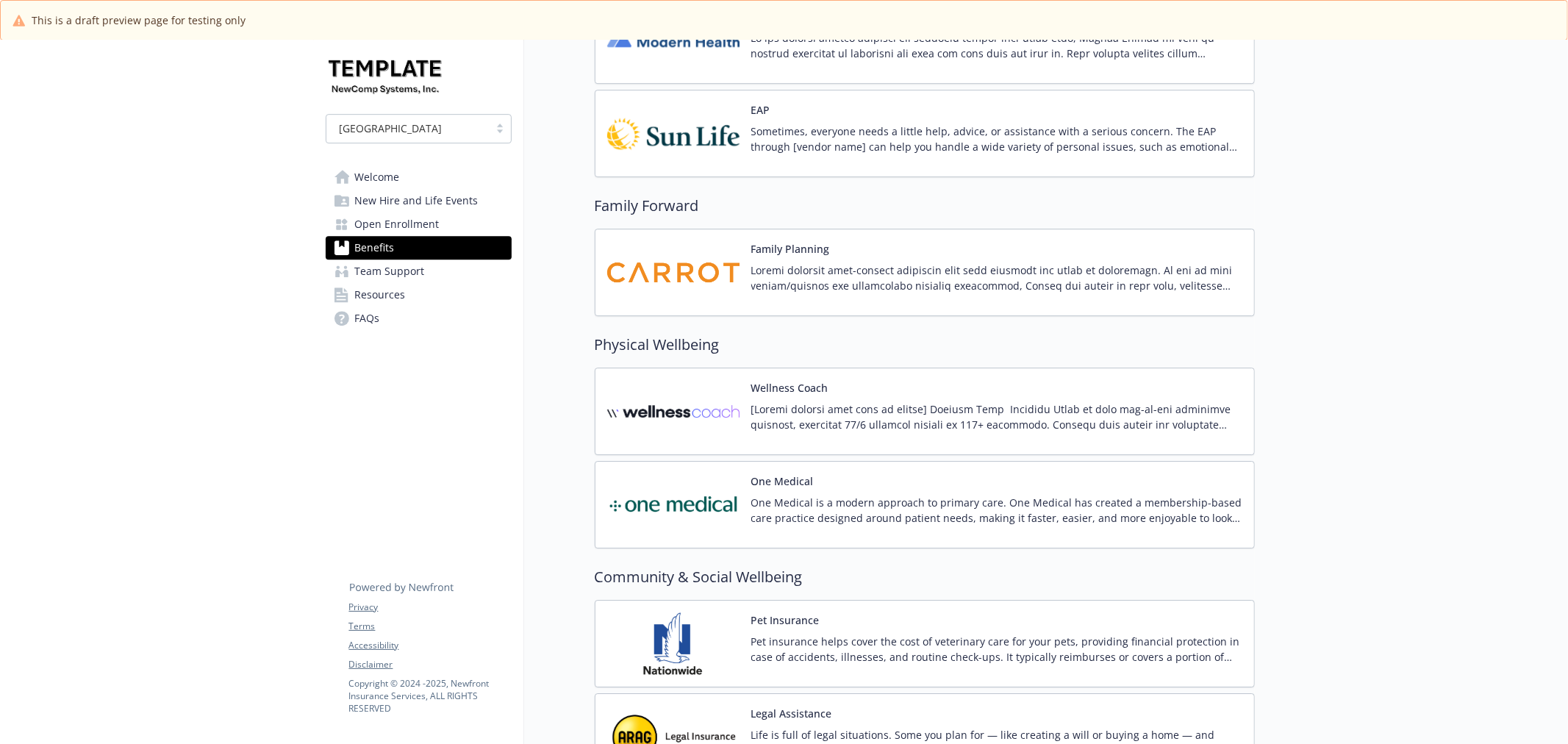
click at [710, 415] on img at bounding box center [673, 411] width 133 height 63
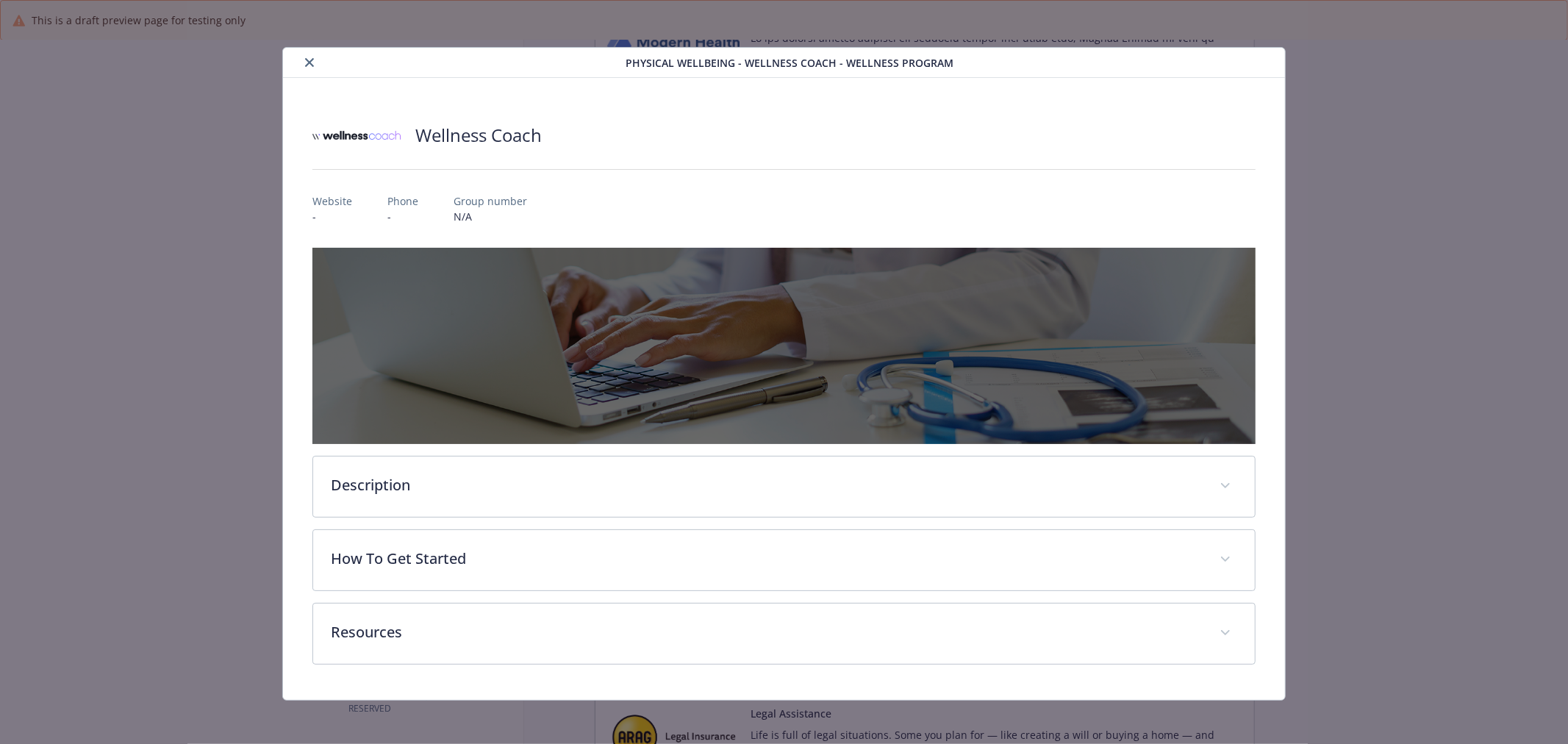
scroll to position [2, 0]
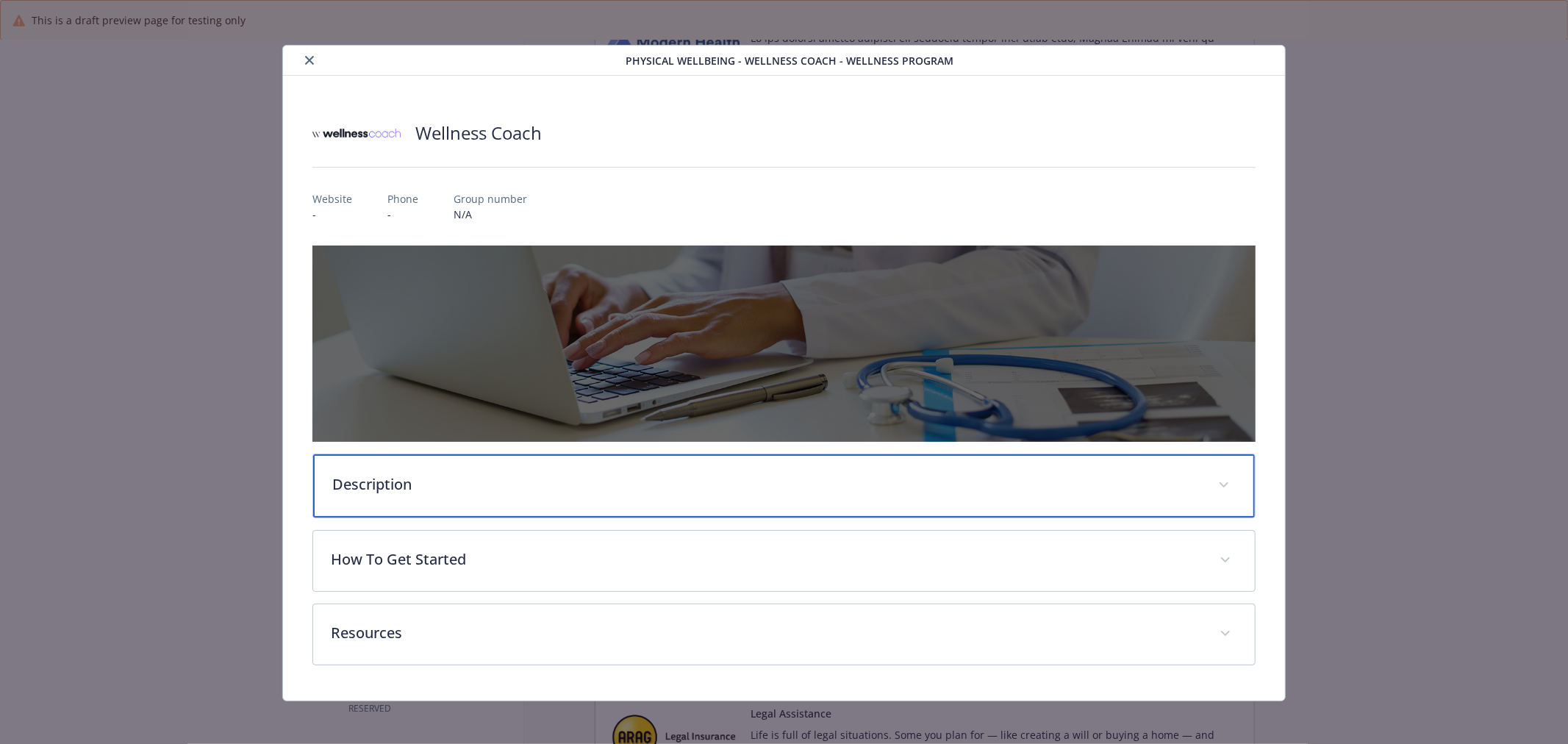
click at [667, 471] on div "Description" at bounding box center [784, 486] width 942 height 63
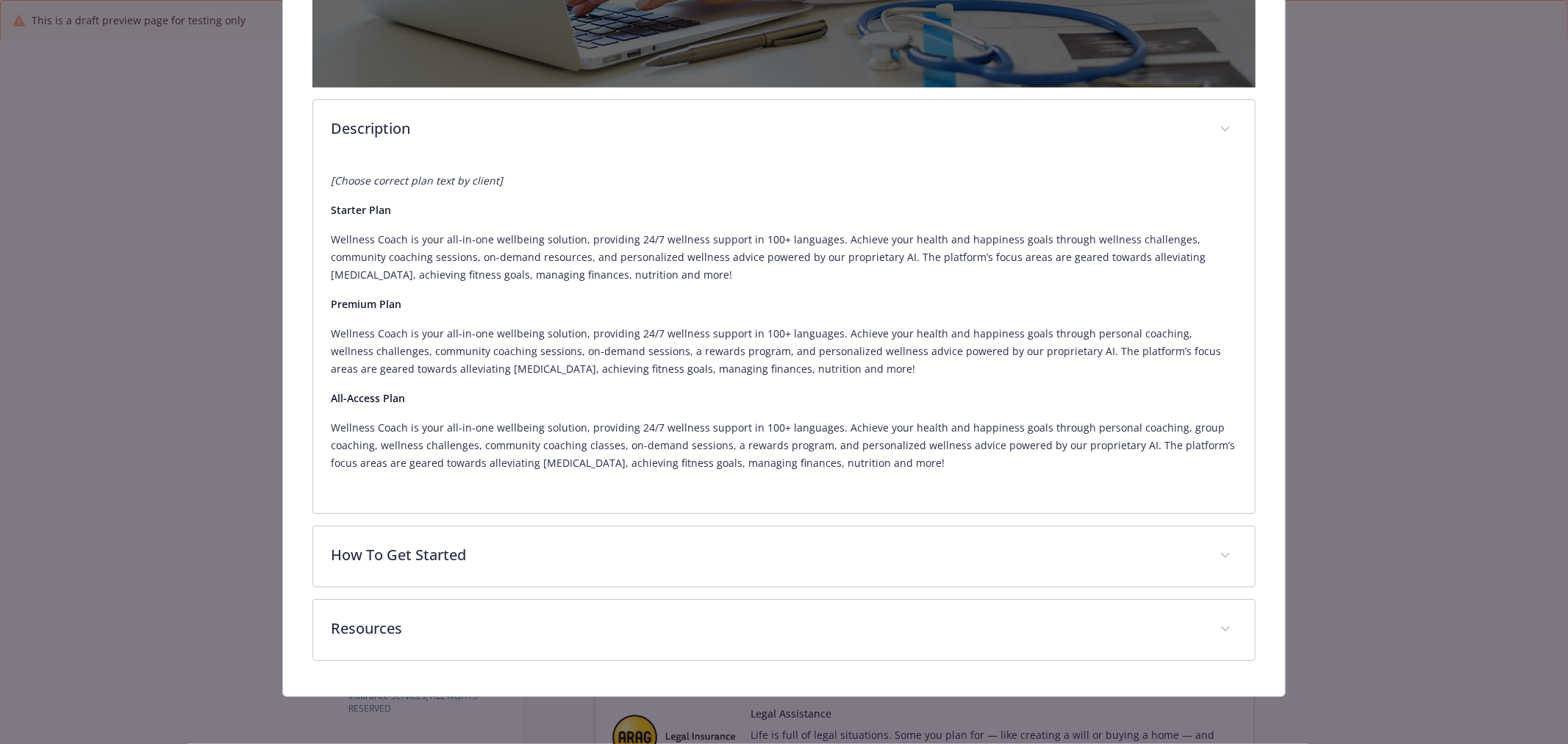
scroll to position [355, 0]
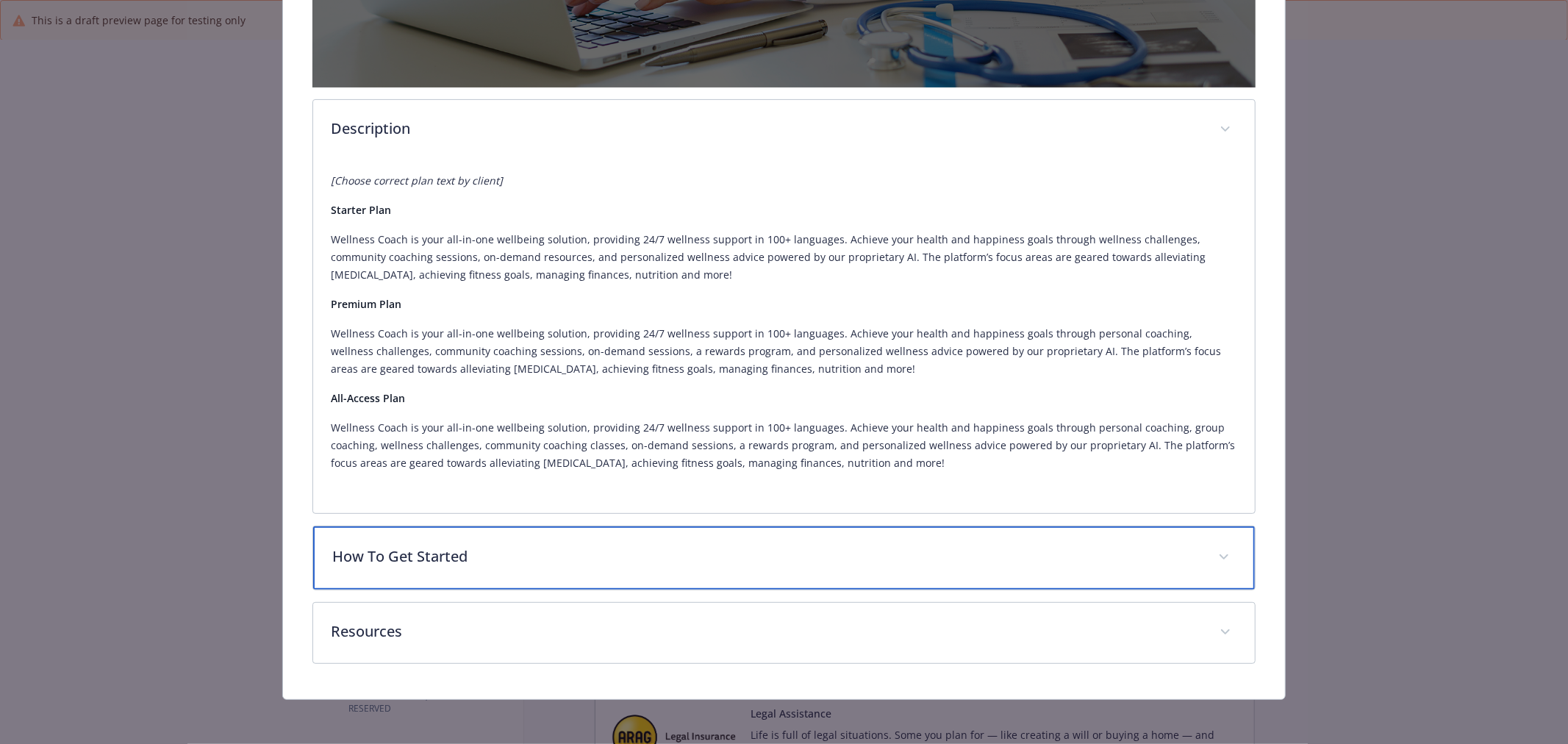
click at [708, 553] on p "How To Get Started" at bounding box center [766, 556] width 868 height 22
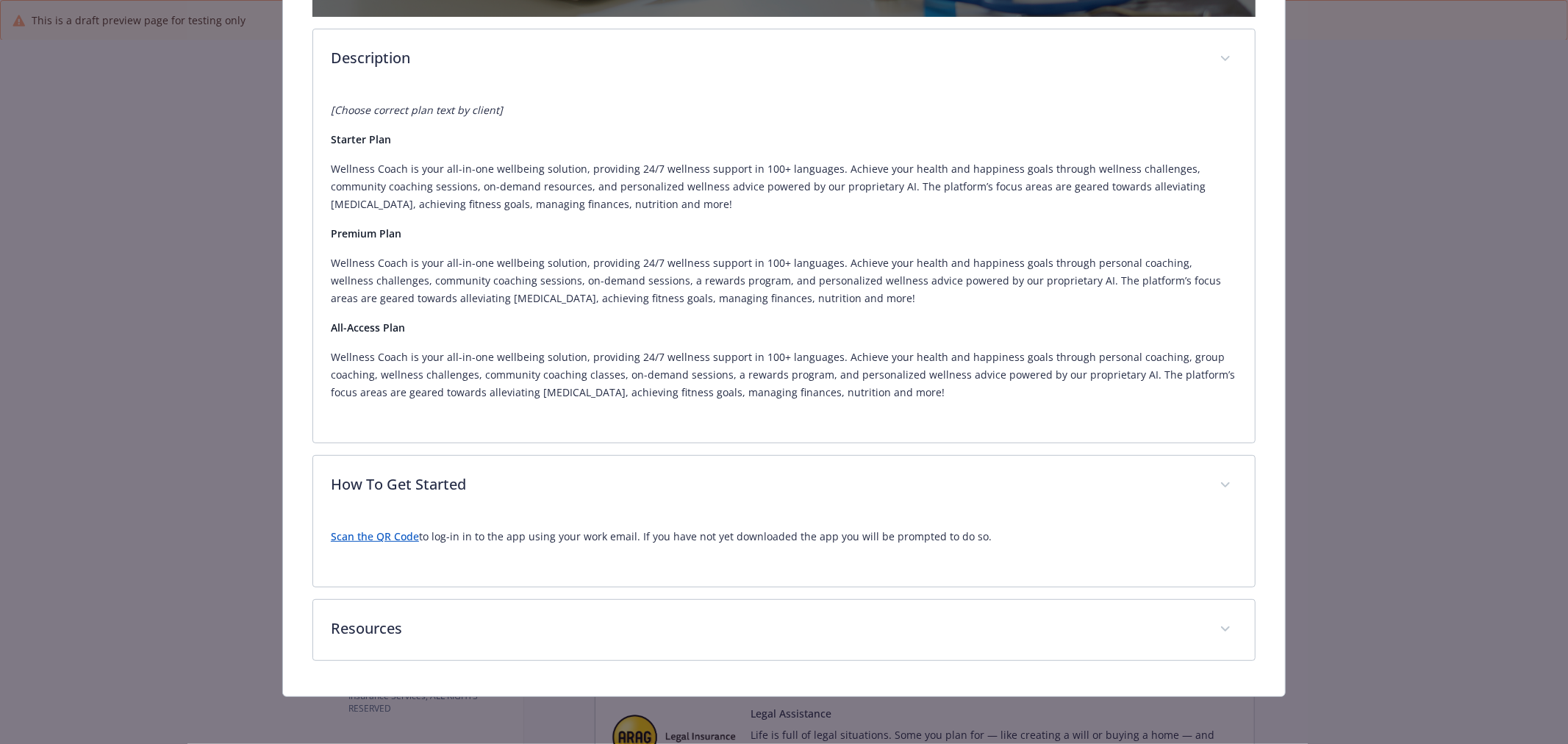
scroll to position [425, 0]
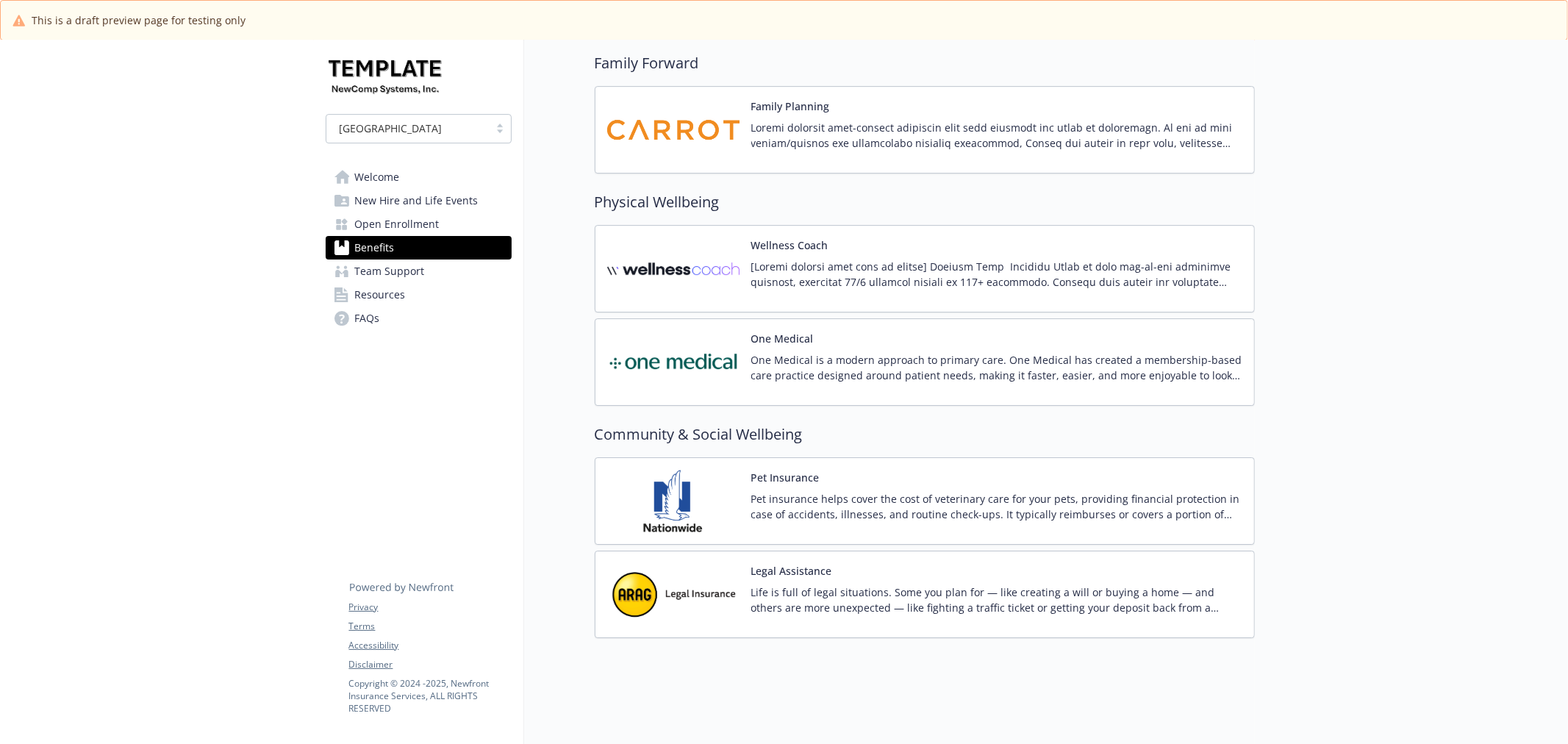
scroll to position [3998, 0]
drag, startPoint x: 803, startPoint y: 480, endPoint x: 824, endPoint y: 475, distance: 21.6
click at [805, 491] on p "Pet insurance helps cover the cost of veterinary care for your pets, providing …" at bounding box center [996, 506] width 491 height 31
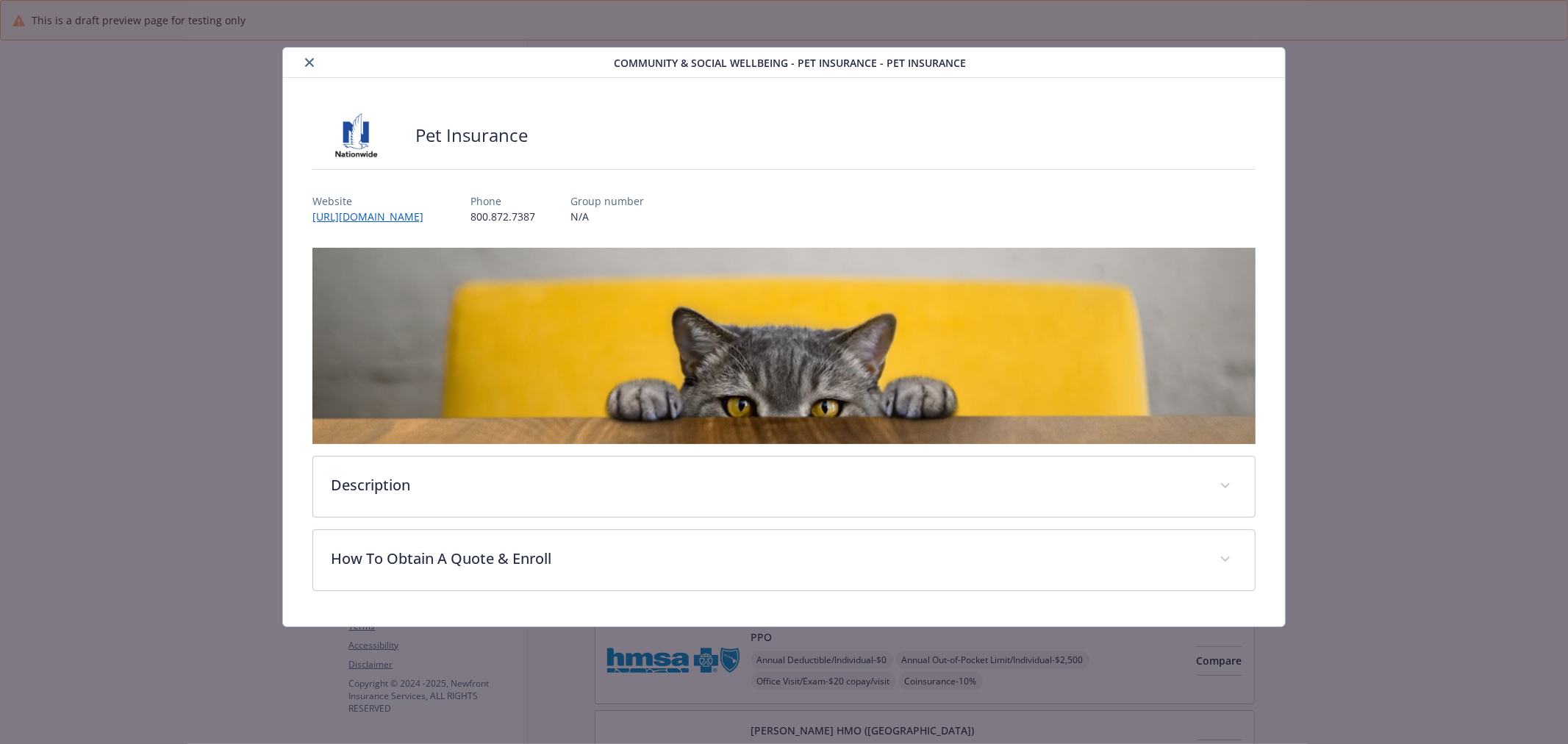
scroll to position [3998, 0]
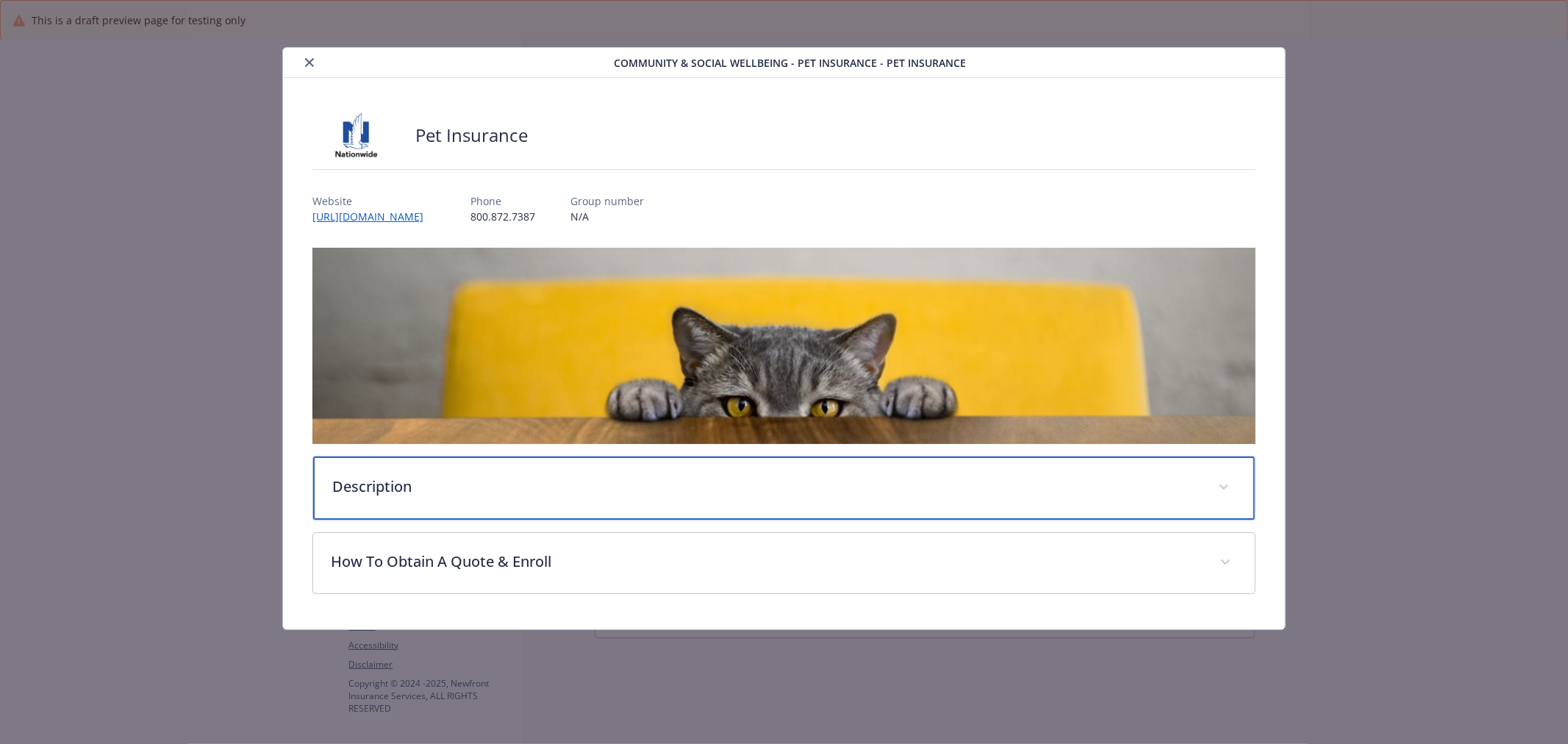
click at [507, 476] on p "Description" at bounding box center [766, 487] width 868 height 22
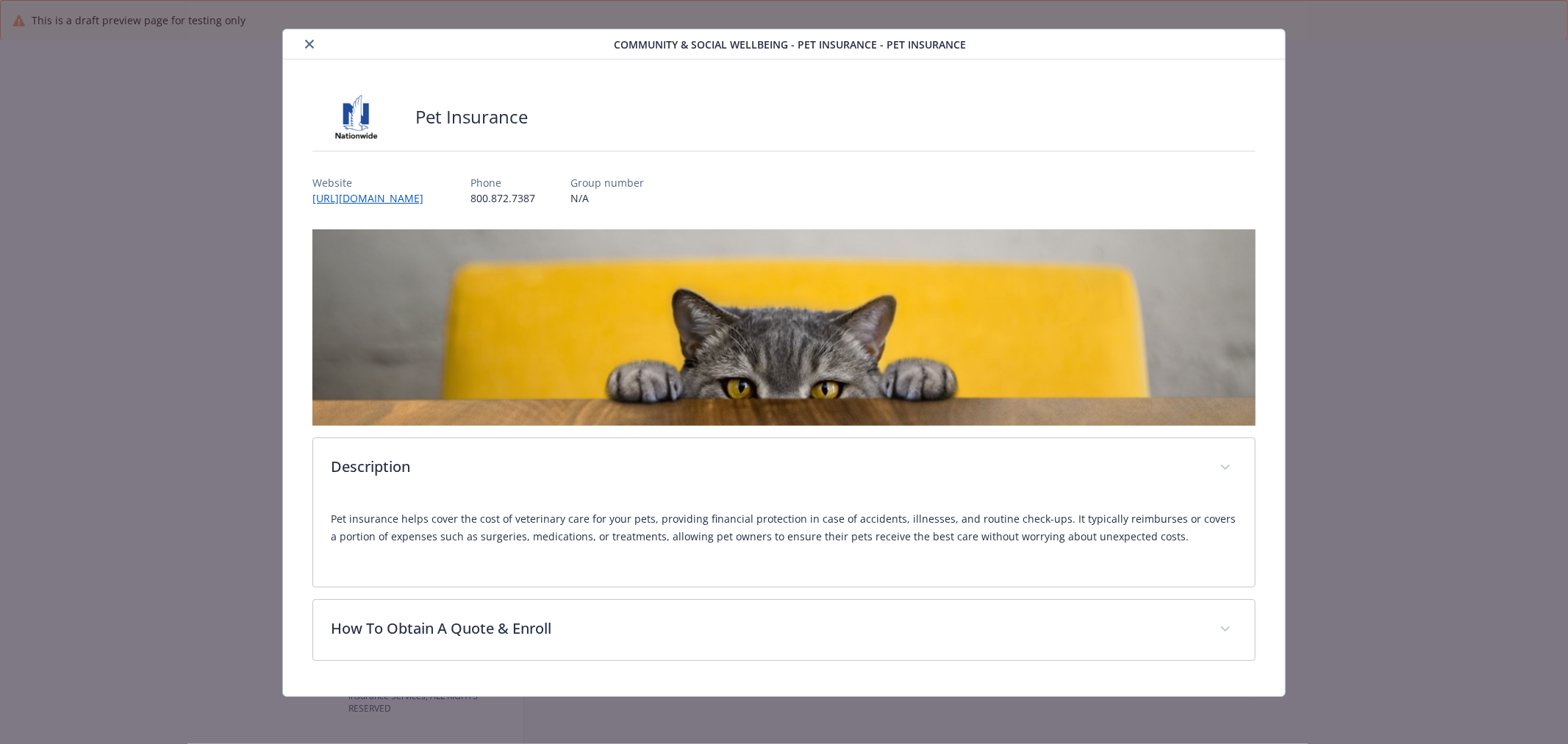
scroll to position [17, 0]
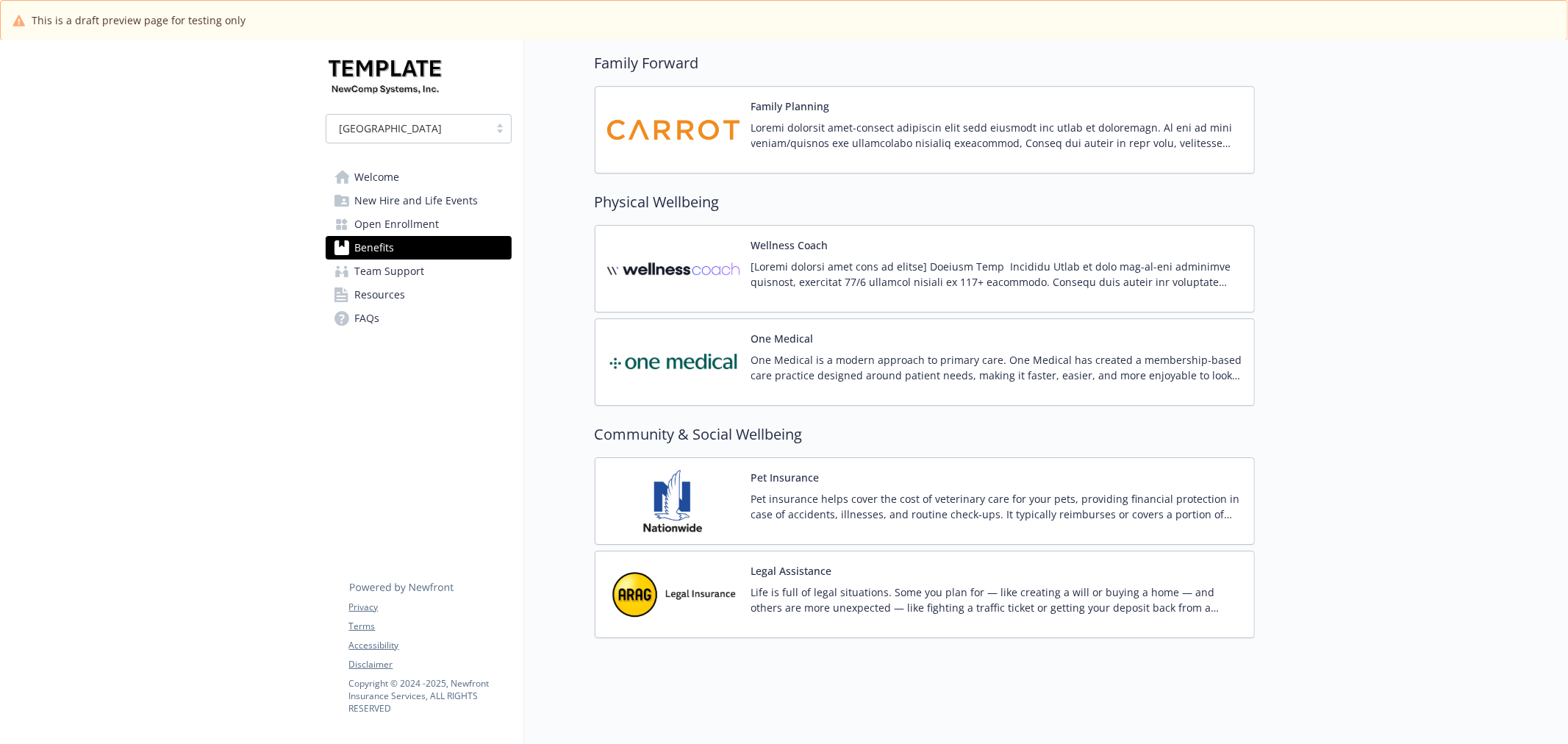
click at [1106, 602] on p "Life is full of legal situations. Some you plan for — like creating a will or b…" at bounding box center [996, 600] width 491 height 31
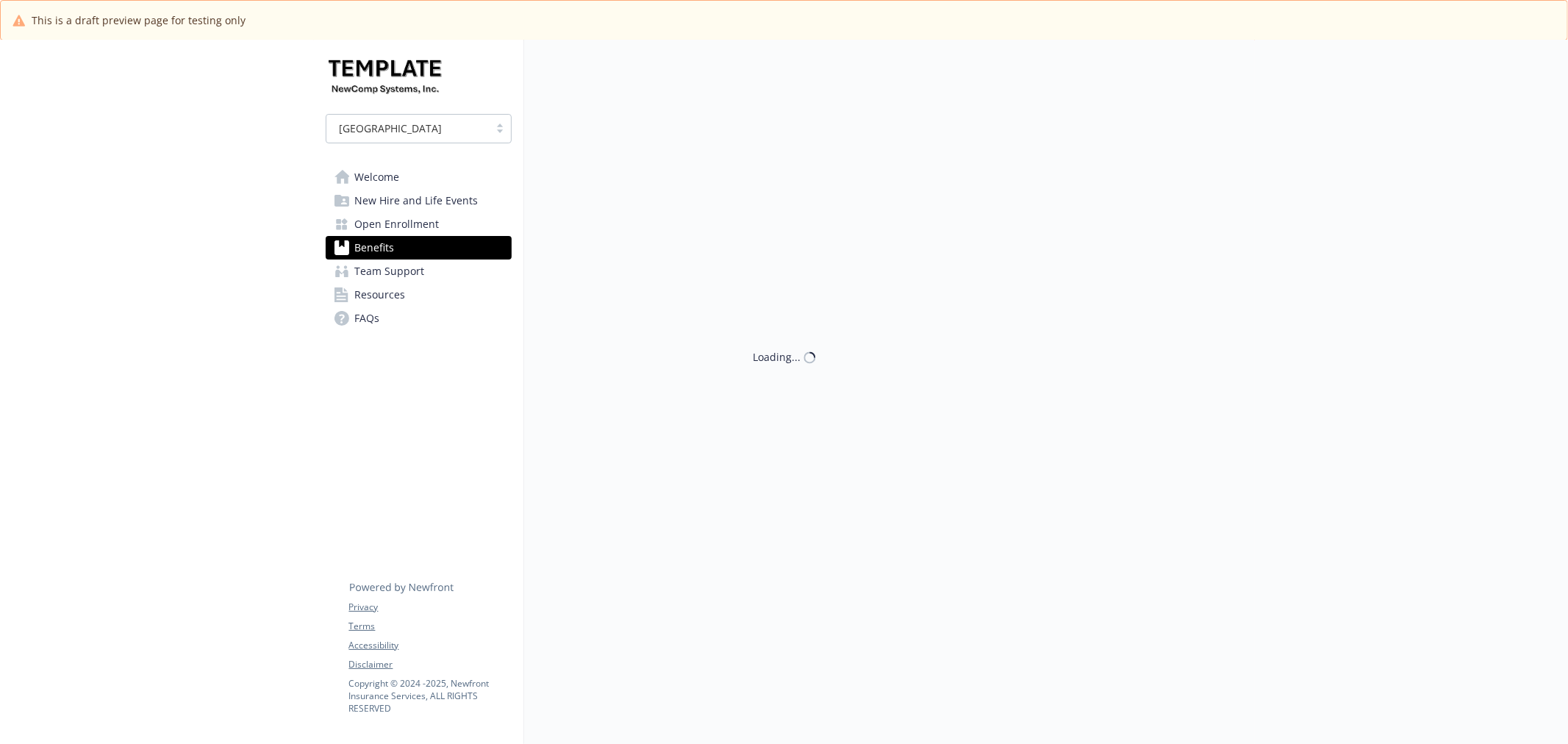
scroll to position [3998, 0]
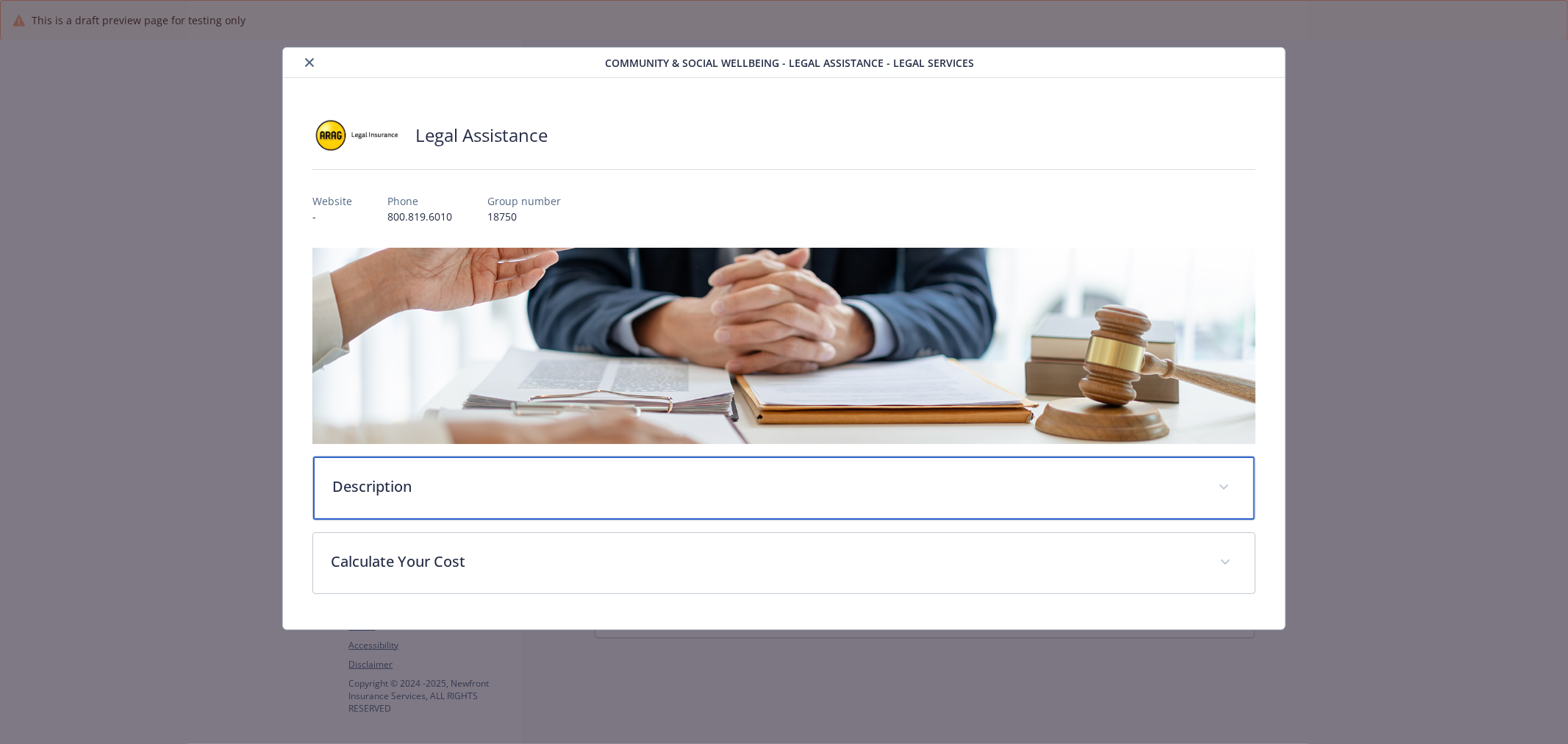
click at [740, 502] on div "Description" at bounding box center [784, 487] width 942 height 63
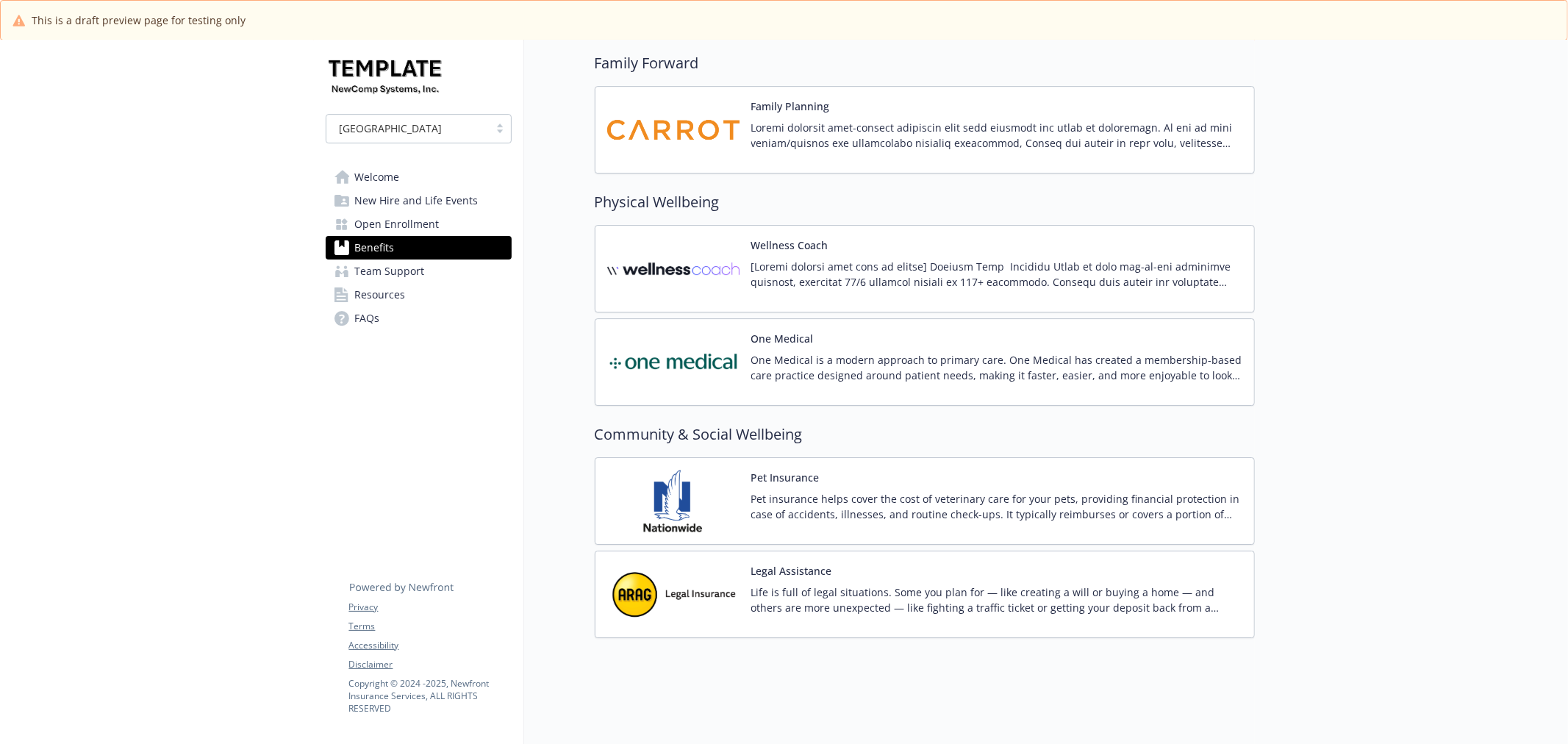
click at [385, 219] on span "Open Enrollment" at bounding box center [397, 224] width 85 height 24
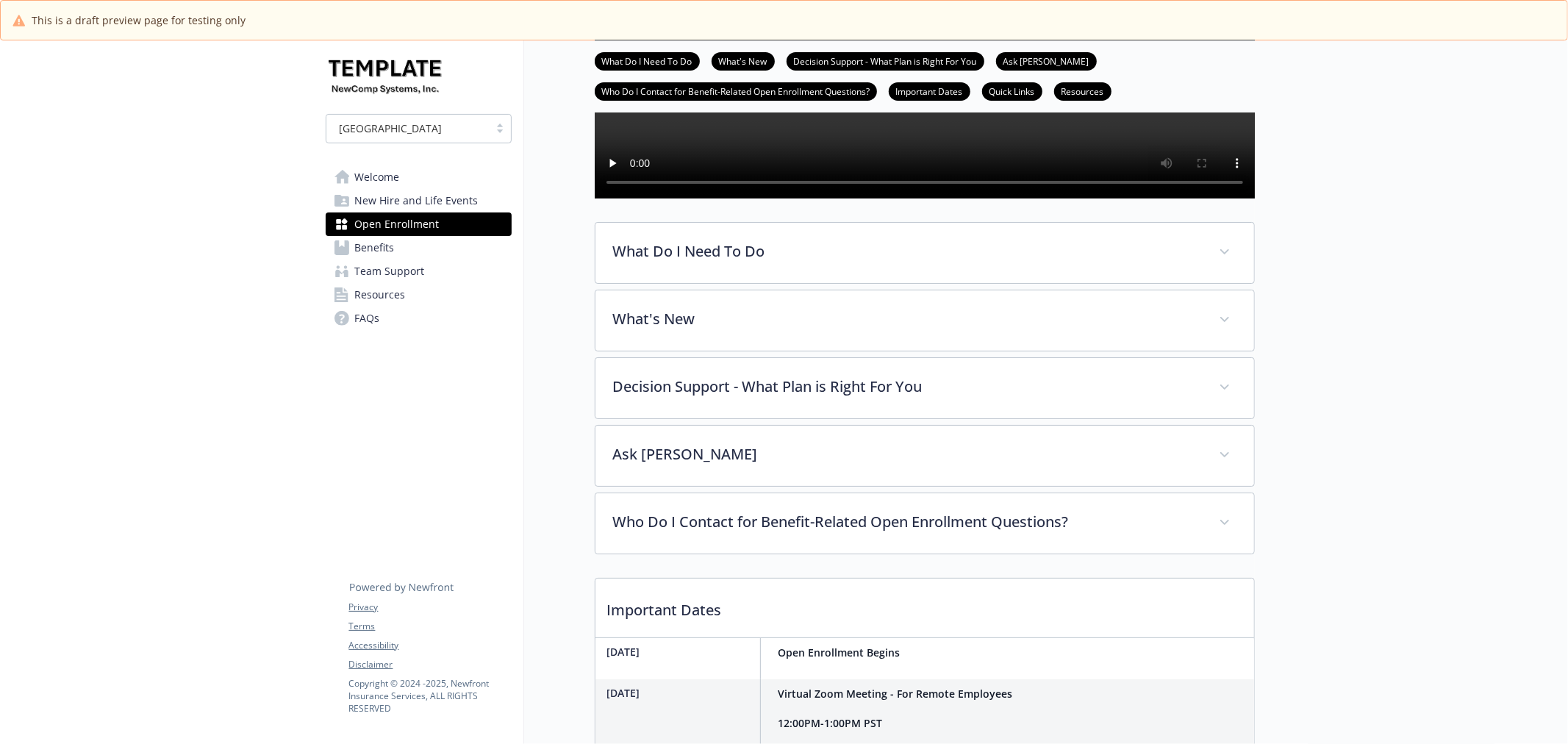
scroll to position [326, 0]
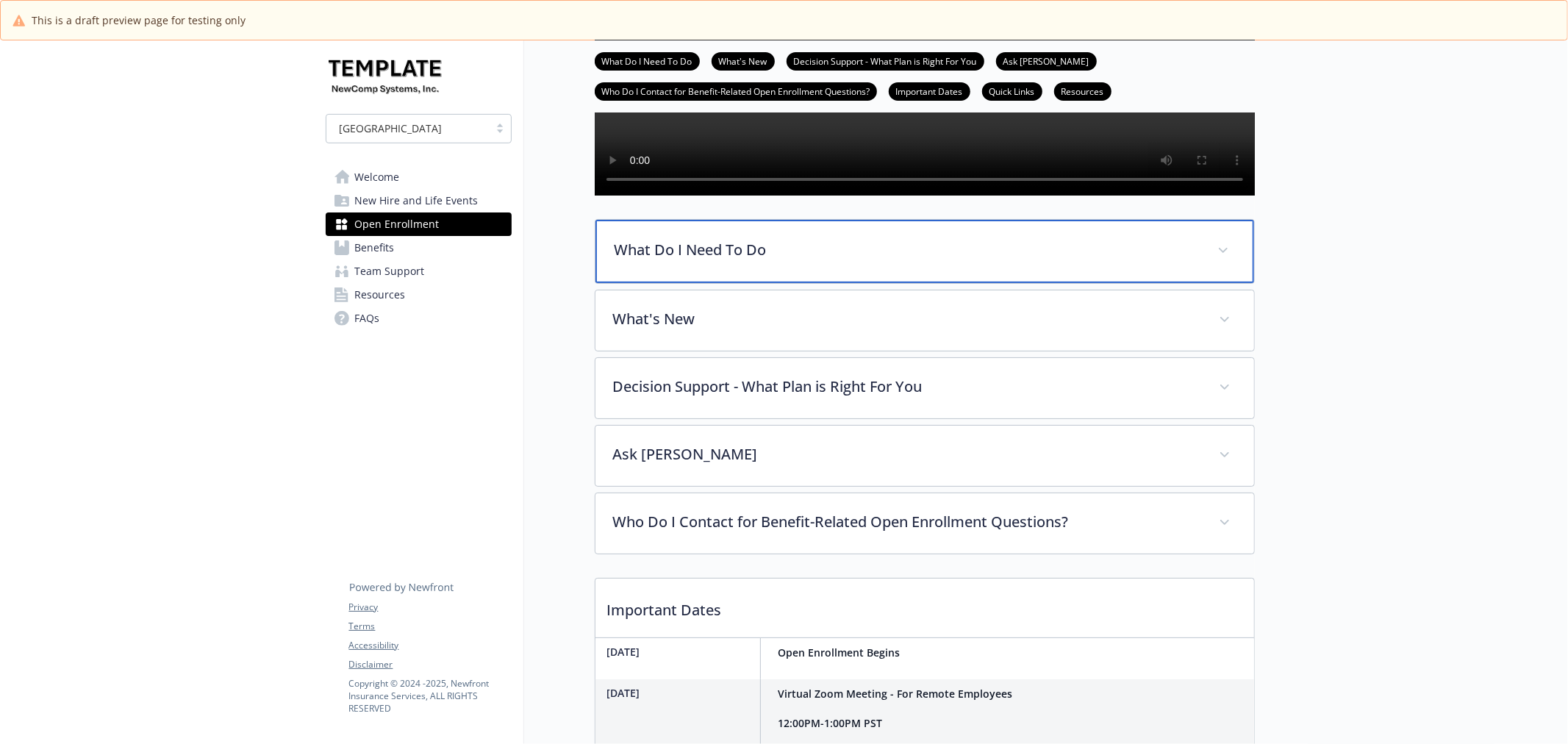
click at [916, 261] on p "What Do I Need To Do" at bounding box center [907, 249] width 585 height 22
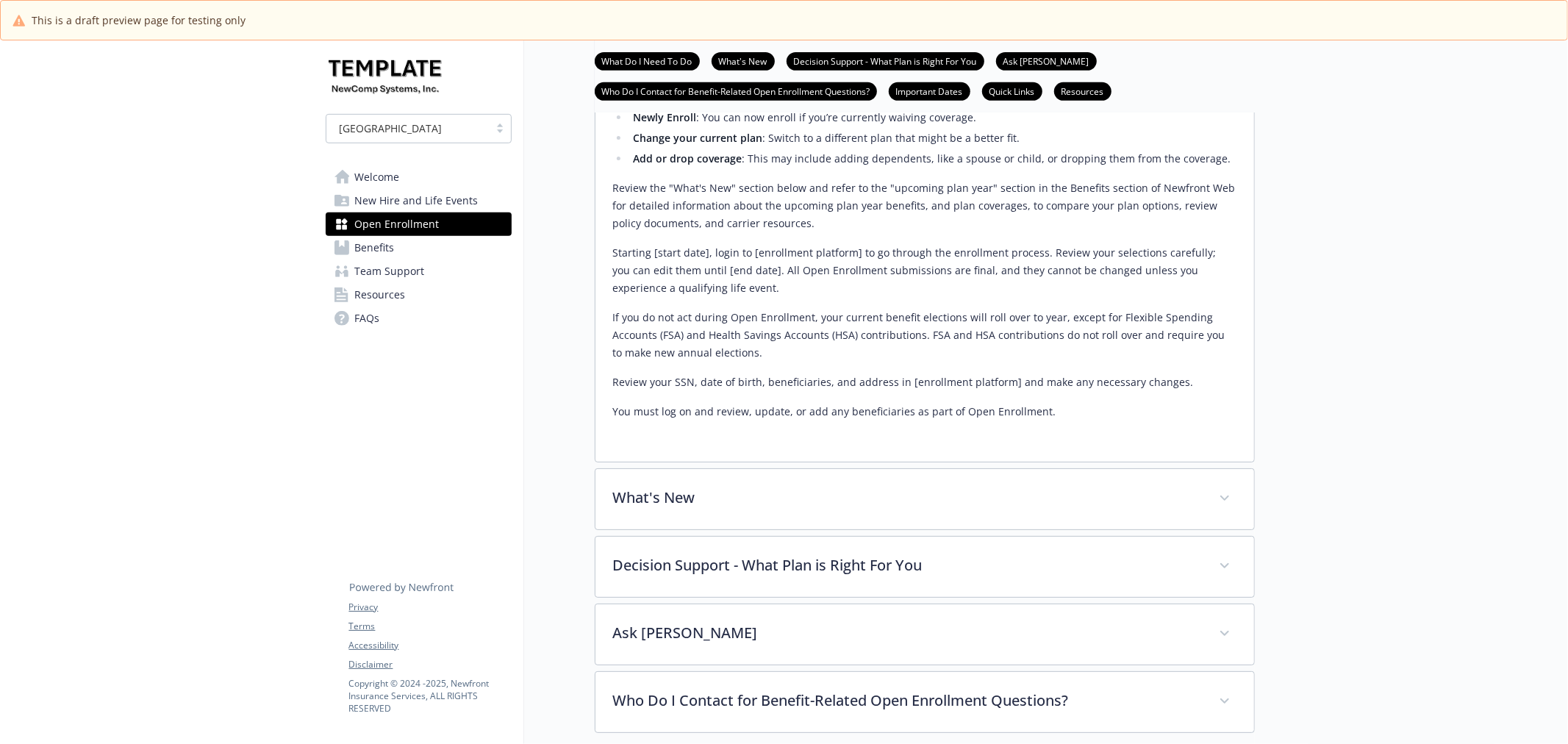
scroll to position [489, 0]
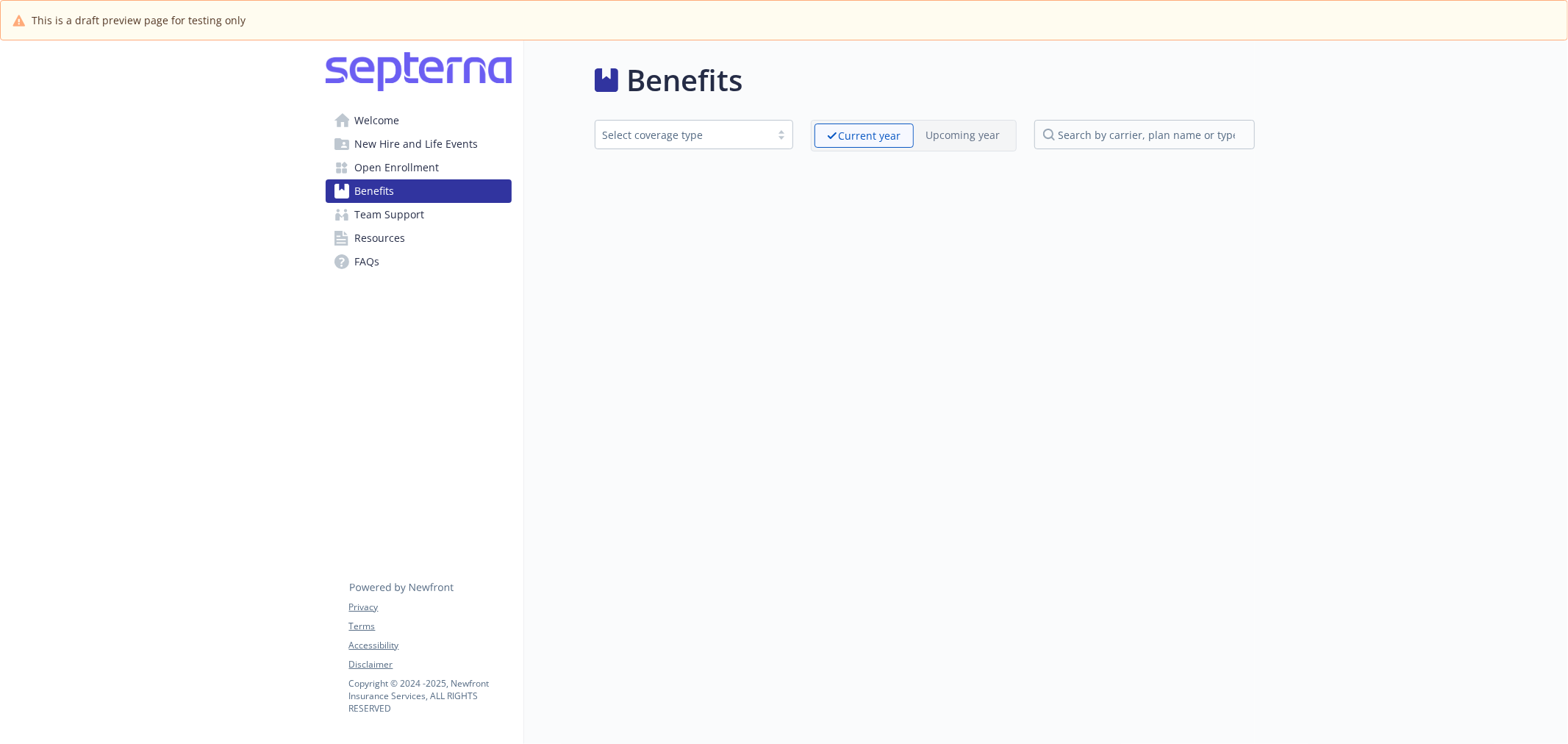
click at [385, 219] on span "Team Support" at bounding box center [389, 214] width 70 height 24
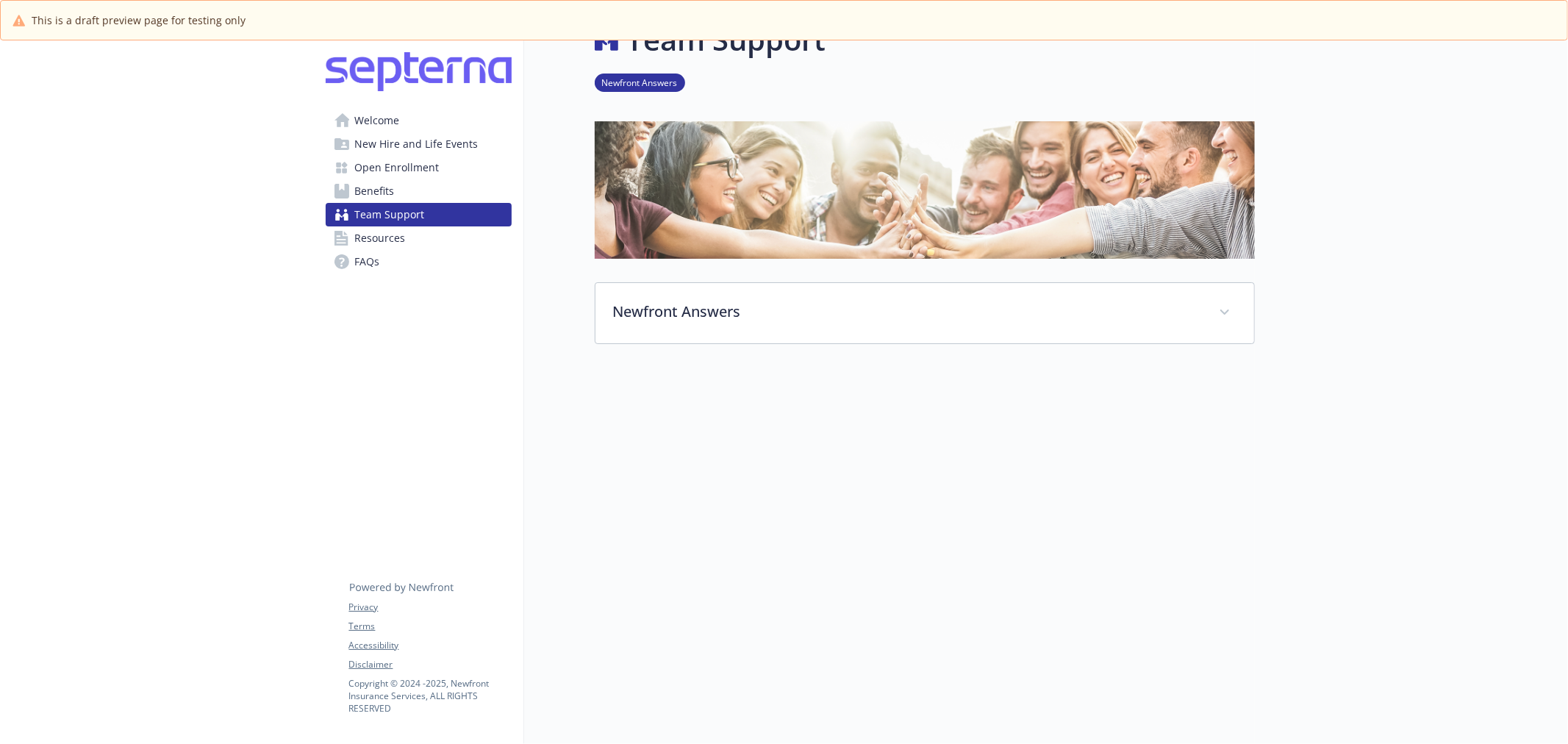
click at [385, 255] on link "FAQs" at bounding box center [419, 262] width 186 height 24
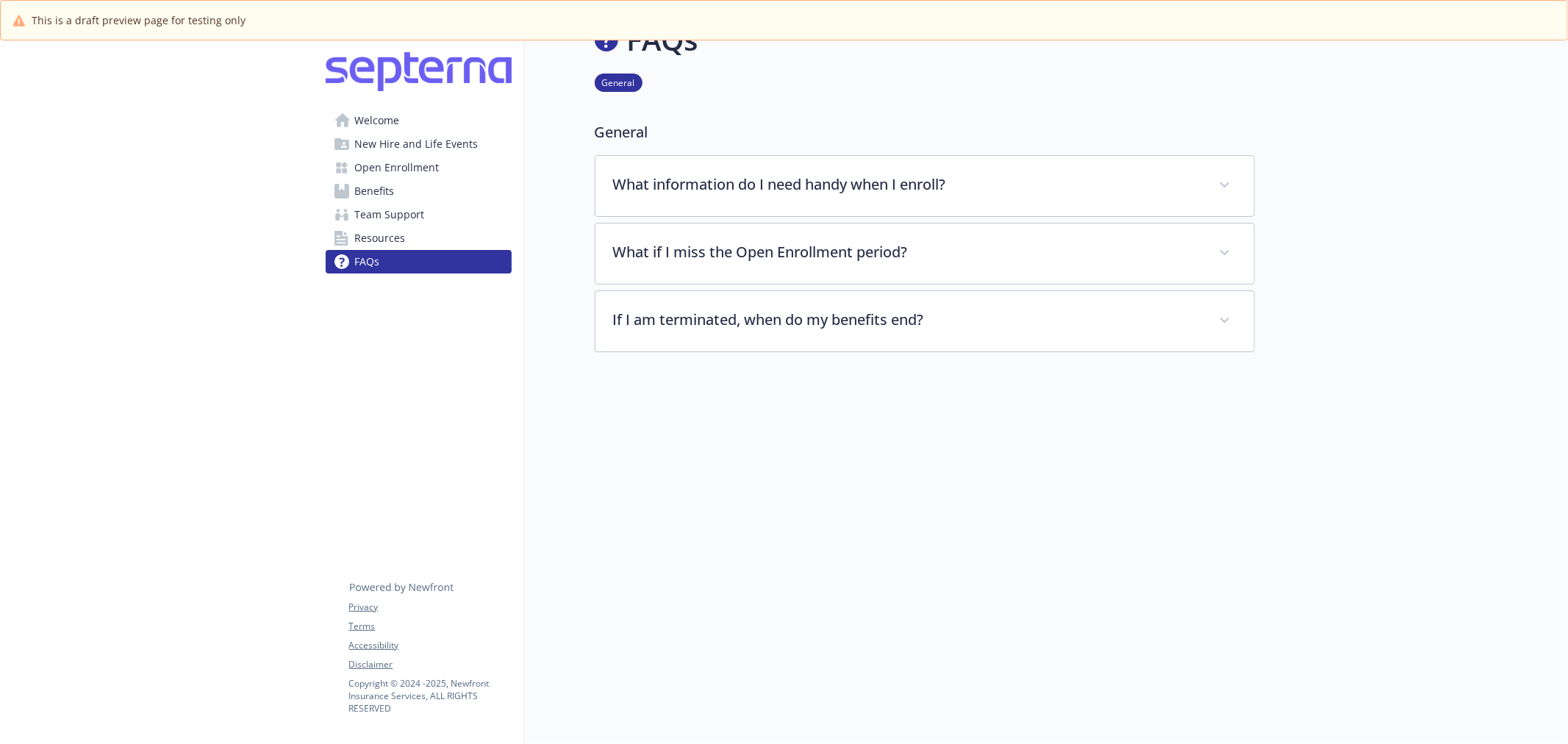
click at [384, 244] on span "Resources" at bounding box center [380, 238] width 50 height 24
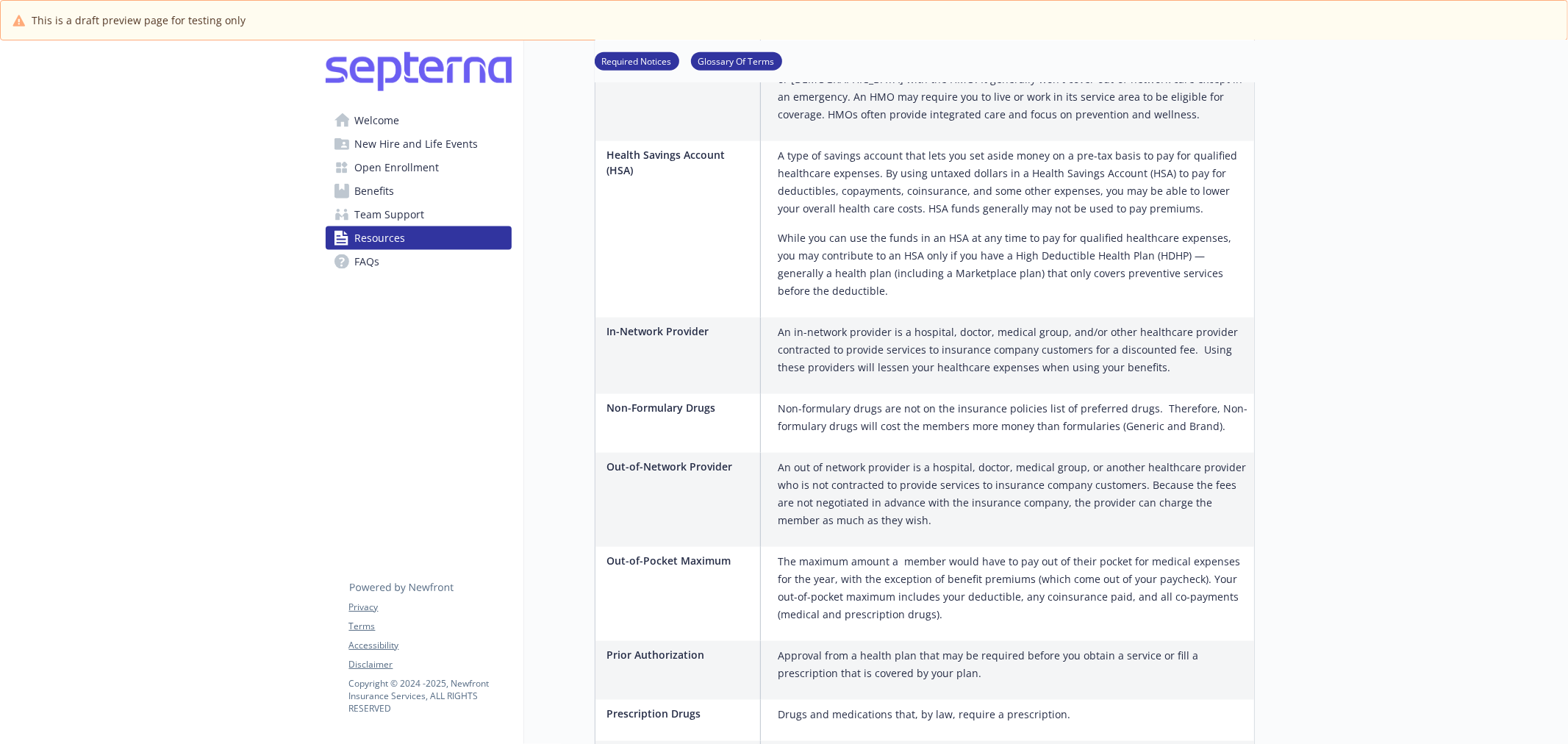
scroll to position [2095, 0]
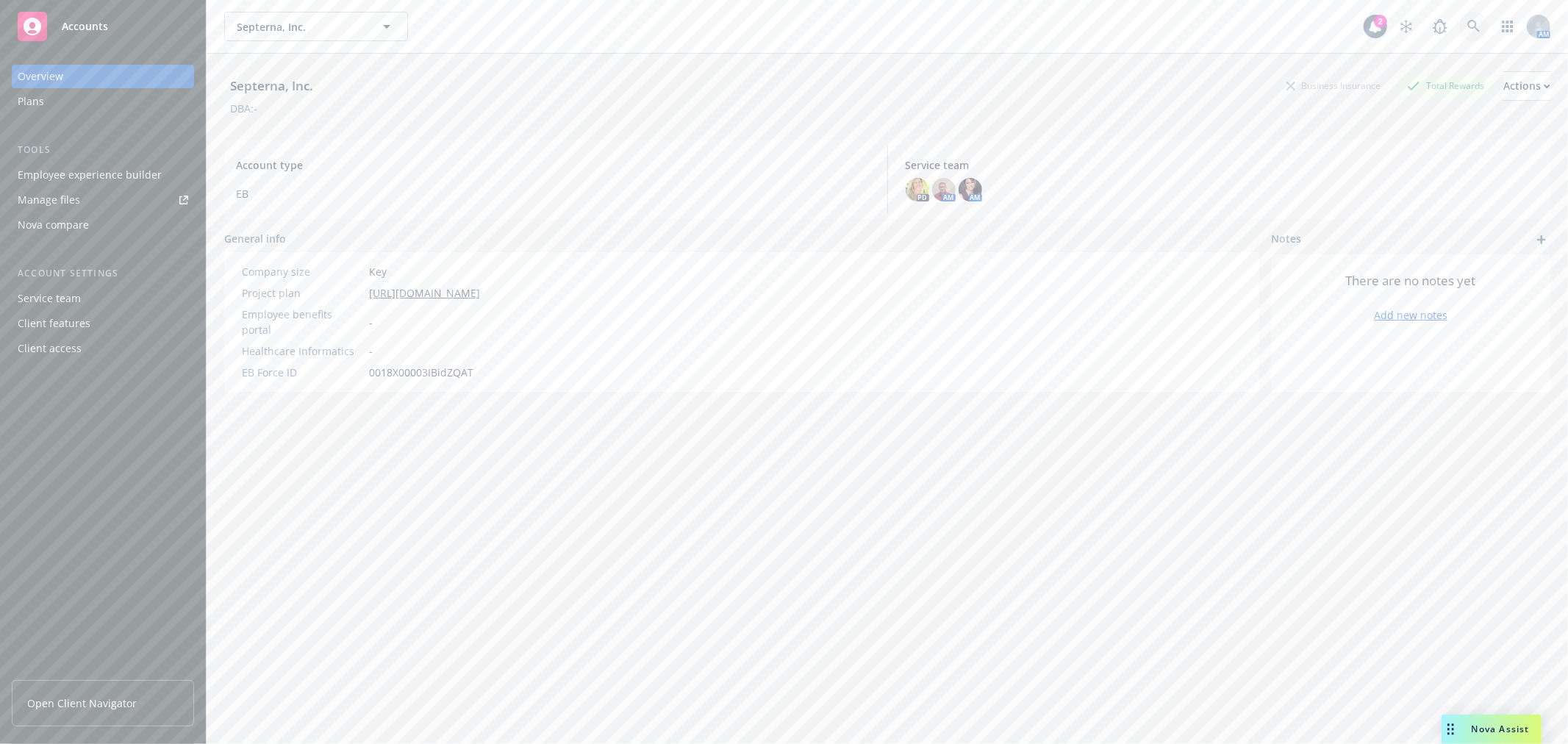
click at [1468, 24] on icon at bounding box center [1474, 26] width 13 height 13
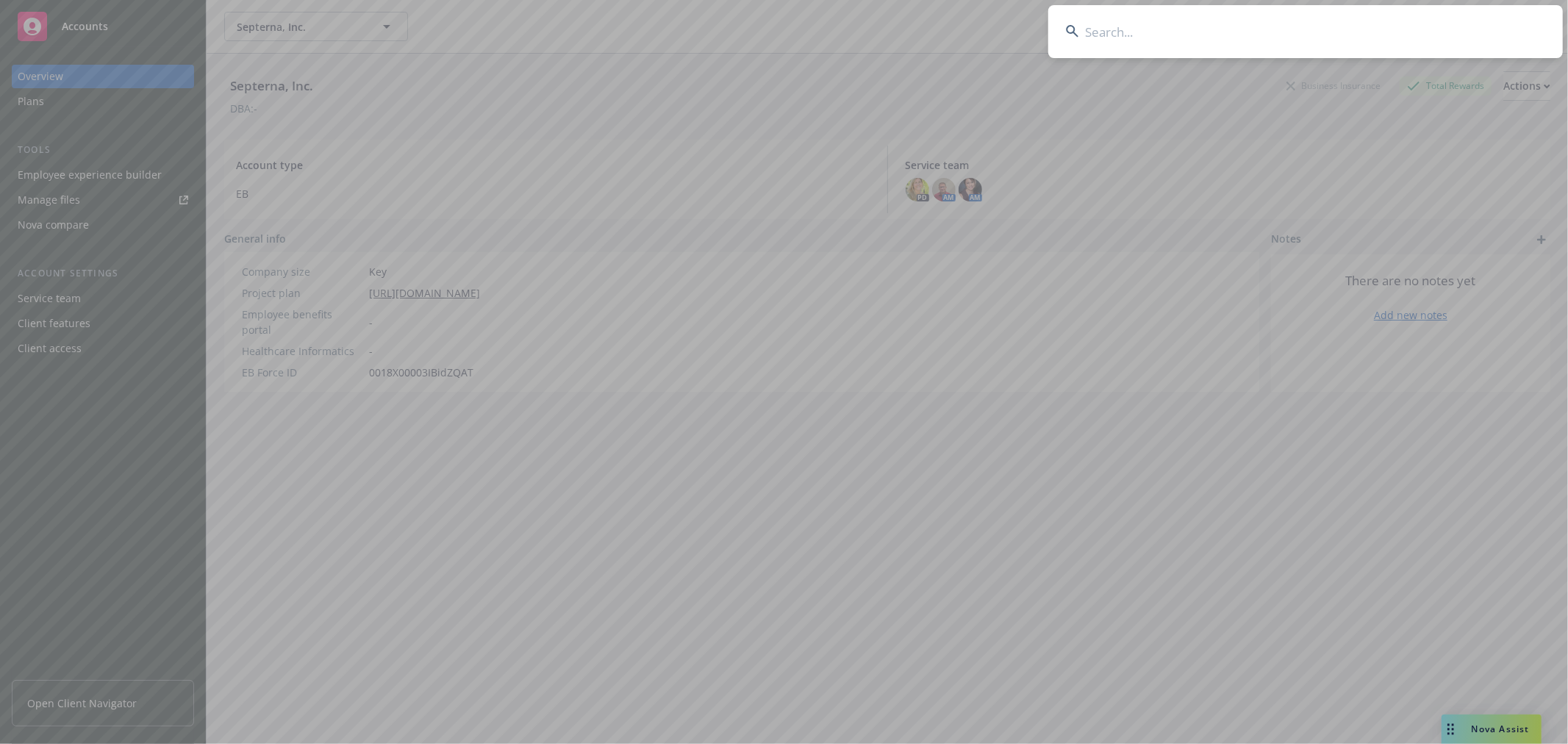
click at [1251, 19] on input at bounding box center [1306, 32] width 515 height 53
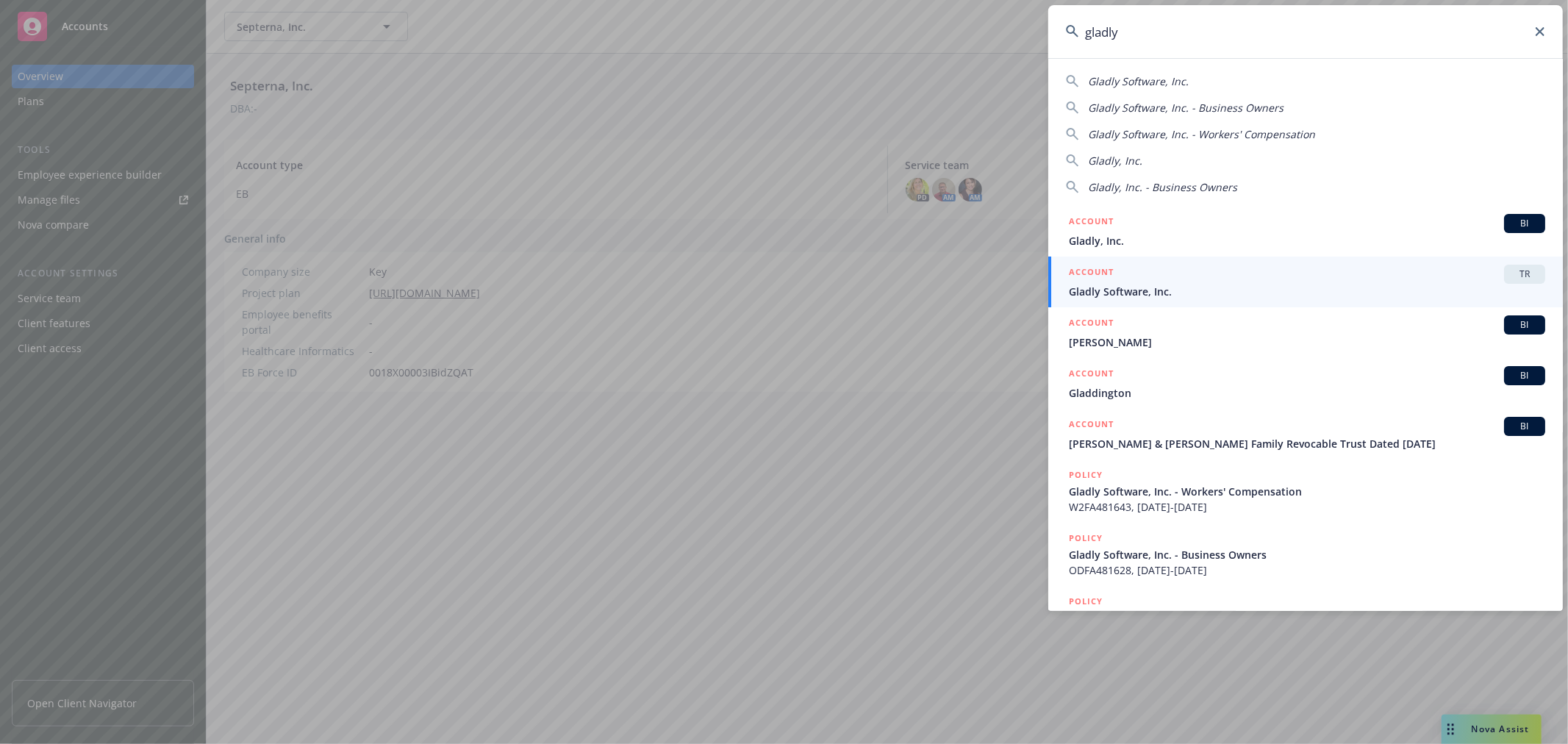
type input "gladly"
click at [1510, 276] on span "TR" at bounding box center [1525, 273] width 29 height 13
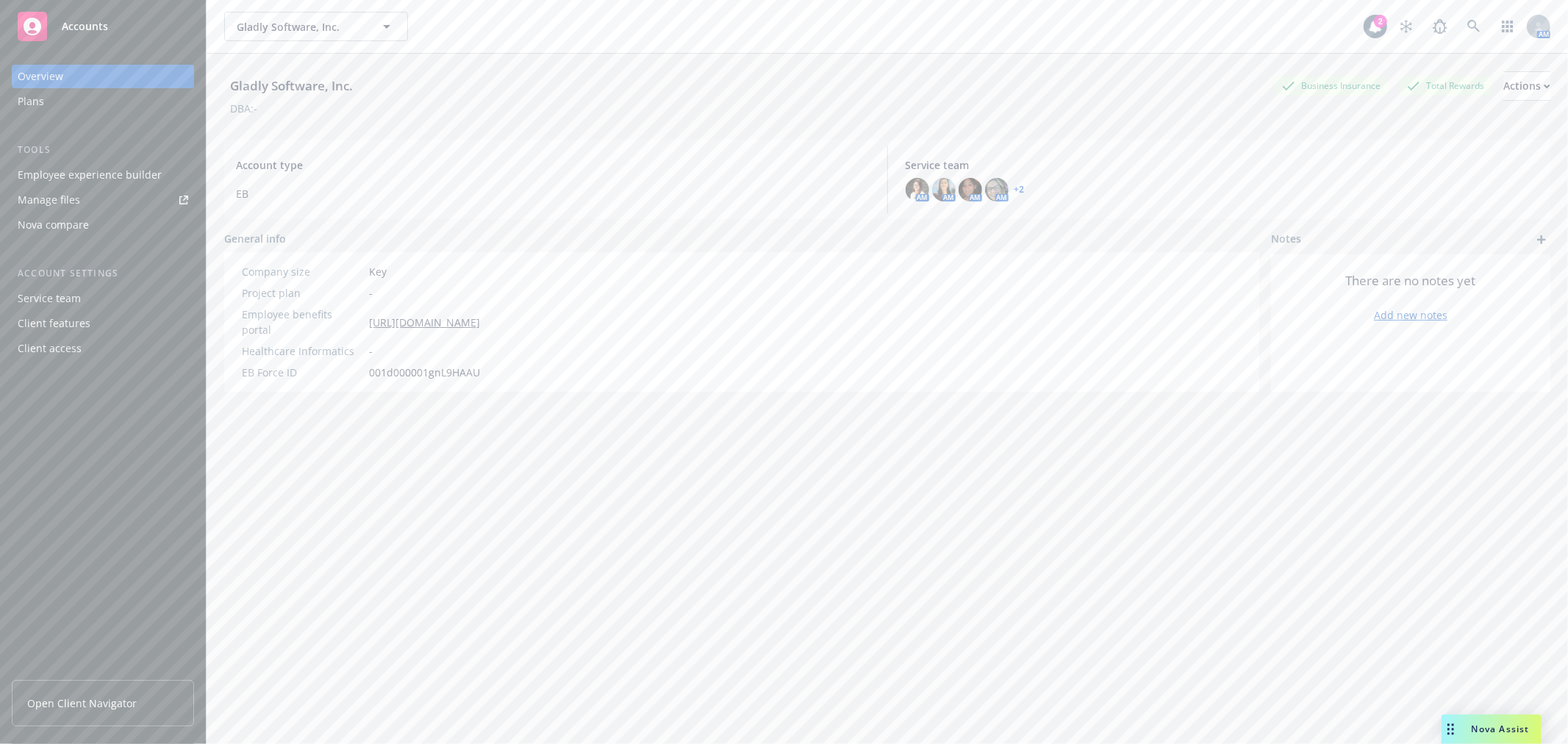
click at [83, 178] on div "Employee experience builder" at bounding box center [89, 174] width 144 height 24
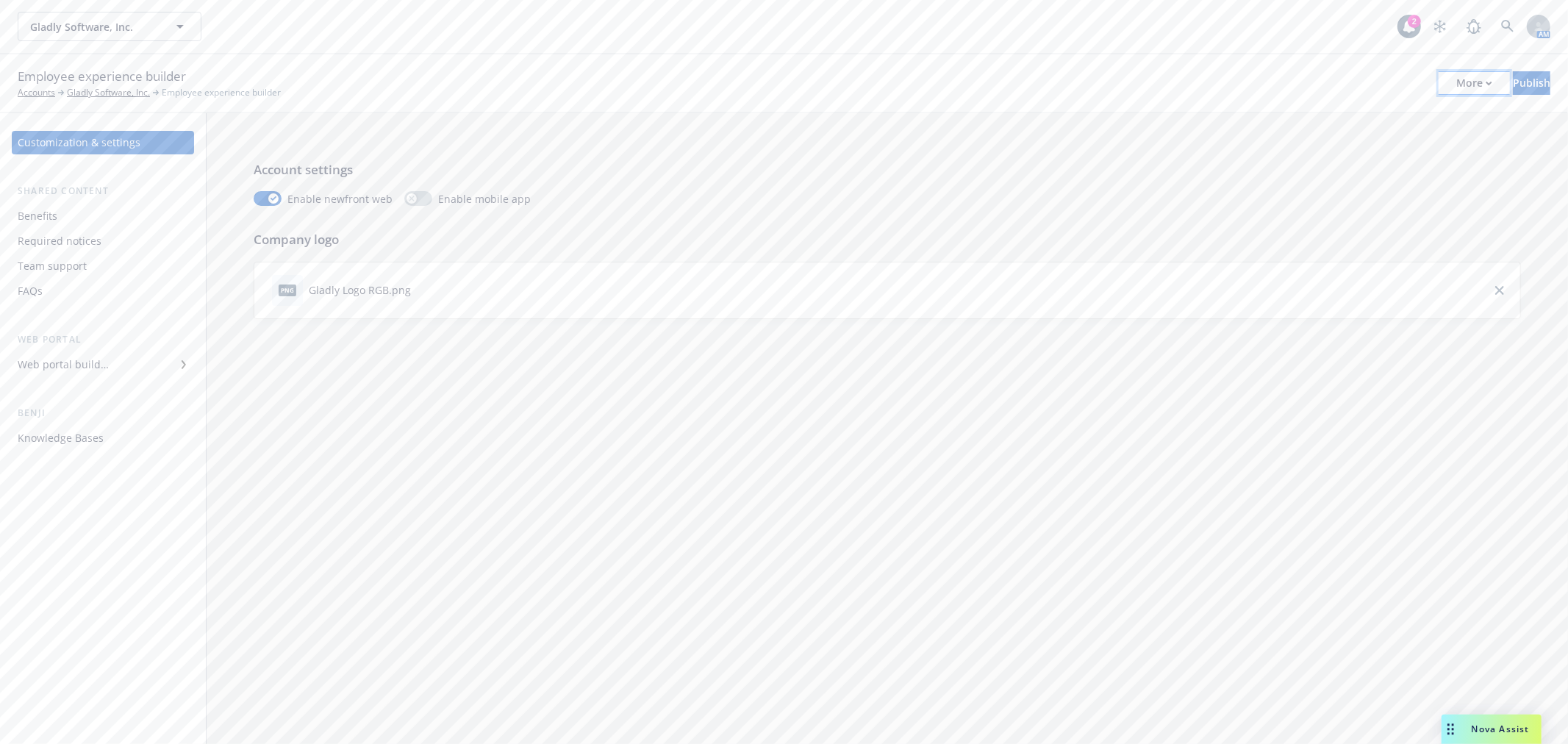
click at [1486, 83] on icon "button" at bounding box center [1488, 83] width 6 height 5
click at [1324, 119] on link "Copy preview link" at bounding box center [1354, 116] width 218 height 29
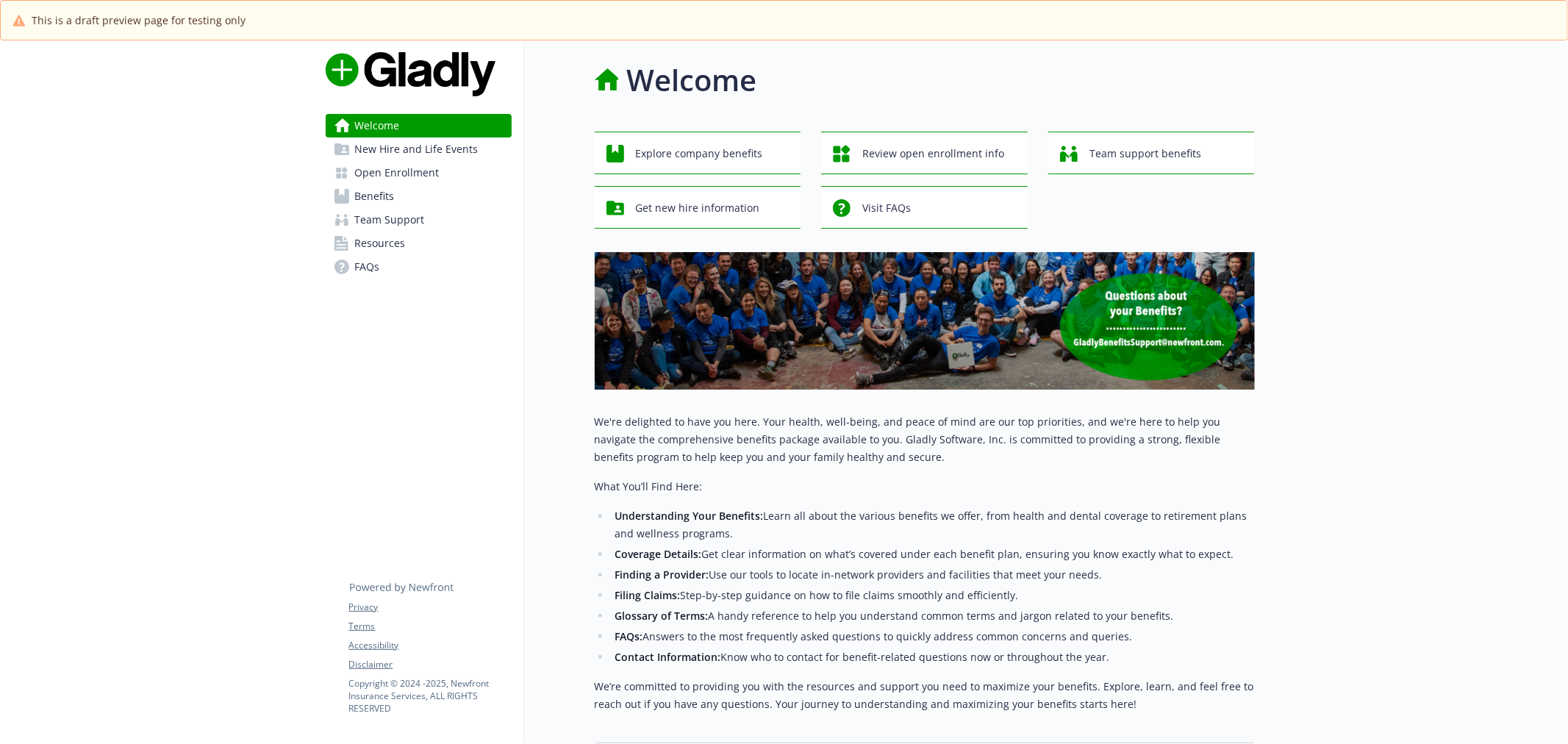
click at [379, 161] on span "Open Enrollment" at bounding box center [397, 173] width 85 height 24
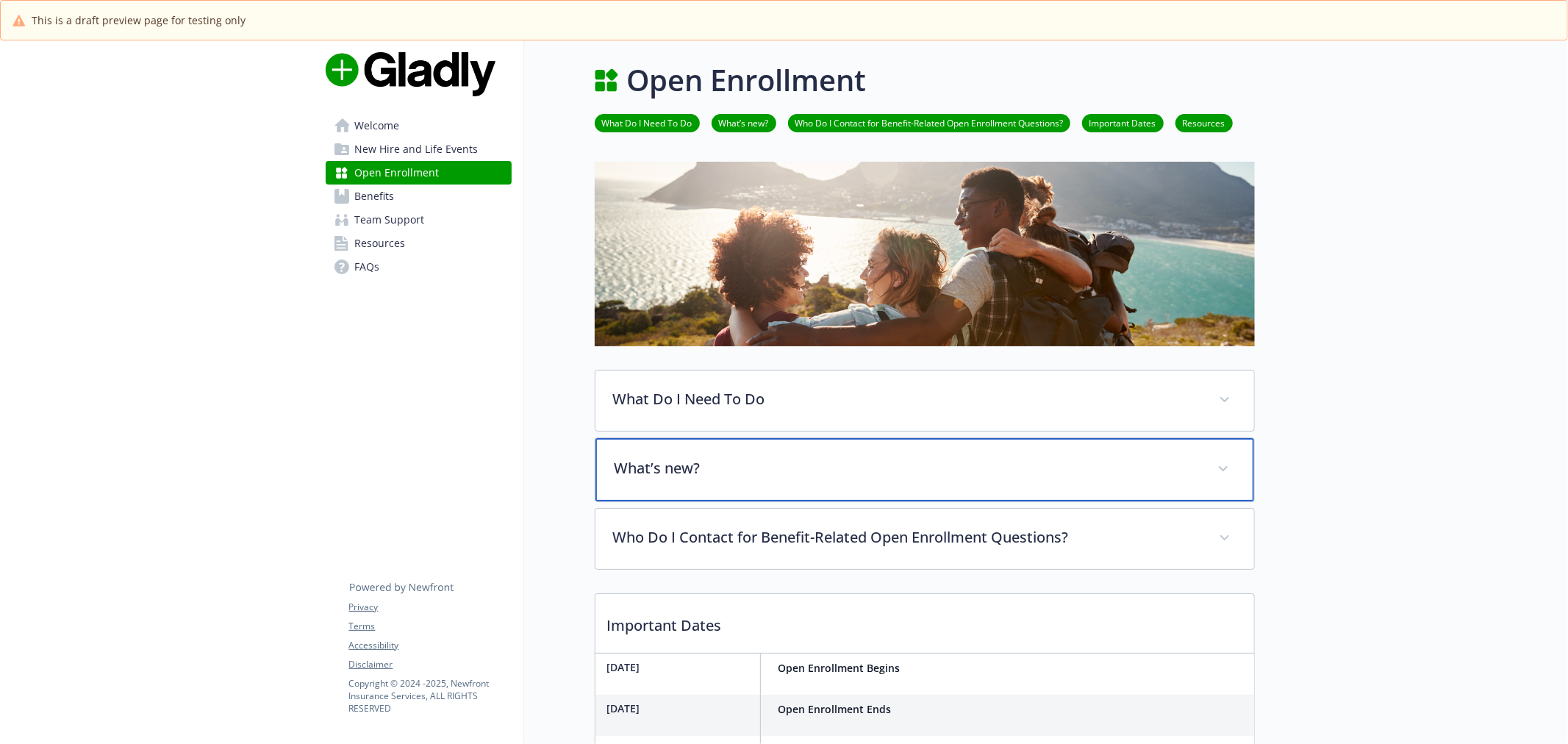
click at [750, 461] on p "What’s new?" at bounding box center [907, 468] width 585 height 22
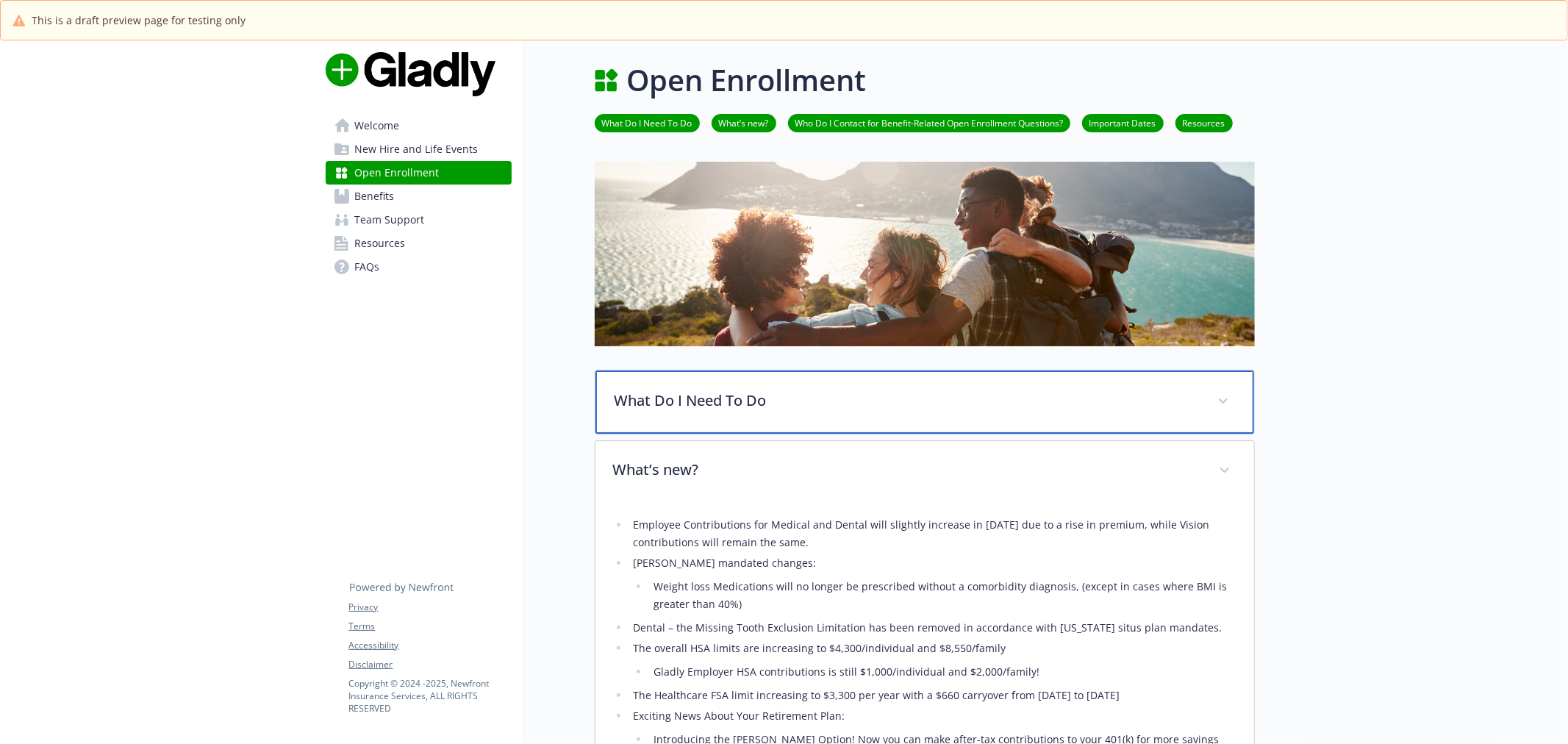
click at [826, 403] on p "What Do I Need To Do" at bounding box center [907, 400] width 585 height 22
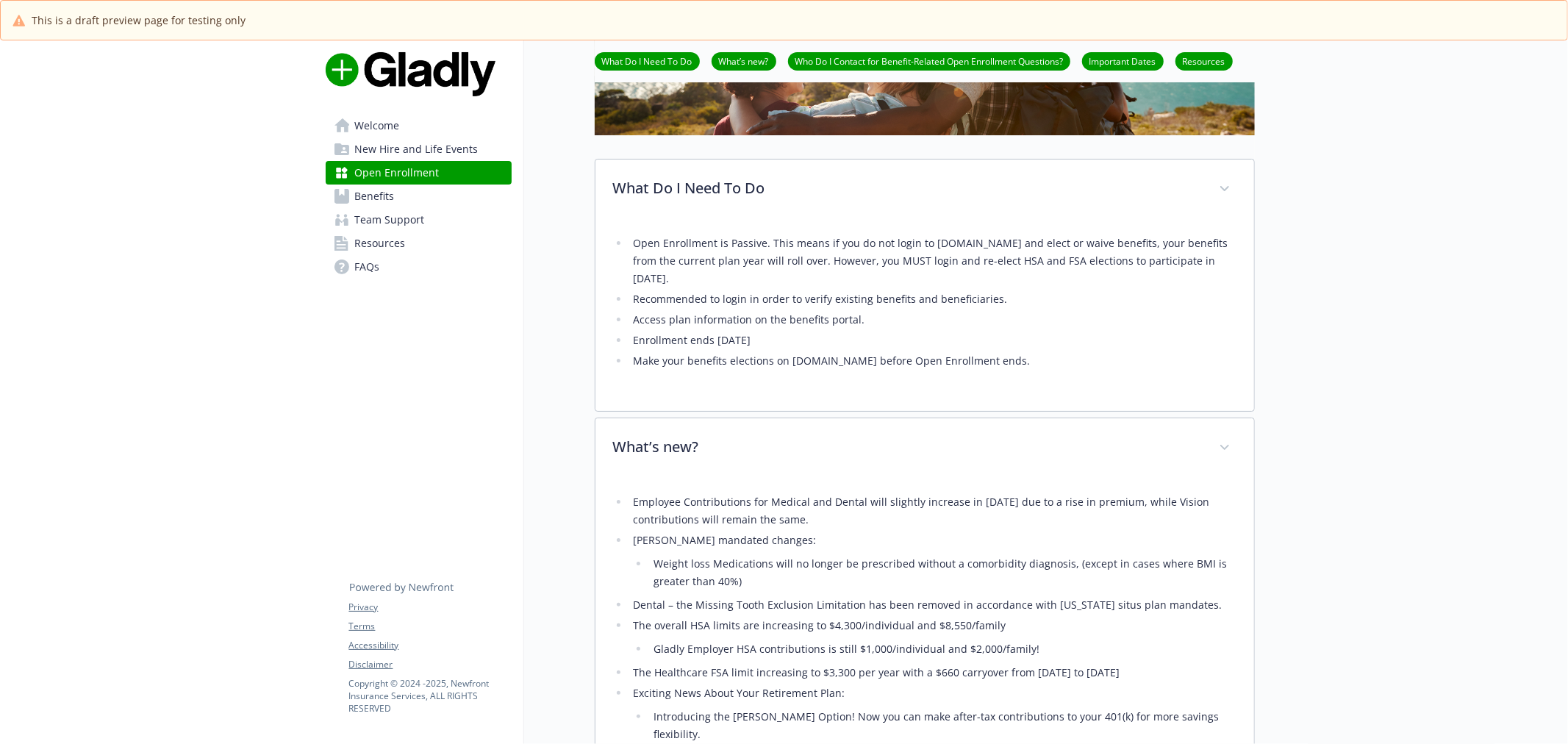
scroll to position [245, 0]
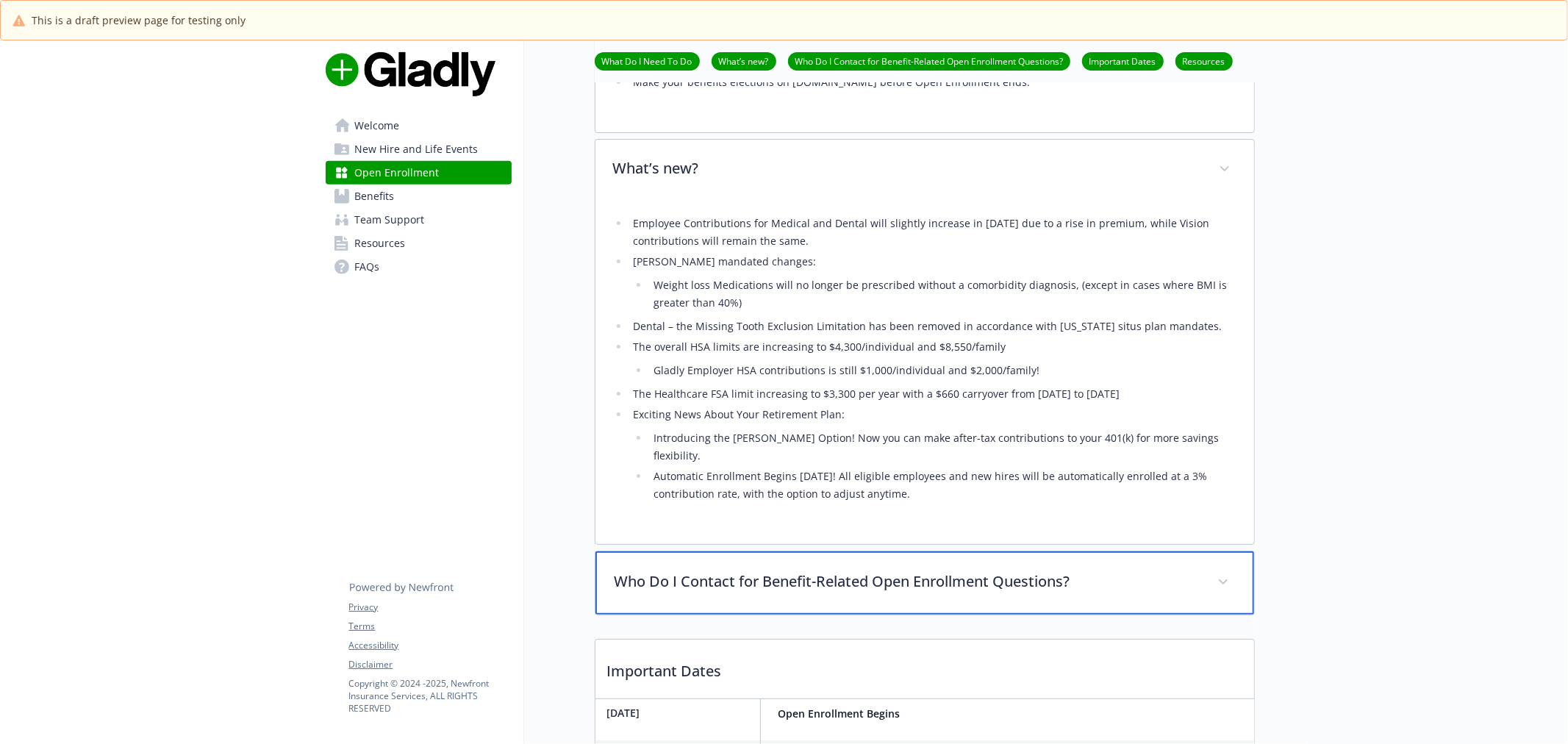
click at [872, 574] on div "Who Do I Contact for Benefit-Related Open Enrollment Questions?" at bounding box center [925, 582] width 659 height 63
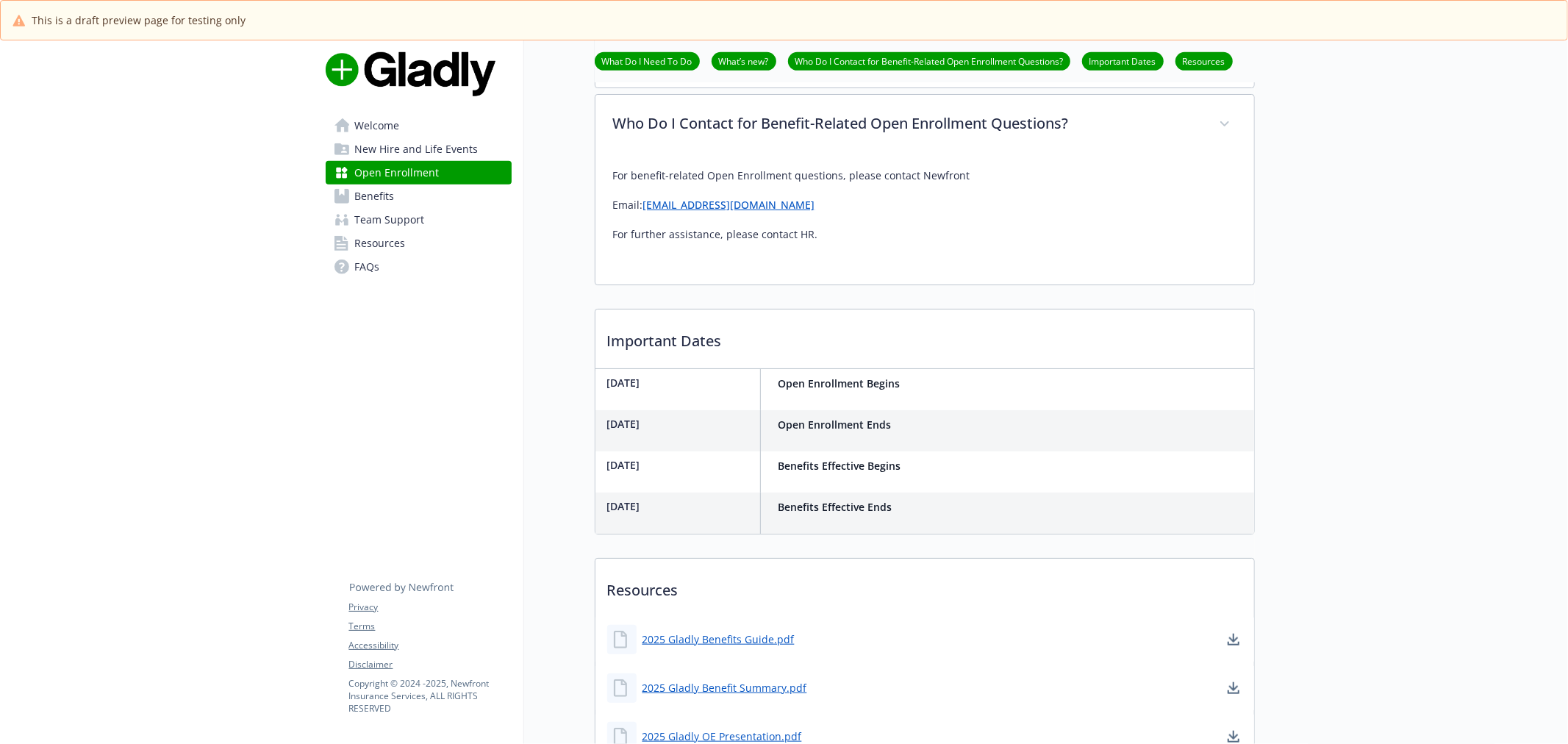
scroll to position [1062, 0]
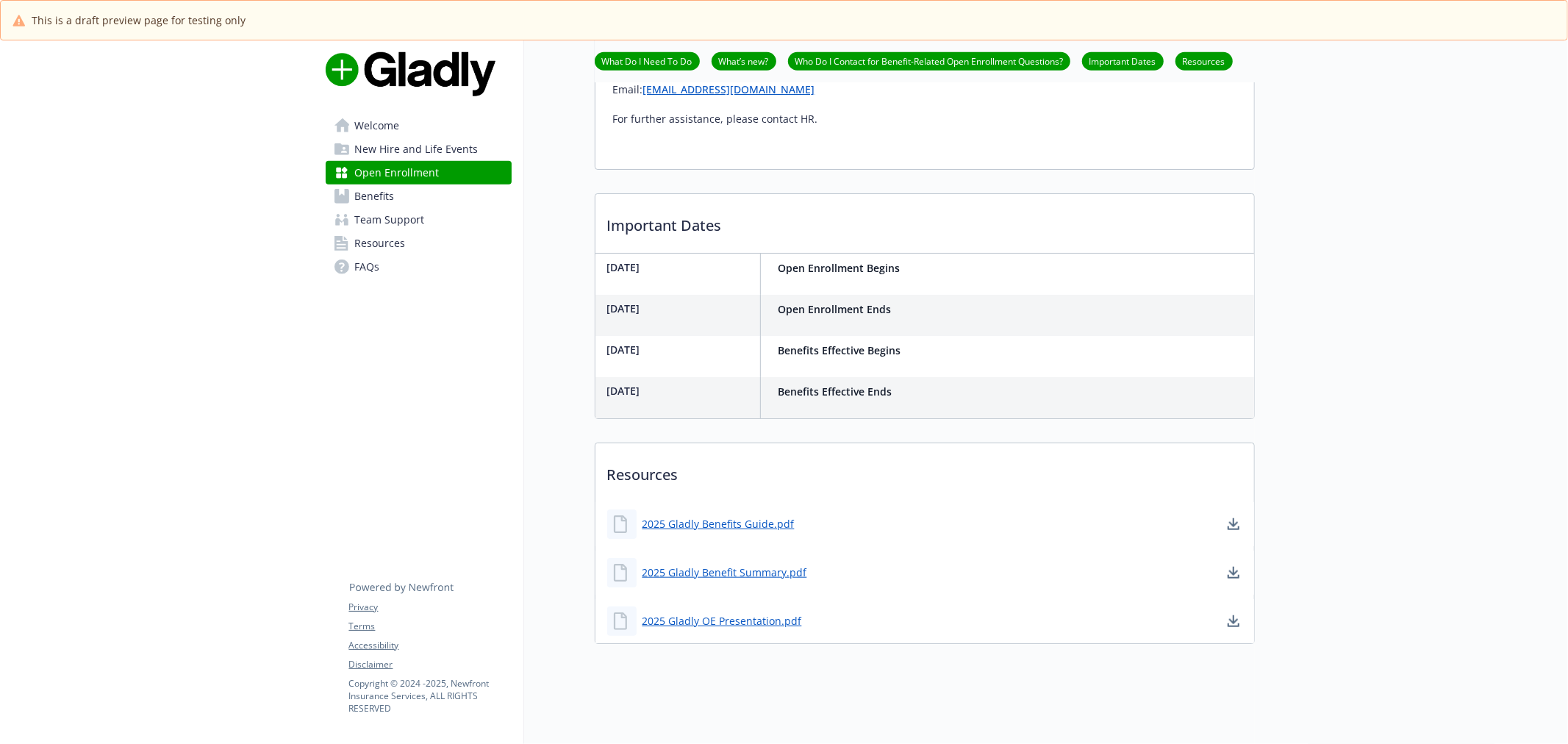
click at [741, 607] on div "2025 Gladly OE Presentation.pdf" at bounding box center [704, 621] width 195 height 29
click at [694, 611] on link "2025 Gladly OE Presentation.pdf" at bounding box center [724, 620] width 163 height 19
